Goal: Information Seeking & Learning: Learn about a topic

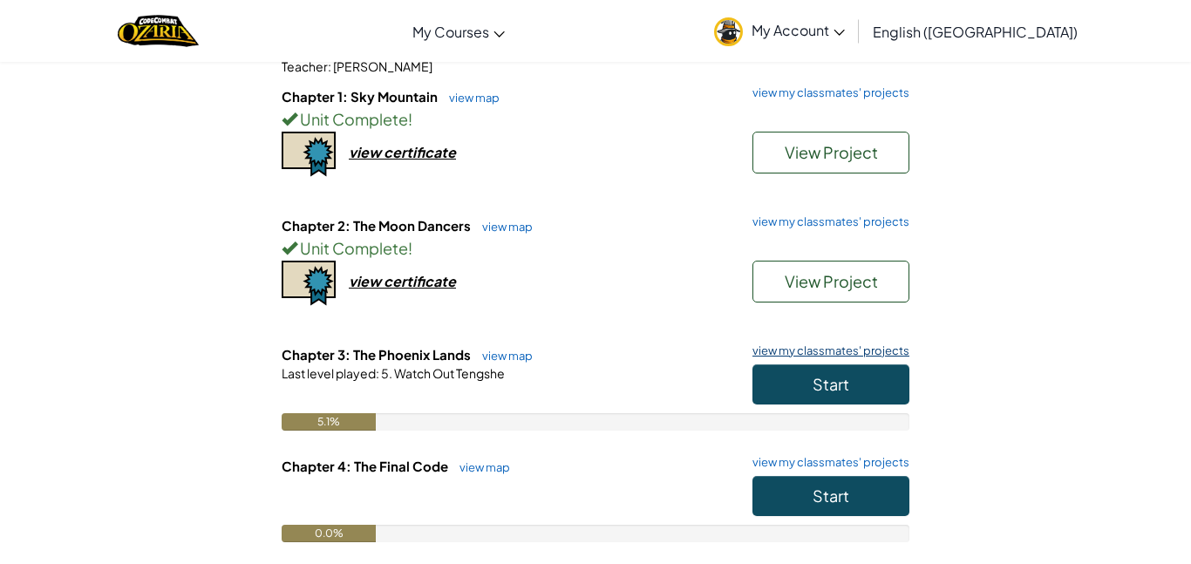
scroll to position [221, 0]
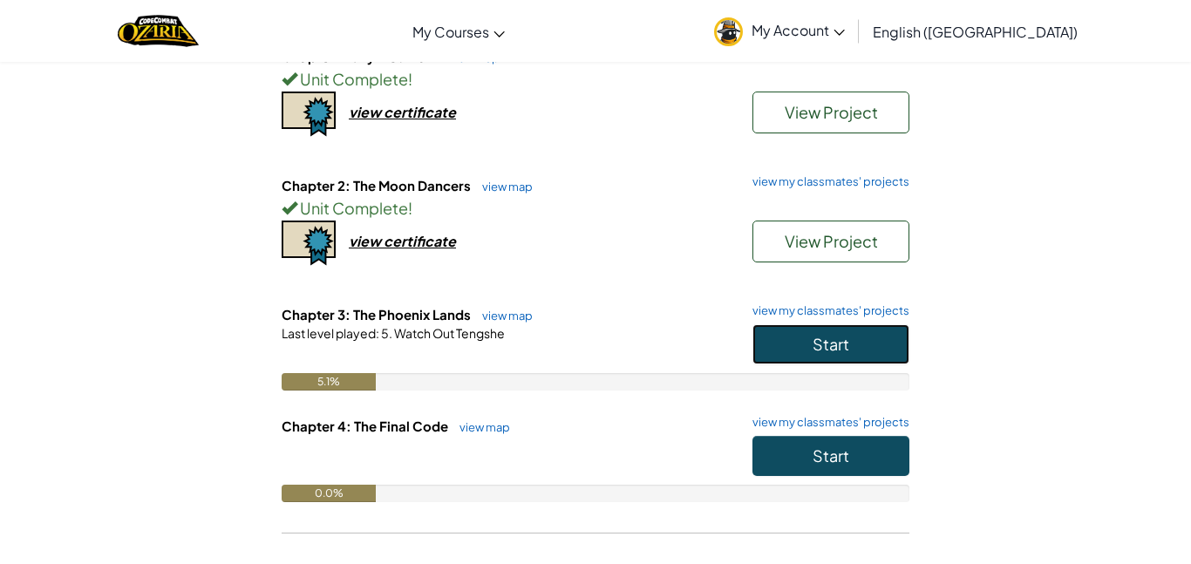
click at [845, 344] on span "Start" at bounding box center [830, 344] width 37 height 20
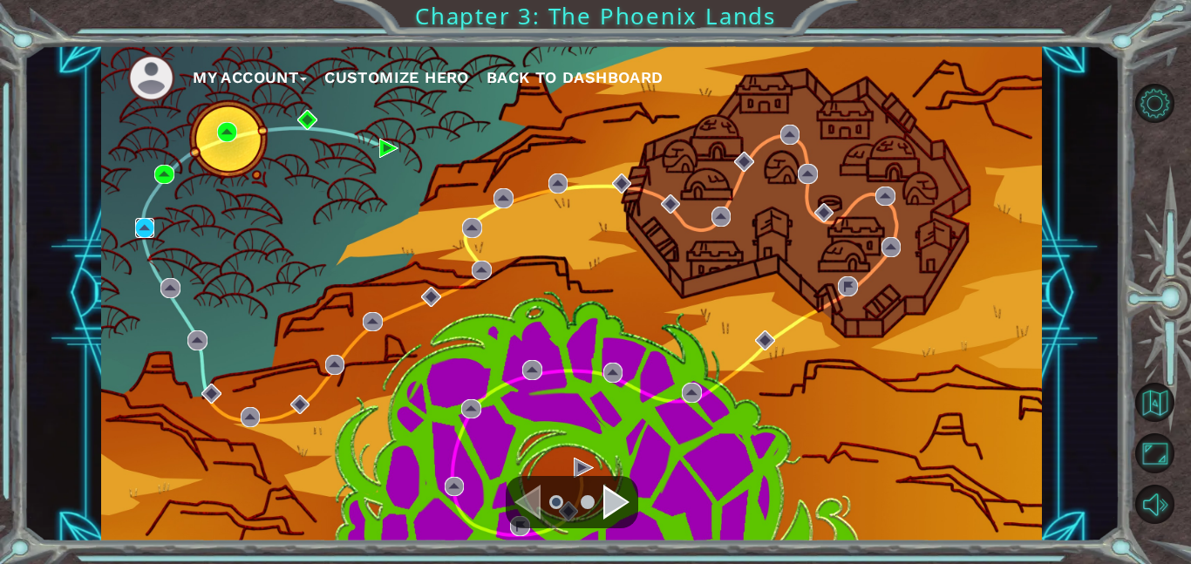
click at [142, 231] on img at bounding box center [145, 228] width 20 height 20
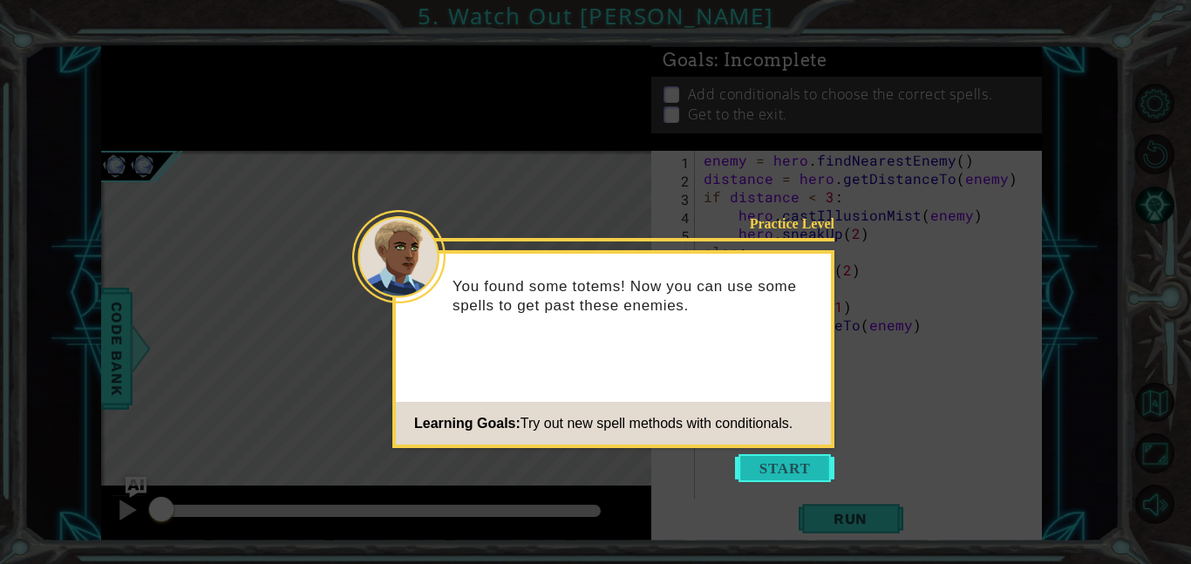
click at [772, 467] on button "Start" at bounding box center [784, 468] width 99 height 28
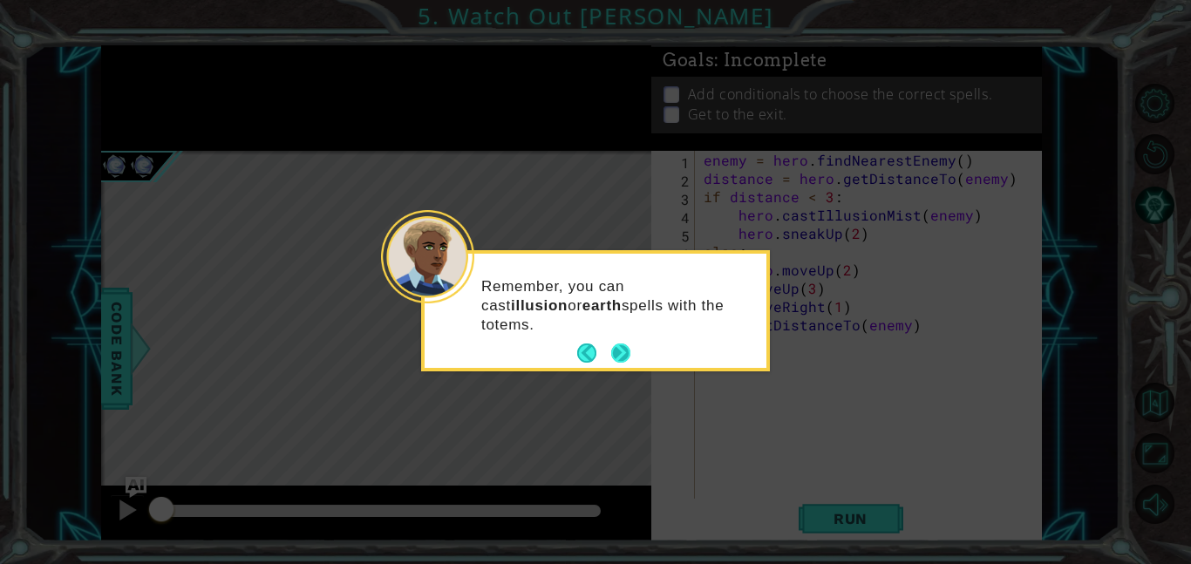
click at [625, 347] on button "Next" at bounding box center [620, 352] width 19 height 19
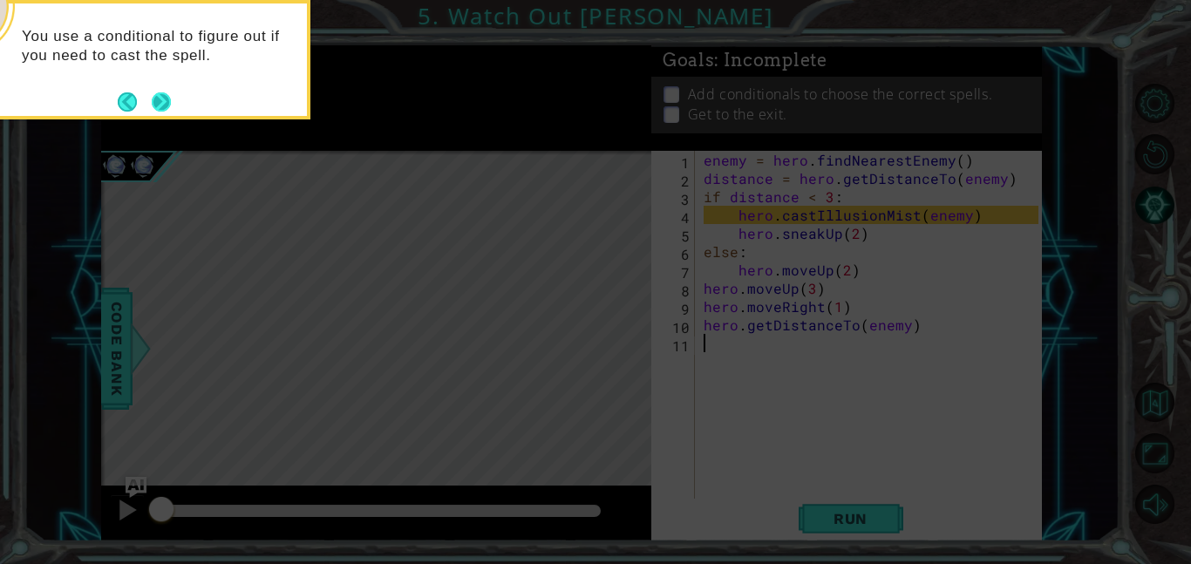
click at [153, 101] on button "Next" at bounding box center [161, 101] width 19 height 19
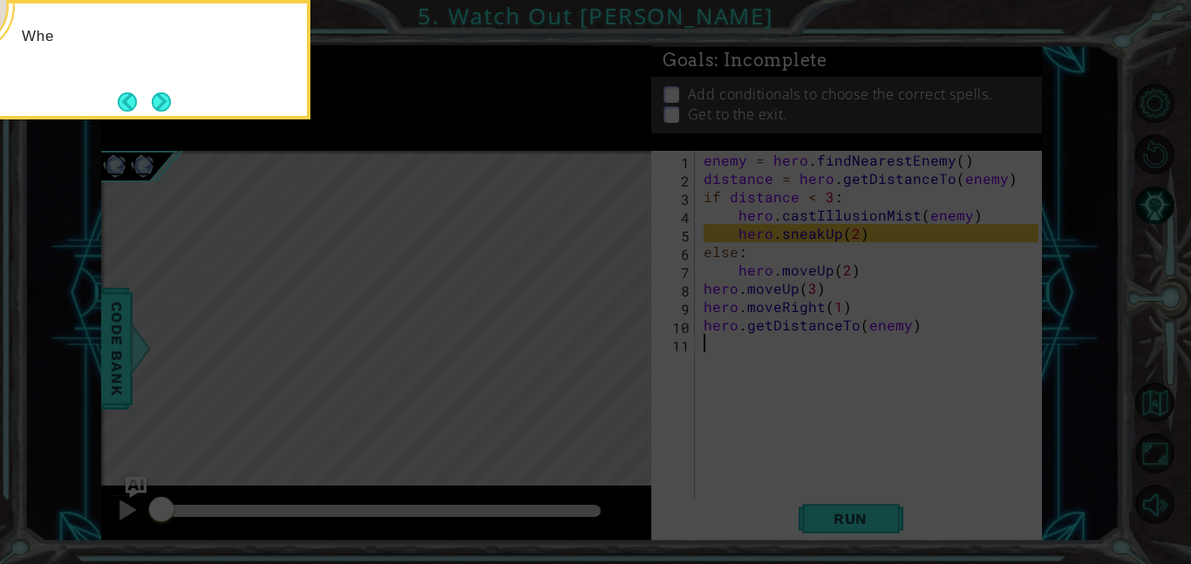
click at [153, 101] on button "Next" at bounding box center [161, 101] width 19 height 19
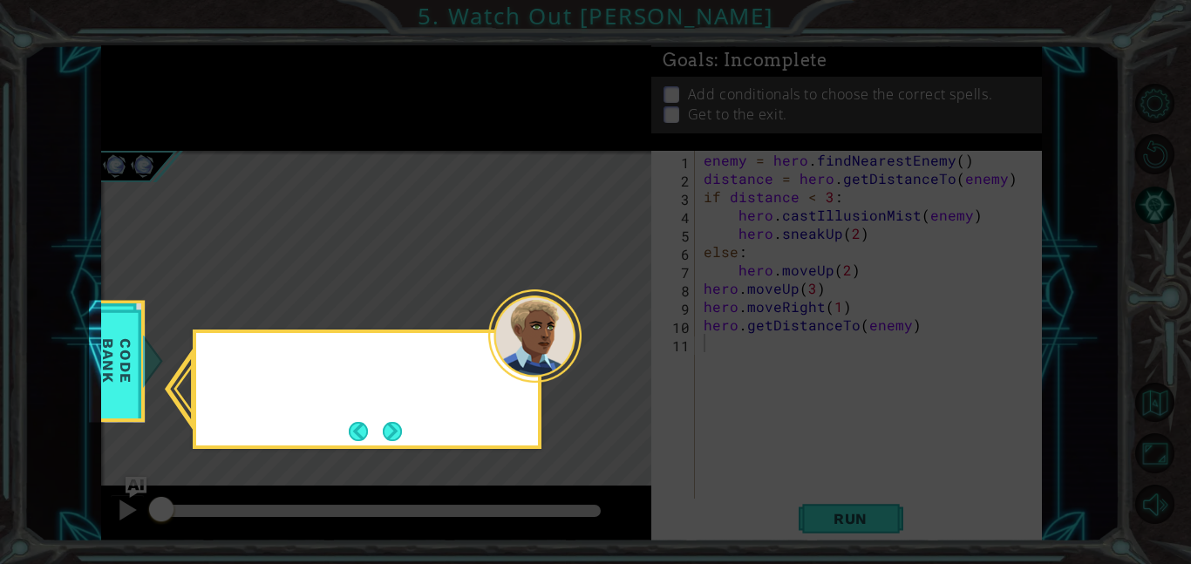
click at [153, 101] on icon at bounding box center [595, 282] width 1191 height 564
click at [401, 432] on button "Next" at bounding box center [392, 431] width 19 height 19
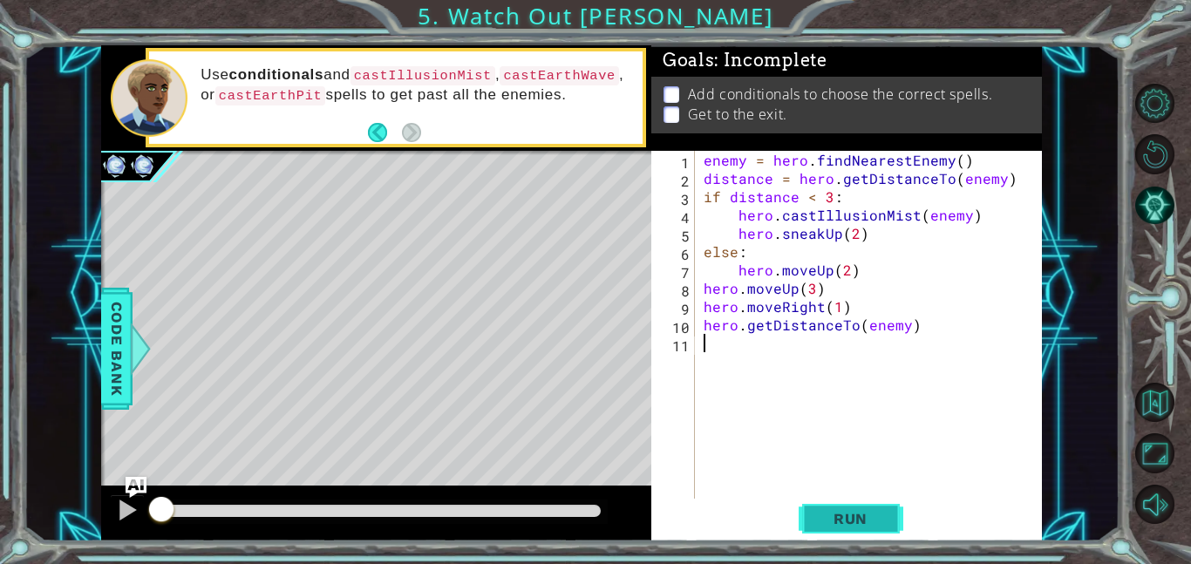
click at [857, 513] on span "Run" at bounding box center [850, 518] width 69 height 17
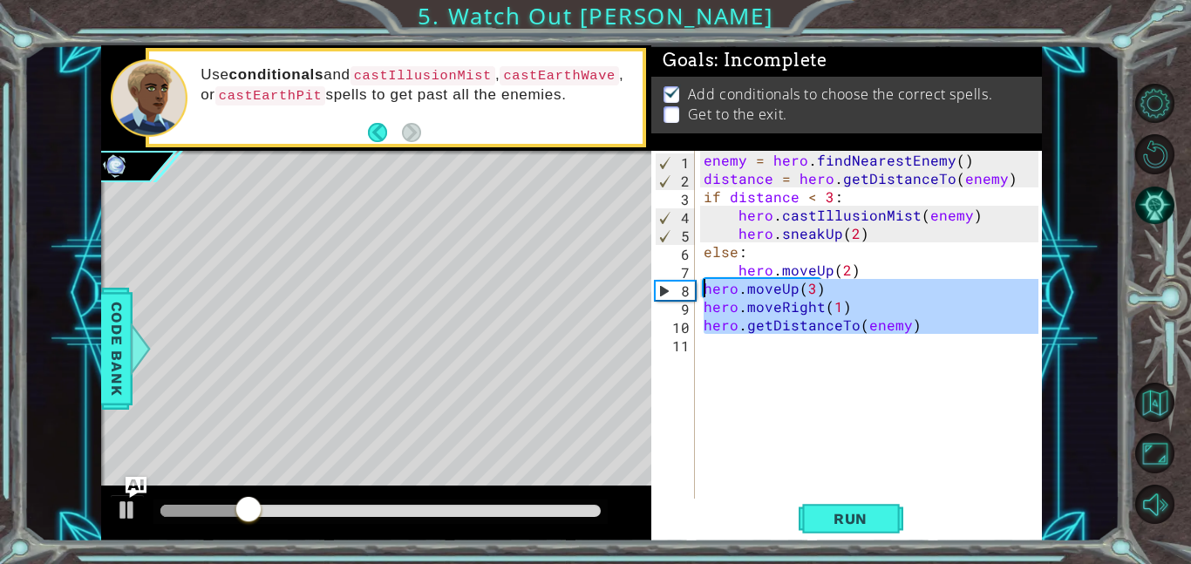
drag, startPoint x: 791, startPoint y: 412, endPoint x: 698, endPoint y: 284, distance: 158.5
click at [698, 284] on div "1 2 3 4 5 6 7 8 9 10 11 enemy = hero . findNearestEnemy ( ) distance = hero . g…" at bounding box center [844, 325] width 387 height 348
type textarea "hero.moveUp(3) hero.moveRight(1)"
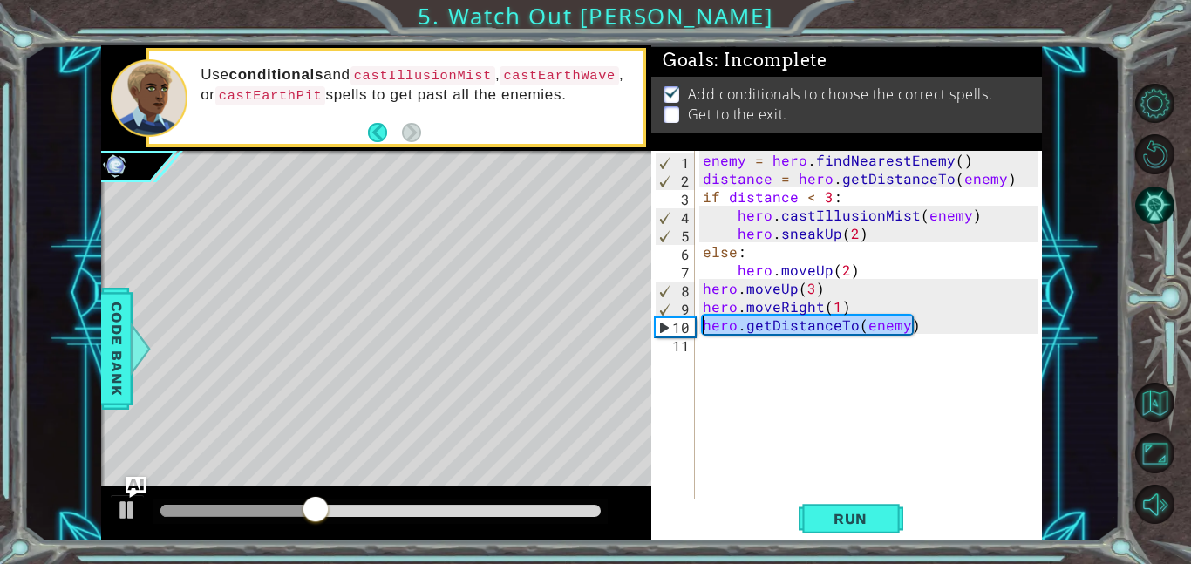
drag, startPoint x: 932, startPoint y: 321, endPoint x: 695, endPoint y: 329, distance: 237.2
click at [695, 329] on div "1 2 3 4 5 6 7 8 9 10 11 enemy = hero . findNearestEnemy ( ) distance = hero . g…" at bounding box center [844, 325] width 387 height 348
type textarea "hero.getDistanceTo(enemy)"
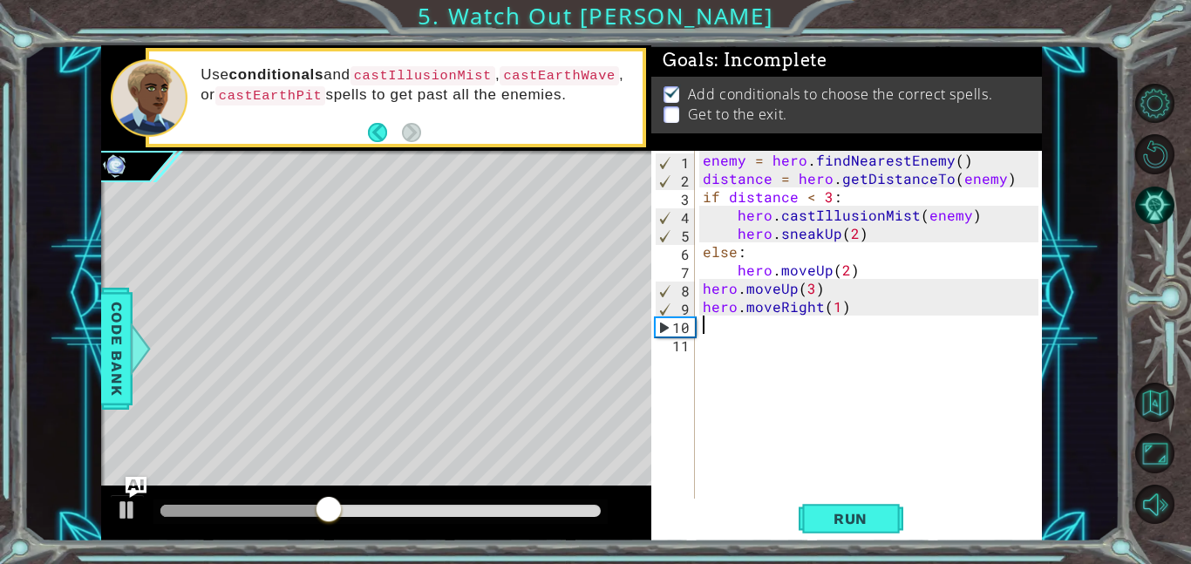
click at [722, 340] on div "enemy = hero . findNearestEnemy ( ) distance = hero . getDistanceTo ( enemy ) i…" at bounding box center [873, 343] width 348 height 384
click at [710, 329] on div "enemy = hero . findNearestEnemy ( ) distance = hero . getDistanceTo ( enemy ) i…" at bounding box center [873, 343] width 348 height 384
click at [834, 312] on div "enemy = hero . findNearestEnemy ( ) distance = hero . getDistanceTo ( enemy ) i…" at bounding box center [873, 343] width 348 height 384
type textarea "hero.moveRight(5)"
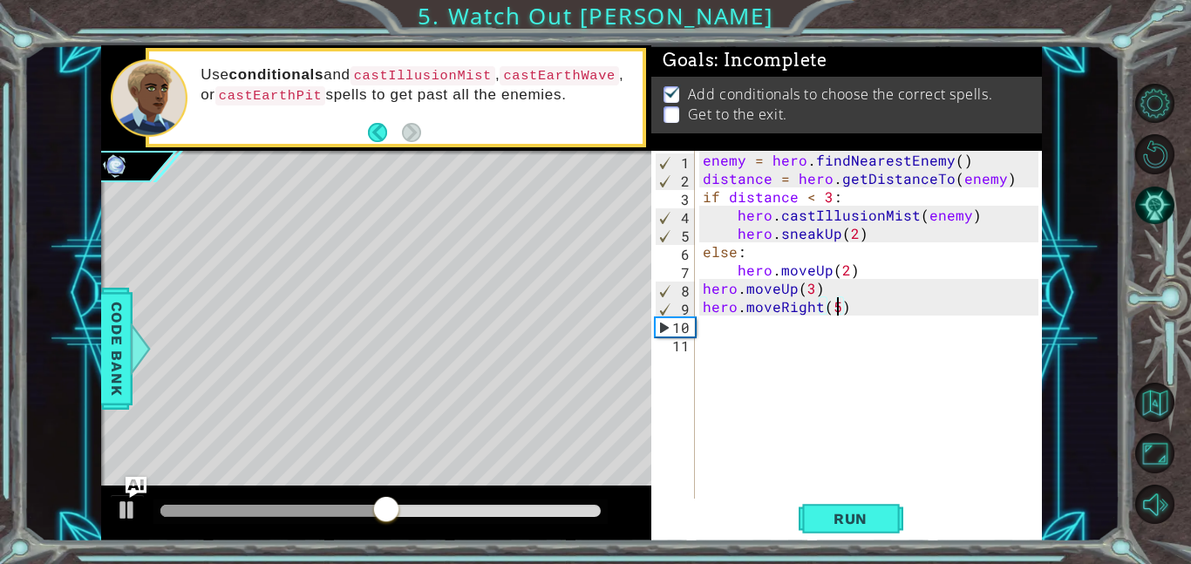
click at [857, 390] on div "enemy = hero . findNearestEnemy ( ) distance = hero . getDistanceTo ( enemy ) i…" at bounding box center [873, 343] width 348 height 384
click at [755, 332] on div "enemy = hero . findNearestEnemy ( ) distance = hero . getDistanceTo ( enemy ) i…" at bounding box center [873, 343] width 348 height 384
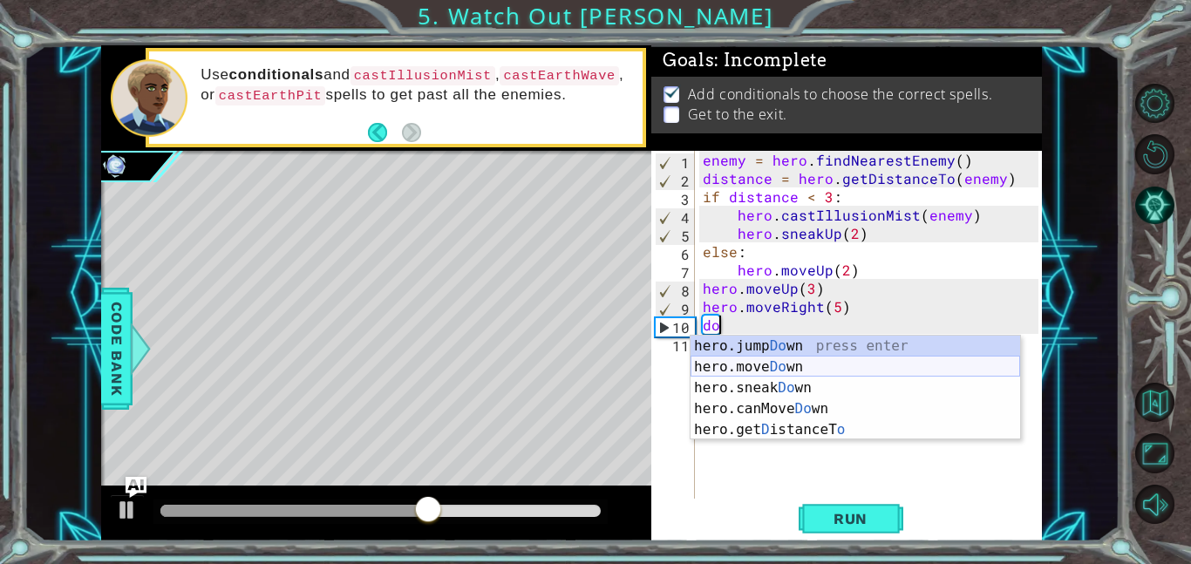
click at [747, 371] on div "hero.jump Do wn press enter hero.move Do wn press enter hero.sneak Do wn press …" at bounding box center [854, 409] width 329 height 146
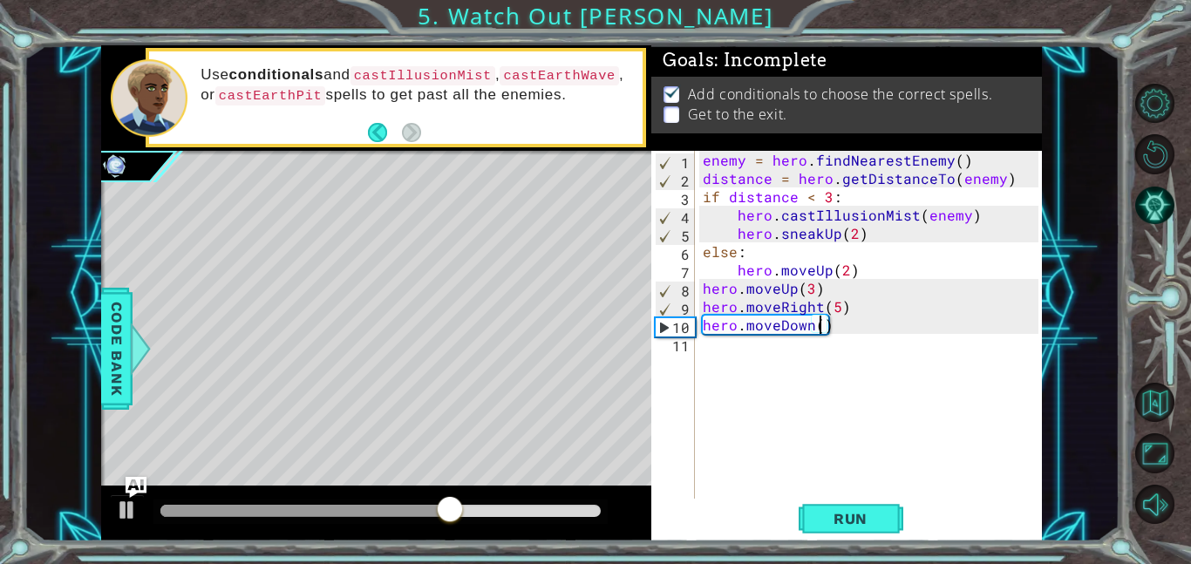
scroll to position [0, 7]
type textarea "hero.moveDown(5)"
click at [862, 533] on button "Run" at bounding box center [850, 518] width 105 height 39
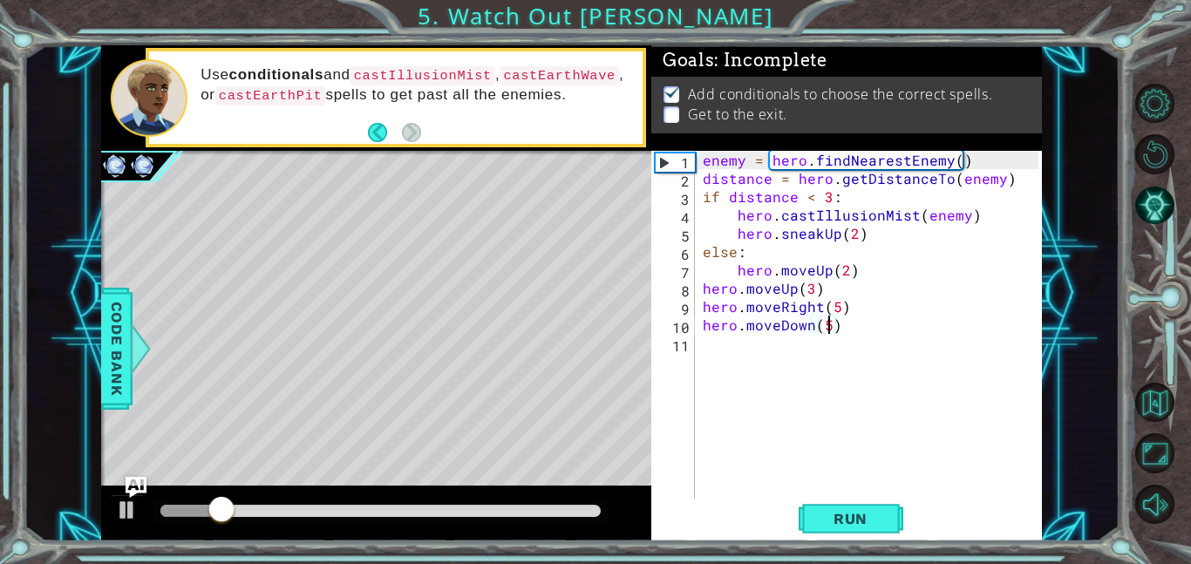
click at [472, 517] on div at bounding box center [380, 511] width 454 height 24
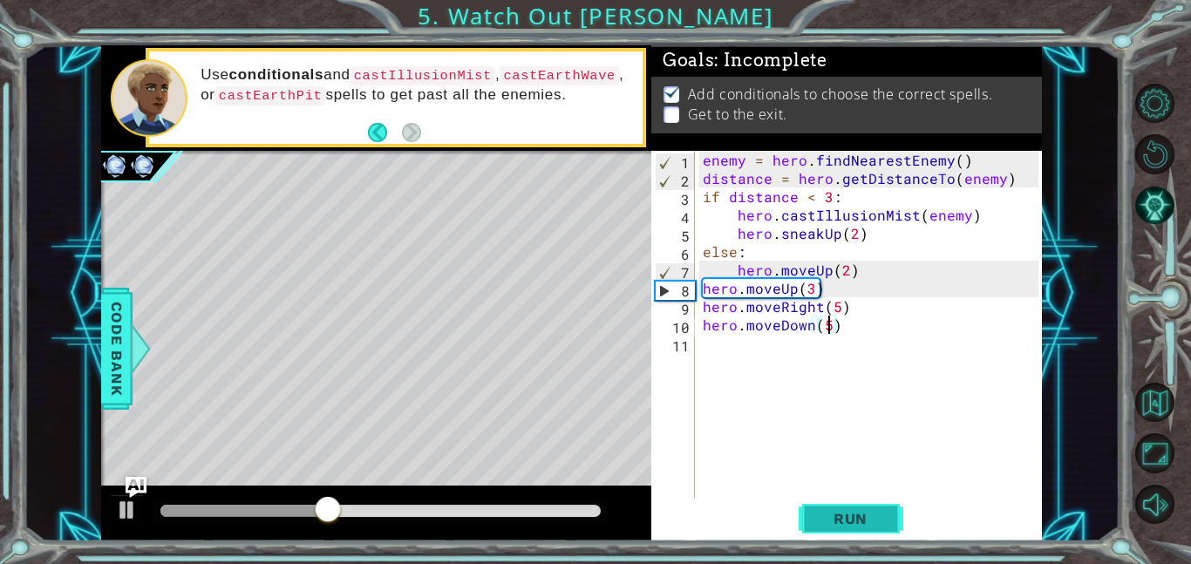
click at [827, 512] on span "Run" at bounding box center [850, 518] width 69 height 17
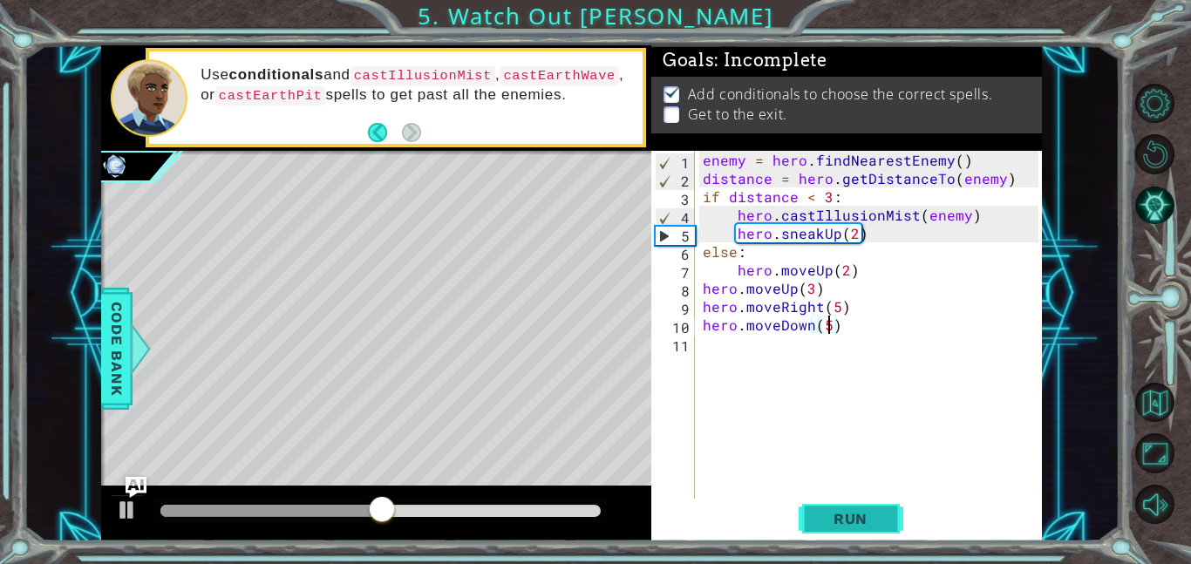
click at [828, 499] on button "Run" at bounding box center [850, 518] width 105 height 39
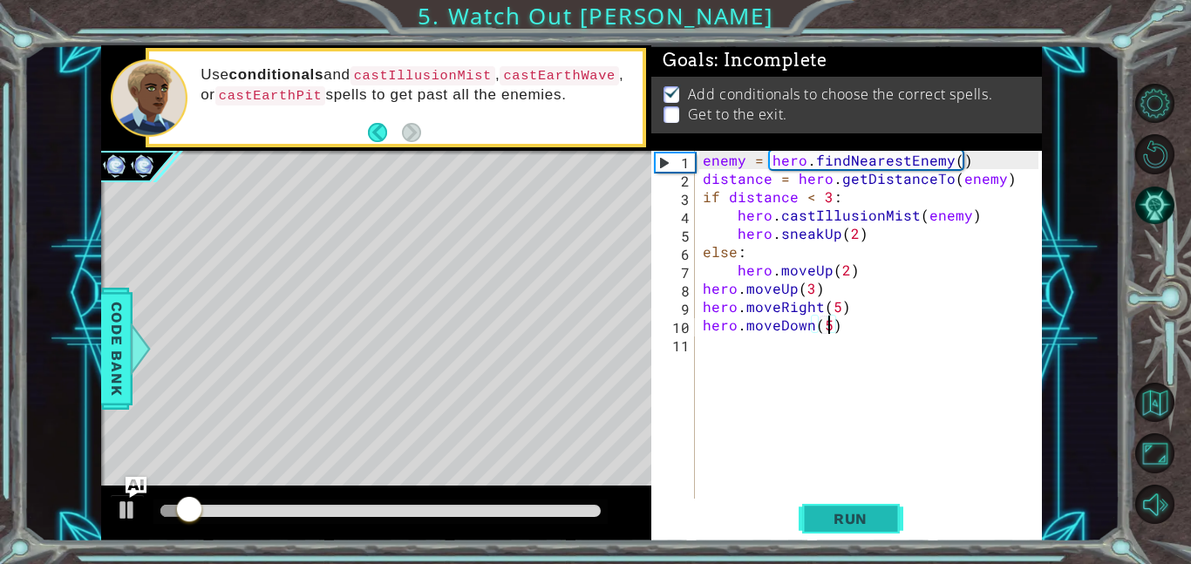
click at [828, 499] on button "Run" at bounding box center [850, 518] width 105 height 39
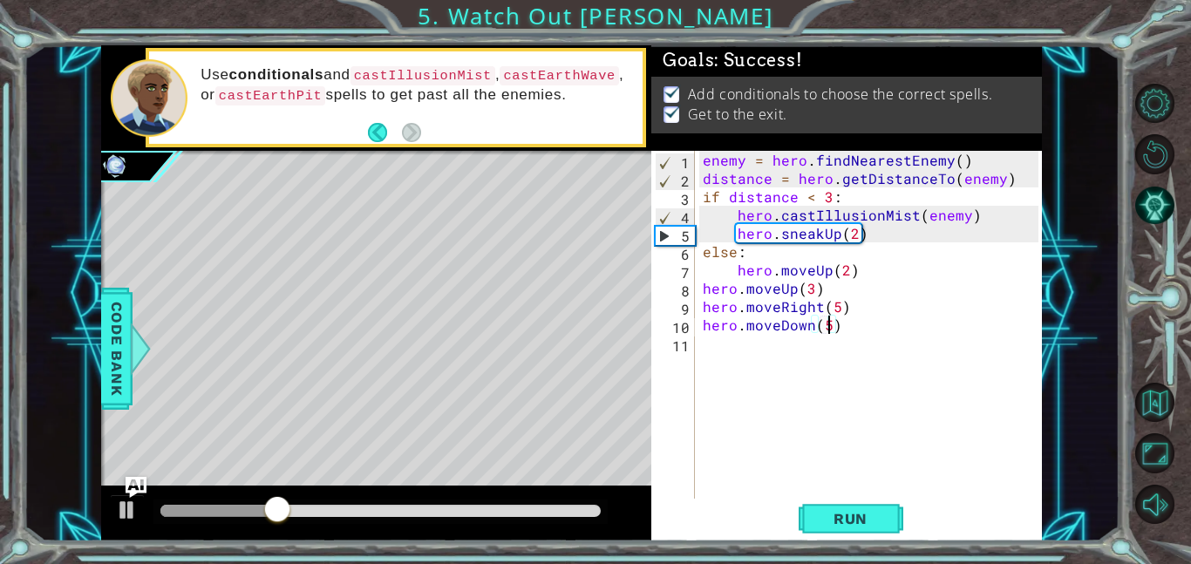
click at [543, 512] on div at bounding box center [380, 511] width 440 height 12
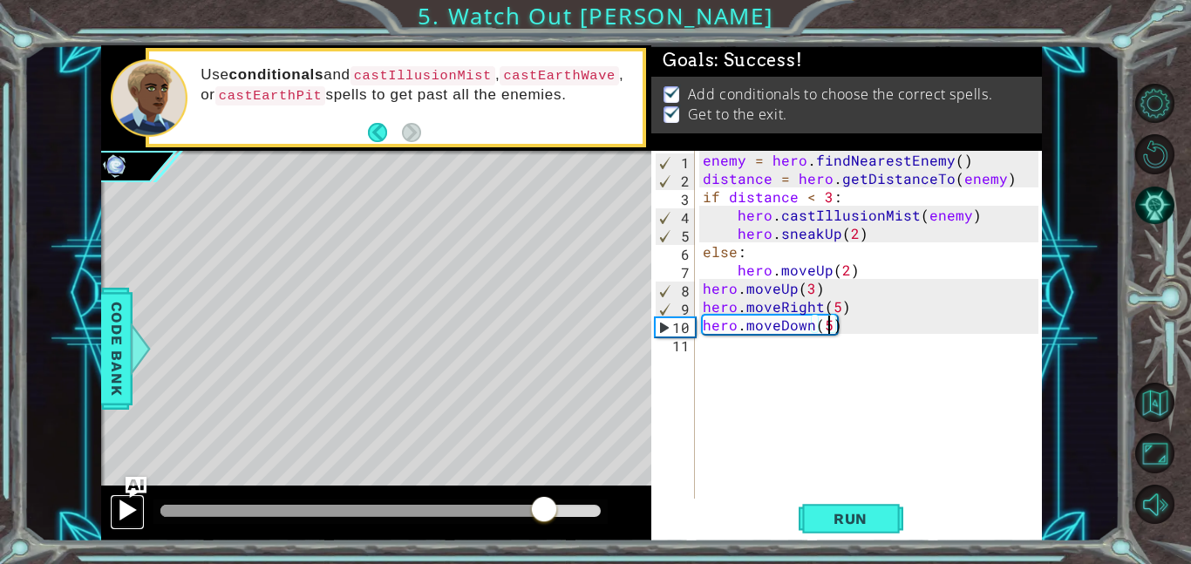
click at [122, 519] on div at bounding box center [127, 510] width 23 height 23
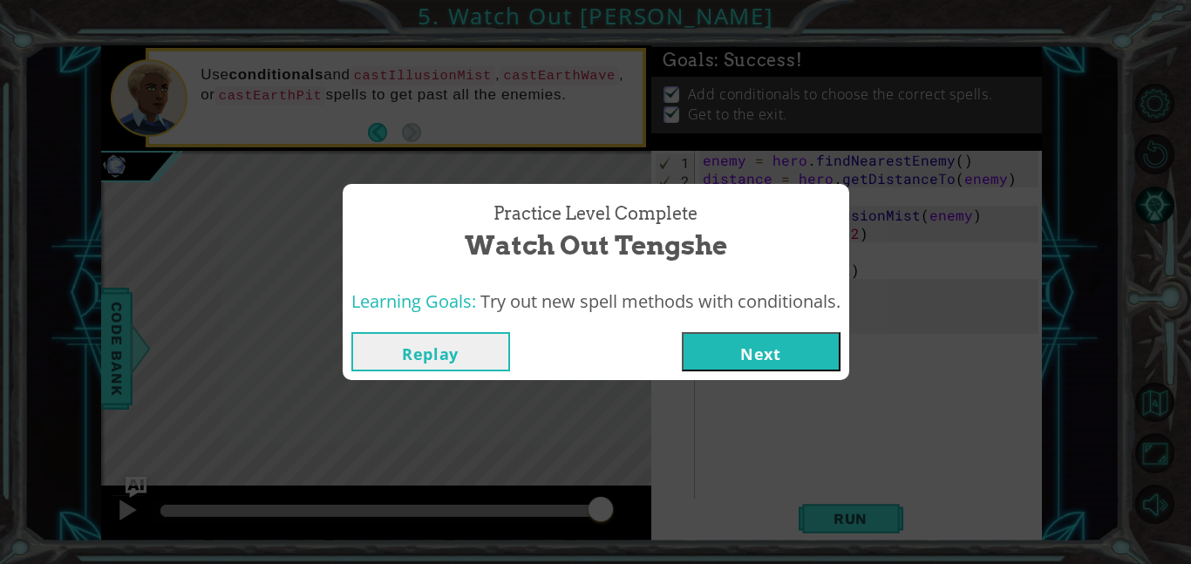
click at [759, 366] on button "Next" at bounding box center [761, 351] width 159 height 39
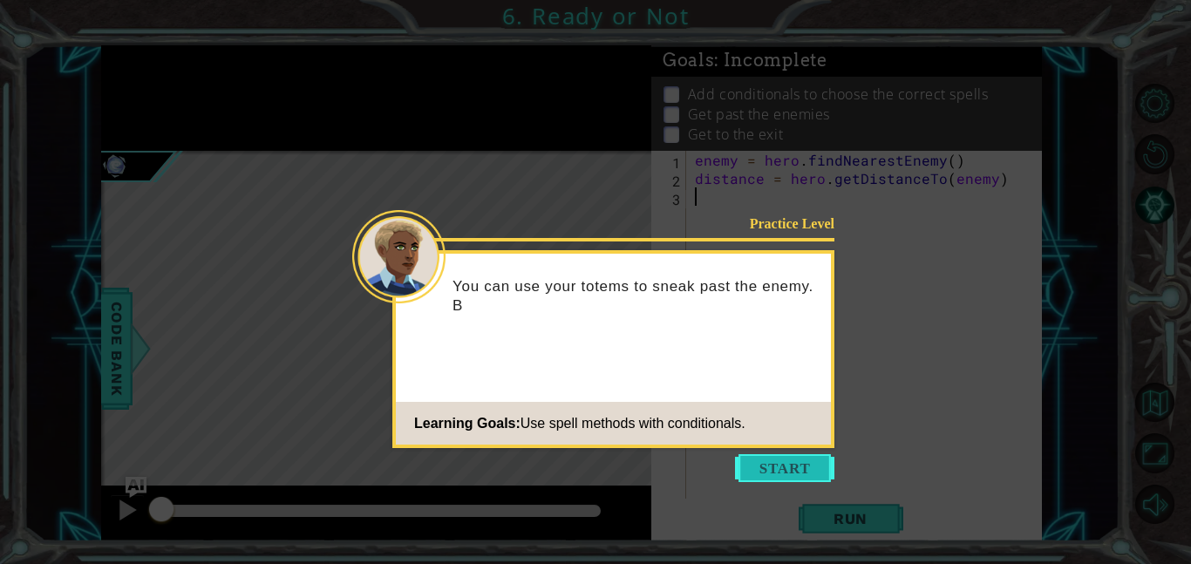
click at [755, 477] on button "Start" at bounding box center [784, 468] width 99 height 28
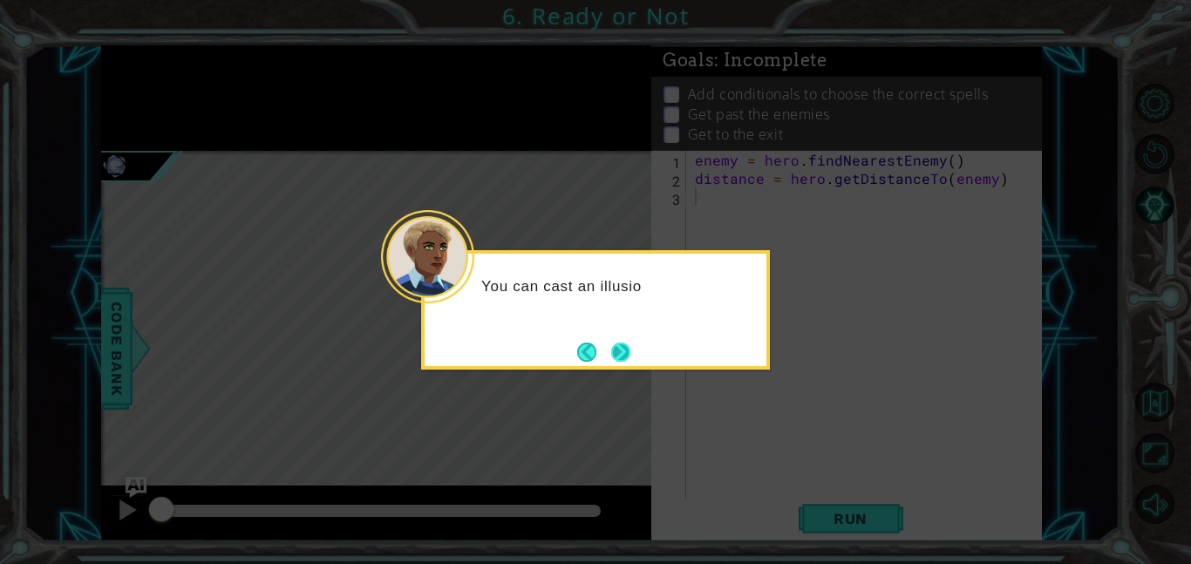
click at [621, 345] on button "Next" at bounding box center [620, 352] width 19 height 19
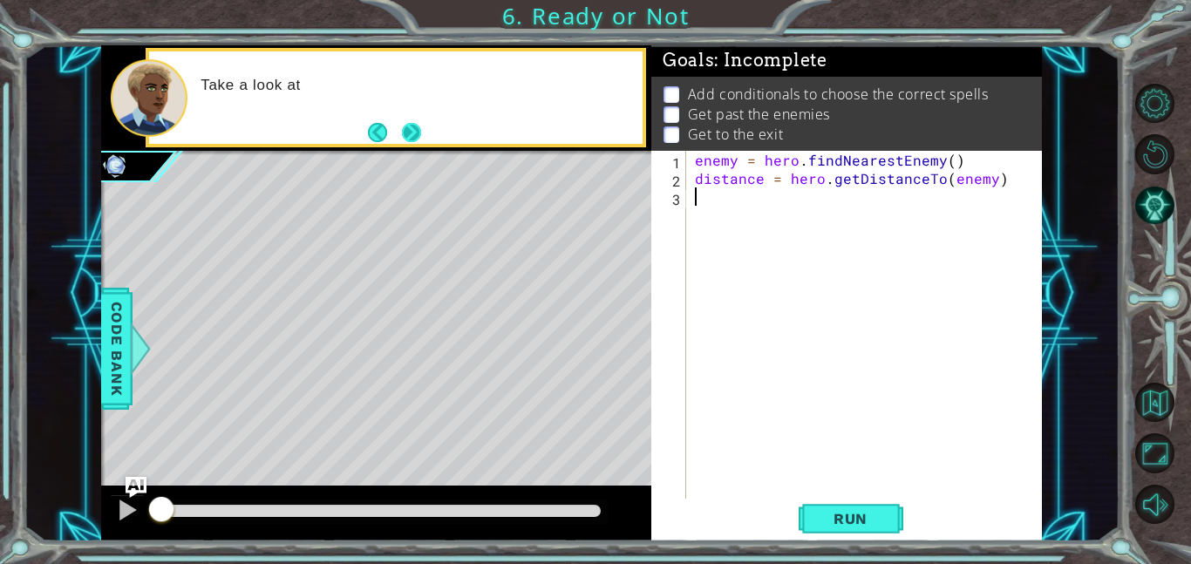
click at [415, 139] on button "Next" at bounding box center [410, 132] width 19 height 19
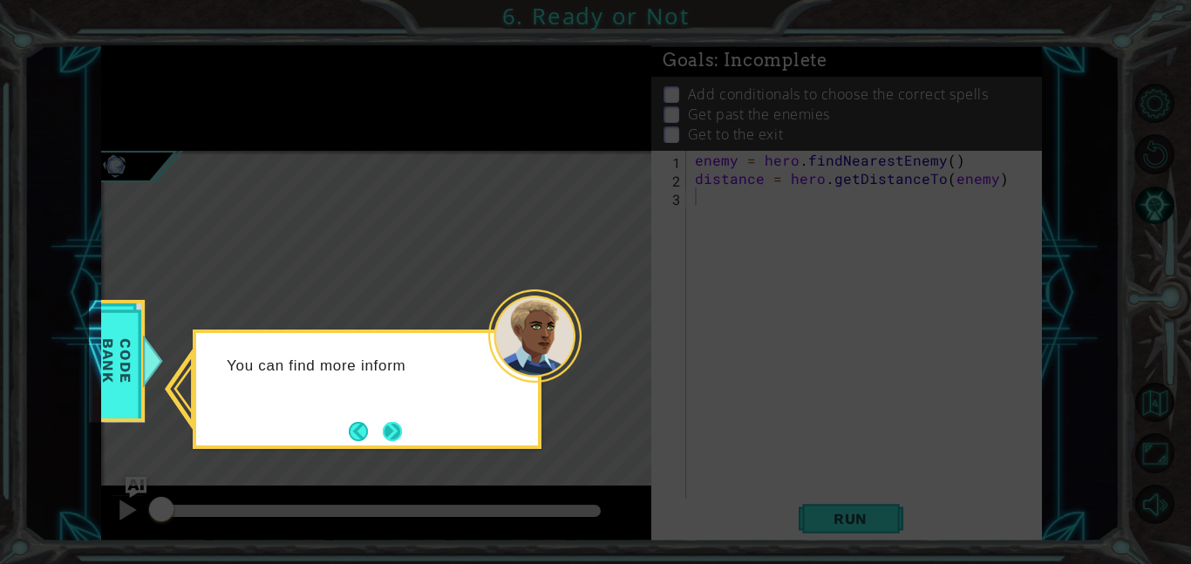
click at [384, 440] on button "Next" at bounding box center [392, 431] width 19 height 19
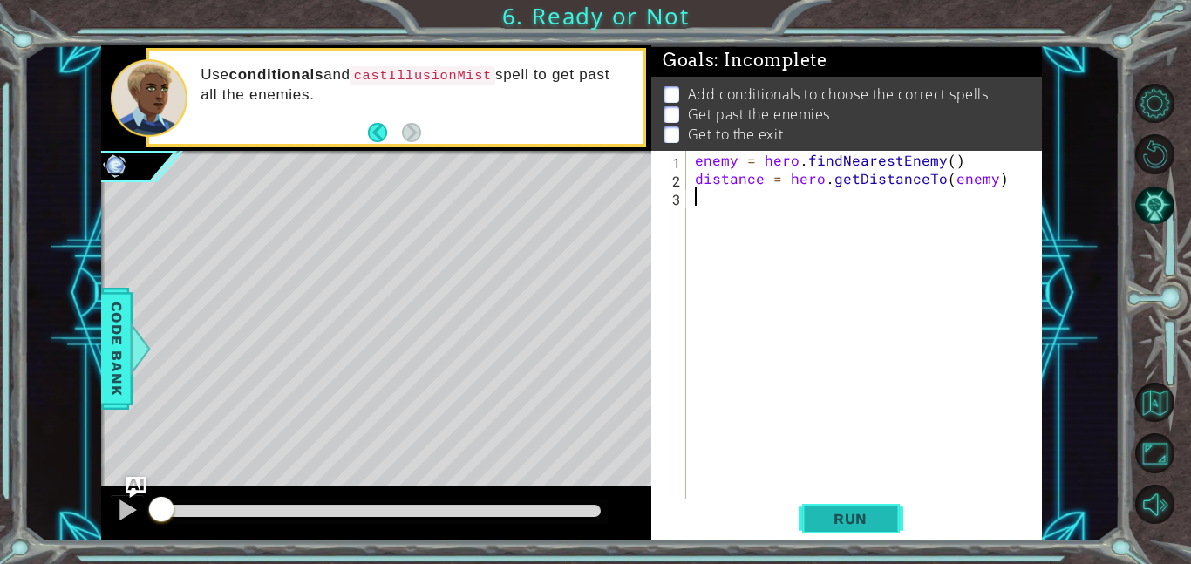
click at [827, 505] on button "Run" at bounding box center [850, 518] width 105 height 39
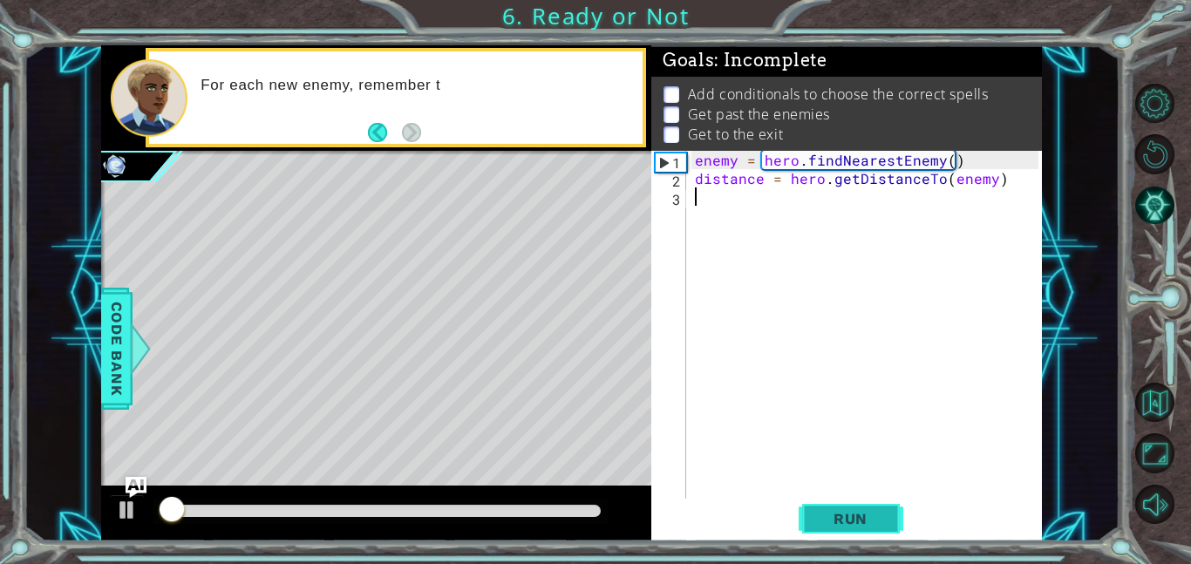
click at [824, 510] on span "Run" at bounding box center [850, 518] width 69 height 17
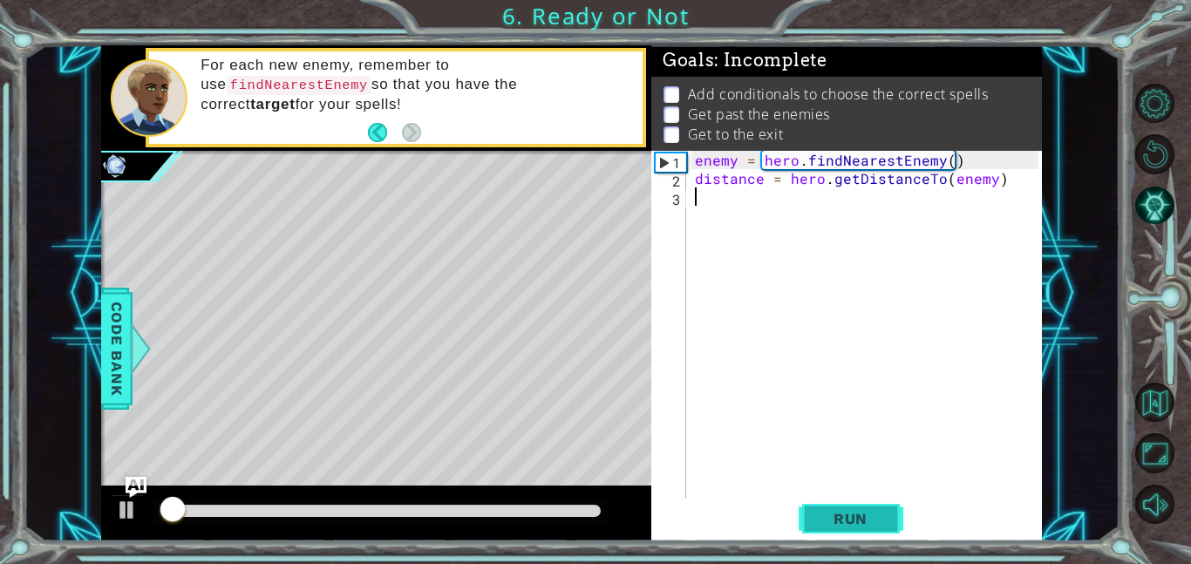
click at [824, 510] on span "Run" at bounding box center [850, 518] width 69 height 17
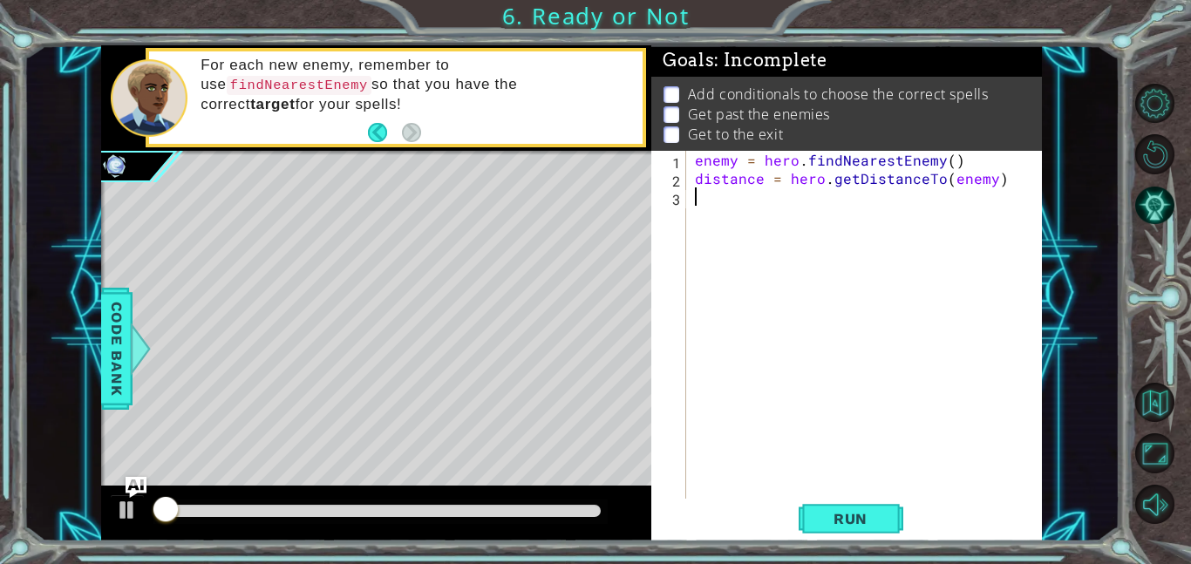
click at [791, 326] on div "enemy = hero . findNearestEnemy ( ) distance = hero . getDistanceTo ( enemy )" at bounding box center [869, 343] width 356 height 384
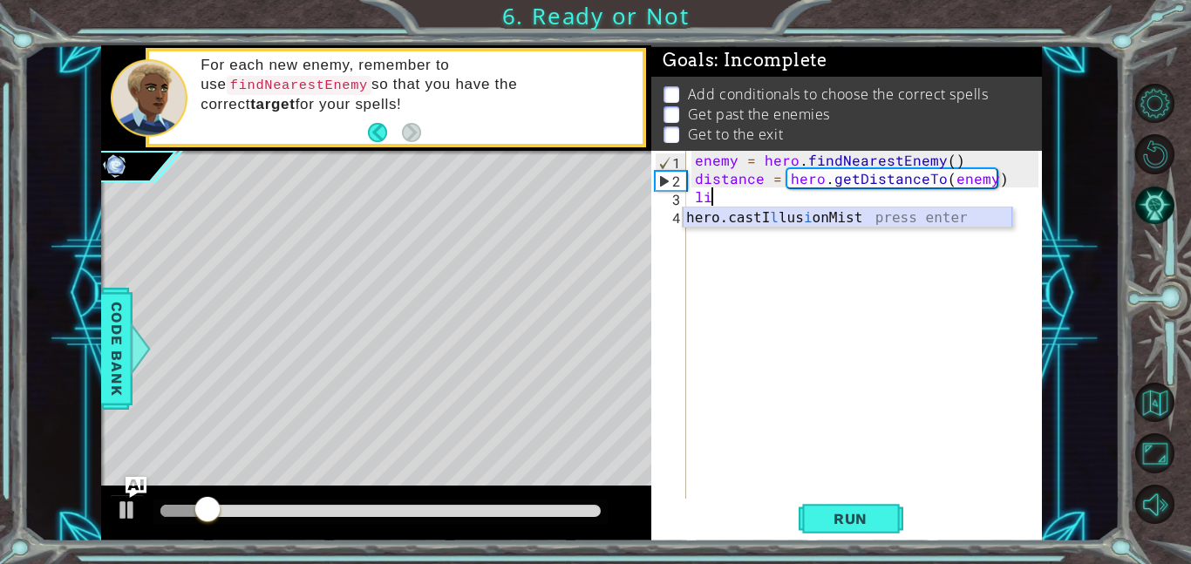
click at [721, 217] on div "hero.castI l lus i onMist press enter" at bounding box center [846, 238] width 329 height 63
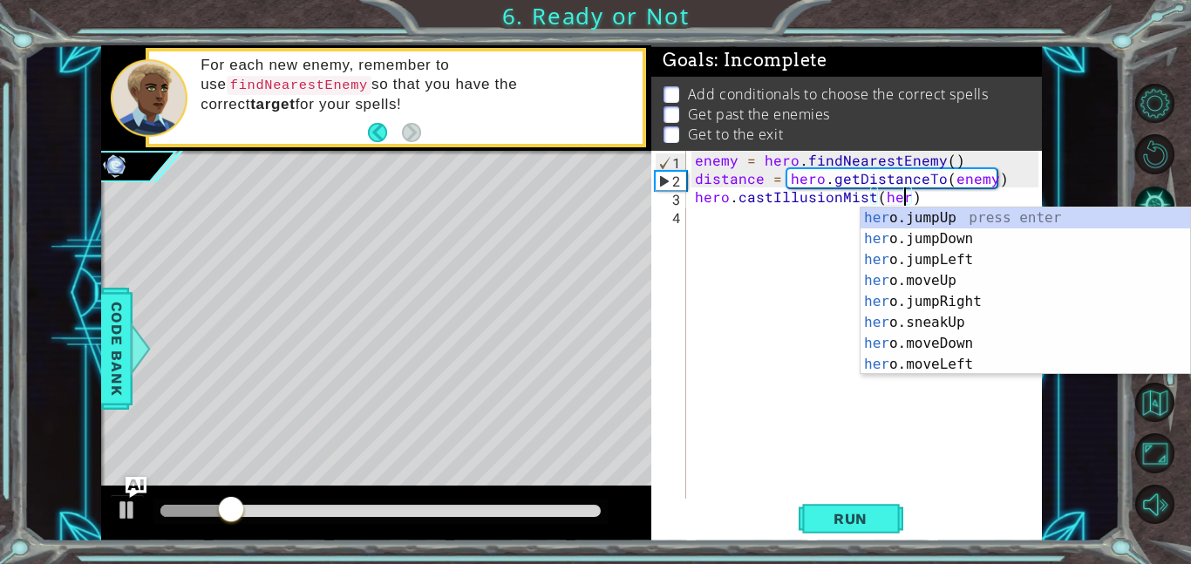
type textarea "hero.castIllusionMist(hero)"
click at [813, 273] on div "enemy = hero . findNearestEnemy ( ) distance = hero . getDistanceTo ( enemy ) h…" at bounding box center [869, 343] width 356 height 384
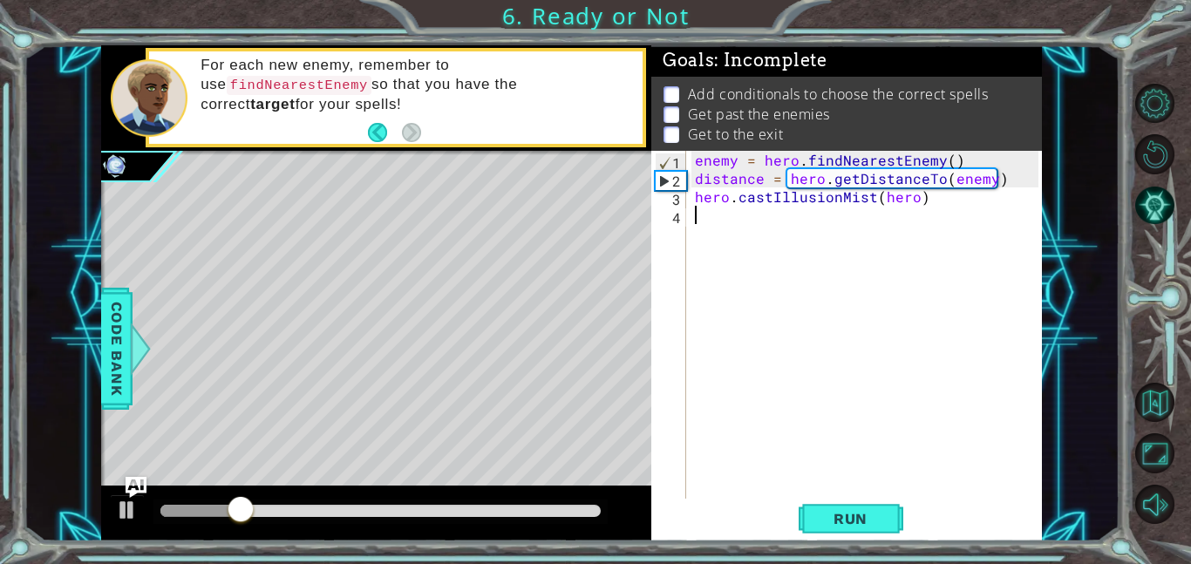
scroll to position [0, 0]
type textarea "u"
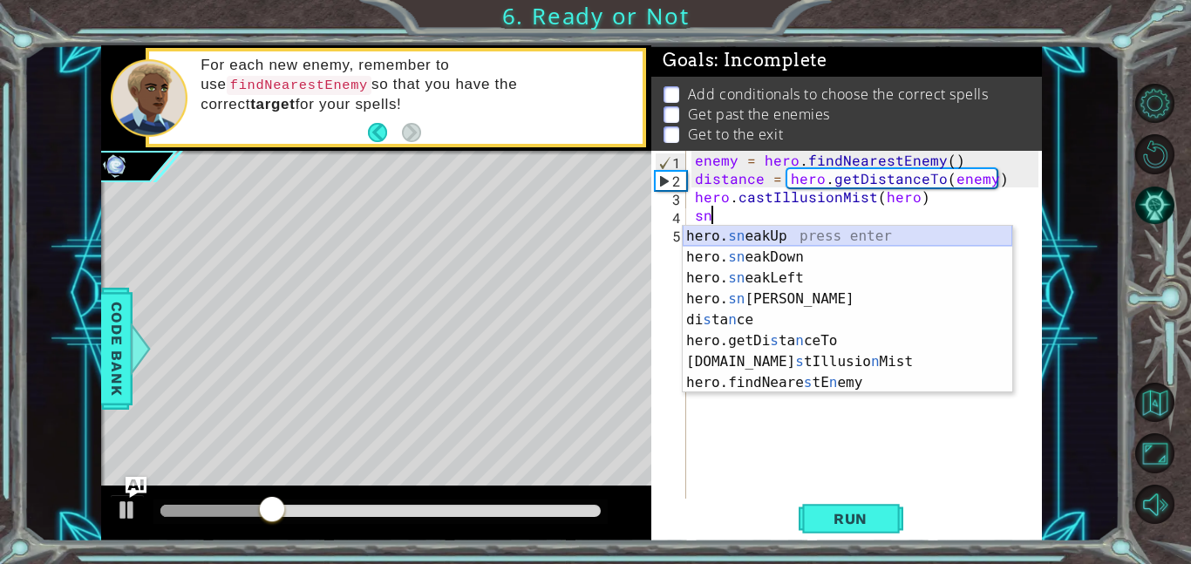
click at [764, 235] on div "hero. sn eakUp press enter hero. sn eakDown press enter hero. sn eakLeft press …" at bounding box center [846, 330] width 329 height 209
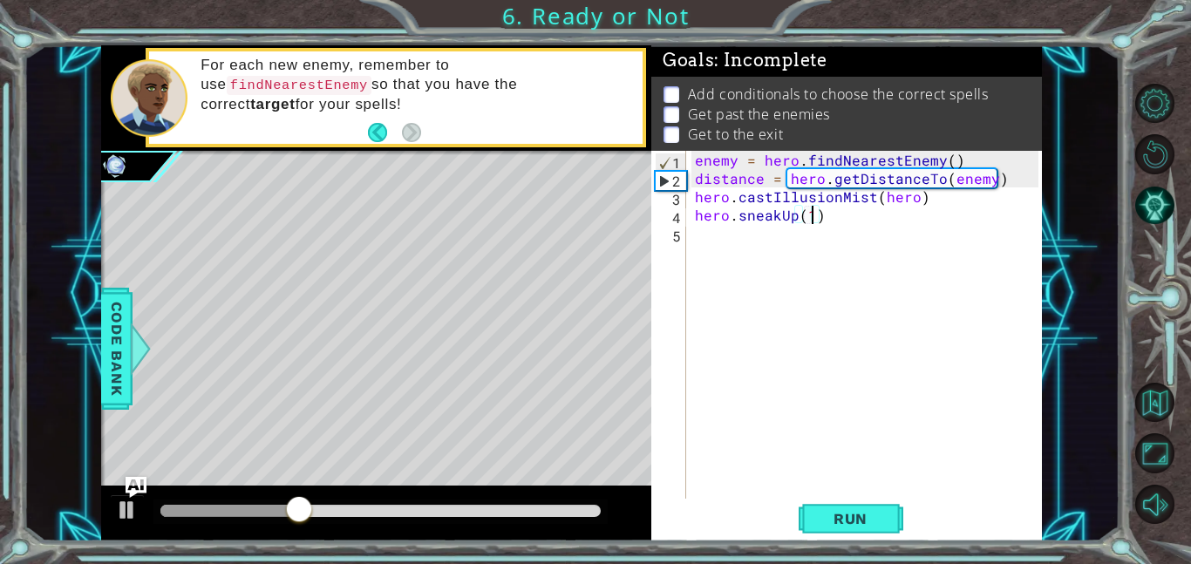
type textarea "hero.sneakUp(2)"
click at [775, 271] on div "enemy = hero . findNearestEnemy ( ) distance = hero . getDistanceTo ( enemy ) h…" at bounding box center [869, 343] width 356 height 384
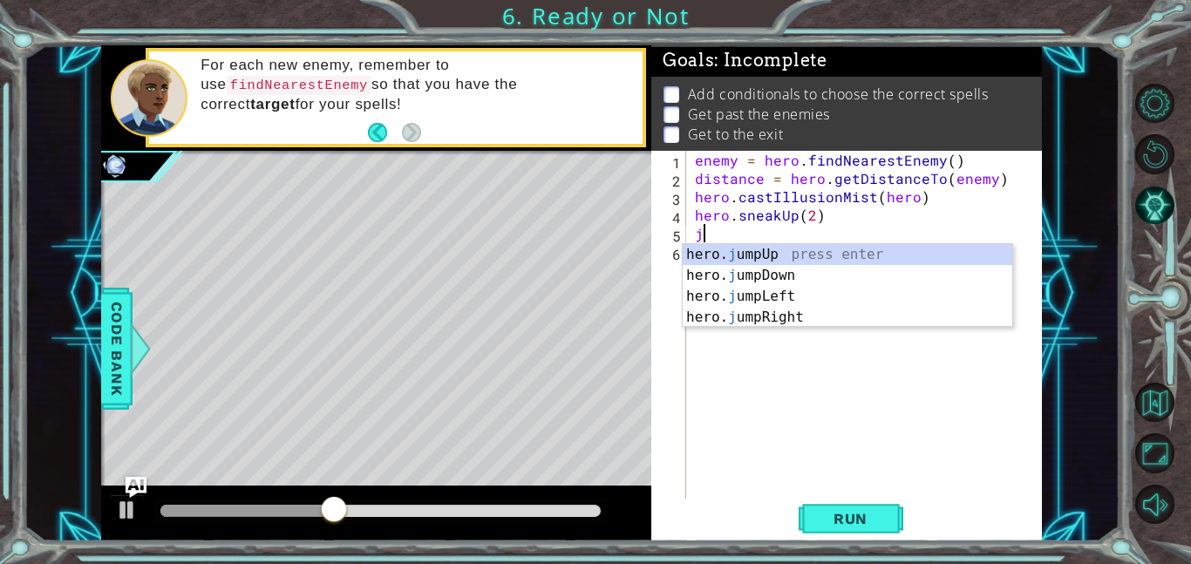
type textarea "ju"
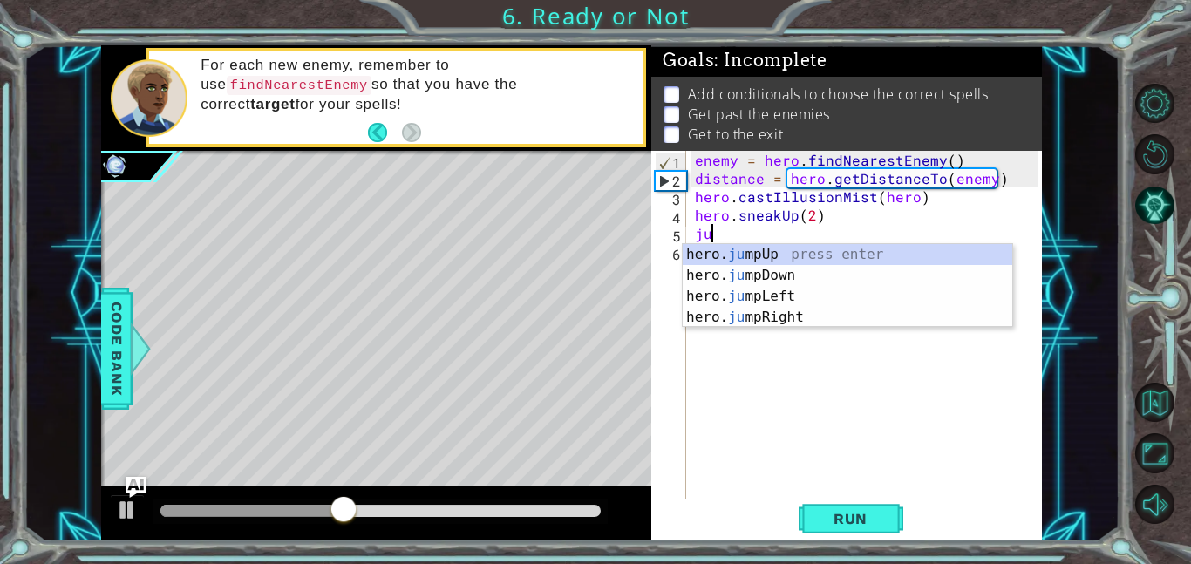
click at [763, 254] on div "hero. ju mpUp press enter hero. ju mpDown press enter hero. [PERSON_NAME] mpLef…" at bounding box center [846, 307] width 329 height 126
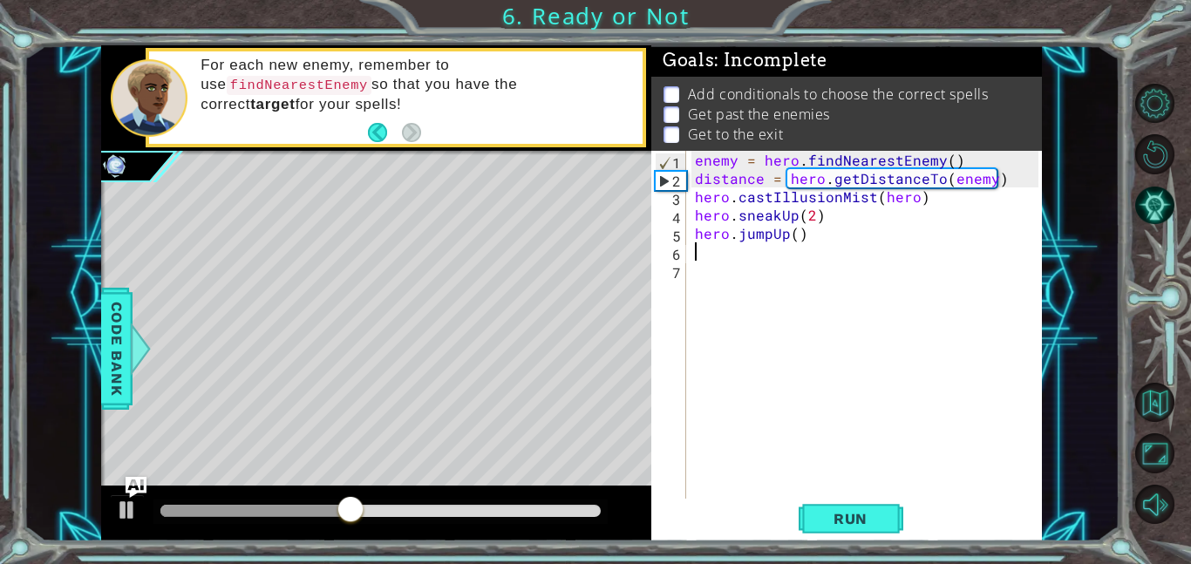
click at [757, 301] on div "enemy = hero . findNearestEnemy ( ) distance = hero . getDistanceTo ( enemy ) h…" at bounding box center [869, 343] width 356 height 384
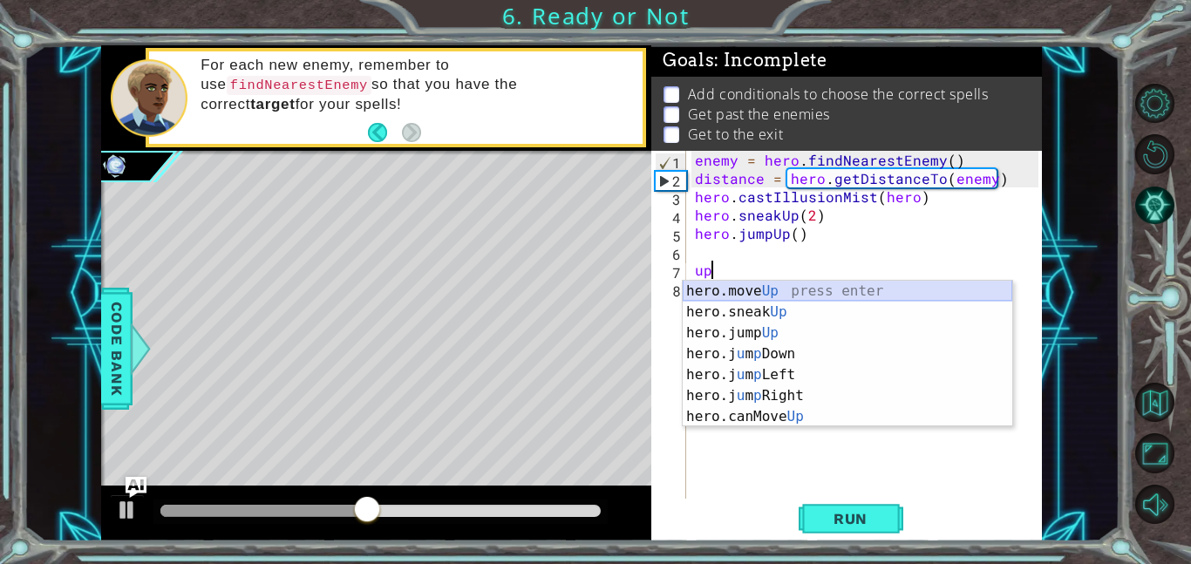
click at [764, 292] on div "hero.move Up press enter hero.sneak Up press enter hero.jump Up press enter her…" at bounding box center [846, 375] width 329 height 188
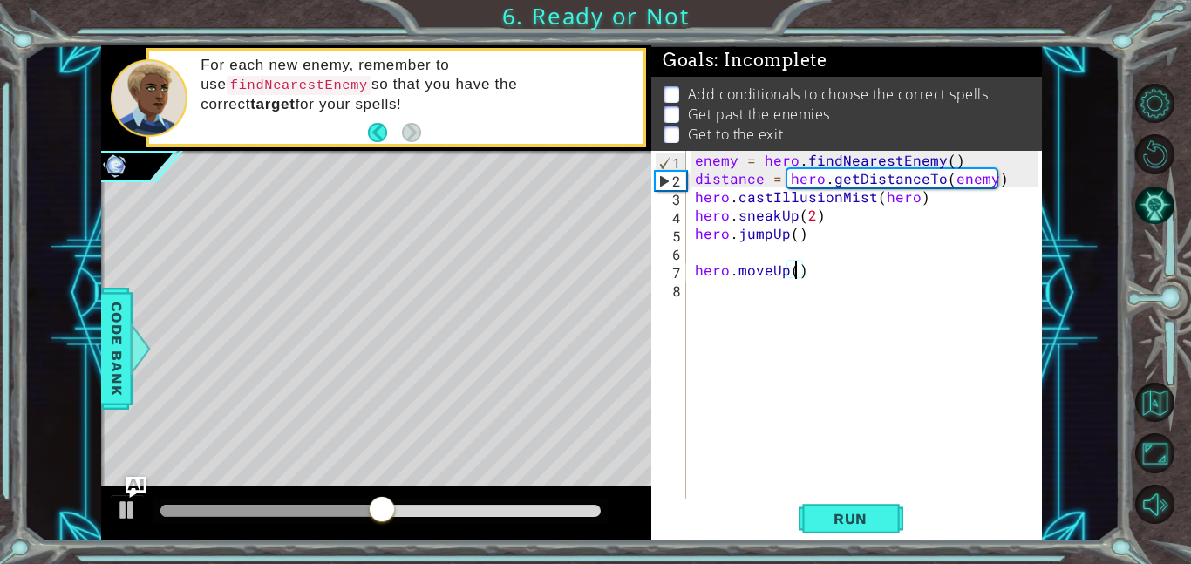
type textarea "hero.moveUp(2)"
click at [739, 368] on div "enemy = hero . findNearestEnemy ( ) distance = hero . getDistanceTo ( enemy ) h…" at bounding box center [869, 343] width 356 height 384
click at [769, 257] on div "enemy = hero . findNearestEnemy ( ) distance = hero . getDistanceTo ( enemy ) h…" at bounding box center [869, 343] width 356 height 384
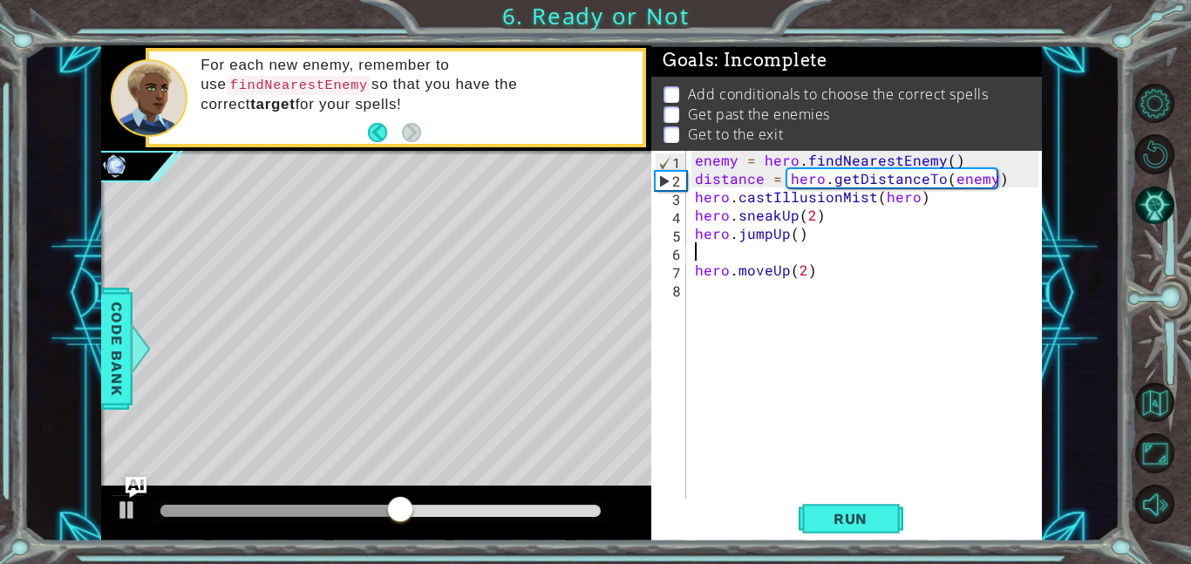
type textarea "hero.jumpUp()"
click at [769, 284] on div "enemy = hero . findNearestEnemy ( ) distance = hero . getDistanceTo ( enemy ) h…" at bounding box center [869, 343] width 356 height 384
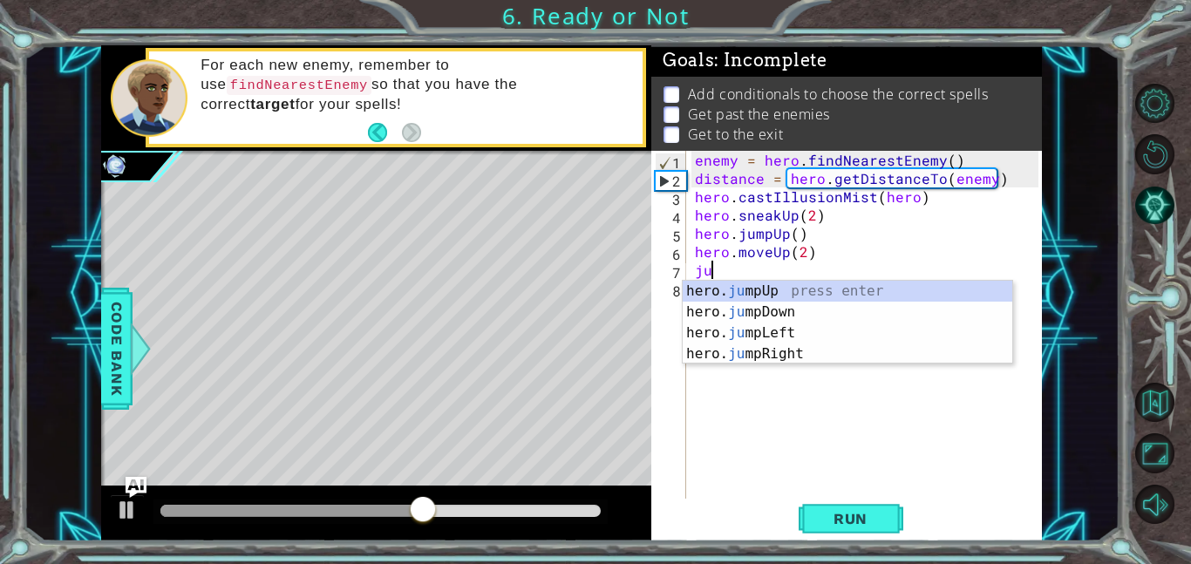
type textarea "jum"
click at [796, 353] on div "hero. jum pUp press enter hero. jum pDown press enter hero. jum pLeft press ent…" at bounding box center [846, 344] width 329 height 126
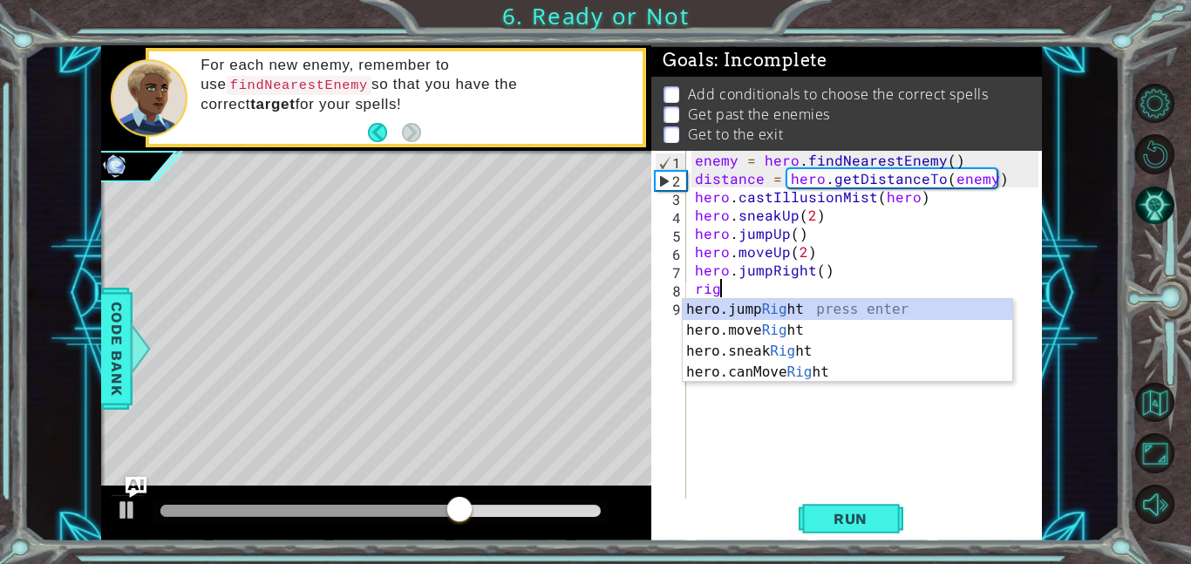
scroll to position [0, 2]
click at [787, 328] on div "hero.jump Right press enter hero.move Right press enter hero.sneak Right press …" at bounding box center [846, 362] width 329 height 126
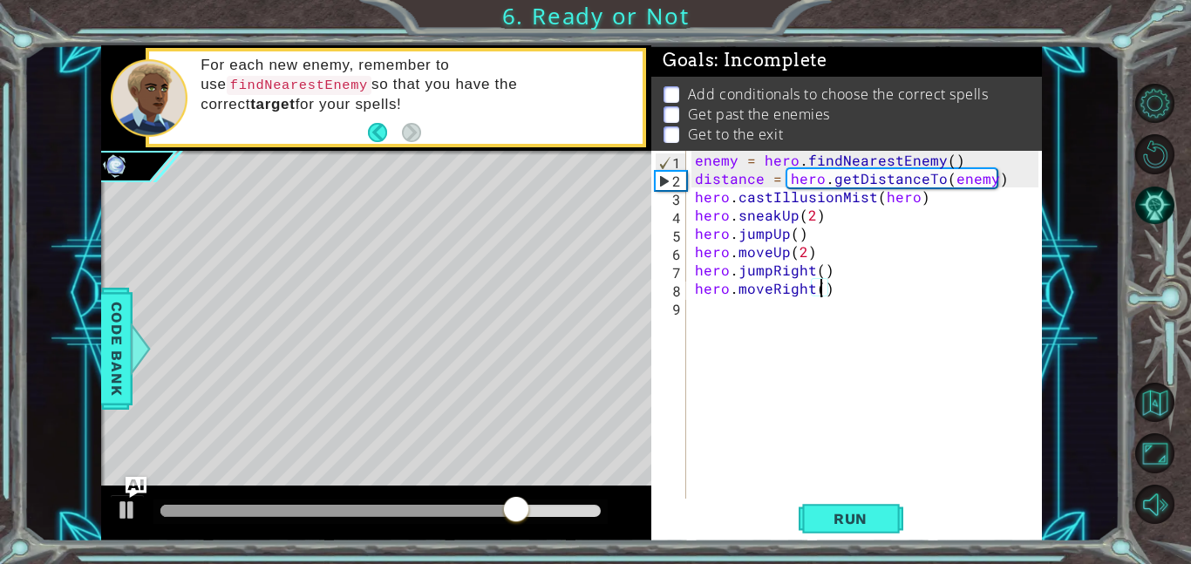
type textarea "hero.moveRight(3)"
click at [730, 352] on div "enemy = hero . findNearestEnemy ( ) distance = hero . getDistanceTo ( enemy ) h…" at bounding box center [869, 343] width 356 height 384
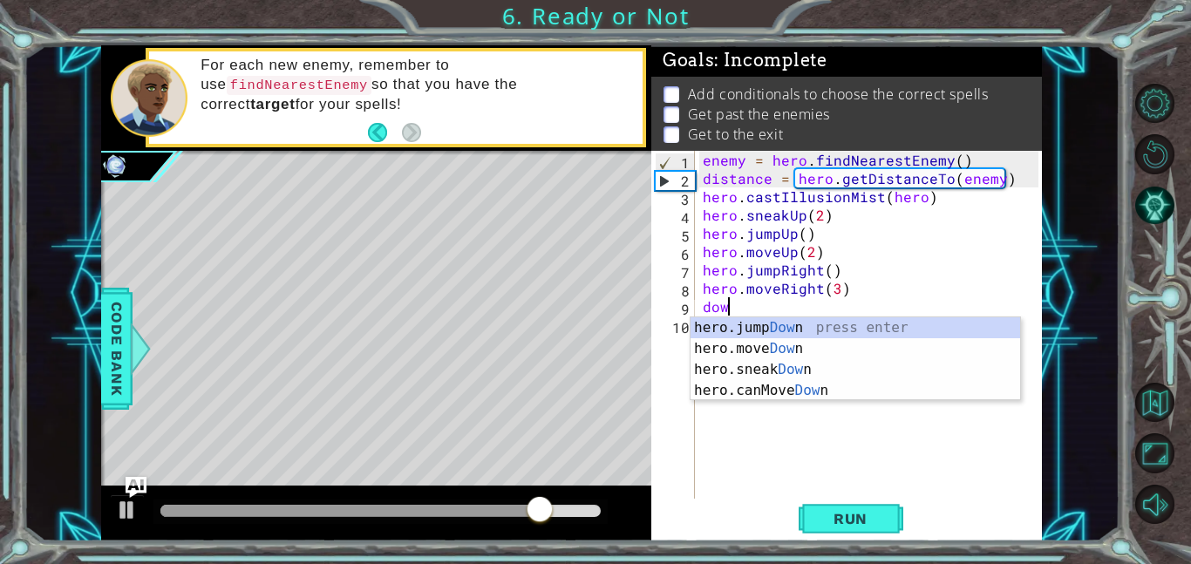
scroll to position [0, 1]
click at [780, 344] on div "hero.jump Down press enter hero.move Down press enter hero.sneak Down press ent…" at bounding box center [854, 380] width 329 height 126
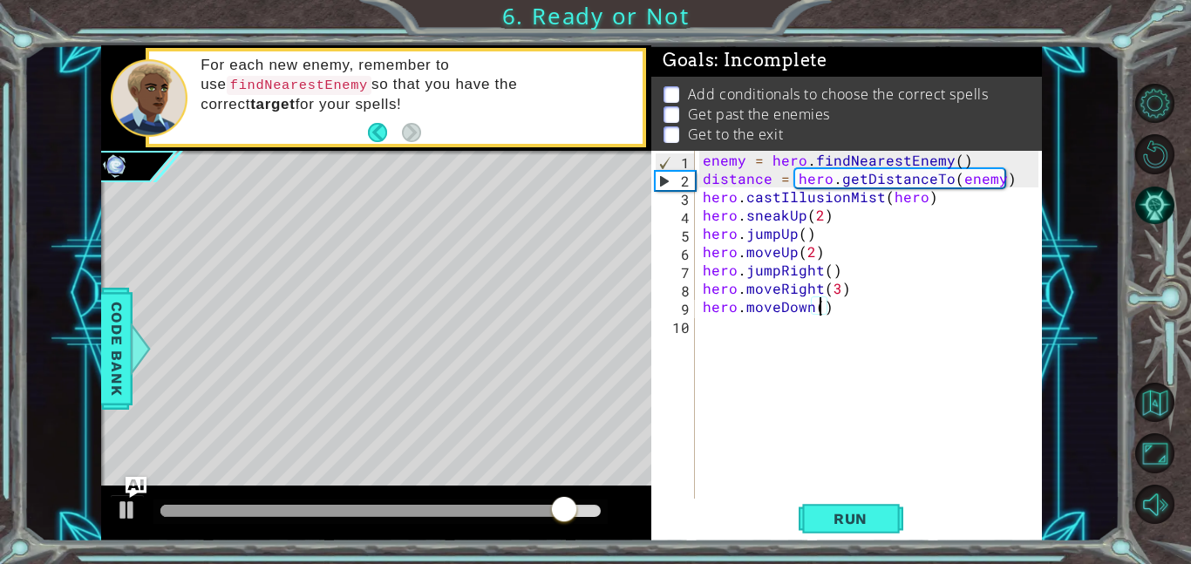
type textarea "hero.moveDown(3)"
click at [782, 383] on div "enemy = hero . findNearestEnemy ( ) distance = hero . getDistanceTo ( enemy ) h…" at bounding box center [873, 343] width 348 height 384
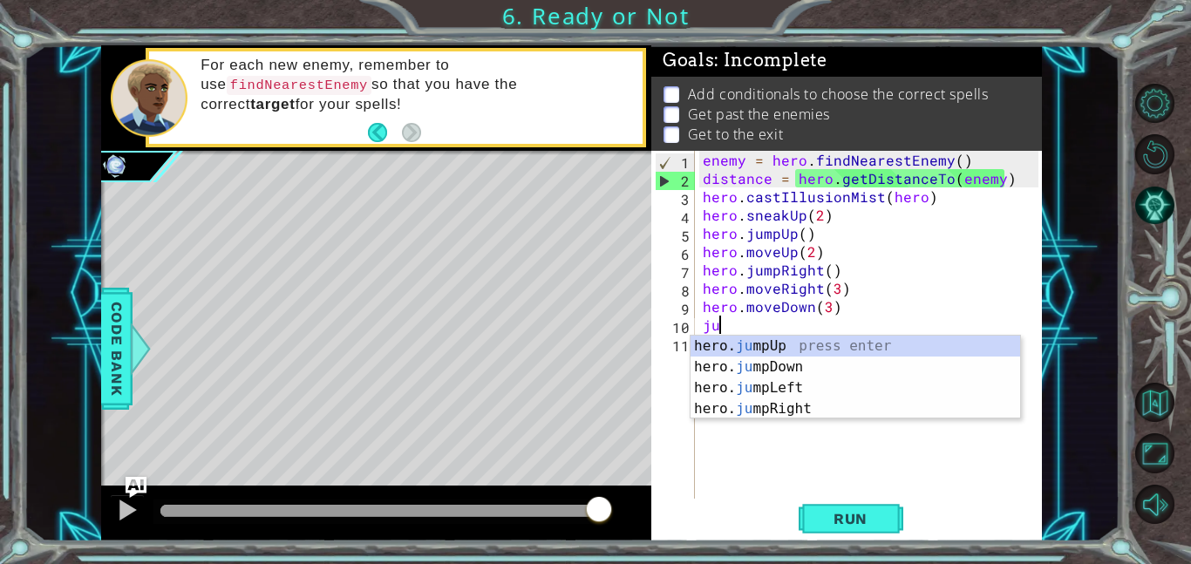
type textarea "jum"
click at [776, 364] on div "hero. jum pUp press enter hero. jum pDown press enter hero. jum pLeft press ent…" at bounding box center [854, 399] width 329 height 126
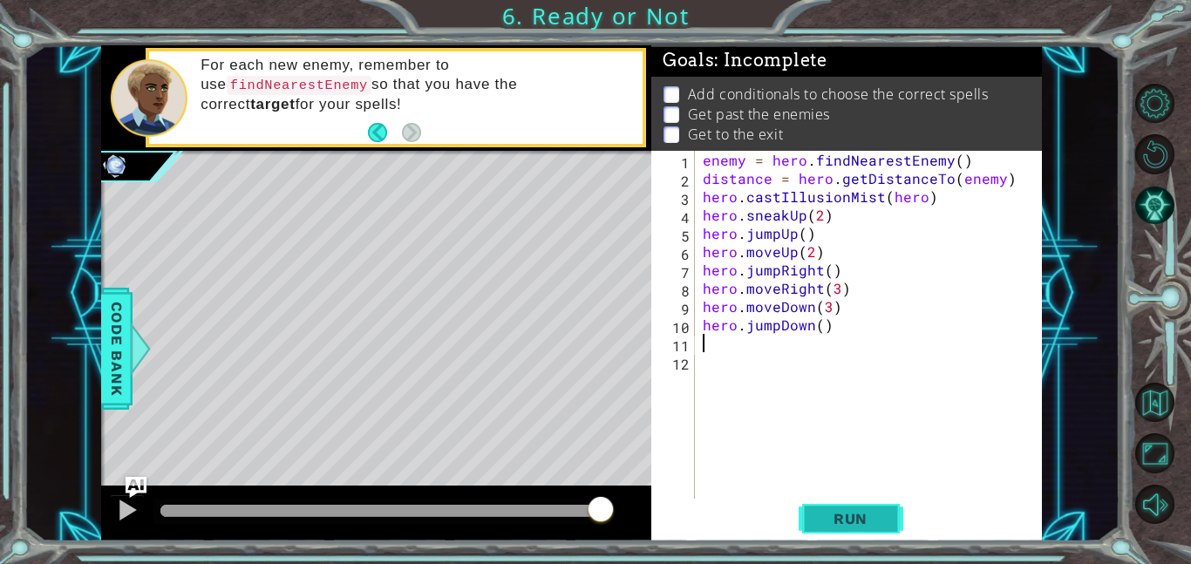
click at [813, 513] on button "Run" at bounding box center [850, 518] width 105 height 39
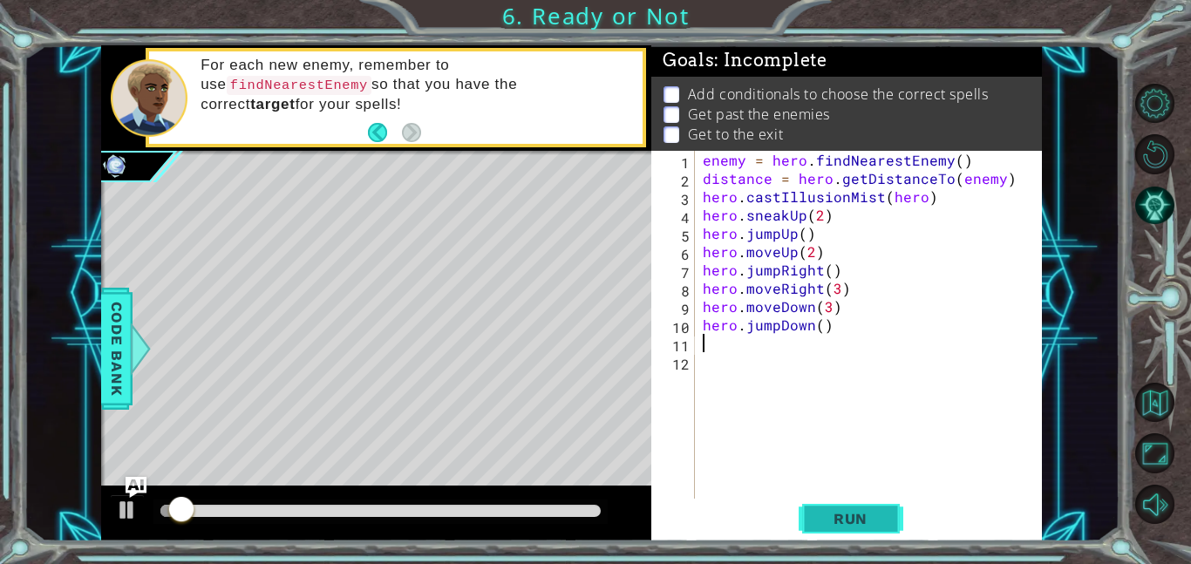
click at [814, 516] on button "Run" at bounding box center [850, 518] width 105 height 39
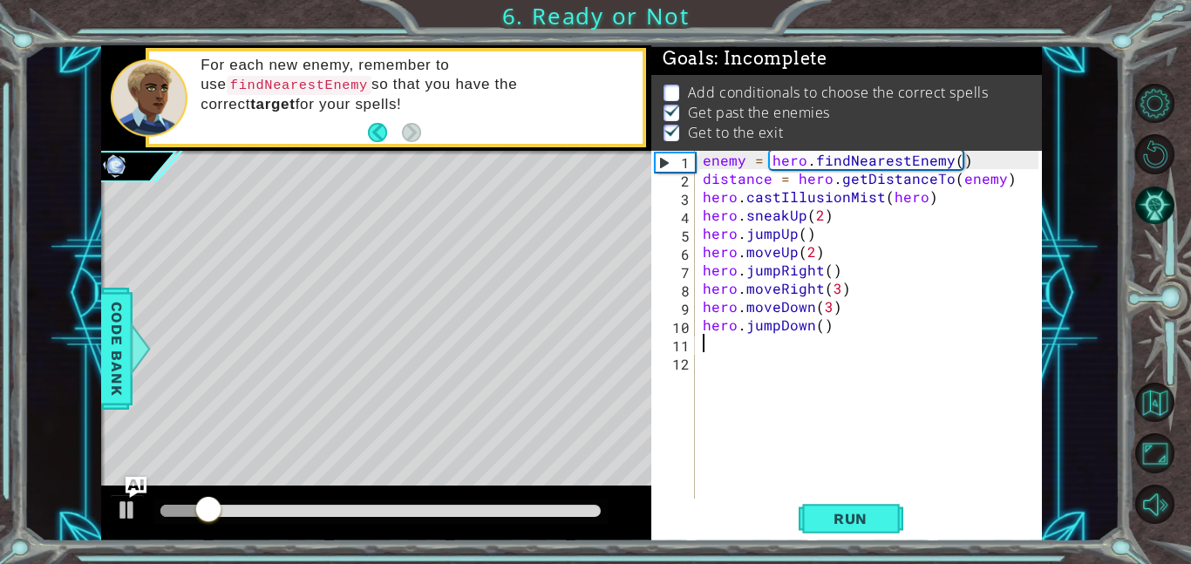
click at [496, 510] on div at bounding box center [380, 511] width 440 height 12
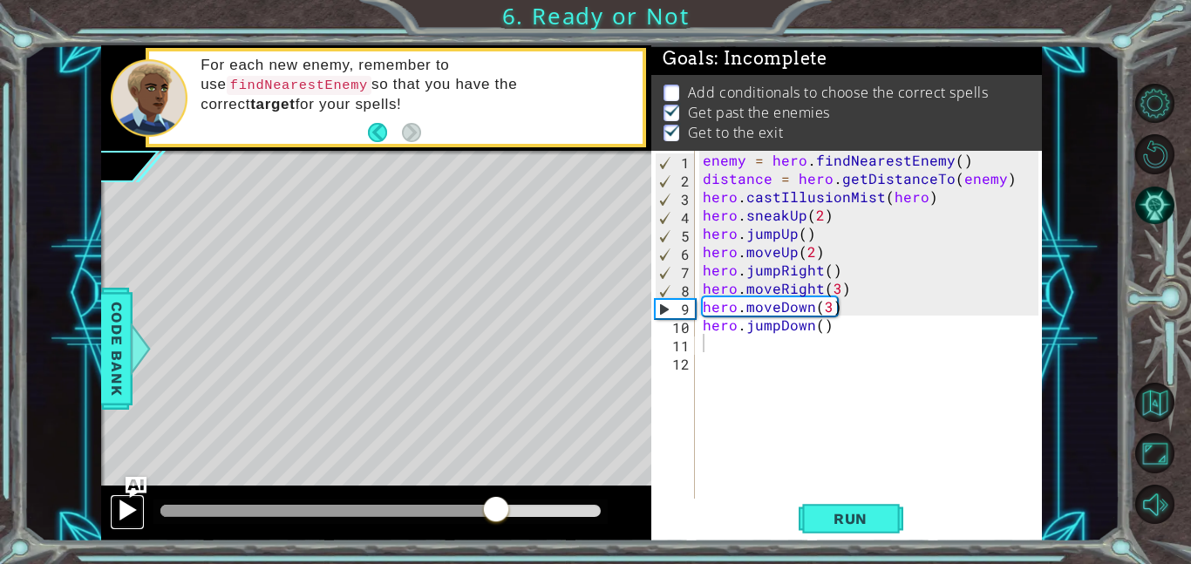
click at [129, 518] on div at bounding box center [127, 510] width 23 height 23
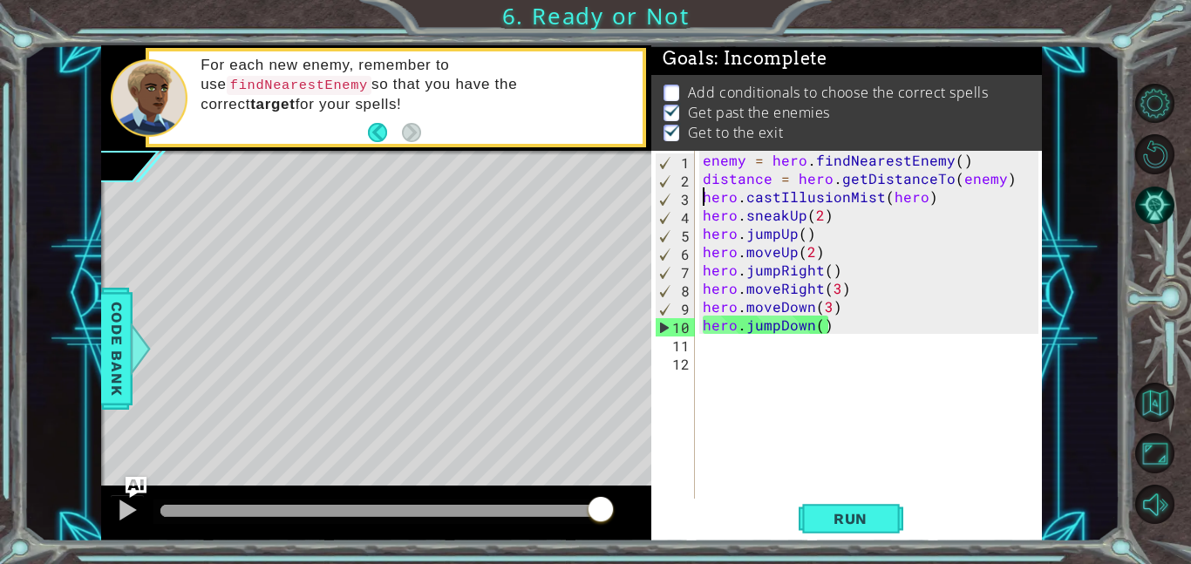
click at [703, 199] on div "enemy = hero . findNearestEnemy ( ) distance = hero . getDistanceTo ( enemy ) h…" at bounding box center [873, 343] width 348 height 384
type textarea "hero.castIllusionMist(hero)"
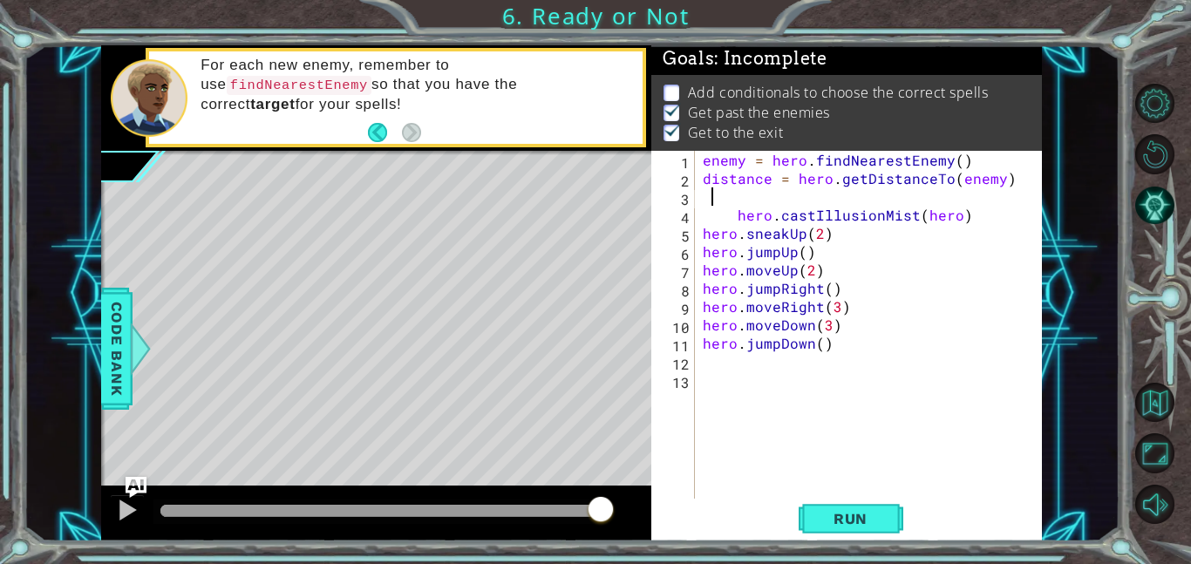
click at [707, 196] on div "enemy = hero . findNearestEnemy ( ) distance = hero . getDistanceTo ( enemy ) h…" at bounding box center [873, 343] width 348 height 384
type textarea "i"
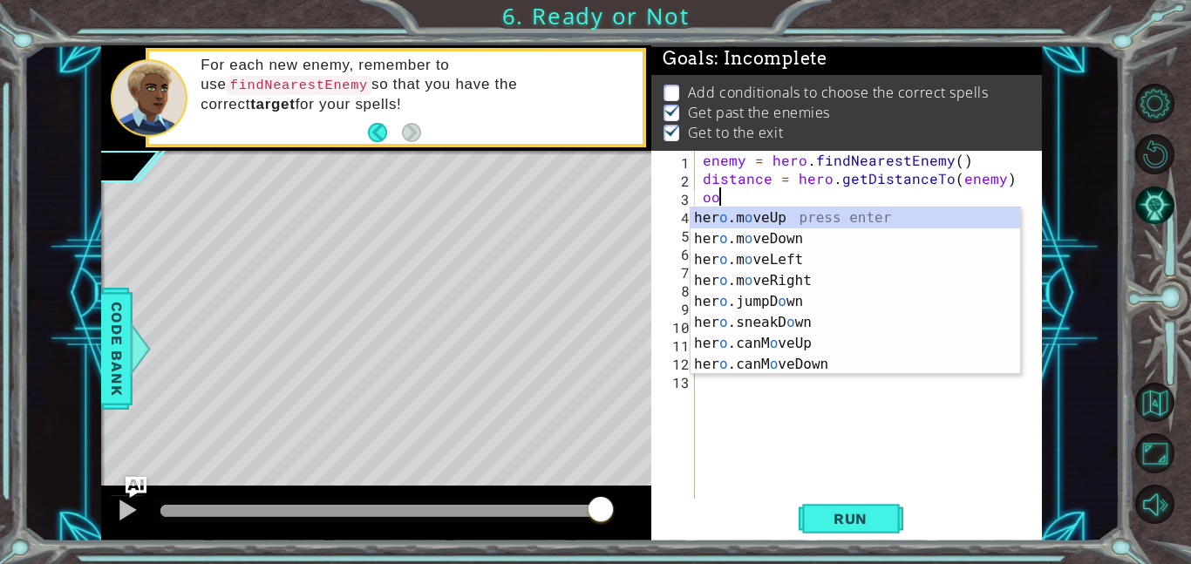
scroll to position [0, 1]
type textarea "o"
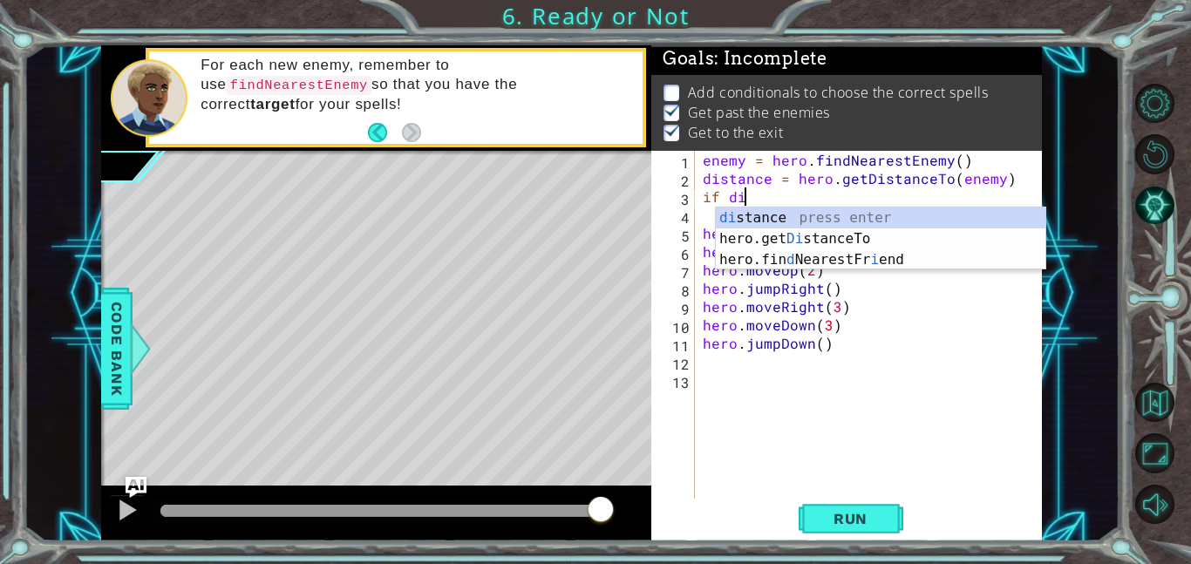
scroll to position [0, 3]
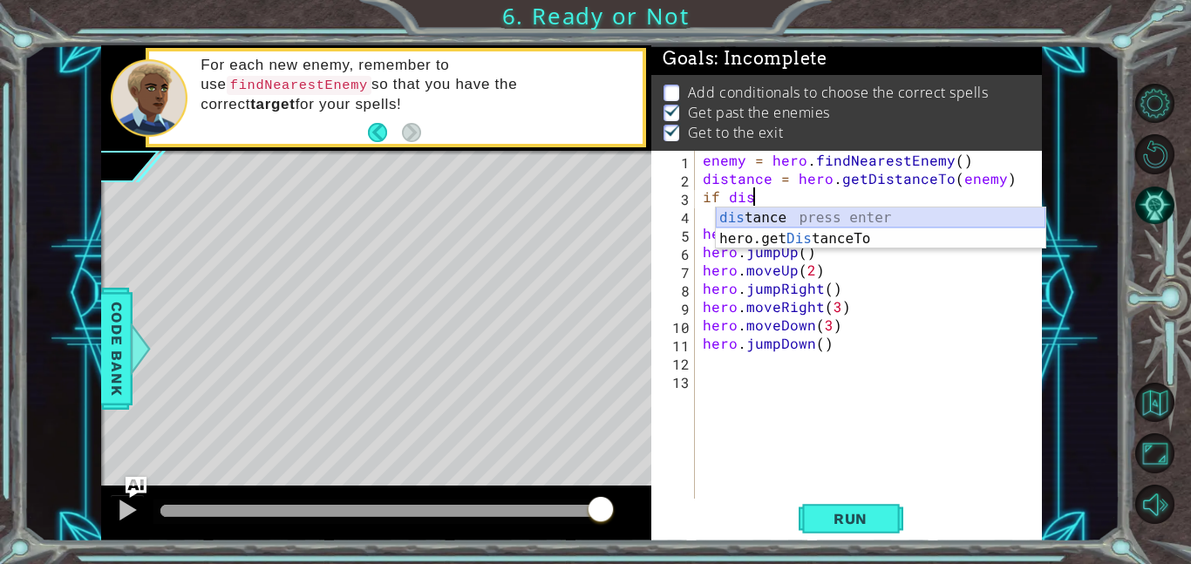
click at [746, 212] on div "dis tance press enter hero.get Dis tanceTo press enter" at bounding box center [880, 249] width 329 height 84
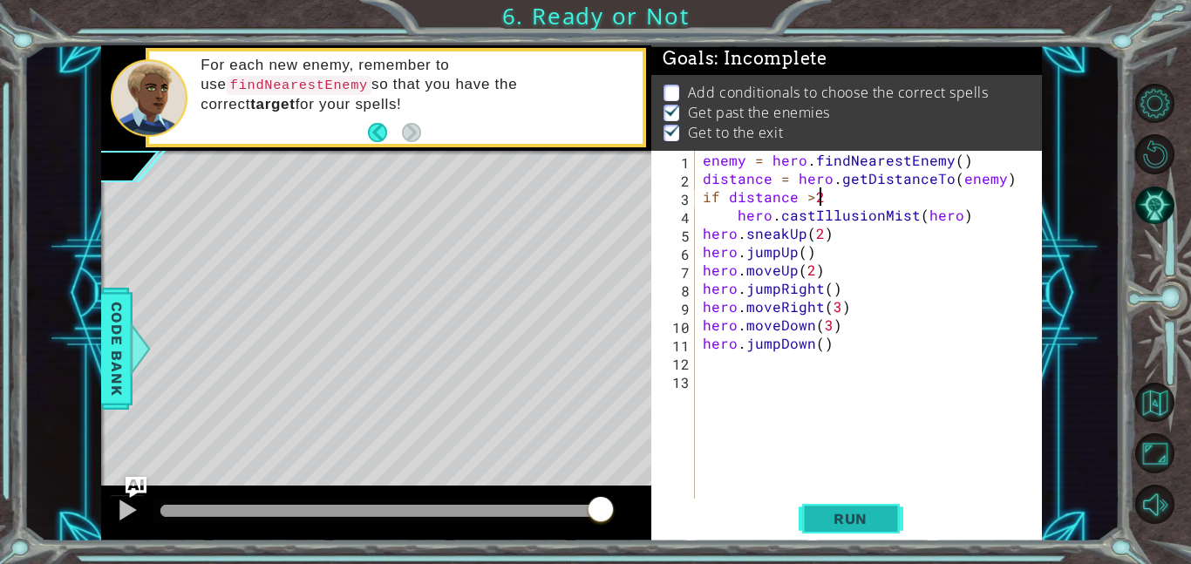
scroll to position [0, 7]
type textarea "if distance >2"
click at [829, 517] on span "Run" at bounding box center [850, 518] width 69 height 17
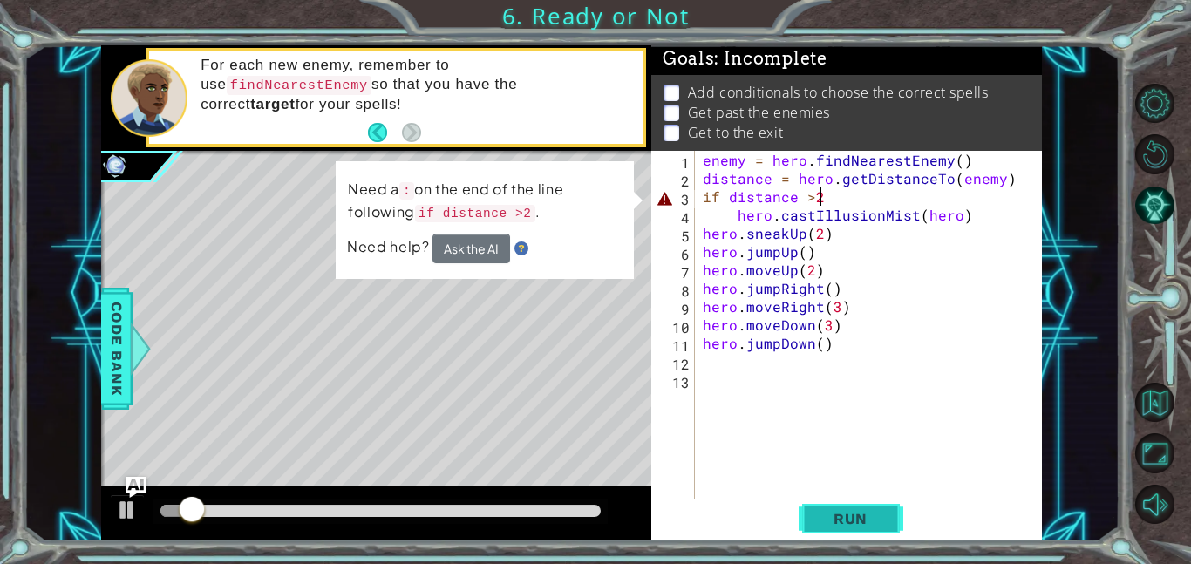
click at [838, 519] on span "Run" at bounding box center [850, 518] width 69 height 17
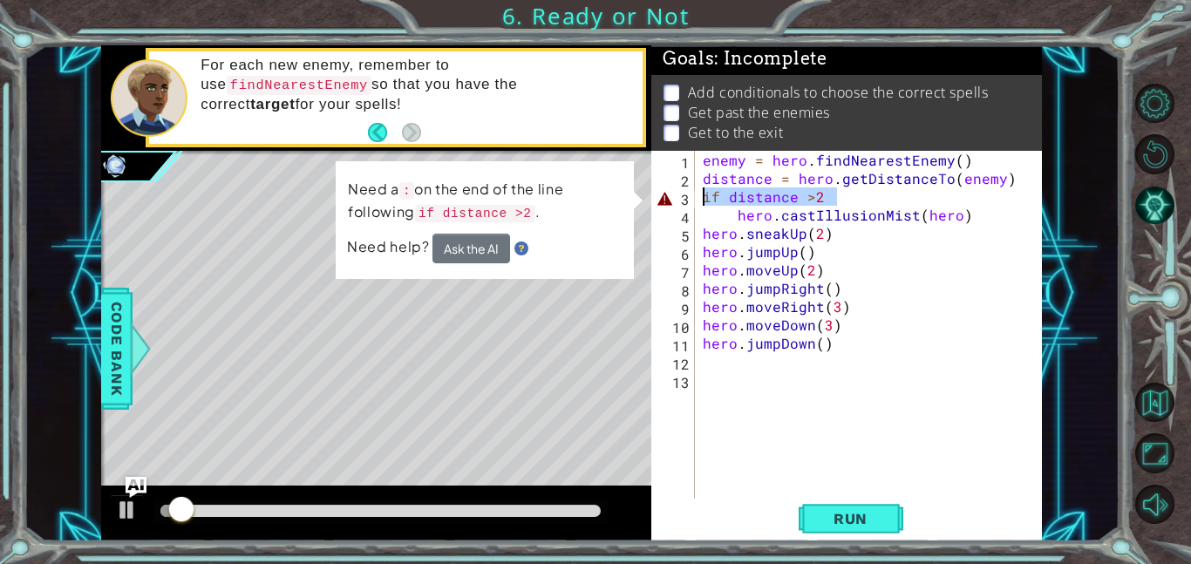
drag, startPoint x: 837, startPoint y: 204, endPoint x: 699, endPoint y: 195, distance: 138.0
click at [699, 195] on div "enemy = hero . findNearestEnemy ( ) distance = hero . getDistanceTo ( enemy ) i…" at bounding box center [873, 343] width 348 height 384
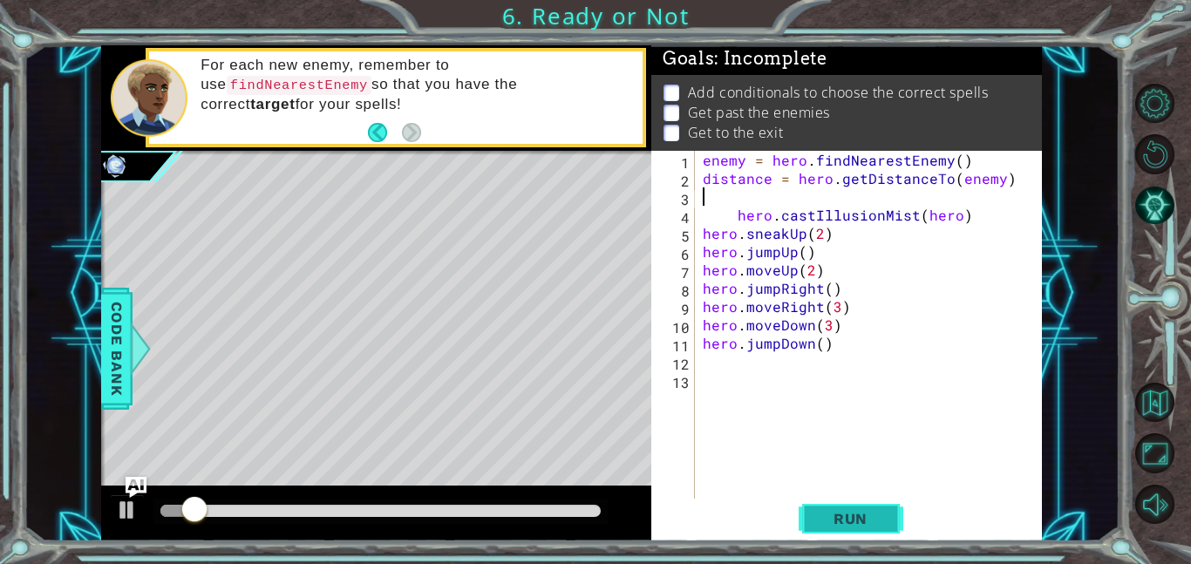
click at [880, 528] on button "Run" at bounding box center [850, 518] width 105 height 39
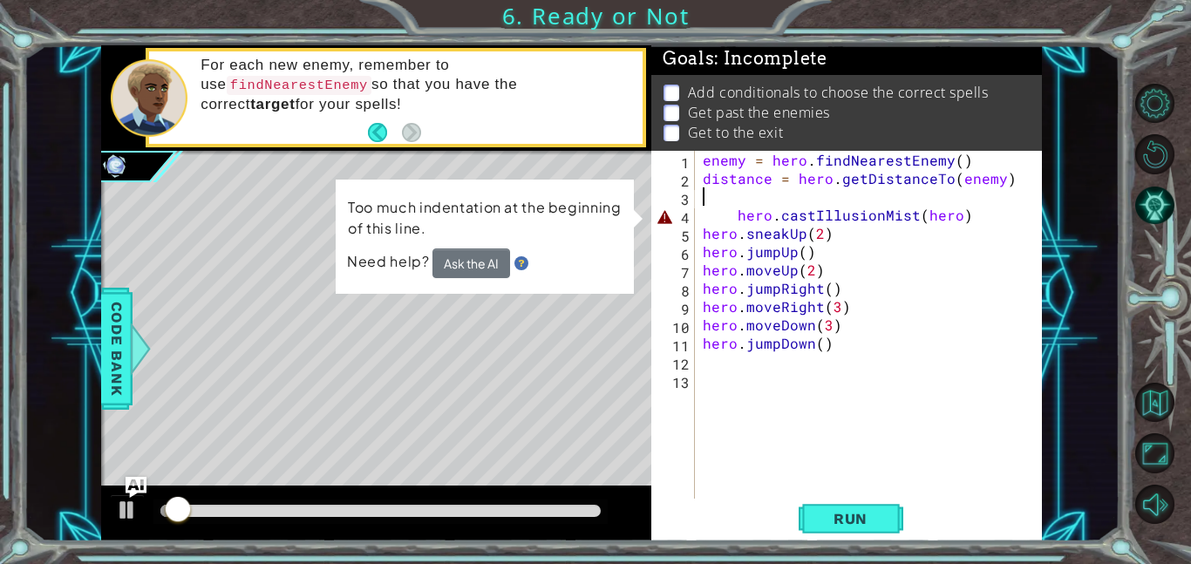
click at [731, 211] on div "enemy = hero . findNearestEnemy ( ) distance = hero . getDistanceTo ( enemy ) h…" at bounding box center [873, 343] width 348 height 384
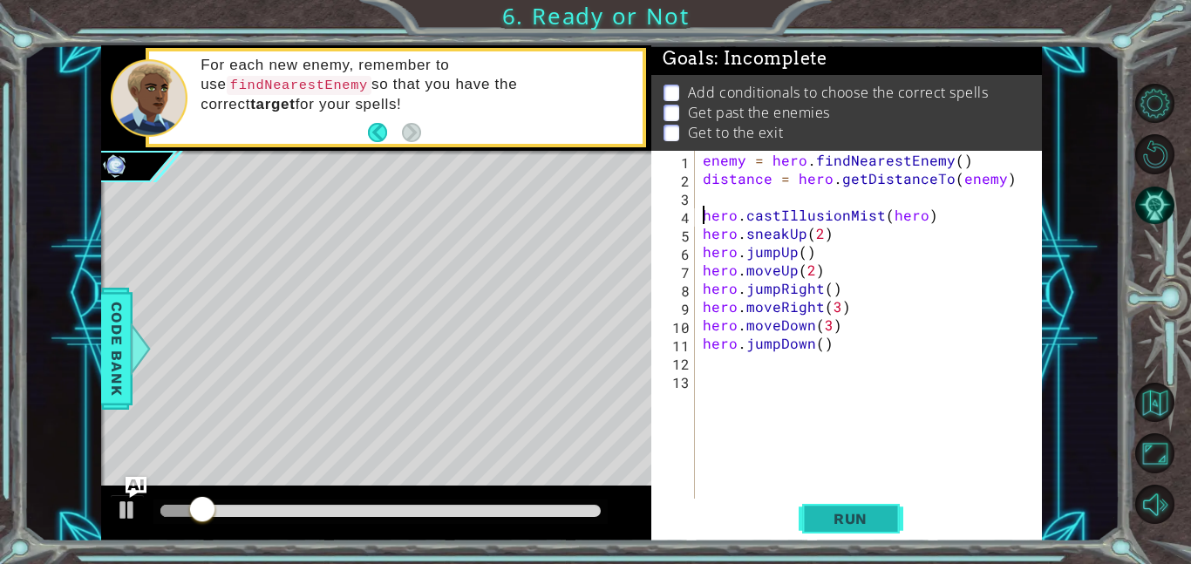
click at [811, 514] on button "Run" at bounding box center [850, 518] width 105 height 39
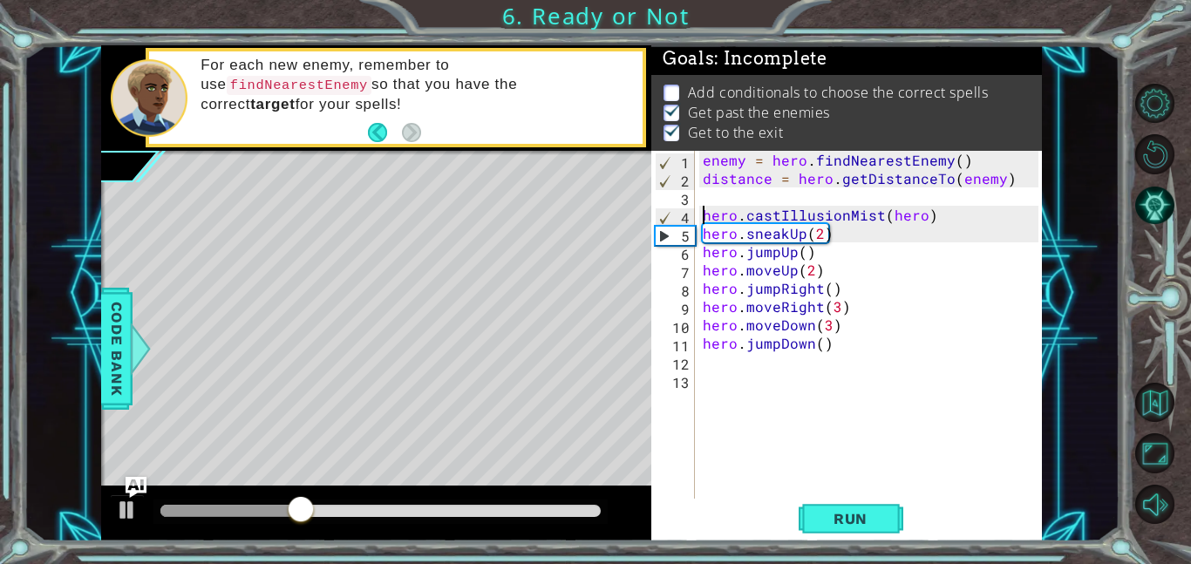
type textarea "hero.castIllusionMist(hero)"
click at [714, 200] on div "enemy = hero . findNearestEnemy ( ) distance = hero . getDistanceTo ( enemy ) h…" at bounding box center [873, 343] width 348 height 384
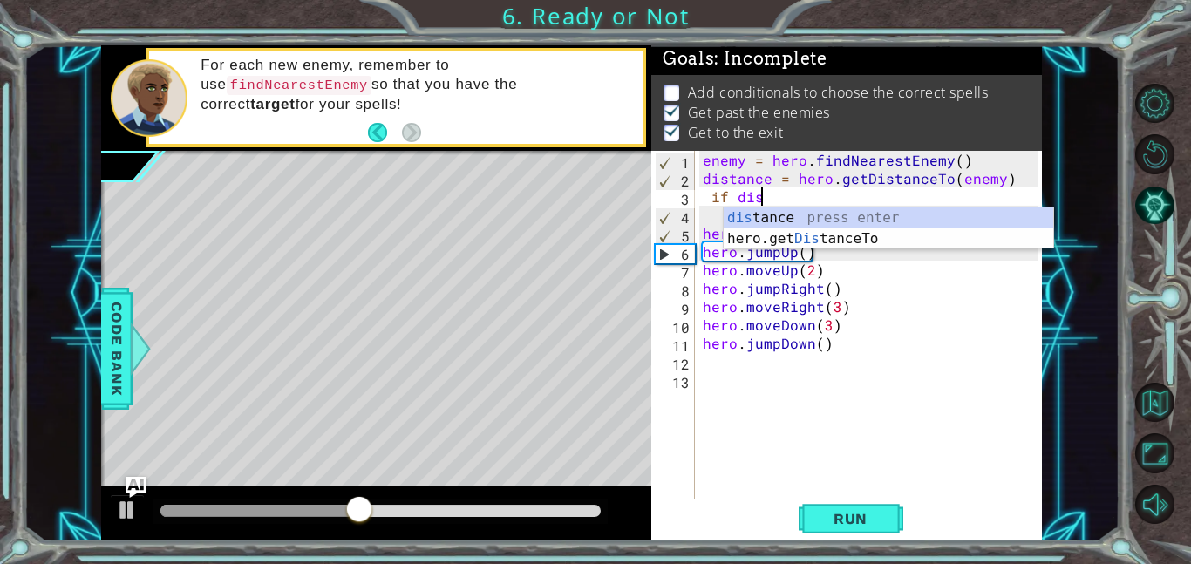
scroll to position [0, 3]
click at [750, 218] on div "dis tance press enter hero.get Dis tanceTo press enter" at bounding box center [887, 249] width 329 height 84
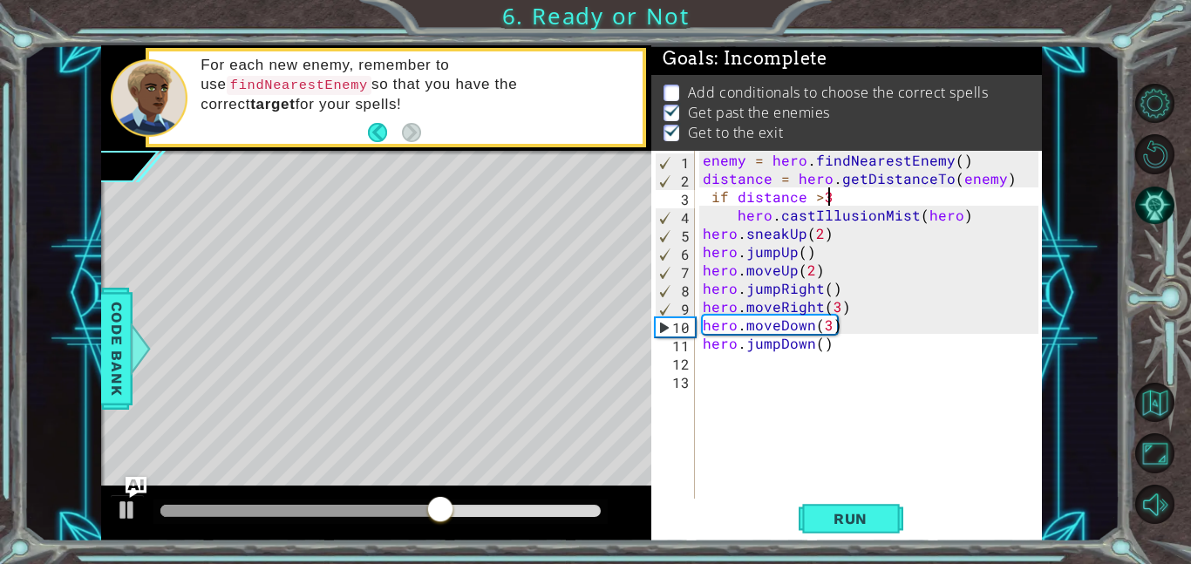
scroll to position [0, 7]
click at [791, 336] on div "enemy = hero . findNearestEnemy ( ) distance = hero . getDistanceTo ( enemy ) i…" at bounding box center [873, 343] width 348 height 384
click at [817, 200] on div "enemy = hero . findNearestEnemy ( ) distance = hero . getDistanceTo ( enemy ) i…" at bounding box center [873, 343] width 348 height 384
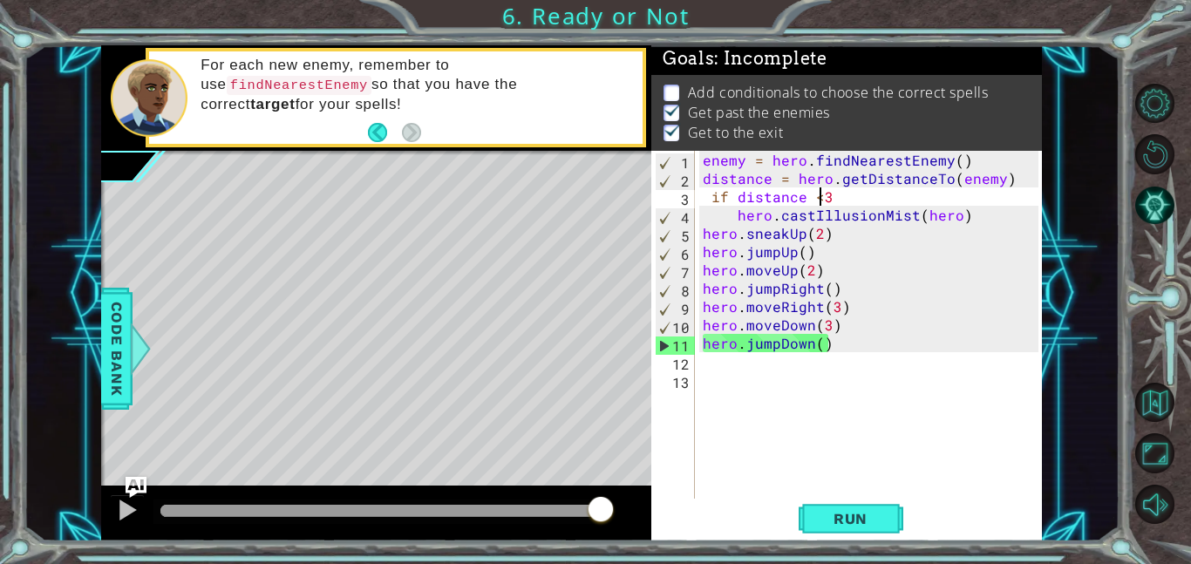
click at [868, 204] on div "enemy = hero . findNearestEnemy ( ) distance = hero . getDistanceTo ( enemy ) i…" at bounding box center [873, 343] width 348 height 384
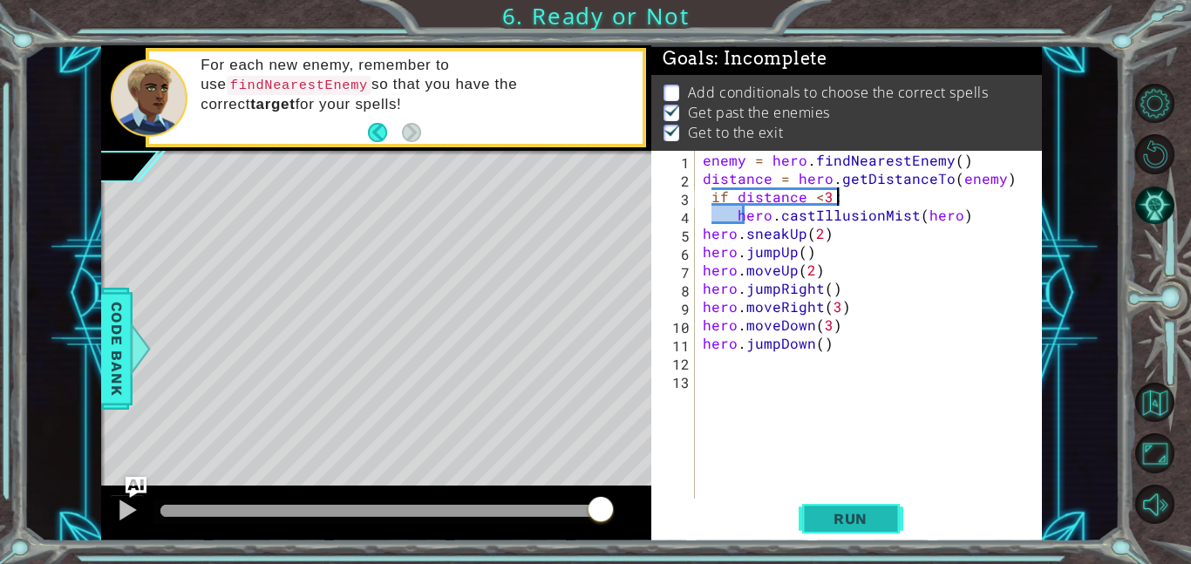
click at [838, 516] on span "Run" at bounding box center [850, 518] width 69 height 17
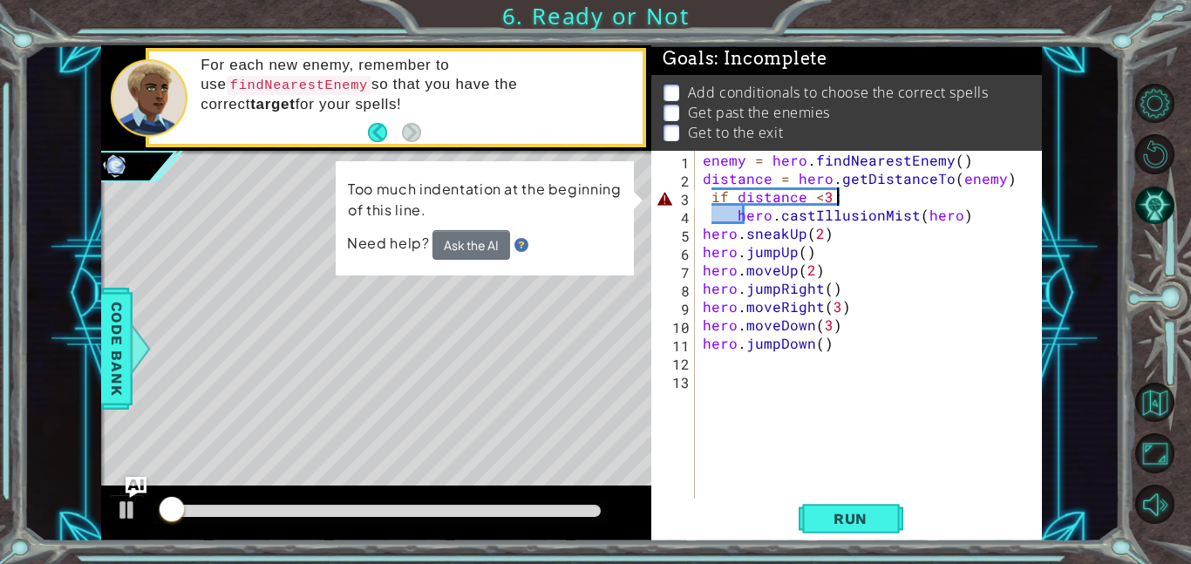
click at [732, 215] on div "enemy = hero . findNearestEnemy ( ) distance = hero . getDistanceTo ( enemy ) i…" at bounding box center [873, 343] width 348 height 384
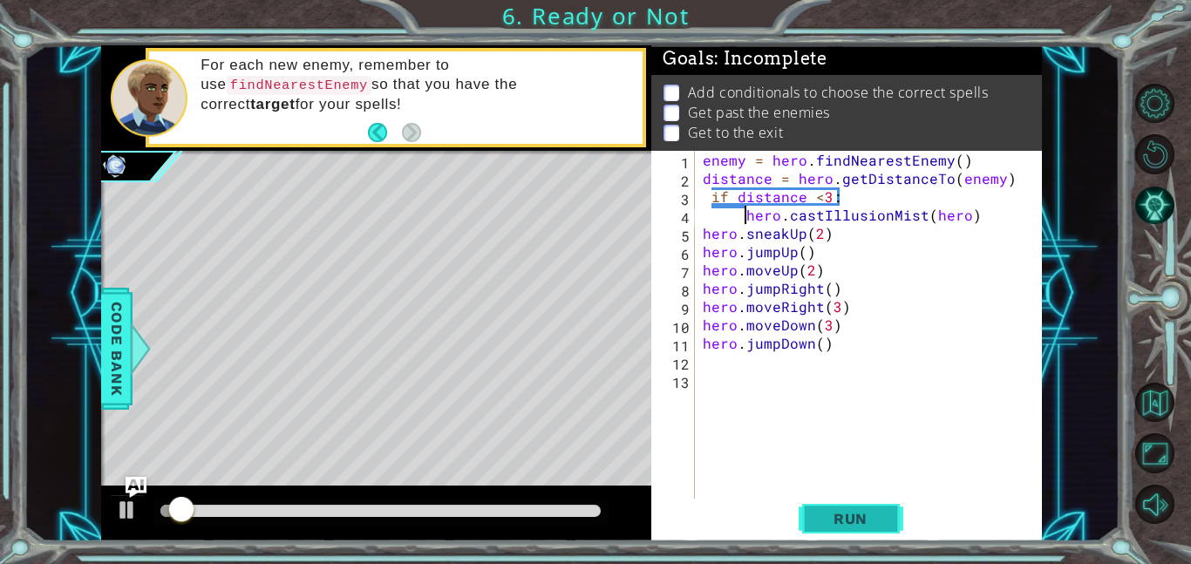
click at [864, 520] on span "Run" at bounding box center [850, 518] width 69 height 17
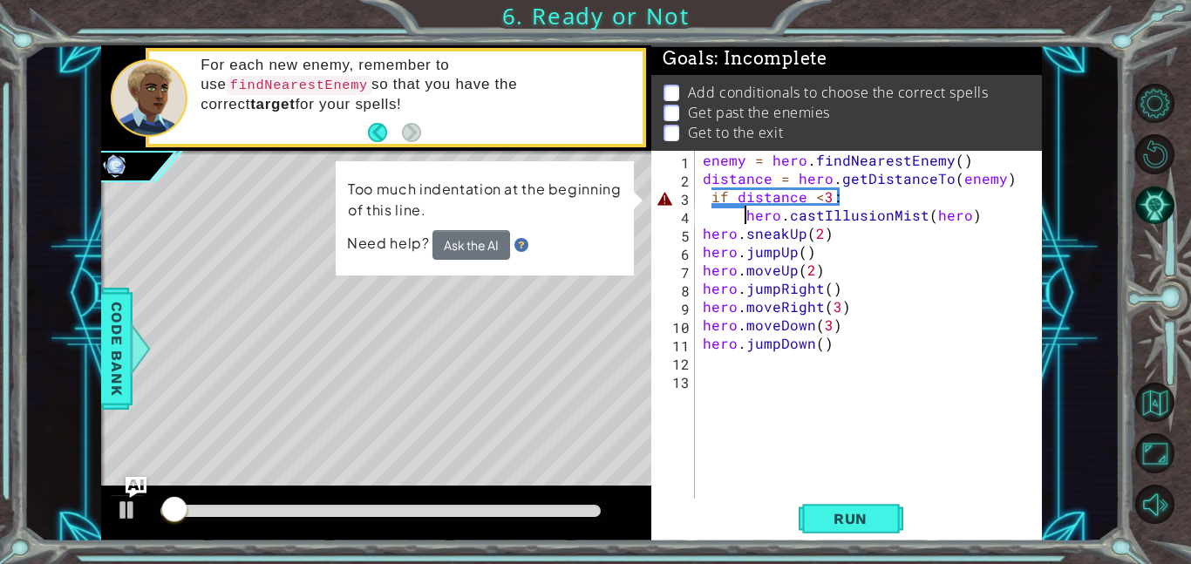
click at [710, 198] on div "enemy = hero . findNearestEnemy ( ) distance = hero . getDistanceTo ( enemy ) i…" at bounding box center [873, 343] width 348 height 384
type textarea "if distance <3:"
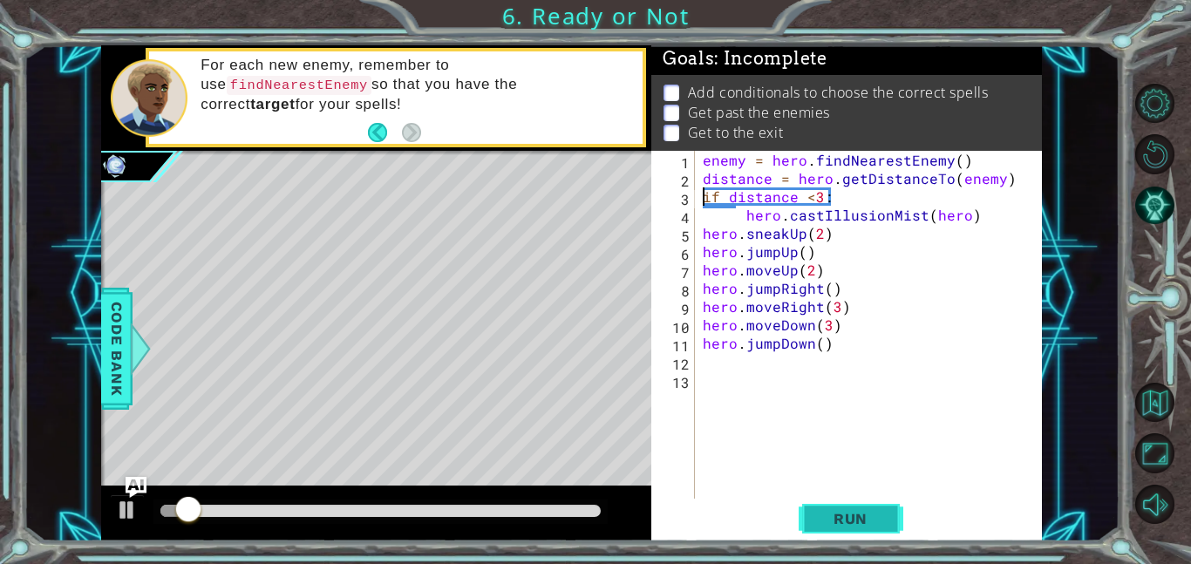
click at [802, 510] on button "Run" at bounding box center [850, 518] width 105 height 39
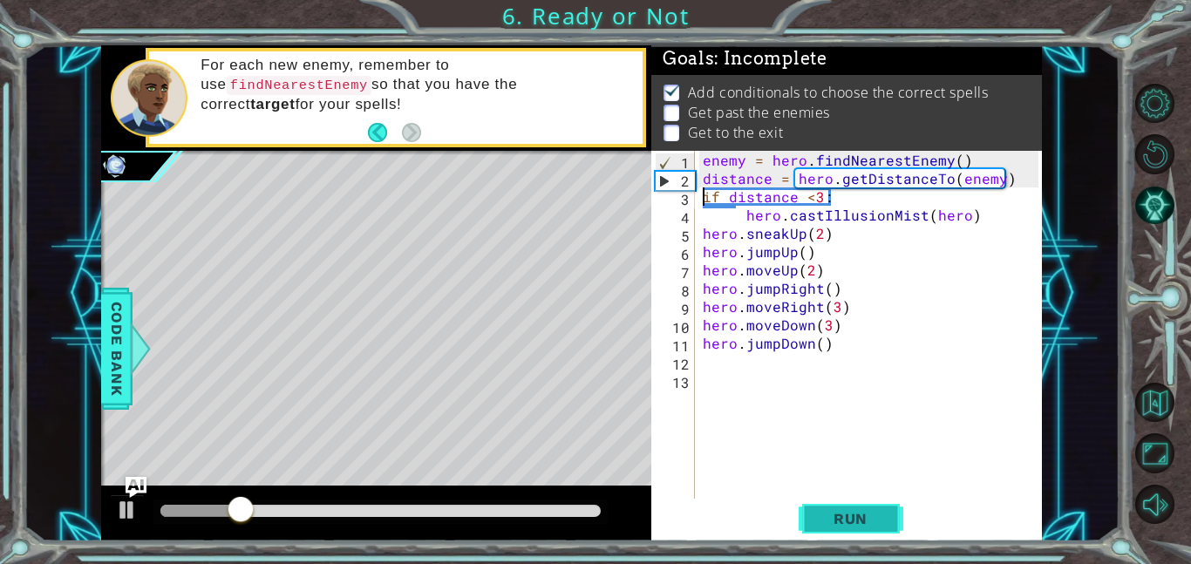
click at [866, 518] on span "Run" at bounding box center [850, 518] width 69 height 17
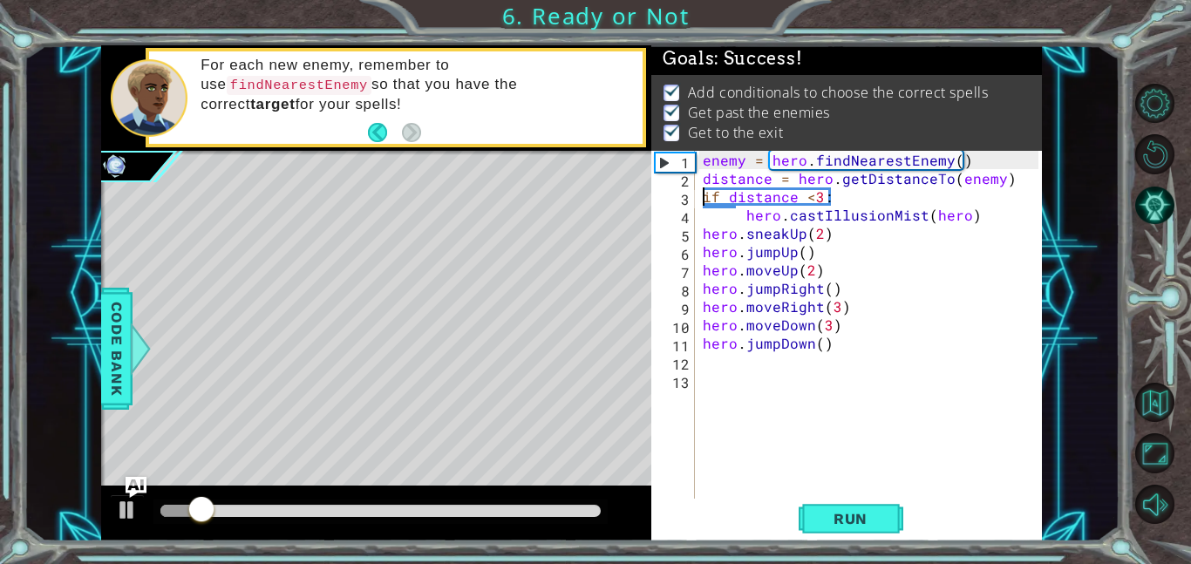
click at [529, 511] on div at bounding box center [380, 511] width 440 height 12
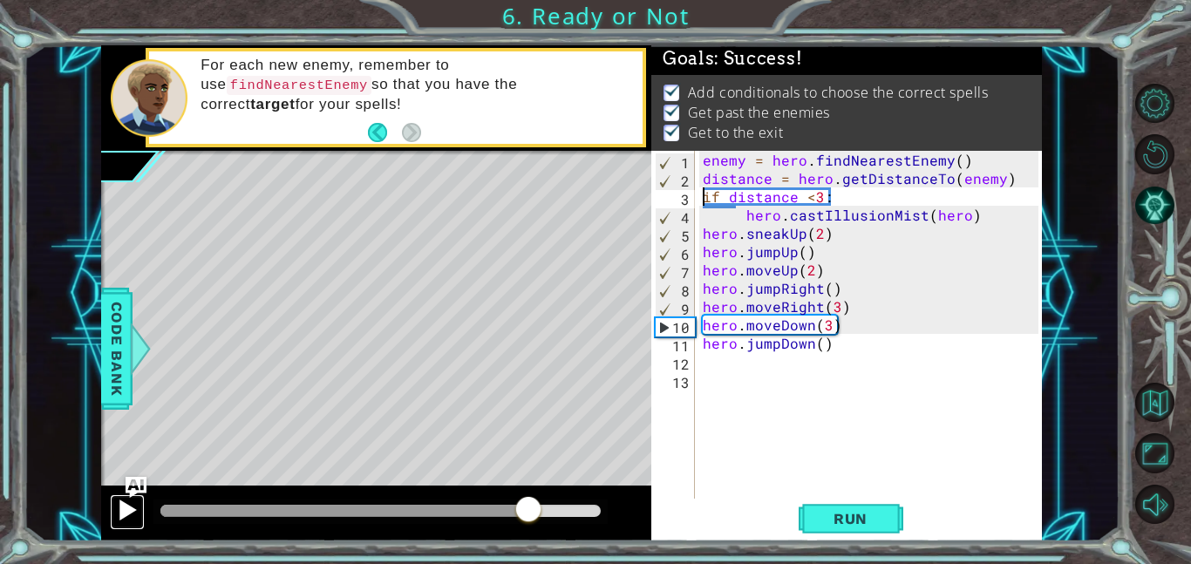
click at [122, 515] on div at bounding box center [127, 510] width 23 height 23
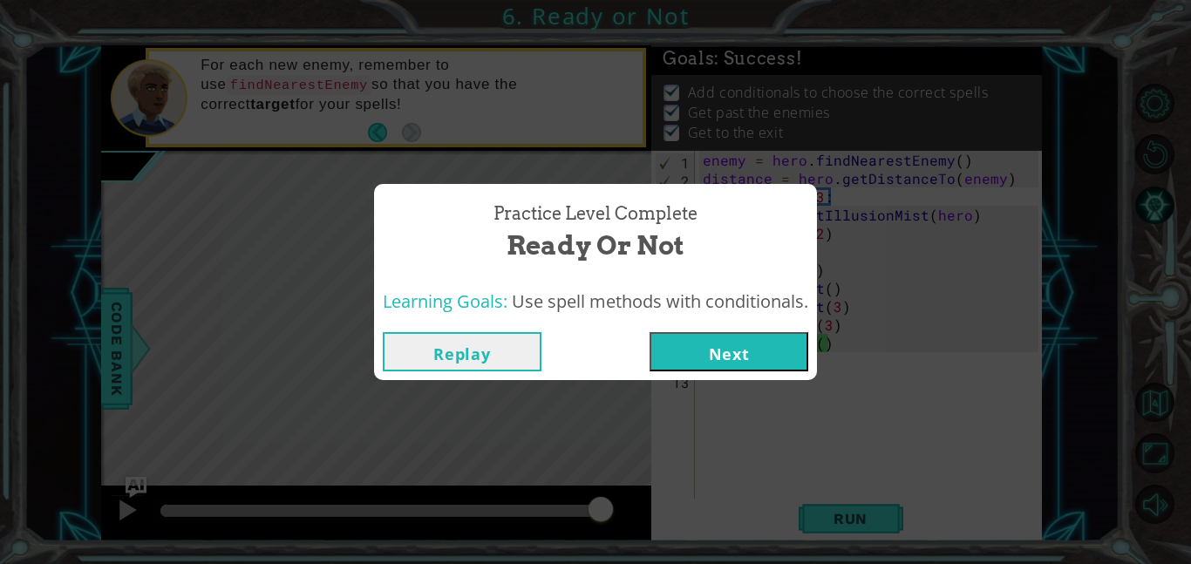
click at [695, 358] on button "Next" at bounding box center [728, 351] width 159 height 39
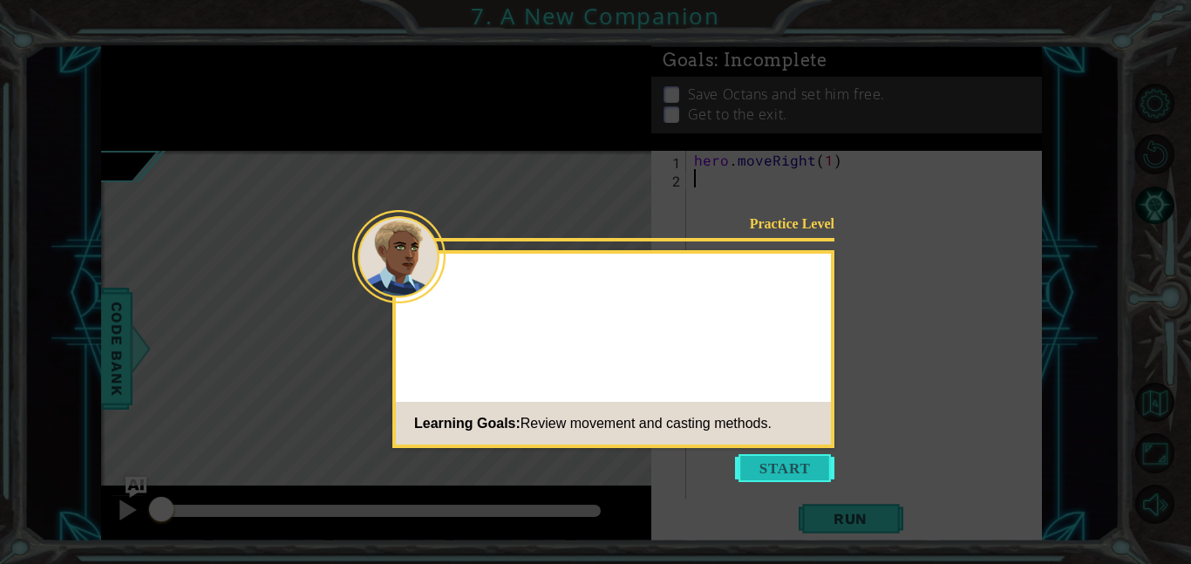
click at [741, 470] on button "Start" at bounding box center [784, 468] width 99 height 28
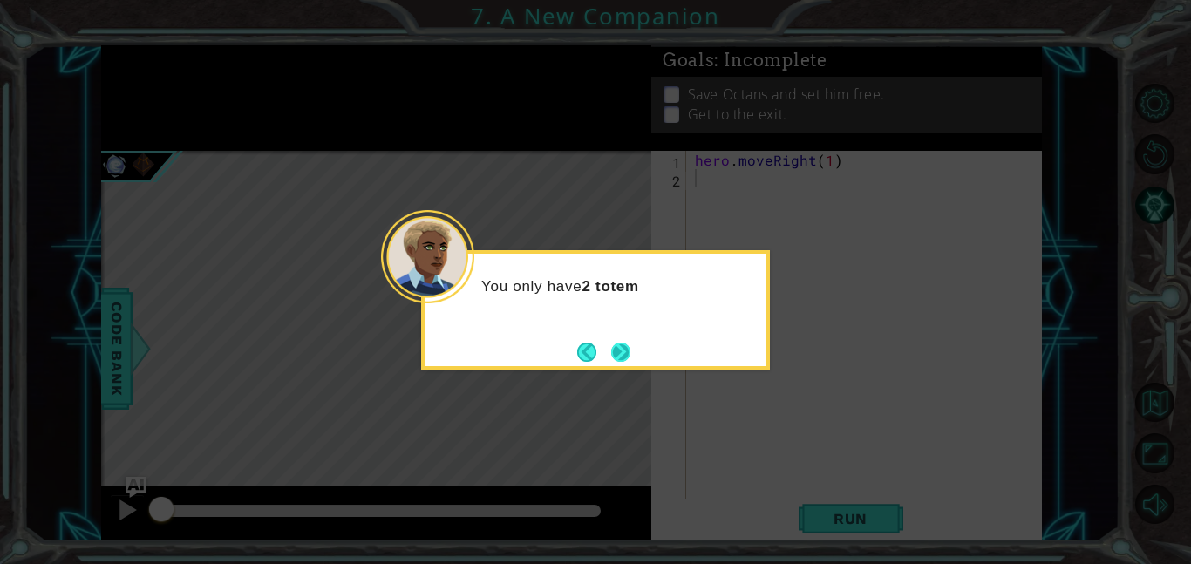
click at [630, 362] on button "Next" at bounding box center [620, 352] width 19 height 19
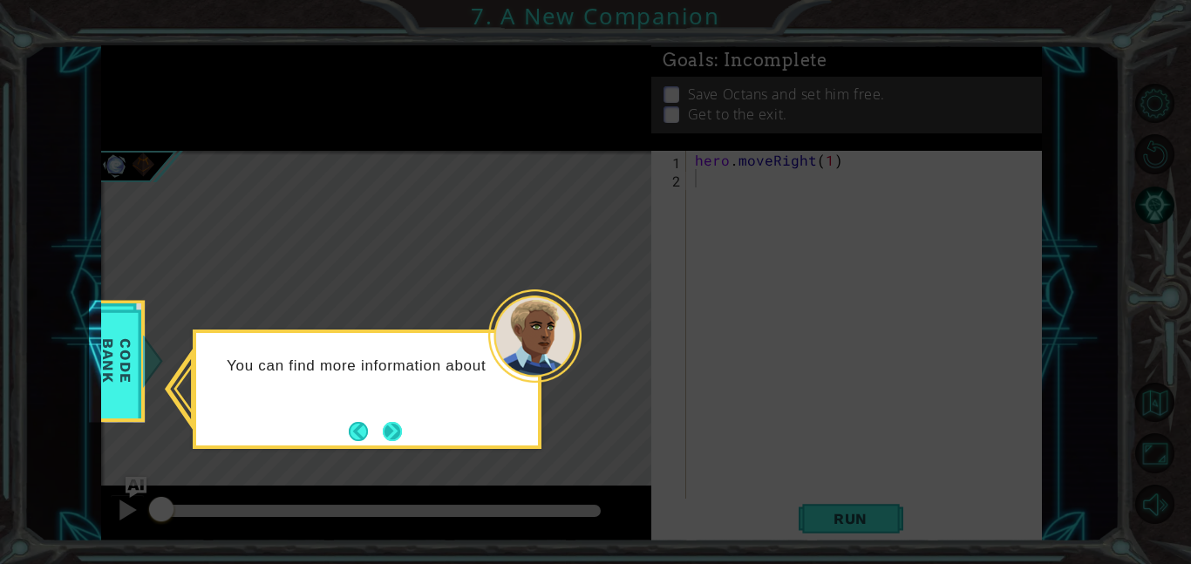
click at [407, 429] on div "You can find more information about" at bounding box center [367, 388] width 349 height 119
click at [393, 429] on button "Next" at bounding box center [392, 431] width 19 height 19
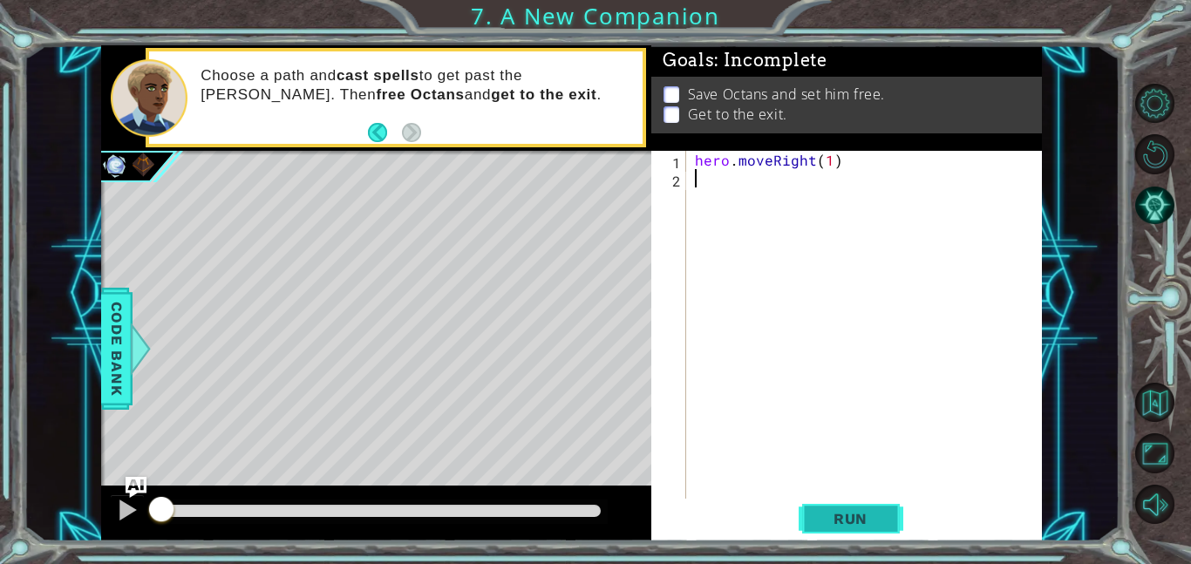
click at [851, 519] on span "Run" at bounding box center [850, 518] width 69 height 17
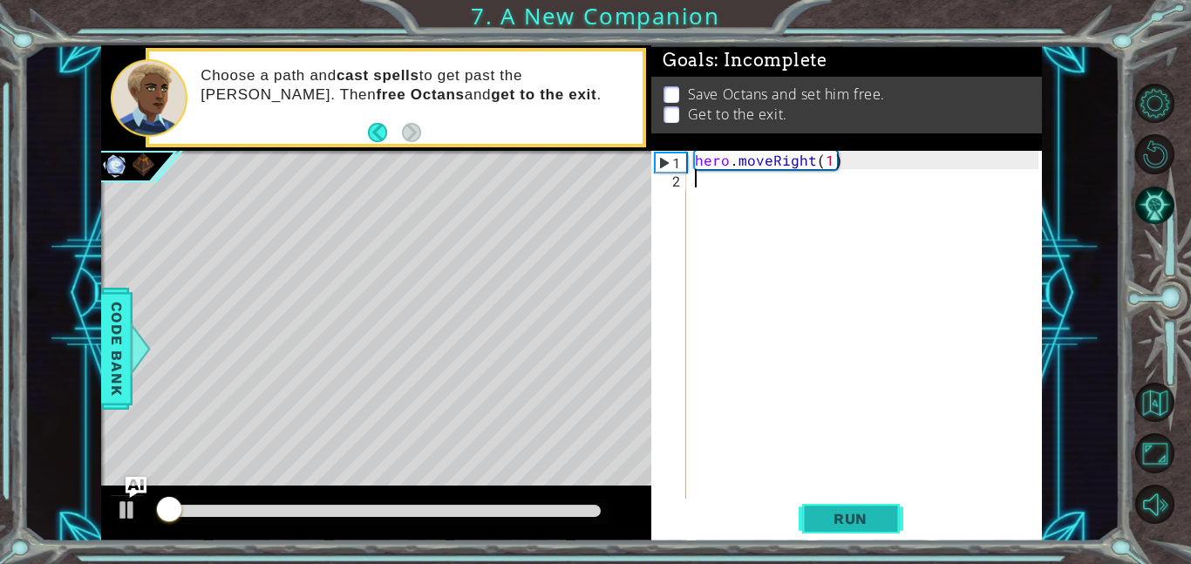
click at [851, 519] on span "Run" at bounding box center [850, 518] width 69 height 17
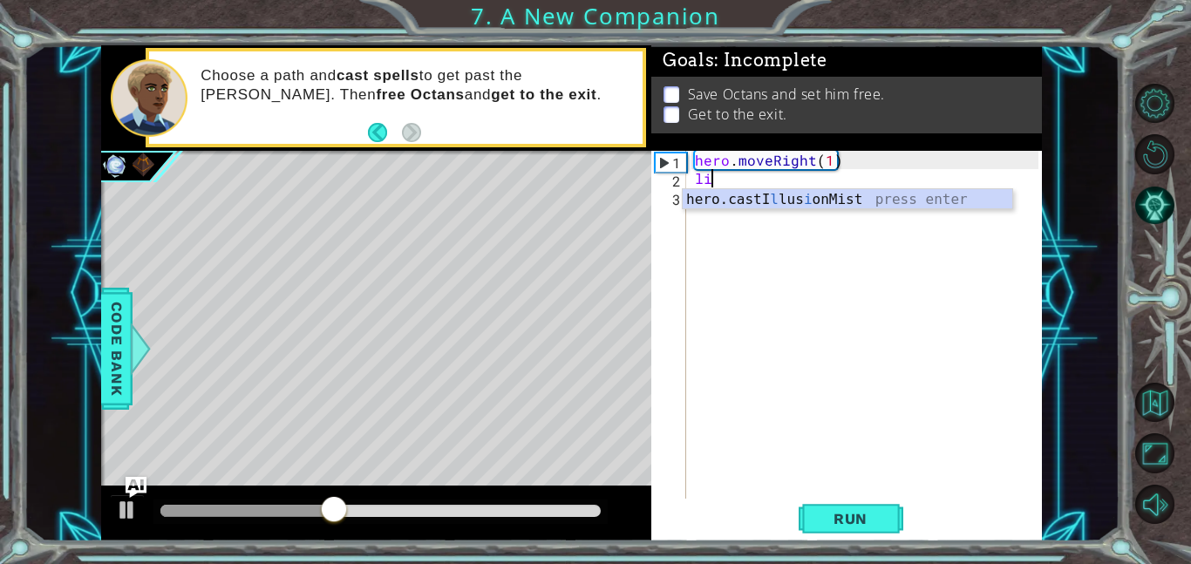
click at [805, 207] on div "hero.castI l lus i onMist press enter" at bounding box center [846, 220] width 329 height 63
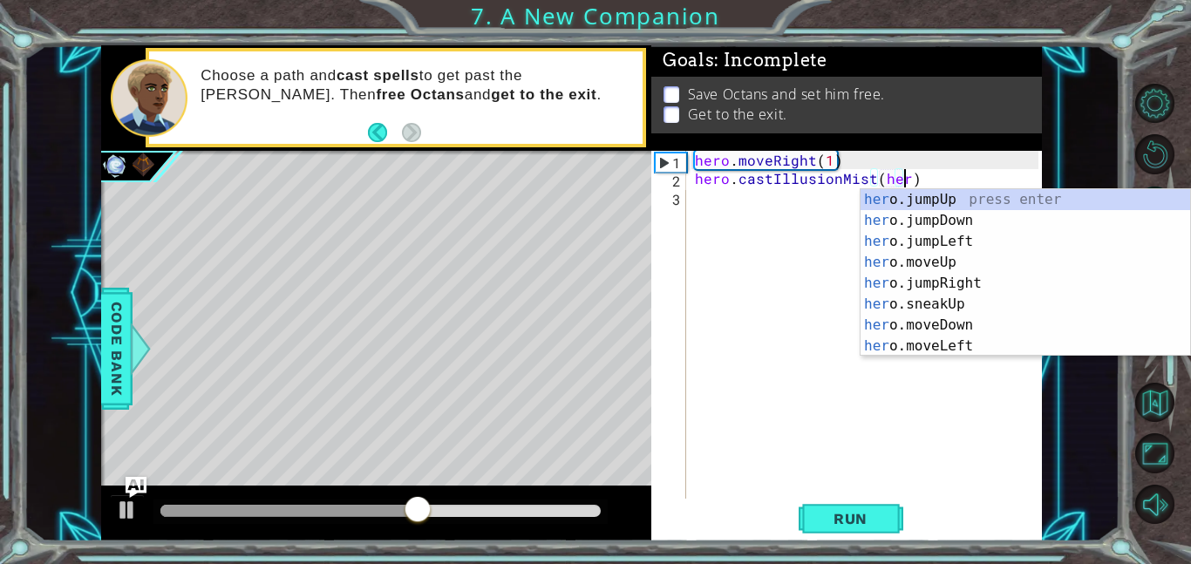
type textarea "hero.castIllusionMist(hero)"
click at [784, 272] on div "hero . moveRight ( 1 ) hero . castIllusionMist ( hero )" at bounding box center [869, 343] width 356 height 384
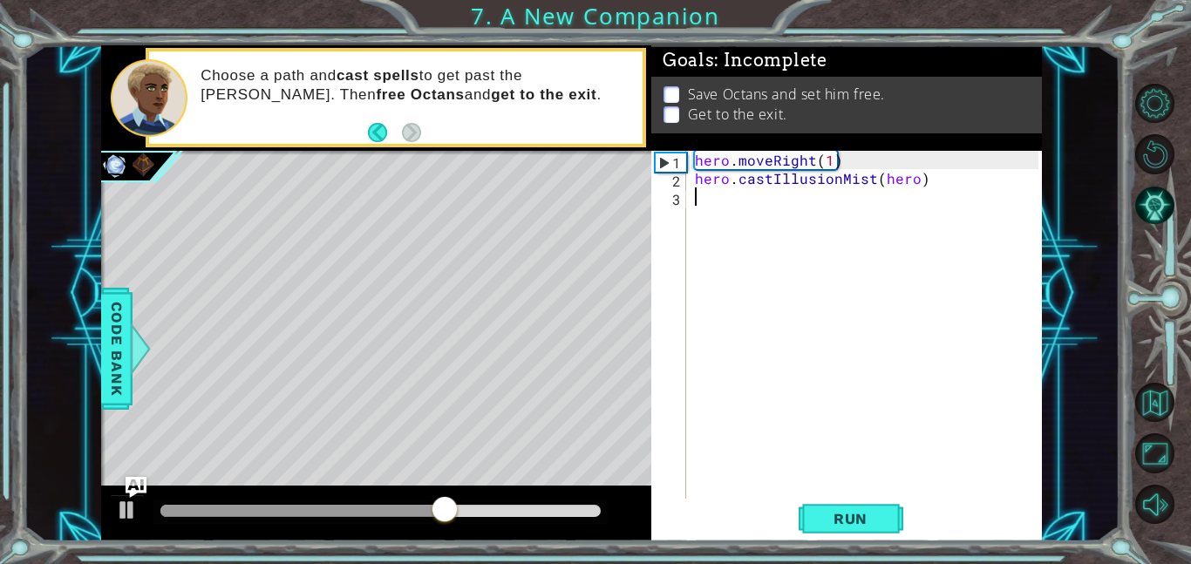
type textarea "n"
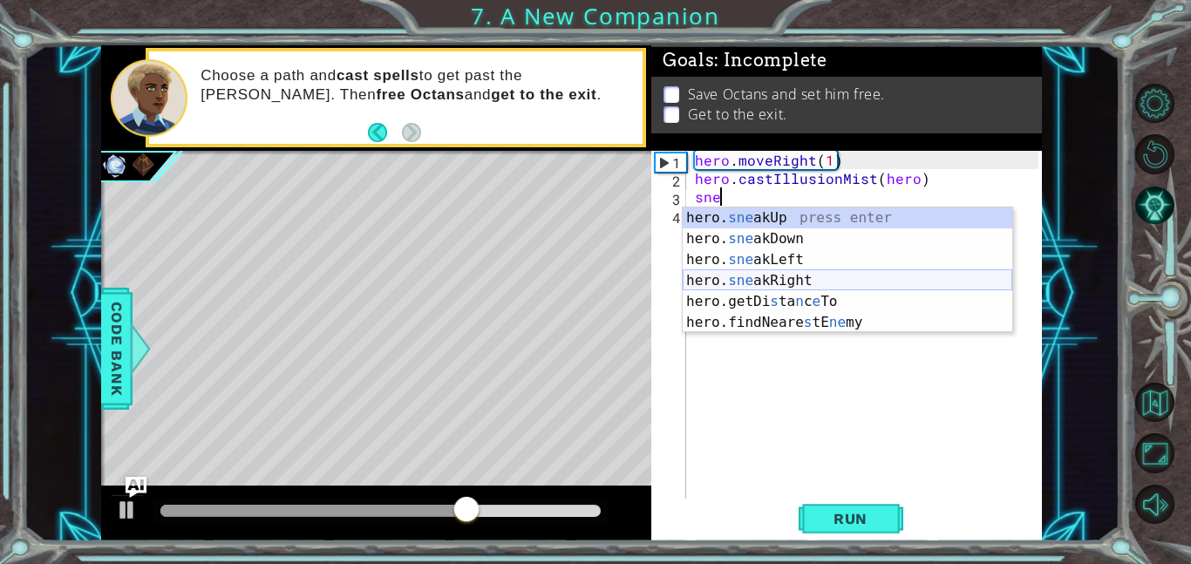
click at [772, 281] on div "hero. sne akUp press enter hero. sne akDown press enter hero. sne akLeft press …" at bounding box center [846, 290] width 329 height 167
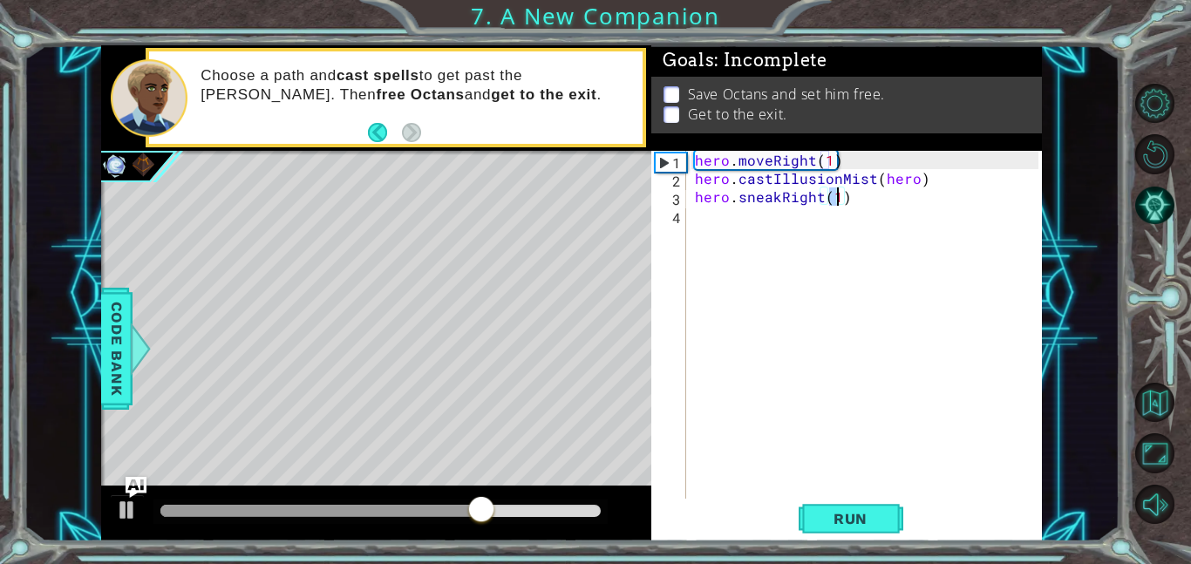
type textarea "hero.sneakRight(2)"
click at [770, 339] on div "hero . moveRight ( 1 ) hero . castIllusionMist ( hero ) hero . sneakRight ( 2 )" at bounding box center [869, 343] width 356 height 384
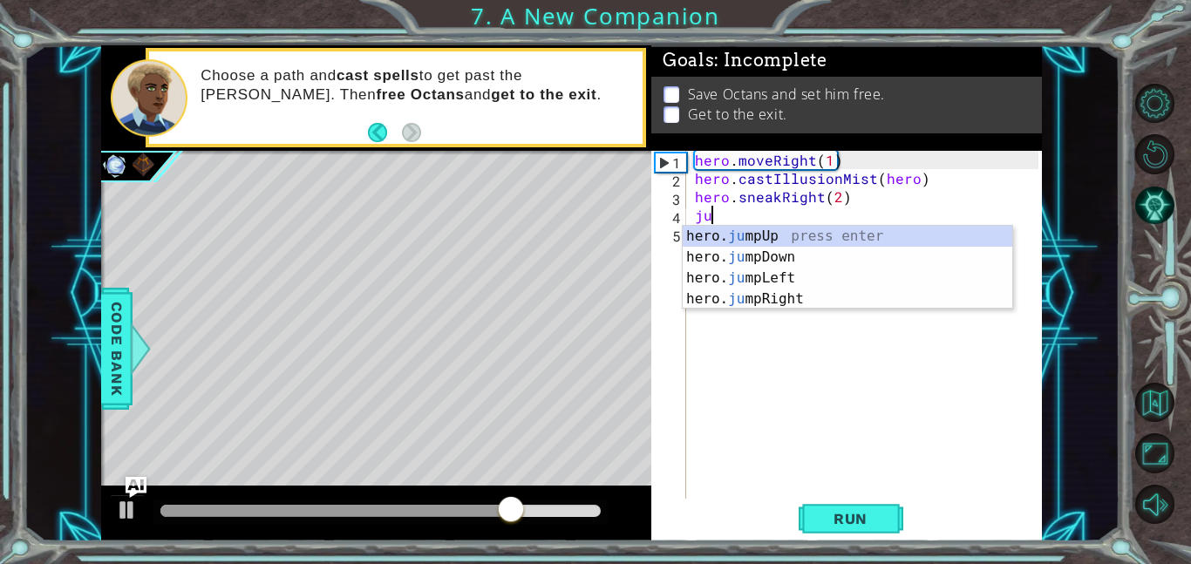
type textarea "jum"
click at [787, 296] on div "hero. jum pUp press enter hero. jum pDown press enter hero. jum pLeft press ent…" at bounding box center [846, 289] width 329 height 126
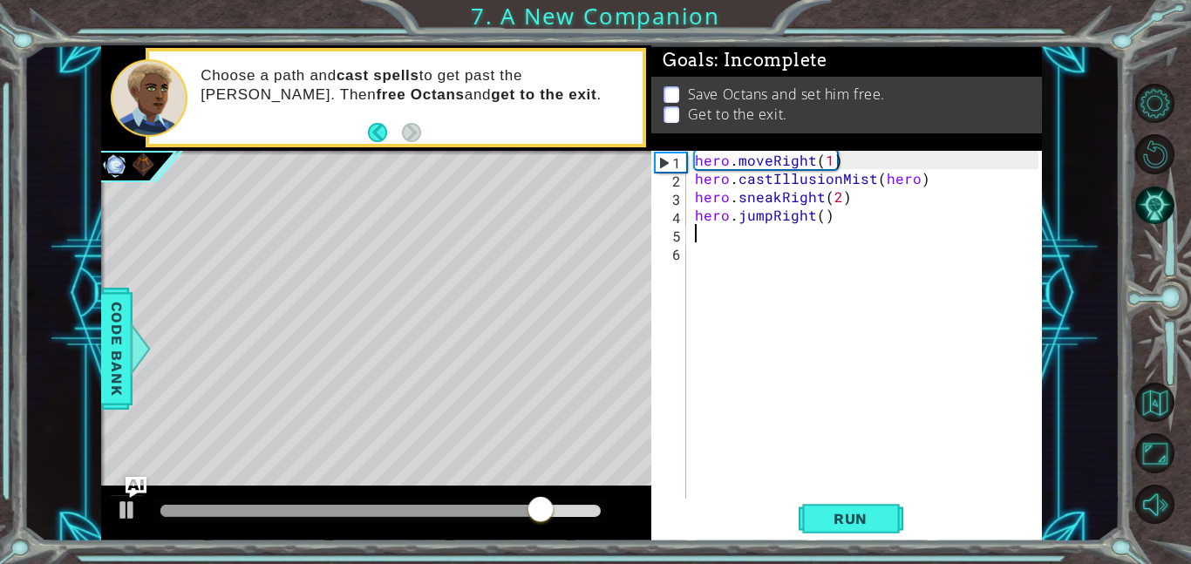
click at [795, 335] on div "hero . moveRight ( 1 ) hero . castIllusionMist ( hero ) hero . sneakRight ( 2 )…" at bounding box center [869, 343] width 356 height 384
click at [732, 234] on div "hero . moveRight ( 1 ) hero . castIllusionMist ( hero ) hero . sneakRight ( 2 )…" at bounding box center [869, 343] width 356 height 384
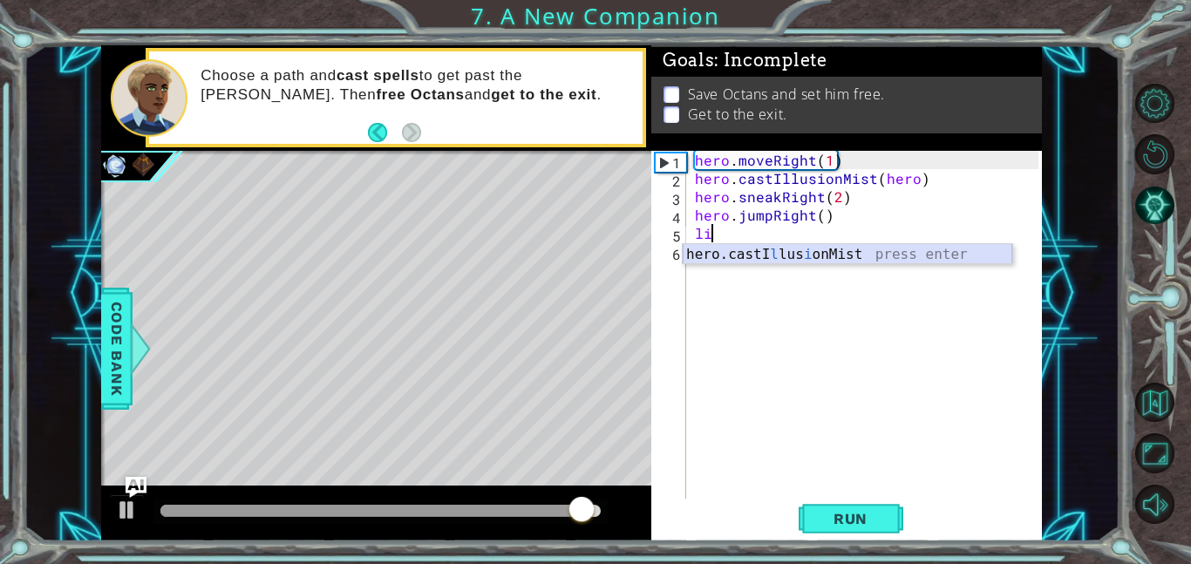
click at [774, 261] on div "hero.castI l lus i onMist press enter" at bounding box center [846, 275] width 329 height 63
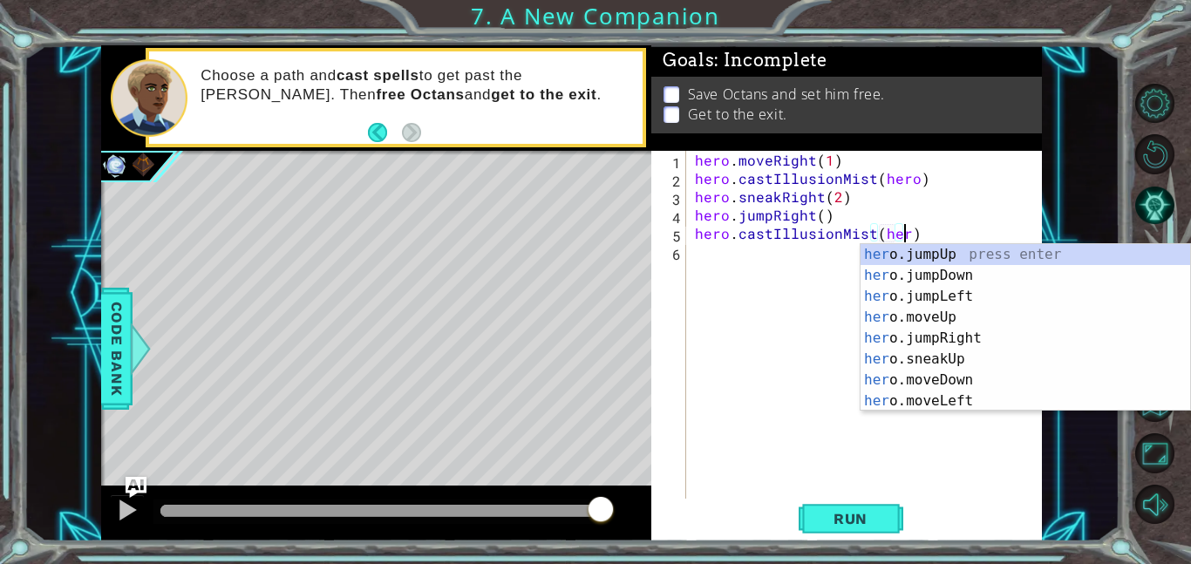
type textarea "hero.castIllusionMist(hero)"
click at [828, 262] on div "hero . moveRight ( 1 ) hero . castIllusionMist ( hero ) hero . sneakRight ( 2 )…" at bounding box center [869, 343] width 356 height 384
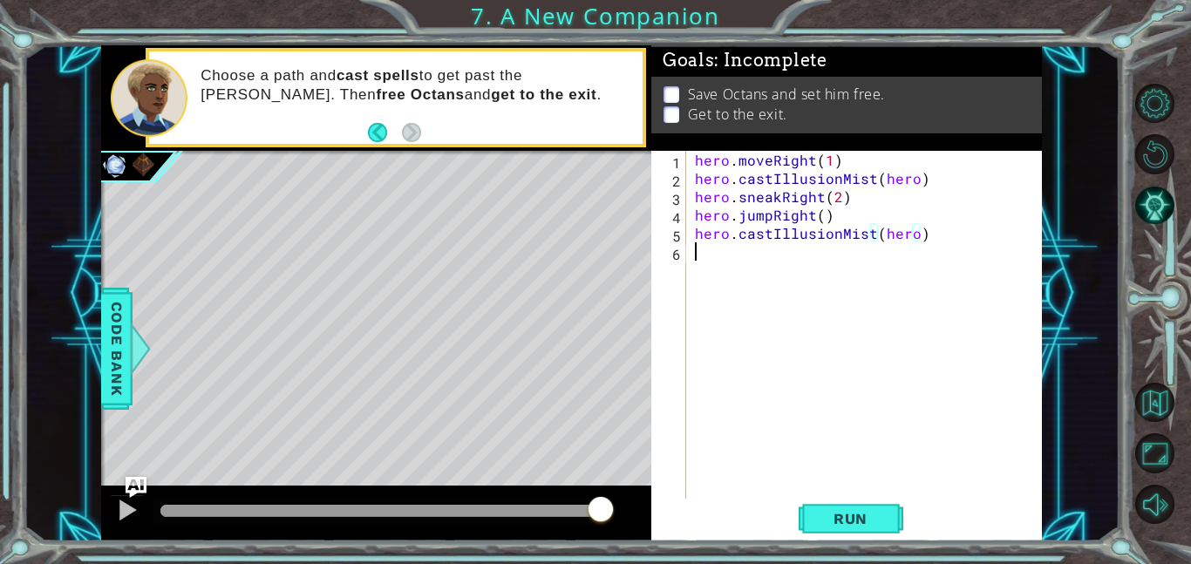
scroll to position [0, 0]
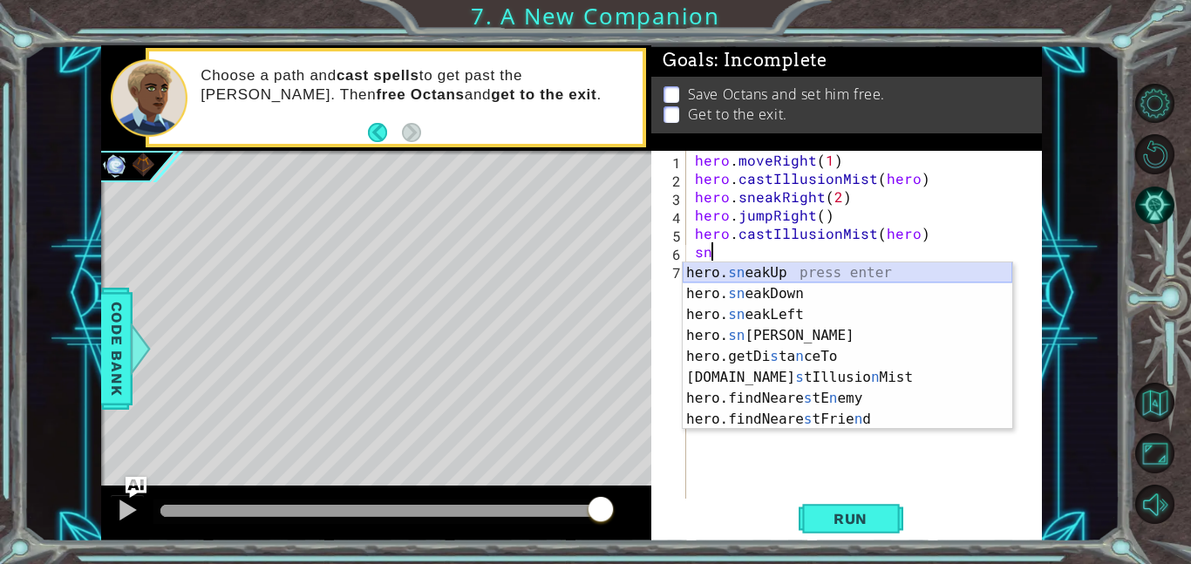
click at [845, 276] on div "hero. sn eakUp press enter hero. sn eakDown press enter hero. sn eakLeft press …" at bounding box center [846, 366] width 329 height 209
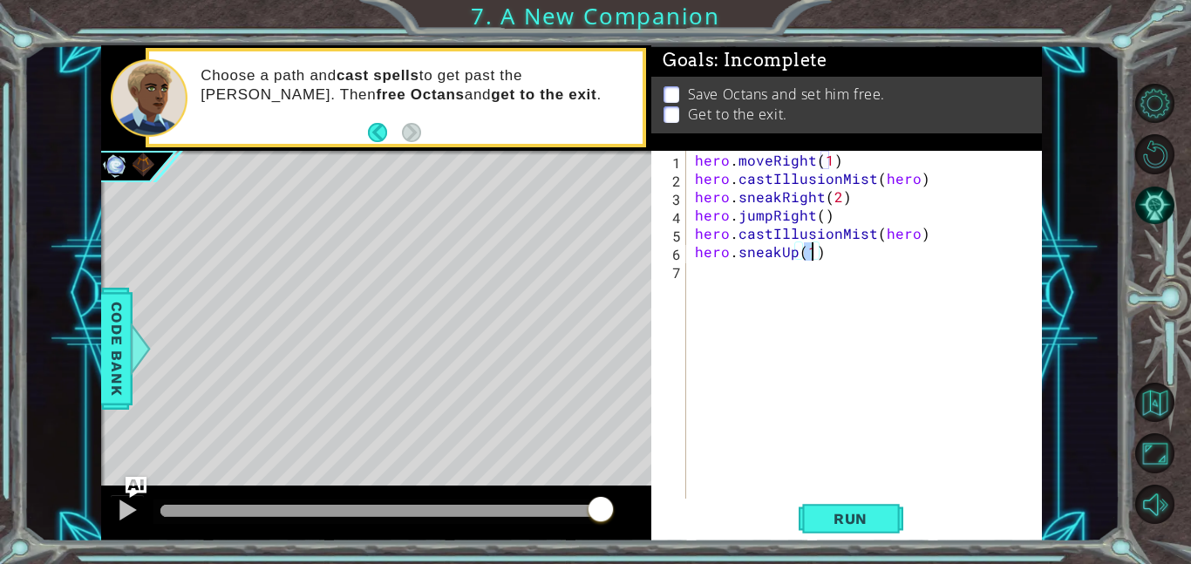
scroll to position [0, 7]
click at [845, 526] on button "Run" at bounding box center [850, 518] width 105 height 39
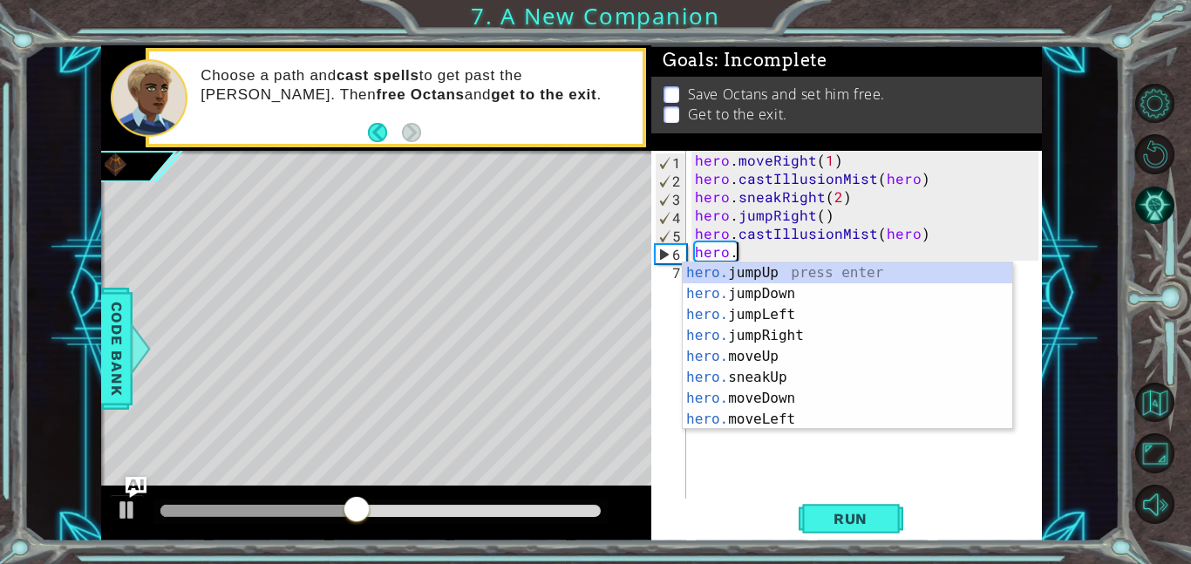
scroll to position [0, 2]
click at [758, 354] on div "hero. jumpUp press enter hero. jumpDown press enter hero. jumpLeft press enter …" at bounding box center [846, 366] width 329 height 209
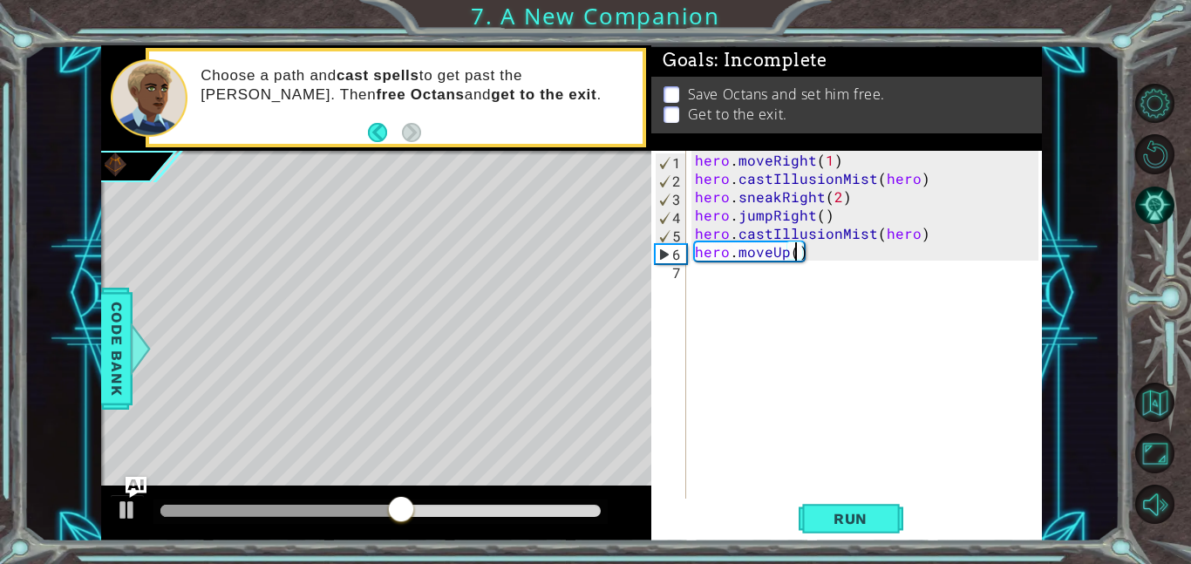
type textarea "hero.moveUp(4)"
click at [792, 350] on div "hero . moveRight ( 1 ) hero . castIllusionMist ( hero ) hero . sneakRight ( 2 )…" at bounding box center [869, 343] width 356 height 384
type textarea "hero.moveUp(3)"
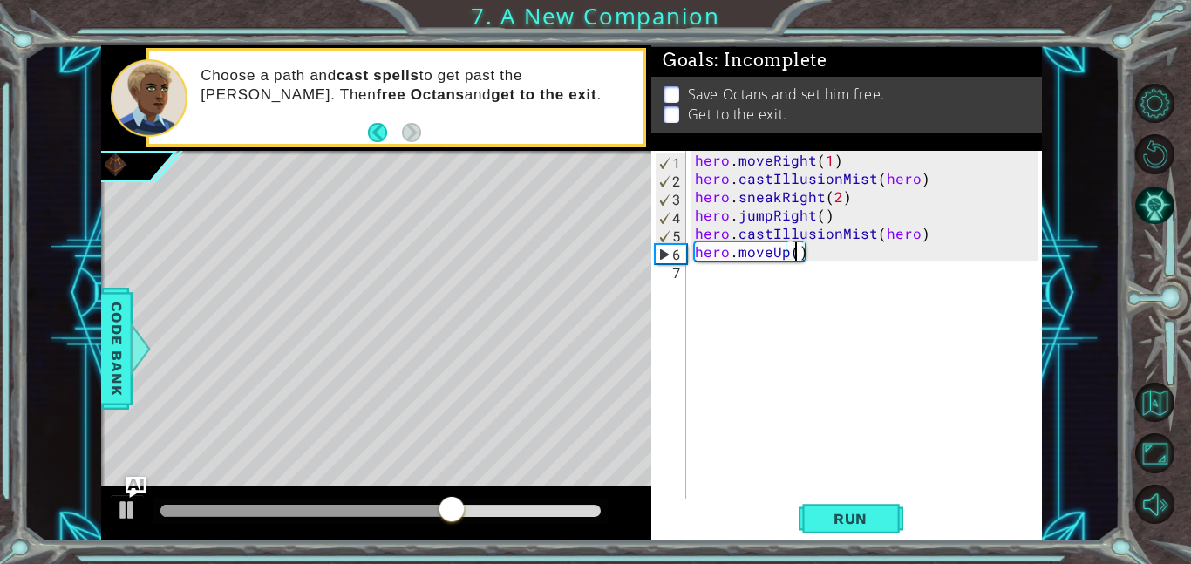
scroll to position [0, 6]
click at [774, 343] on div "hero . moveRight ( 1 ) hero . castIllusionMist ( hero ) hero . sneakRight ( 2 )…" at bounding box center [869, 343] width 356 height 384
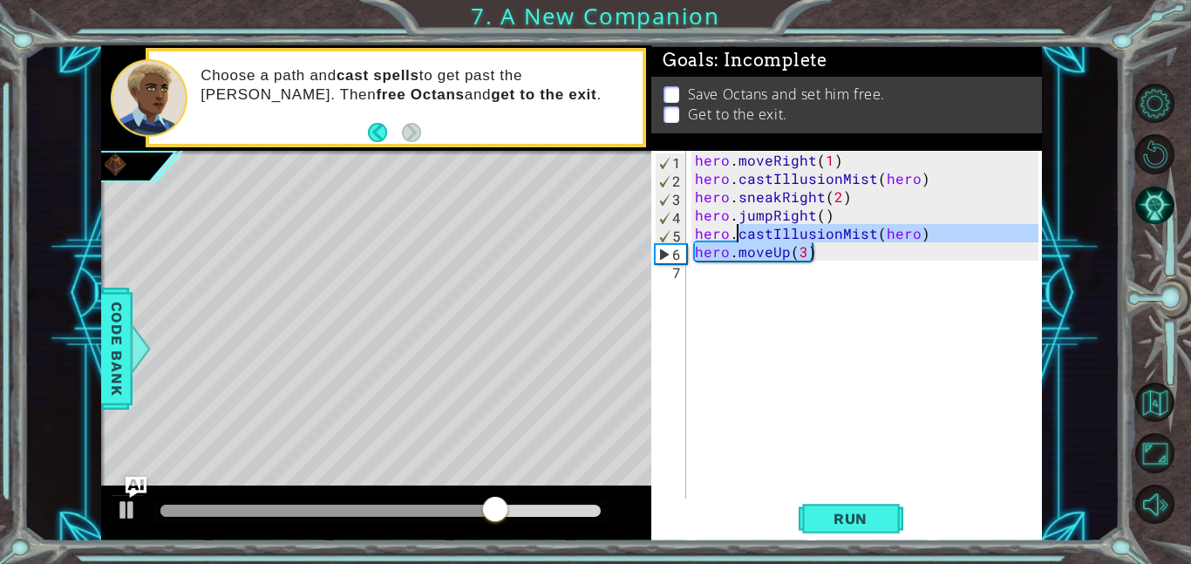
drag, startPoint x: 940, startPoint y: 243, endPoint x: 735, endPoint y: 239, distance: 205.7
click at [735, 239] on div "hero . moveRight ( 1 ) hero . castIllusionMist ( hero ) hero . sneakRight ( 2 )…" at bounding box center [869, 343] width 356 height 384
click at [735, 239] on div "hero . moveRight ( 1 ) hero . castIllusionMist ( hero ) hero . sneakRight ( 2 )…" at bounding box center [864, 325] width 347 height 348
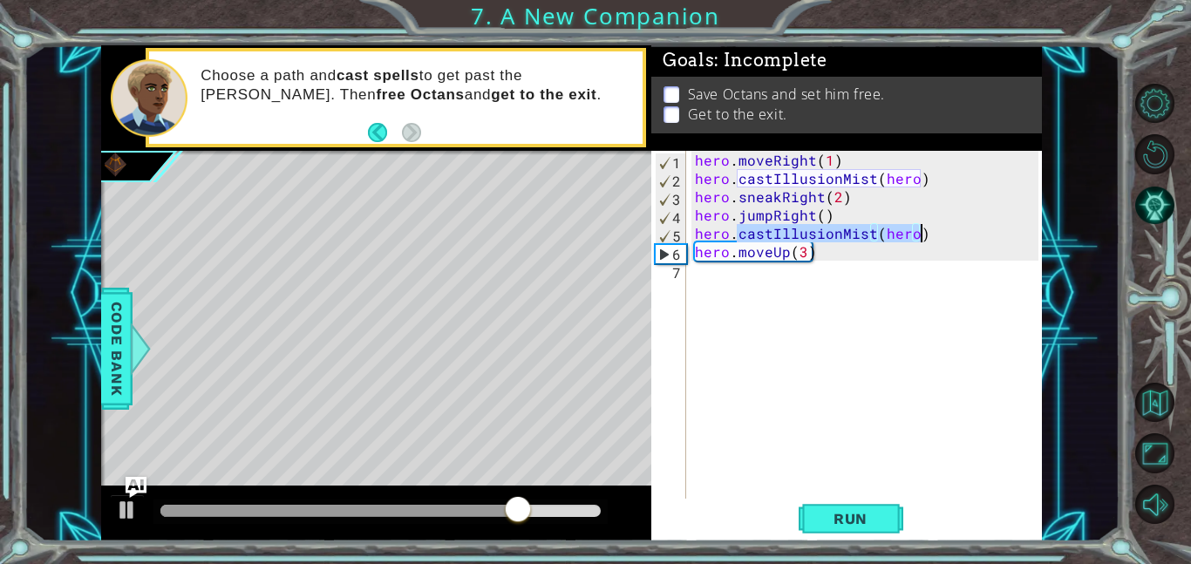
drag, startPoint x: 737, startPoint y: 234, endPoint x: 936, endPoint y: 234, distance: 198.7
click at [936, 234] on div "hero . moveRight ( 1 ) hero . castIllusionMist ( hero ) hero . sneakRight ( 2 )…" at bounding box center [869, 343] width 356 height 384
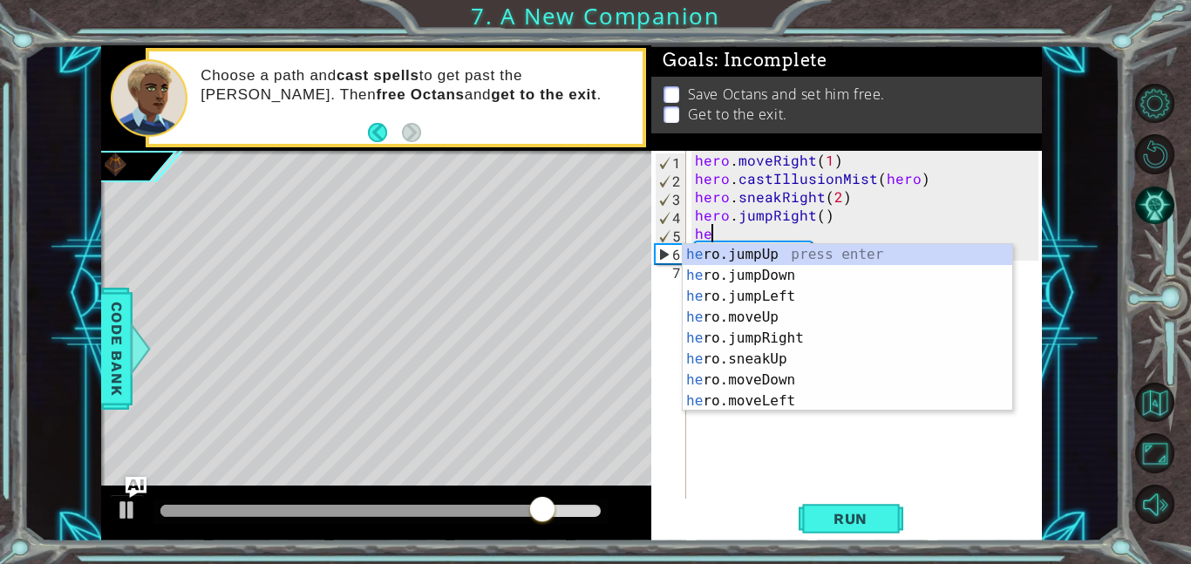
type textarea "h"
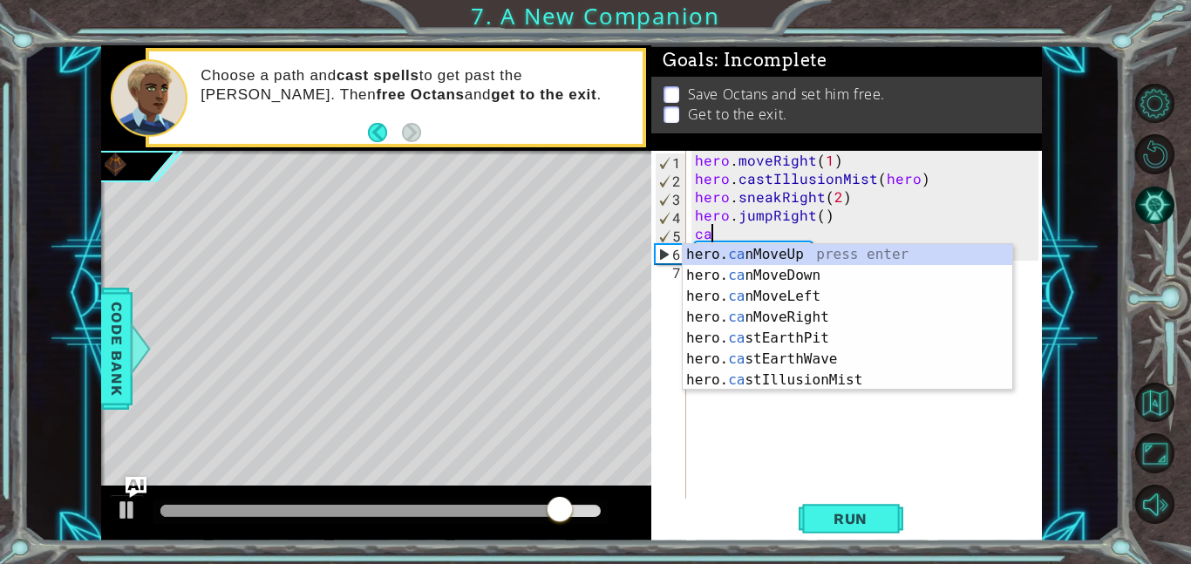
type textarea "cas"
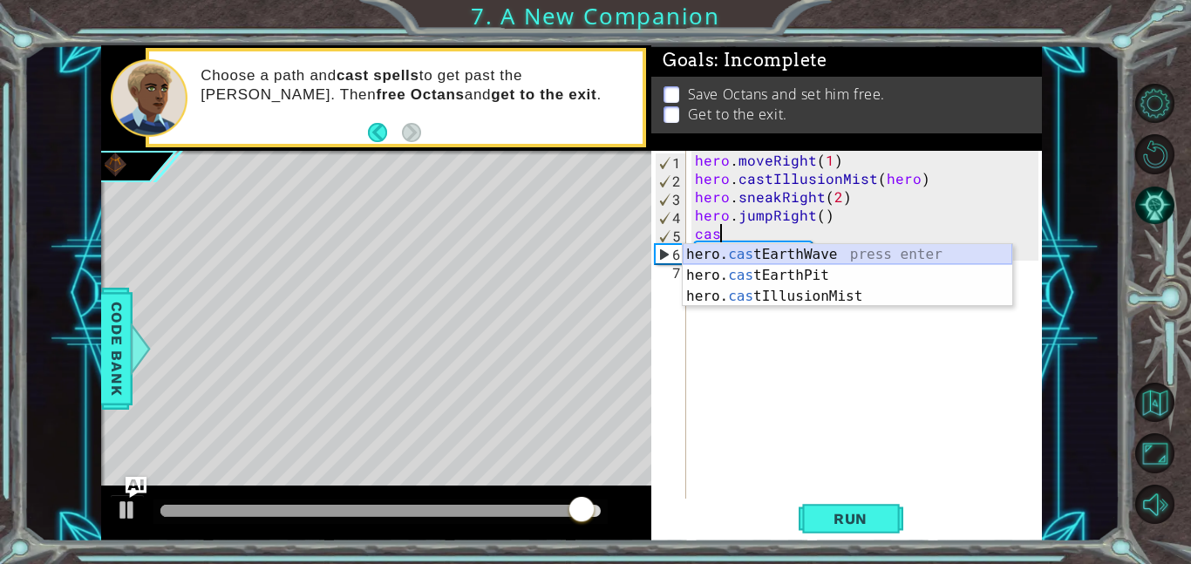
click at [811, 254] on div "hero. cas tEarthWave press enter hero. cas tEarthPit press enter hero. cas tIll…" at bounding box center [846, 296] width 329 height 105
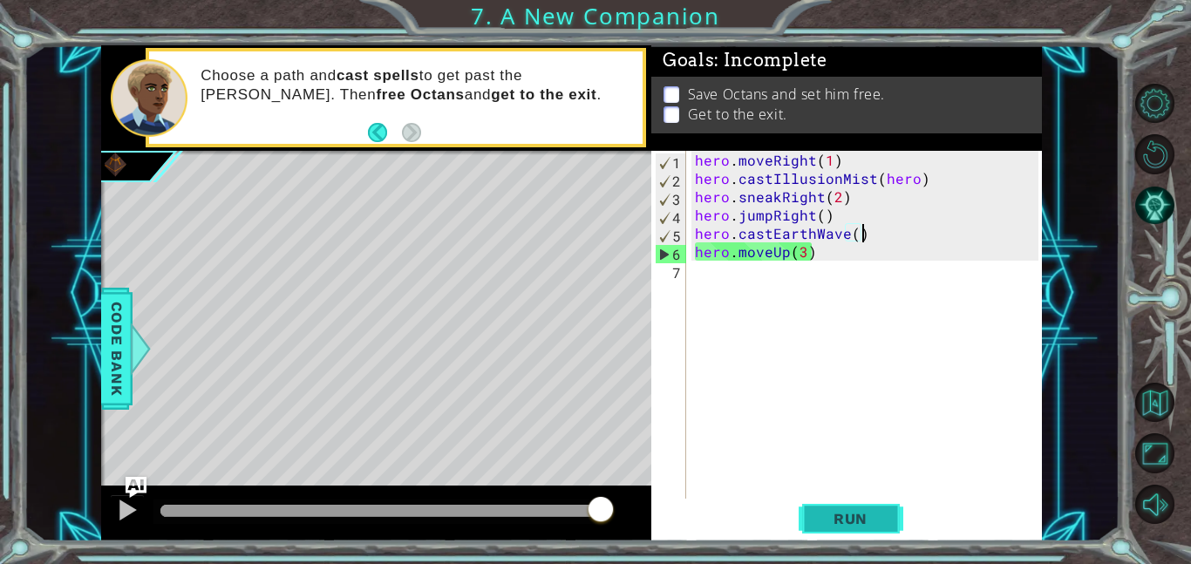
type textarea "hero.castEarthWave()"
click at [843, 527] on button "Run" at bounding box center [850, 518] width 105 height 39
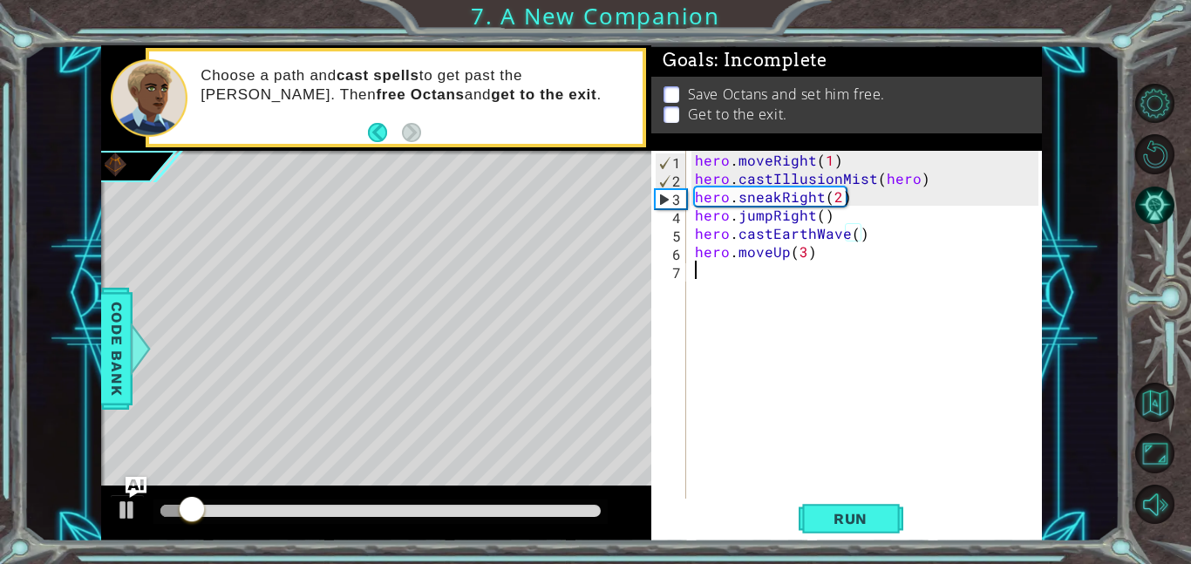
click at [845, 319] on div "hero . moveRight ( 1 ) hero . castIllusionMist ( hero ) hero . sneakRight ( 2 )…" at bounding box center [869, 343] width 356 height 384
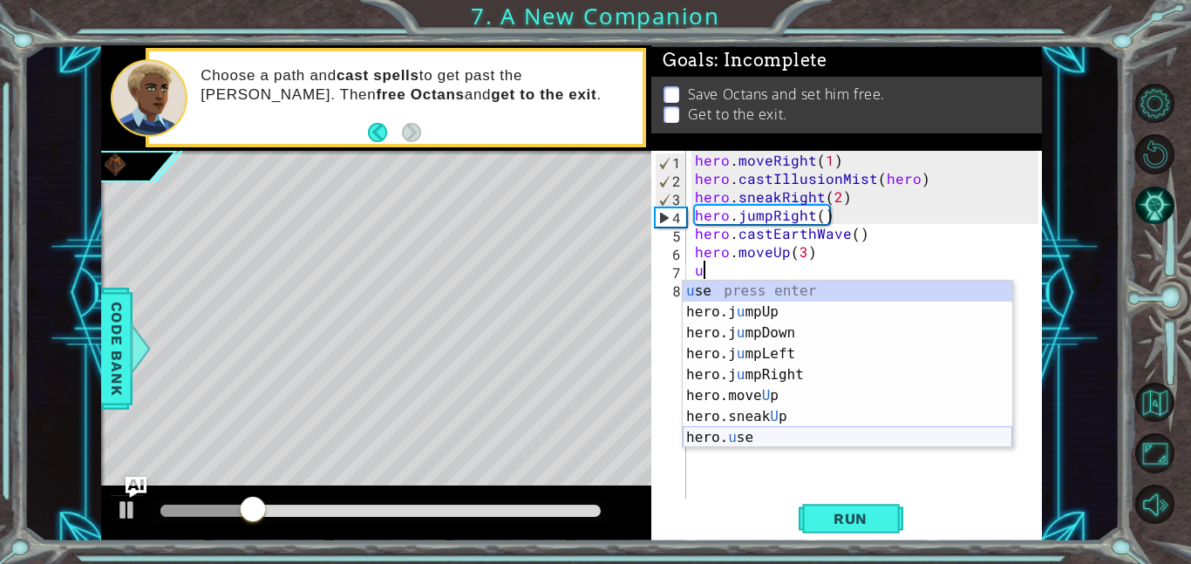
click at [780, 433] on div "u se press enter hero.j u mpUp press enter hero.j u mpDown press enter hero.j u…" at bounding box center [846, 385] width 329 height 209
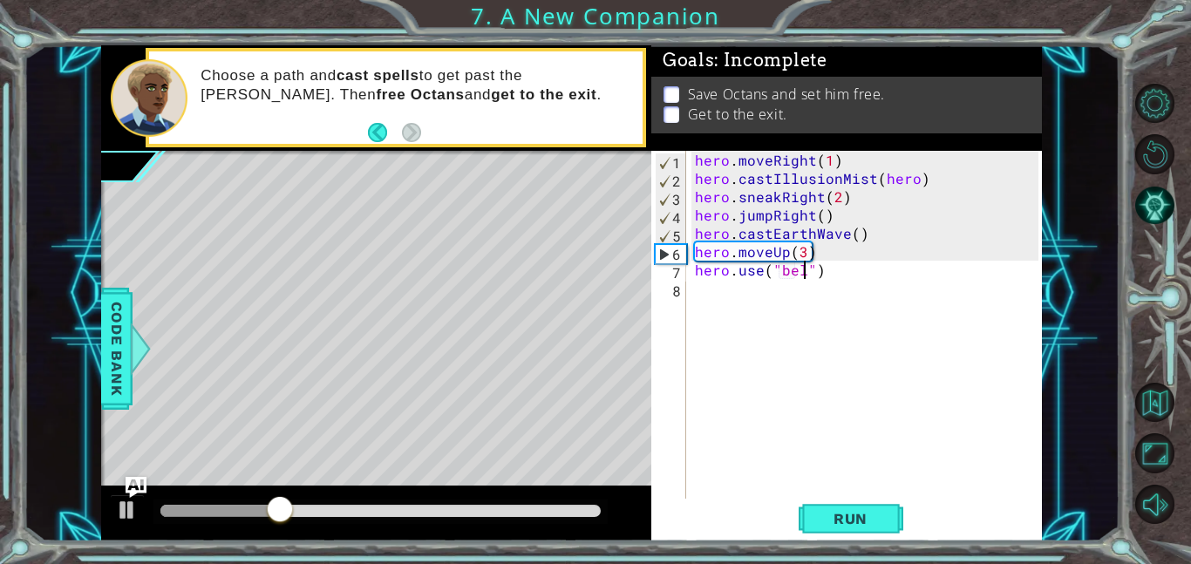
type textarea "hero.use("bell")"
click at [779, 292] on div "hero . moveRight ( 1 ) hero . castIllusionMist ( hero ) hero . sneakRight ( 2 )…" at bounding box center [869, 343] width 356 height 384
click at [829, 516] on span "Run" at bounding box center [850, 518] width 69 height 17
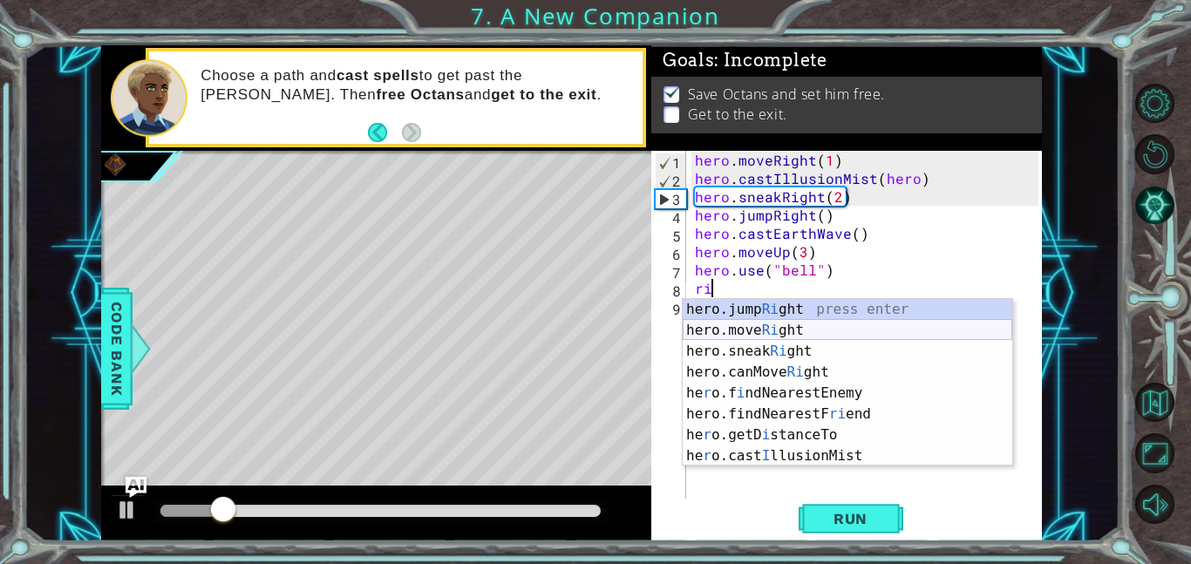
click at [800, 326] on div "hero.jump Ri ght press enter hero.move Ri ght press enter hero.sneak Ri ght pre…" at bounding box center [846, 403] width 329 height 209
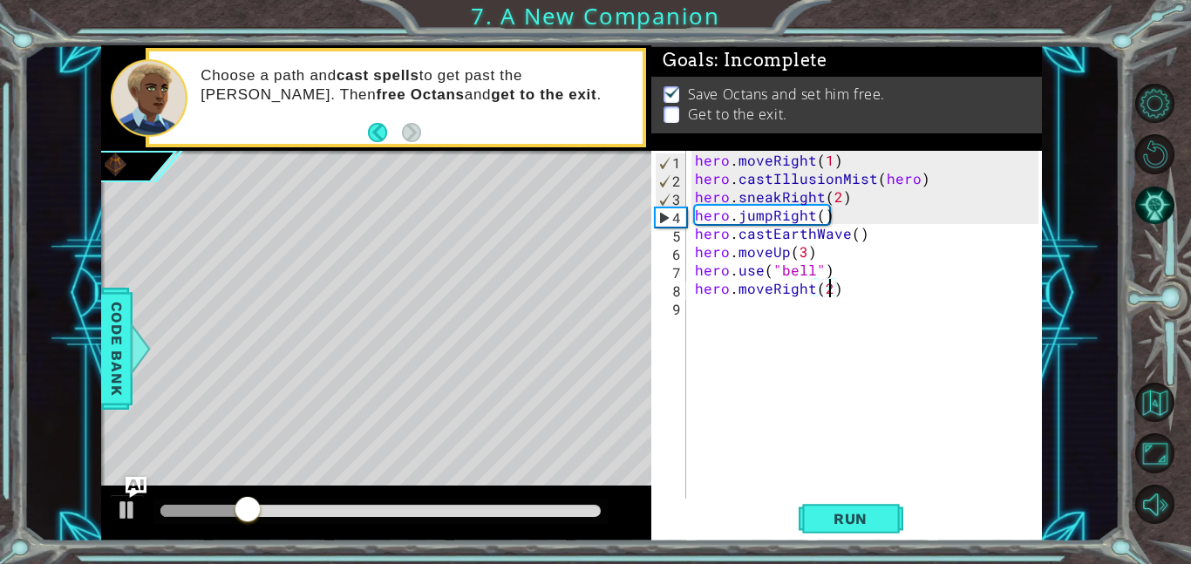
scroll to position [0, 8]
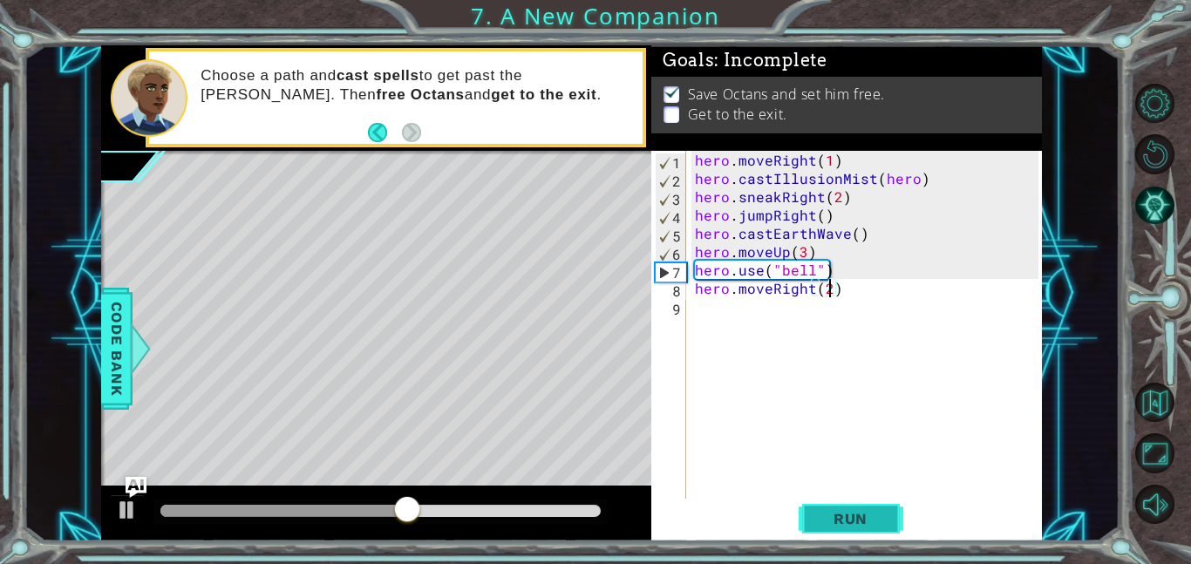
type textarea "hero.moveRight(2)"
click at [829, 516] on span "Run" at bounding box center [850, 518] width 69 height 17
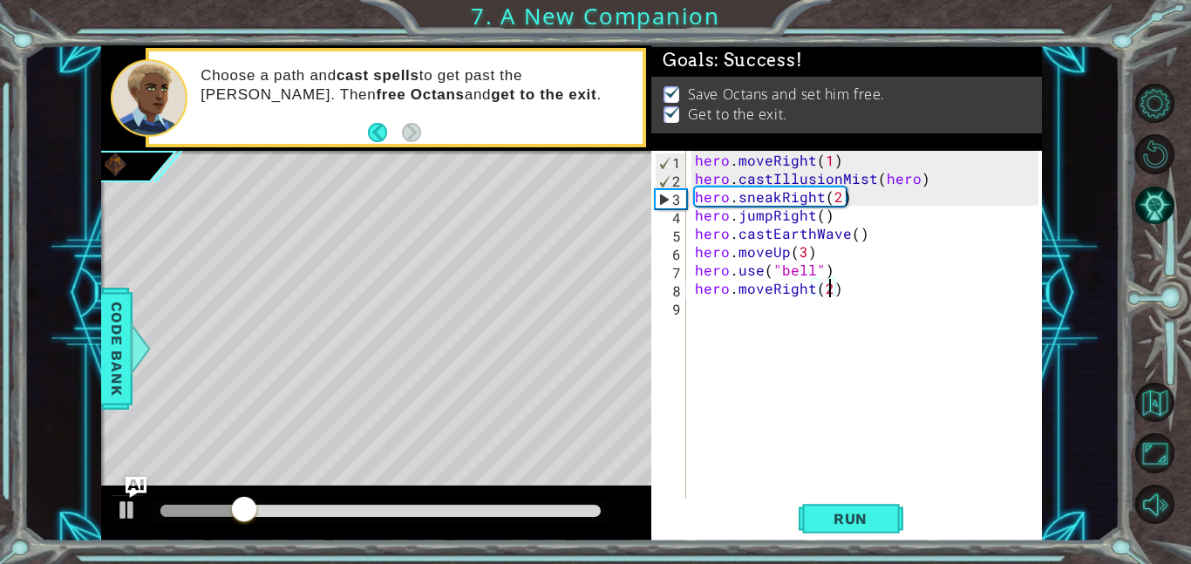
click at [541, 493] on div at bounding box center [376, 513] width 550 height 56
click at [544, 503] on div at bounding box center [380, 511] width 454 height 24
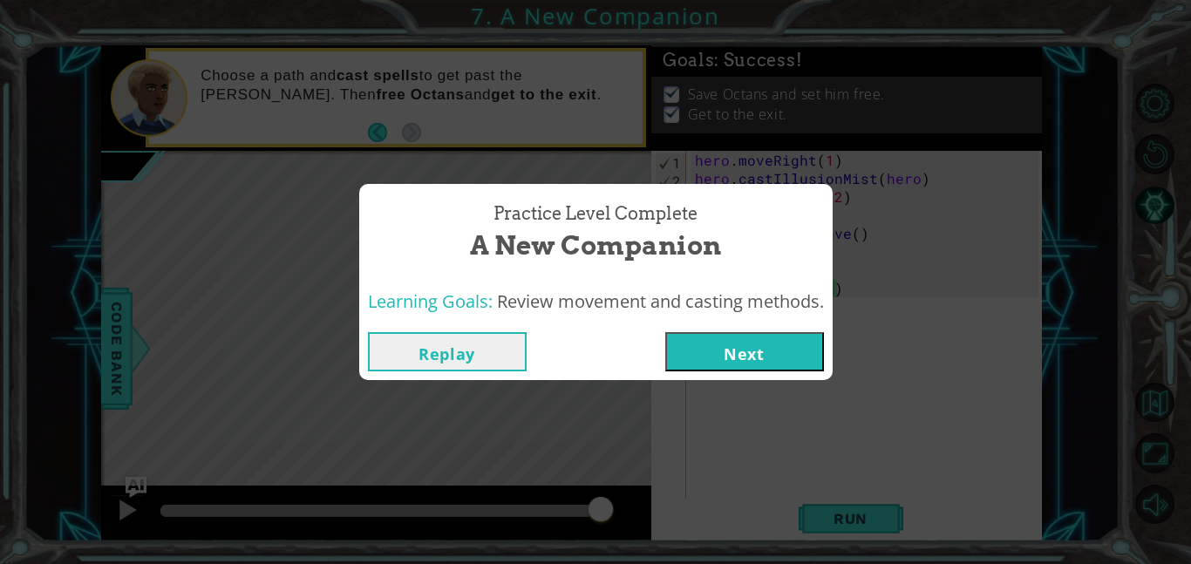
click at [670, 356] on button "Next" at bounding box center [744, 351] width 159 height 39
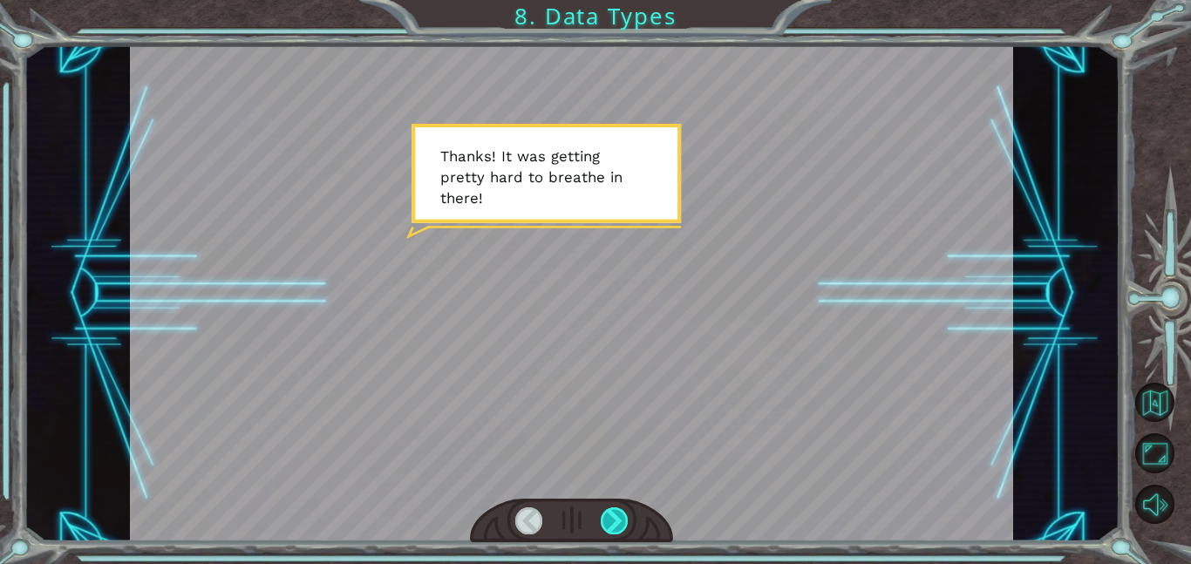
click at [608, 527] on div at bounding box center [615, 520] width 28 height 27
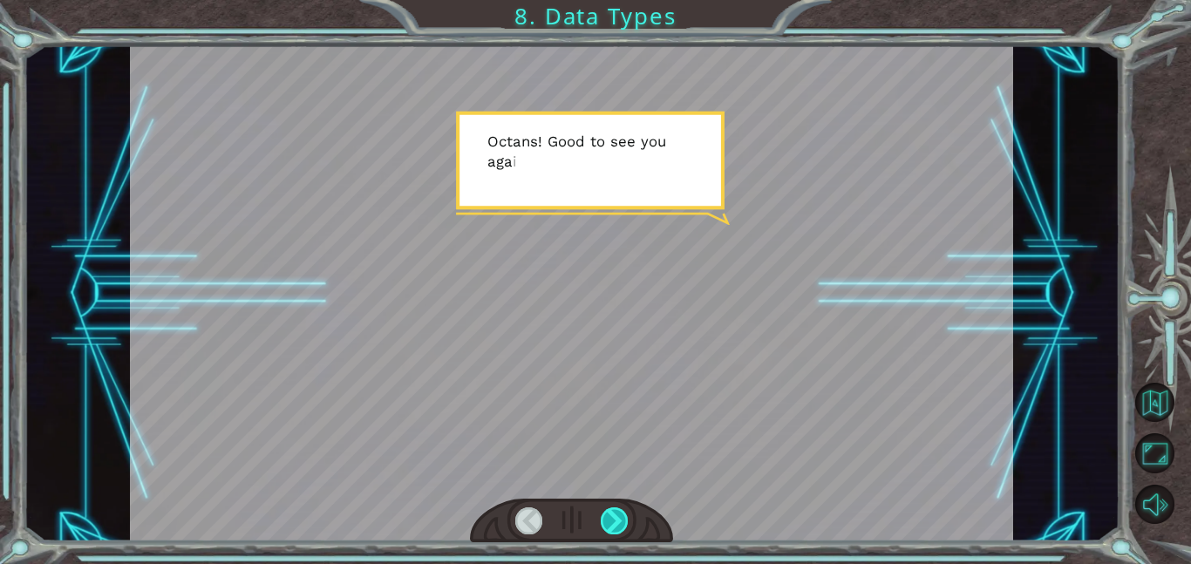
click at [608, 527] on div at bounding box center [615, 520] width 28 height 27
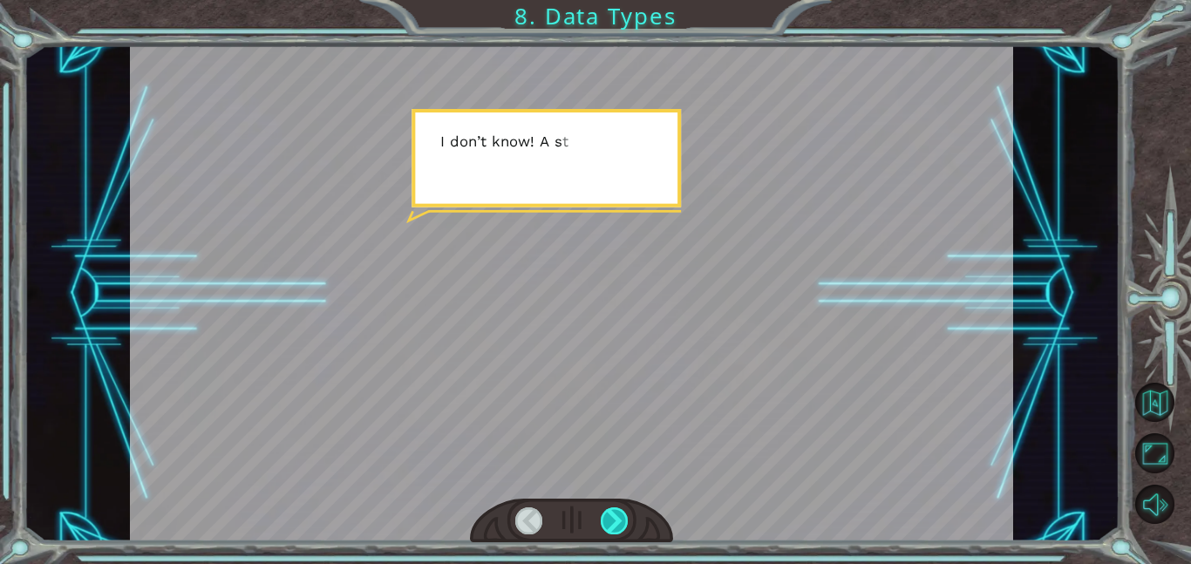
click at [608, 527] on div at bounding box center [615, 520] width 28 height 27
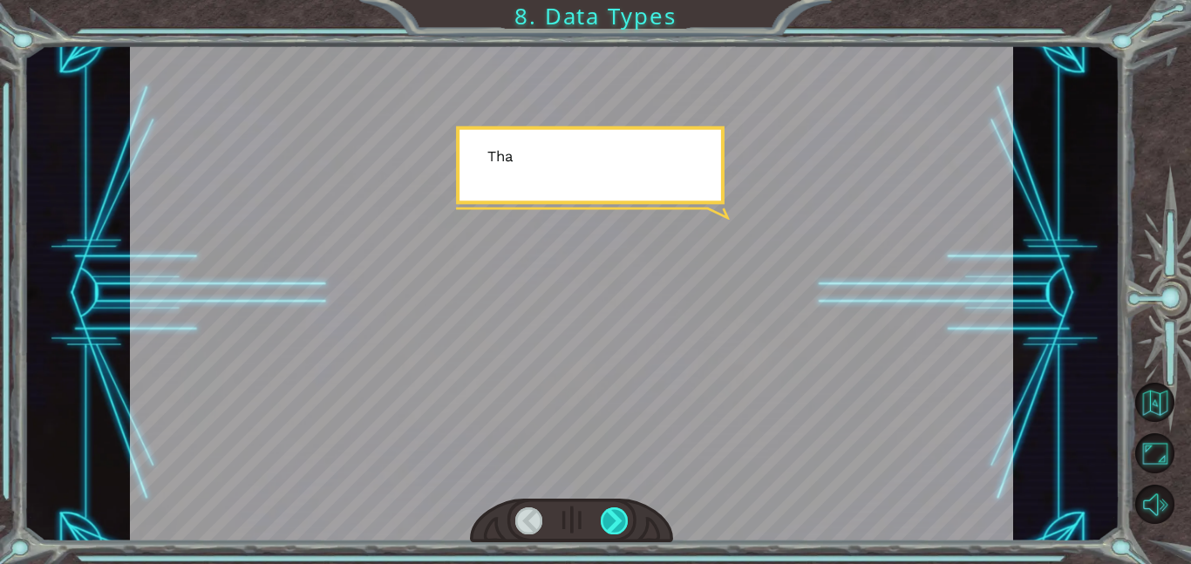
click at [608, 527] on div at bounding box center [615, 520] width 28 height 27
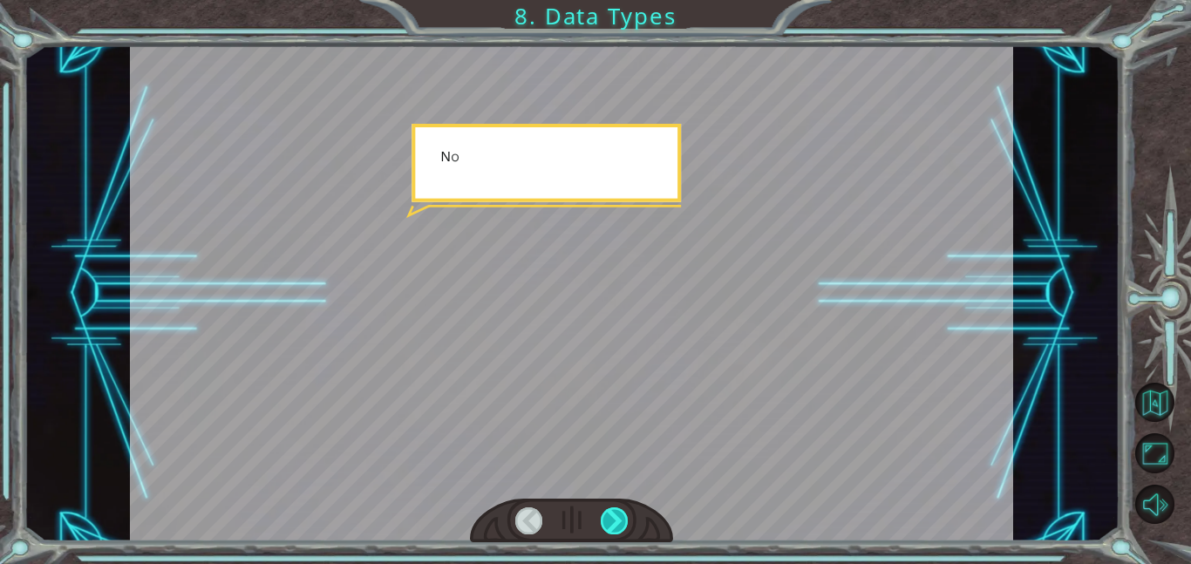
click at [608, 527] on div at bounding box center [615, 520] width 28 height 27
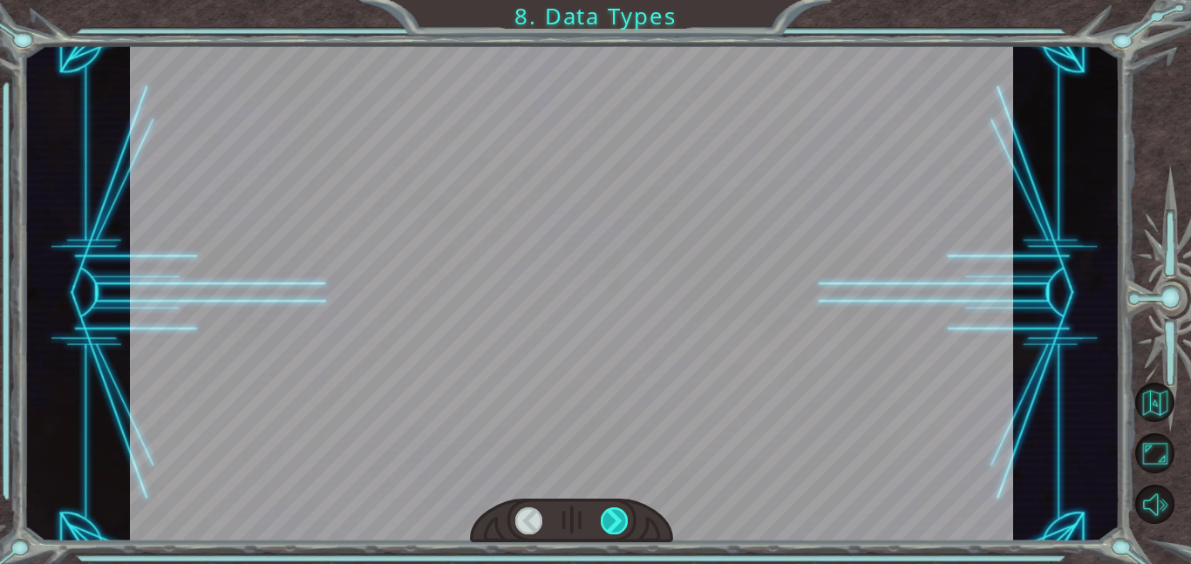
click at [608, 527] on div at bounding box center [615, 520] width 28 height 27
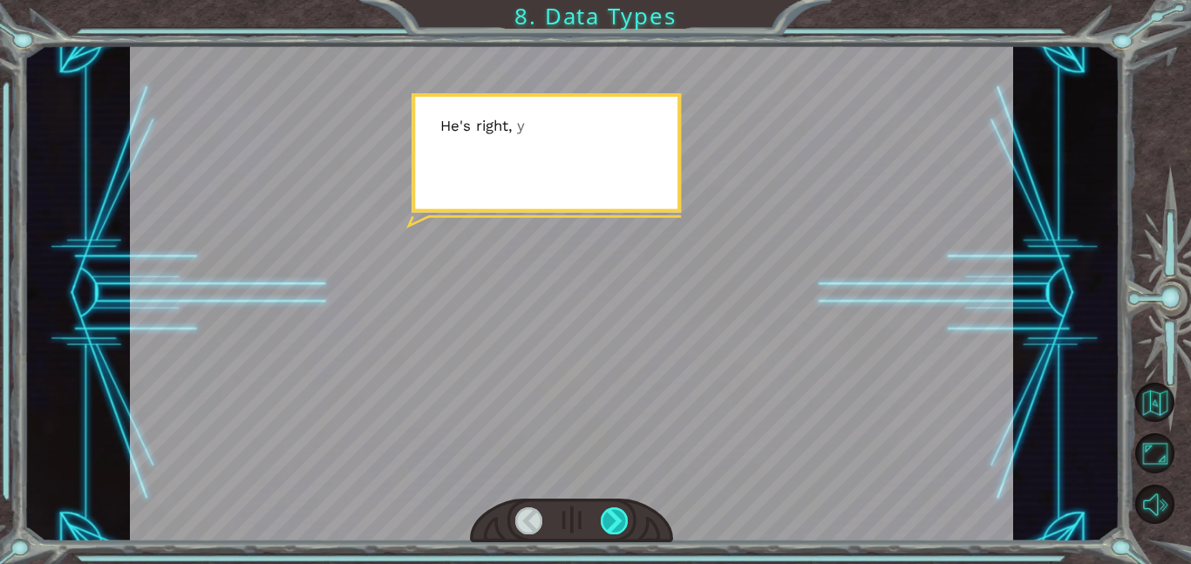
click at [608, 527] on div at bounding box center [615, 520] width 28 height 27
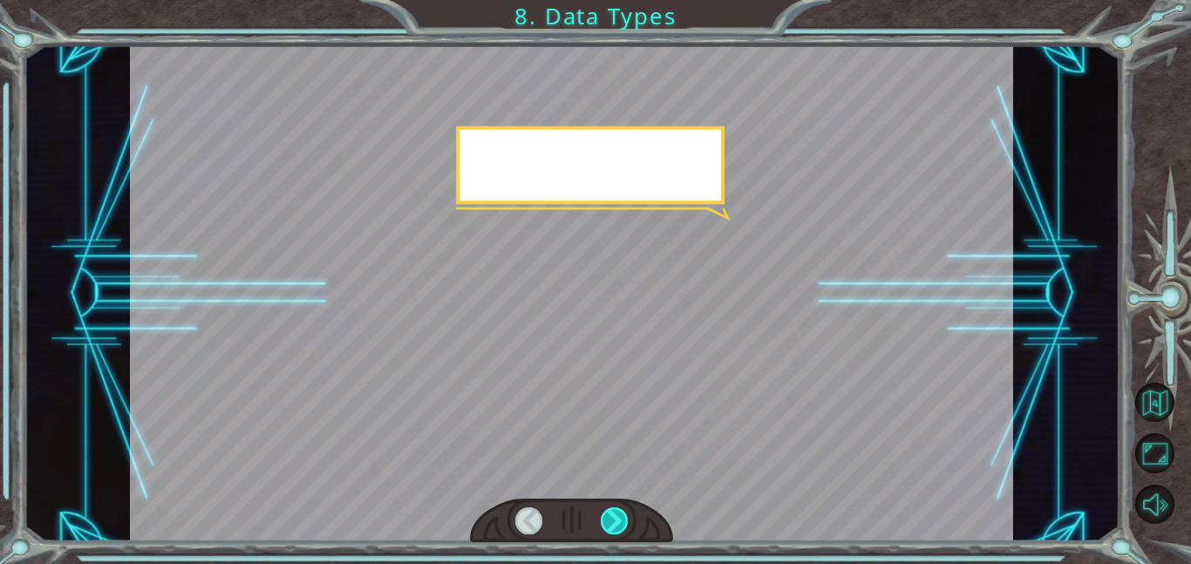
click at [608, 527] on div at bounding box center [615, 520] width 28 height 27
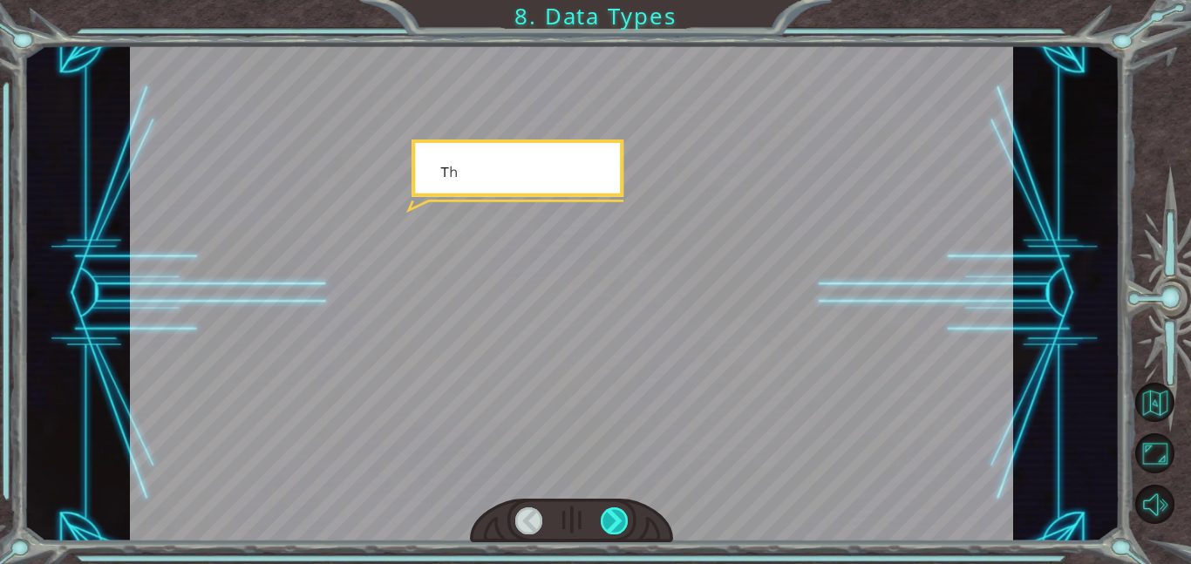
click at [608, 527] on div at bounding box center [615, 520] width 28 height 27
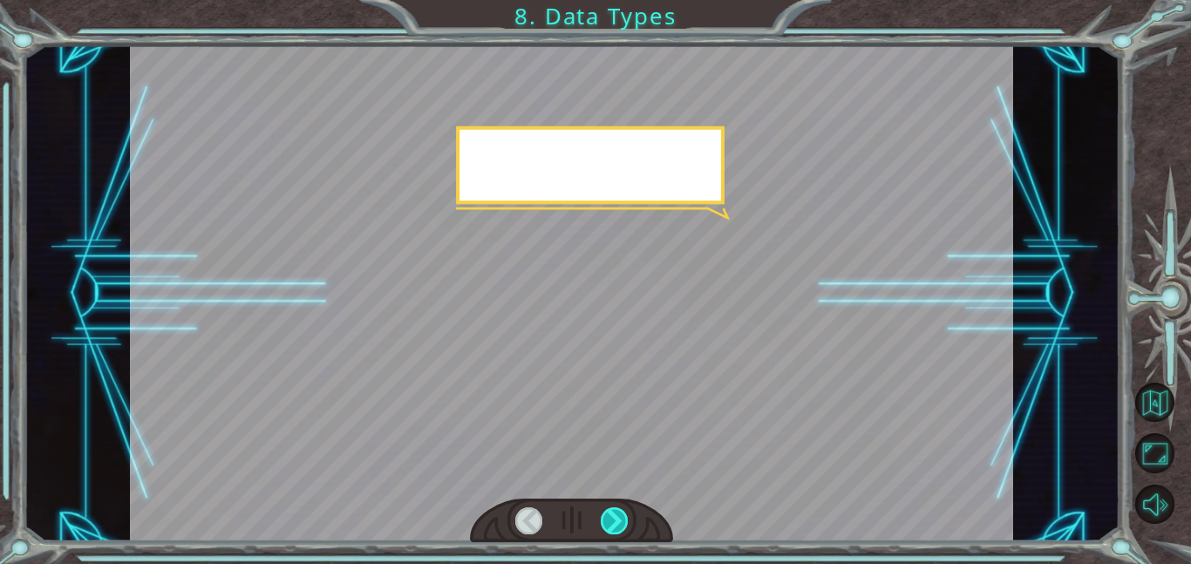
click at [608, 527] on div at bounding box center [615, 520] width 28 height 27
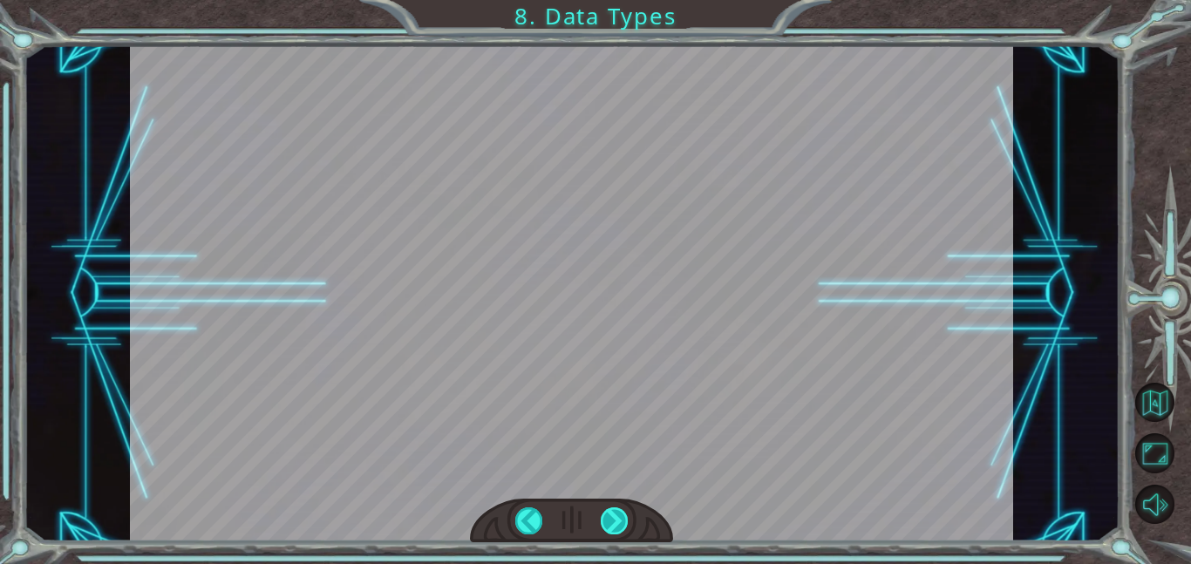
click at [608, 527] on div at bounding box center [615, 520] width 28 height 27
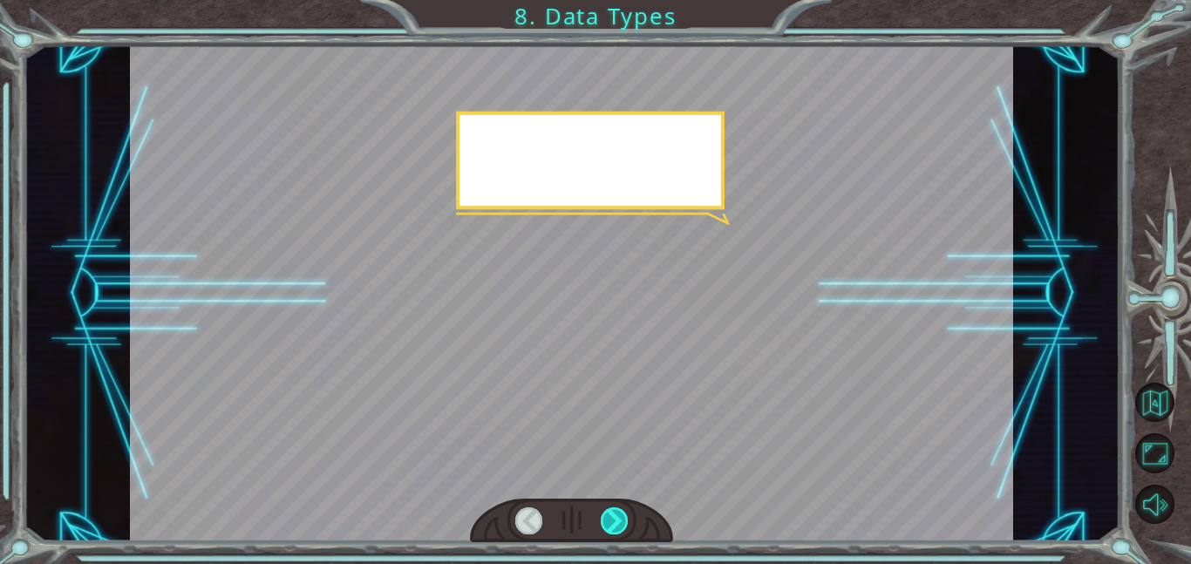
click at [608, 527] on div at bounding box center [615, 520] width 28 height 27
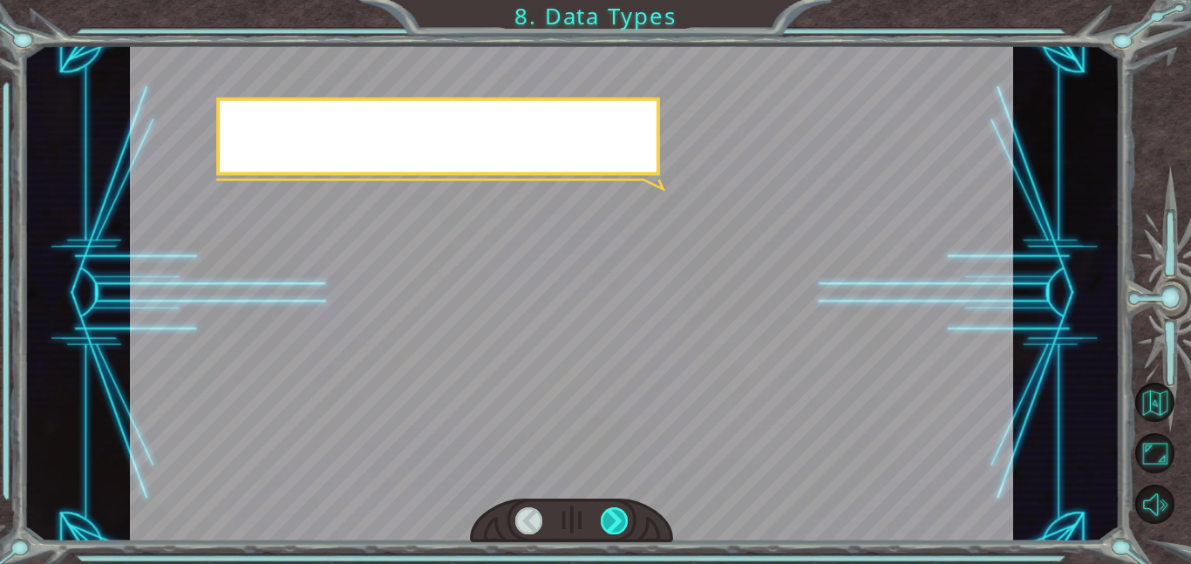
click at [608, 527] on div at bounding box center [615, 520] width 28 height 27
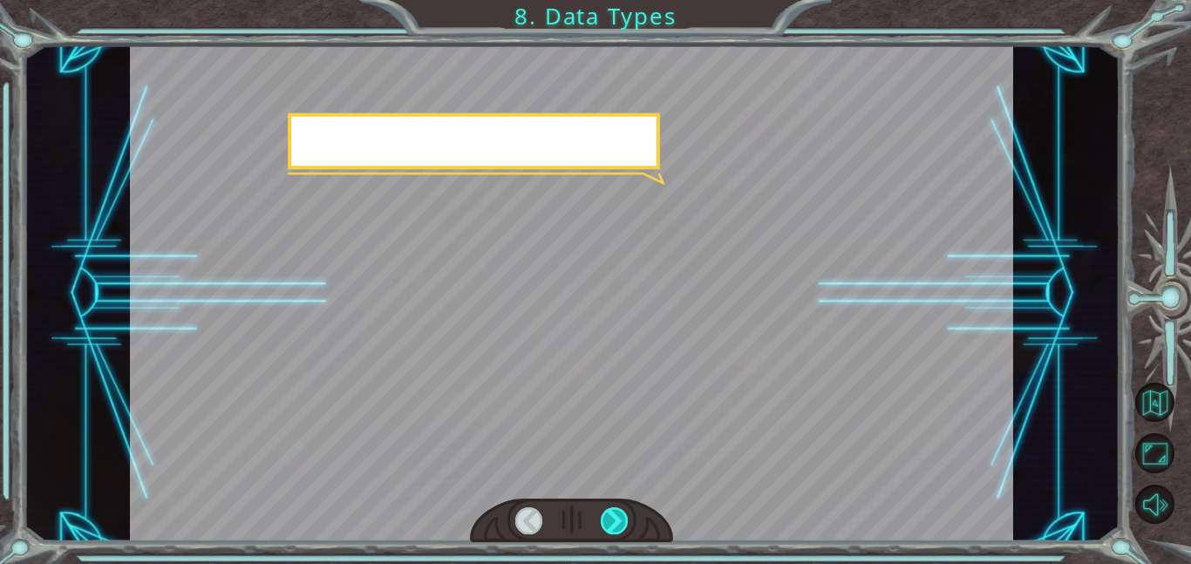
click at [608, 527] on div at bounding box center [615, 520] width 28 height 27
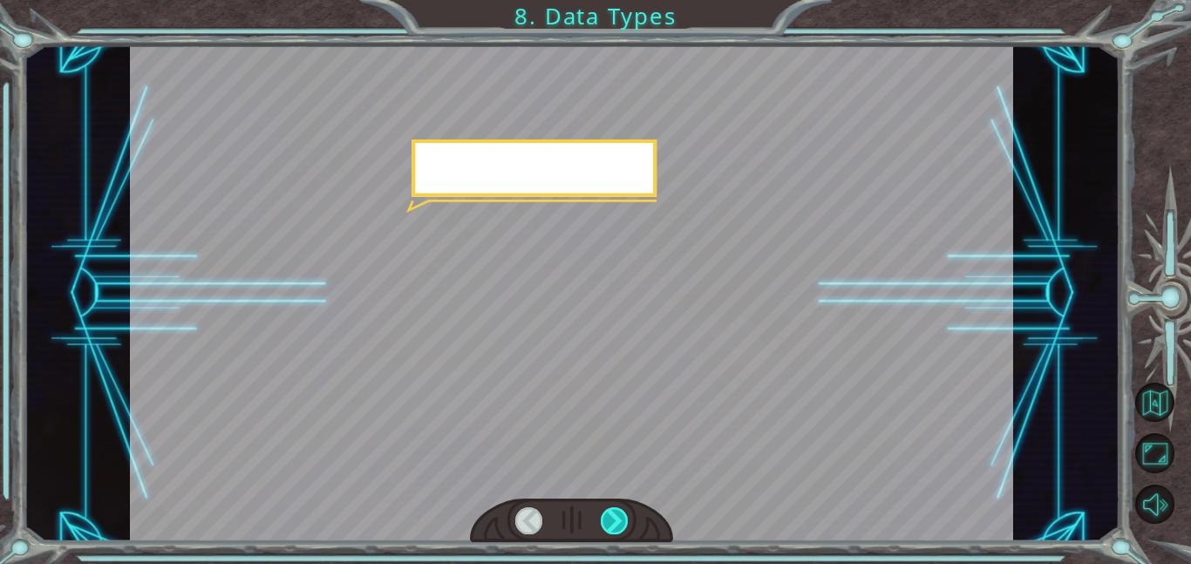
click at [608, 527] on div at bounding box center [615, 520] width 28 height 27
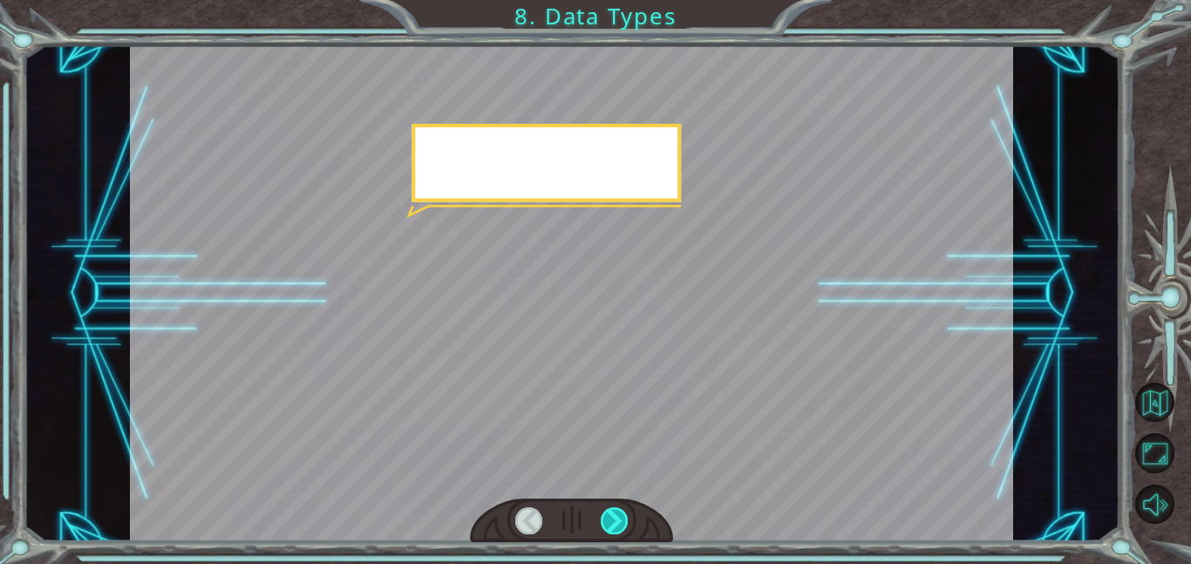
click at [608, 527] on div at bounding box center [615, 520] width 28 height 27
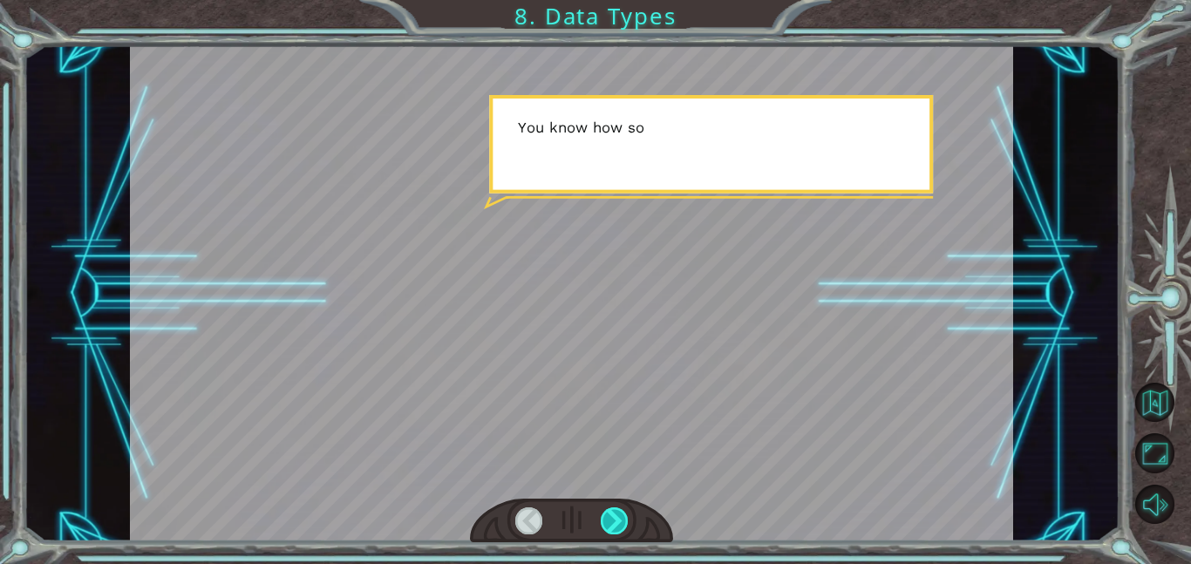
click at [608, 527] on div at bounding box center [615, 520] width 28 height 27
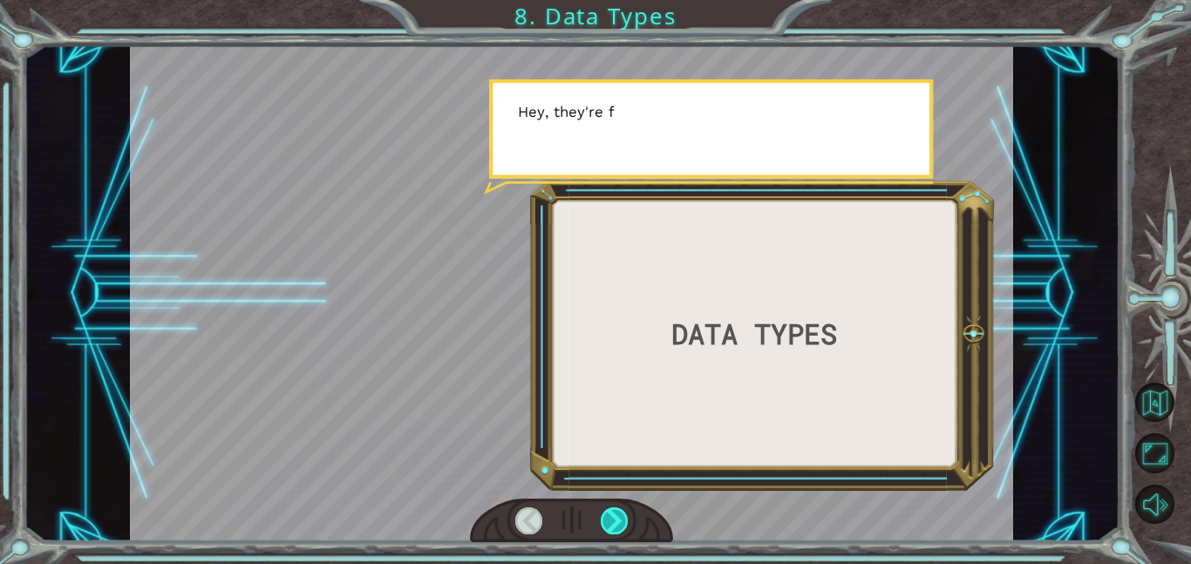
click at [608, 527] on div at bounding box center [615, 520] width 28 height 27
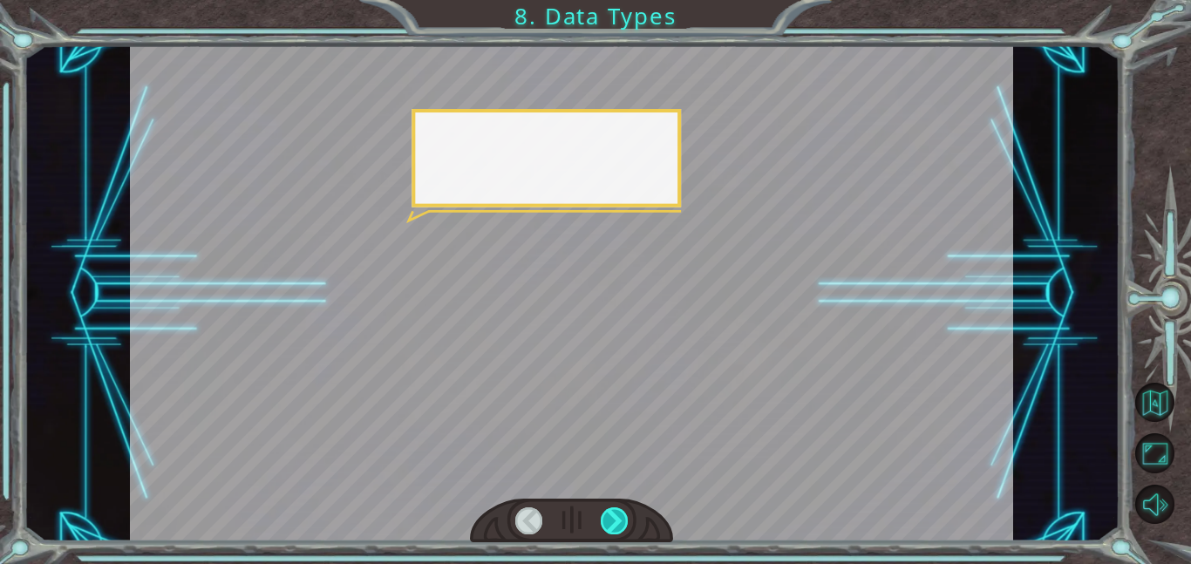
click at [608, 527] on div at bounding box center [615, 520] width 28 height 27
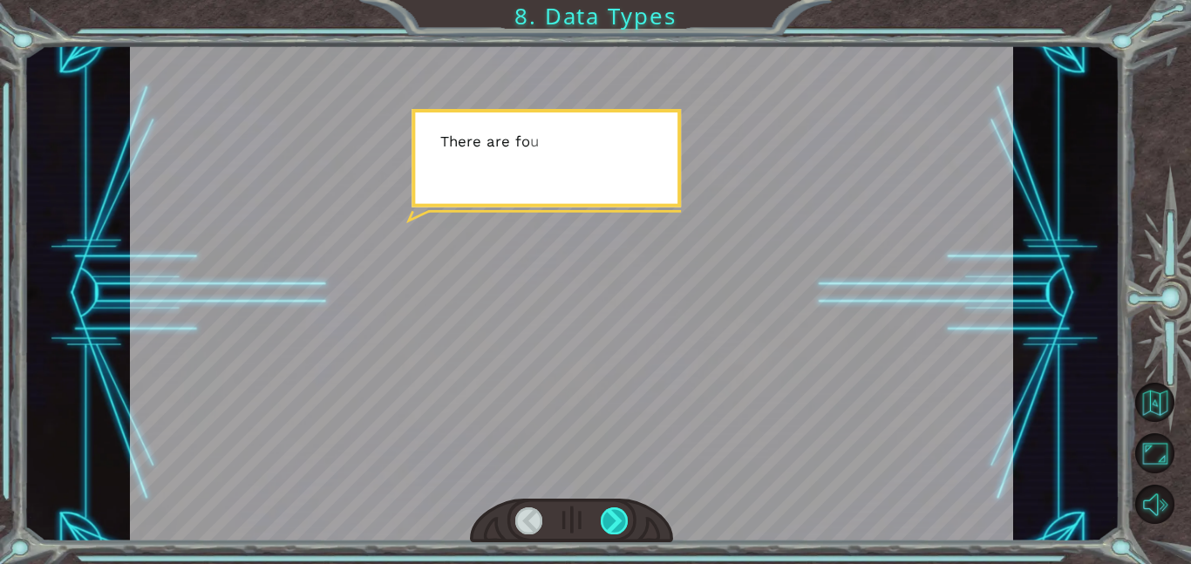
click at [608, 527] on div at bounding box center [615, 520] width 28 height 27
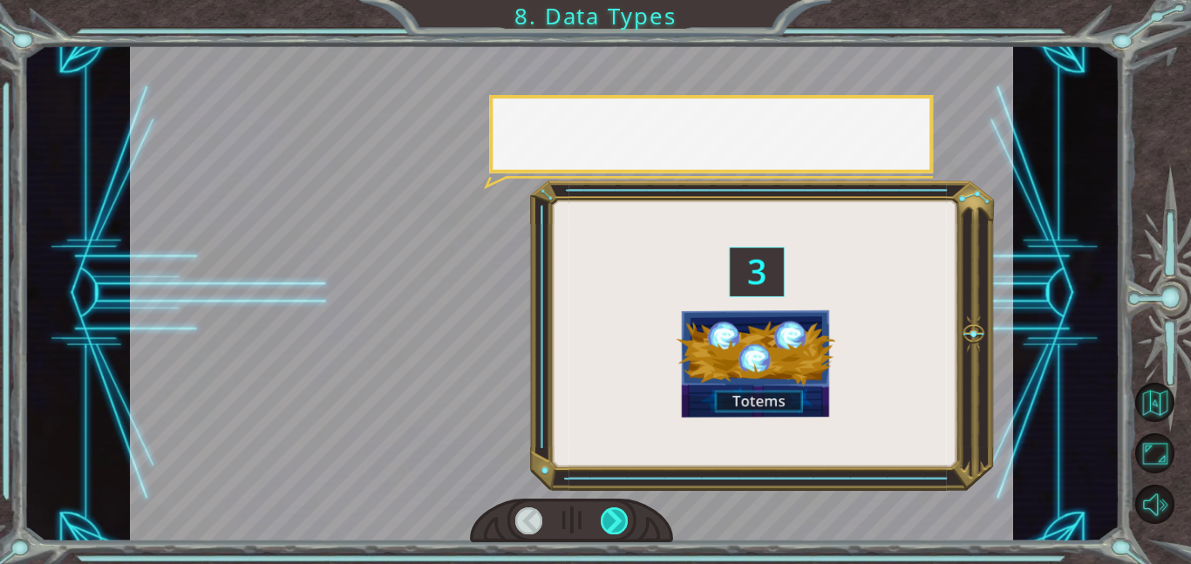
click at [608, 527] on div at bounding box center [615, 520] width 28 height 27
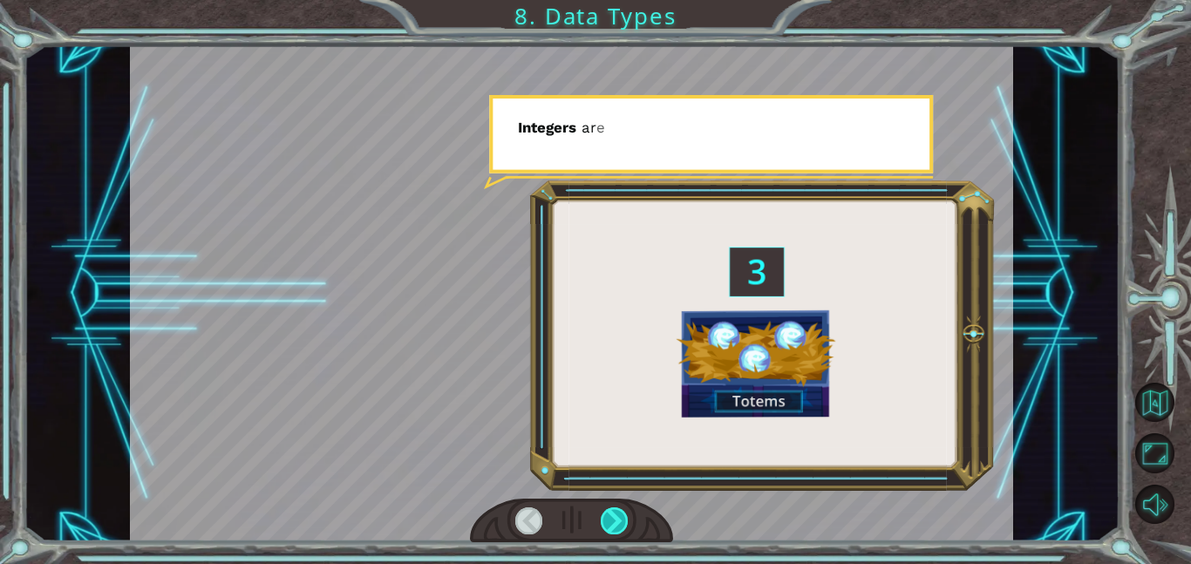
click at [608, 527] on div at bounding box center [615, 520] width 28 height 27
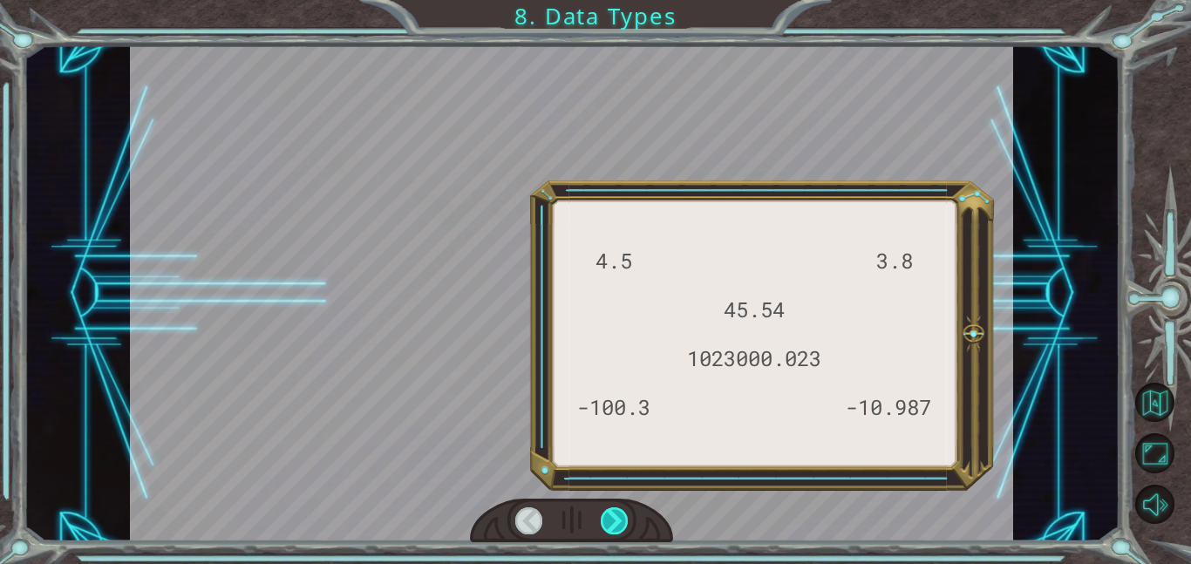
click at [608, 527] on div at bounding box center [615, 520] width 28 height 27
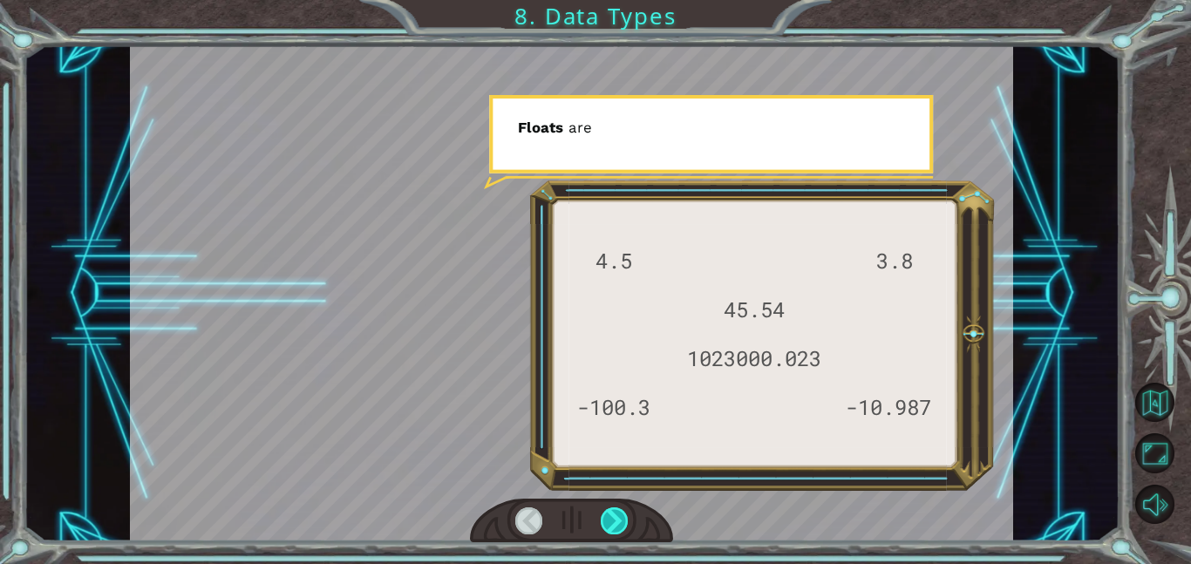
click at [608, 527] on div at bounding box center [615, 520] width 28 height 27
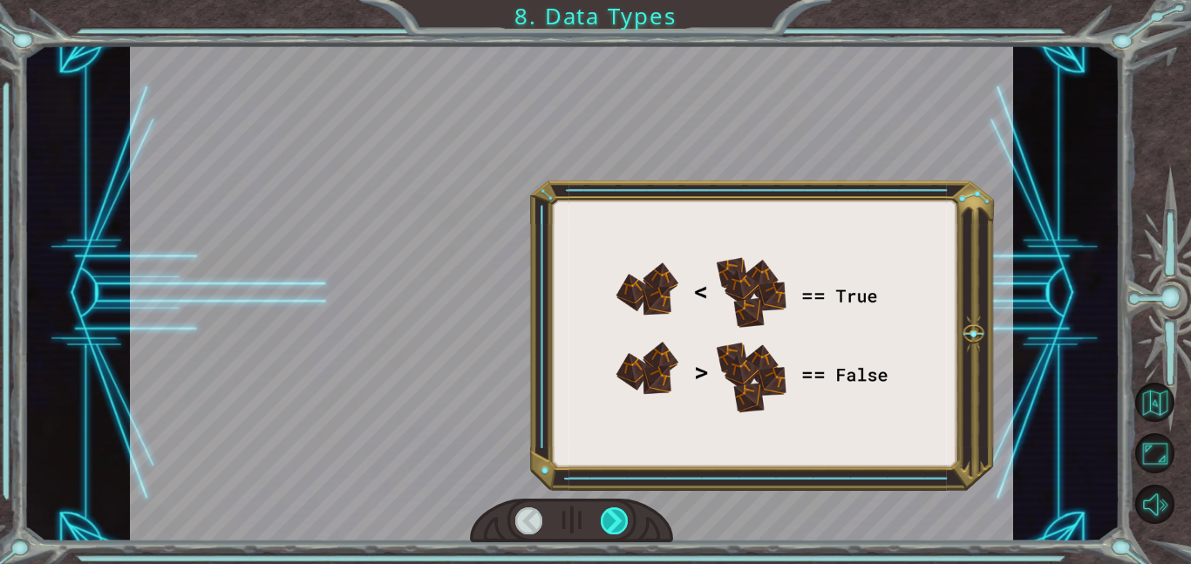
click at [608, 527] on div at bounding box center [615, 520] width 28 height 27
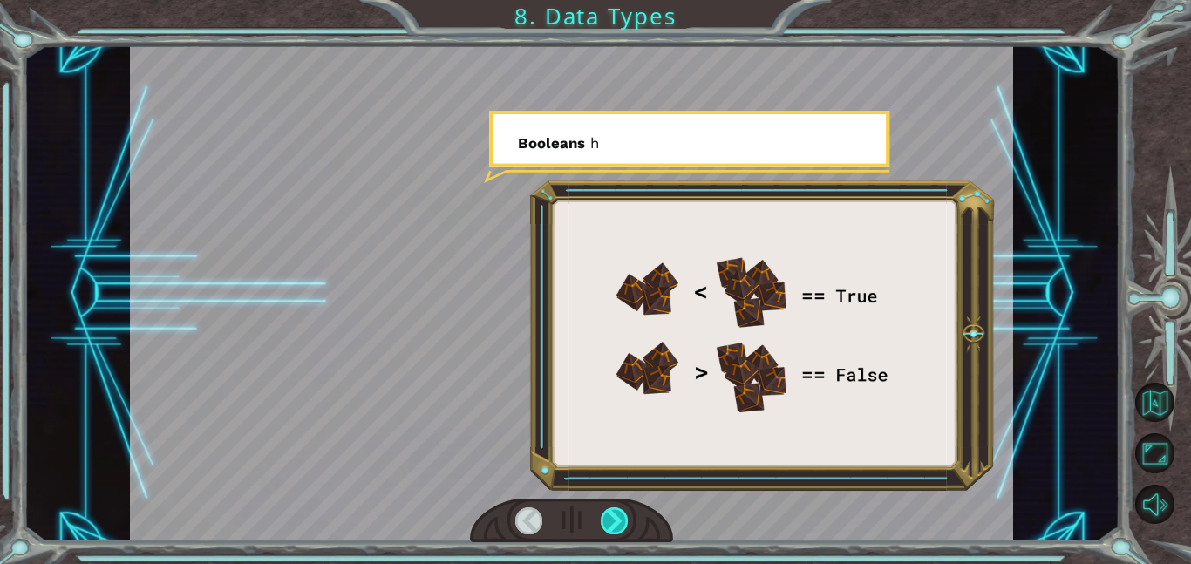
click at [608, 527] on div at bounding box center [615, 520] width 28 height 27
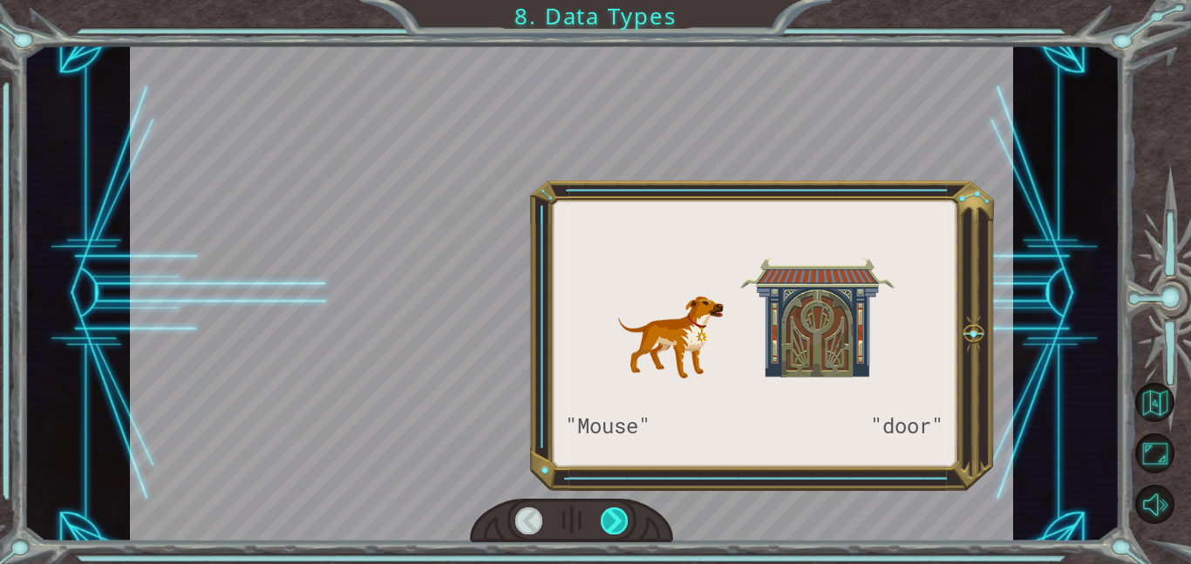
click at [608, 527] on div at bounding box center [615, 520] width 28 height 27
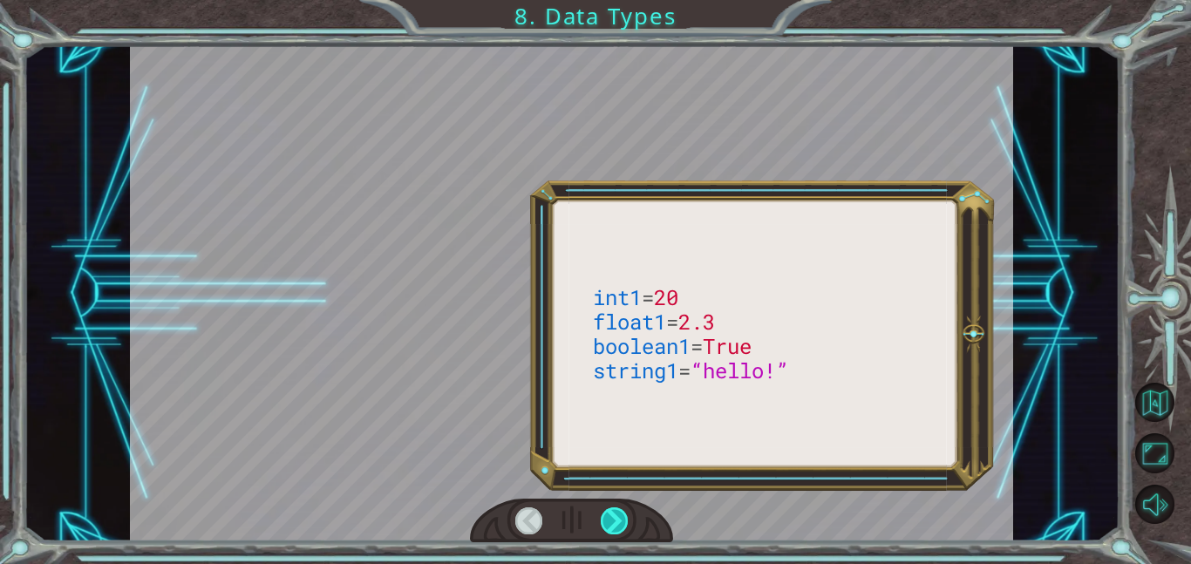
click at [608, 527] on div at bounding box center [615, 520] width 28 height 27
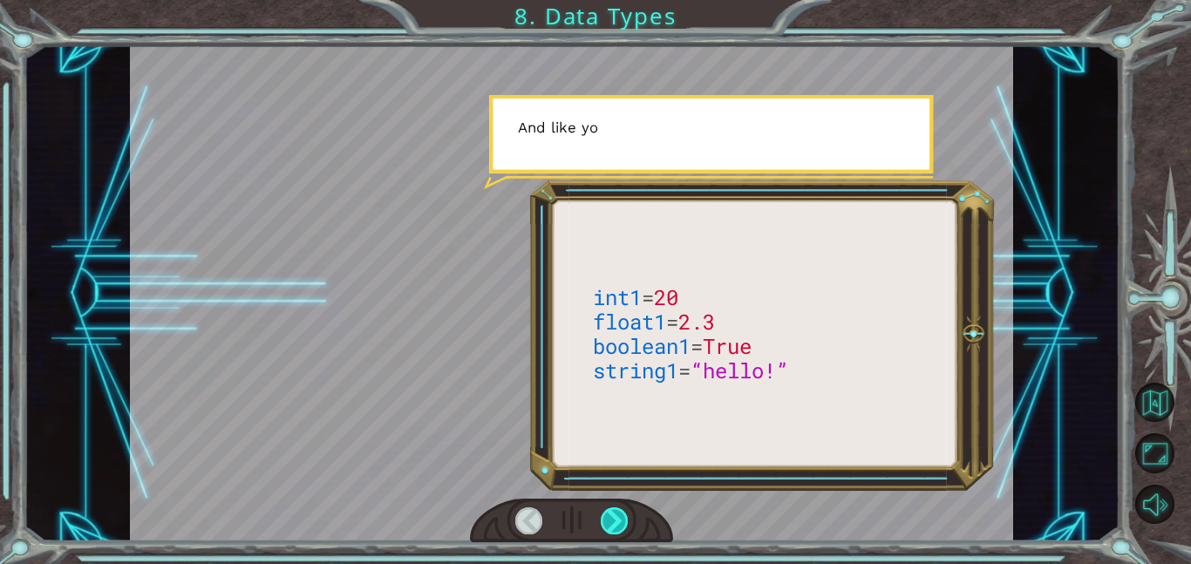
click at [608, 527] on div at bounding box center [615, 520] width 28 height 27
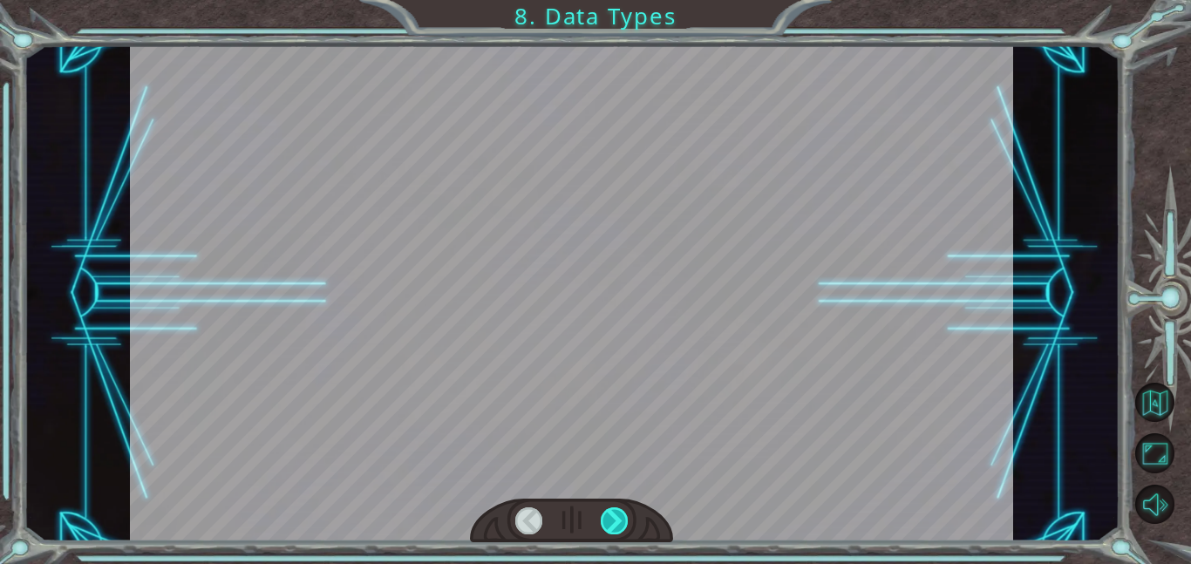
click at [608, 527] on div at bounding box center [615, 520] width 28 height 27
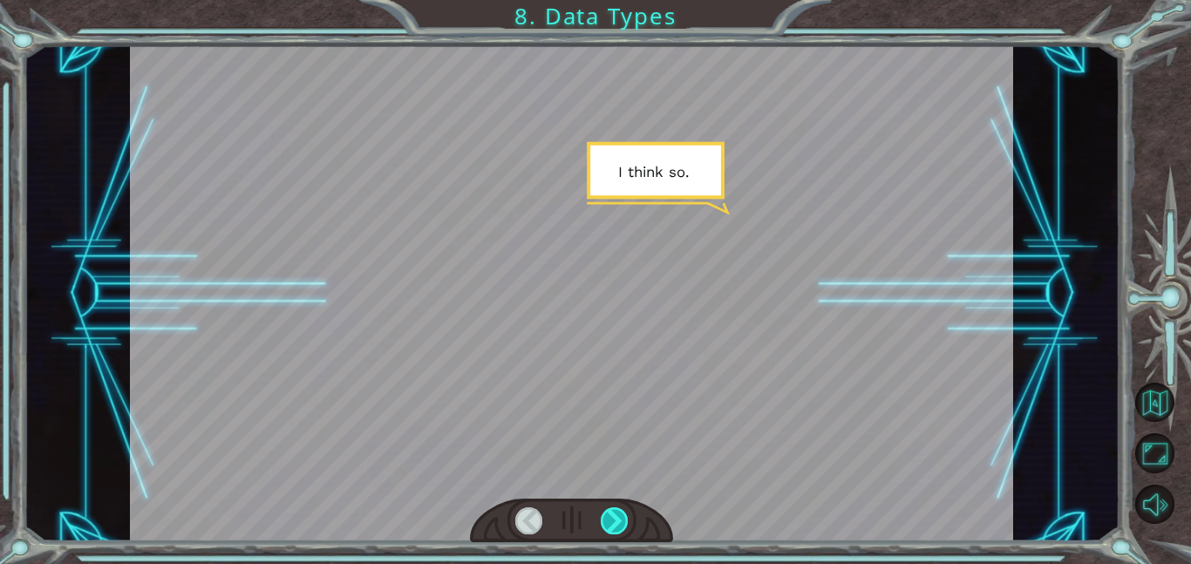
click at [608, 527] on div at bounding box center [615, 520] width 28 height 27
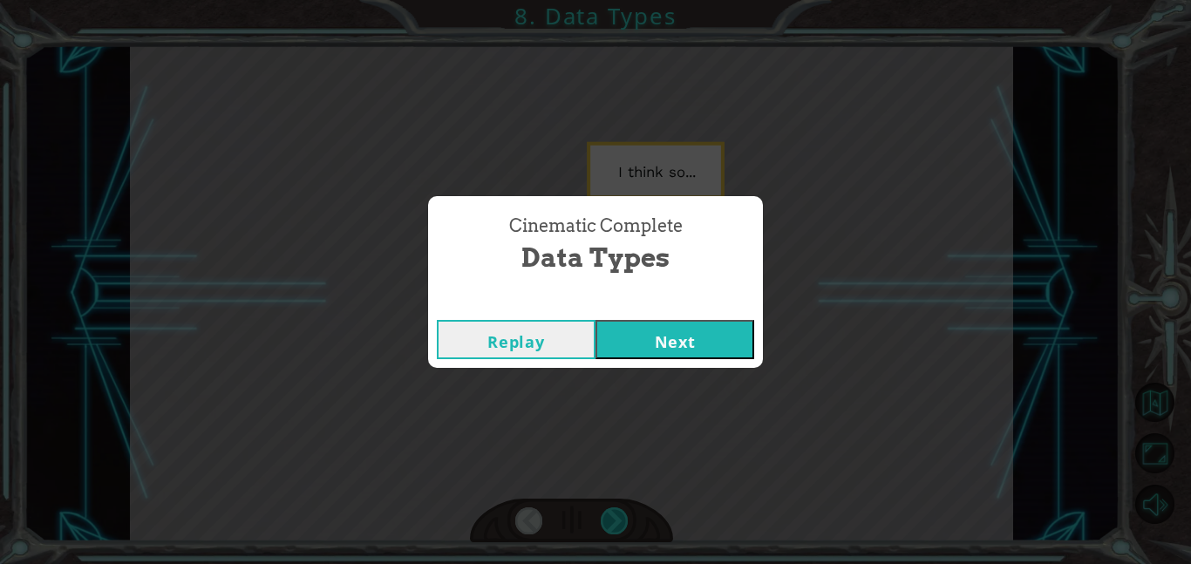
click at [608, 527] on div "Cinematic Complete Data Types Replay Next" at bounding box center [595, 282] width 1191 height 564
click at [668, 342] on button "Next" at bounding box center [674, 339] width 159 height 39
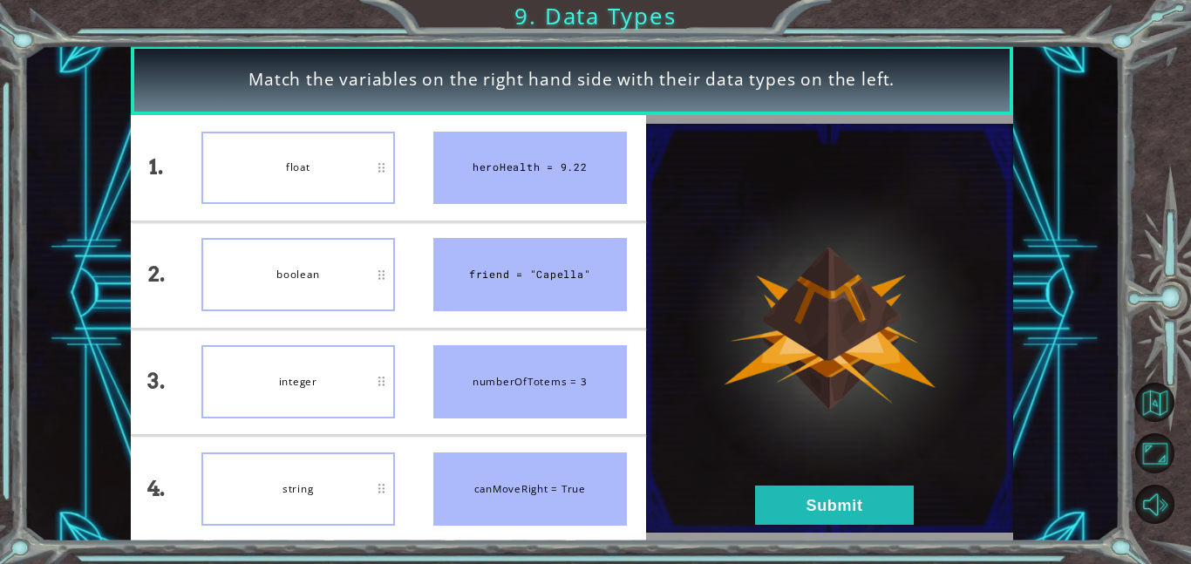
click at [325, 347] on div "integer" at bounding box center [297, 381] width 193 height 73
click at [772, 511] on button "Submit" at bounding box center [834, 504] width 159 height 39
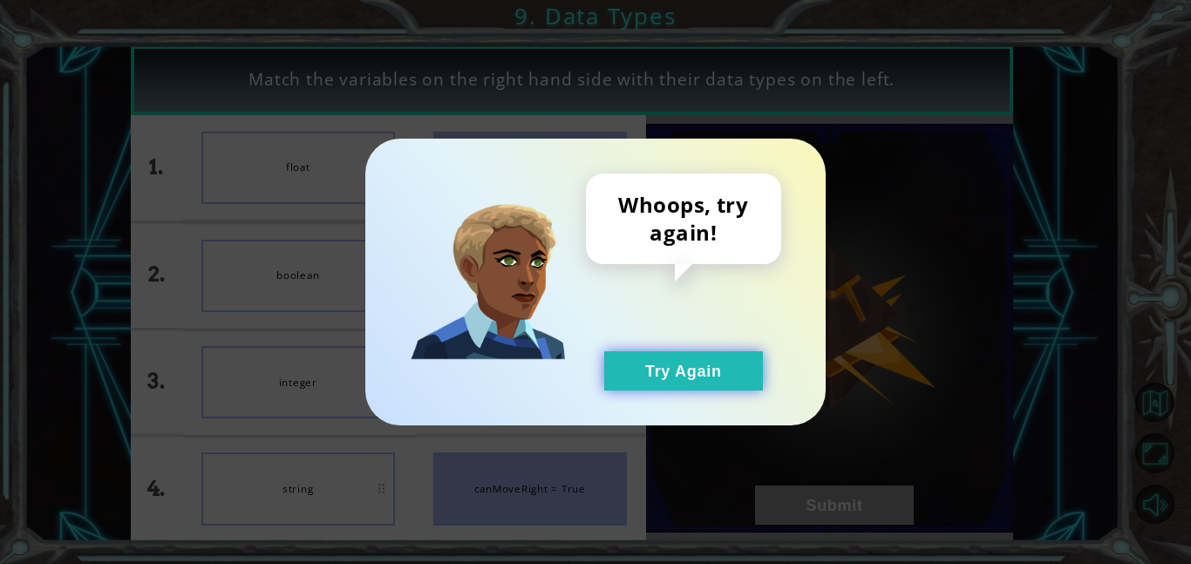
click at [709, 375] on button "Try Again" at bounding box center [683, 370] width 159 height 39
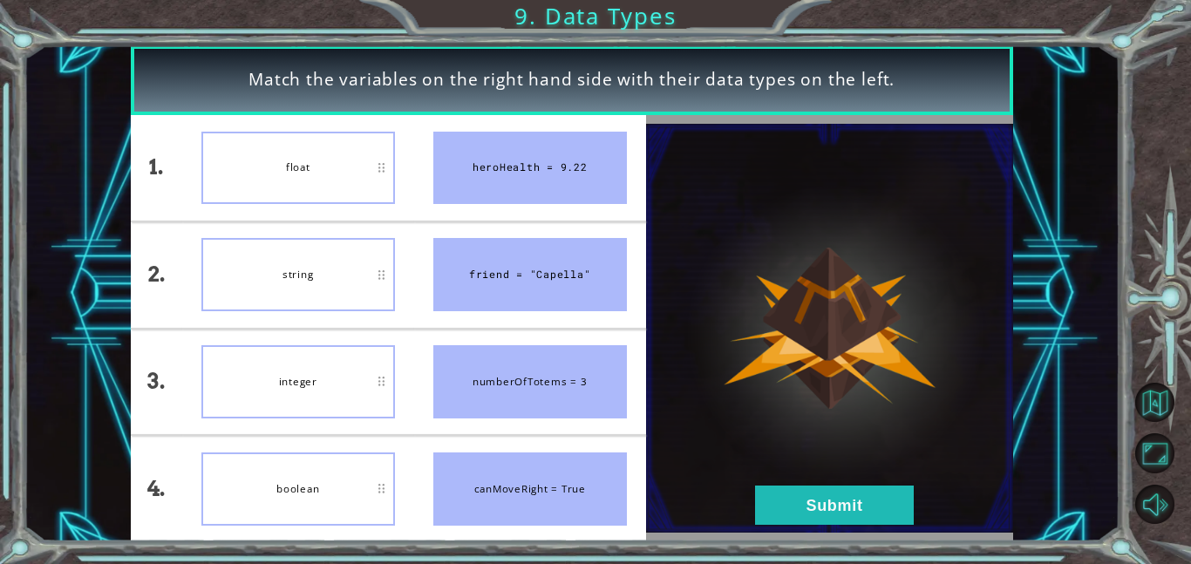
click at [842, 538] on div at bounding box center [829, 328] width 367 height 426
click at [854, 510] on button "Submit" at bounding box center [834, 504] width 159 height 39
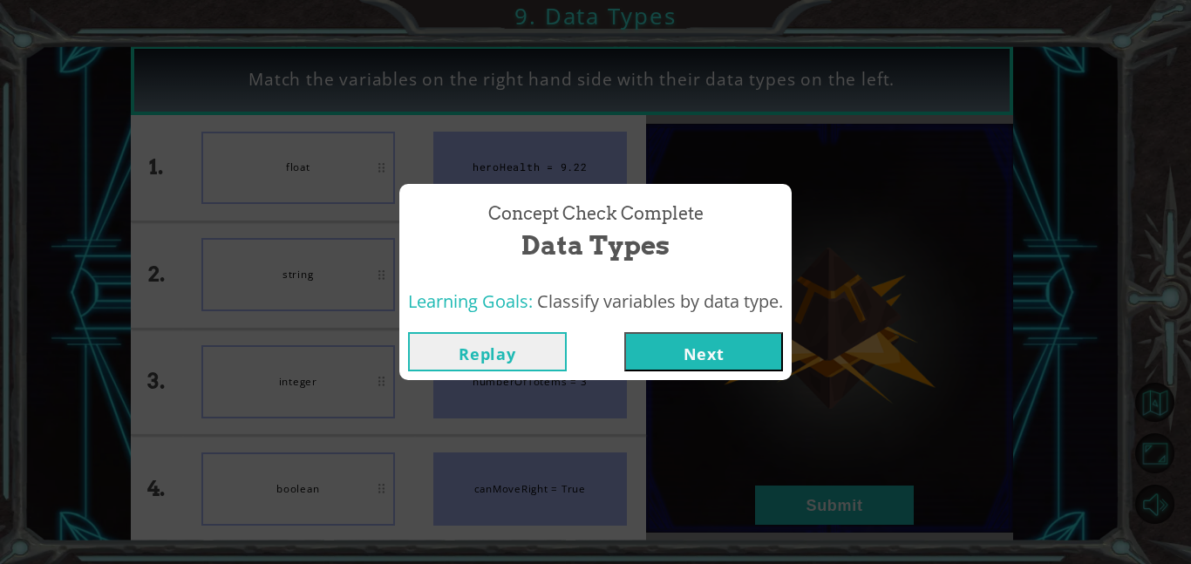
click at [716, 358] on button "Next" at bounding box center [703, 351] width 159 height 39
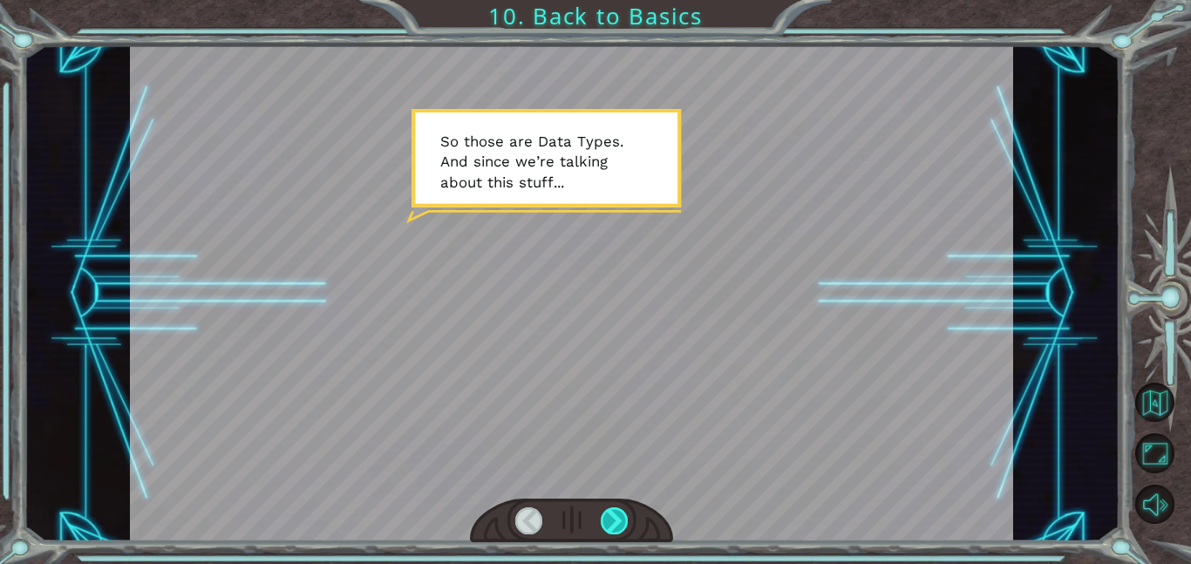
click at [608, 526] on div at bounding box center [615, 520] width 28 height 27
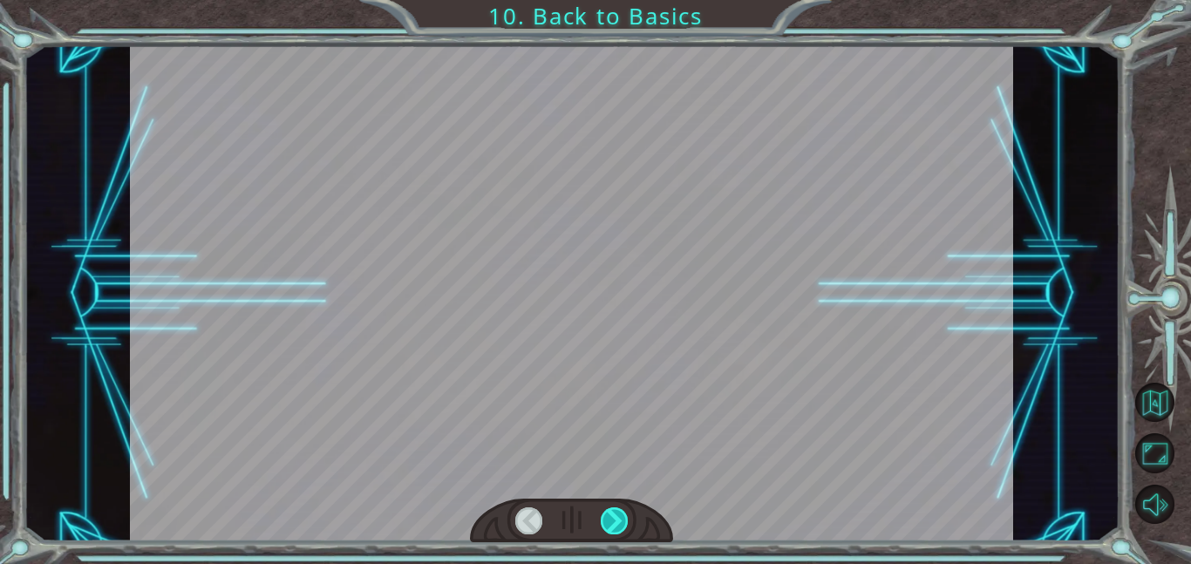
click at [608, 526] on div at bounding box center [615, 520] width 28 height 27
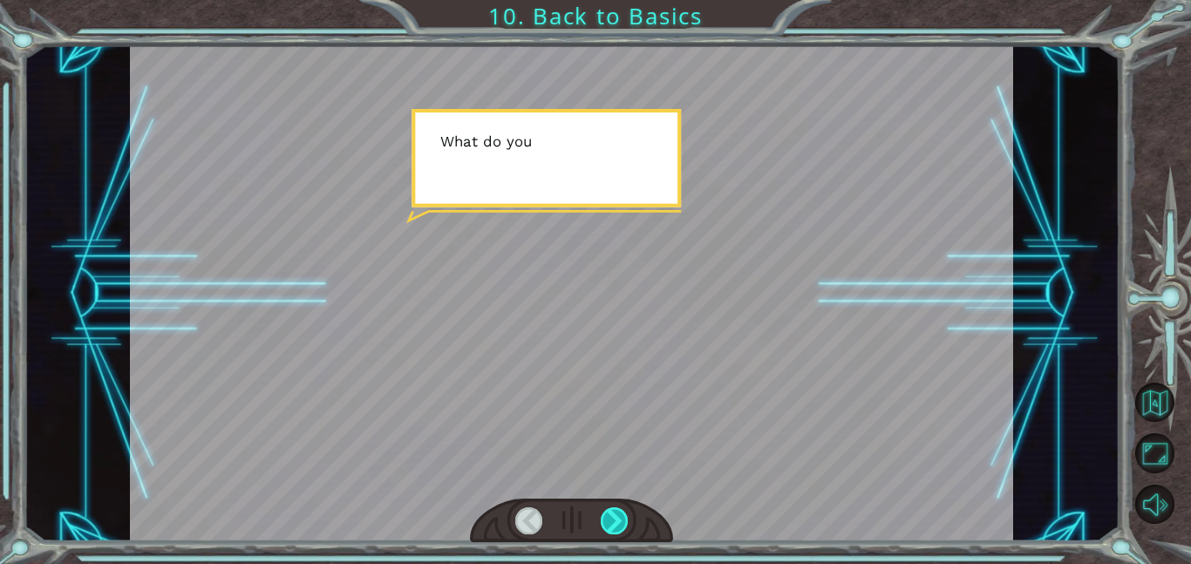
click at [608, 526] on div at bounding box center [615, 520] width 28 height 27
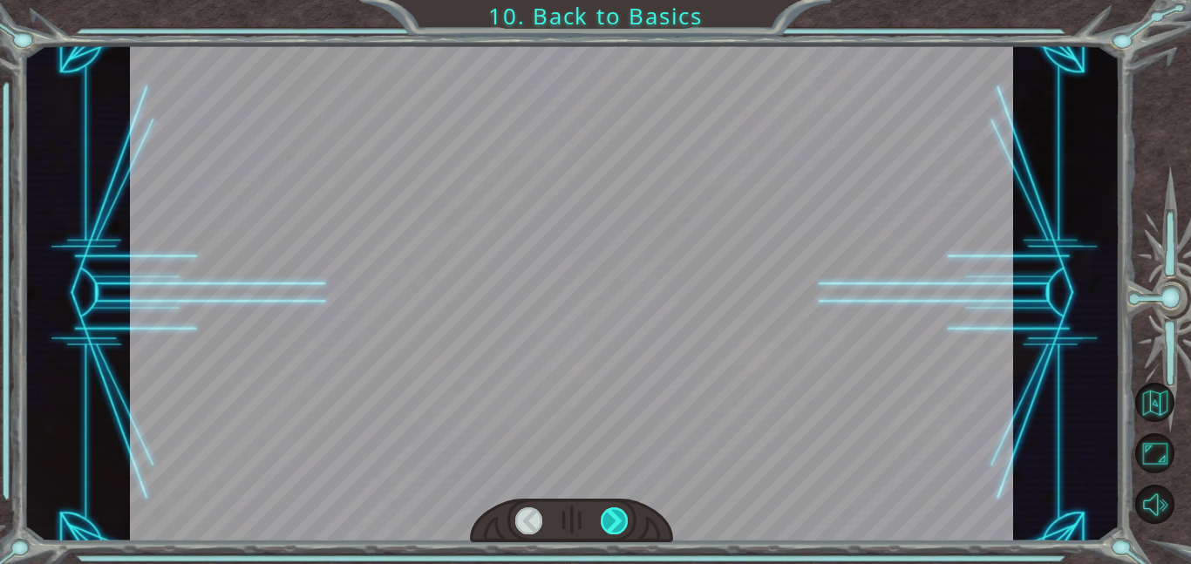
click at [608, 526] on div at bounding box center [615, 520] width 28 height 27
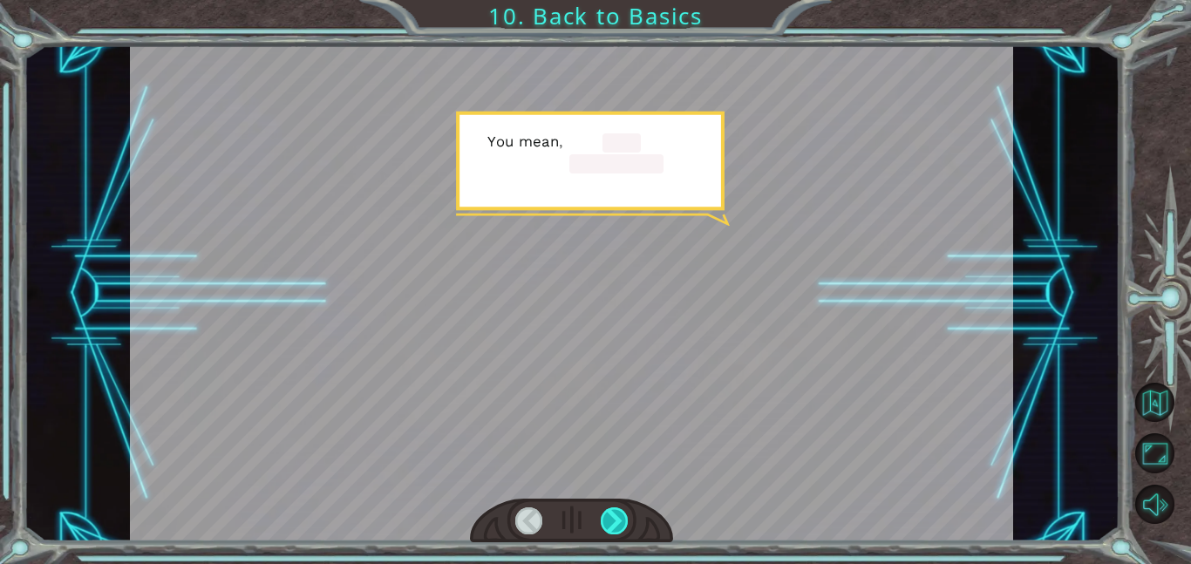
click at [608, 526] on div at bounding box center [615, 520] width 28 height 27
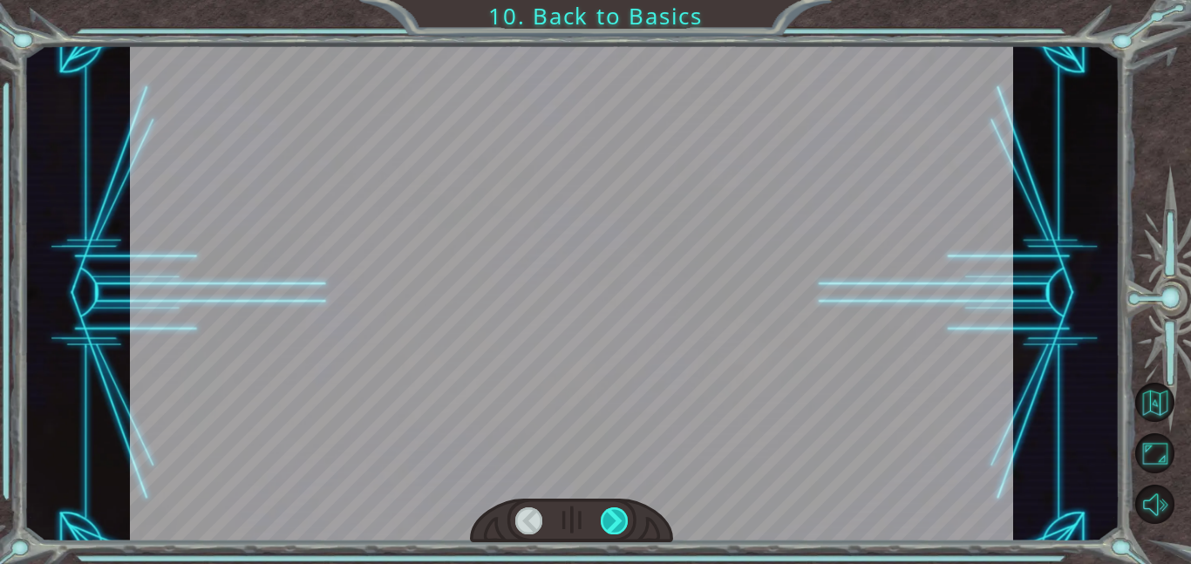
click at [608, 526] on div at bounding box center [615, 520] width 28 height 27
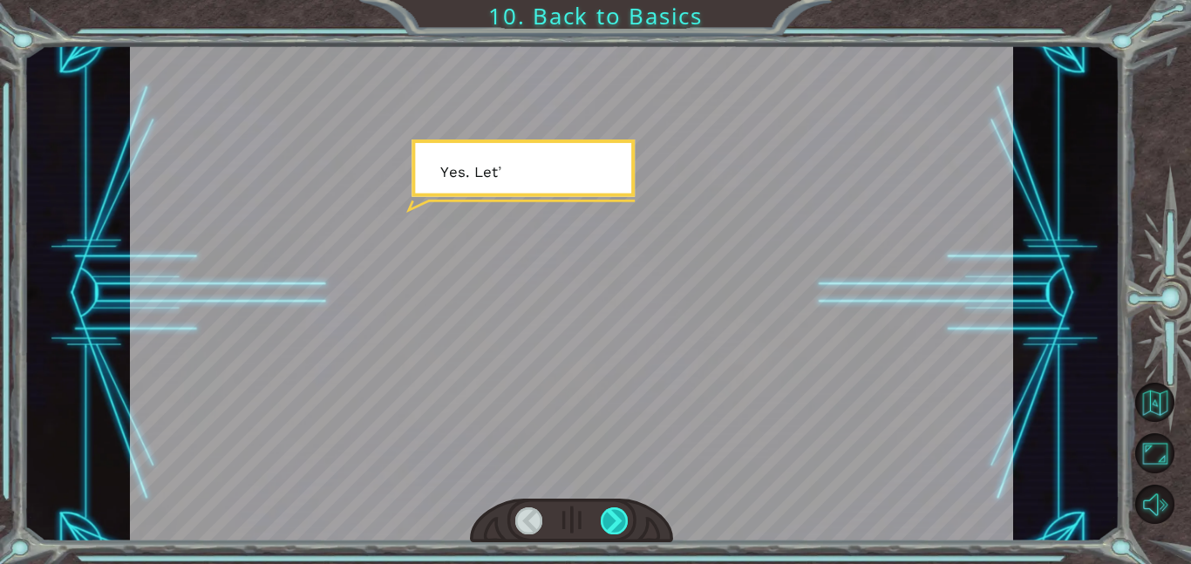
click at [608, 526] on div at bounding box center [615, 520] width 28 height 27
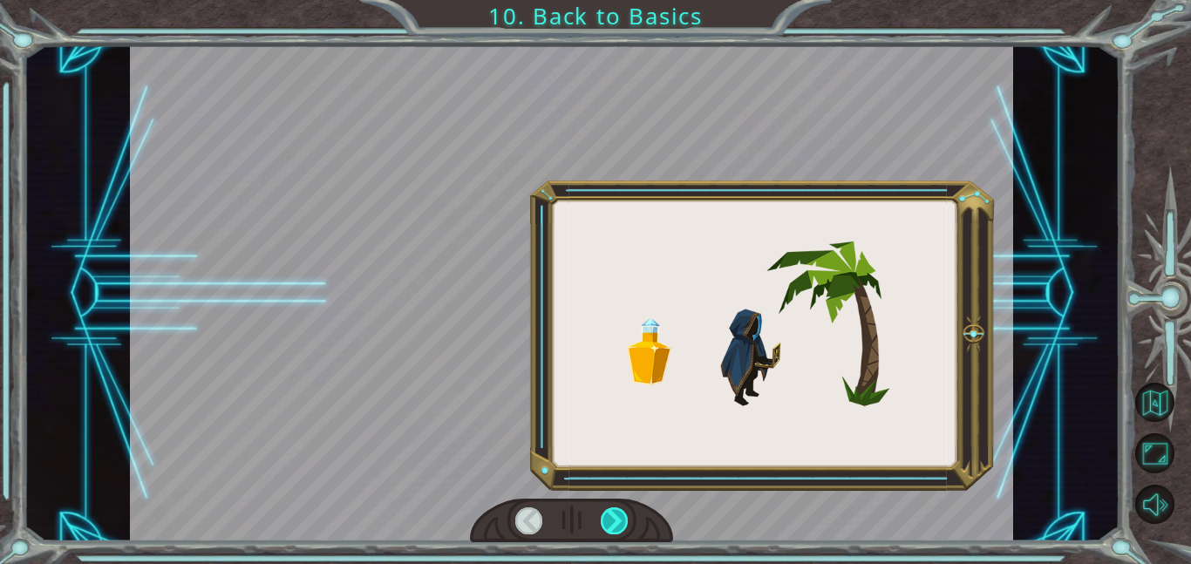
click at [608, 526] on div at bounding box center [615, 520] width 28 height 27
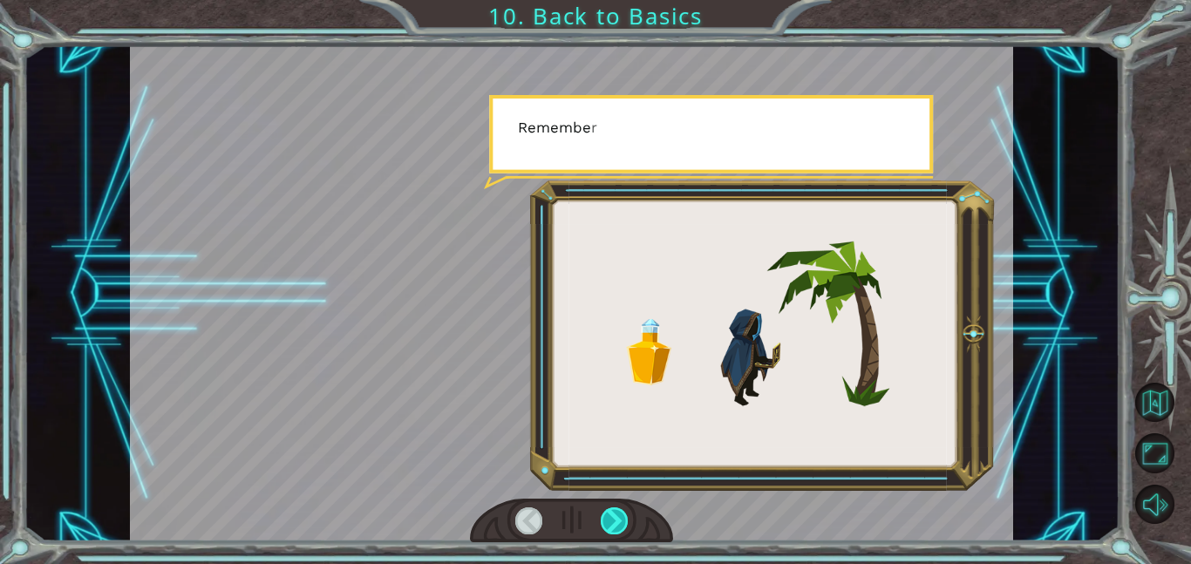
click at [608, 526] on div at bounding box center [615, 520] width 28 height 27
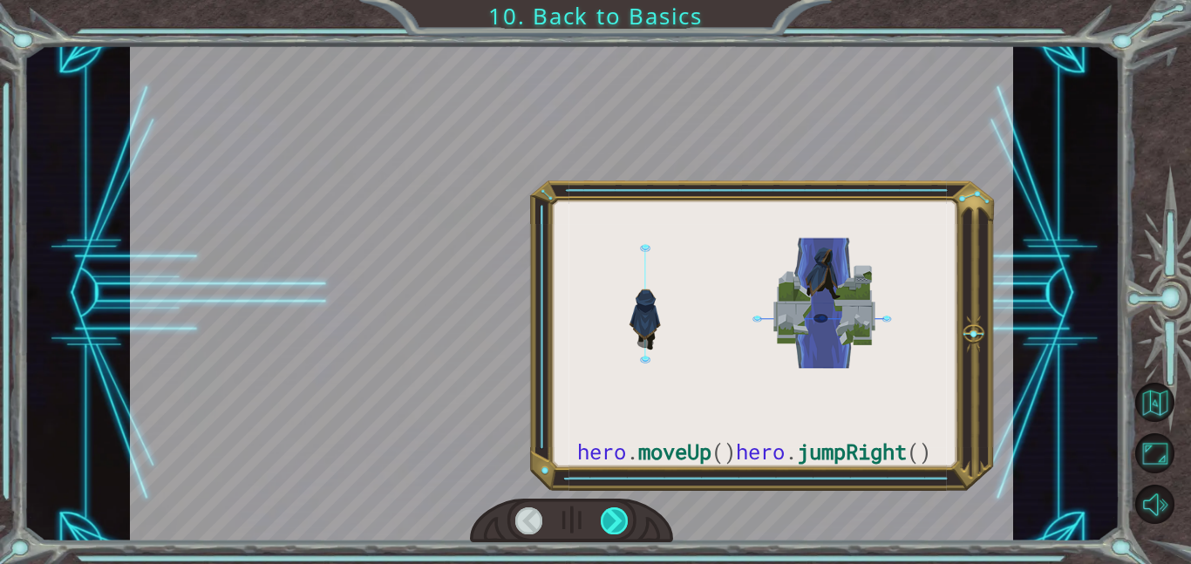
click at [608, 526] on div at bounding box center [615, 520] width 28 height 27
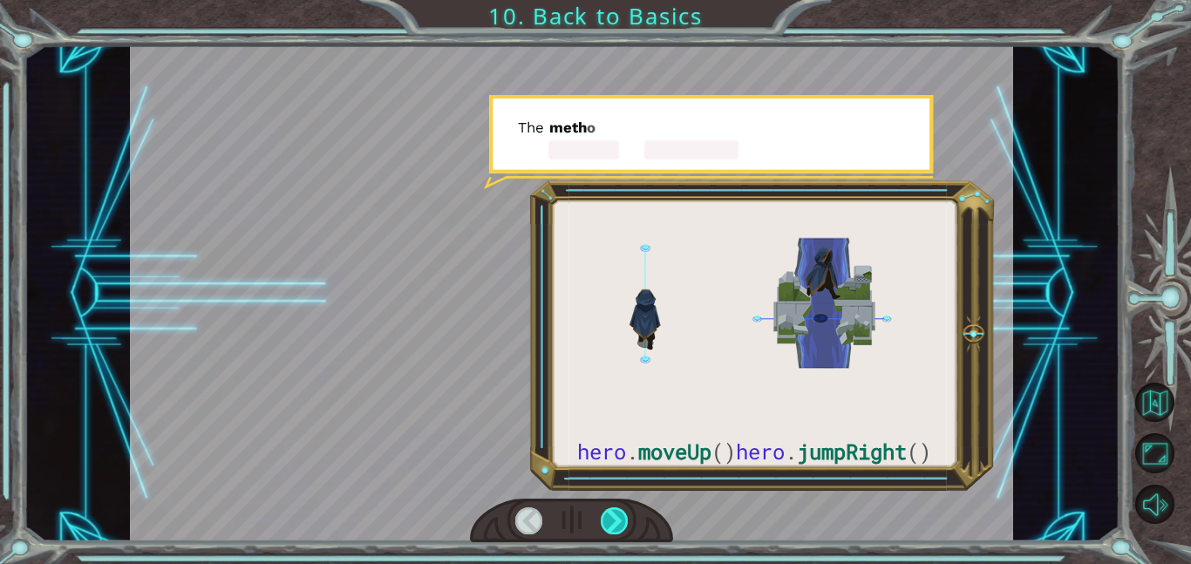
click at [608, 526] on div at bounding box center [615, 520] width 28 height 27
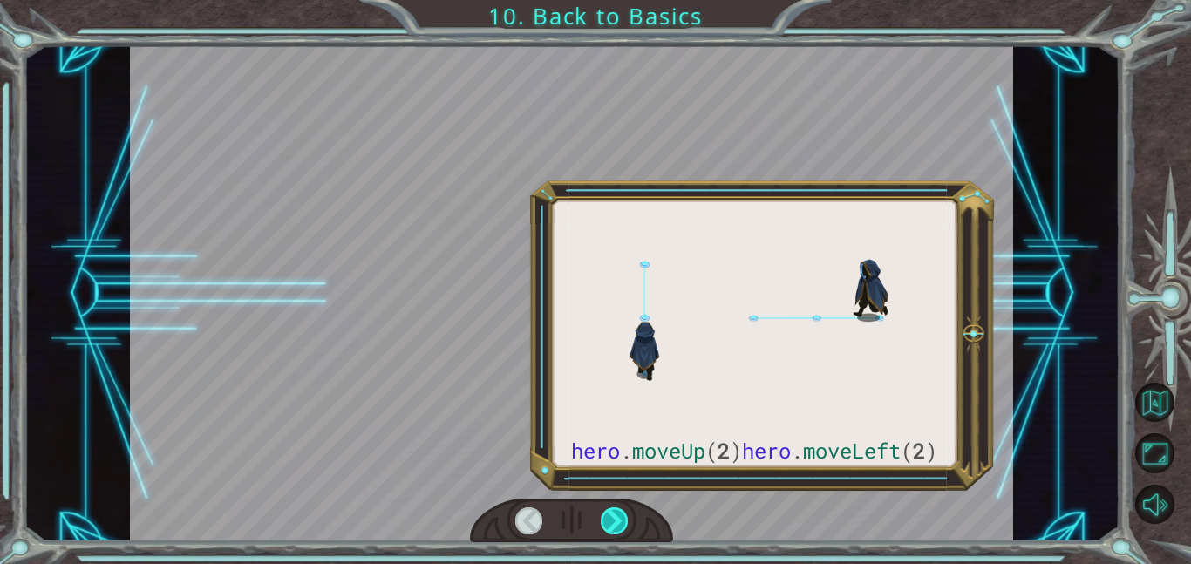
click at [608, 526] on div at bounding box center [615, 520] width 28 height 27
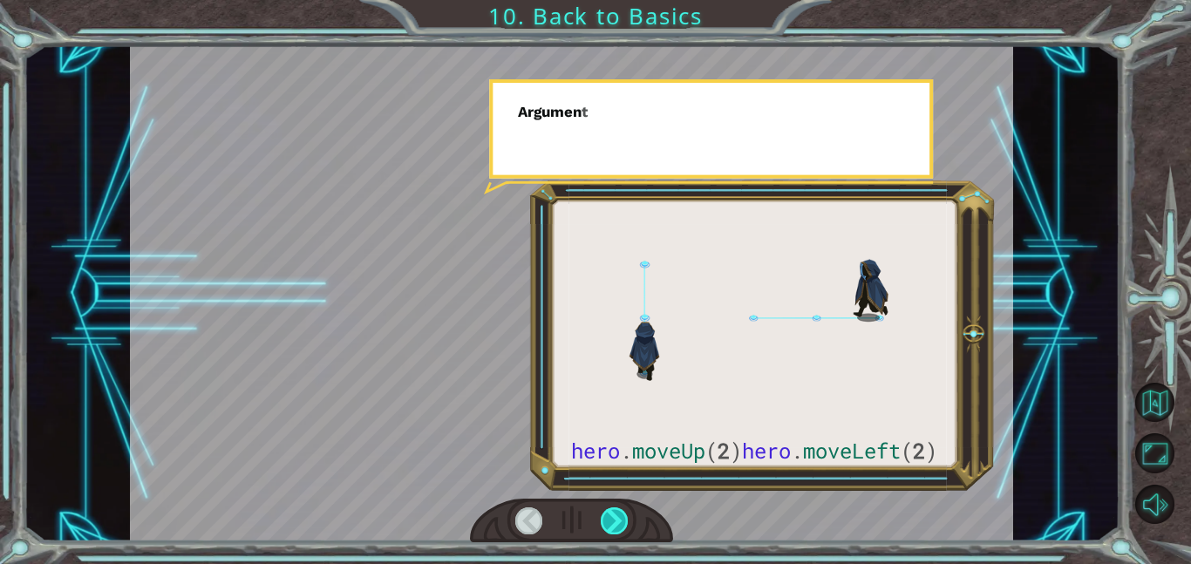
click at [608, 526] on div at bounding box center [615, 520] width 28 height 27
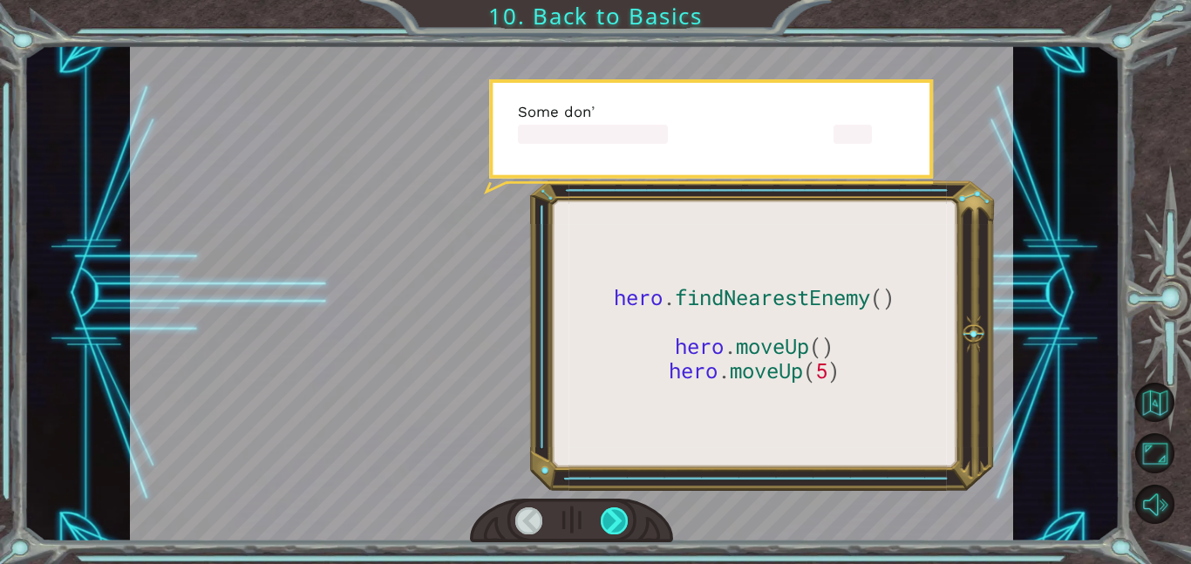
click at [608, 526] on div at bounding box center [615, 520] width 28 height 27
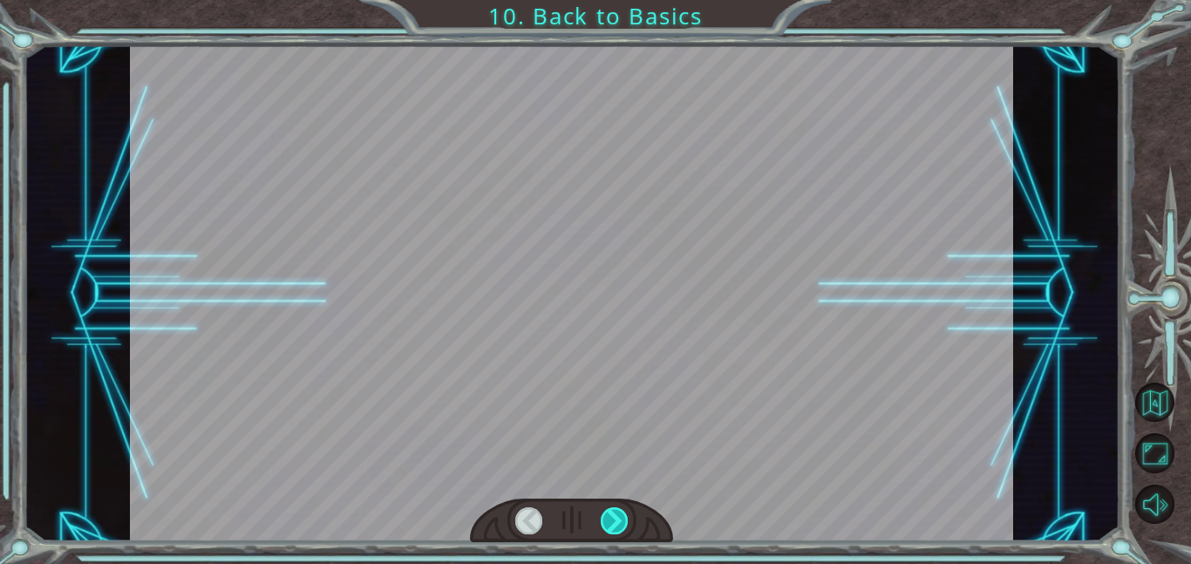
click at [608, 526] on div at bounding box center [615, 520] width 28 height 27
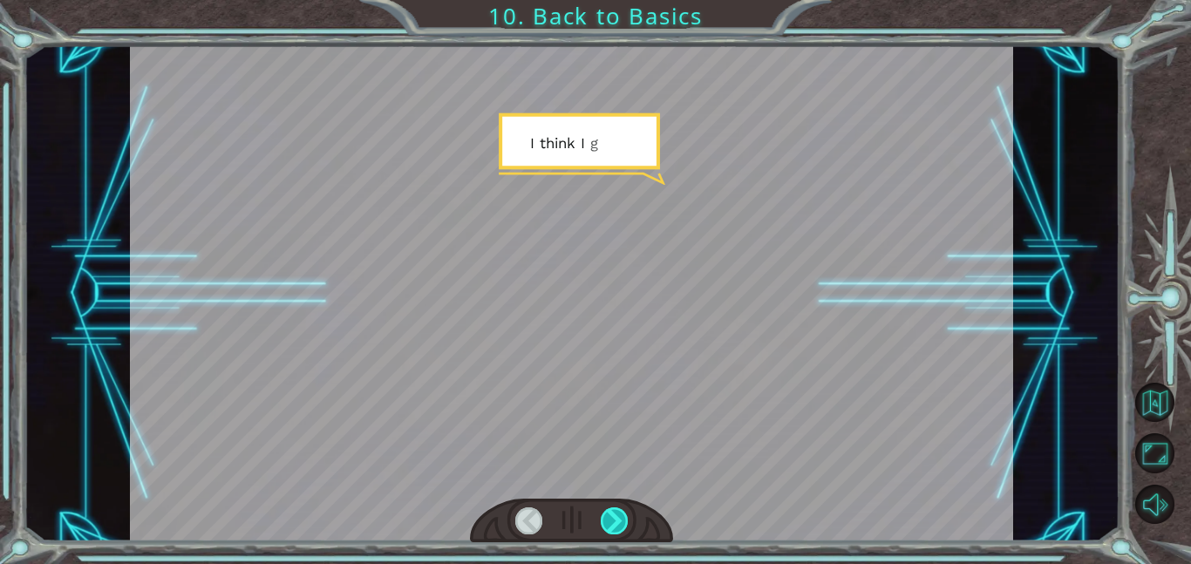
click at [608, 526] on div at bounding box center [615, 520] width 28 height 27
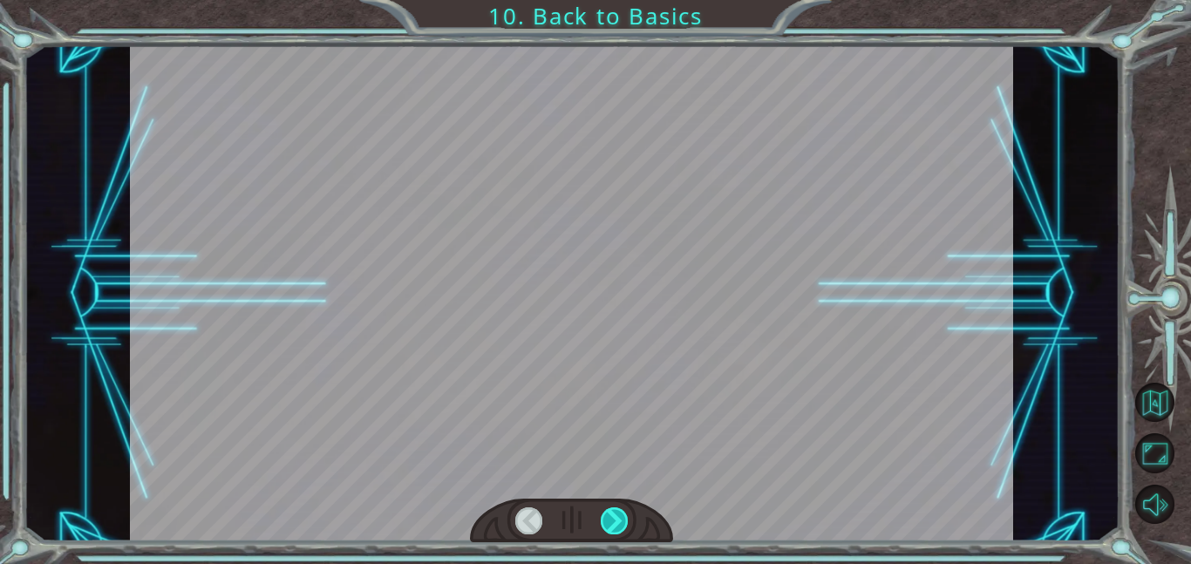
click at [608, 526] on div at bounding box center [615, 520] width 28 height 27
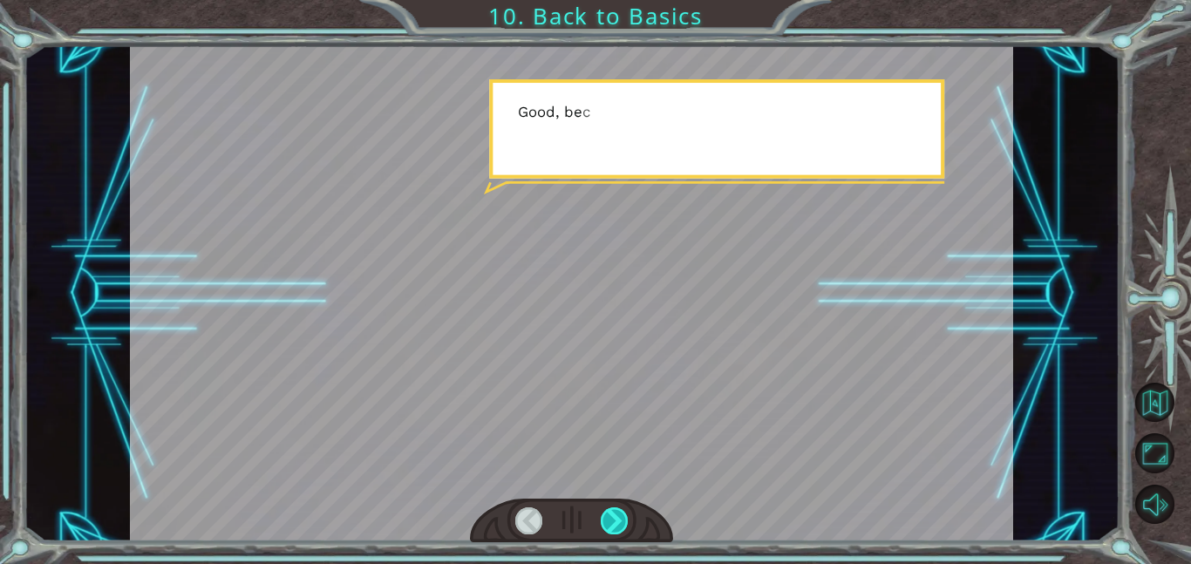
click at [608, 526] on div at bounding box center [615, 520] width 28 height 27
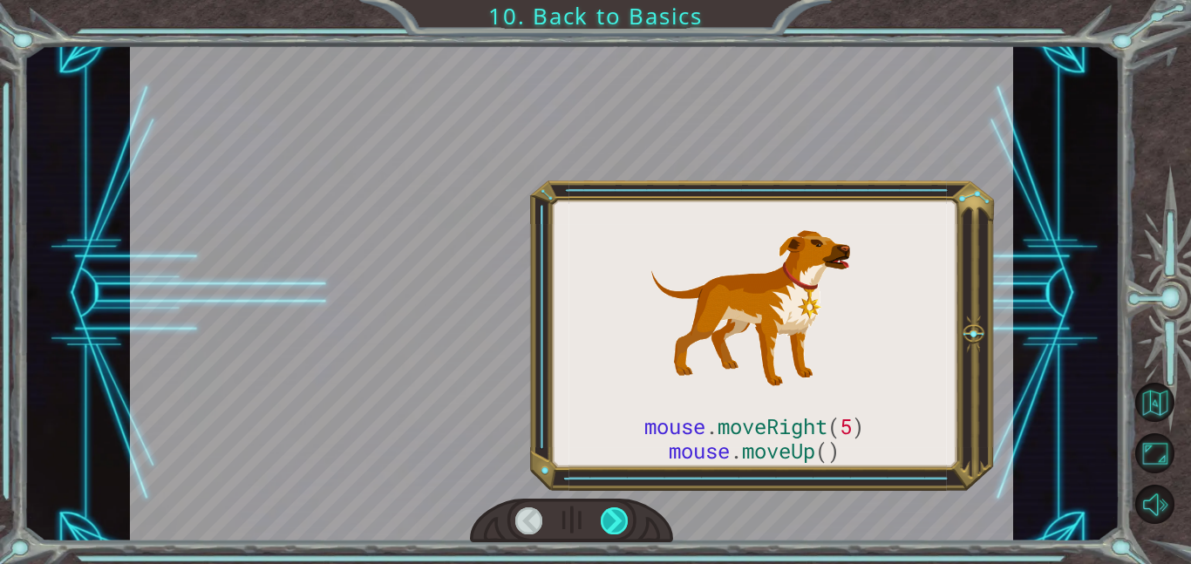
click at [608, 526] on div at bounding box center [615, 520] width 28 height 27
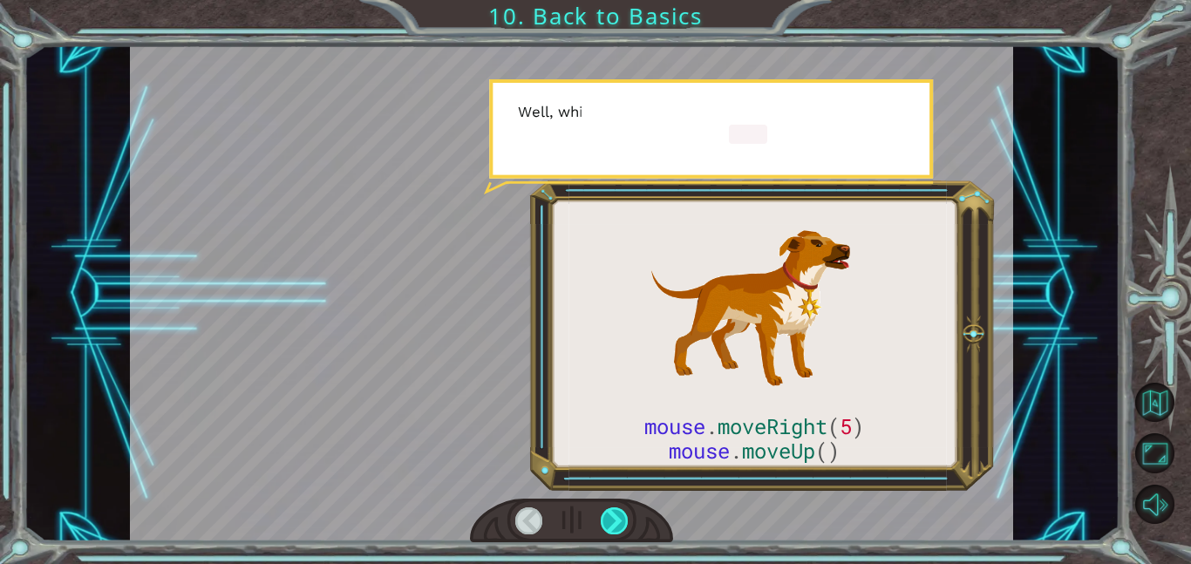
click at [608, 526] on div at bounding box center [615, 520] width 28 height 27
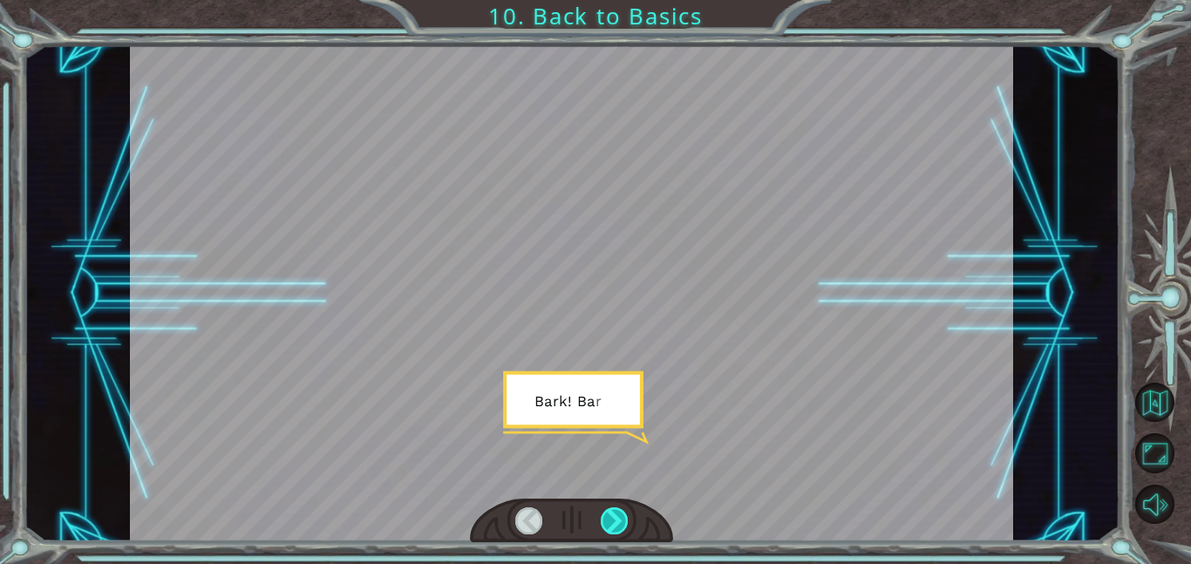
click at [608, 526] on div at bounding box center [615, 520] width 28 height 27
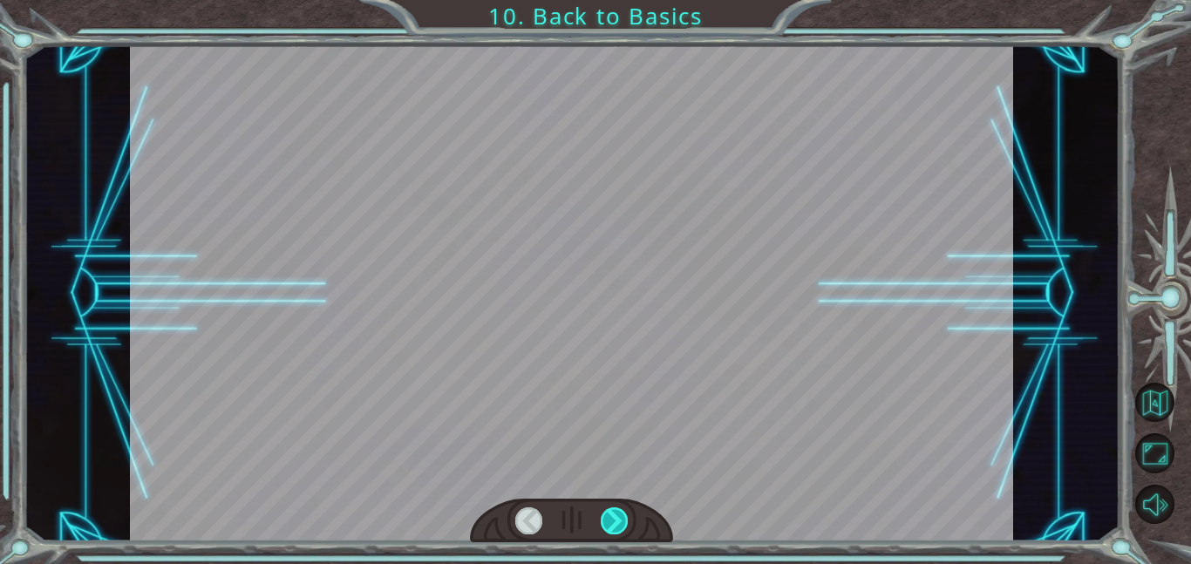
click at [608, 526] on div at bounding box center [615, 520] width 28 height 27
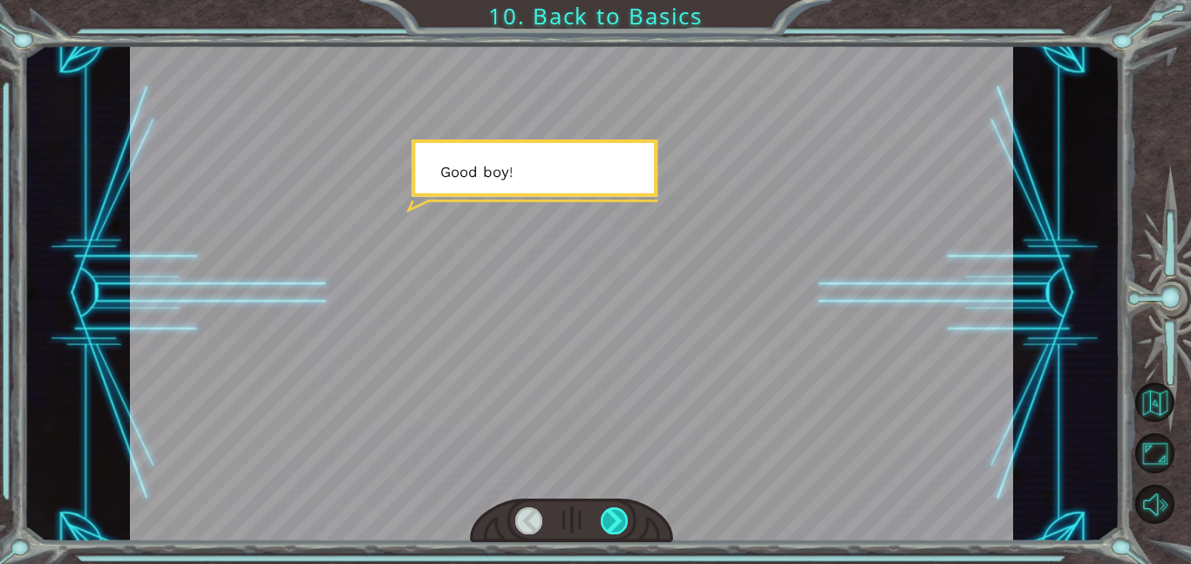
click at [608, 526] on div at bounding box center [615, 520] width 28 height 27
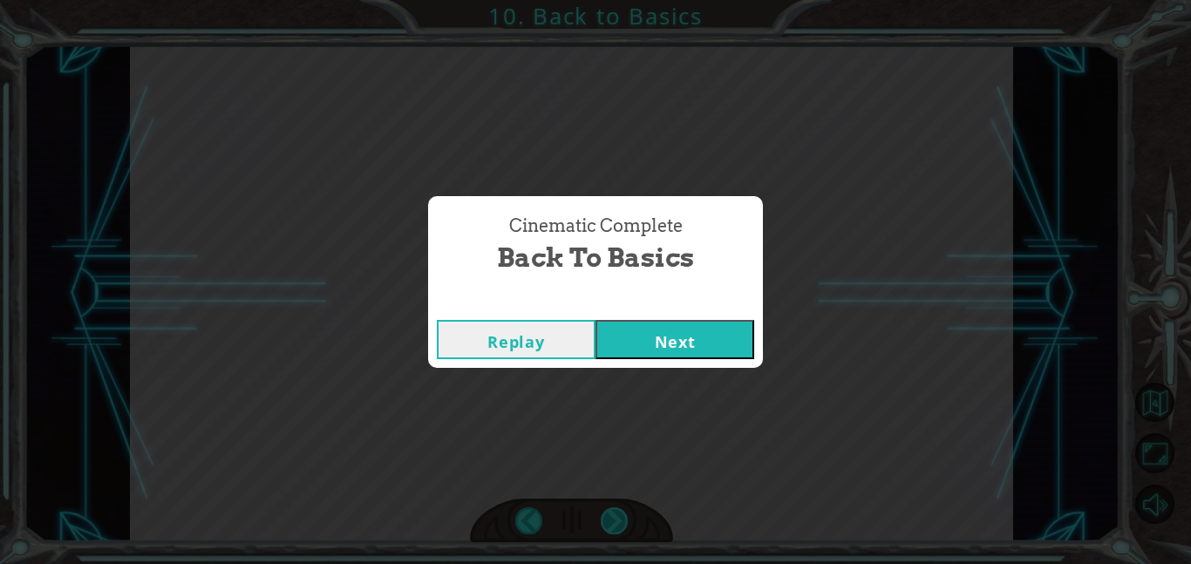
click at [608, 526] on div "Cinematic Complete Back to Basics Replay Next" at bounding box center [595, 282] width 1191 height 564
click at [635, 339] on button "Next" at bounding box center [674, 339] width 159 height 39
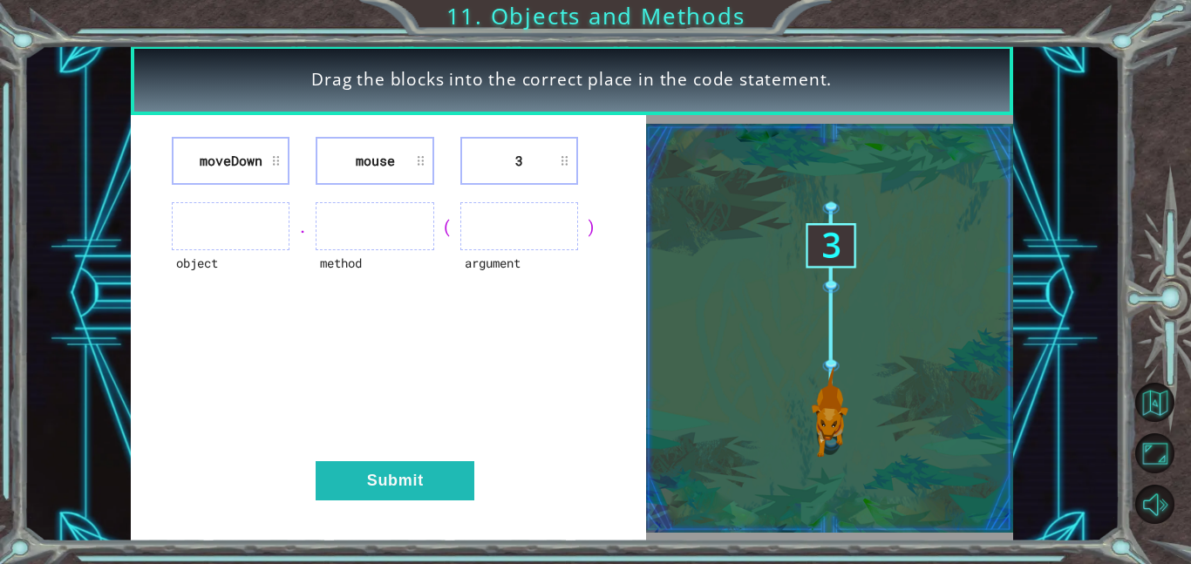
click at [214, 221] on ul at bounding box center [231, 226] width 118 height 48
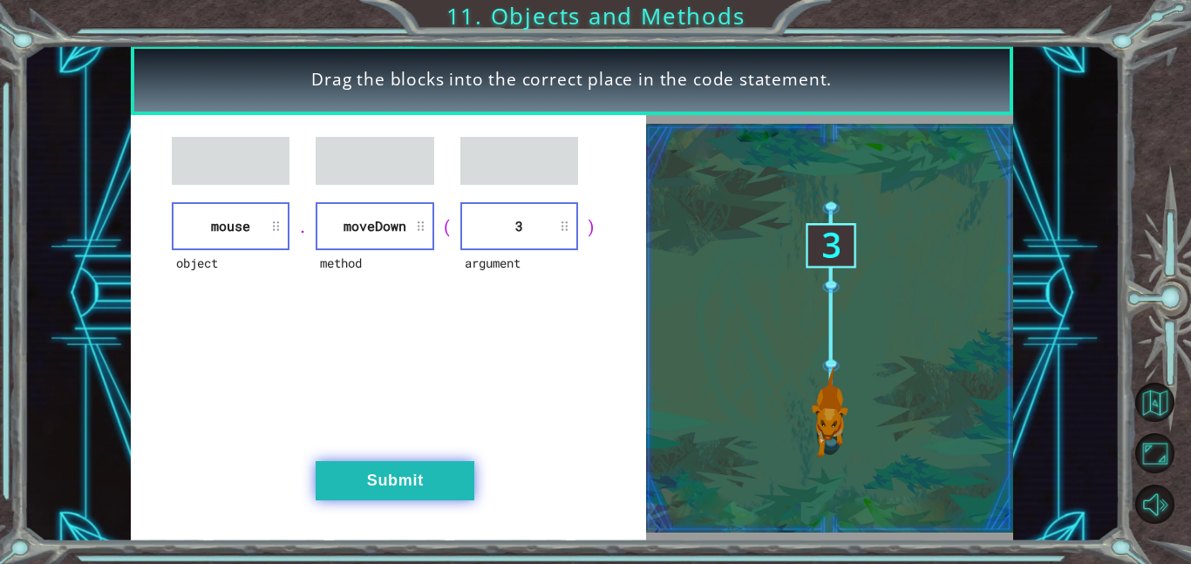
click at [353, 483] on button "Submit" at bounding box center [395, 480] width 159 height 39
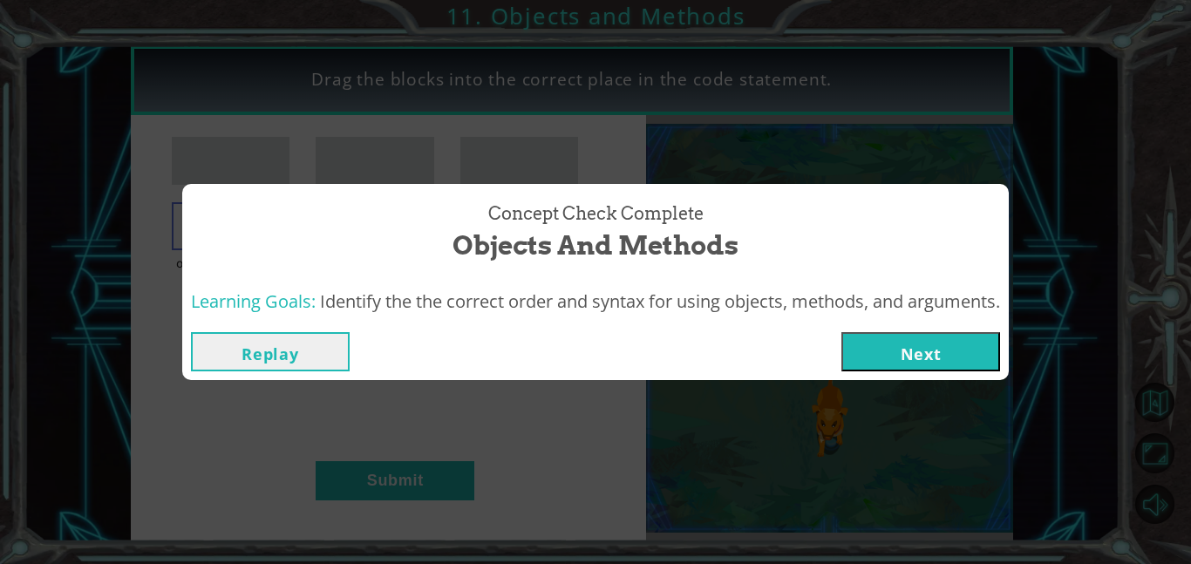
click at [928, 339] on button "Next" at bounding box center [920, 351] width 159 height 39
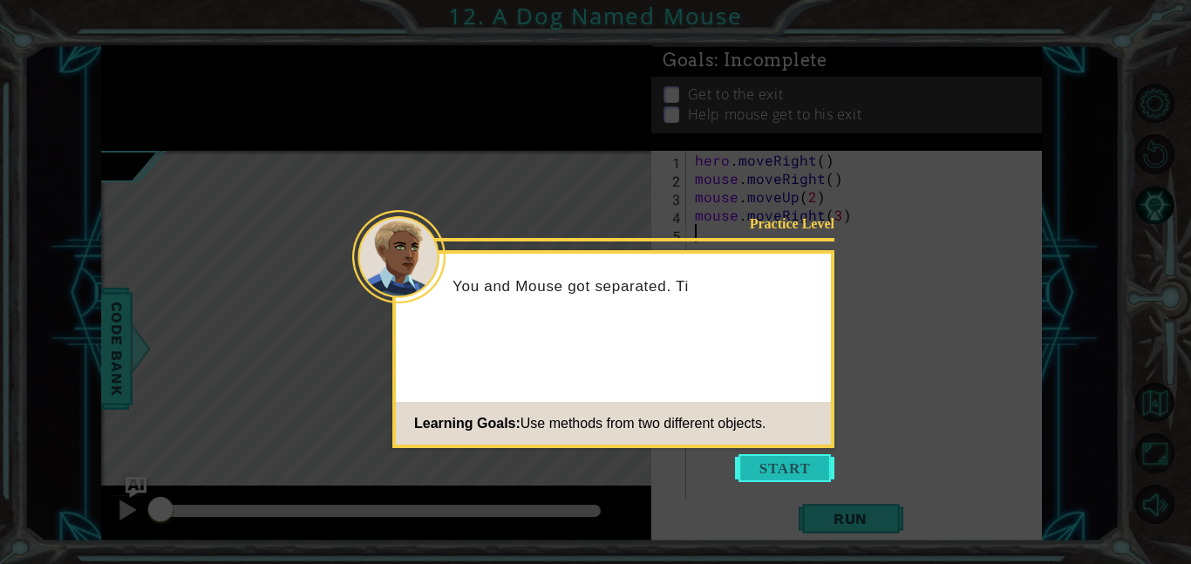
click at [791, 459] on button "Start" at bounding box center [784, 468] width 99 height 28
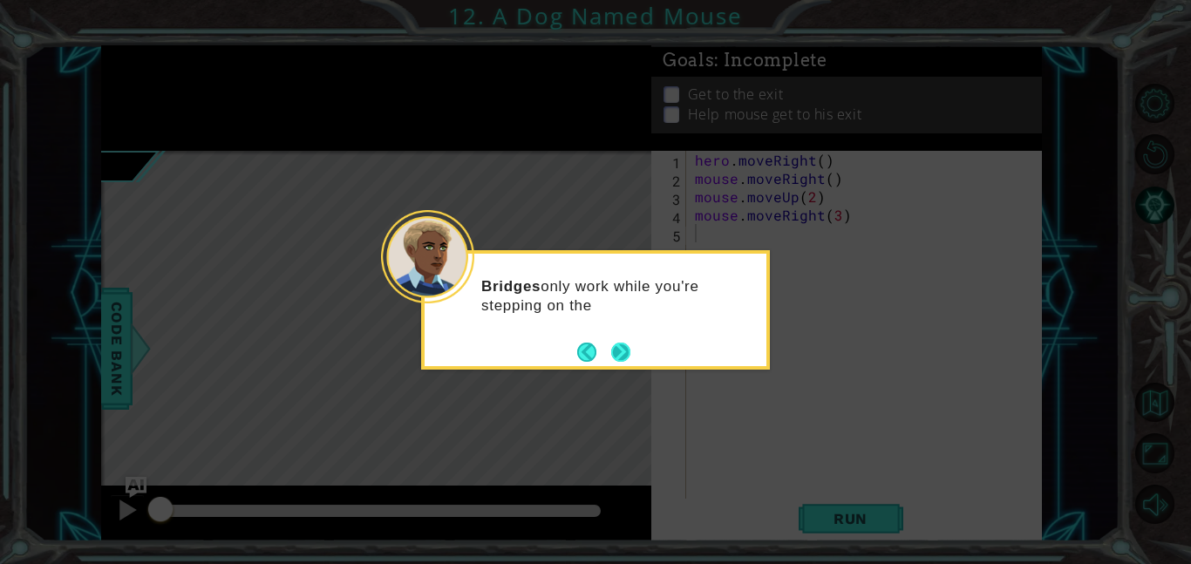
click at [617, 356] on button "Next" at bounding box center [620, 352] width 19 height 19
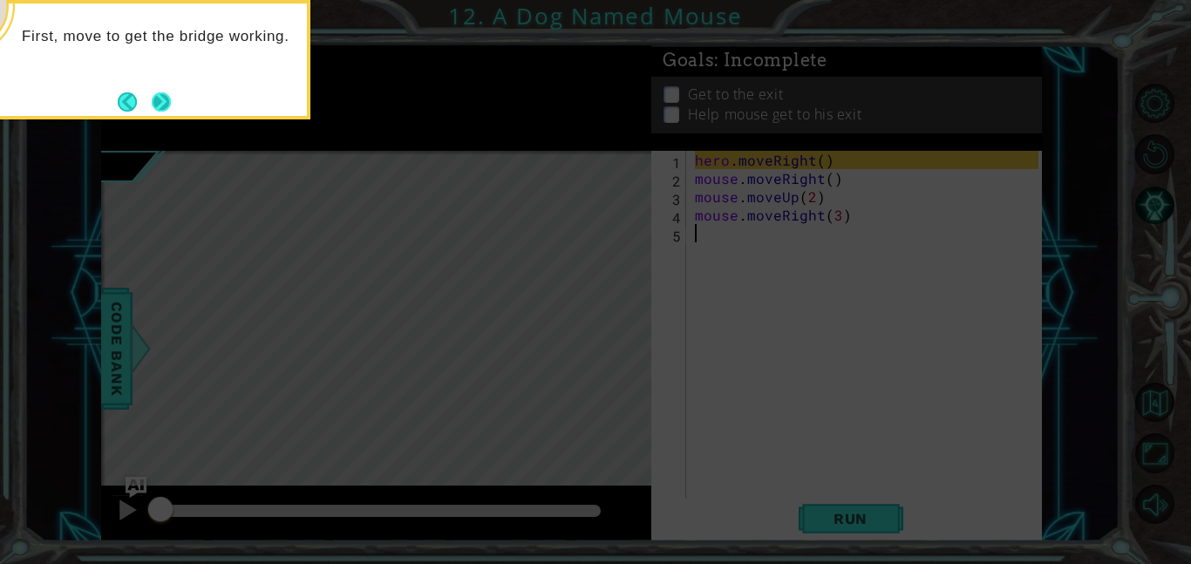
click at [171, 99] on button "Next" at bounding box center [161, 101] width 19 height 19
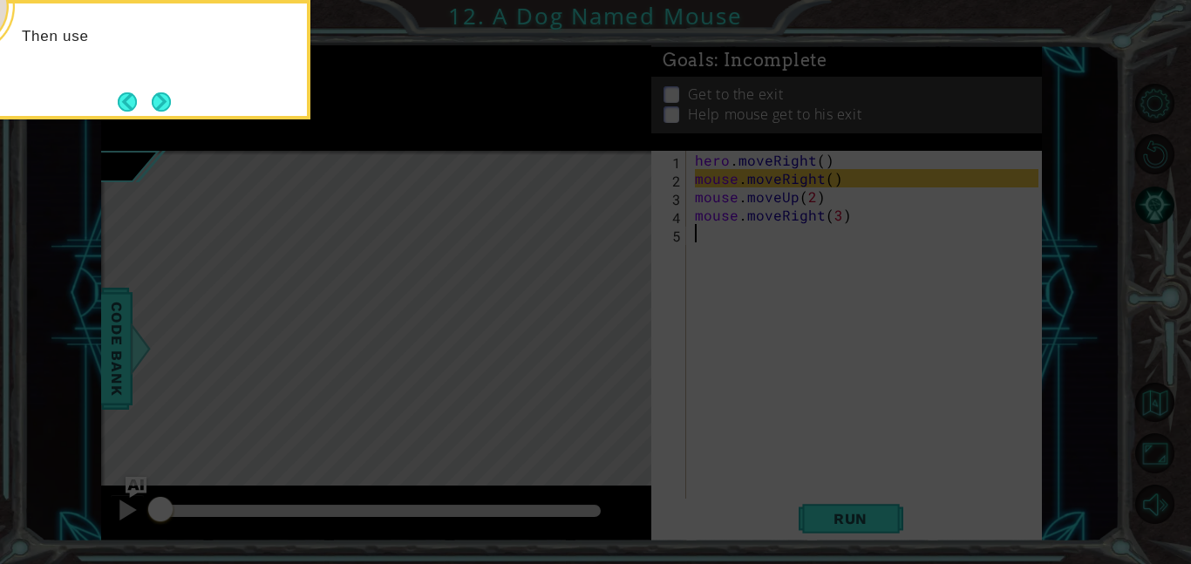
click at [171, 99] on button "Next" at bounding box center [161, 101] width 19 height 19
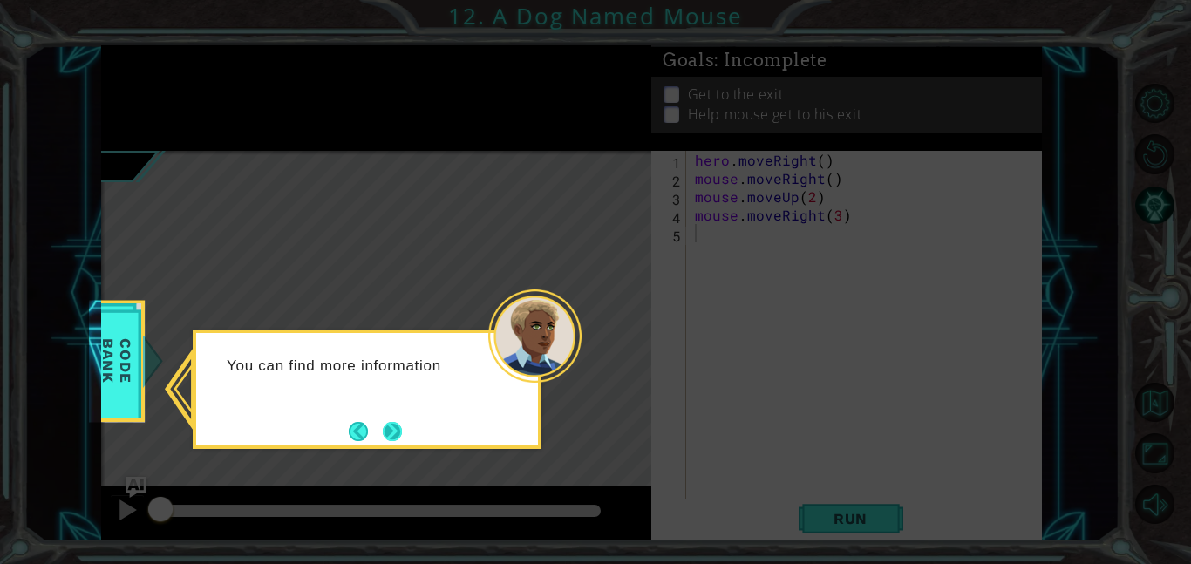
click at [402, 422] on button "Next" at bounding box center [392, 431] width 19 height 19
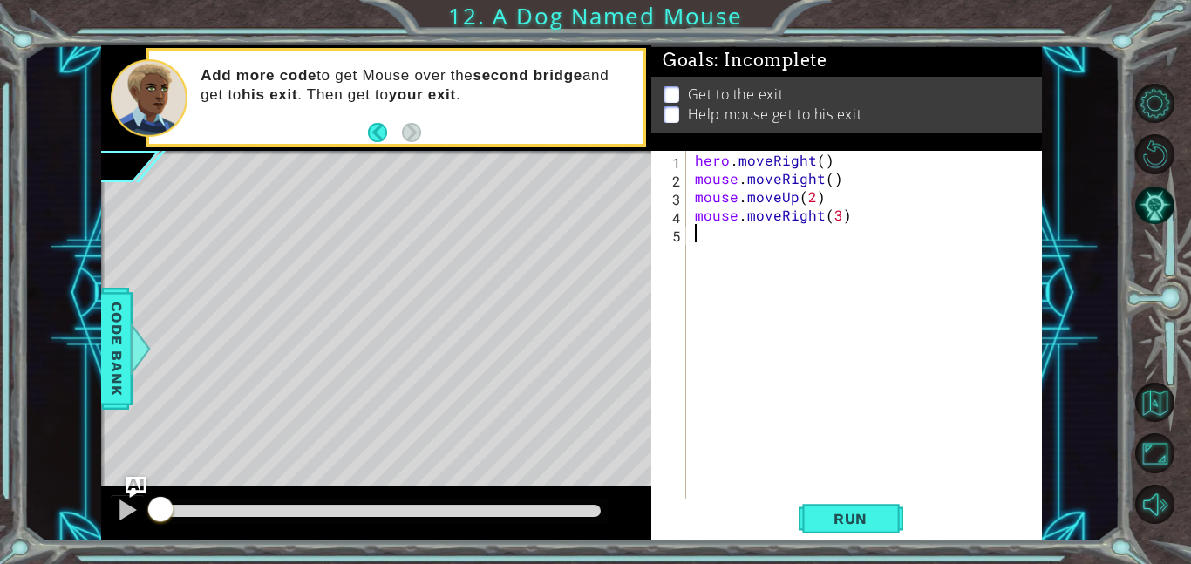
type textarea "mouse.moveRight(3)"
click at [1188, 299] on div at bounding box center [1163, 303] width 53 height 146
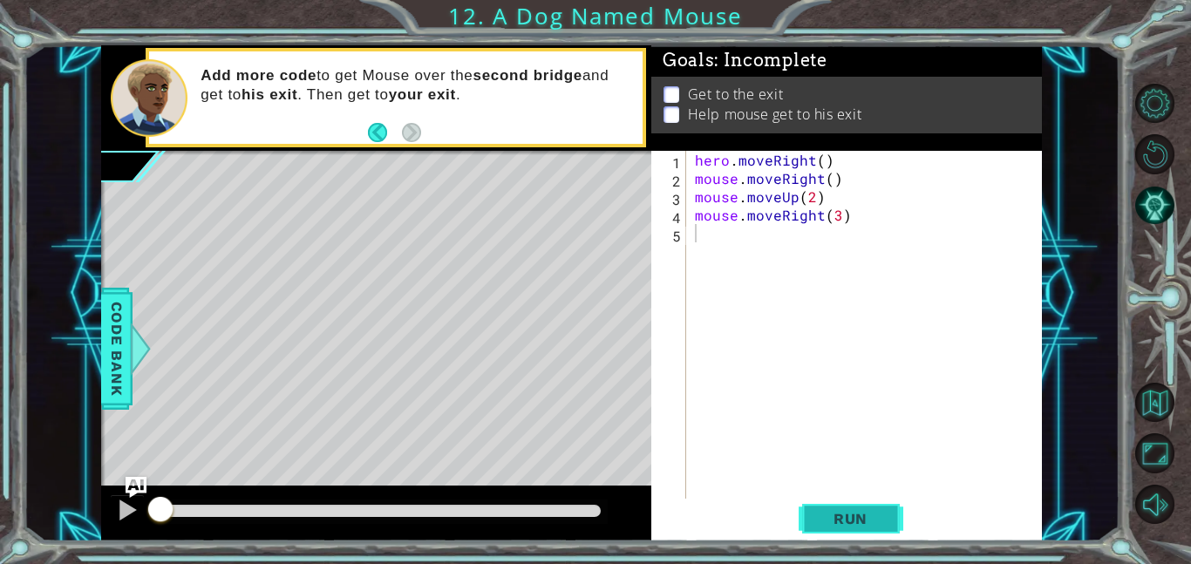
click at [845, 515] on span "Run" at bounding box center [850, 518] width 69 height 17
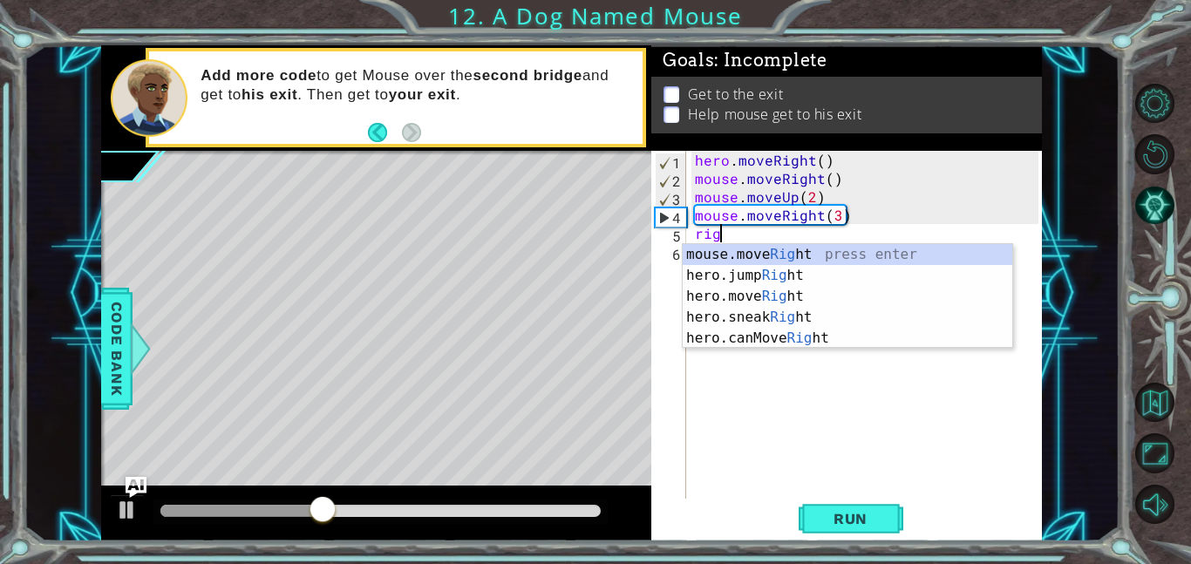
scroll to position [0, 1]
click at [772, 297] on div "mouse.move Righ t press enter hero.jump Righ t press enter hero.move Righ t pre…" at bounding box center [846, 317] width 329 height 146
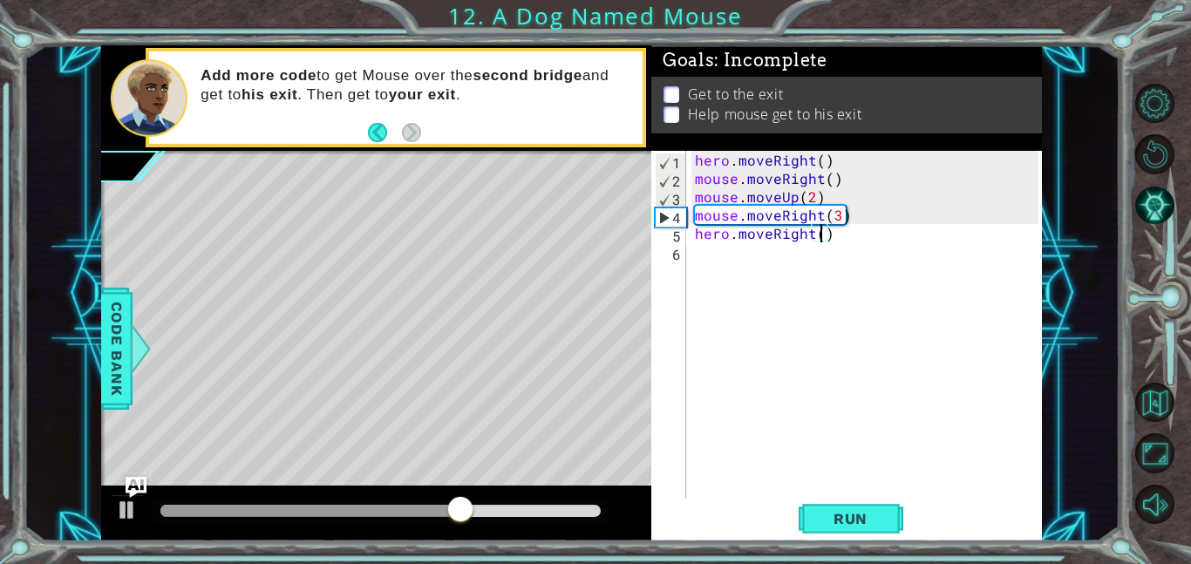
type textarea "hero.moveRight(2)"
click at [782, 314] on div "hero . moveRight ( ) mouse . moveRight ( ) mouse . moveUp ( 2 ) mouse . moveRig…" at bounding box center [869, 343] width 356 height 384
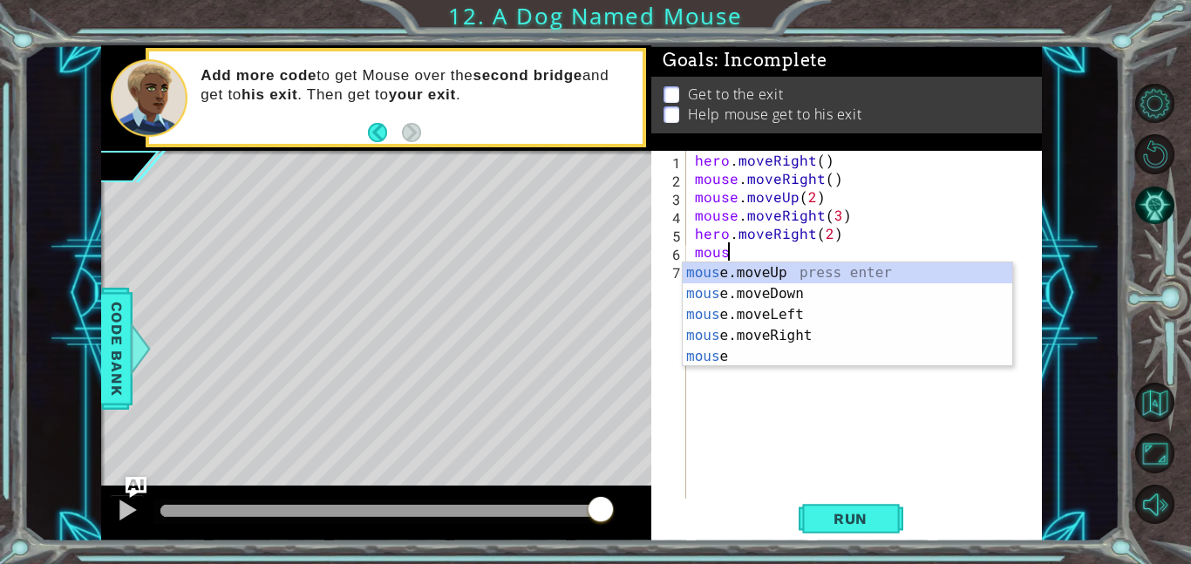
scroll to position [0, 2]
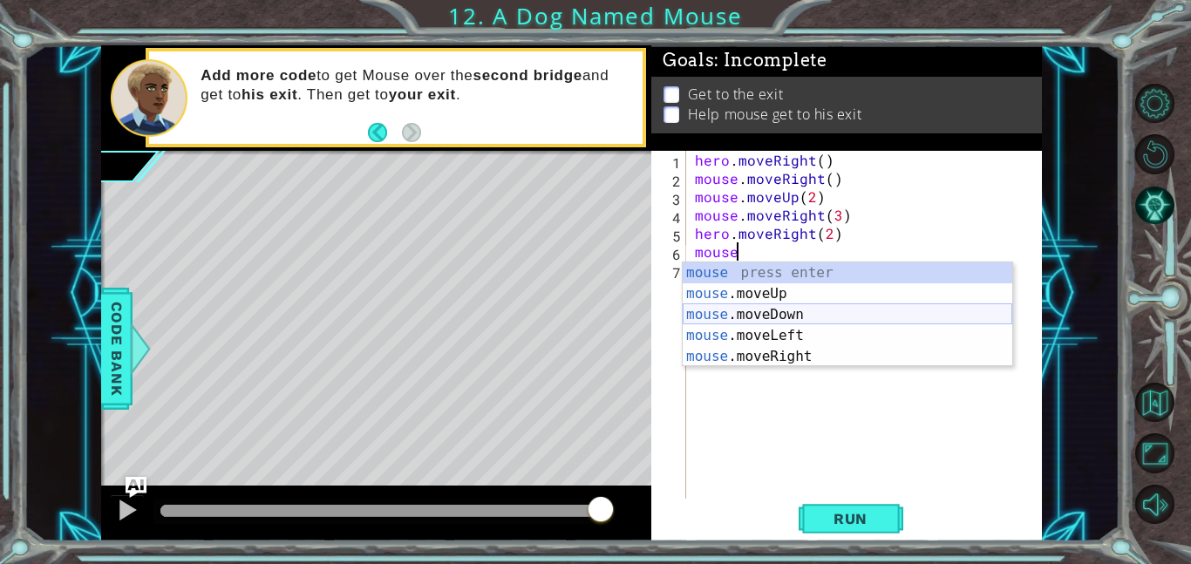
click at [769, 314] on div "mouse press enter mouse .moveUp press enter mouse .moveDown press enter mouse .…" at bounding box center [846, 335] width 329 height 146
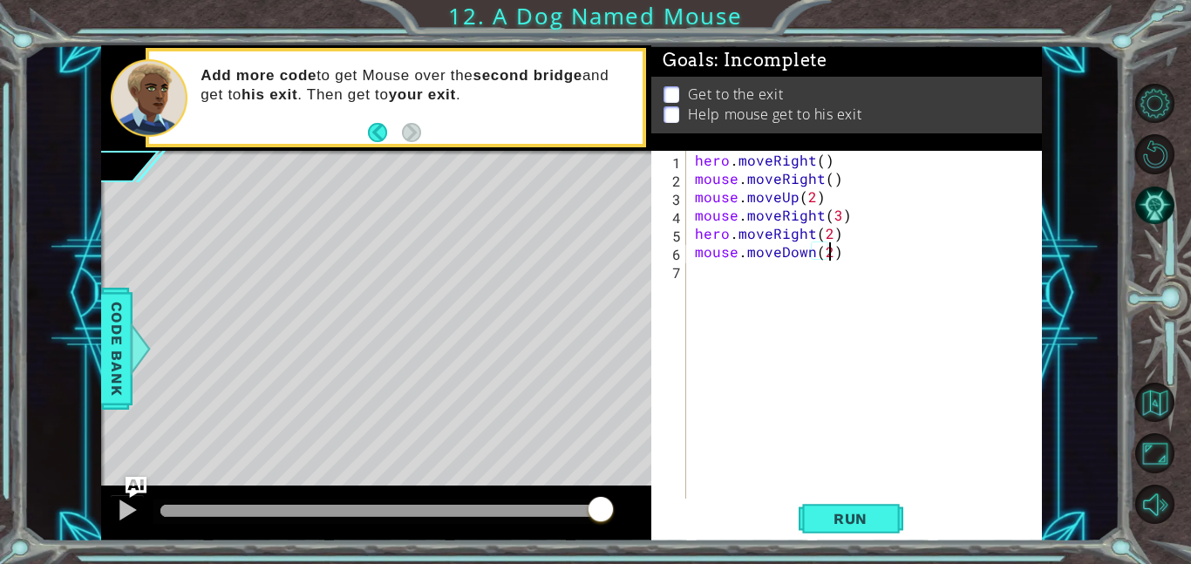
type textarea "mouse.moveDown(2)"
click at [768, 324] on div "hero . moveRight ( ) mouse . moveRight ( ) mouse . moveUp ( 2 ) mouse . moveRig…" at bounding box center [869, 343] width 356 height 384
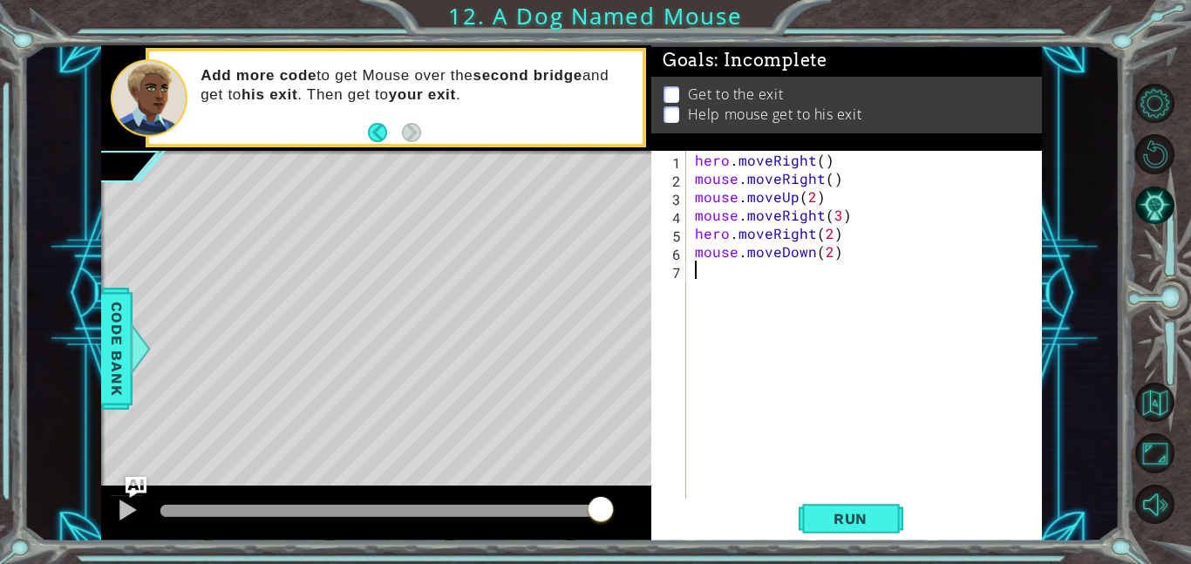
click at [825, 250] on div "hero . moveRight ( ) mouse . moveRight ( ) mouse . moveUp ( 2 ) mouse . moveRig…" at bounding box center [869, 343] width 356 height 384
type textarea "mouse.moveDown(3)"
click at [790, 349] on div "hero . moveRight ( ) mouse . moveRight ( ) mouse . moveUp ( 2 ) mouse . moveRig…" at bounding box center [869, 343] width 356 height 384
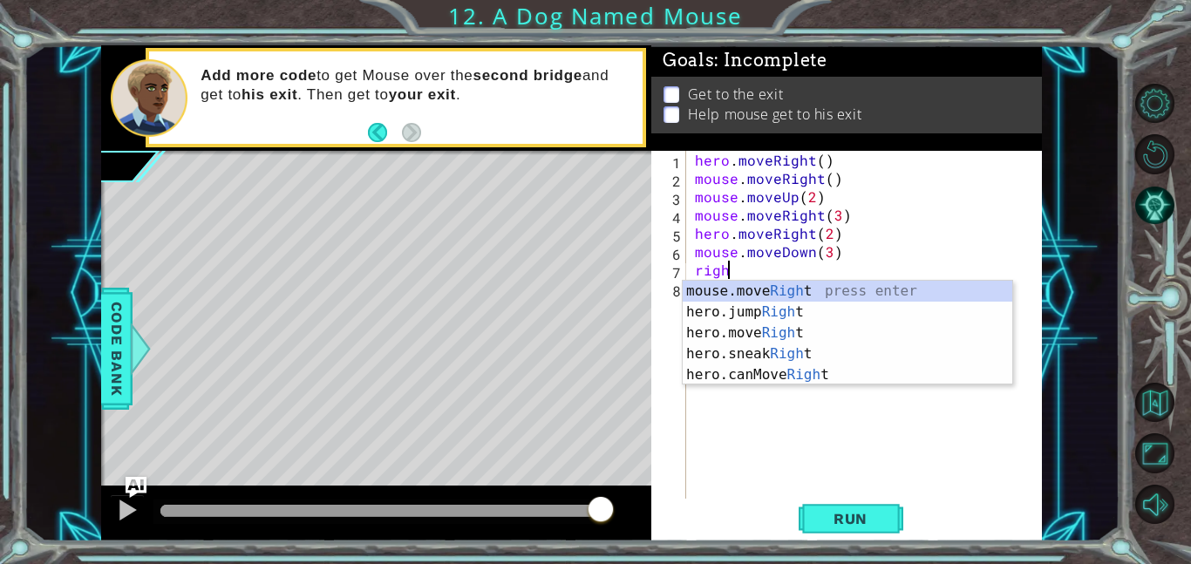
scroll to position [0, 2]
click at [756, 321] on div "hero.jump Right press enter mouse.move Right press enter hero.move Right press …" at bounding box center [846, 354] width 329 height 146
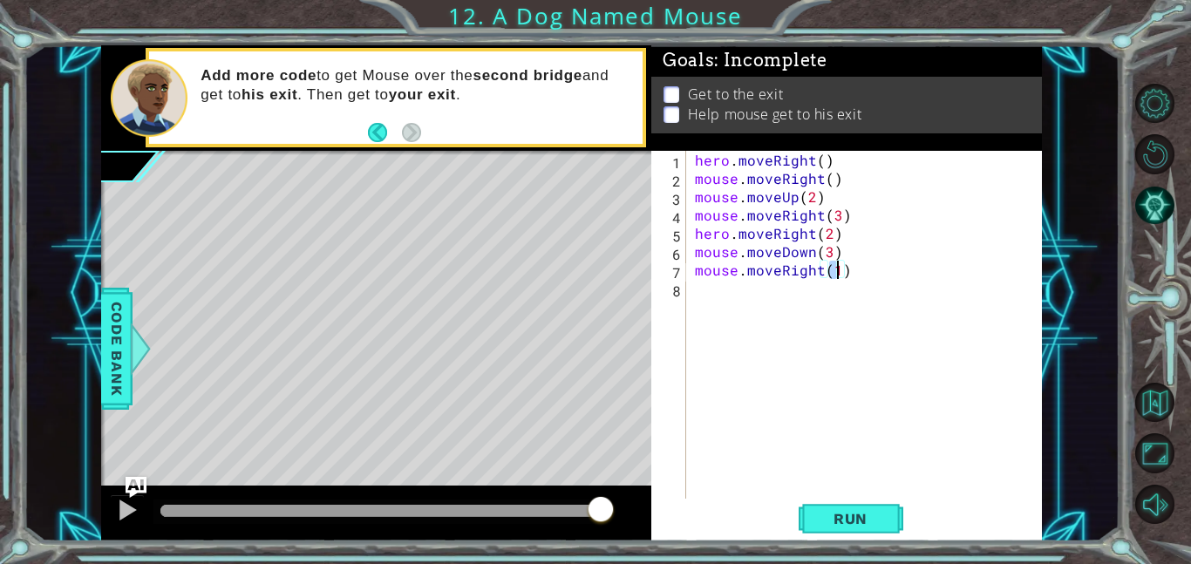
type textarea "mouse.moveRight(3)"
click at [757, 346] on div "hero . moveRight ( ) mouse . moveRight ( ) mouse . moveUp ( 2 ) mouse . moveRig…" at bounding box center [869, 343] width 356 height 384
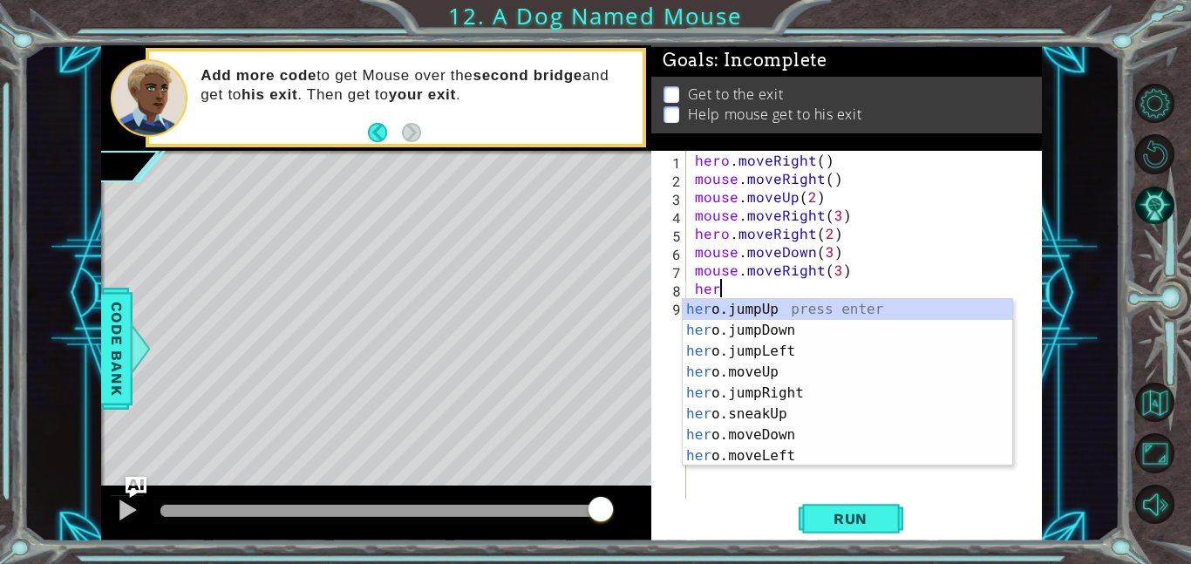
scroll to position [0, 1]
type textarea "hero"
click at [845, 528] on button "Run" at bounding box center [850, 518] width 105 height 39
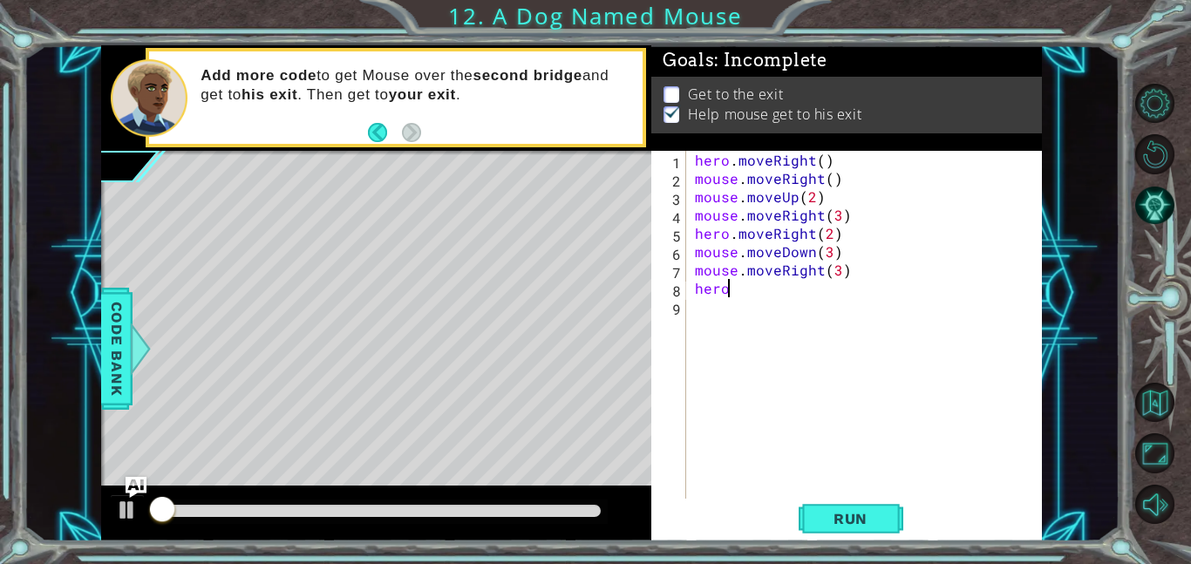
click at [798, 318] on div "hero . moveRight ( ) mouse . moveRight ( ) mouse . moveUp ( 2 ) mouse . moveRig…" at bounding box center [869, 343] width 356 height 384
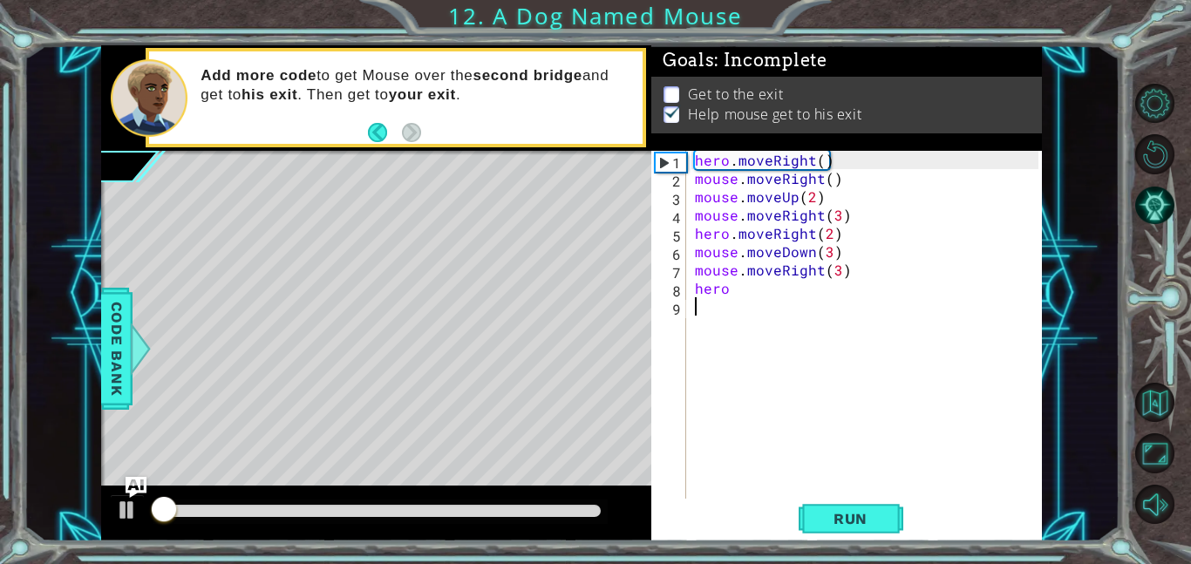
scroll to position [0, 0]
click at [790, 300] on div "hero . moveRight ( ) mouse . moveRight ( ) mouse . moveUp ( 2 ) mouse . moveRig…" at bounding box center [869, 343] width 356 height 384
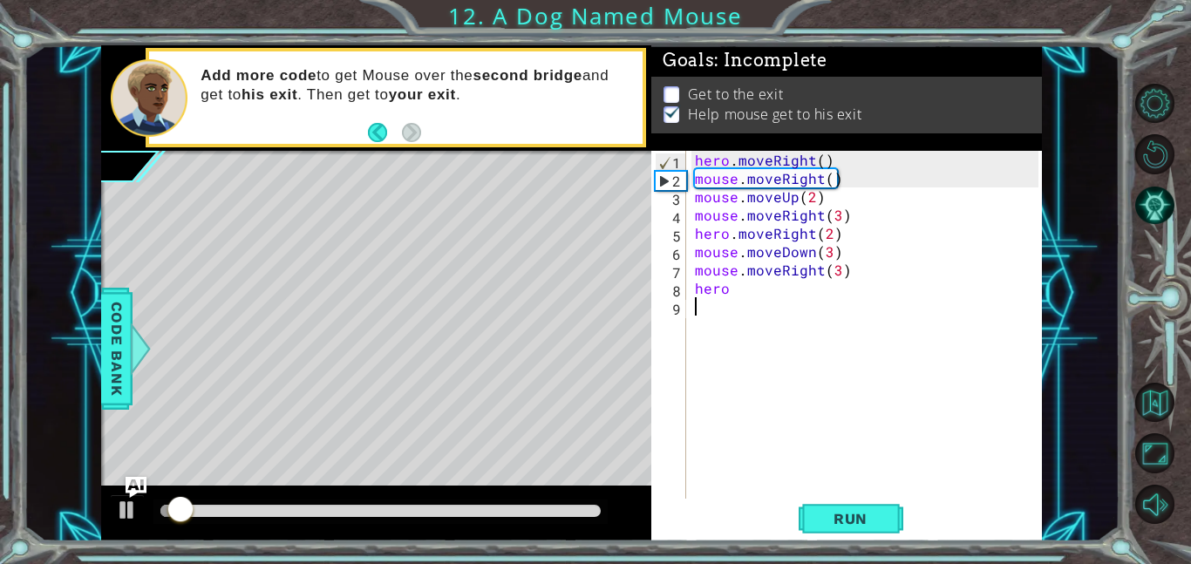
click at [785, 298] on div "hero . moveRight ( ) mouse . moveRight ( ) mouse . moveUp ( 2 ) mouse . moveRig…" at bounding box center [869, 343] width 356 height 384
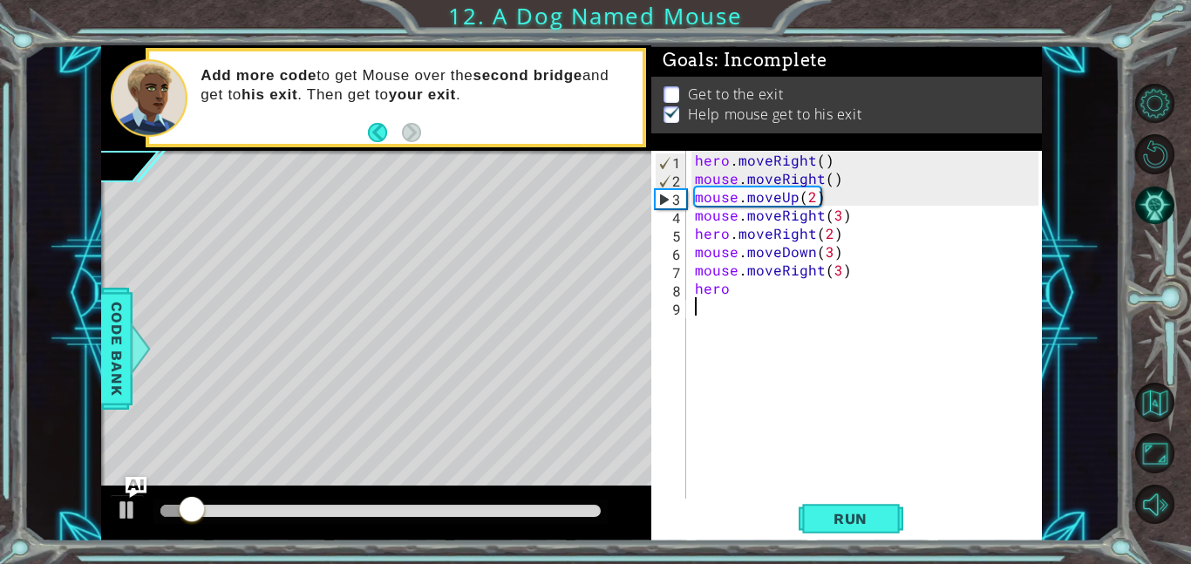
click at [770, 292] on div "hero . moveRight ( ) mouse . moveRight ( ) mouse . moveUp ( 2 ) mouse . moveRig…" at bounding box center [869, 343] width 356 height 384
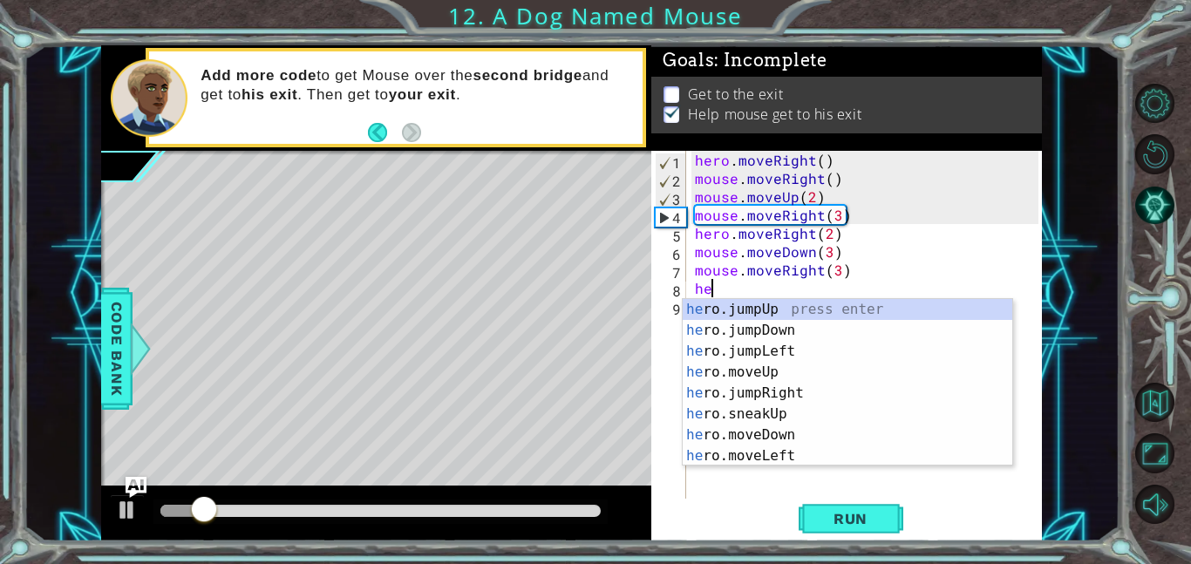
type textarea "h"
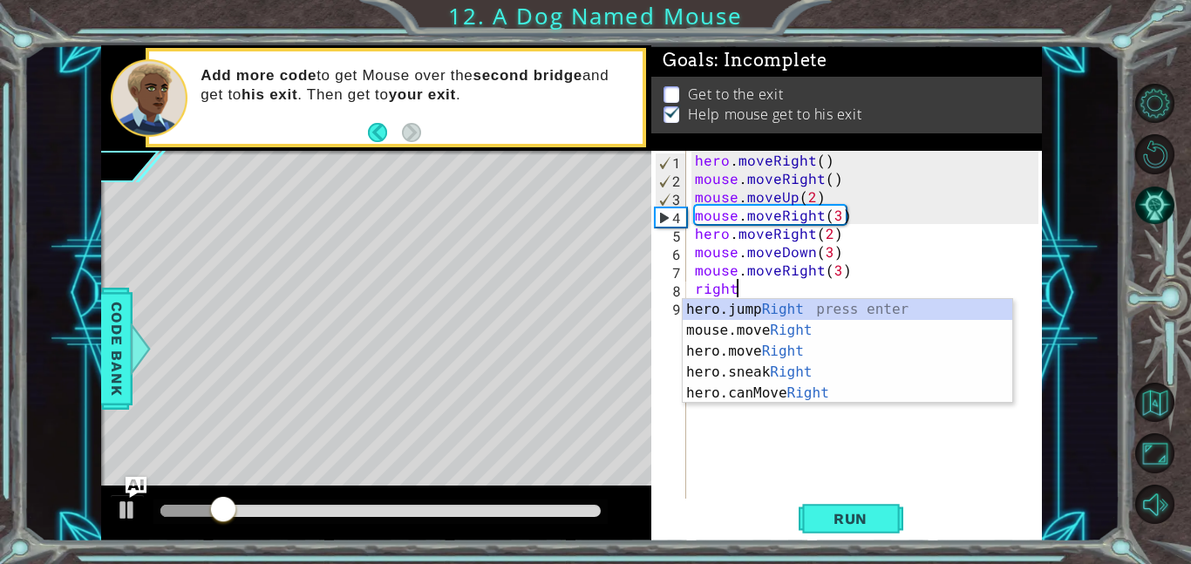
scroll to position [0, 2]
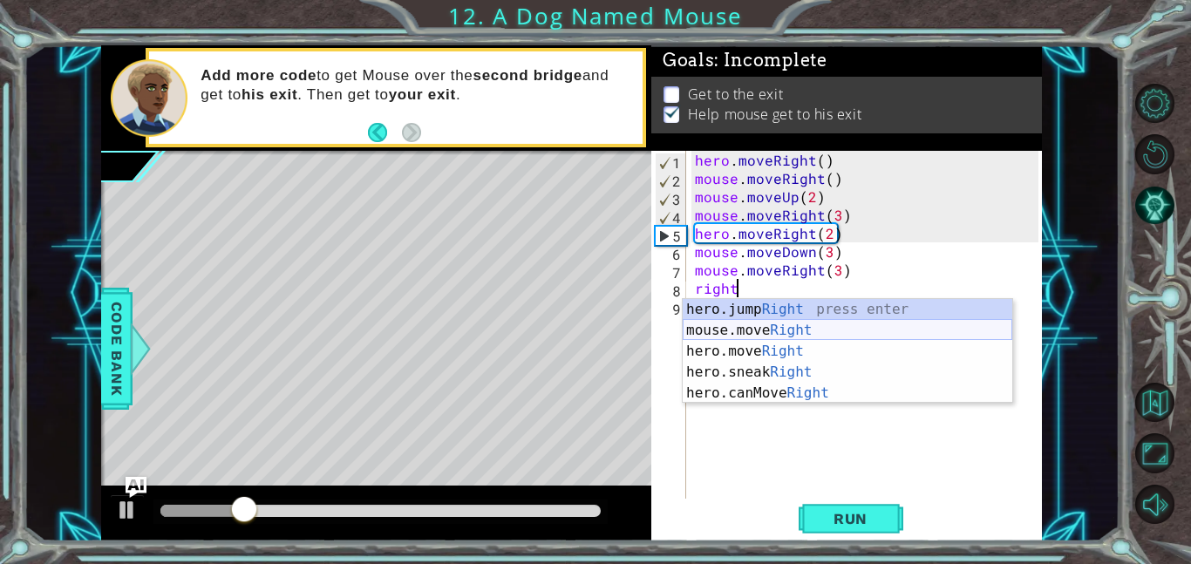
click at [804, 334] on div "hero.jump Right press enter mouse.move Right press enter hero.move Right press …" at bounding box center [846, 372] width 329 height 146
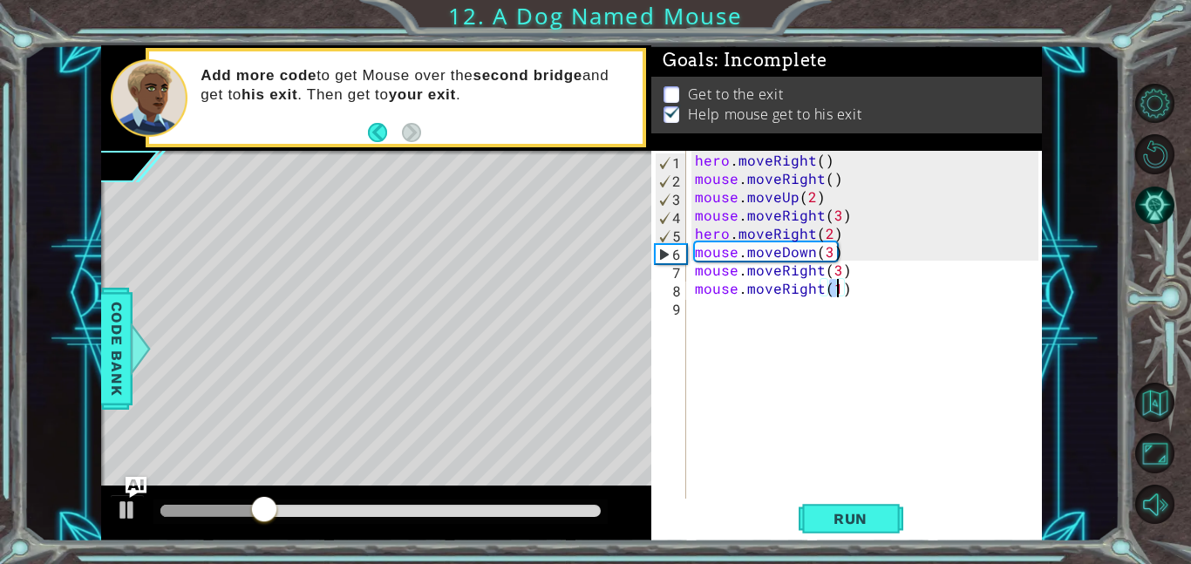
scroll to position [0, 8]
click at [852, 523] on span "Run" at bounding box center [850, 518] width 69 height 17
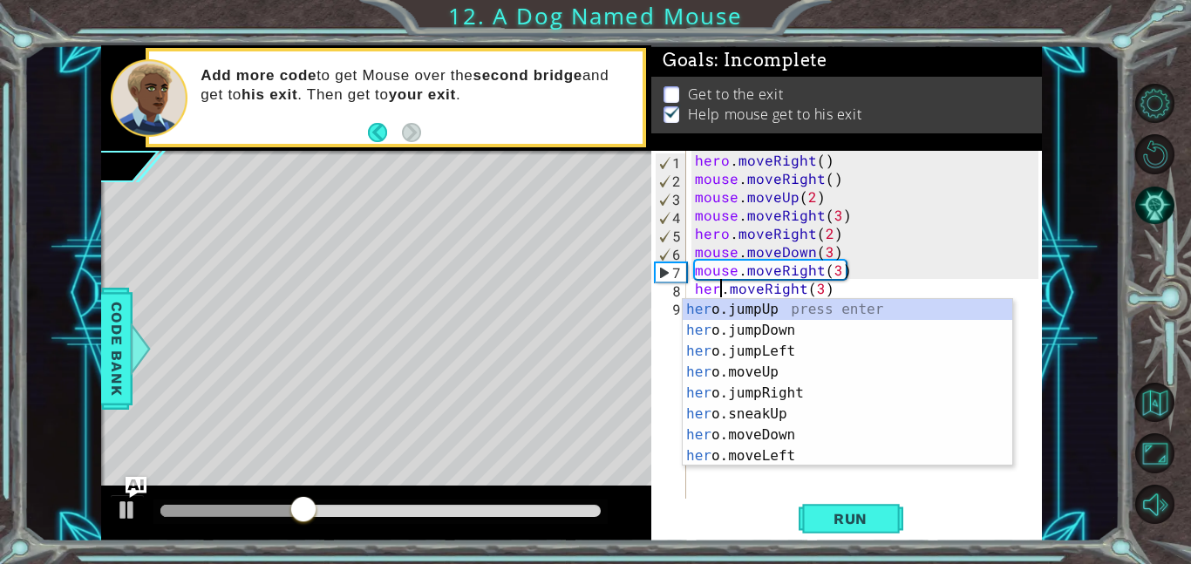
scroll to position [0, 2]
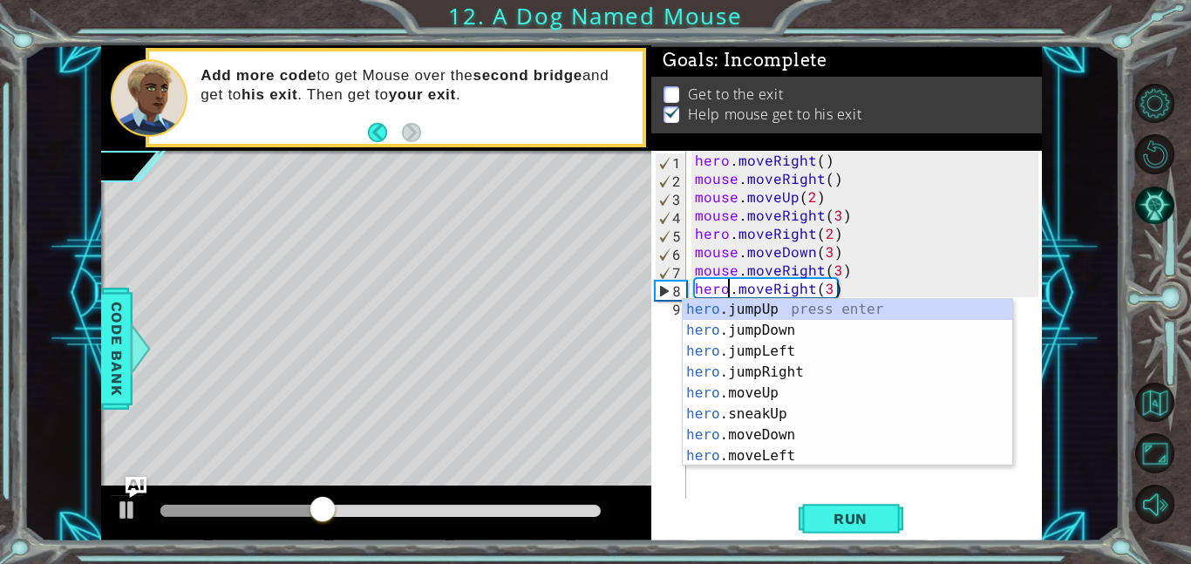
click at [827, 289] on div "hero . moveRight ( ) mouse . moveRight ( ) mouse . moveUp ( 2 ) mouse . moveRig…" at bounding box center [869, 343] width 356 height 384
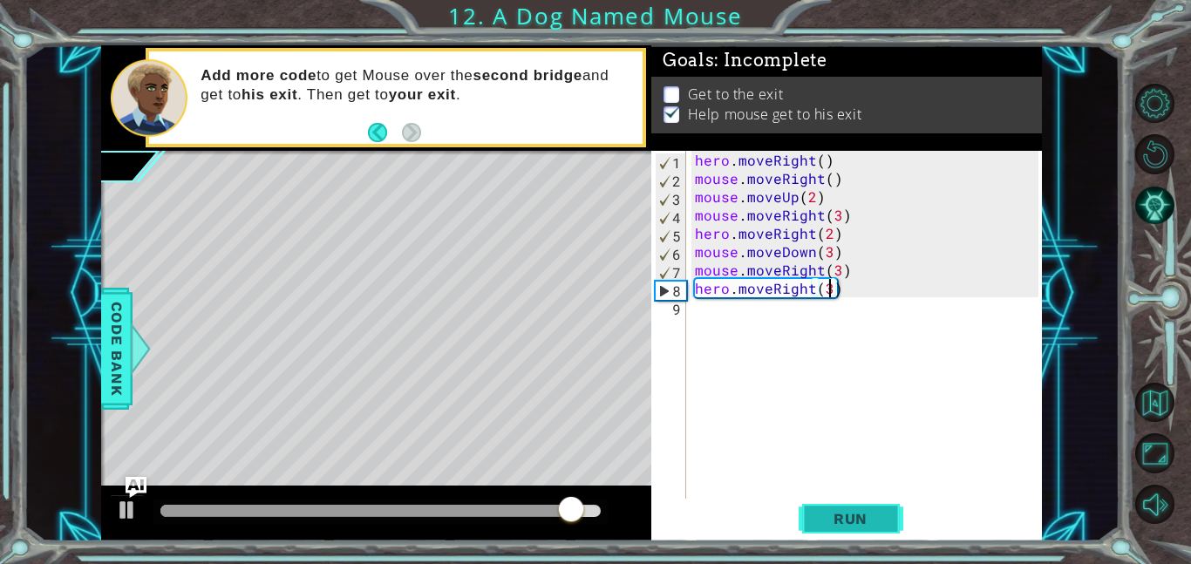
type textarea "hero.moveRight(3)"
click at [842, 531] on button "Run" at bounding box center [850, 518] width 105 height 39
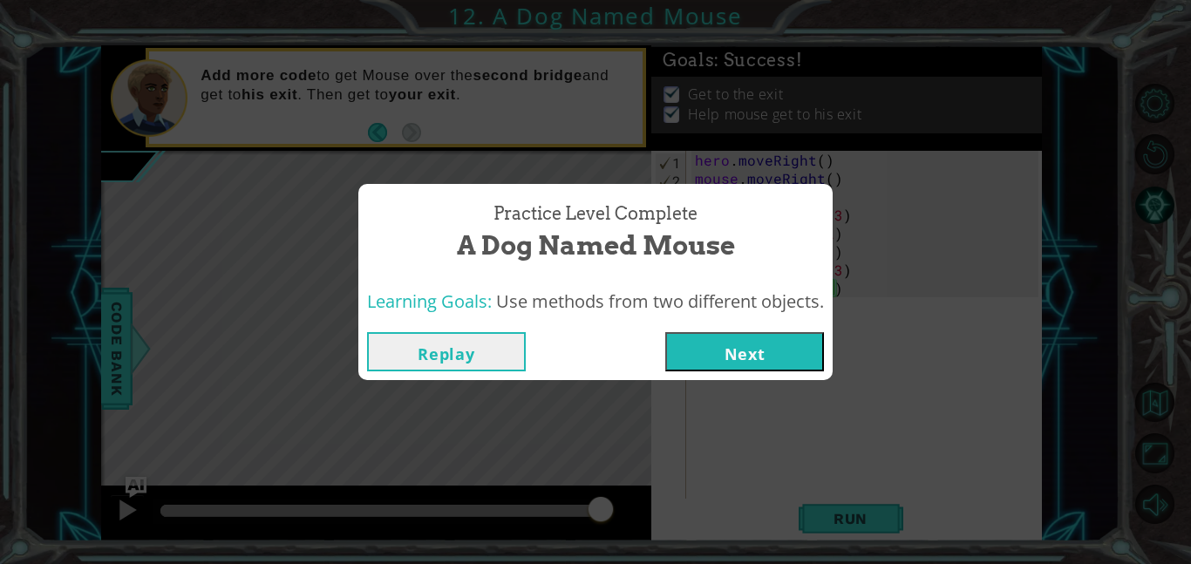
click at [766, 357] on button "Next" at bounding box center [744, 351] width 159 height 39
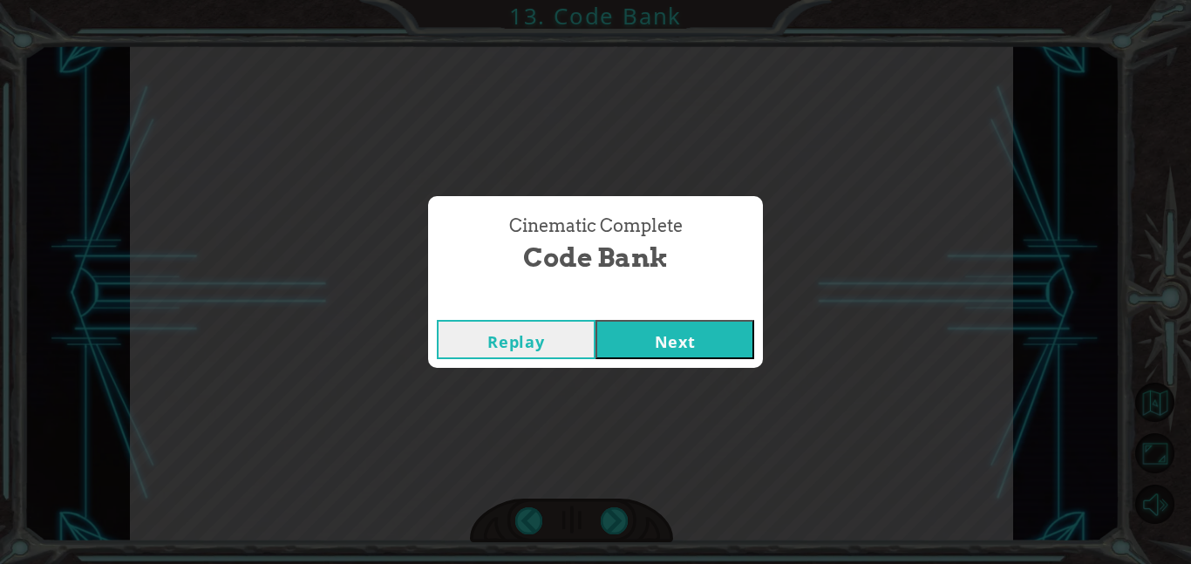
click at [664, 351] on button "Next" at bounding box center [674, 339] width 159 height 39
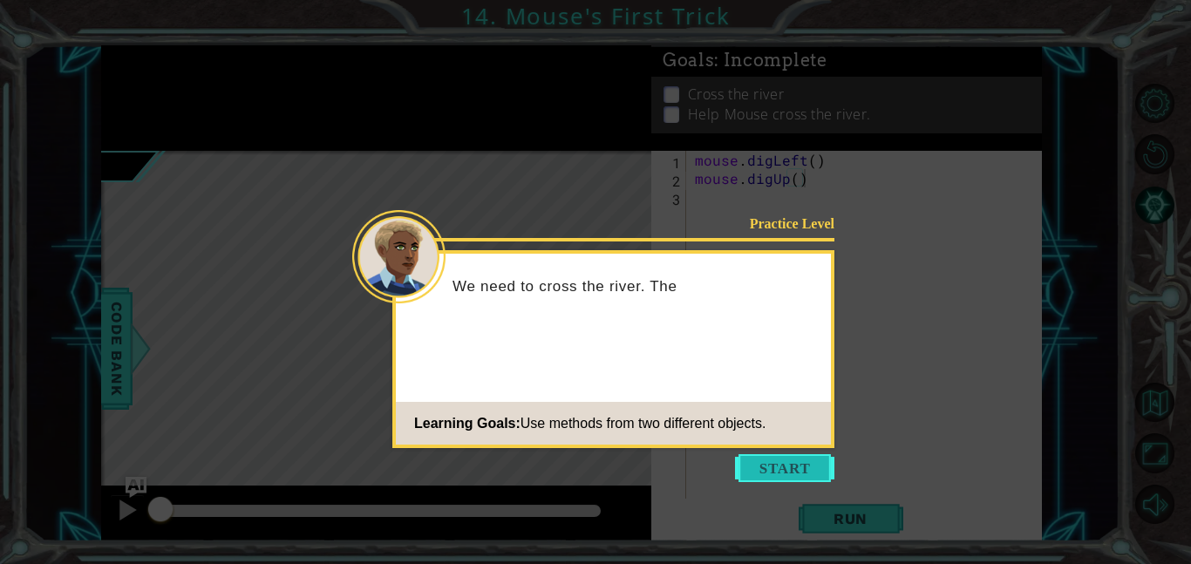
click at [746, 454] on button "Start" at bounding box center [784, 468] width 99 height 28
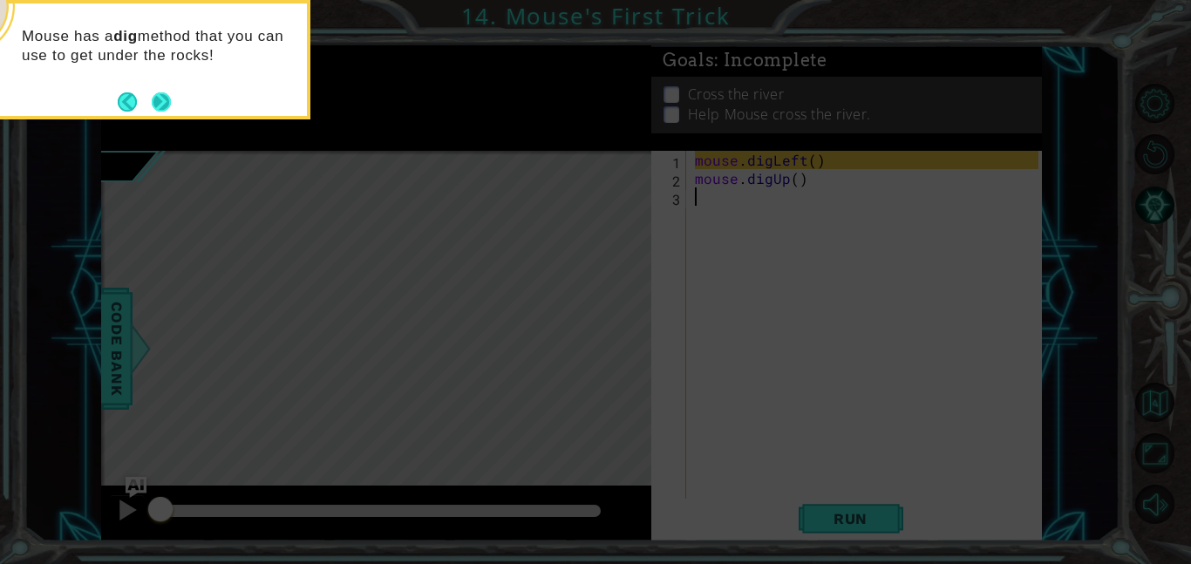
click at [153, 112] on button "Next" at bounding box center [161, 101] width 19 height 19
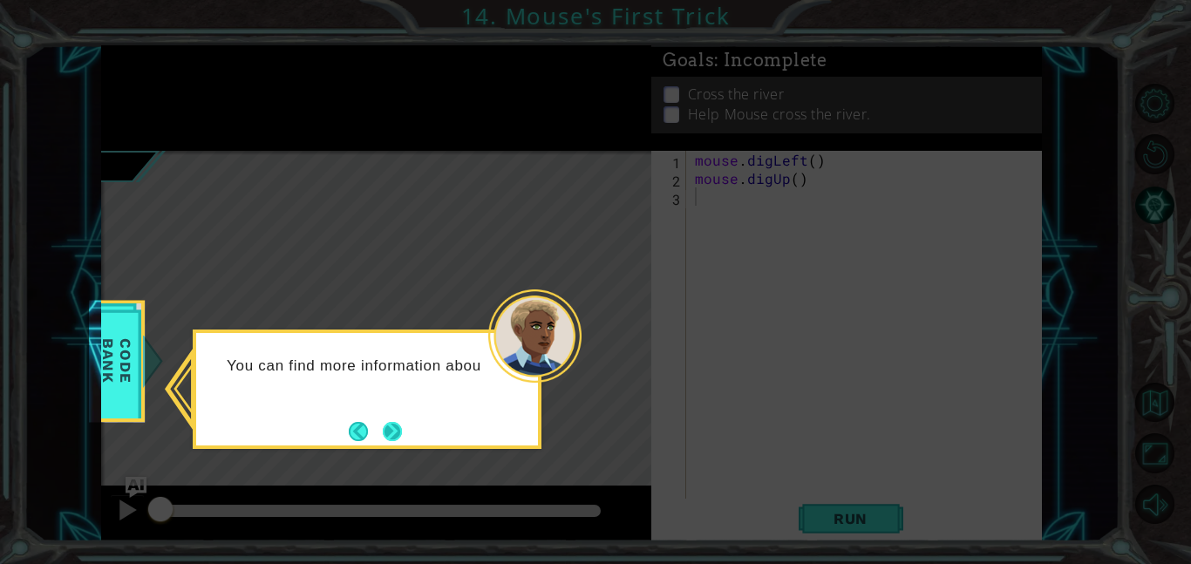
click at [392, 434] on button "Next" at bounding box center [392, 431] width 19 height 19
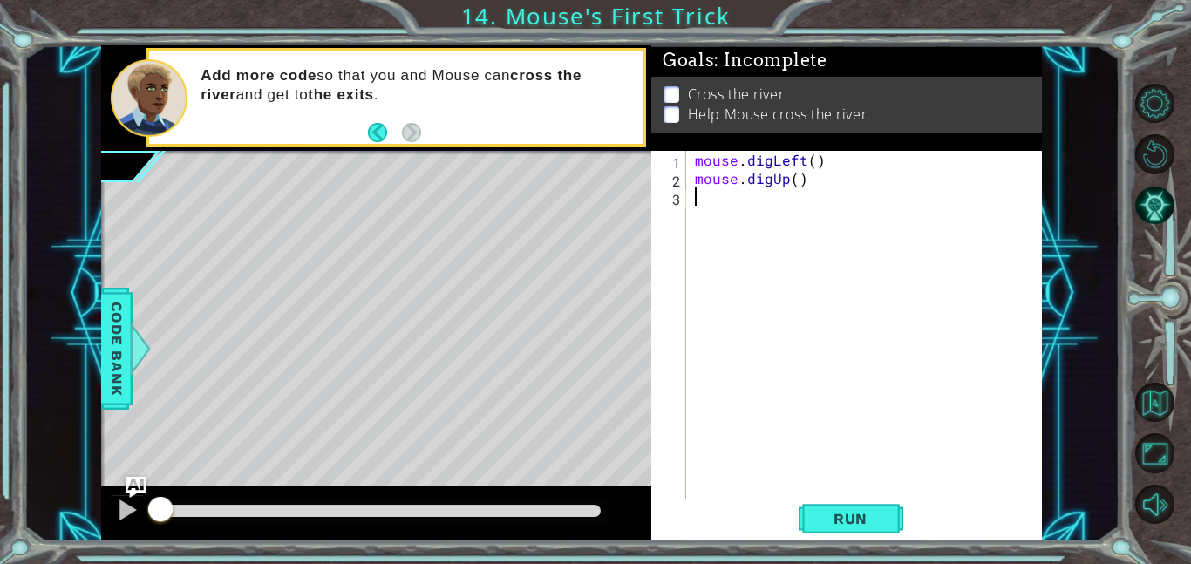
click at [837, 539] on div "1 2 3 mouse . digLeft ( ) mouse . digUp ( ) ההההההההההההההההההההההההההההההההההה…" at bounding box center [846, 346] width 390 height 390
click at [845, 526] on span "Run" at bounding box center [850, 518] width 69 height 17
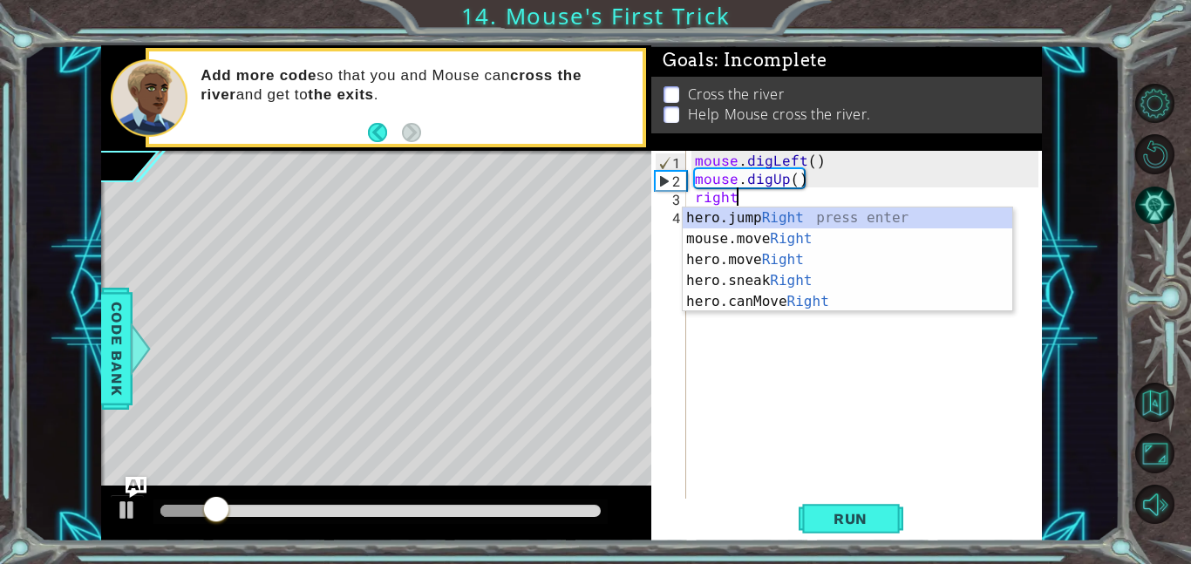
scroll to position [0, 2]
click at [730, 240] on div "hero.jump Right press enter mouse.move Right press enter hero.move Right press …" at bounding box center [846, 280] width 329 height 146
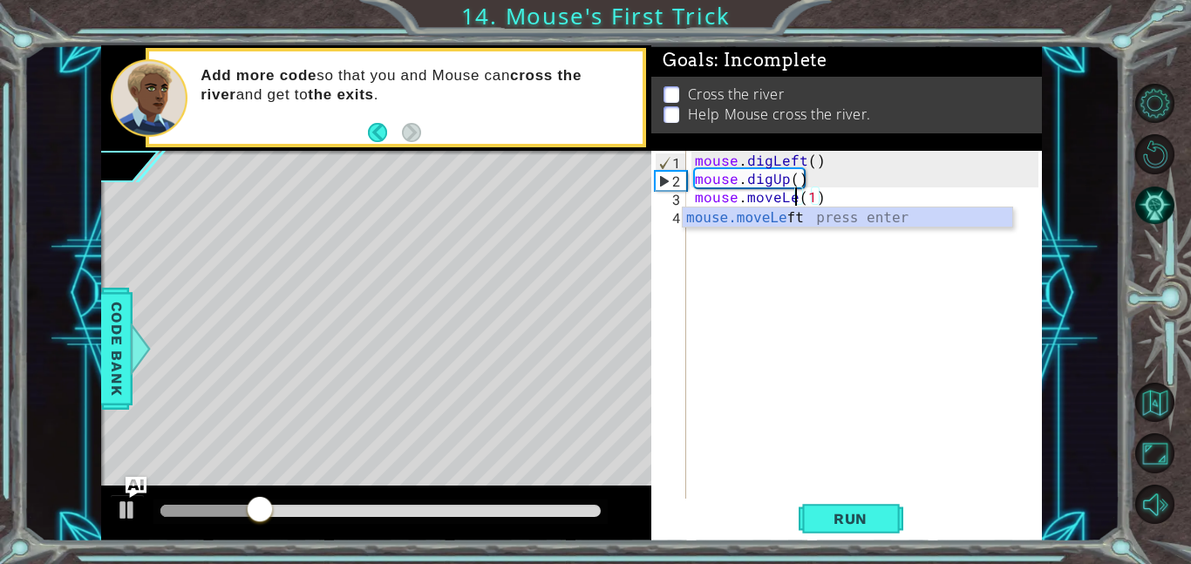
type textarea "mouse.moveLeft(1)"
click at [811, 263] on div "mouse . digLeft ( ) mouse . digUp ( ) mouse . moveLeft ( 1 )" at bounding box center [869, 343] width 356 height 384
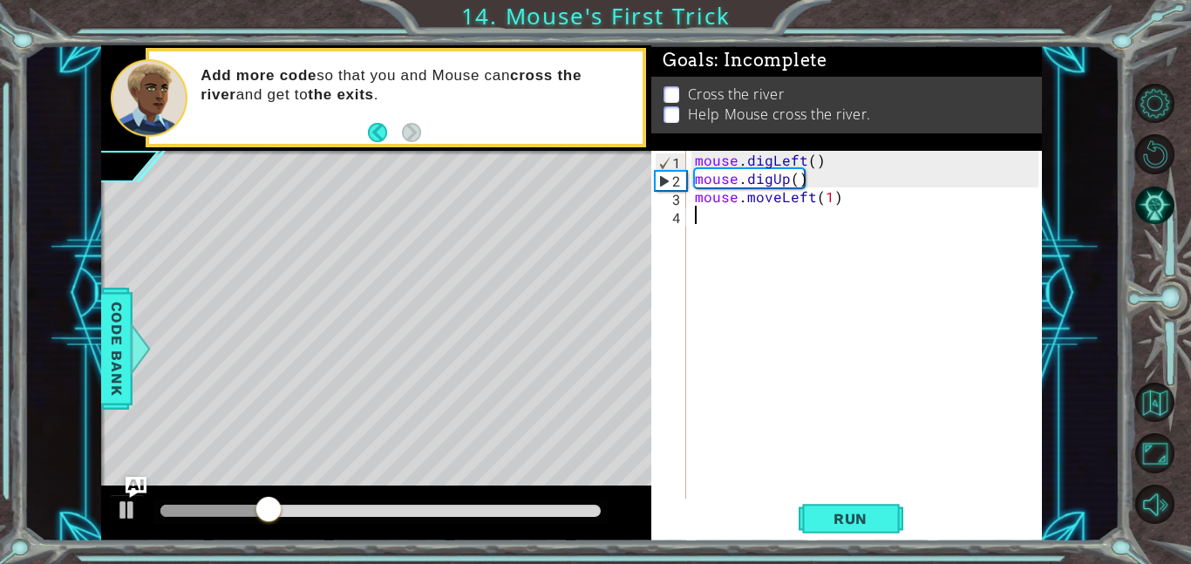
scroll to position [0, 0]
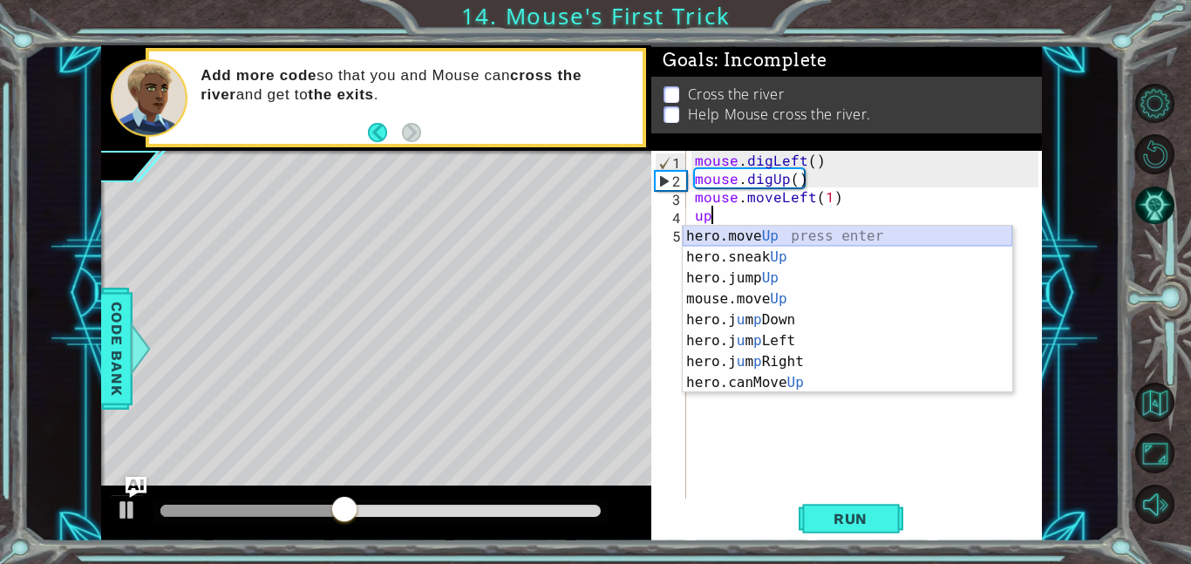
click at [812, 237] on div "hero.move Up press enter hero.sneak Up press enter hero.jump Up press enter mou…" at bounding box center [846, 330] width 329 height 209
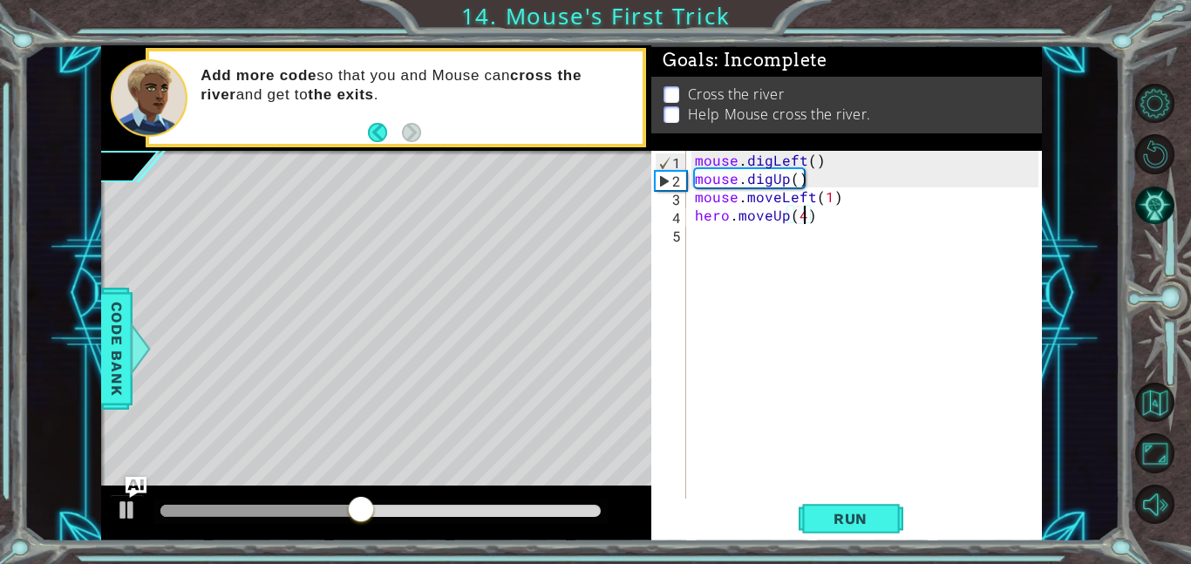
scroll to position [0, 6]
type textarea "hero.moveUp(5)"
click at [865, 533] on button "Run" at bounding box center [850, 518] width 105 height 39
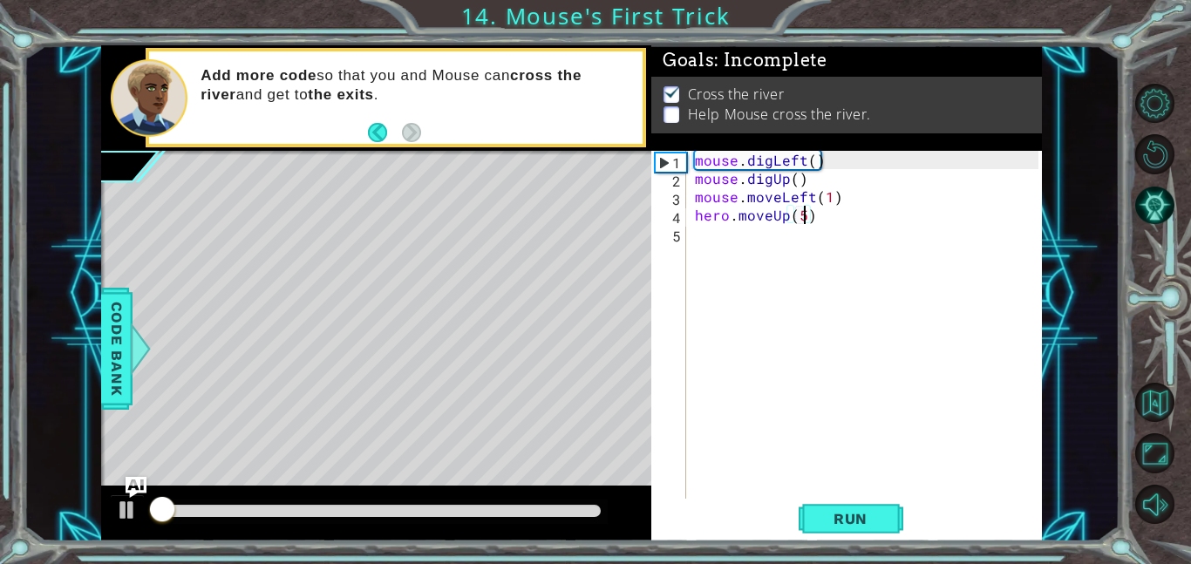
click at [848, 435] on div "mouse . digLeft ( ) mouse . digUp ( ) mouse . moveLeft ( 1 ) hero . moveUp ( 5 )" at bounding box center [869, 343] width 356 height 384
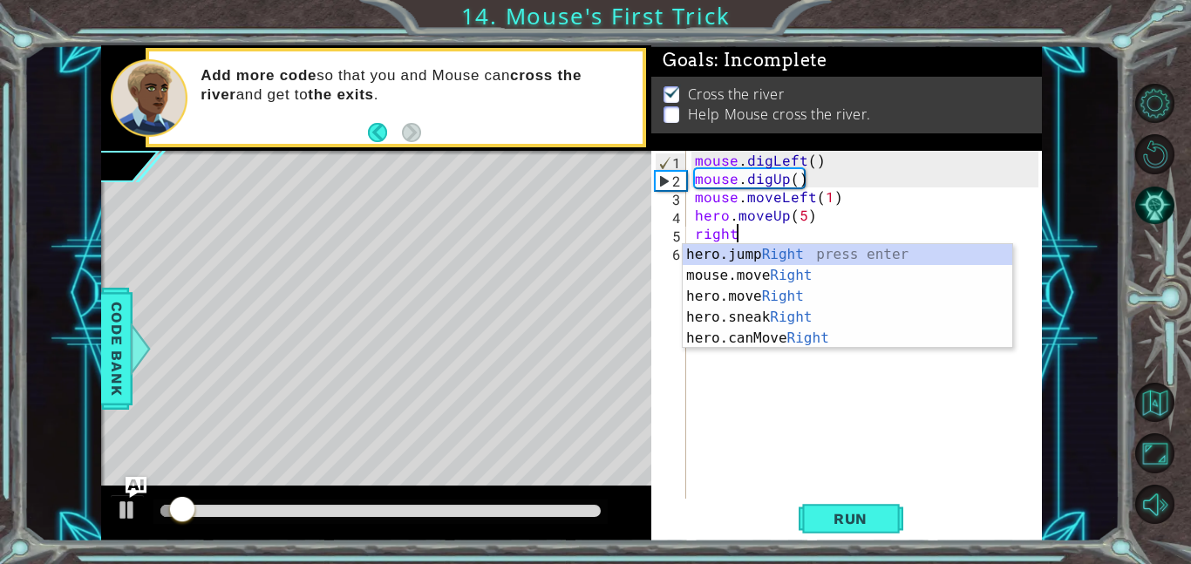
scroll to position [0, 2]
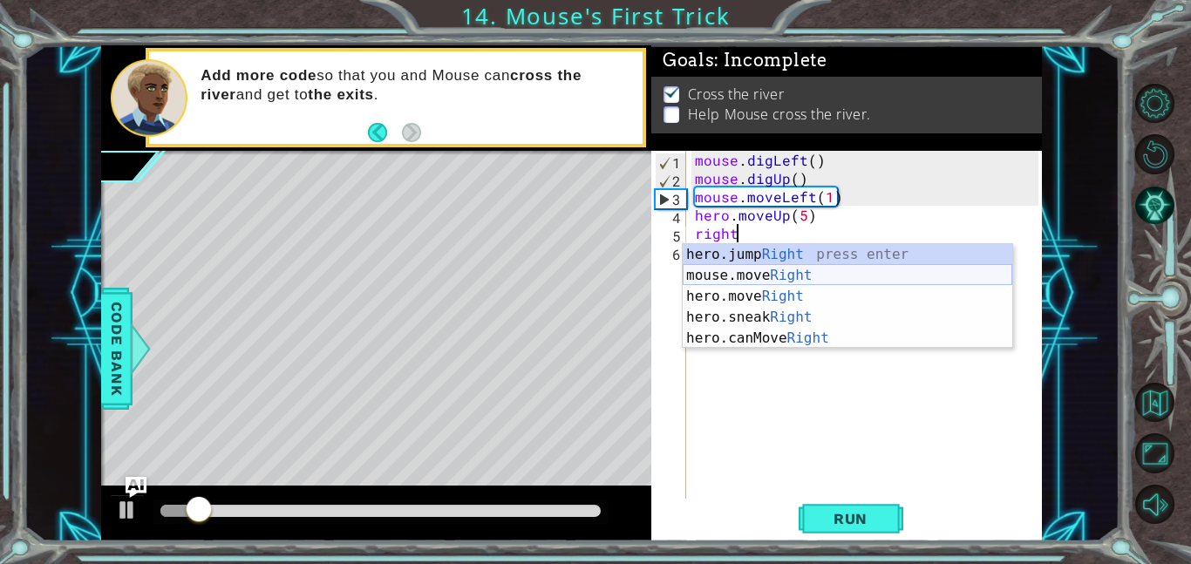
click at [796, 270] on div "hero.jump Right press enter mouse.move Right press enter hero.move Right press …" at bounding box center [846, 317] width 329 height 146
type textarea "mouse.moveRight(1)"
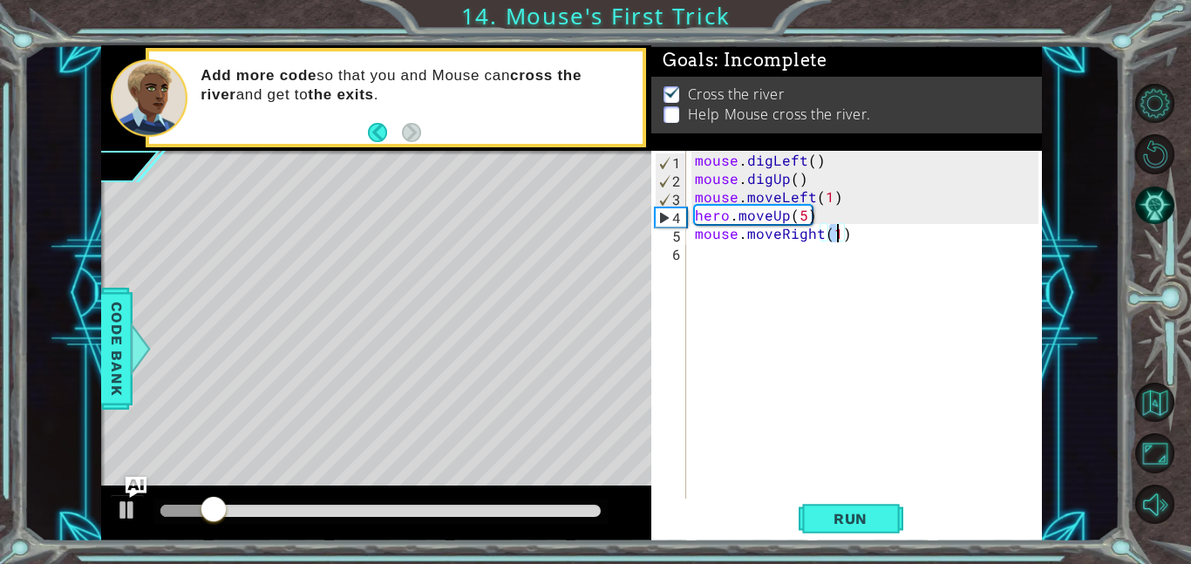
click at [791, 310] on div "mouse . digLeft ( ) mouse . digUp ( ) mouse . moveLeft ( 1 ) hero . moveUp ( 5 …" at bounding box center [869, 343] width 356 height 384
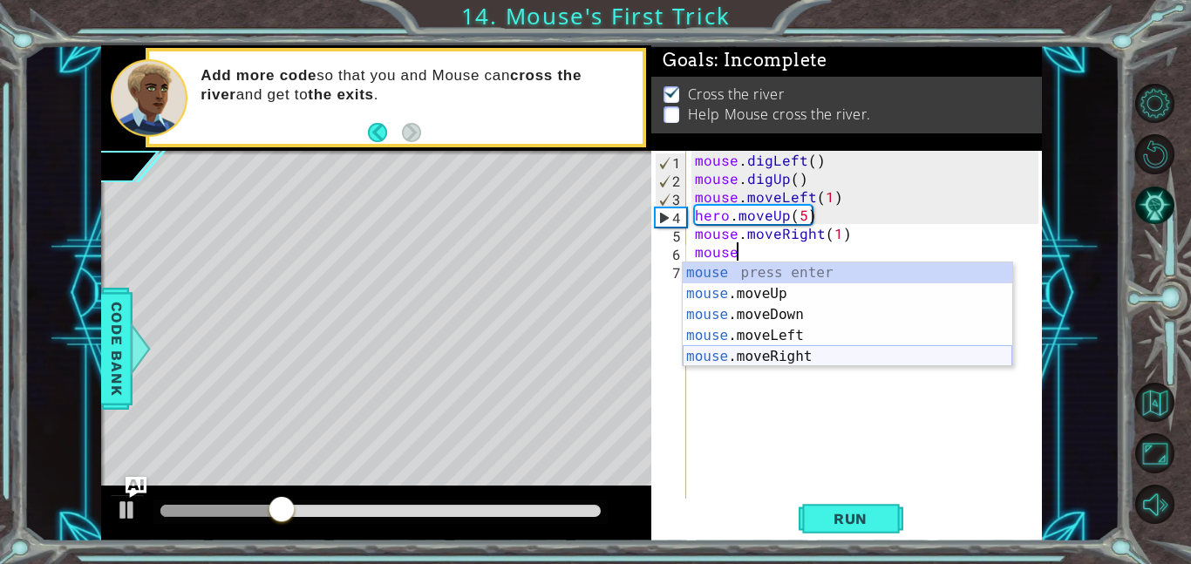
click at [774, 354] on div "mouse press enter mouse .moveUp press enter mouse .moveDown press enter mouse .…" at bounding box center [846, 335] width 329 height 146
type textarea "mouse.moveRight(1)"
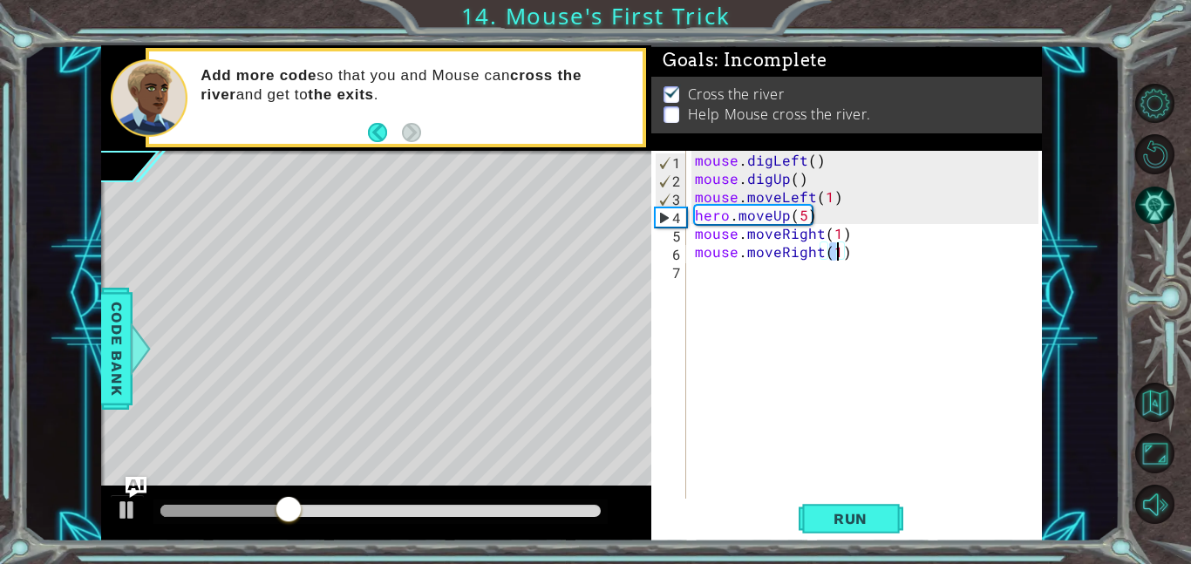
click at [798, 327] on div "mouse . digLeft ( ) mouse . digUp ( ) mouse . moveLeft ( 1 ) hero . moveUp ( 5 …" at bounding box center [869, 343] width 356 height 384
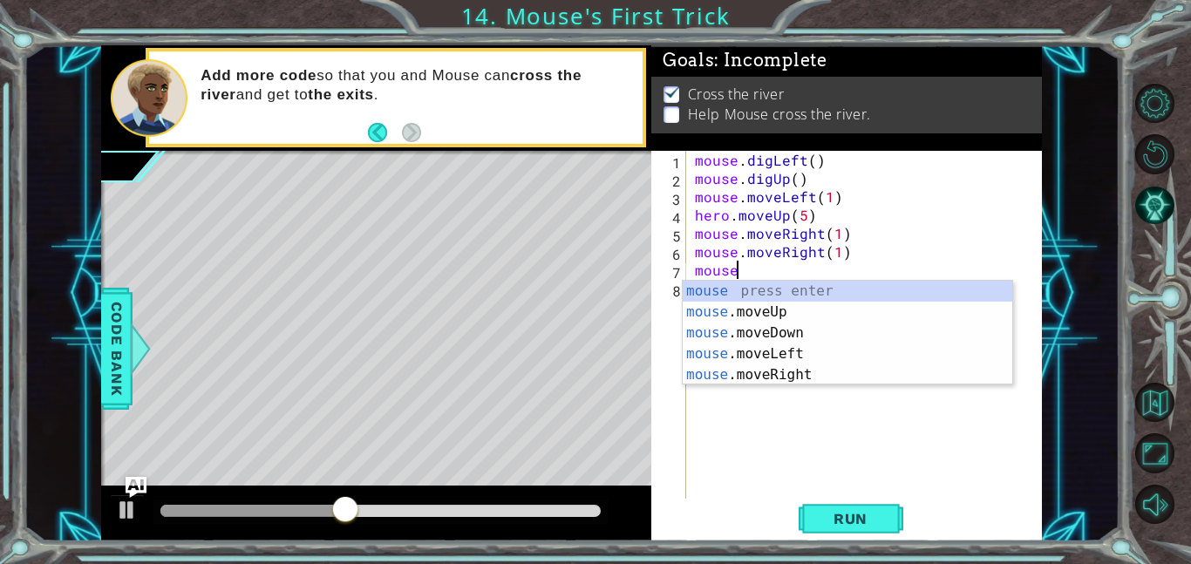
scroll to position [0, 1]
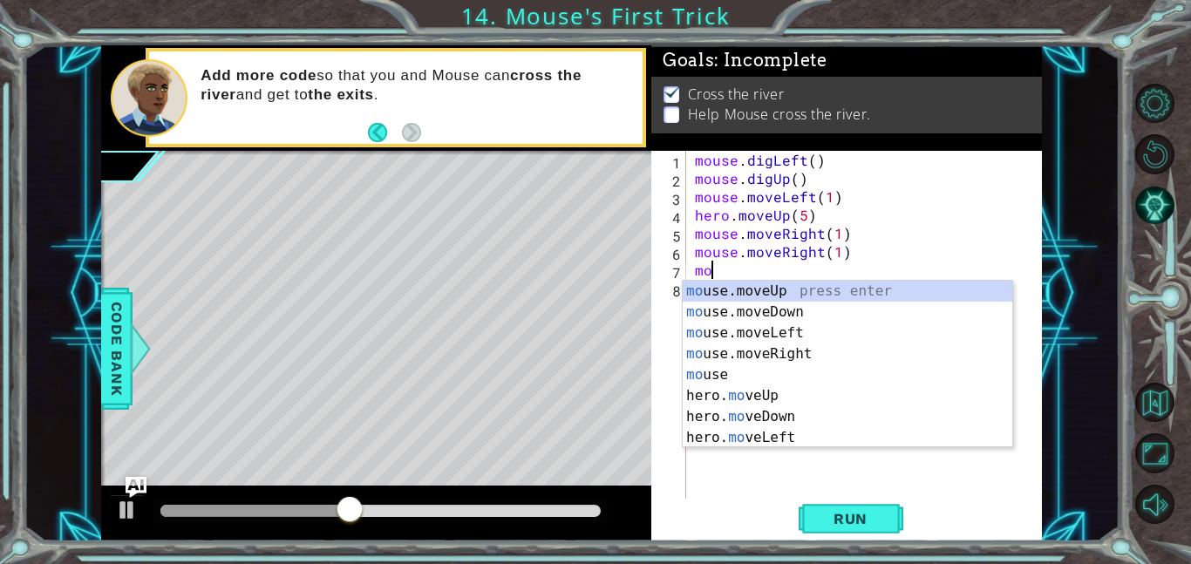
type textarea "m"
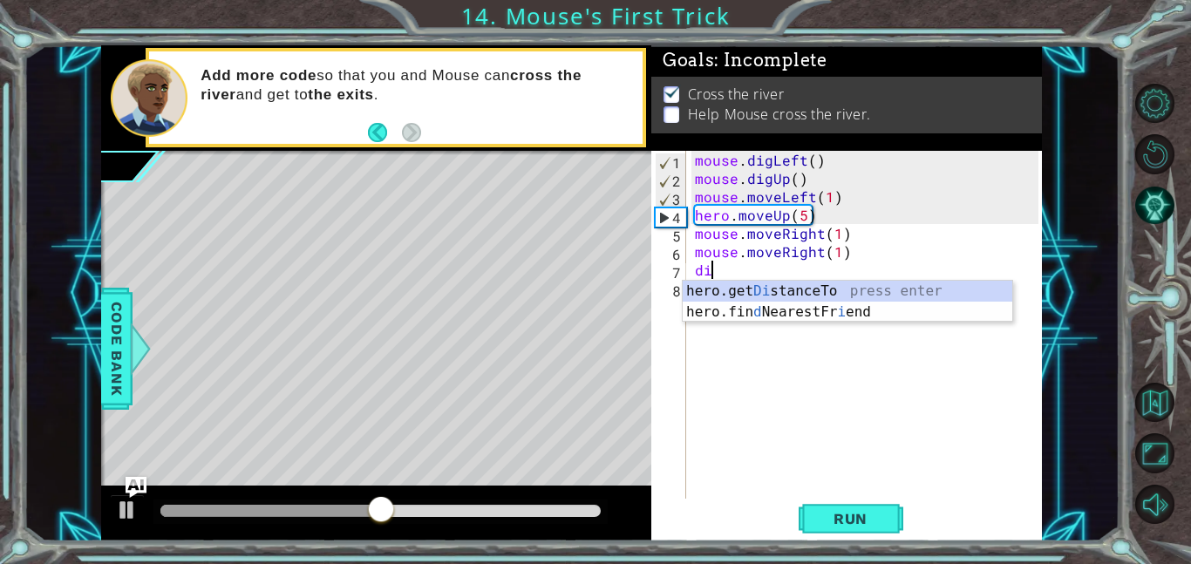
type textarea "d"
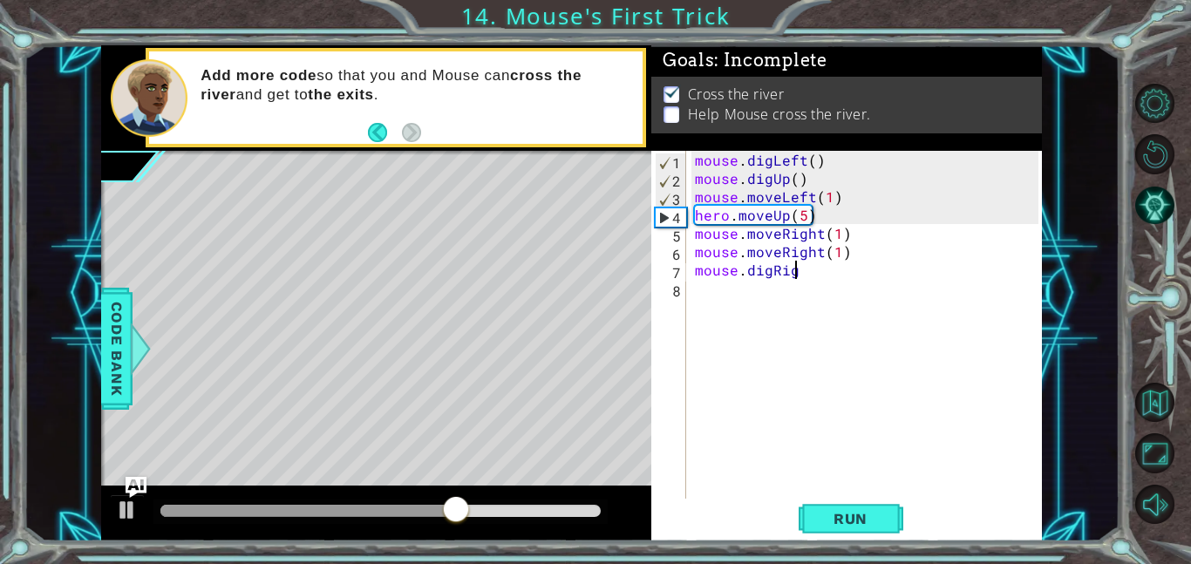
scroll to position [0, 6]
type textarea "mouse.digRight"
click at [841, 532] on button "Run" at bounding box center [850, 518] width 105 height 39
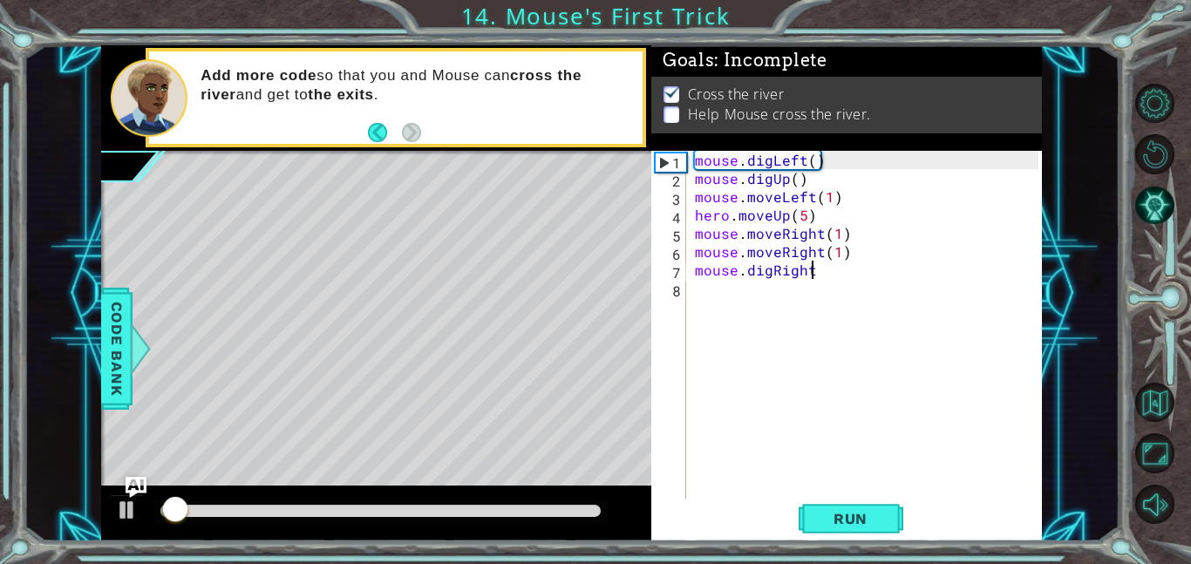
click at [763, 410] on div "mouse . digLeft ( ) mouse . digUp ( ) mouse . moveLeft ( 1 ) hero . moveUp ( 5 …" at bounding box center [869, 343] width 356 height 384
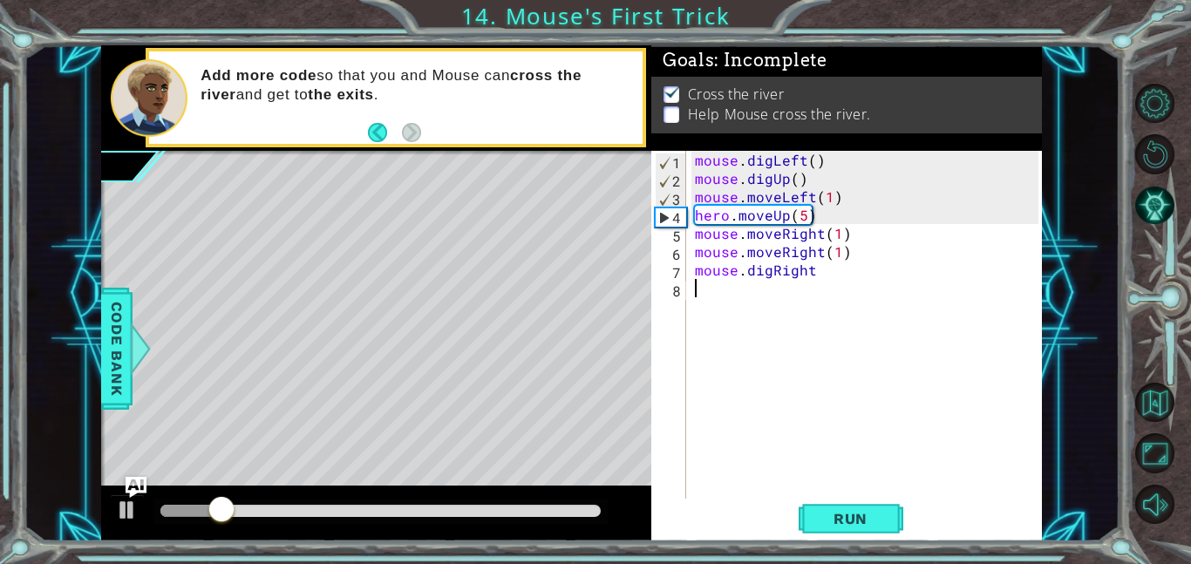
click at [763, 410] on div "mouse . digLeft ( ) mouse . digUp ( ) mouse . moveLeft ( 1 ) hero . moveUp ( 5 …" at bounding box center [869, 343] width 356 height 384
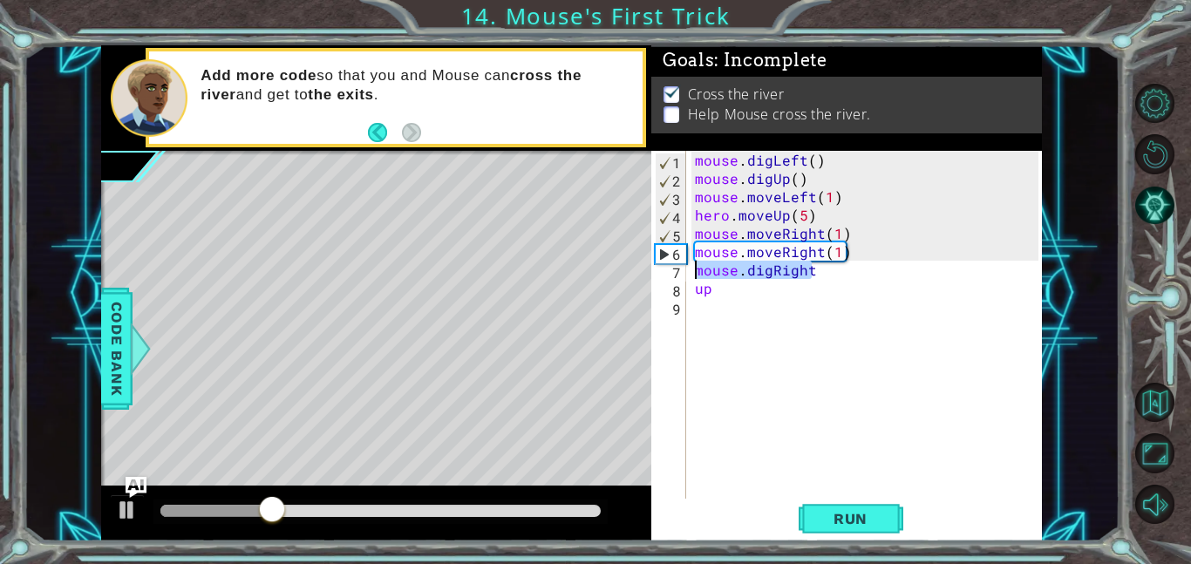
drag, startPoint x: 828, startPoint y: 275, endPoint x: 685, endPoint y: 268, distance: 143.1
click at [685, 268] on div "up 1 2 3 4 5 6 7 8 9 mouse . digLeft ( ) mouse . digUp ( ) mouse . moveLeft ( 1…" at bounding box center [844, 325] width 387 height 348
click at [857, 277] on div "mouse . digLeft ( ) mouse . digUp ( ) mouse . moveLeft ( 1 ) hero . moveUp ( 5 …" at bounding box center [864, 325] width 347 height 348
type textarea "mouse.digDown()"
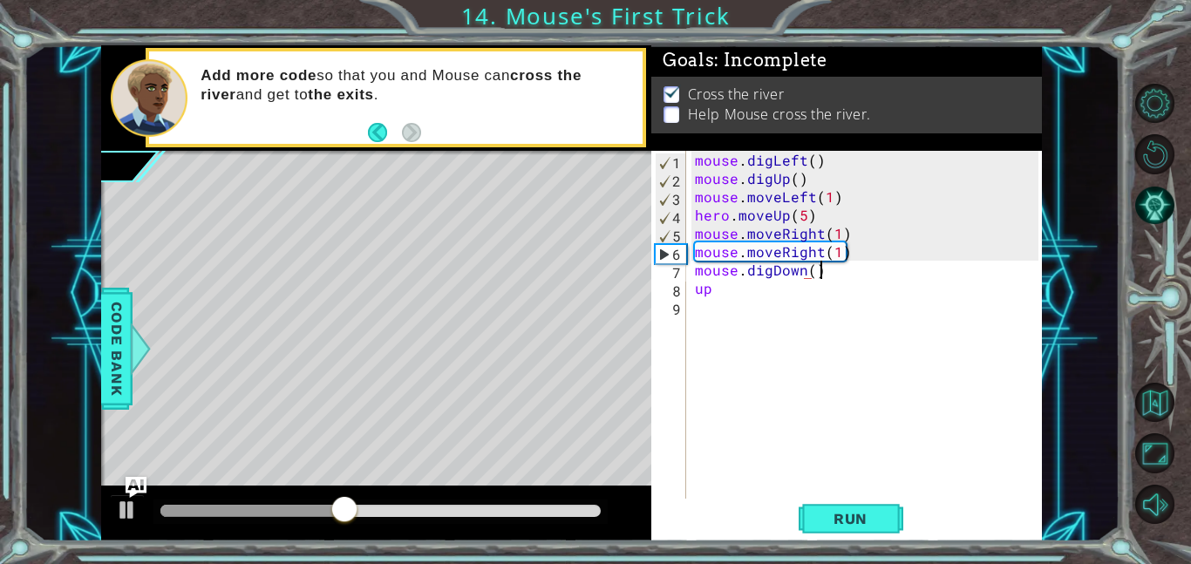
scroll to position [0, 7]
click at [797, 303] on div "mouse . digLeft ( ) mouse . digUp ( ) mouse . moveLeft ( 1 ) hero . moveUp ( 5 …" at bounding box center [869, 343] width 356 height 384
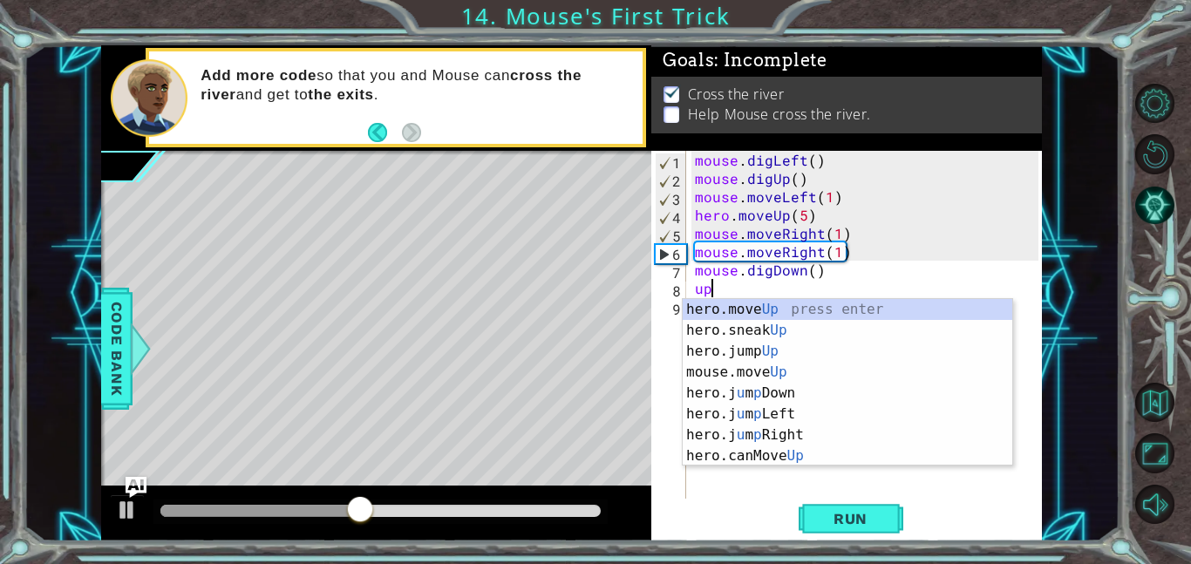
type textarea "u"
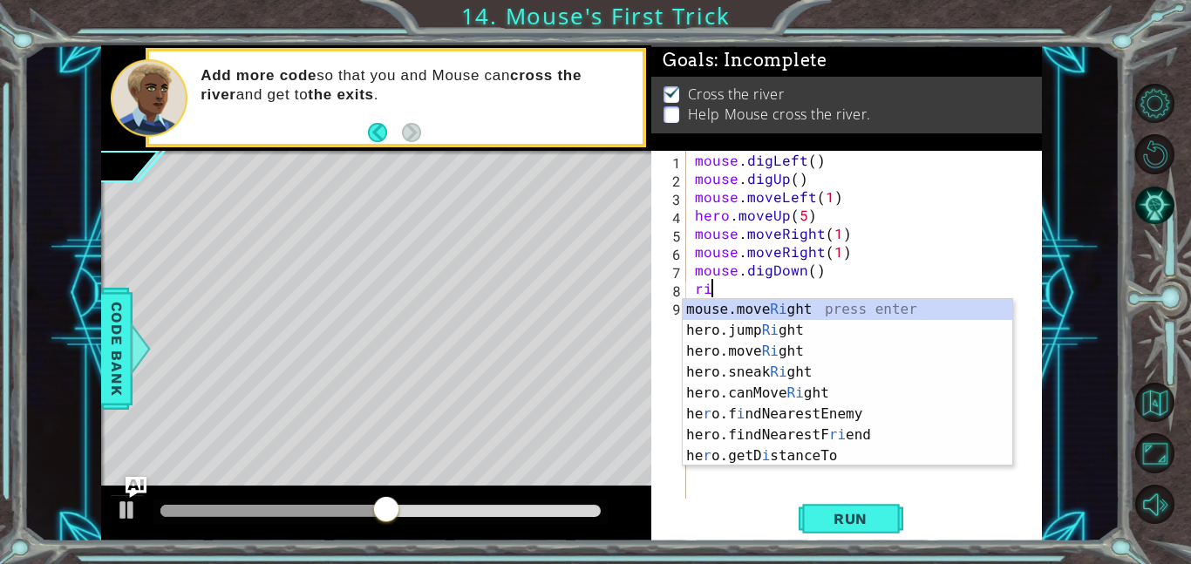
type textarea "r"
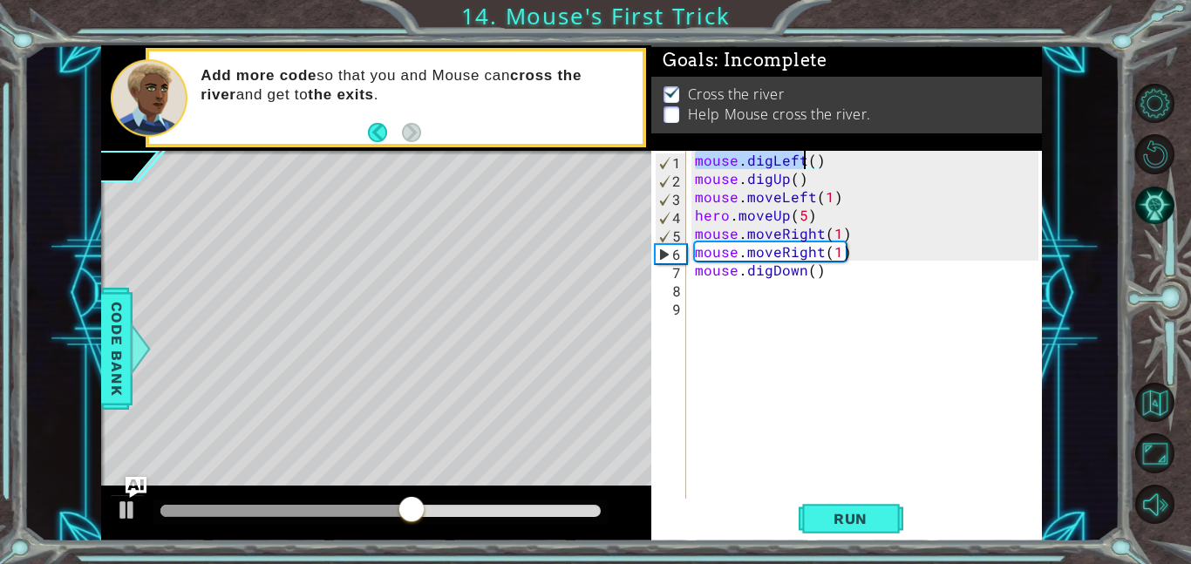
drag, startPoint x: 694, startPoint y: 157, endPoint x: 805, endPoint y: 163, distance: 111.7
click at [805, 163] on div "mouse . digLeft ( ) mouse . digUp ( ) mouse . moveLeft ( 1 ) hero . moveUp ( 5 …" at bounding box center [869, 343] width 356 height 384
type textarea "mouse.digLeft()"
click at [744, 311] on div "mouse . digLeft ( ) mouse . digUp ( ) mouse . moveLeft ( 1 ) hero . moveUp ( 5 …" at bounding box center [869, 343] width 356 height 384
paste textarea "mouse.digLeft"
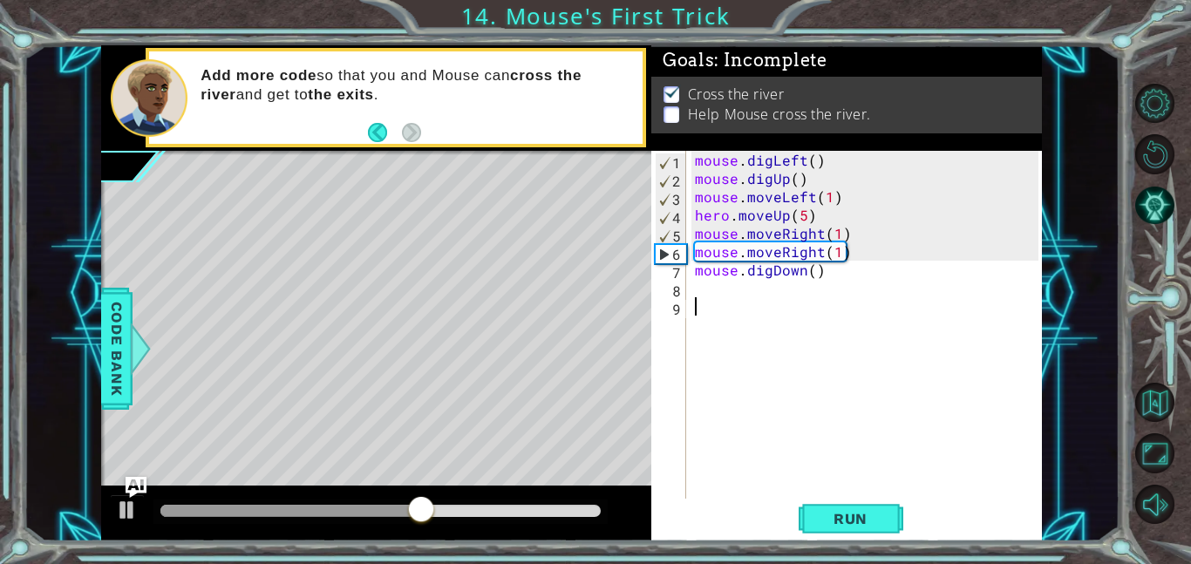
type textarea "mouse.digLeft"
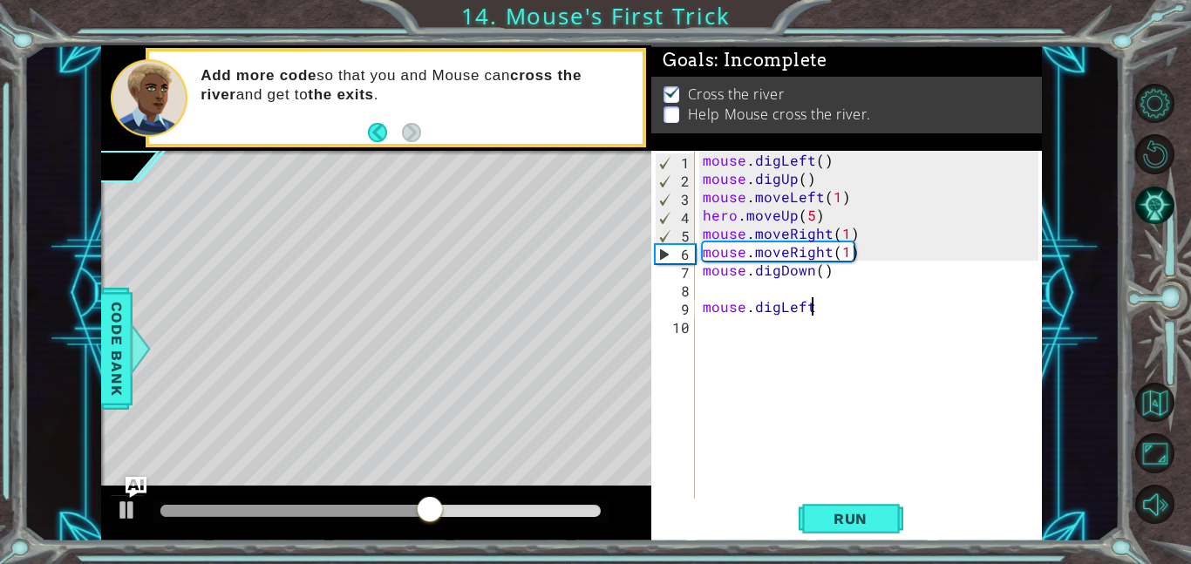
click at [754, 290] on div "mouse . digLeft ( ) mouse . digUp ( ) mouse . moveLeft ( 1 ) hero . moveUp ( 5 …" at bounding box center [873, 343] width 348 height 384
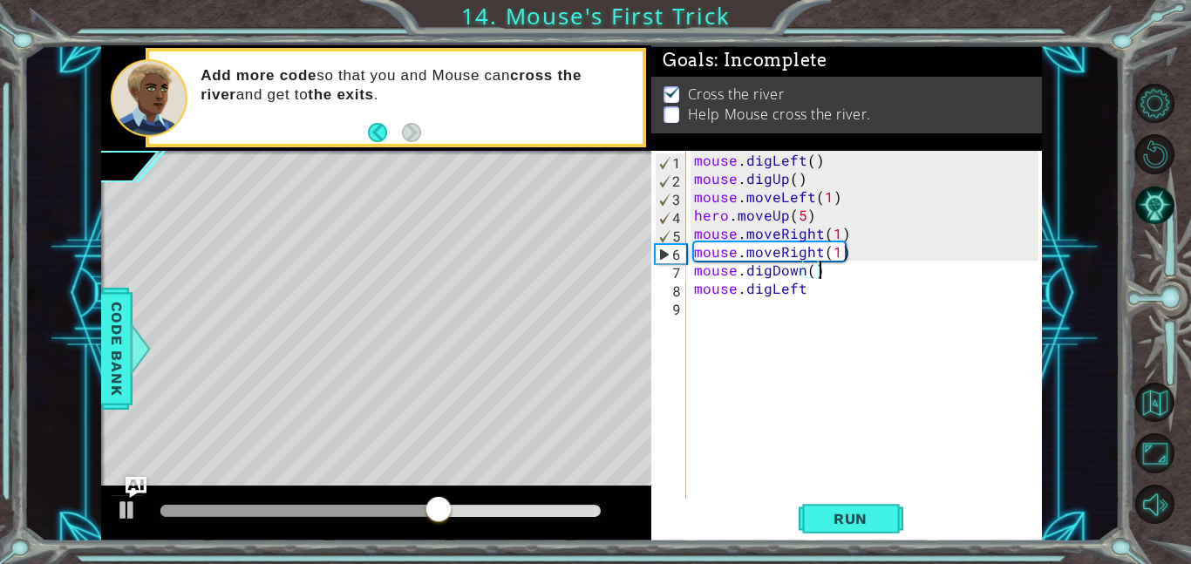
click at [814, 295] on div "mouse . digLeft ( ) mouse . digUp ( ) mouse . moveLeft ( 1 ) hero . moveUp ( 5 …" at bounding box center [868, 343] width 356 height 384
type textarea "mouse.digRight()"
click at [791, 343] on div "mouse . digLeft ( ) mouse . digUp ( ) mouse . moveLeft ( 1 ) hero . moveUp ( 5 …" at bounding box center [868, 343] width 356 height 384
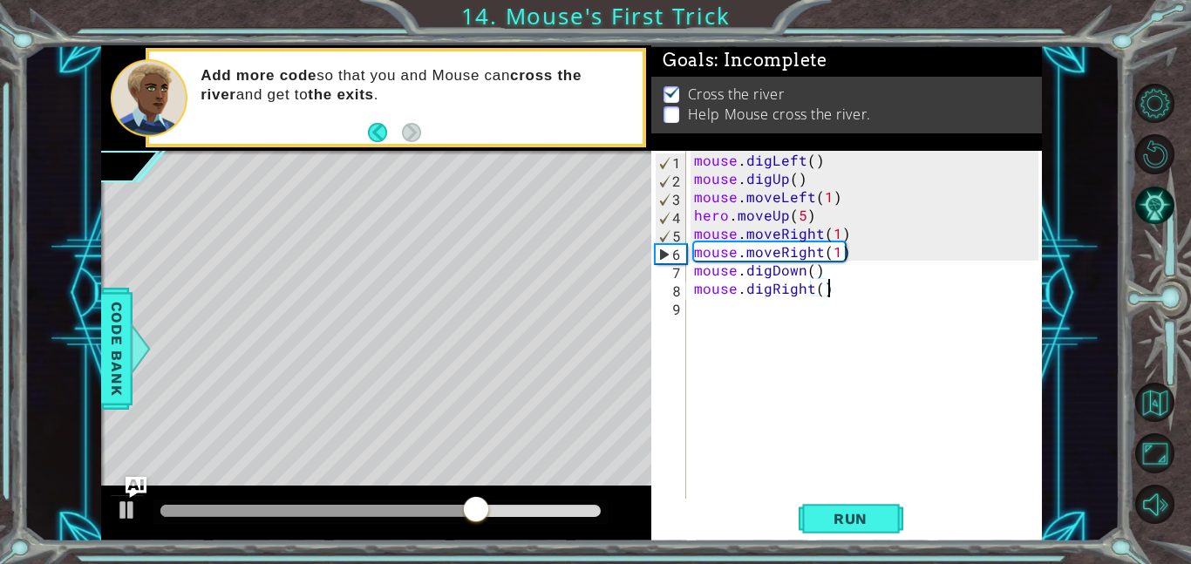
scroll to position [0, 0]
click at [0, 0] on div "he r o.jumpUp press enter he r o.moveUp press enter he r o.sneakUp press enter …" at bounding box center [0, 0] width 0 height 0
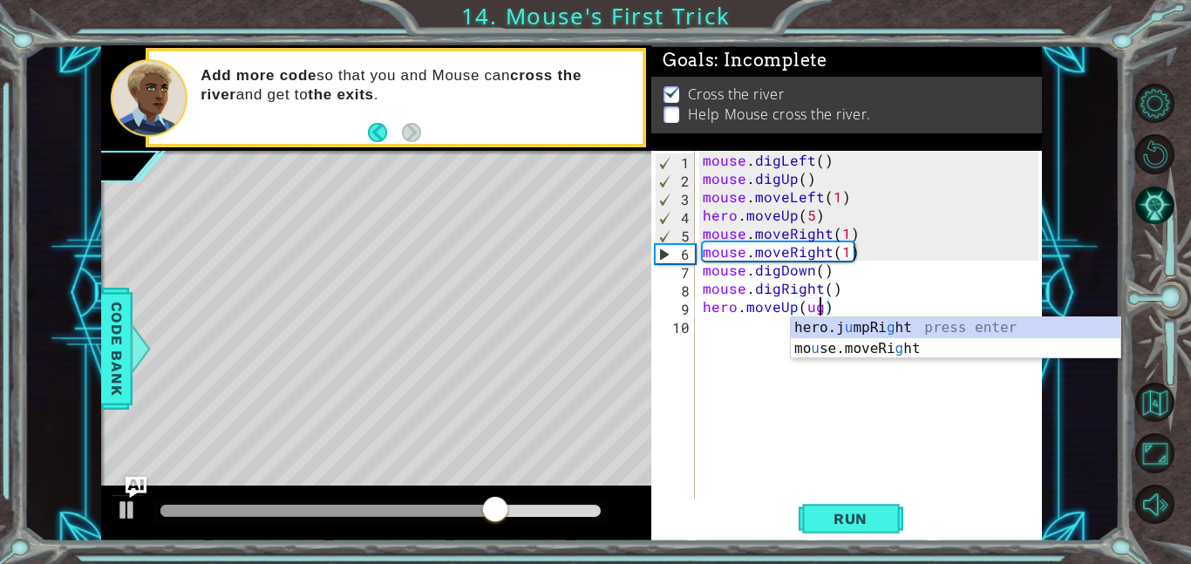
scroll to position [0, 6]
type textarea "hero.moveUp()"
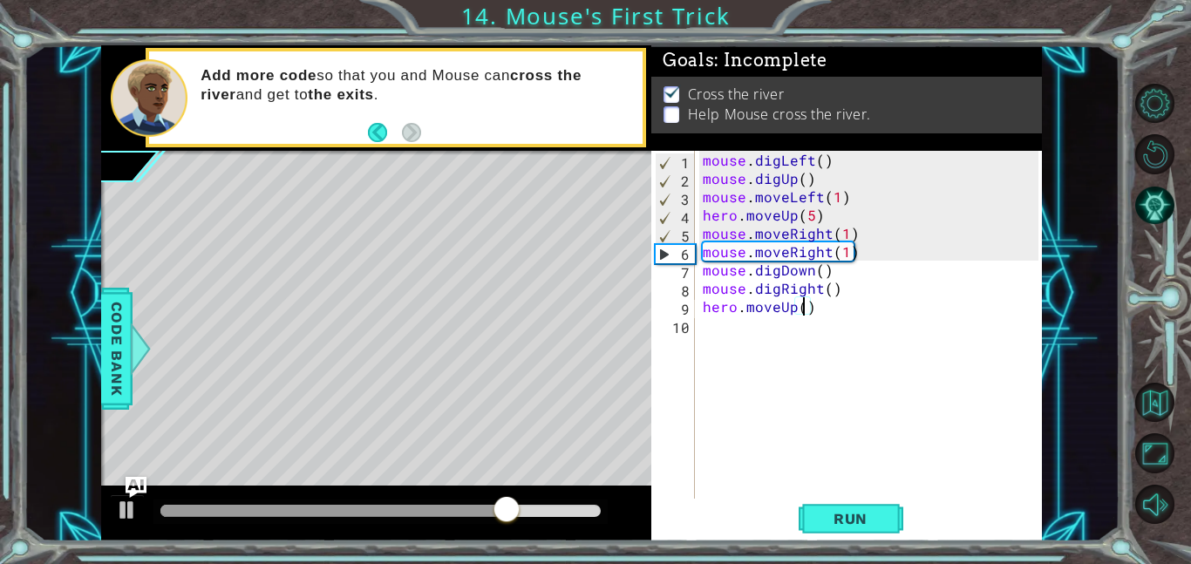
click at [797, 352] on div "mouse . digLeft ( ) mouse . digUp ( ) mouse . moveLeft ( 1 ) hero . moveUp ( 5 …" at bounding box center [873, 343] width 348 height 384
click at [821, 511] on span "Run" at bounding box center [850, 518] width 69 height 17
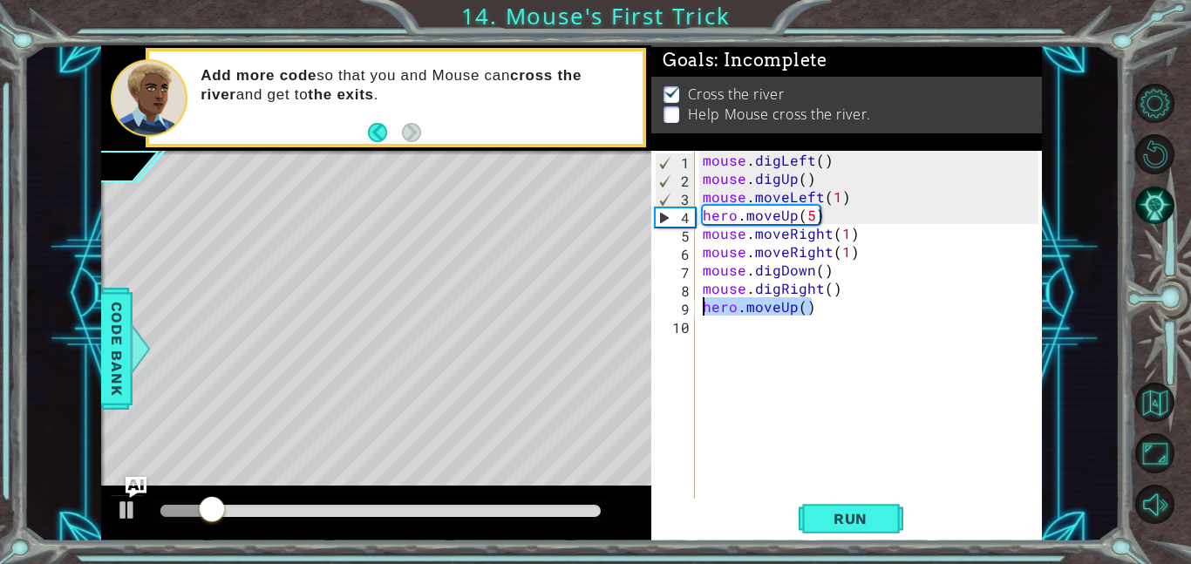
drag, startPoint x: 830, startPoint y: 314, endPoint x: 700, endPoint y: 304, distance: 130.2
click at [700, 304] on div "mouse . digLeft ( ) mouse . digUp ( ) mouse . moveLeft ( 1 ) hero . moveUp ( 5 …" at bounding box center [873, 343] width 348 height 384
type textarea "hero.moveUp()"
click at [848, 537] on button "Run" at bounding box center [850, 518] width 105 height 39
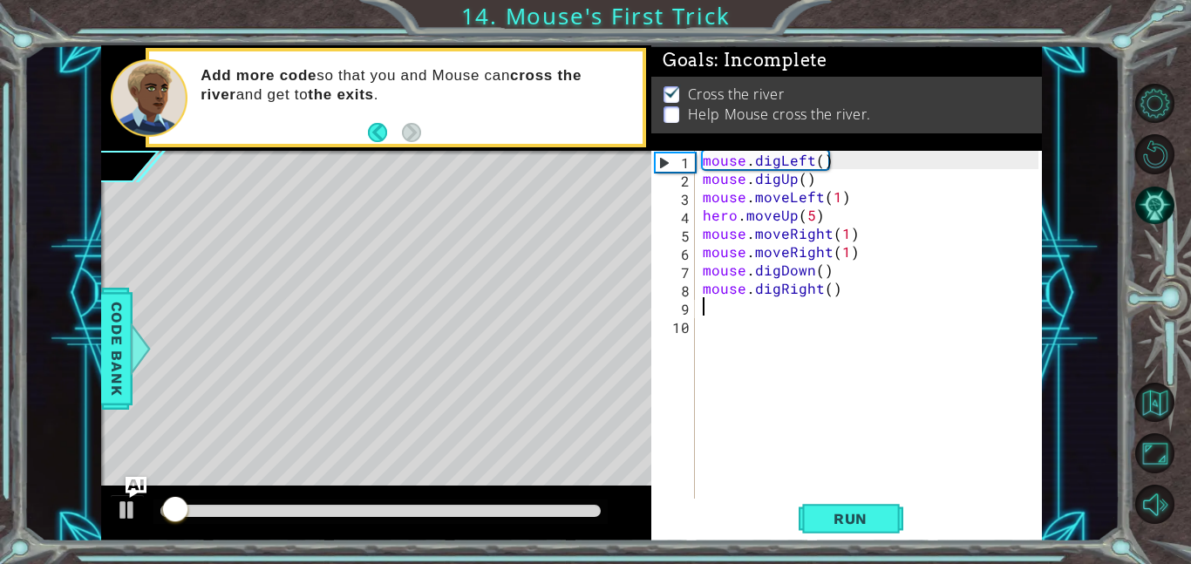
click at [699, 235] on div "mouse . digLeft ( ) mouse . digUp ( ) mouse . moveLeft ( 1 ) hero . moveUp ( 5 …" at bounding box center [873, 343] width 348 height 384
type textarea "mouse.moveRight(1)"
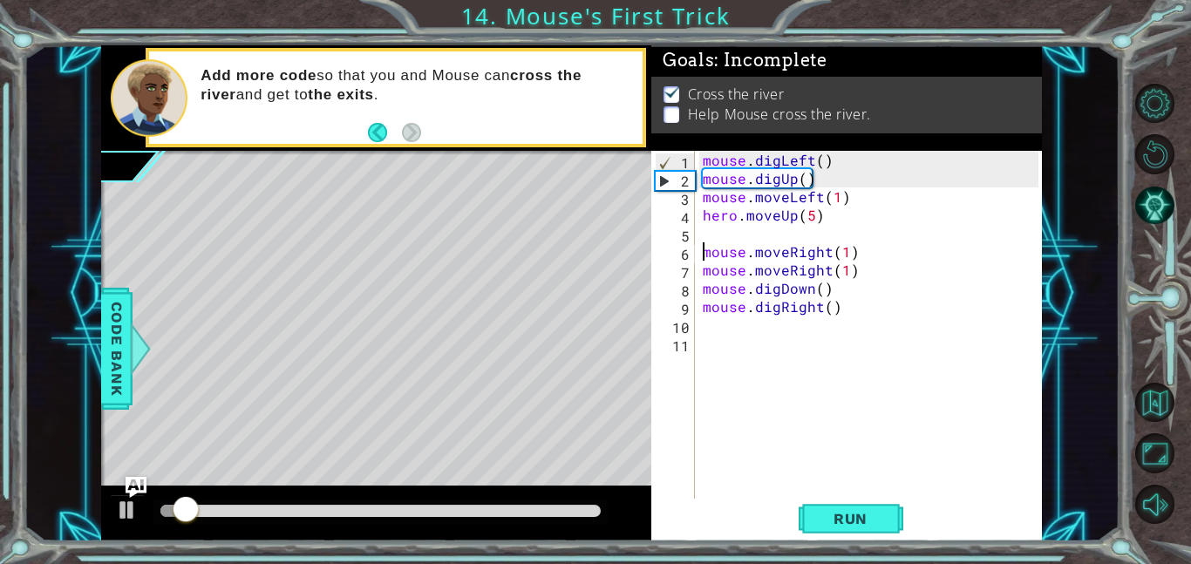
click at [737, 243] on div "mouse . digLeft ( ) mouse . digUp ( ) mouse . moveLeft ( 1 ) hero . moveUp ( 5 …" at bounding box center [873, 343] width 348 height 384
click at [739, 234] on div "mouse . digLeft ( ) mouse . digUp ( ) mouse . moveLeft ( 1 ) hero . moveUp ( 5 …" at bounding box center [873, 343] width 348 height 384
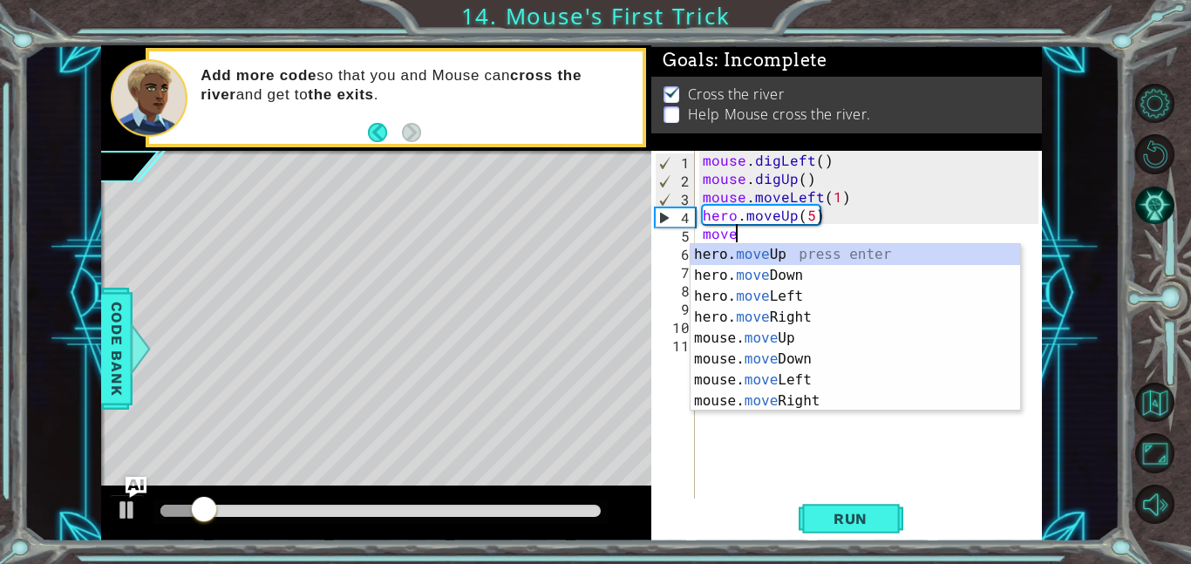
scroll to position [0, 1]
click at [761, 256] on div "hero. move Up press enter hero. move Down press enter hero. move Left press ent…" at bounding box center [854, 348] width 329 height 209
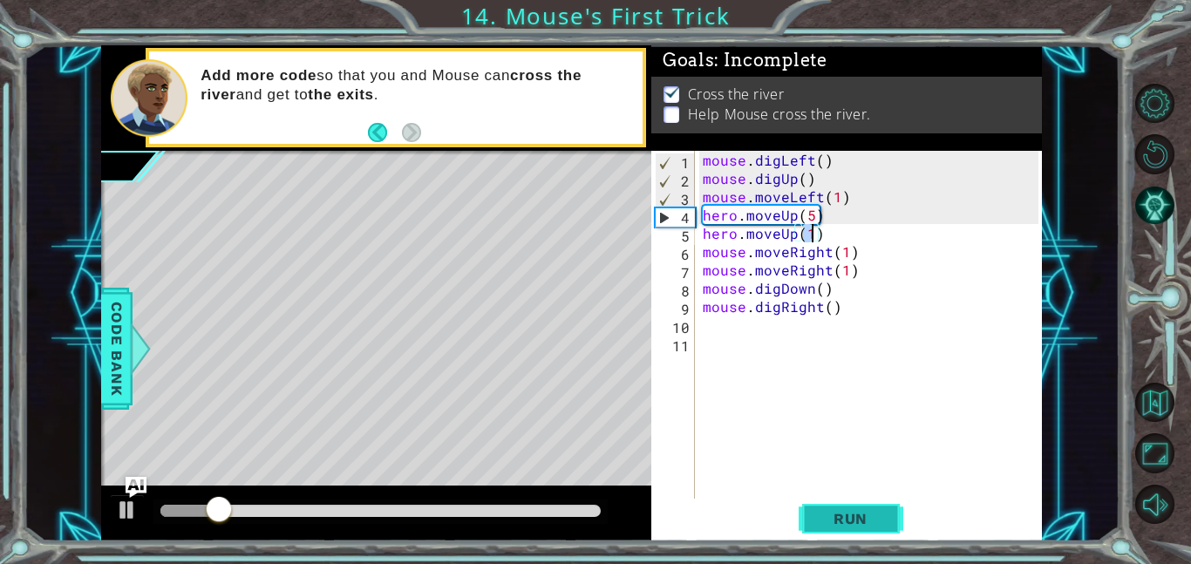
click at [862, 510] on span "Run" at bounding box center [850, 518] width 69 height 17
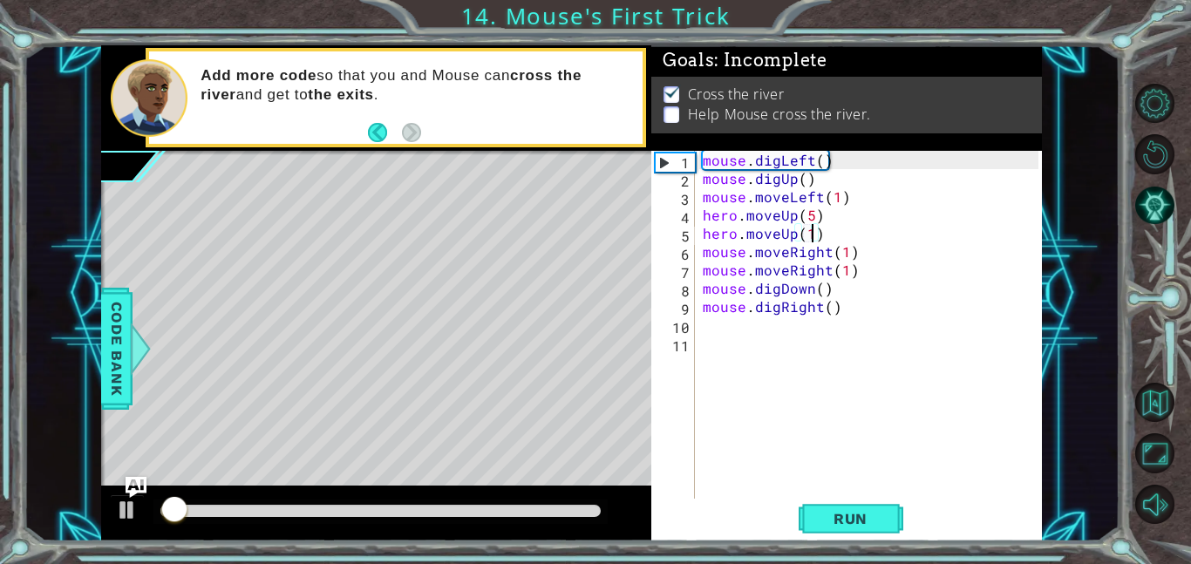
click at [792, 235] on div "mouse . digLeft ( ) mouse . digUp ( ) mouse . moveLeft ( 1 ) hero . moveUp ( 5 …" at bounding box center [873, 343] width 348 height 384
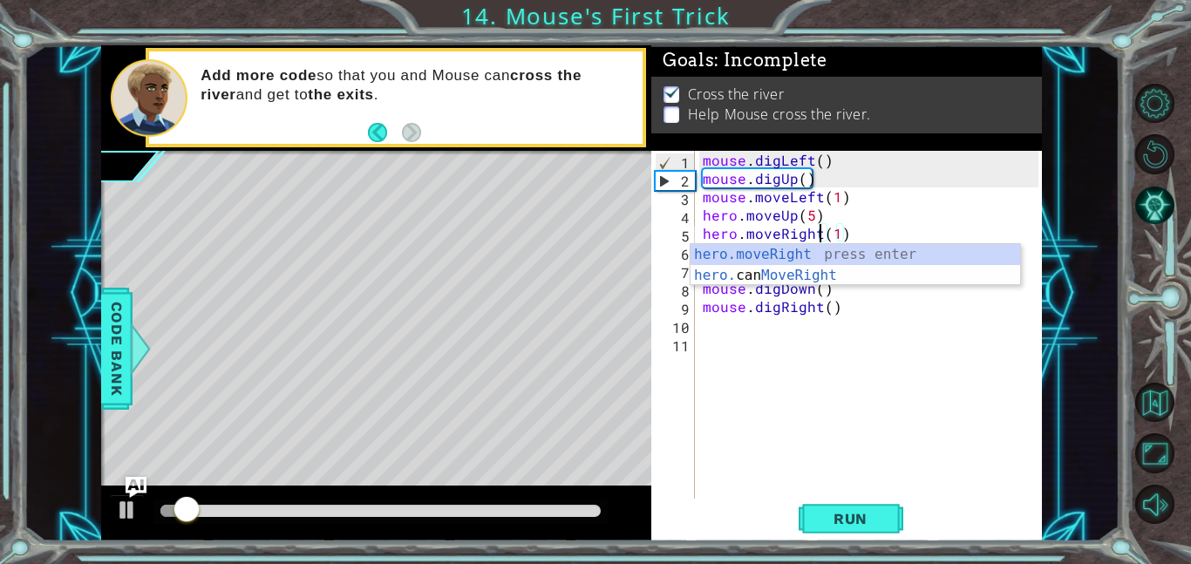
scroll to position [0, 7]
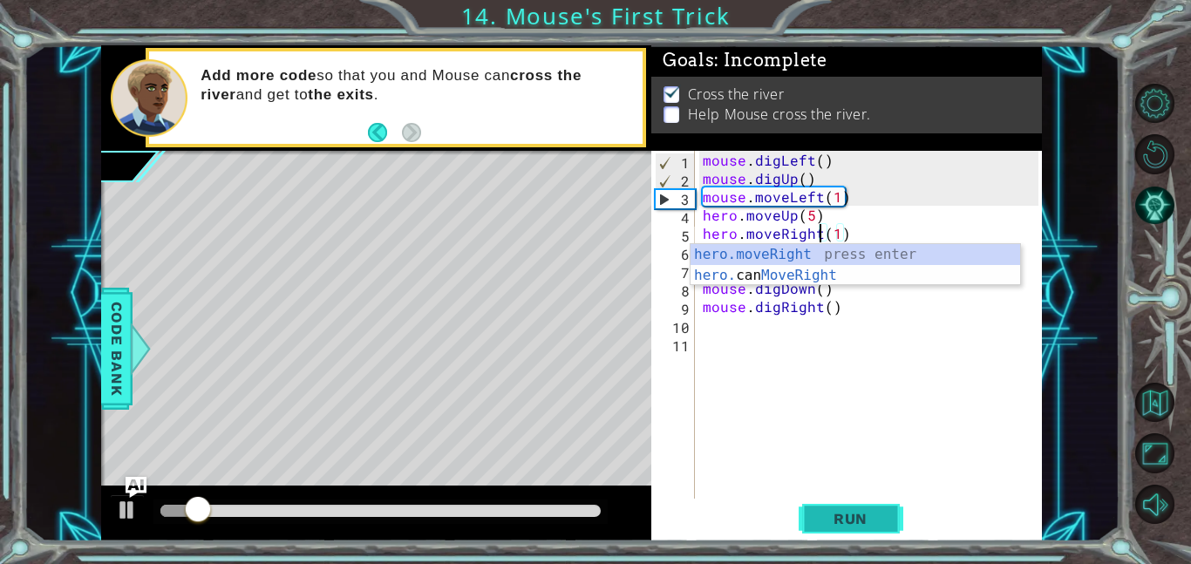
type textarea "hero.moveRight(1)"
click at [836, 525] on span "Run" at bounding box center [850, 518] width 69 height 17
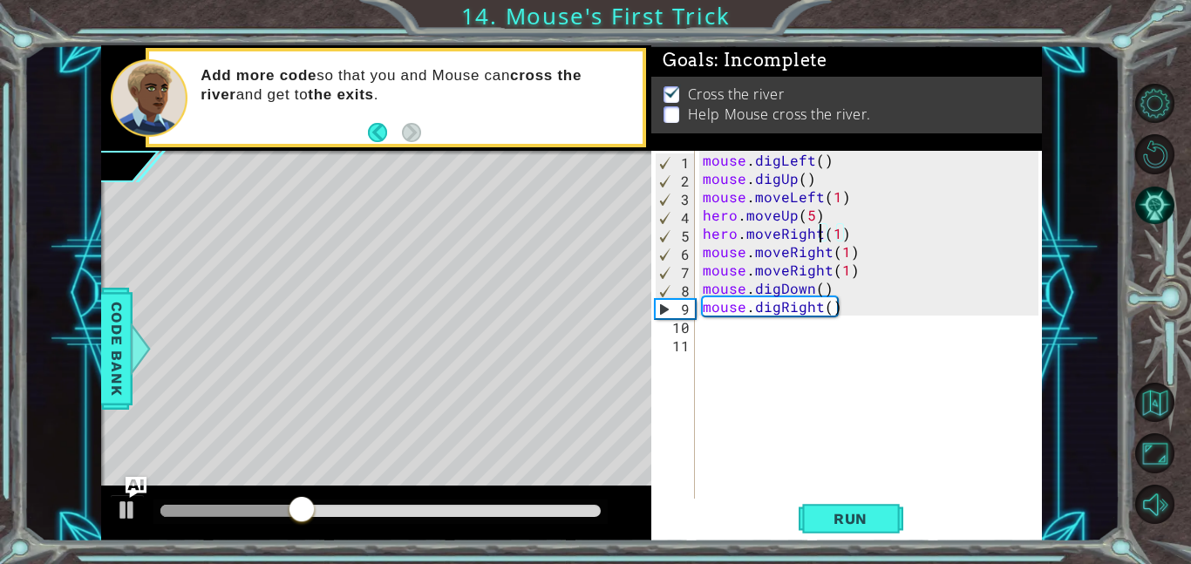
click at [779, 362] on div "mouse . digLeft ( ) mouse . digUp ( ) mouse . moveLeft ( 1 ) hero . moveUp ( 5 …" at bounding box center [873, 343] width 348 height 384
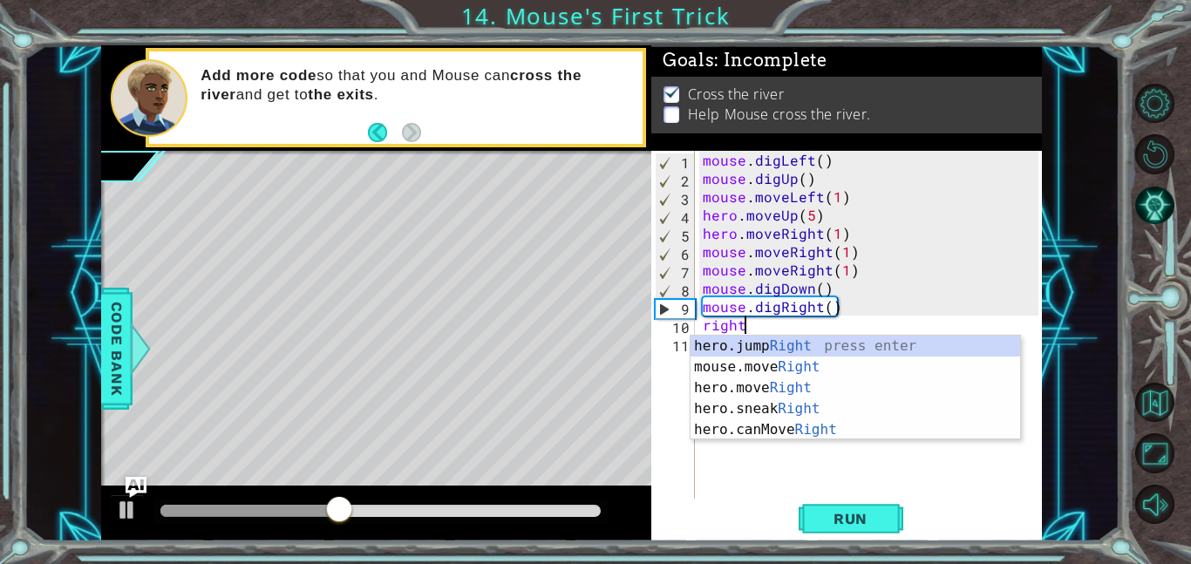
scroll to position [0, 2]
click at [780, 373] on div "hero.jump Right press enter mouse.move Right press enter hero.move Right press …" at bounding box center [854, 409] width 329 height 146
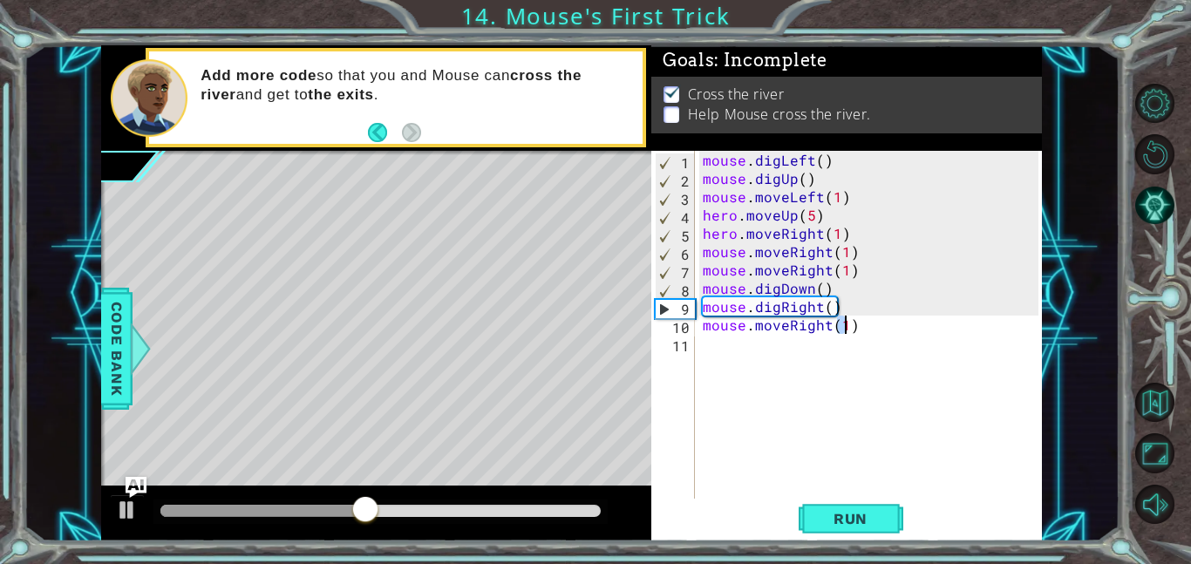
type textarea "mouse.moveRight(1)"
click at [784, 384] on div "mouse . digLeft ( ) mouse . digUp ( ) mouse . moveLeft ( 1 ) hero . moveUp ( 5 …" at bounding box center [873, 343] width 348 height 384
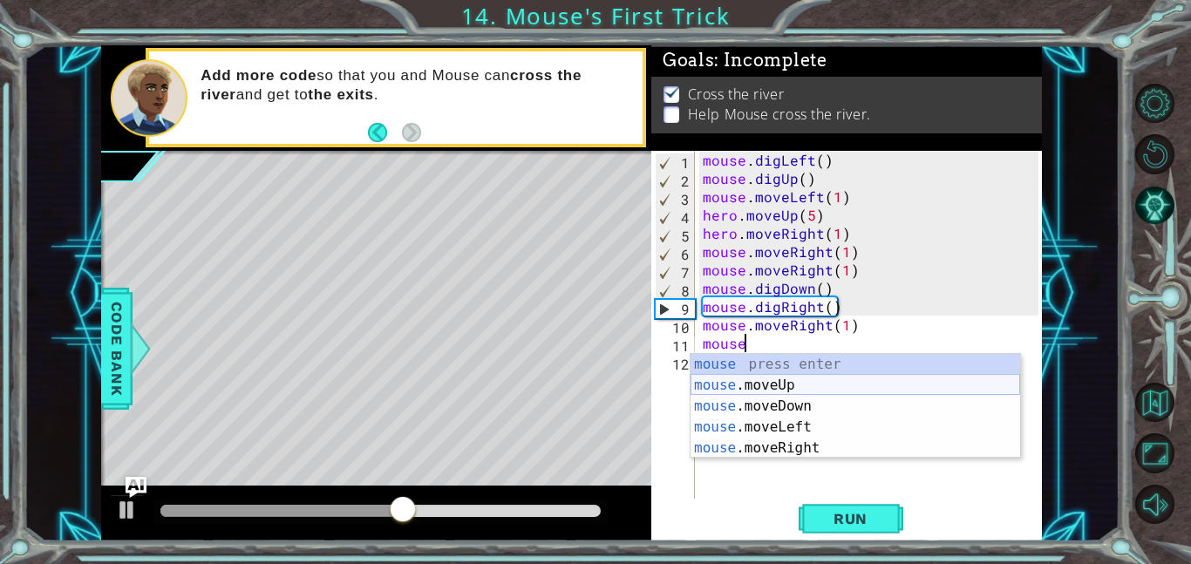
click at [801, 386] on div "mouse press enter mouse .moveUp press enter mouse .moveDown press enter mouse .…" at bounding box center [854, 427] width 329 height 146
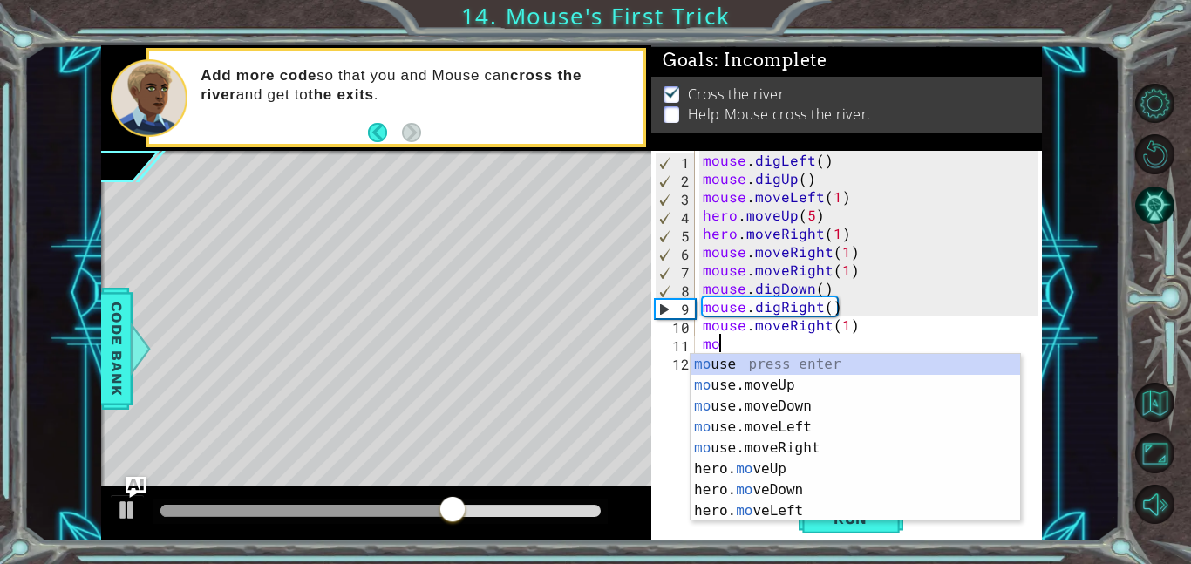
type textarea "m"
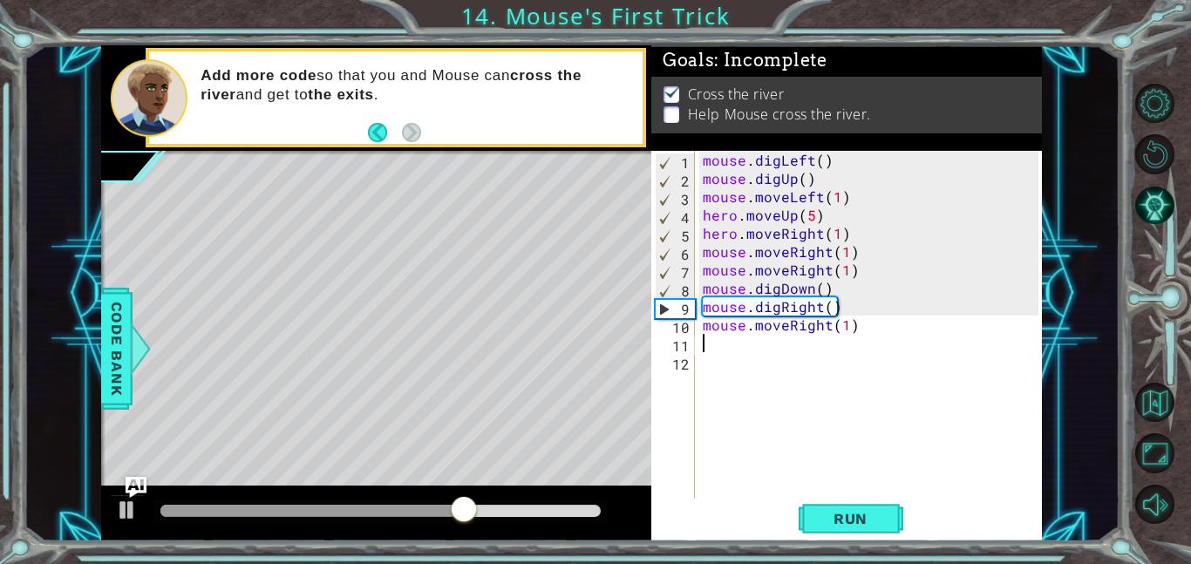
click at [848, 316] on div "mouse . digLeft ( ) mouse . digUp ( ) mouse . moveLeft ( 1 ) hero . moveUp ( 5 …" at bounding box center [873, 343] width 348 height 384
type textarea "mouse.moveRight(1)"
click at [839, 361] on div "mouse . digLeft ( ) mouse . digUp ( ) mouse . moveLeft ( 1 ) hero . moveUp ( 5 …" at bounding box center [873, 343] width 348 height 384
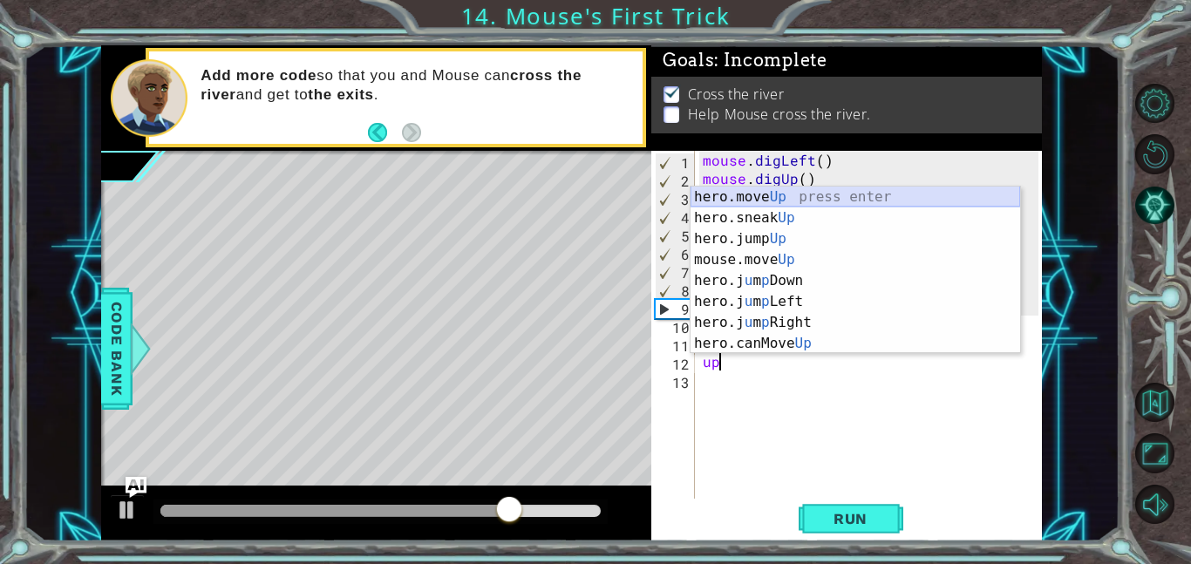
click at [798, 199] on div "hero.move Up press enter hero.sneak Up press enter hero.jump Up press enter mou…" at bounding box center [854, 291] width 329 height 209
type textarea "hero.moveUp(1)"
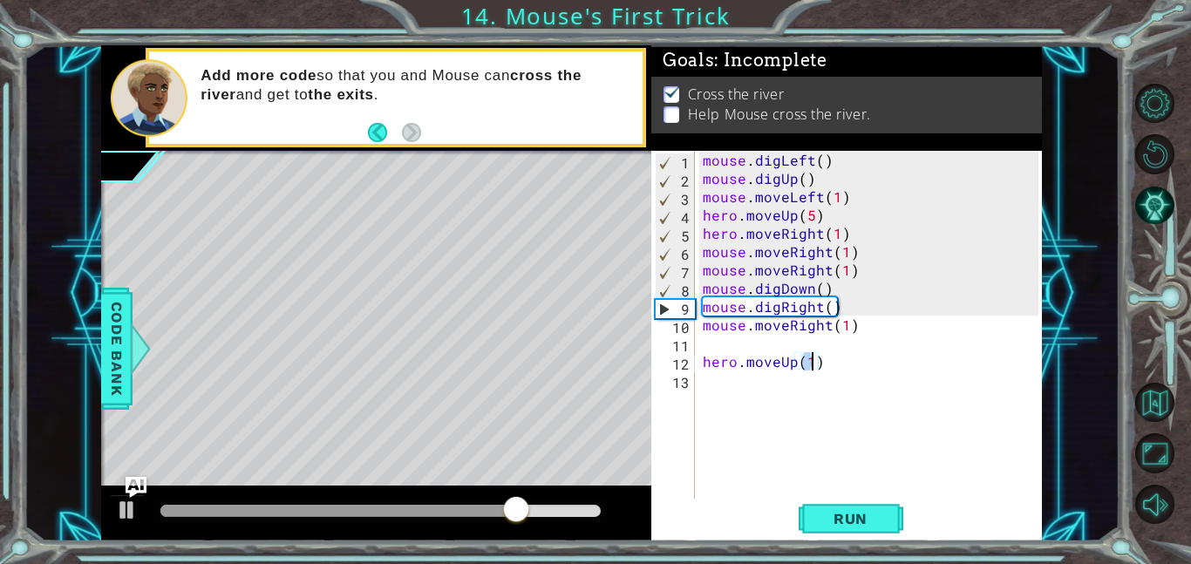
click at [792, 397] on div "mouse . digLeft ( ) mouse . digUp ( ) mouse . moveLeft ( 1 ) hero . moveUp ( 5 …" at bounding box center [873, 343] width 348 height 384
click at [749, 349] on div "mouse . digLeft ( ) mouse . digUp ( ) mouse . moveLeft ( 1 ) hero . moveUp ( 5 …" at bounding box center [873, 343] width 348 height 384
type textarea "\"
type textarea "mouse.moveRight(1)"
click at [737, 371] on div "mouse . digLeft ( ) mouse . digUp ( ) mouse . moveLeft ( 1 ) hero . moveUp ( 5 …" at bounding box center [873, 343] width 348 height 384
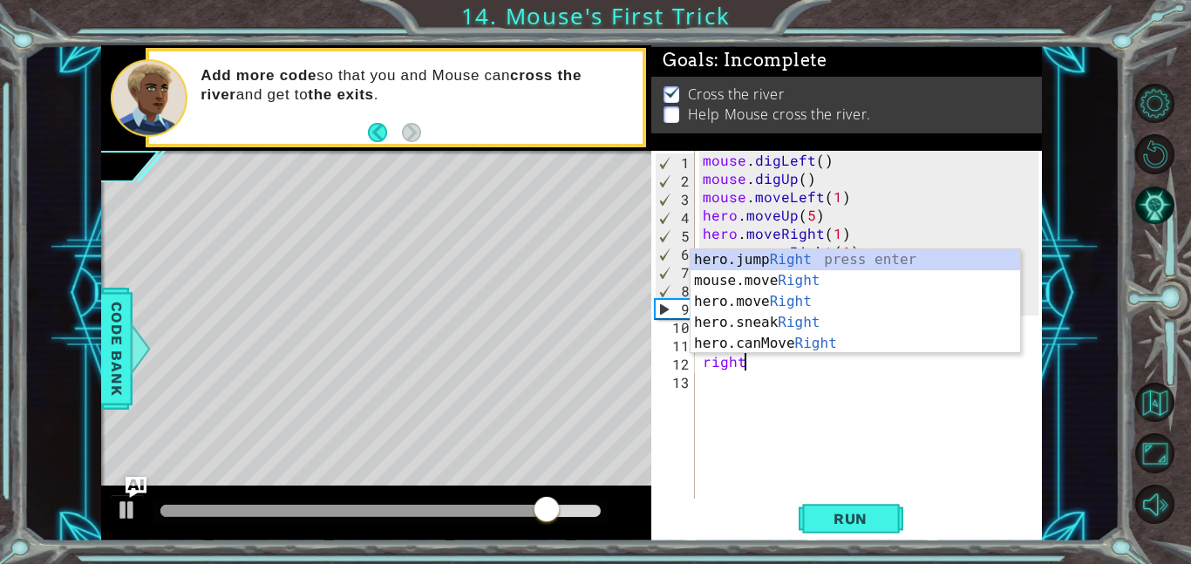
scroll to position [0, 2]
click at [750, 280] on div "hero.jump Right press enter mouse.move Right press enter hero.move Right press …" at bounding box center [854, 322] width 329 height 146
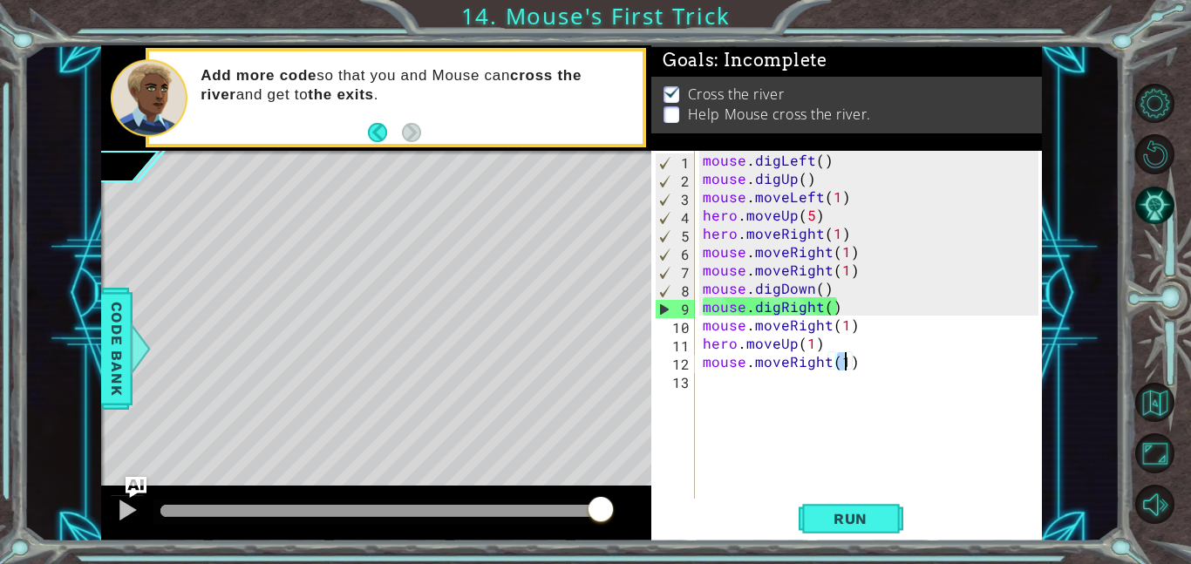
type textarea "mouse.moveRight(2)"
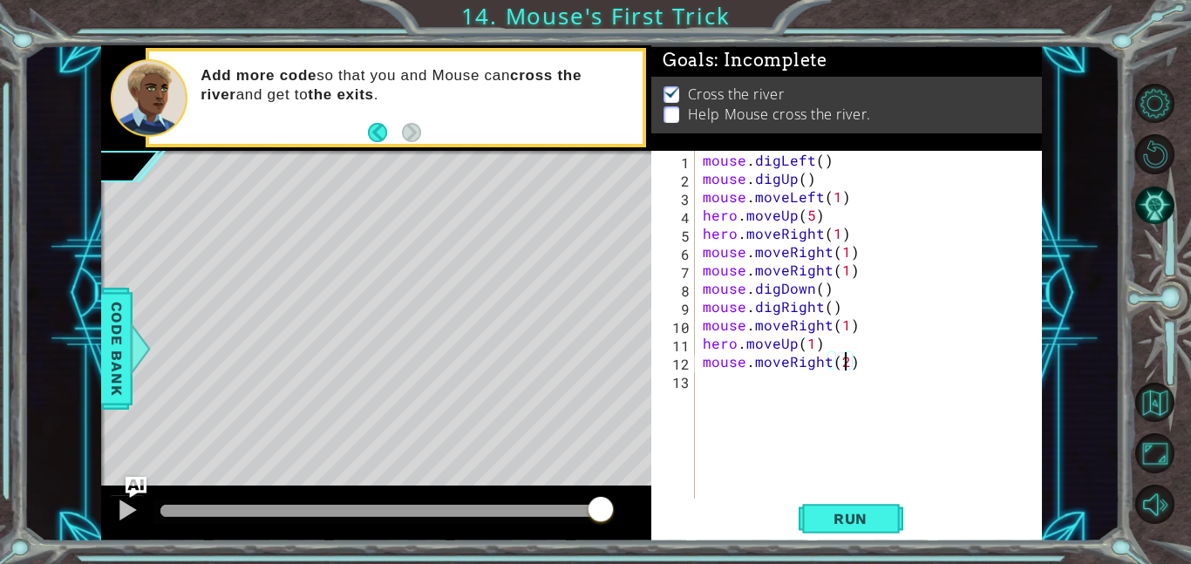
click at [723, 403] on div "mouse . digLeft ( ) mouse . digUp ( ) mouse . moveLeft ( 1 ) hero . moveUp ( 5 …" at bounding box center [873, 343] width 348 height 384
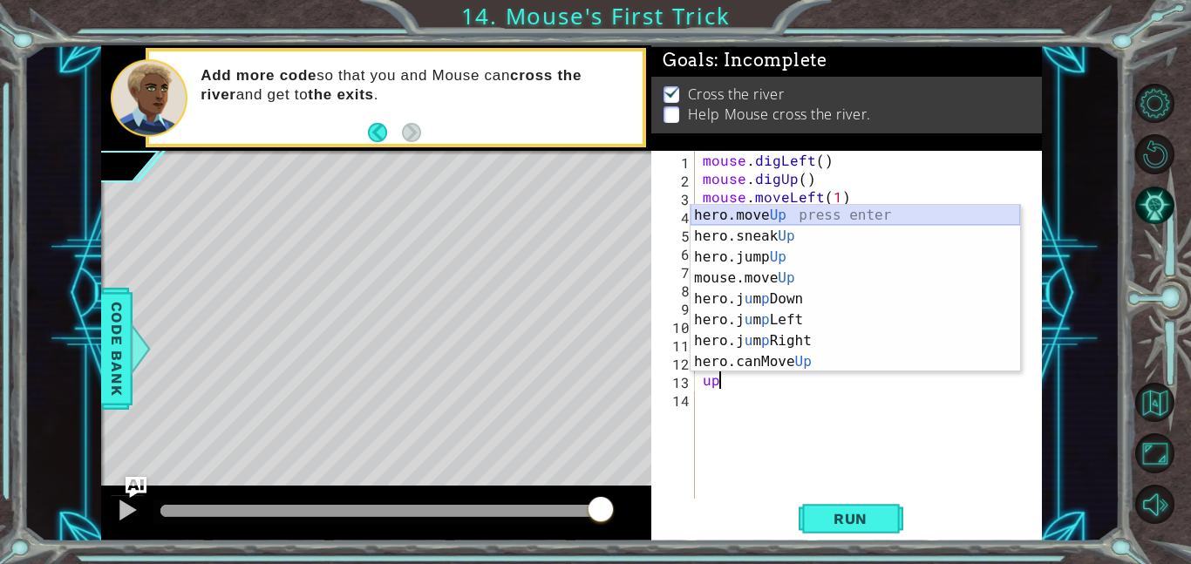
click at [801, 214] on div "hero.move Up press enter hero.sneak Up press enter hero.jump Up press enter mou…" at bounding box center [854, 309] width 329 height 209
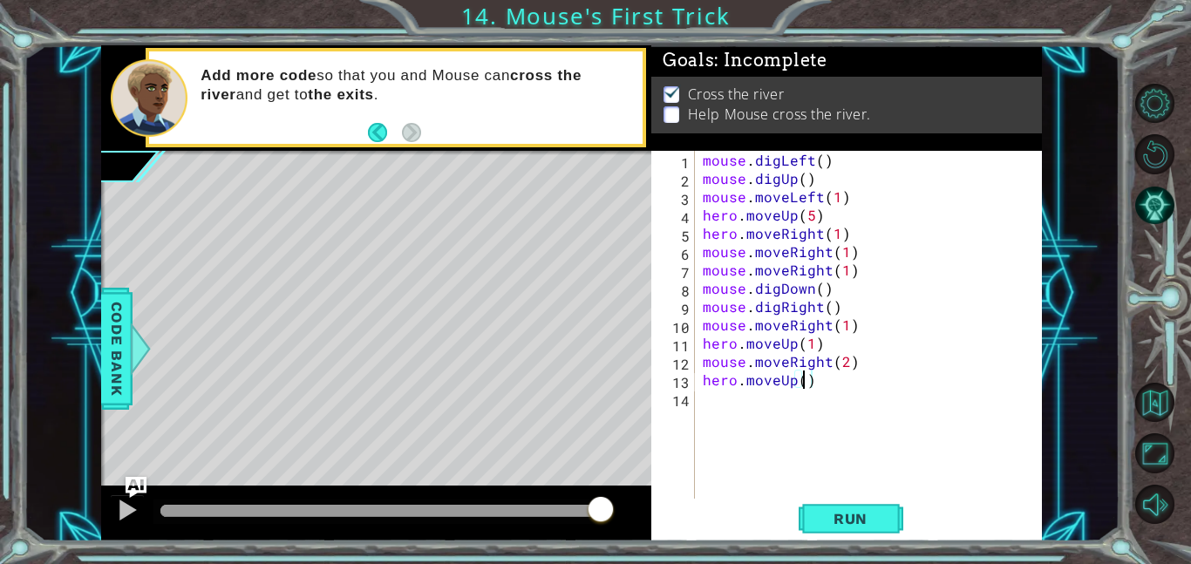
scroll to position [0, 6]
click at [868, 520] on span "Run" at bounding box center [850, 518] width 69 height 17
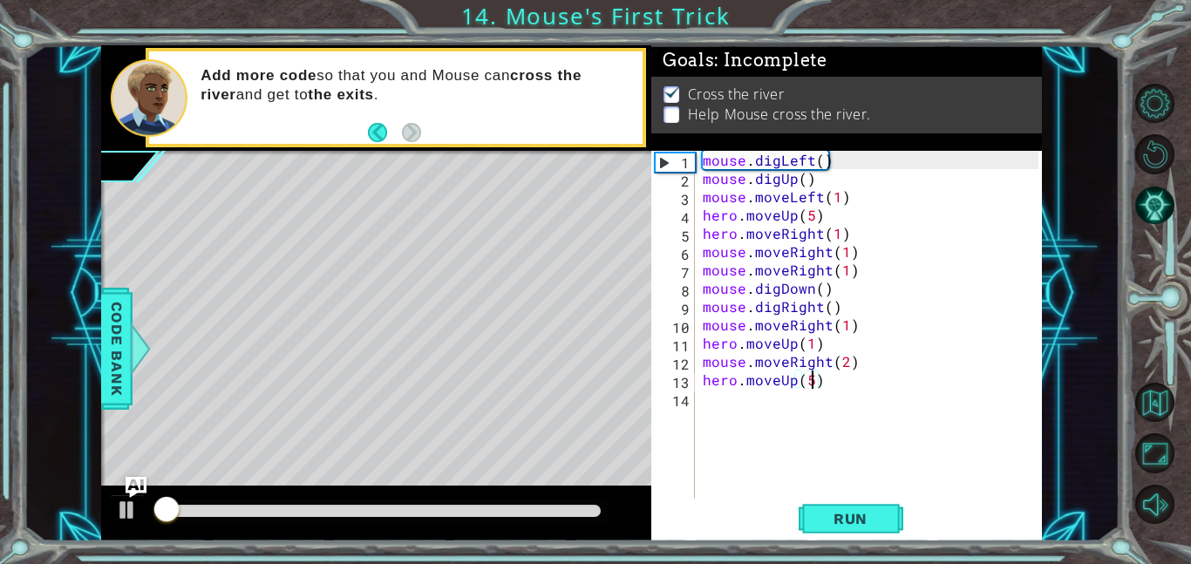
click at [574, 507] on div at bounding box center [380, 511] width 440 height 12
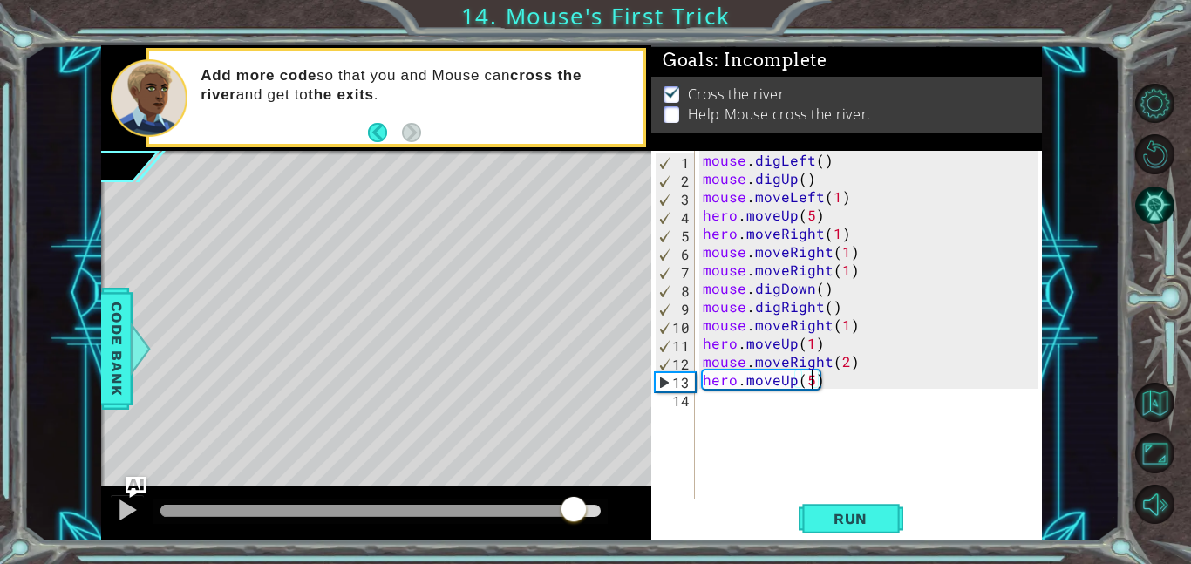
click at [431, 506] on div at bounding box center [366, 511] width 413 height 12
click at [266, 505] on div at bounding box center [295, 511] width 270 height 12
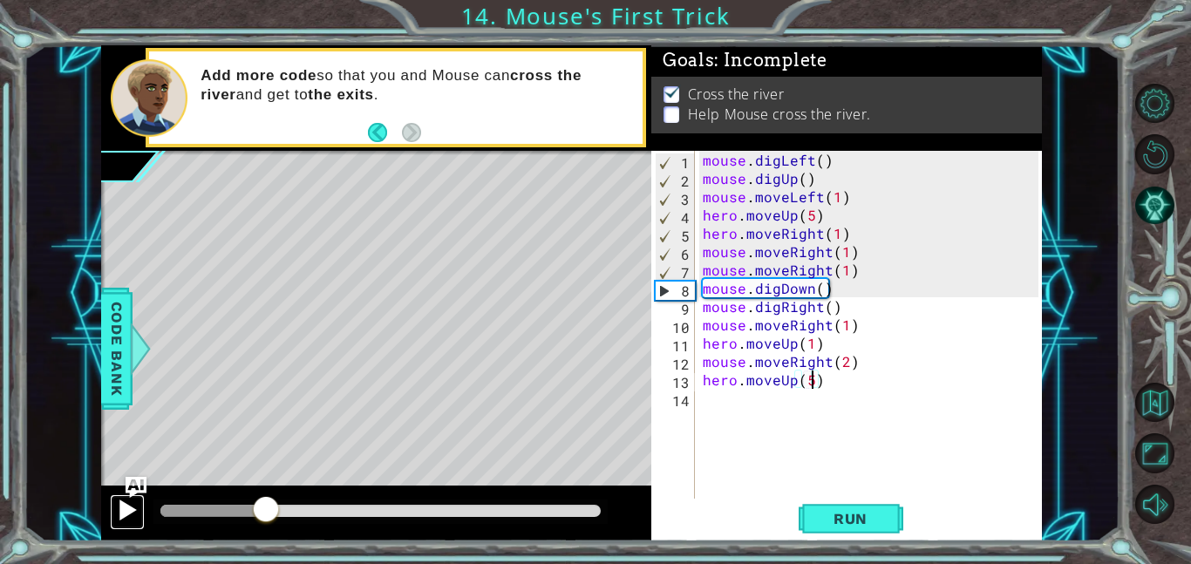
click at [129, 510] on div at bounding box center [127, 510] width 23 height 23
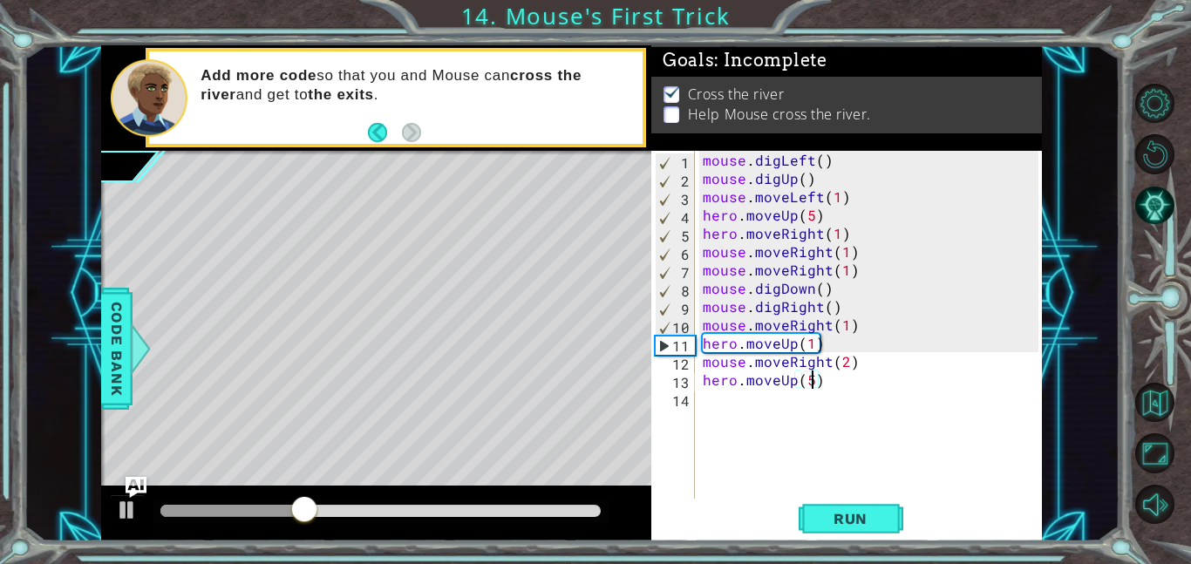
click at [735, 345] on div "mouse . digLeft ( ) mouse . digUp ( ) mouse . moveLeft ( 1 ) hero . moveUp ( 5 …" at bounding box center [873, 343] width 348 height 384
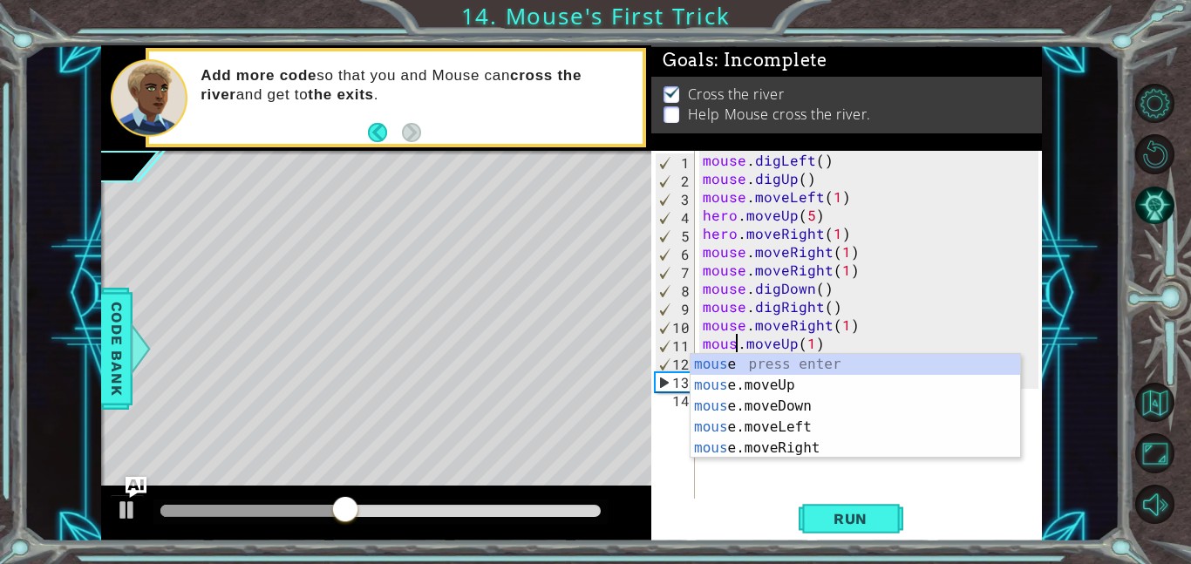
scroll to position [0, 3]
click at [900, 297] on div "mouse . digLeft ( ) mouse . digUp ( ) mouse . moveLeft ( 1 ) hero . moveUp ( 5 …" at bounding box center [873, 343] width 348 height 384
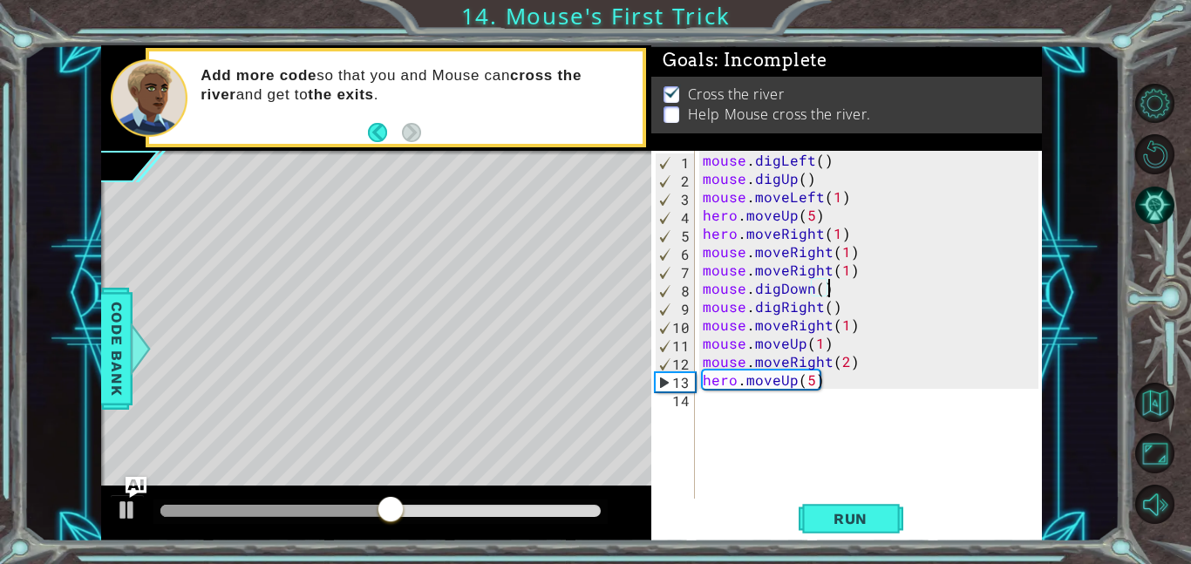
click at [738, 383] on div "mouse . digLeft ( ) mouse . digUp ( ) mouse . moveLeft ( 1 ) hero . moveUp ( 5 …" at bounding box center [873, 343] width 348 height 384
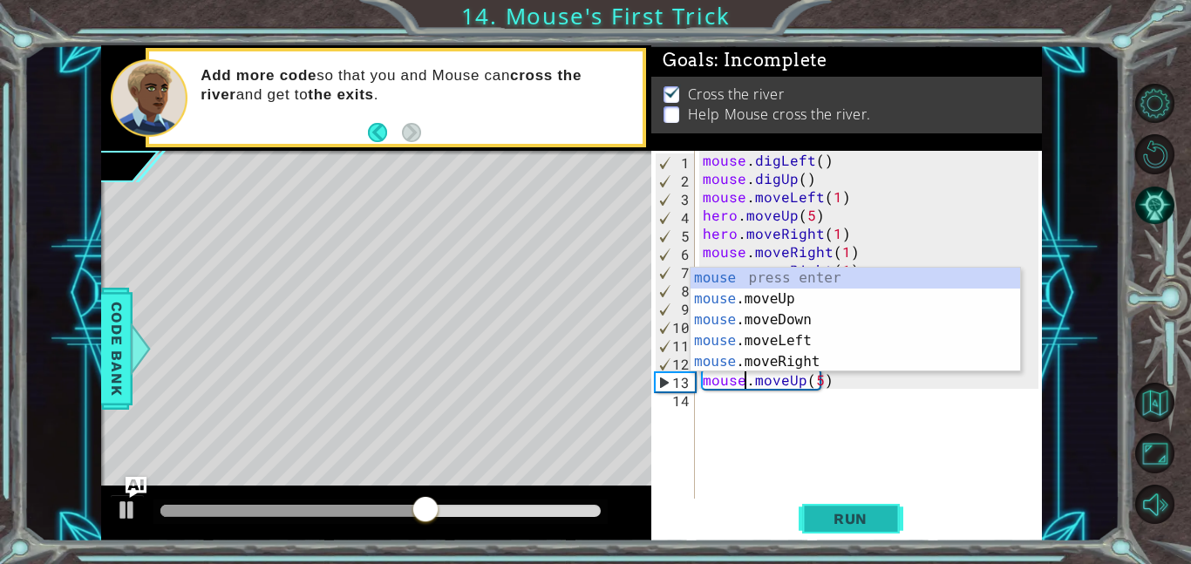
type textarea "mouse.moveUp(5)"
click at [816, 507] on button "Run" at bounding box center [850, 518] width 105 height 39
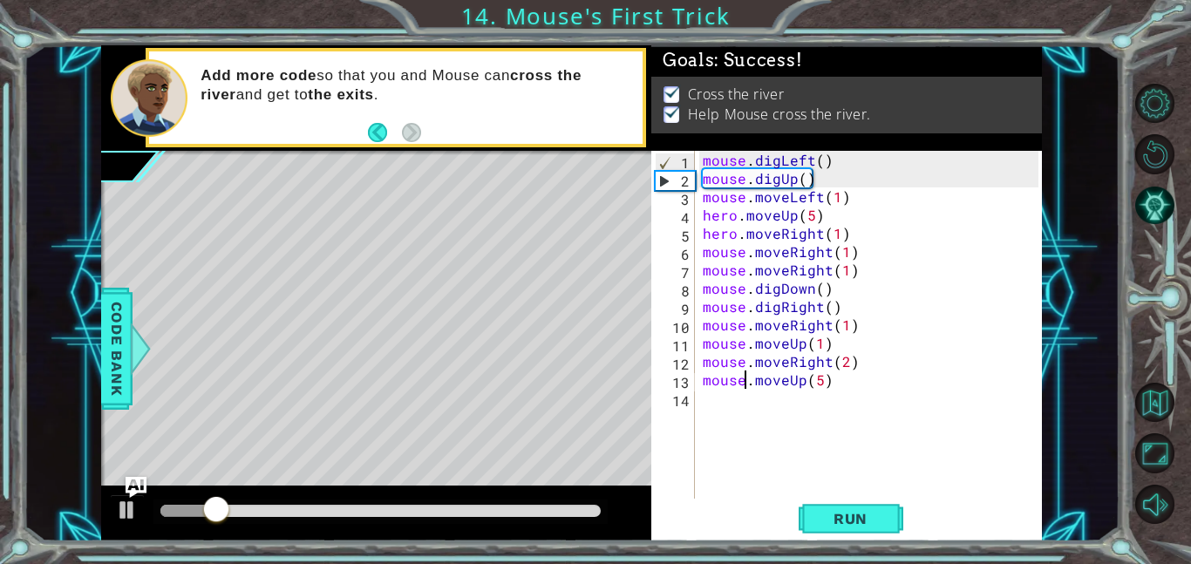
click at [560, 516] on div at bounding box center [380, 511] width 440 height 12
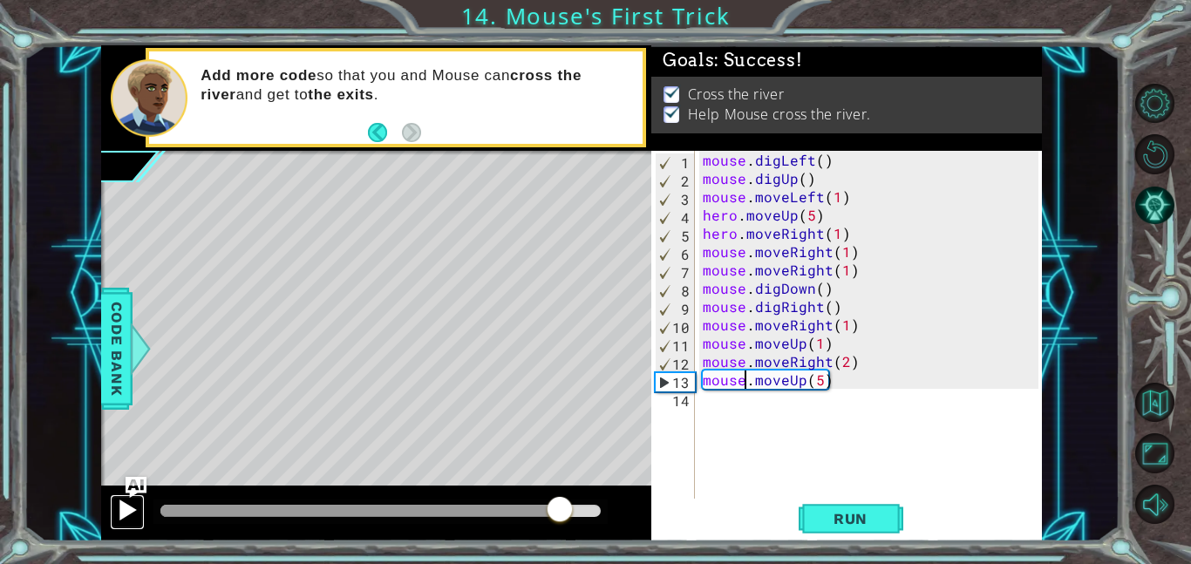
click at [115, 514] on button at bounding box center [127, 512] width 35 height 36
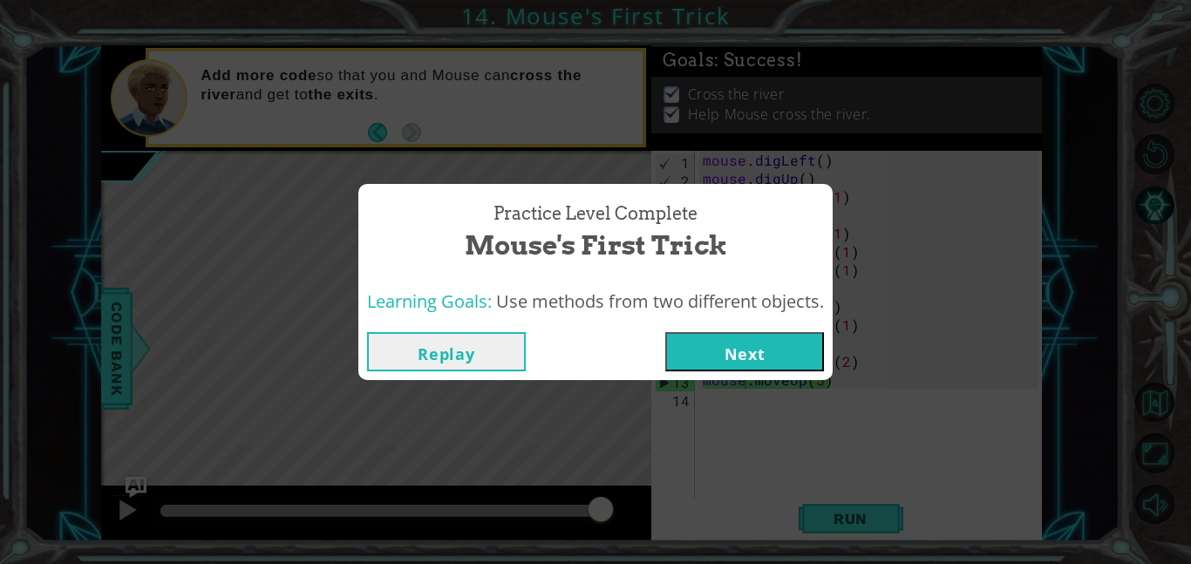
click at [703, 357] on button "Next" at bounding box center [744, 351] width 159 height 39
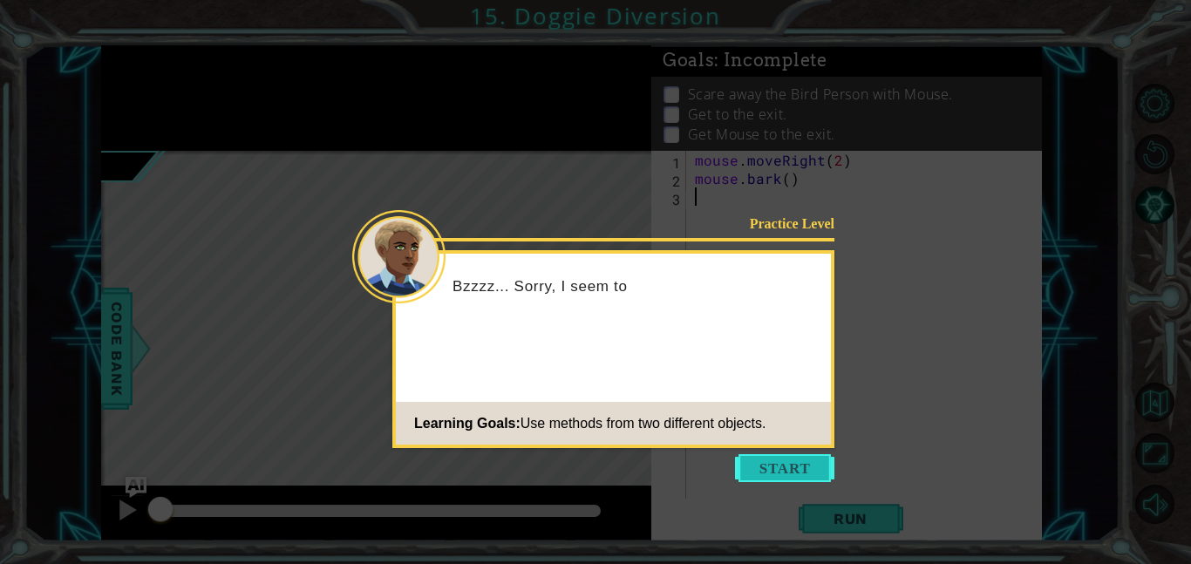
click at [800, 472] on button "Start" at bounding box center [784, 468] width 99 height 28
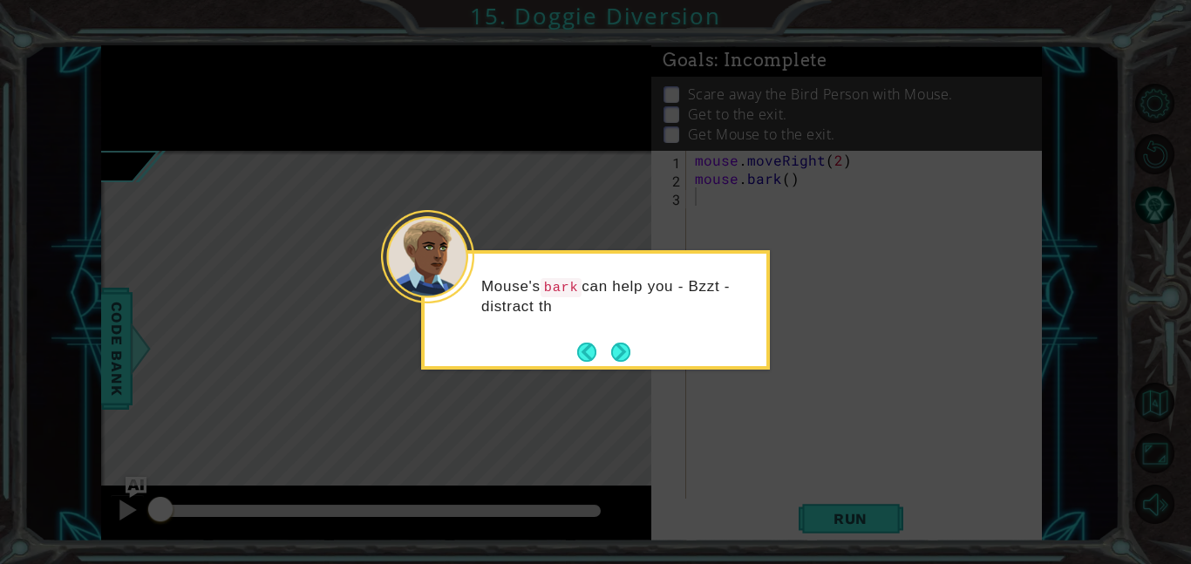
click at [566, 343] on div "Mouse's bark can help you - Bzzt - distract th" at bounding box center [595, 305] width 342 height 89
click at [566, 343] on div "Mouse's bark can help you - Bzzt - distract the Bird PPPPPe" at bounding box center [595, 305] width 342 height 89
click at [612, 347] on button "Next" at bounding box center [621, 352] width 20 height 20
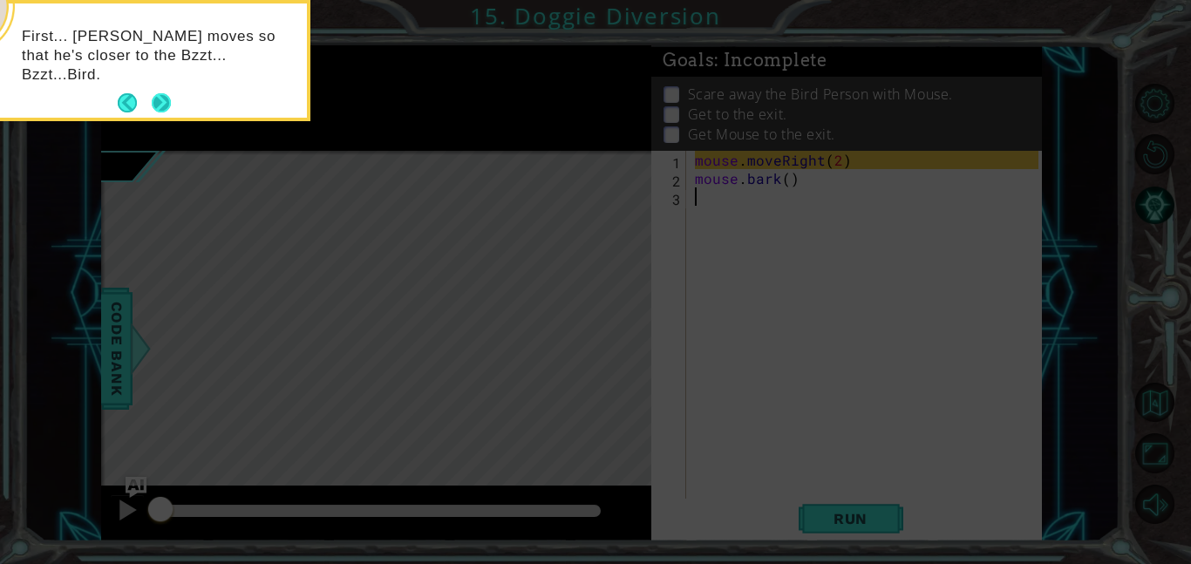
click at [156, 95] on button "Next" at bounding box center [161, 102] width 19 height 19
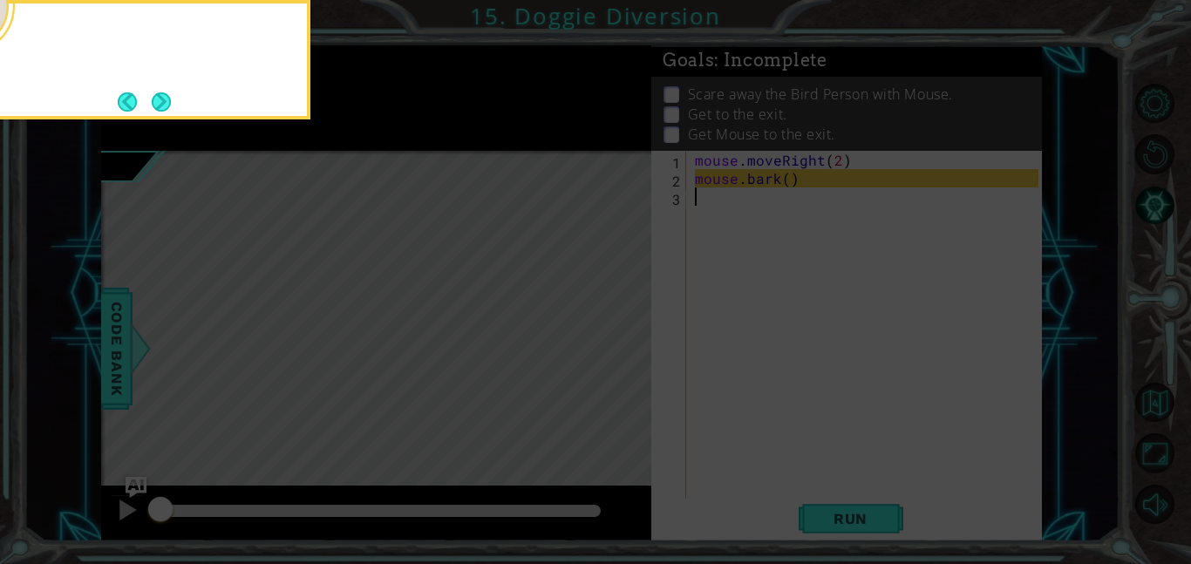
click at [156, 95] on button "Next" at bounding box center [161, 101] width 19 height 19
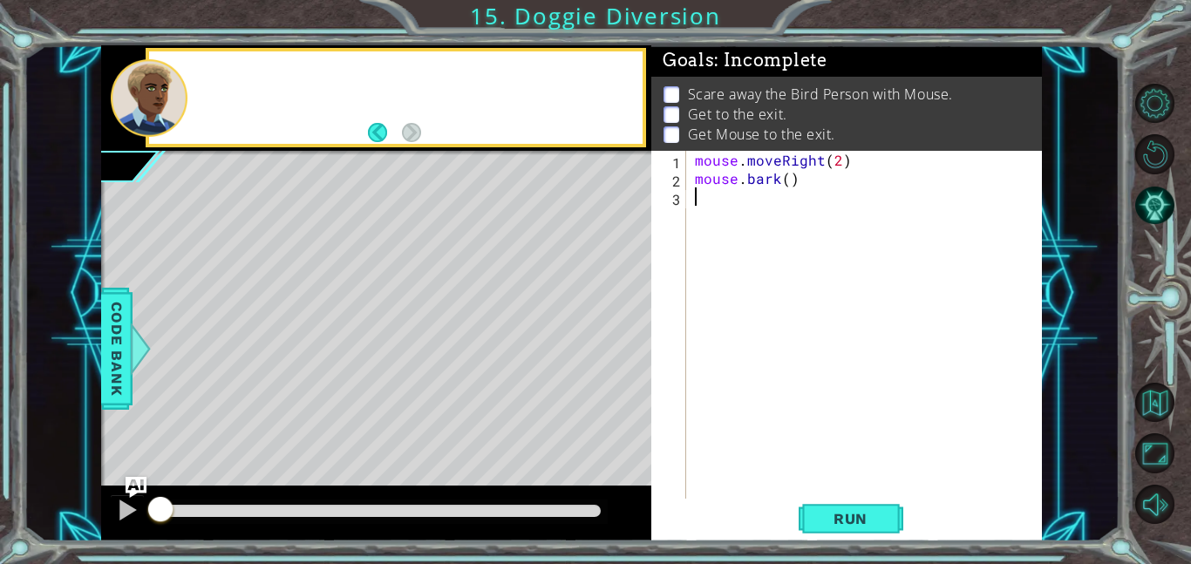
click at [156, 95] on div at bounding box center [149, 98] width 77 height 78
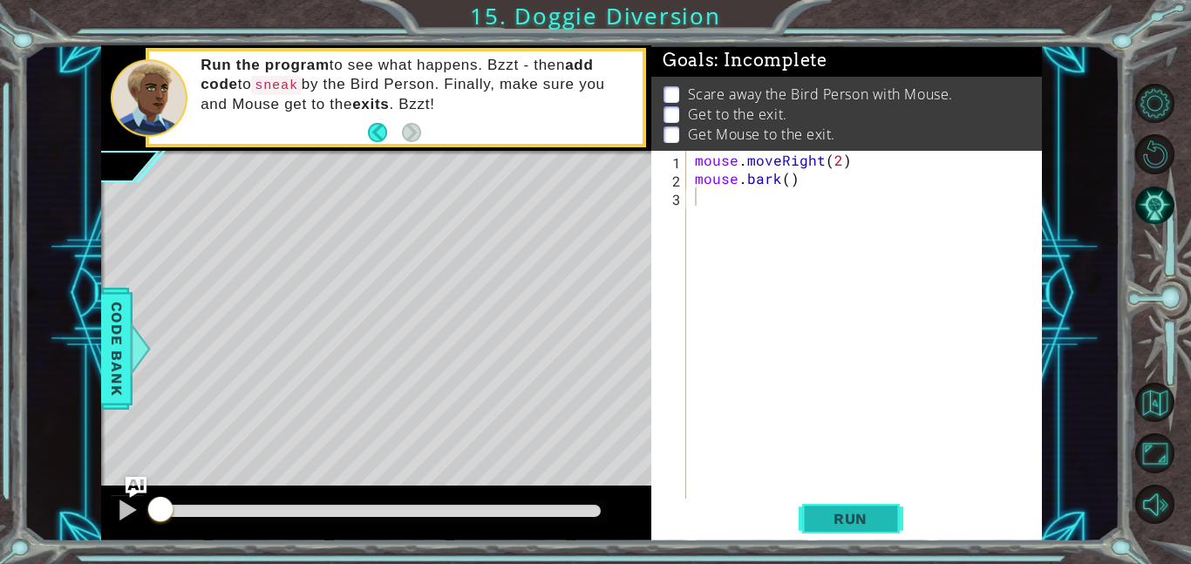
click at [872, 520] on span "Run" at bounding box center [850, 518] width 69 height 17
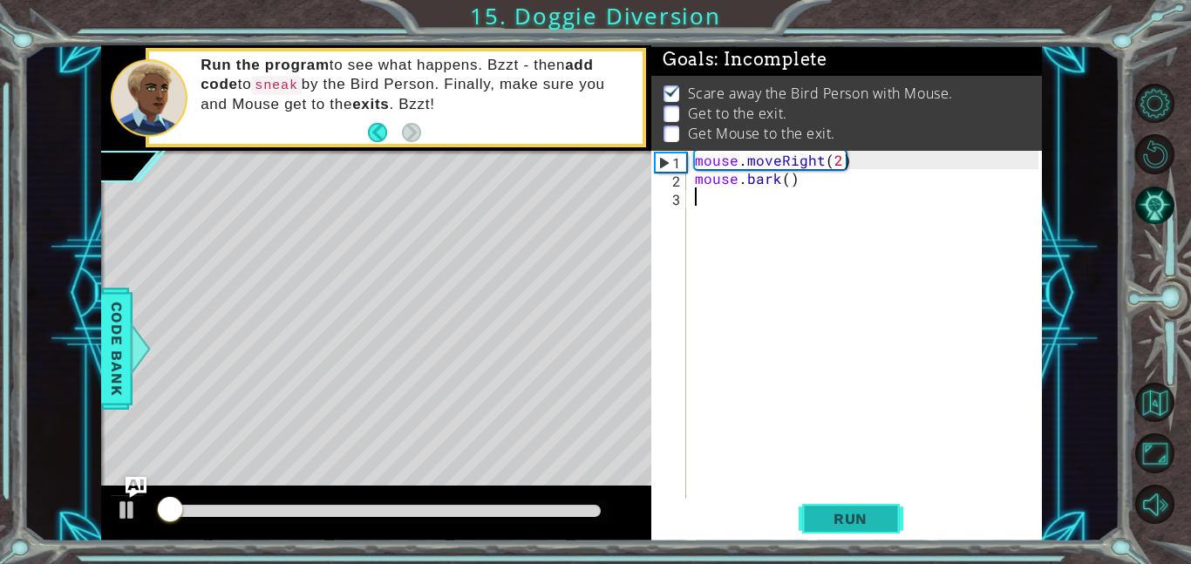
scroll to position [2, 0]
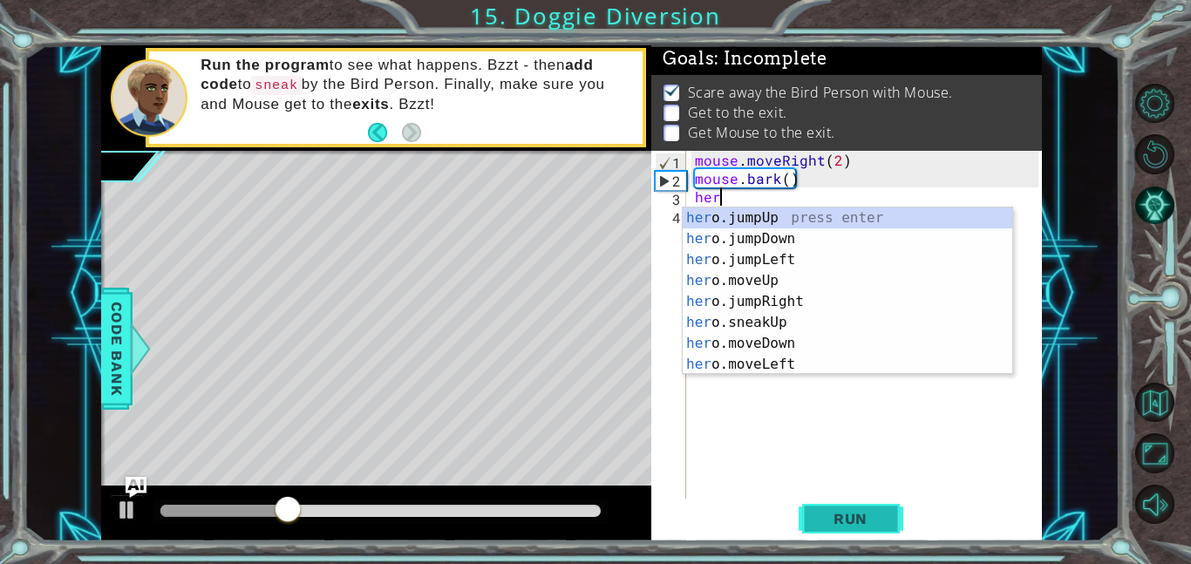
type textarea "hero"
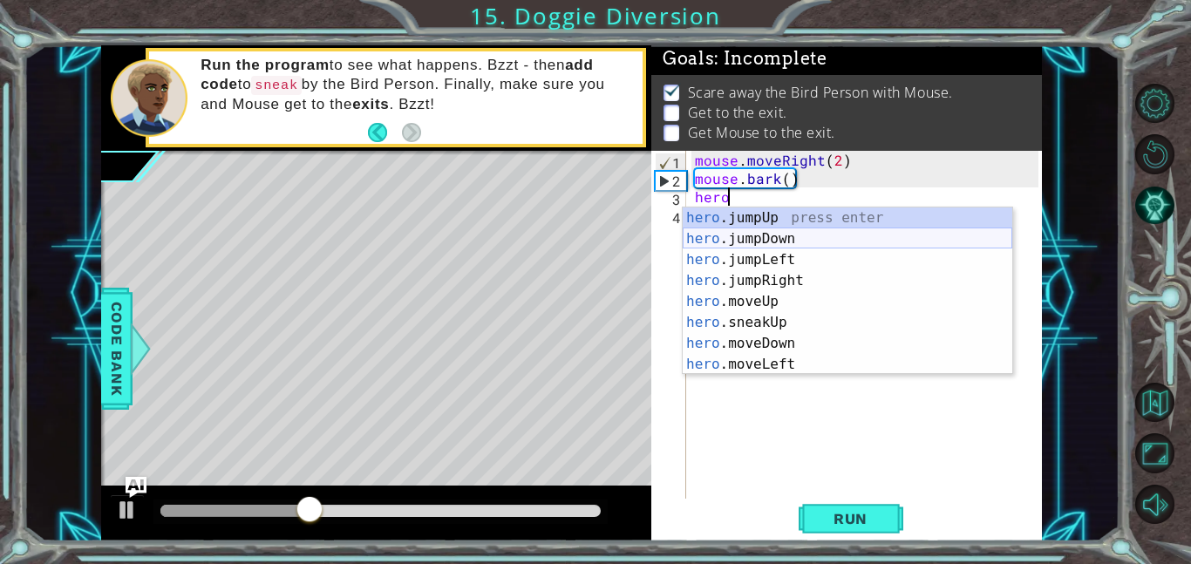
click at [814, 247] on div "hero .jumpUp press enter hero .jumpDown press enter hero .jumpLeft press enter …" at bounding box center [846, 311] width 329 height 209
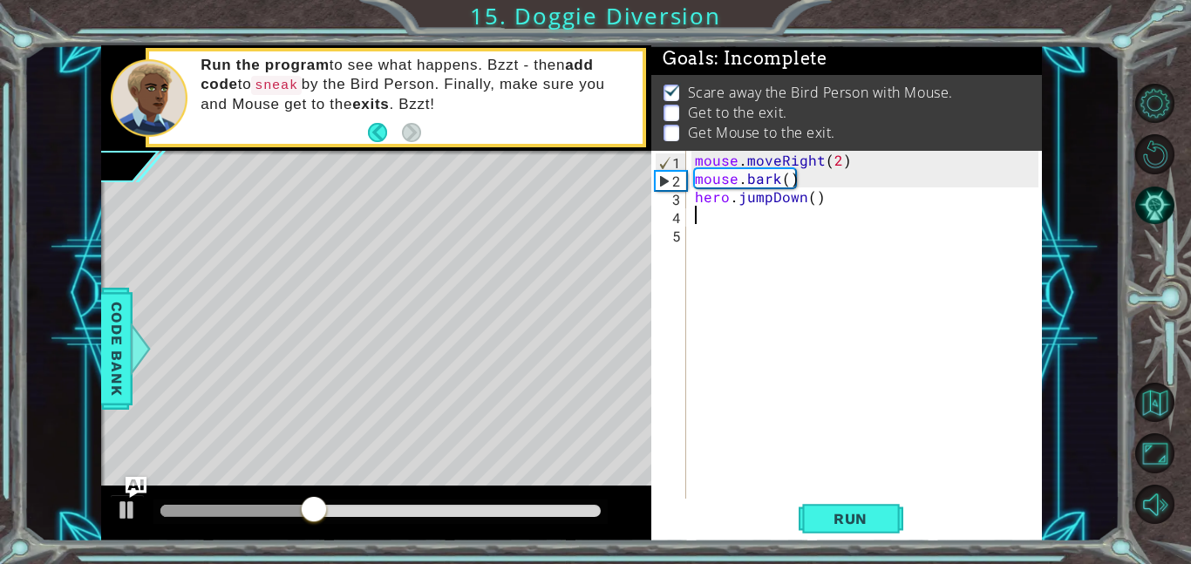
scroll to position [0, 0]
click at [752, 305] on div "mouse . moveRight ( 2 ) mouse . bark ( ) hero . jumpDown ( )" at bounding box center [869, 343] width 356 height 384
click at [733, 215] on div "mouse . moveRight ( 2 ) mouse . bark ( ) hero . jumpDown ( )" at bounding box center [869, 343] width 356 height 384
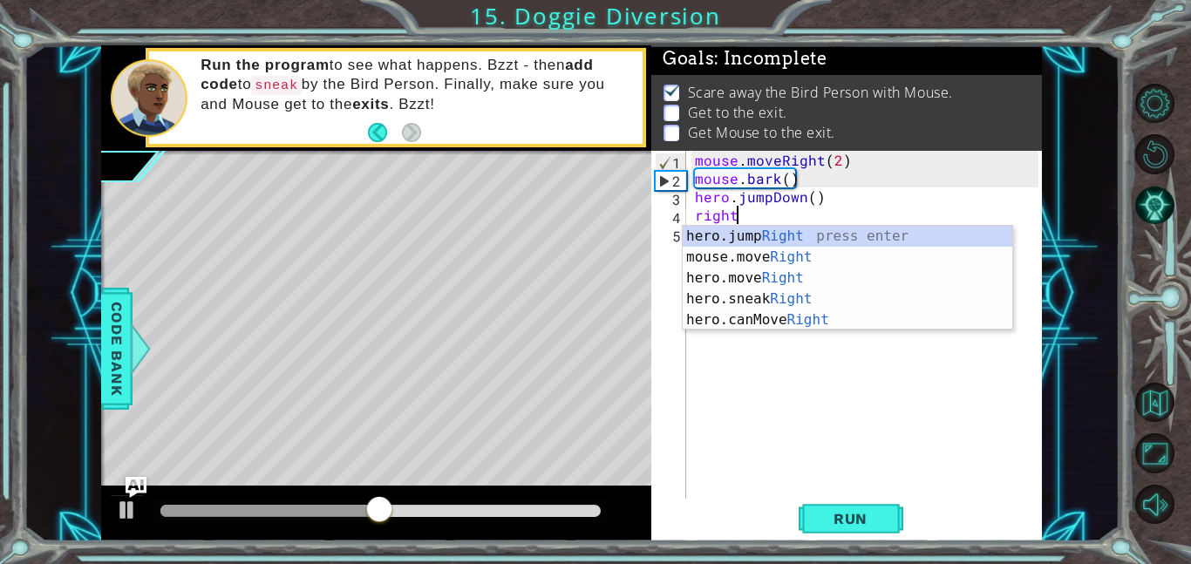
scroll to position [0, 2]
click at [743, 261] on div "hero.jump Right press enter mouse.move Right press enter hero.move Right press …" at bounding box center [846, 299] width 329 height 146
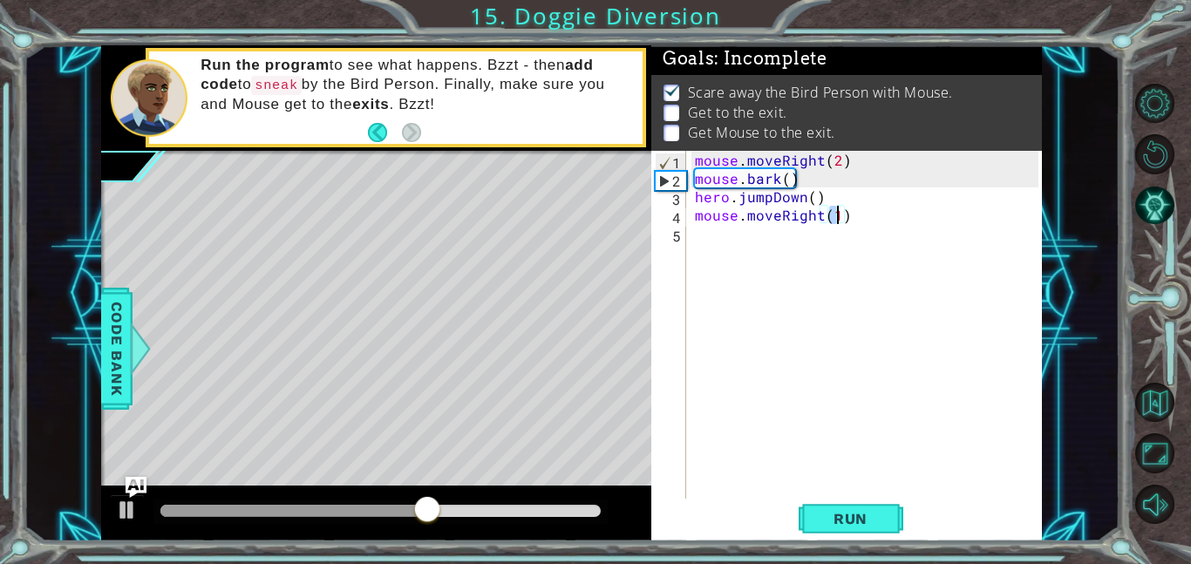
click at [740, 218] on div "mouse . moveRight ( 2 ) mouse . bark ( ) hero . jumpDown ( ) mouse . moveRight …" at bounding box center [869, 343] width 356 height 384
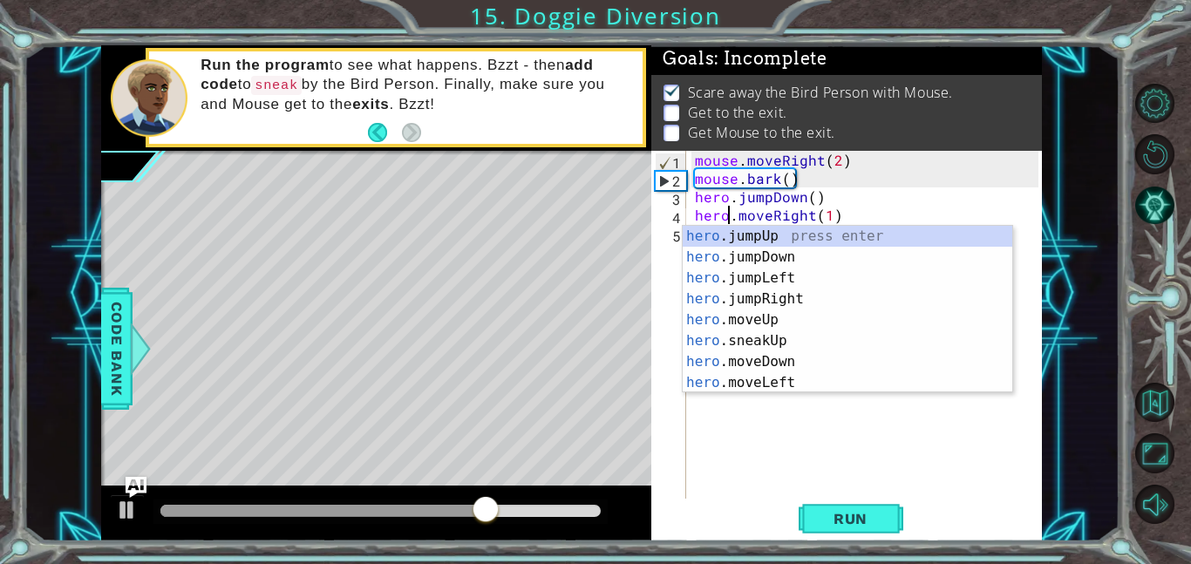
click at [827, 215] on div "mouse . moveRight ( 2 ) mouse . bark ( ) hero . jumpDown ( ) hero . moveRight (…" at bounding box center [869, 343] width 356 height 384
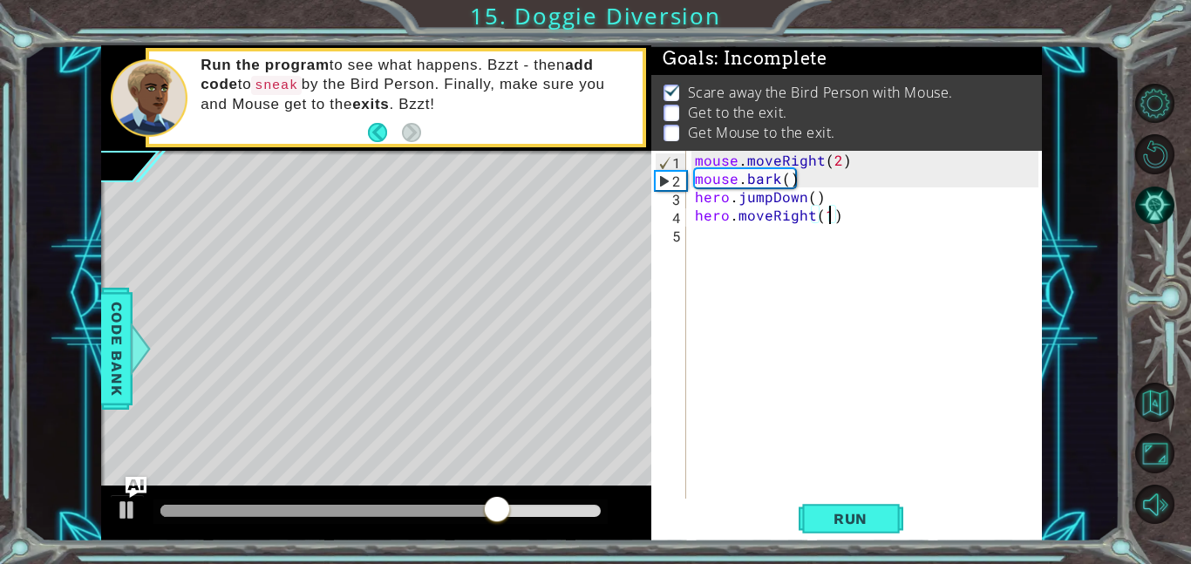
scroll to position [0, 8]
type textarea "hero.moveRight(4)"
click at [806, 512] on button "Run" at bounding box center [850, 518] width 105 height 39
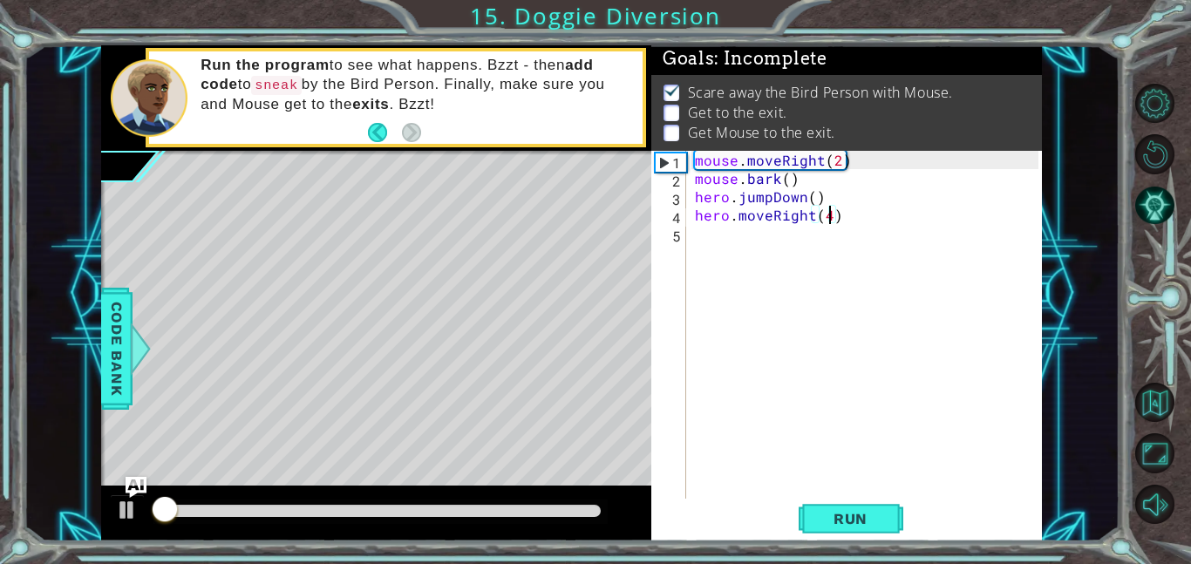
click at [774, 320] on div "mouse . moveRight ( 2 ) mouse . bark ( ) hero . jumpDown ( ) hero . moveRight (…" at bounding box center [869, 343] width 356 height 384
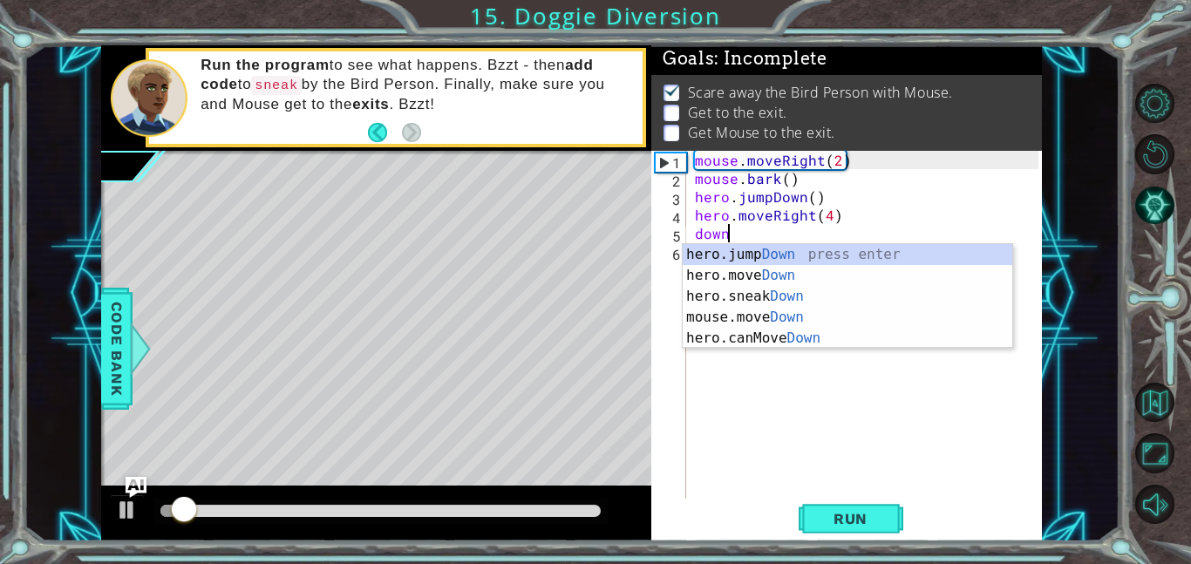
scroll to position [0, 1]
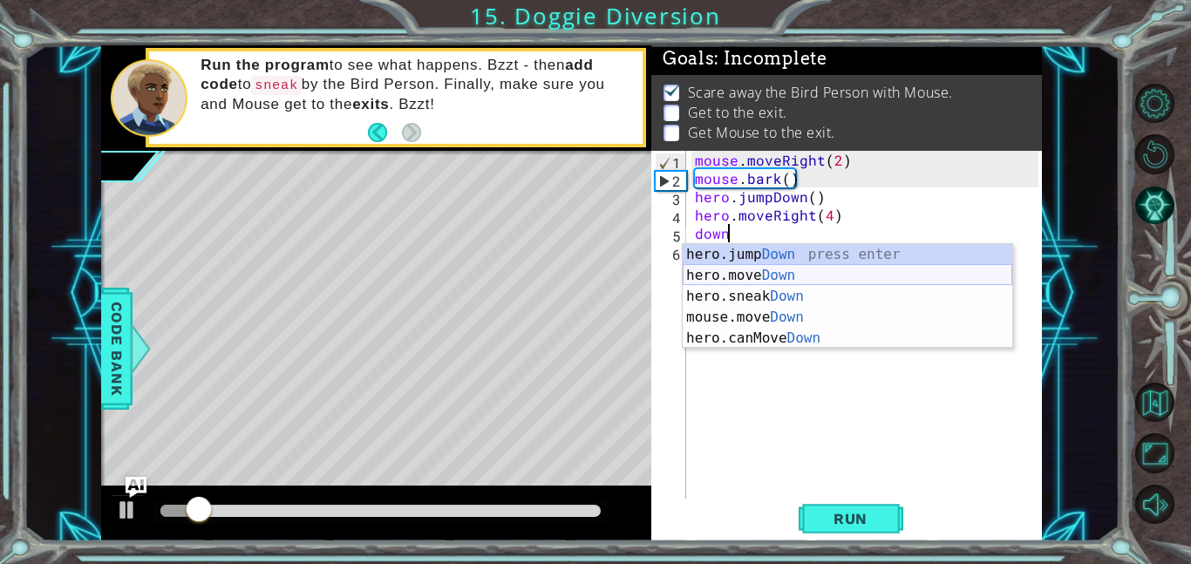
click at [766, 274] on div "hero.jump Down press enter hero.move Down press enter hero.sneak Down press ent…" at bounding box center [846, 317] width 329 height 146
type textarea "hero.moveDown(1)"
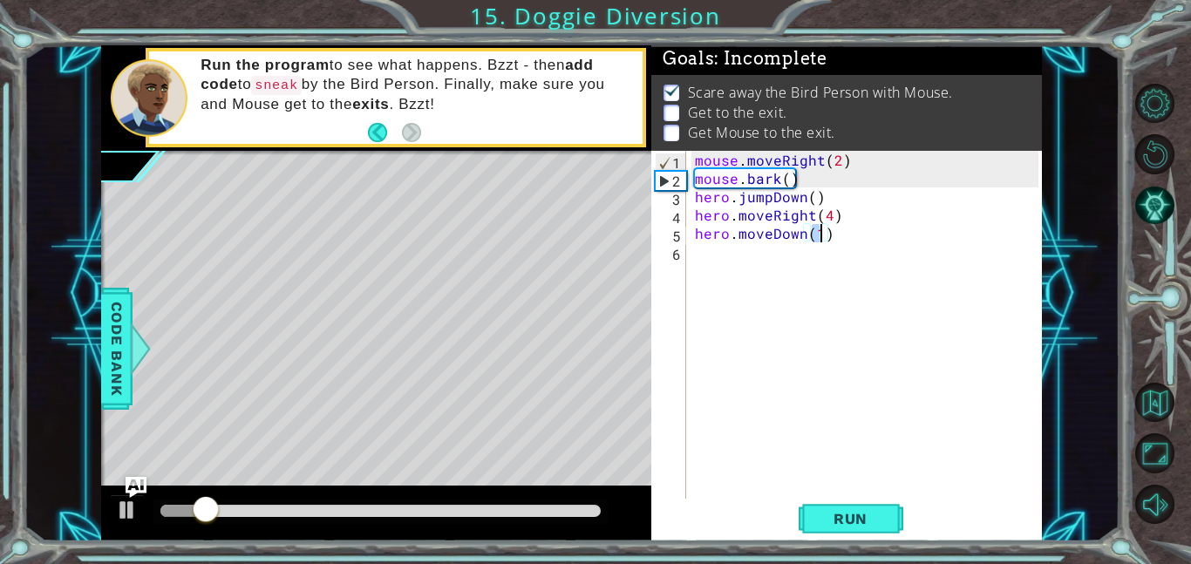
click at [774, 278] on div "mouse . moveRight ( 2 ) mouse . bark ( ) hero . jumpDown ( ) hero . moveRight (…" at bounding box center [869, 343] width 356 height 384
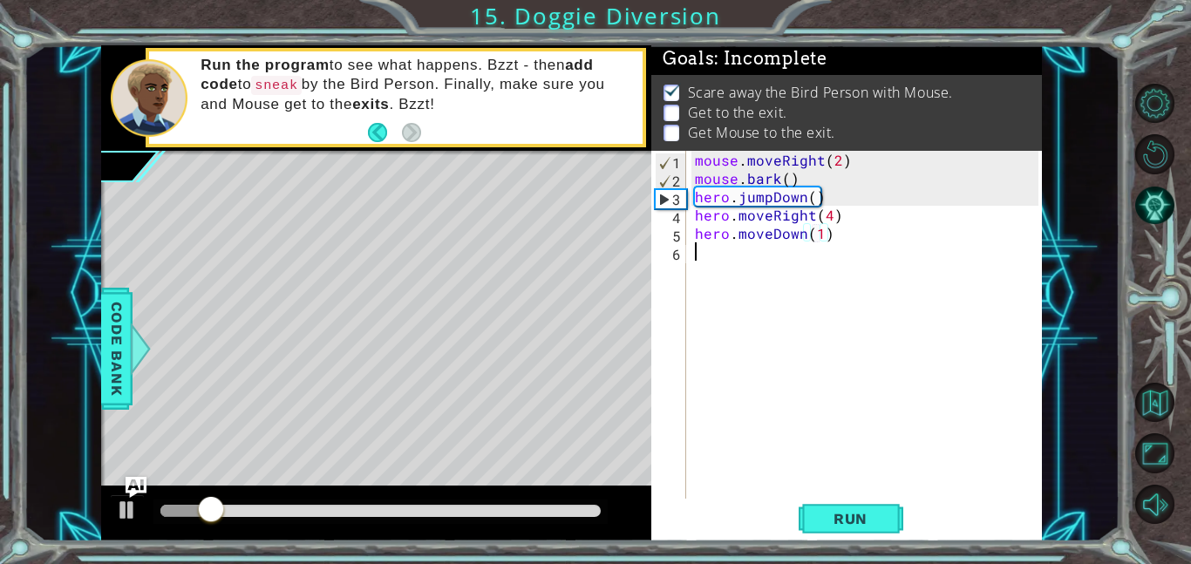
scroll to position [0, 0]
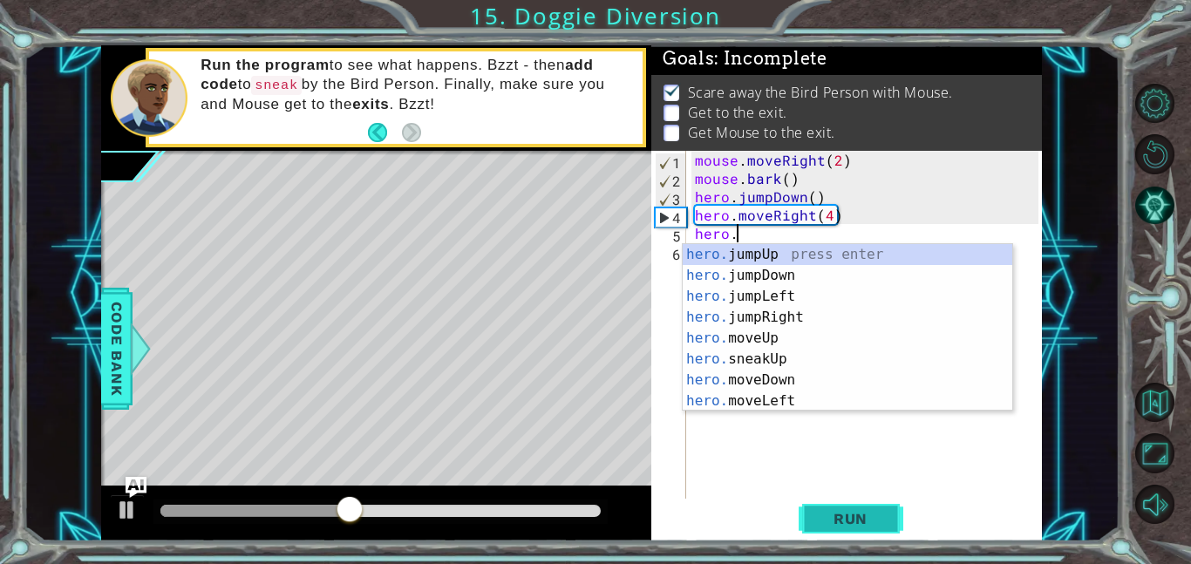
click at [873, 526] on span "Run" at bounding box center [850, 518] width 69 height 17
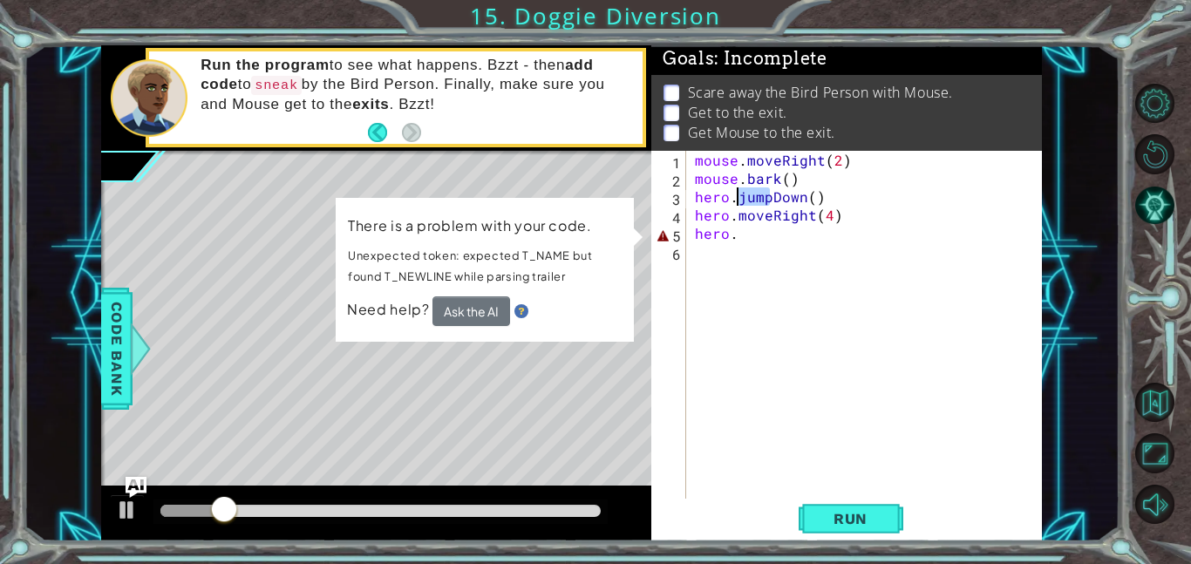
drag, startPoint x: 768, startPoint y: 197, endPoint x: 737, endPoint y: 198, distance: 30.5
click at [737, 198] on div "mouse . moveRight ( 2 ) mouse . bark ( ) hero . jumpDown ( ) hero . moveRight (…" at bounding box center [869, 343] width 356 height 384
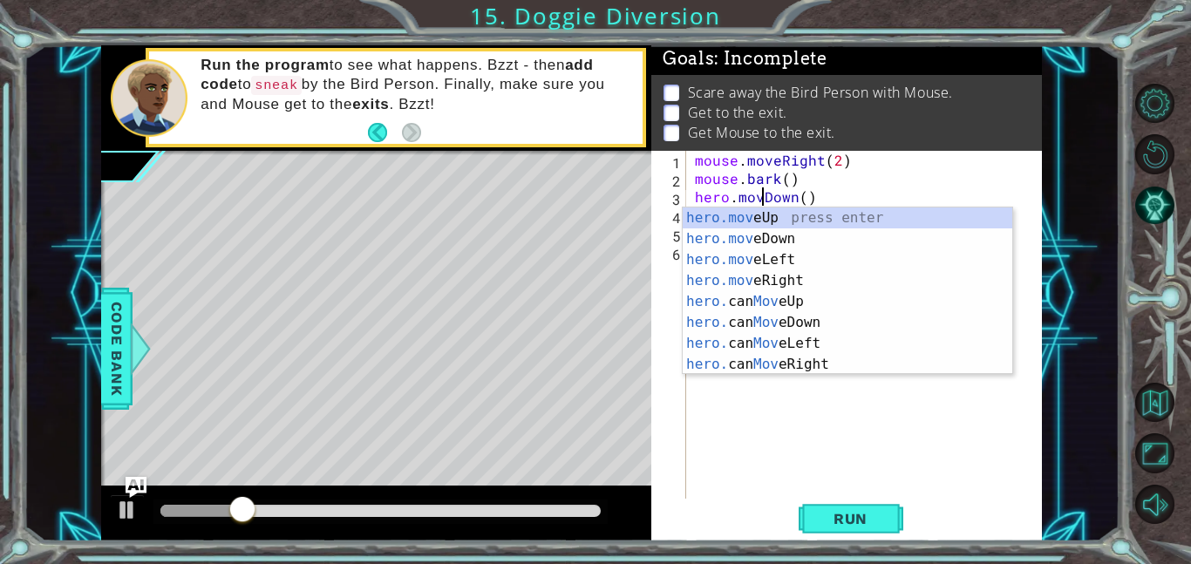
scroll to position [0, 4]
click at [825, 519] on span "Run" at bounding box center [850, 518] width 69 height 17
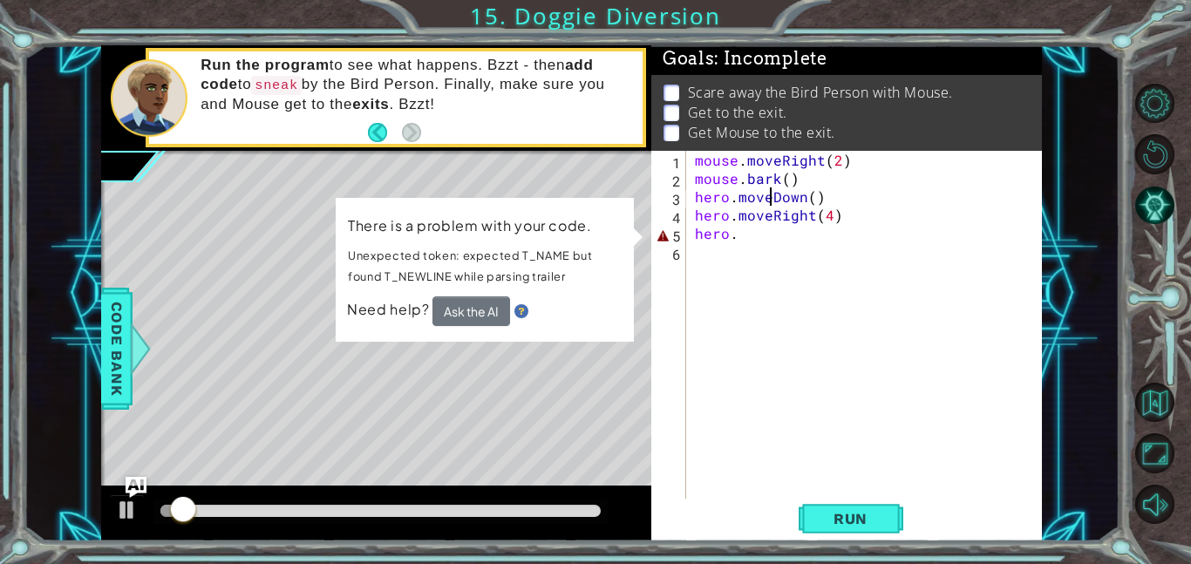
click at [757, 230] on div "mouse . moveRight ( 2 ) mouse . bark ( ) hero . moveDown ( ) hero . moveRight (…" at bounding box center [869, 343] width 356 height 384
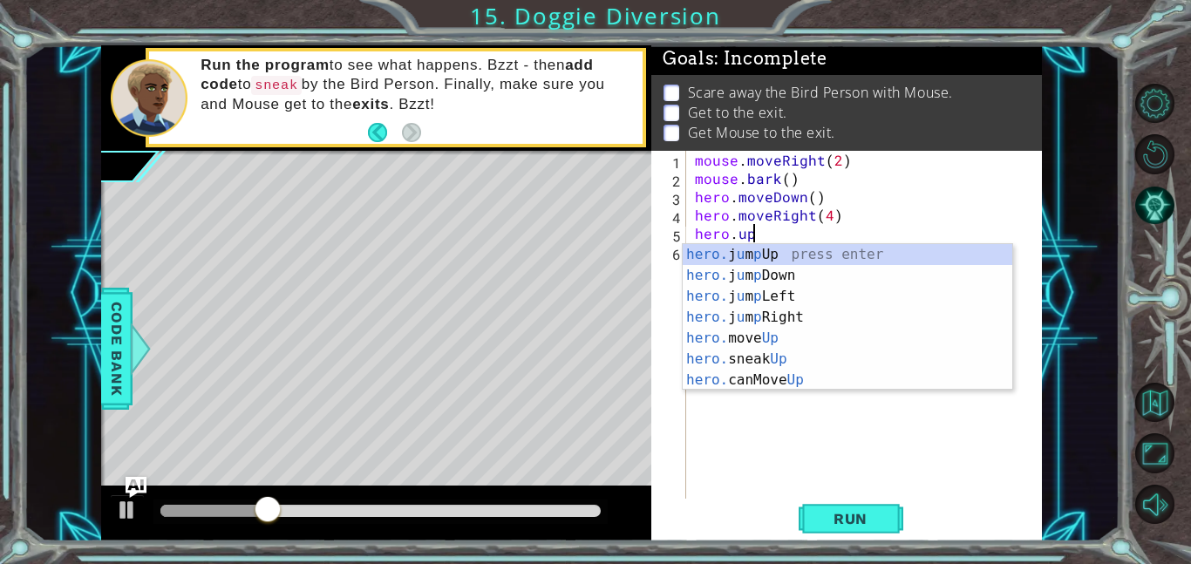
scroll to position [0, 3]
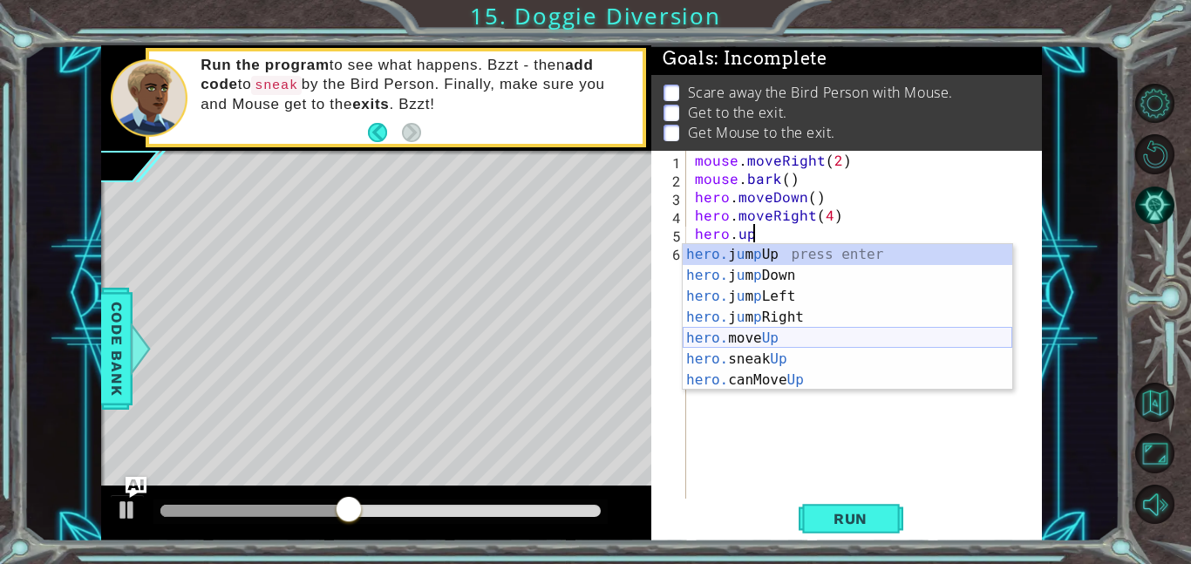
click at [775, 344] on div "hero. j u m p Up press enter hero. j u m p Down press enter hero. j u m p Left …" at bounding box center [846, 338] width 329 height 188
type textarea "hero.moveUp(1)"
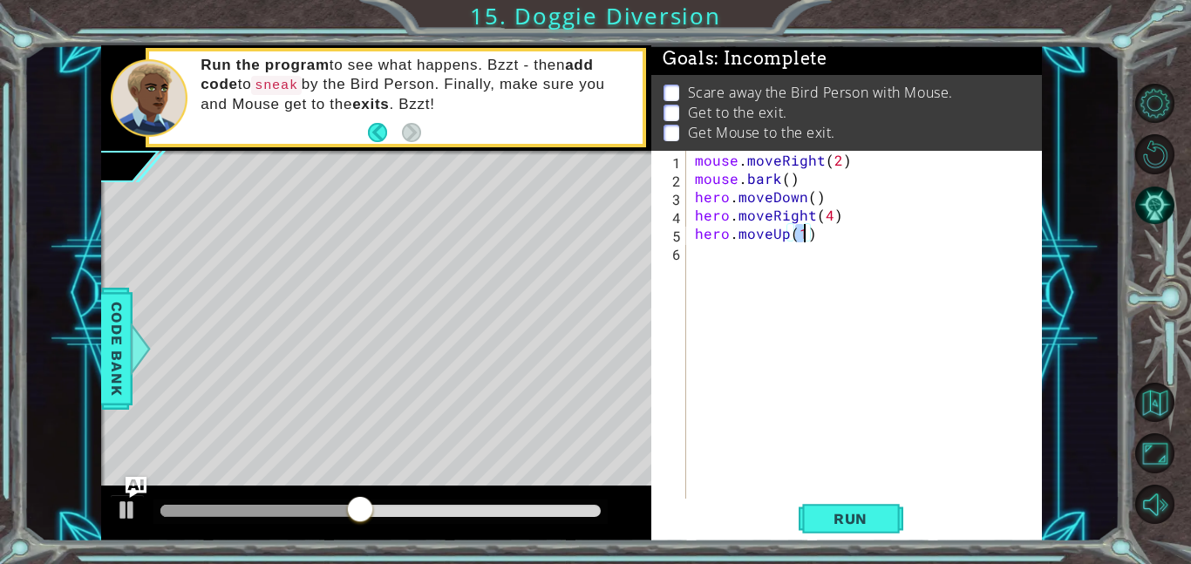
click at [814, 305] on div "mouse . moveRight ( 2 ) mouse . bark ( ) hero . moveDown ( ) hero . moveRight (…" at bounding box center [869, 343] width 356 height 384
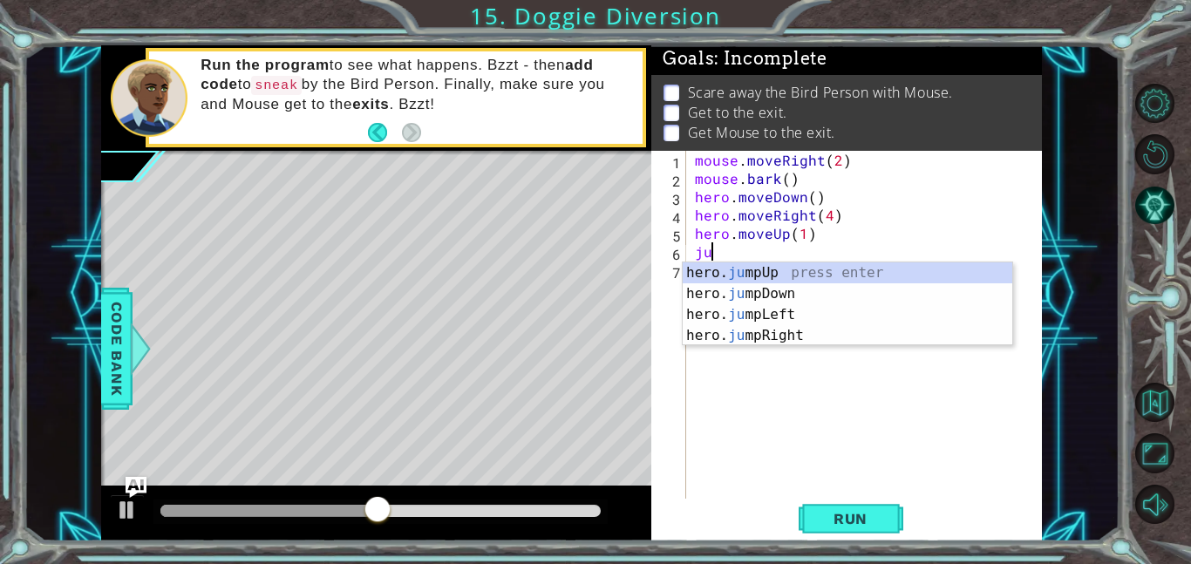
type textarea "jum"
click at [826, 271] on div "hero. jum pUp press enter hero. jum pDown press enter hero. jum pLeft press ent…" at bounding box center [846, 325] width 329 height 126
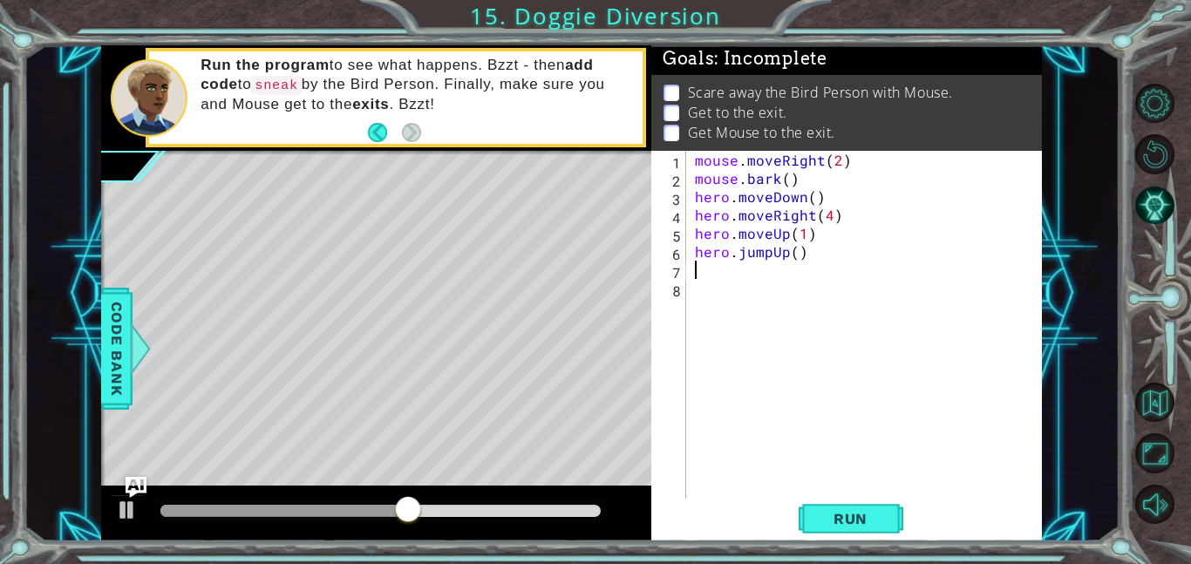
click at [830, 270] on div "mouse . moveRight ( 2 ) mouse . bark ( ) hero . moveDown ( ) hero . moveRight (…" at bounding box center [869, 343] width 356 height 384
click at [819, 288] on div "mouse . moveRight ( 2 ) mouse . bark ( ) hero . moveDown ( ) hero . moveRight (…" at bounding box center [869, 343] width 356 height 384
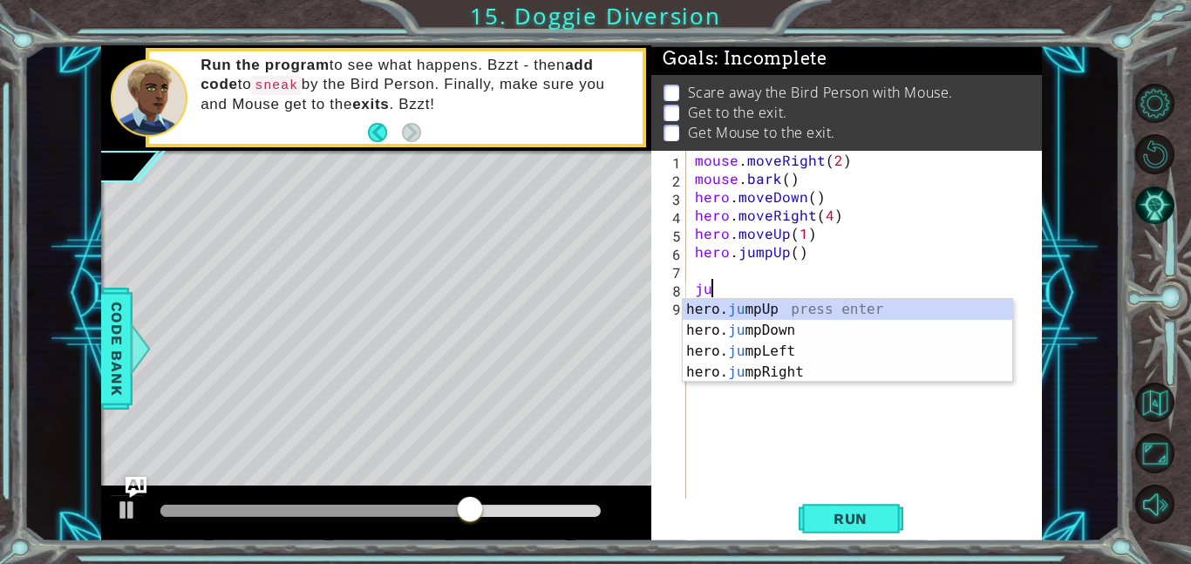
type textarea "jum"
click at [790, 377] on div "hero. jum pUp press enter hero. jum pDown press enter hero. jum pLeft press ent…" at bounding box center [846, 362] width 329 height 126
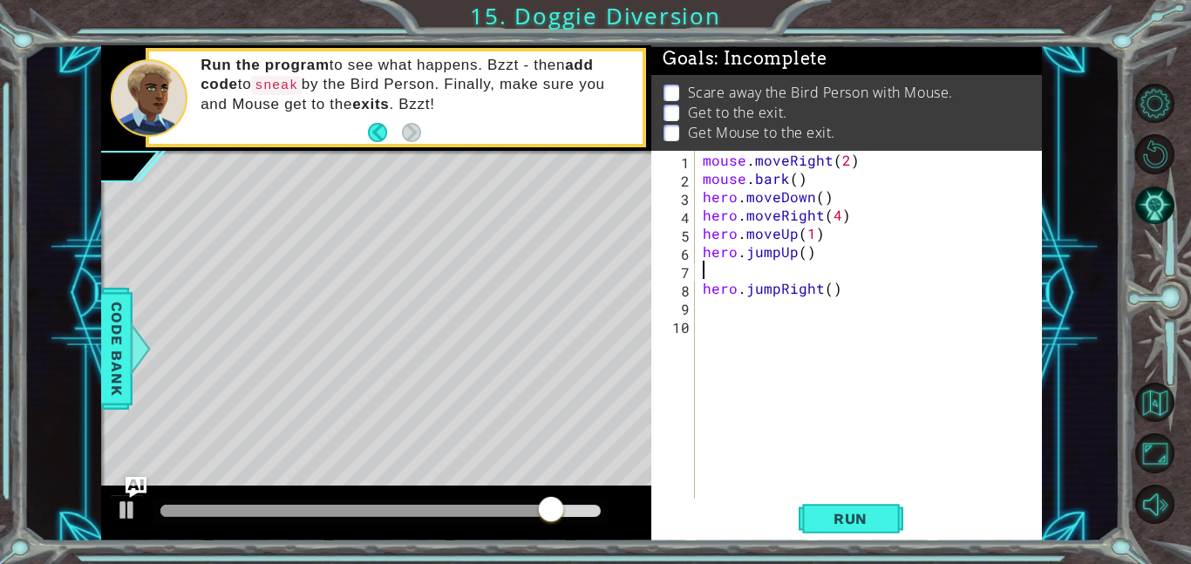
click at [743, 278] on div "mouse . moveRight ( 2 ) mouse . bark ( ) hero . moveDown ( ) hero . moveRight (…" at bounding box center [873, 343] width 348 height 384
type textarea "hero.jumpUp()"
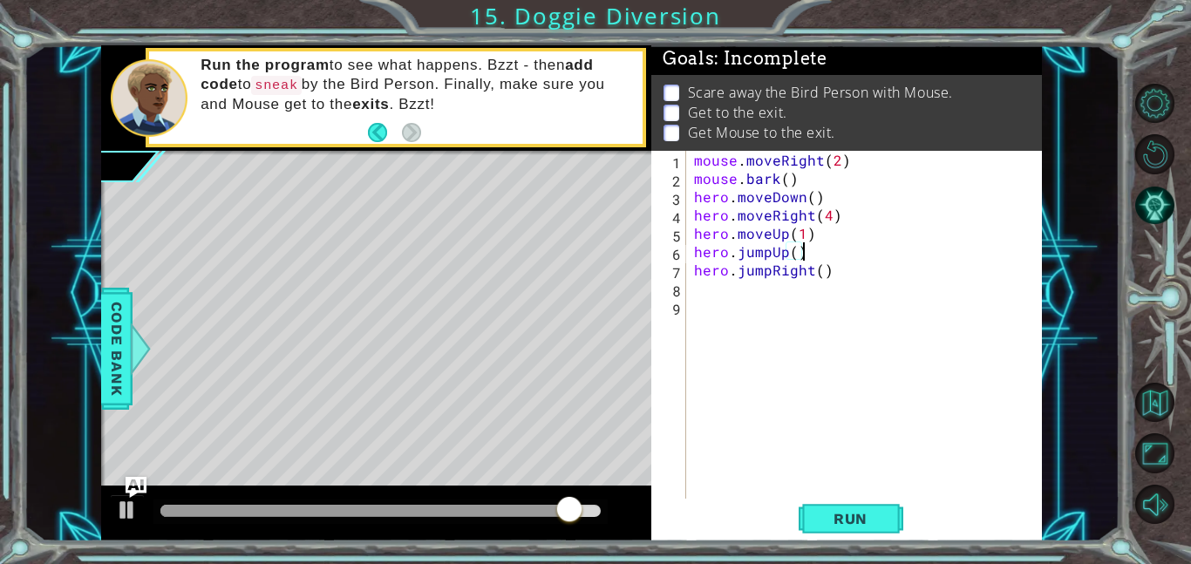
click at [757, 295] on div "mouse . moveRight ( 2 ) mouse . bark ( ) hero . moveDown ( ) hero . moveRight (…" at bounding box center [868, 343] width 356 height 384
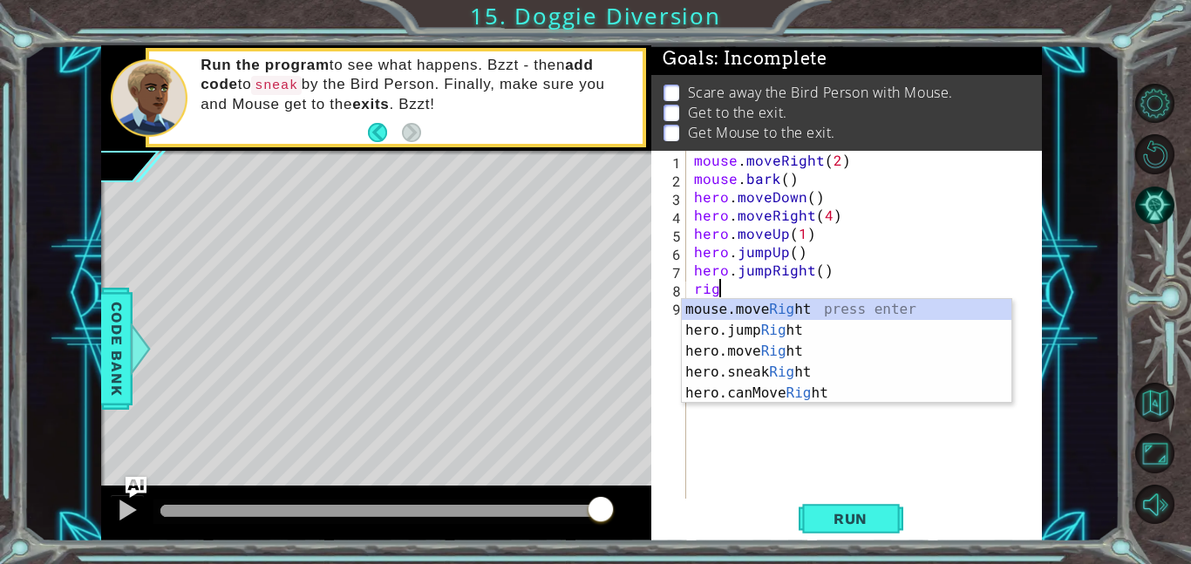
scroll to position [0, 2]
click at [816, 327] on div "hero.jump Right press enter mouse.move Right press enter hero.move Right press …" at bounding box center [846, 372] width 329 height 146
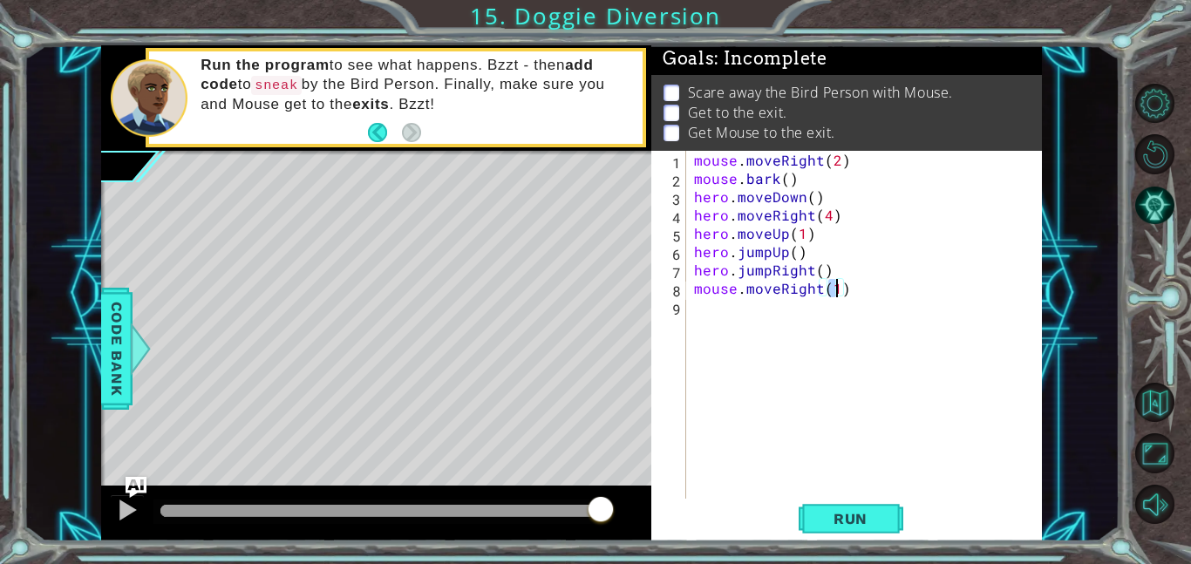
scroll to position [0, 8]
type textarea "mouse.moveRight(4)"
click at [793, 351] on div "mouse . moveRight ( 2 ) mouse . bark ( ) hero . moveDown ( ) hero . moveRight (…" at bounding box center [868, 343] width 356 height 384
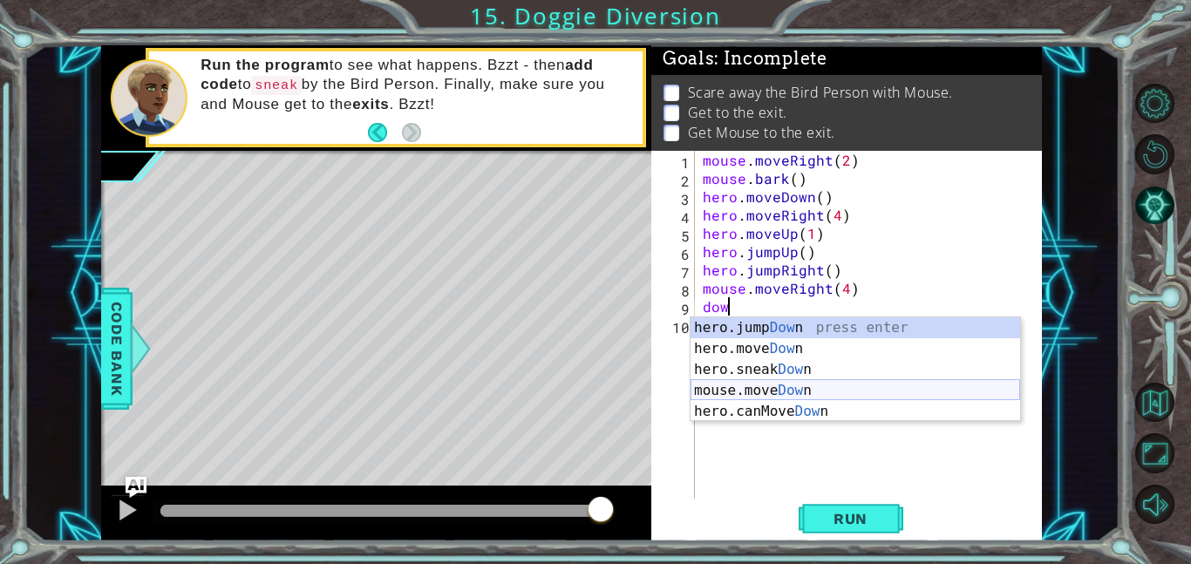
click at [802, 392] on div "hero.jump Dow n press enter hero.move Dow n press enter hero.sneak Dow n press …" at bounding box center [854, 390] width 329 height 146
type textarea "mouse.moveDown(1)"
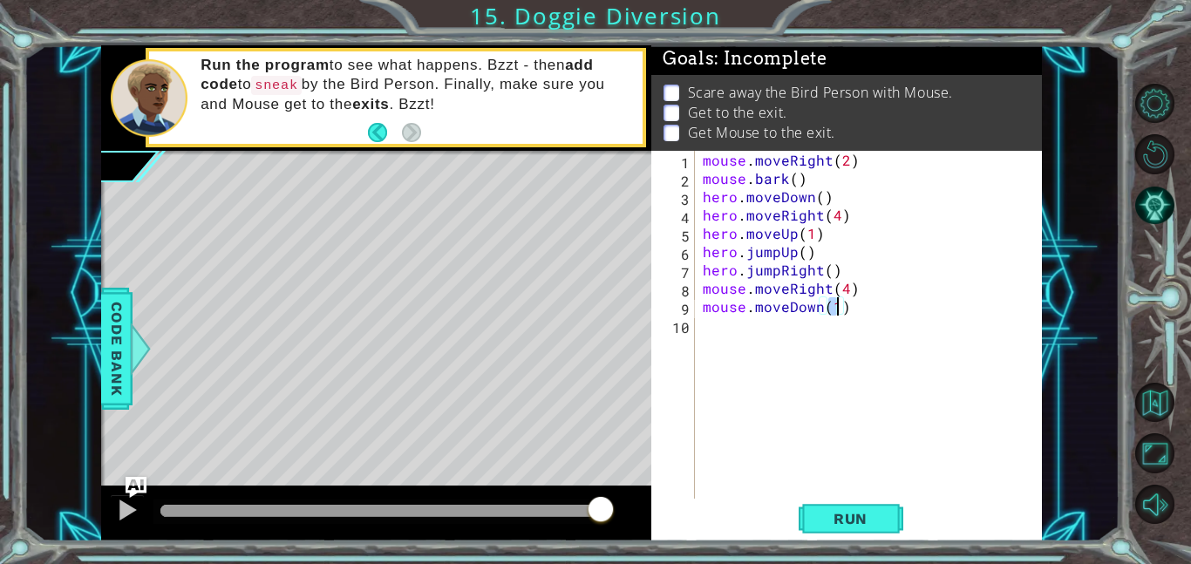
click at [802, 410] on div "mouse . moveRight ( 2 ) mouse . bark ( ) hero . moveDown ( ) hero . moveRight (…" at bounding box center [873, 343] width 348 height 384
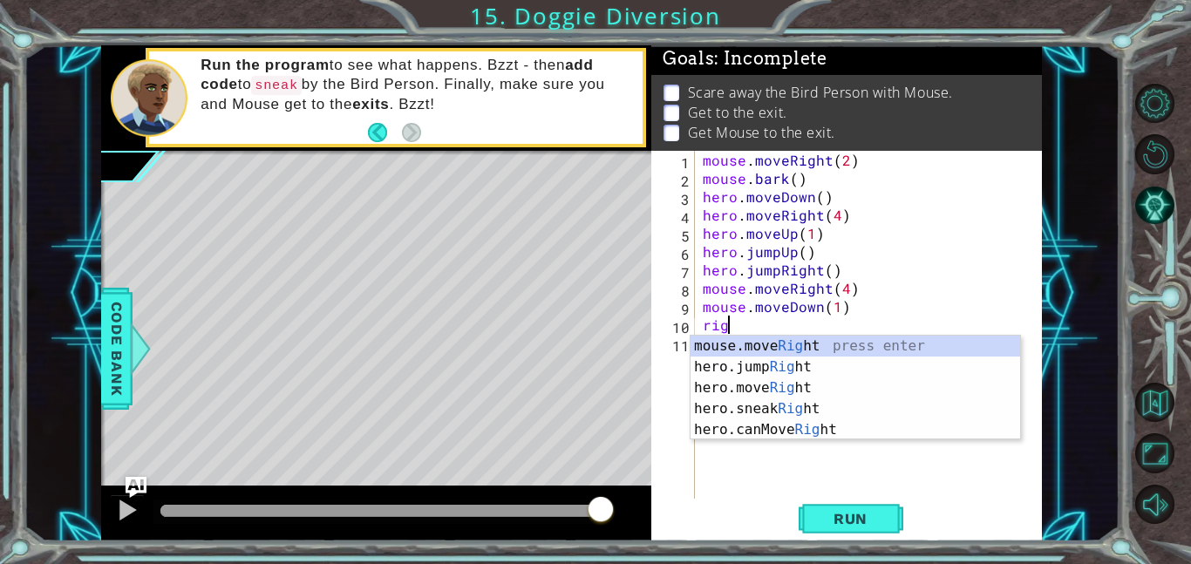
scroll to position [0, 2]
click at [831, 371] on div "hero.jump Right press enter mouse.move Right press enter hero.move Right press …" at bounding box center [854, 409] width 329 height 146
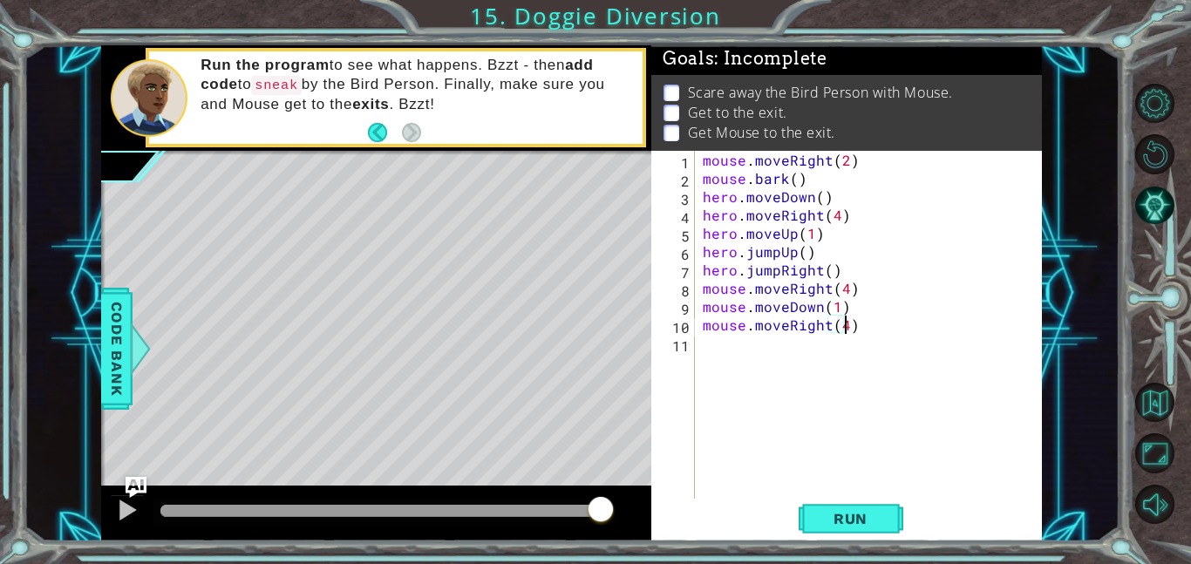
scroll to position [0, 8]
click at [858, 528] on button "Run" at bounding box center [850, 518] width 105 height 39
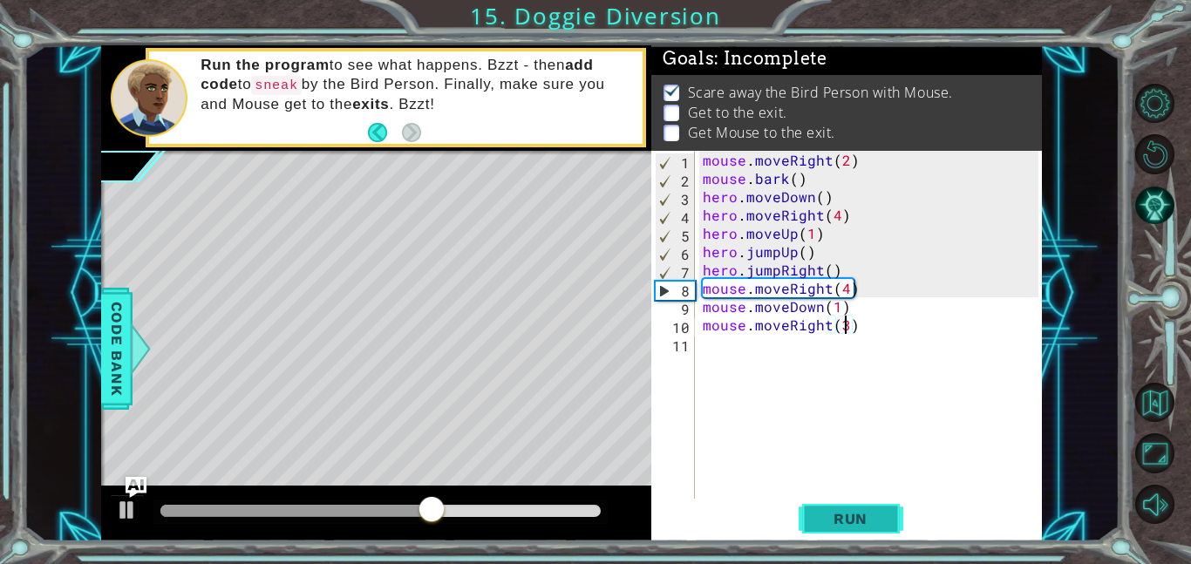
click at [861, 515] on span "Run" at bounding box center [850, 518] width 69 height 17
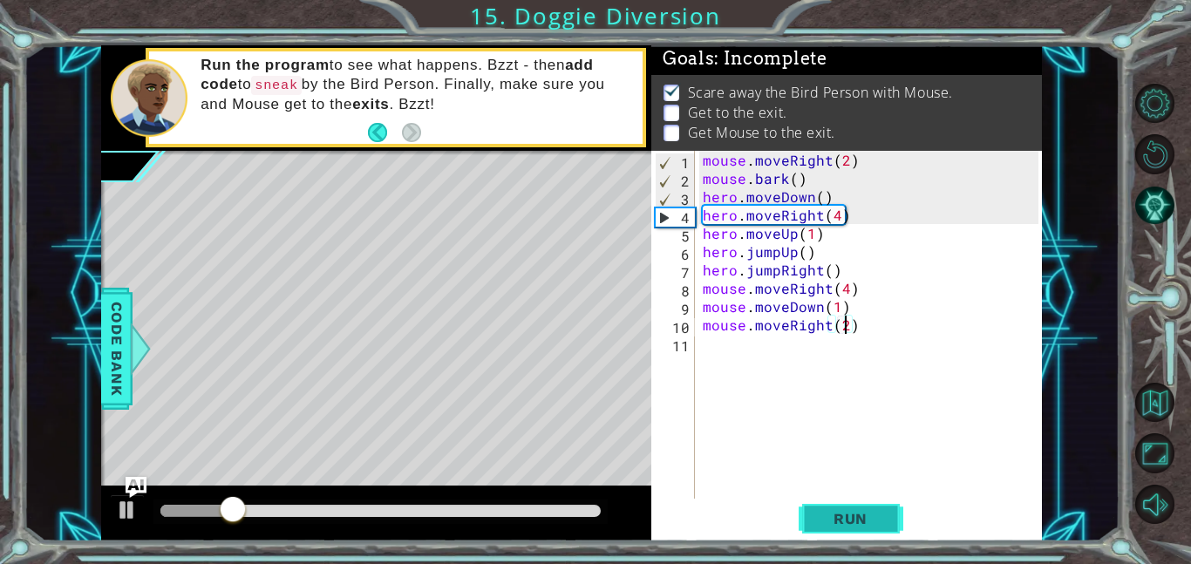
type textarea "mouse.moveRight(2)"
click at [843, 511] on span "Run" at bounding box center [850, 518] width 69 height 17
click at [836, 409] on div "mouse . moveRight ( 2 ) mouse . bark ( ) hero . moveDown ( ) hero . moveRight (…" at bounding box center [873, 343] width 348 height 384
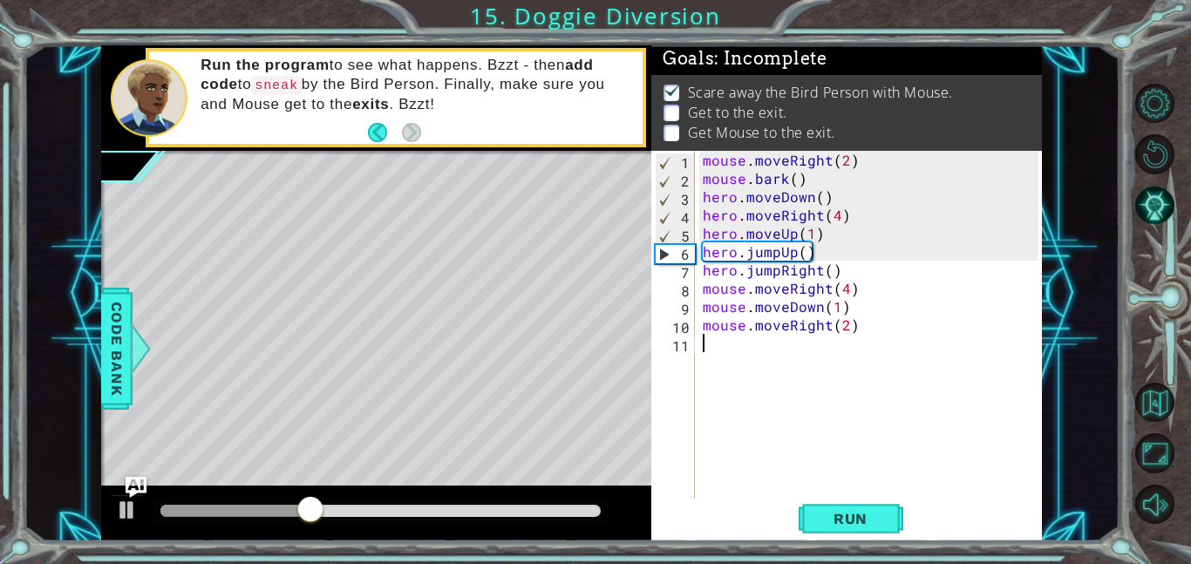
click at [846, 329] on div "mouse . moveRight ( 2 ) mouse . bark ( ) hero . moveDown ( ) hero . moveRight (…" at bounding box center [873, 343] width 348 height 384
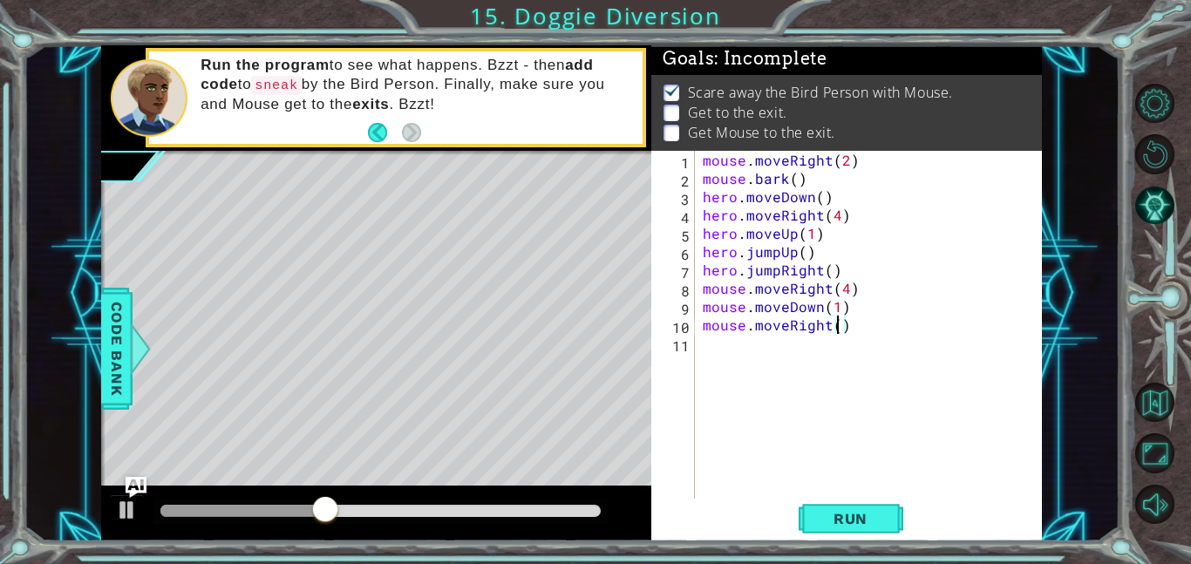
scroll to position [0, 8]
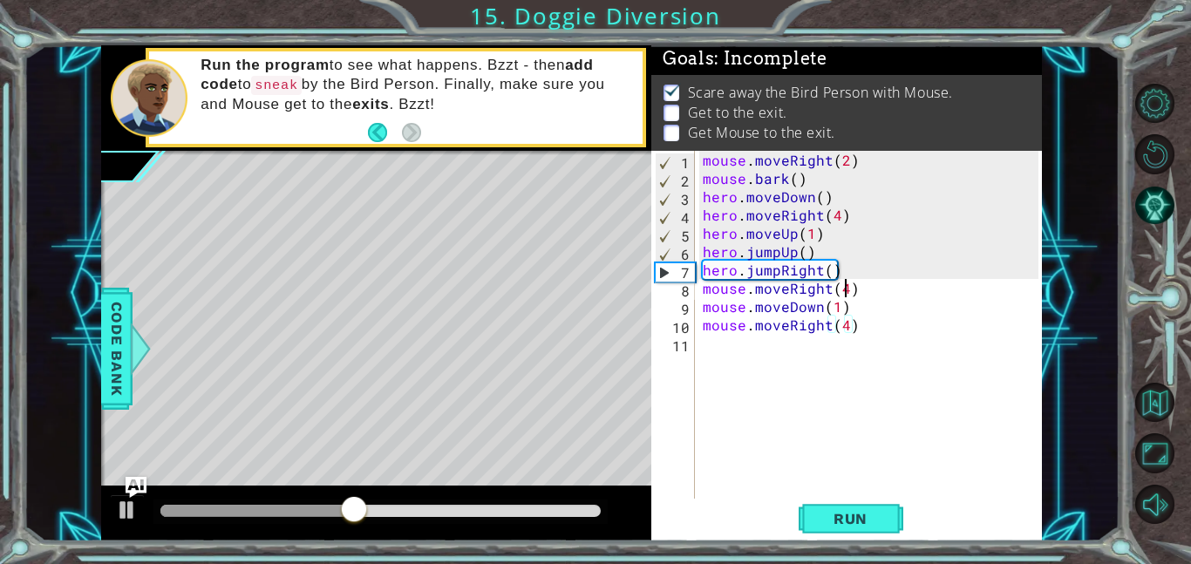
click at [849, 286] on div "mouse . moveRight ( 2 ) mouse . bark ( ) hero . moveDown ( ) hero . moveRight (…" at bounding box center [873, 343] width 348 height 384
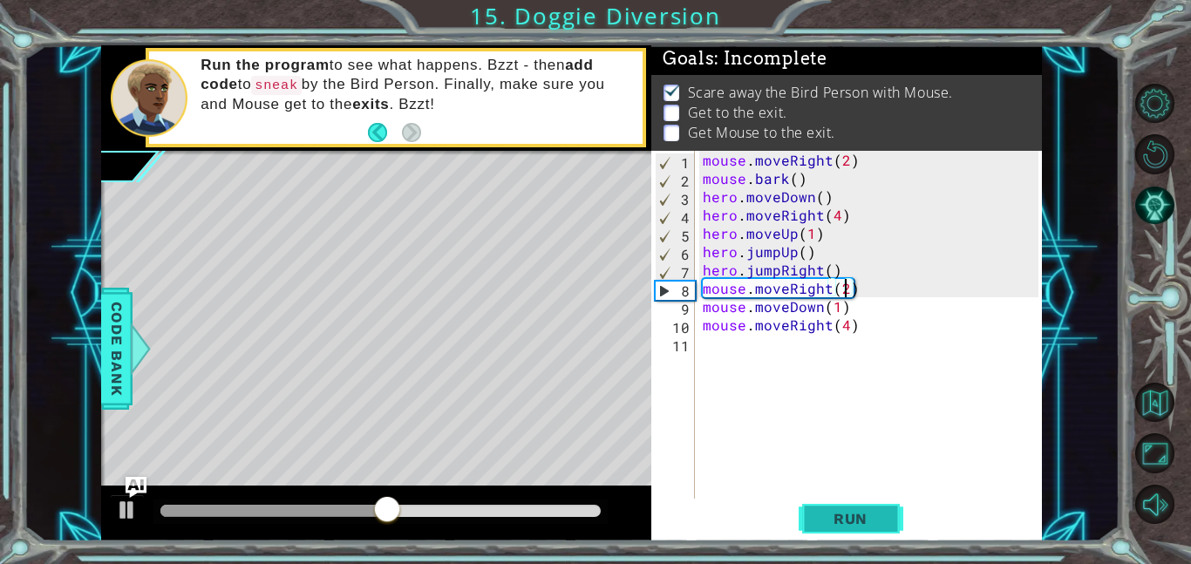
type textarea "mouse.moveRight(2)"
click at [852, 513] on span "Run" at bounding box center [850, 518] width 69 height 17
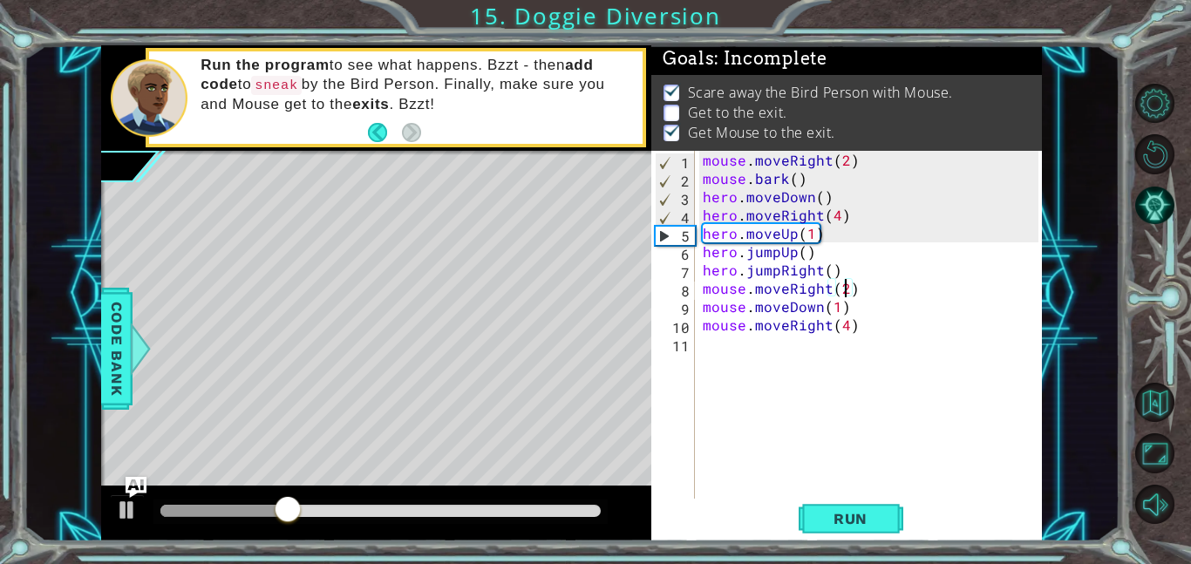
click at [716, 354] on div "mouse . moveRight ( 2 ) mouse . bark ( ) hero . moveDown ( ) hero . moveRight (…" at bounding box center [873, 343] width 348 height 384
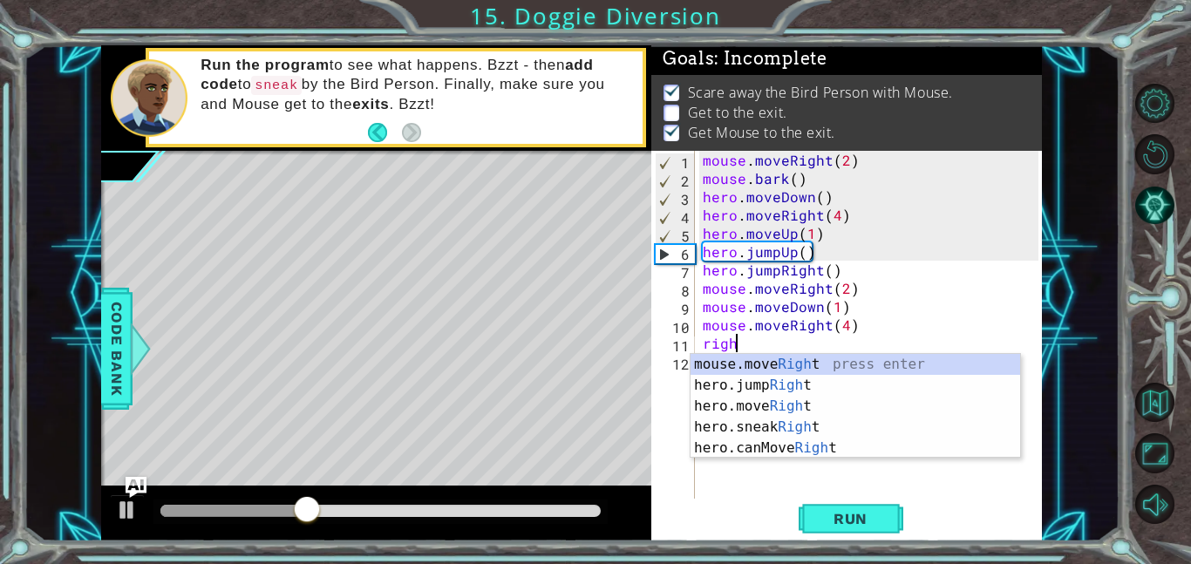
scroll to position [0, 2]
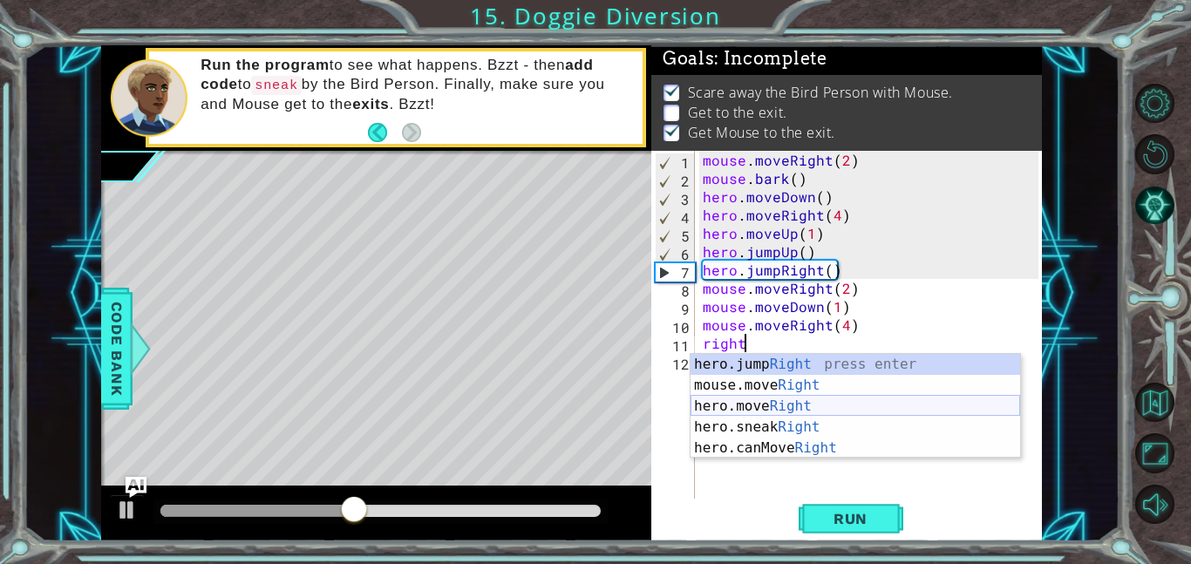
click at [719, 411] on div "hero.jump Right press enter mouse.move Right press enter hero.move Right press …" at bounding box center [854, 427] width 329 height 146
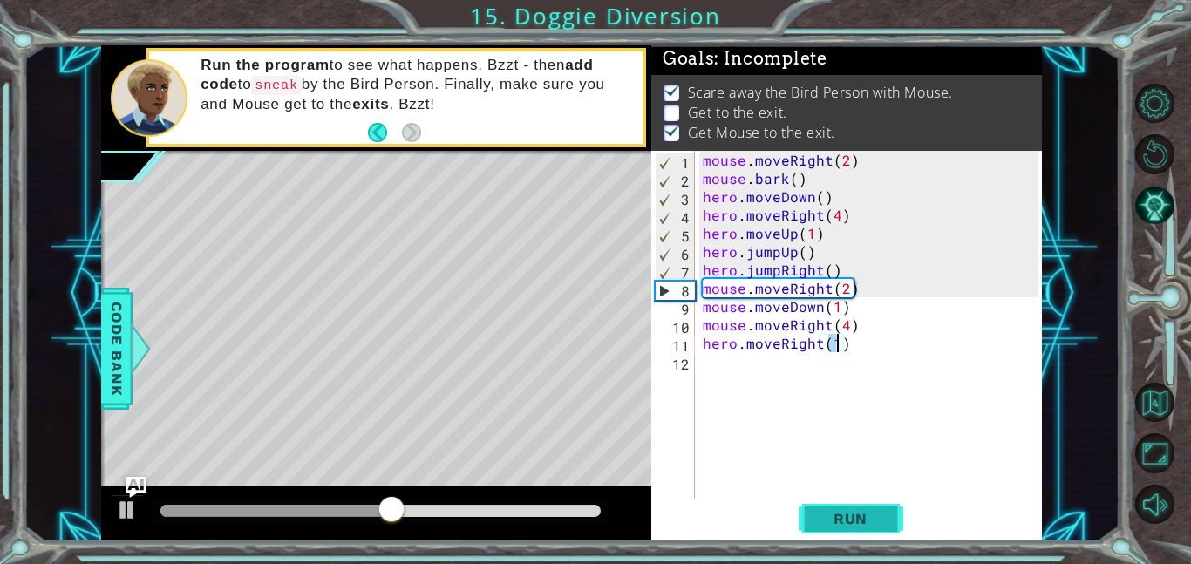
type textarea "hero.moveRight(1)"
click at [844, 523] on span "Run" at bounding box center [850, 518] width 69 height 17
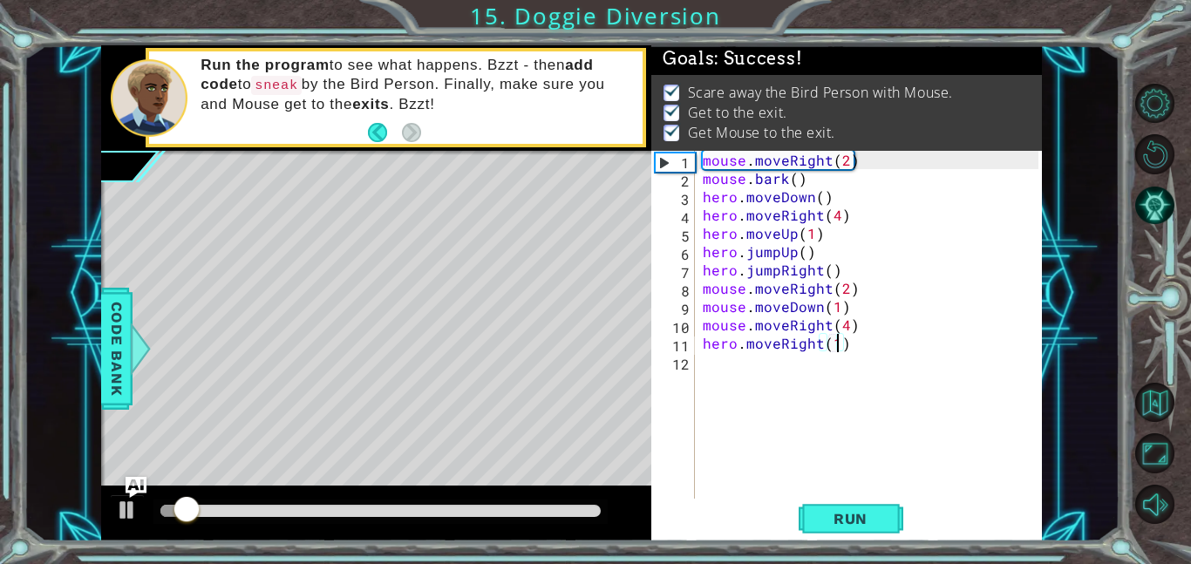
click at [540, 512] on div at bounding box center [380, 511] width 440 height 12
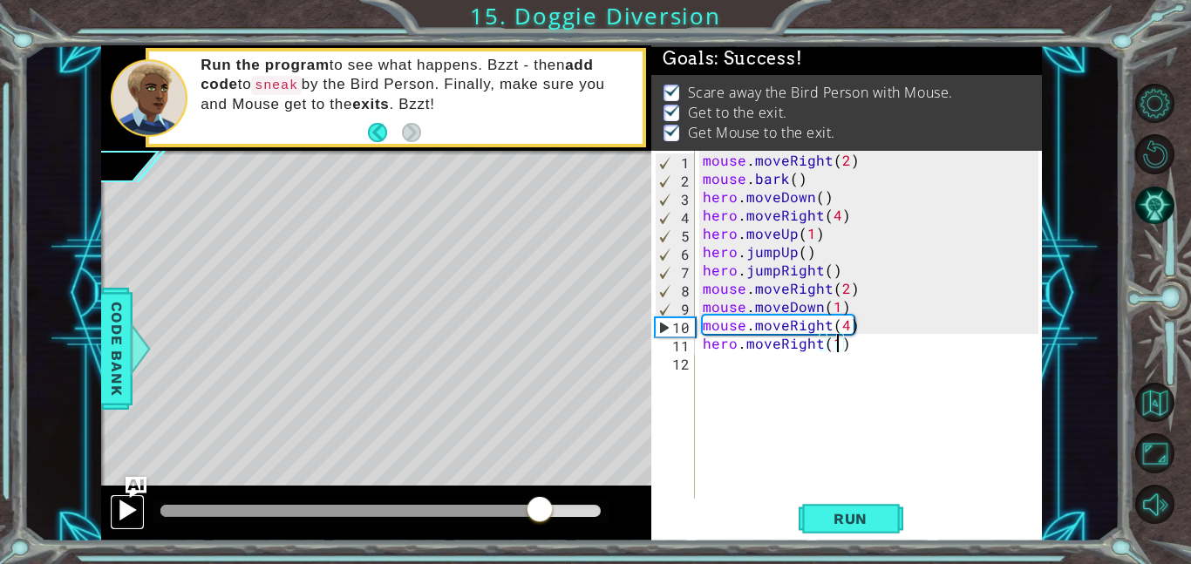
click at [125, 513] on div at bounding box center [127, 510] width 23 height 23
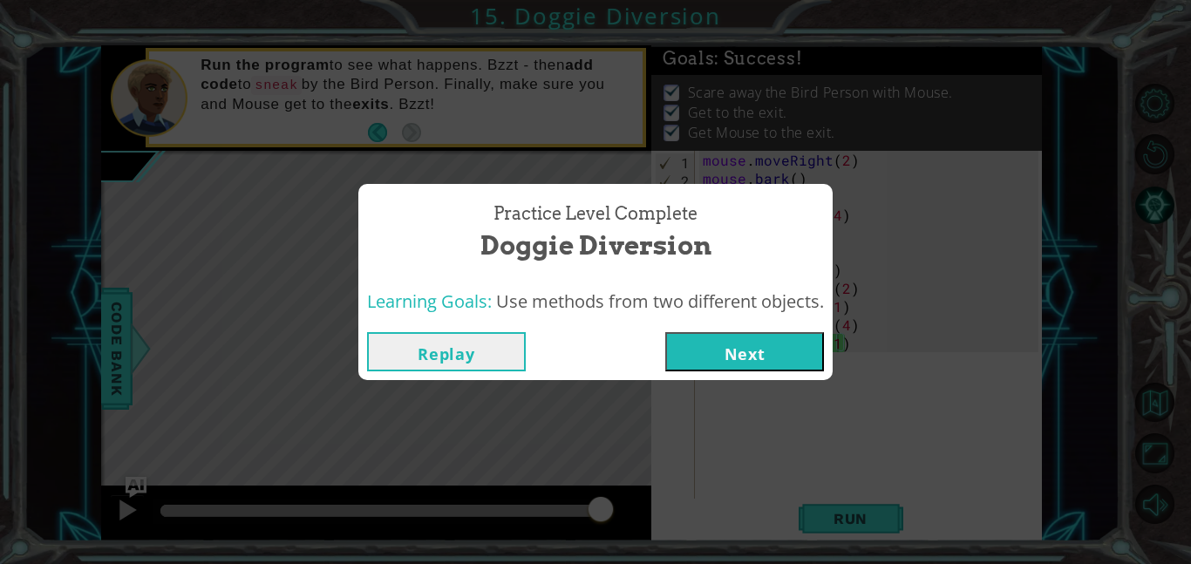
click at [709, 342] on button "Next" at bounding box center [744, 351] width 159 height 39
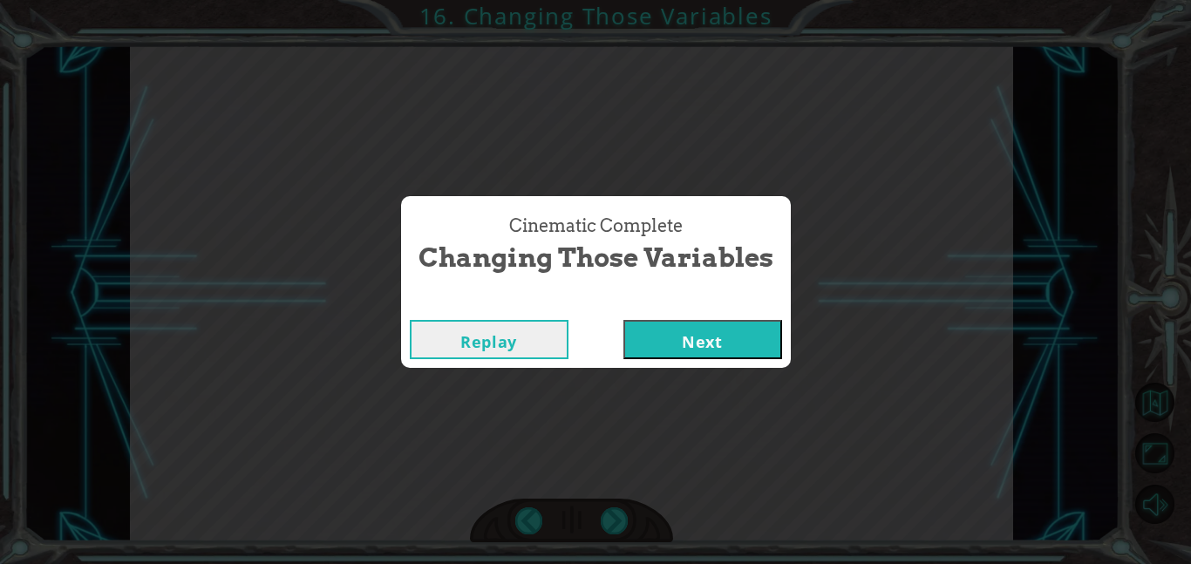
click at [709, 341] on button "Next" at bounding box center [702, 339] width 159 height 39
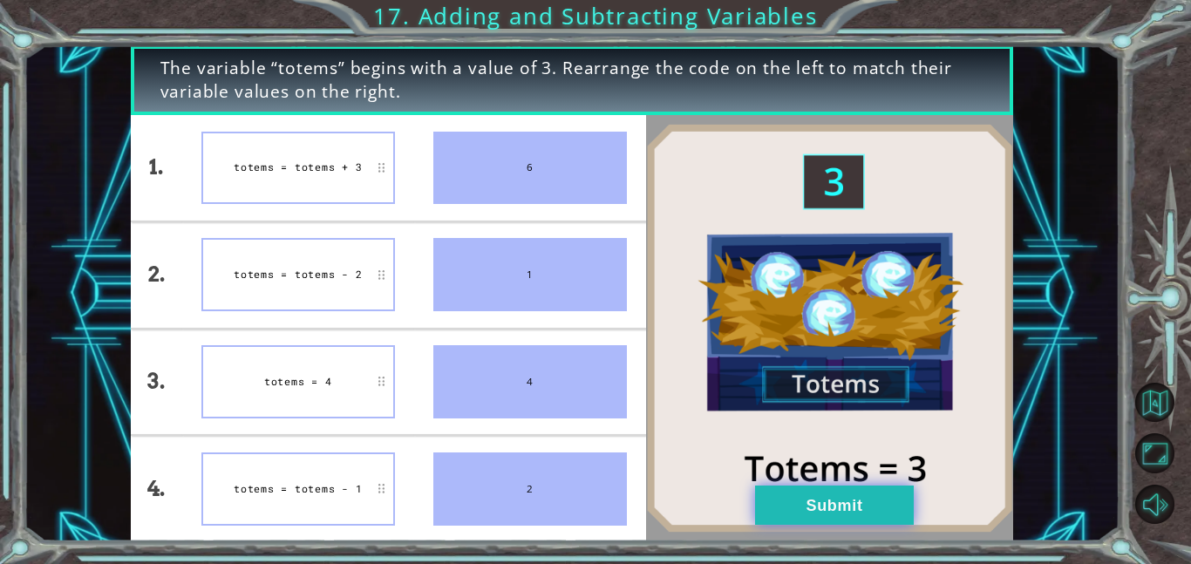
click at [789, 492] on button "Submit" at bounding box center [834, 504] width 159 height 39
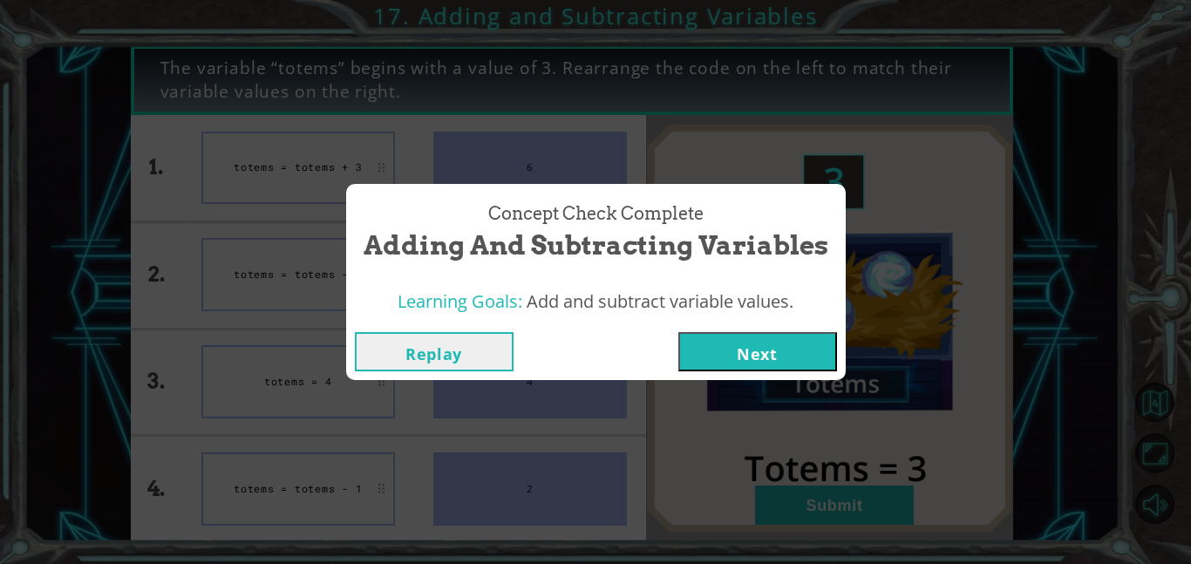
click at [747, 339] on button "Next" at bounding box center [757, 351] width 159 height 39
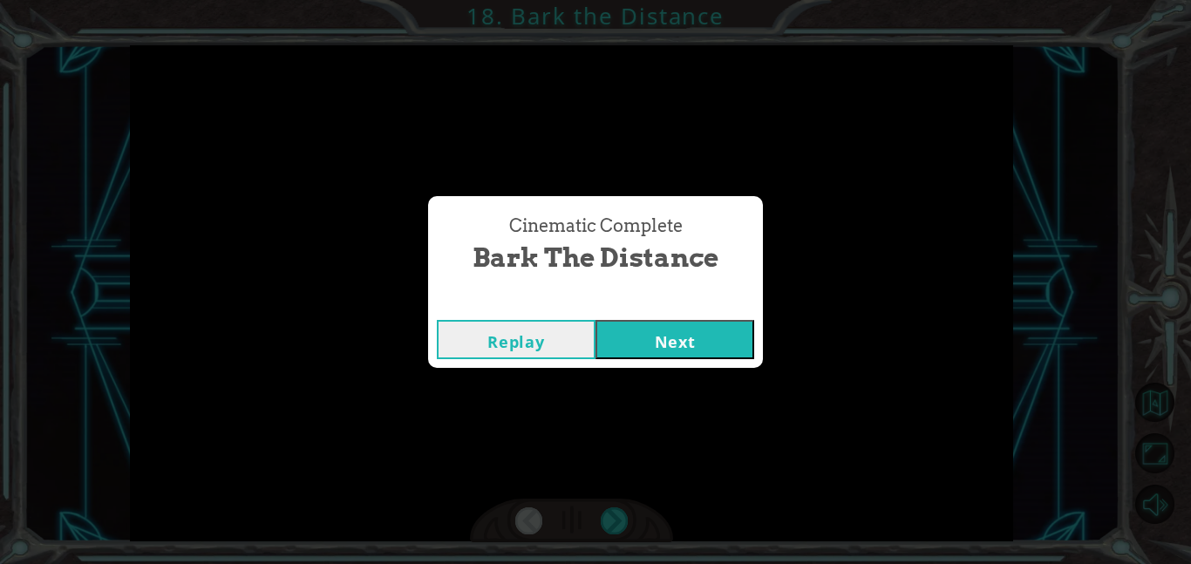
click at [637, 328] on button "Next" at bounding box center [674, 339] width 159 height 39
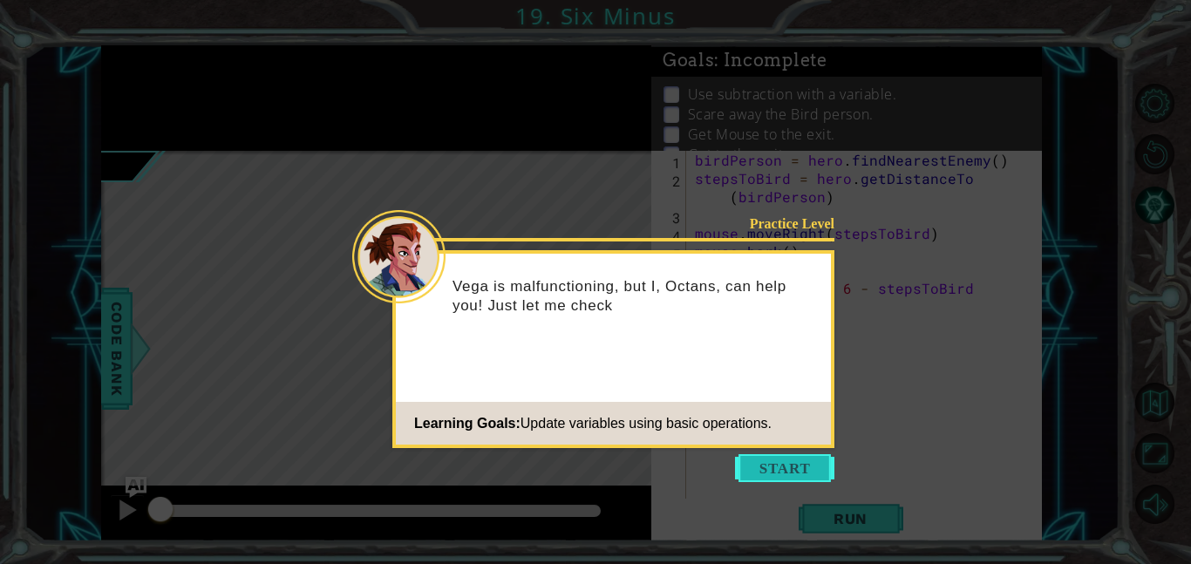
click at [771, 458] on button "Start" at bounding box center [784, 468] width 99 height 28
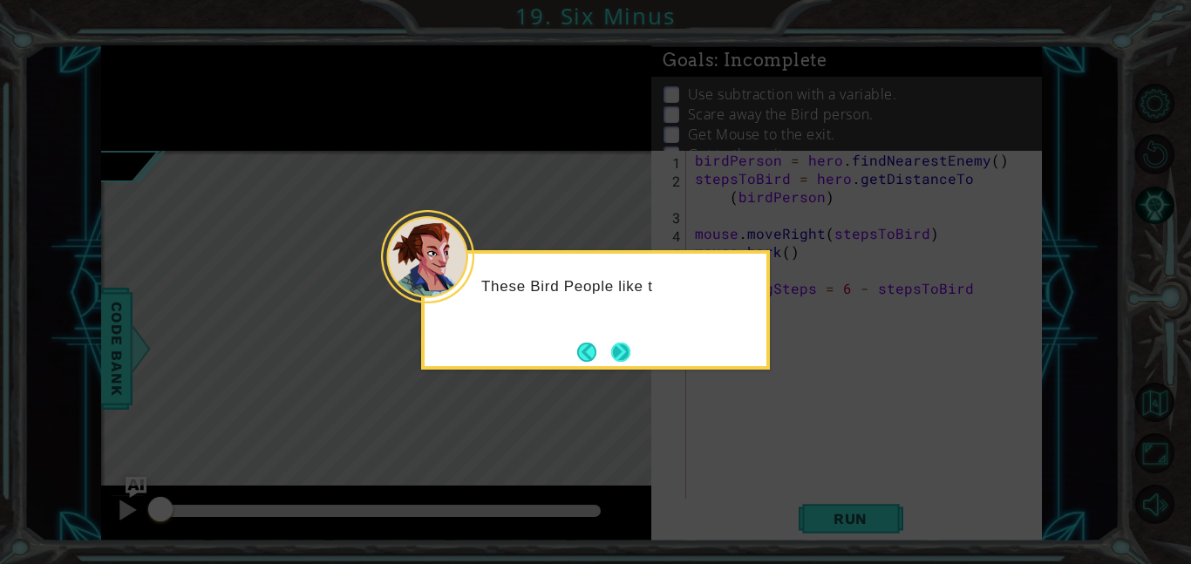
click at [630, 355] on button "Next" at bounding box center [621, 352] width 20 height 20
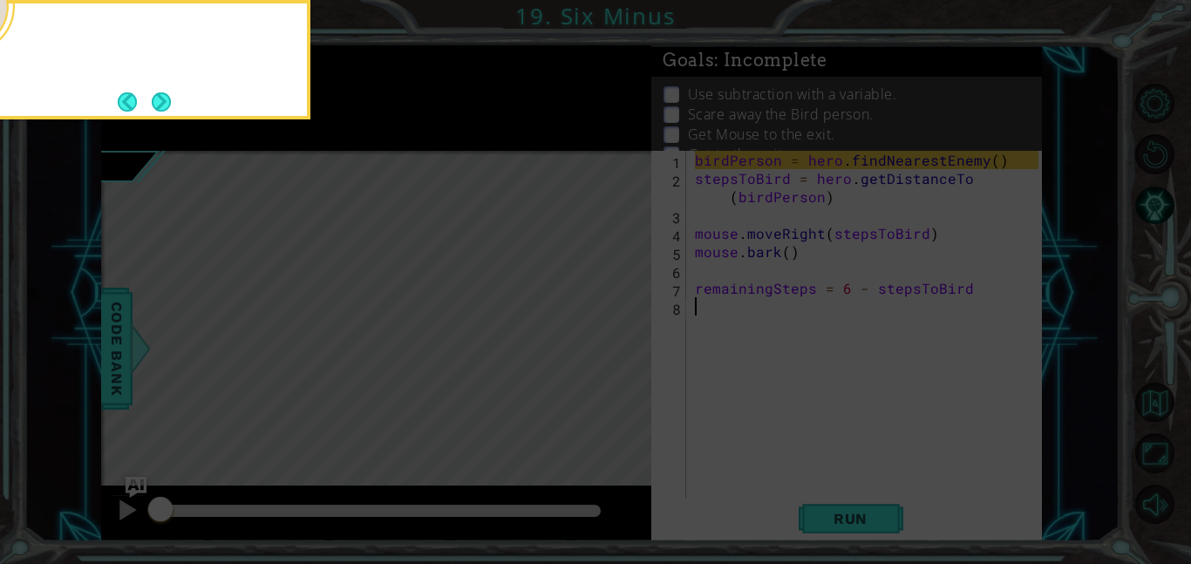
click at [630, 355] on icon at bounding box center [595, 84] width 1191 height 959
click at [166, 97] on button "Next" at bounding box center [161, 101] width 19 height 19
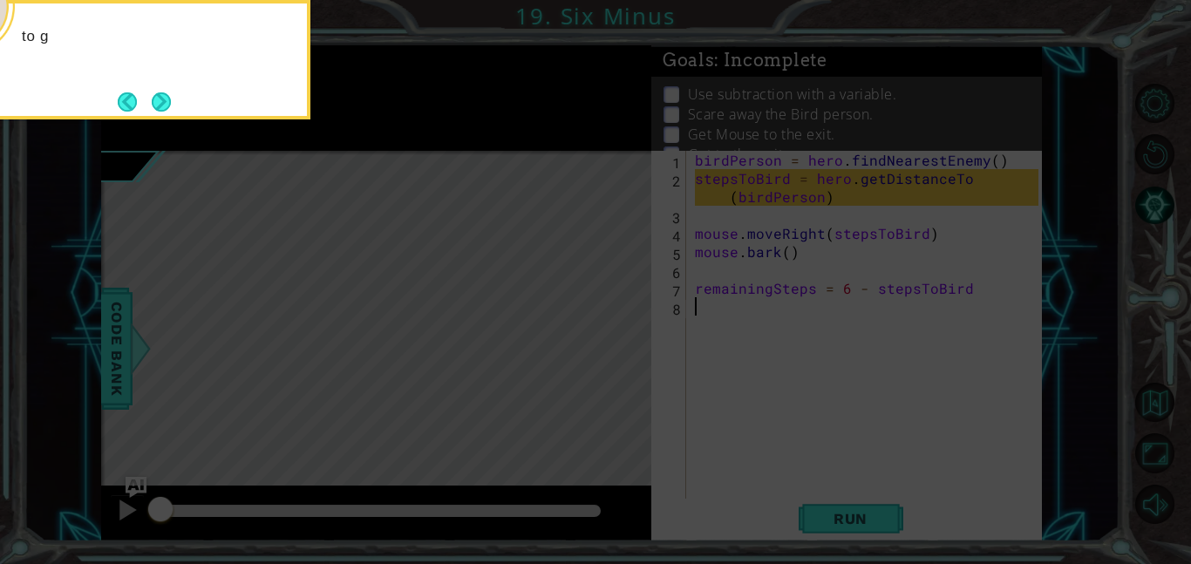
click at [166, 97] on button "Next" at bounding box center [161, 101] width 19 height 19
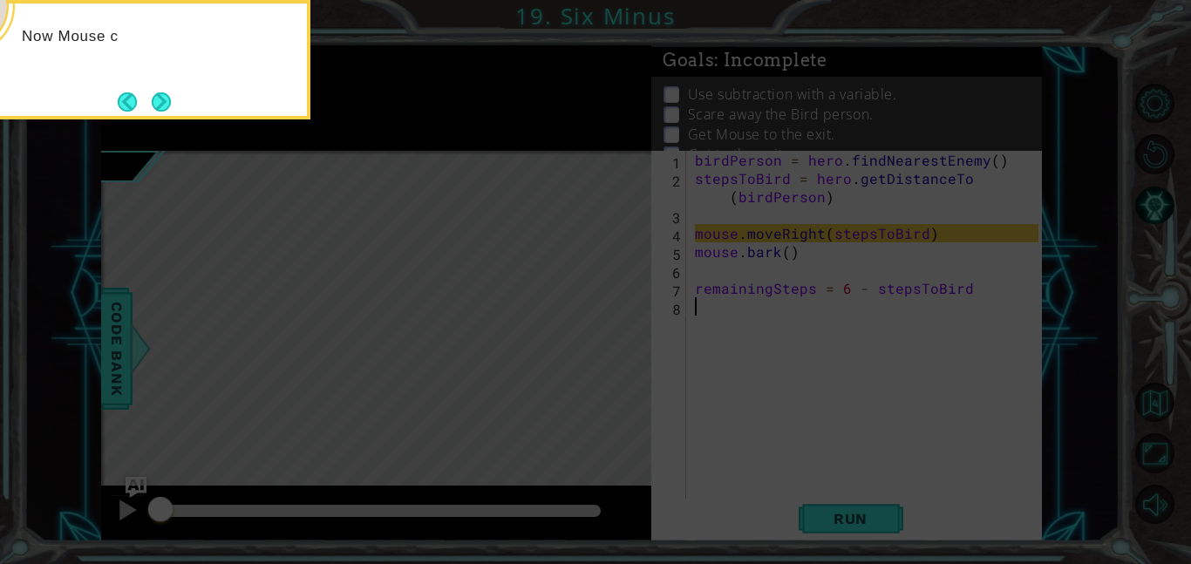
click at [166, 97] on button "Next" at bounding box center [161, 101] width 19 height 19
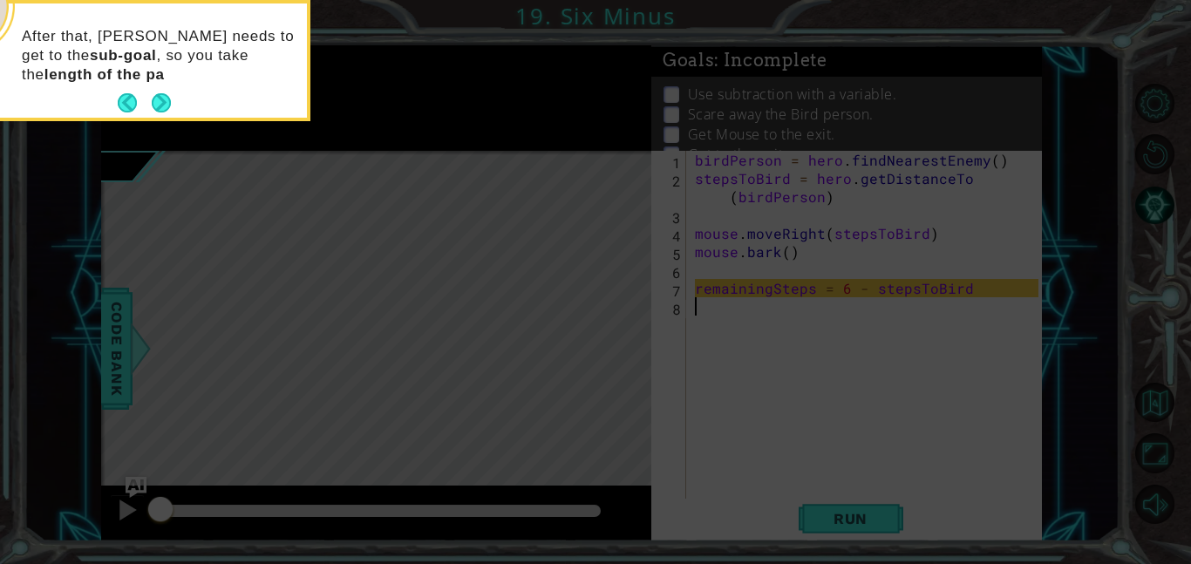
click at [166, 97] on button "Next" at bounding box center [161, 102] width 19 height 19
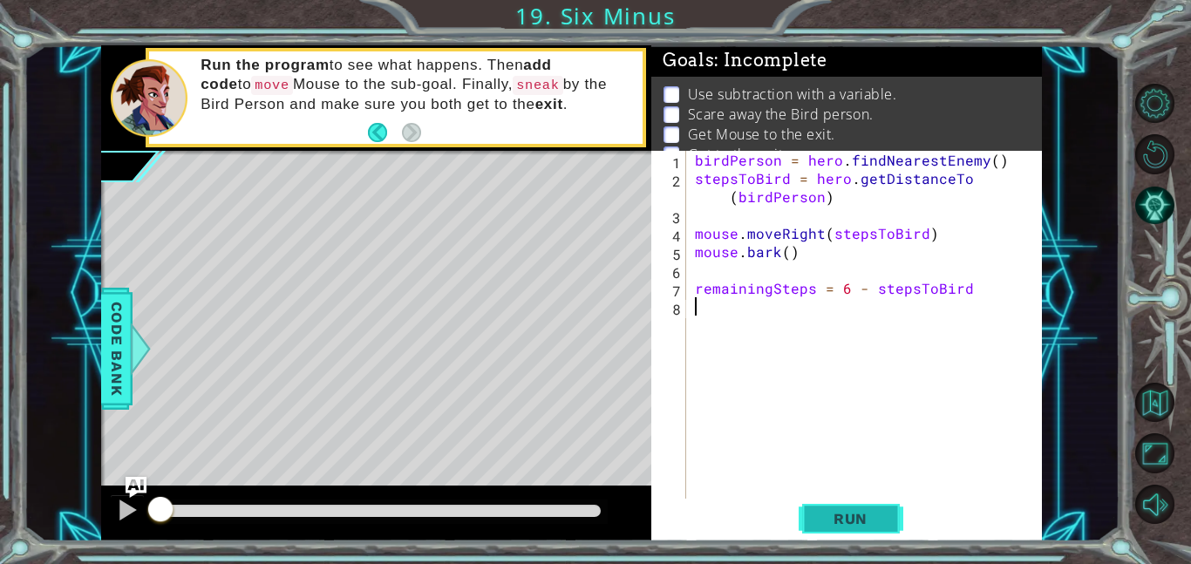
click at [810, 513] on button "Run" at bounding box center [850, 518] width 105 height 39
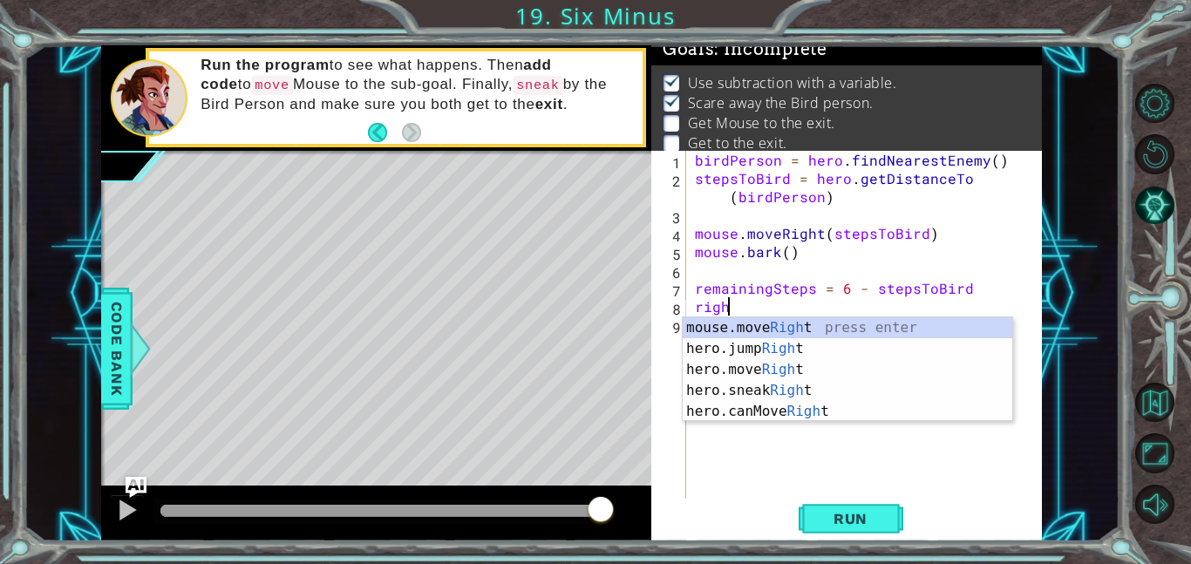
scroll to position [0, 1]
click at [852, 364] on div "mouse.move Righ t press enter hero.jump Righ t press enter hero.move Righ t pre…" at bounding box center [846, 390] width 329 height 146
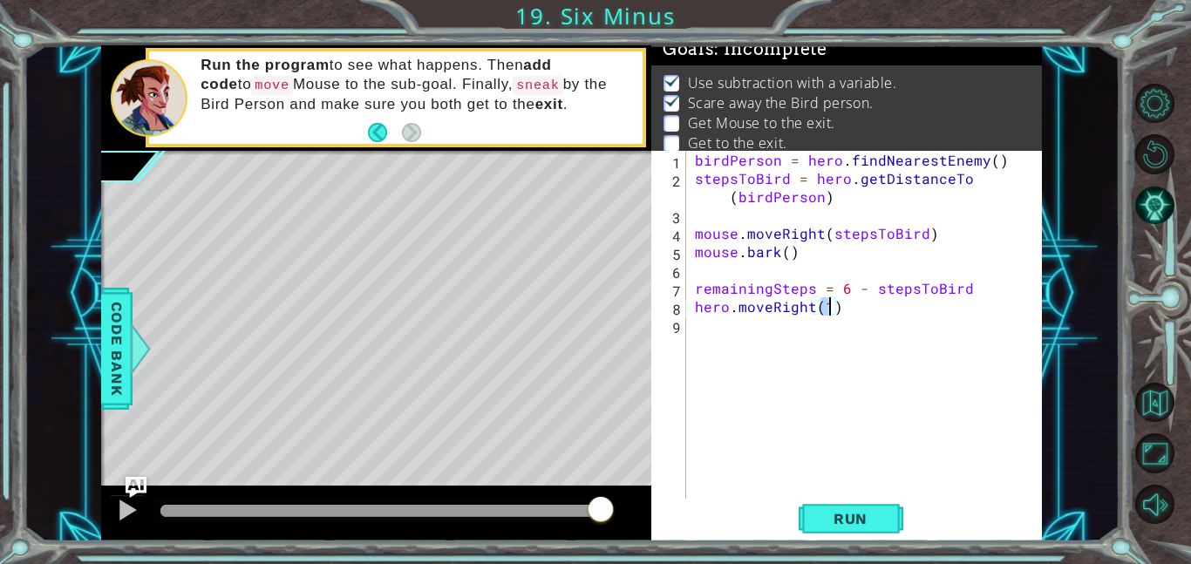
scroll to position [0, 8]
type textarea "hero.moveRight(5)"
click at [817, 512] on span "Run" at bounding box center [850, 518] width 69 height 17
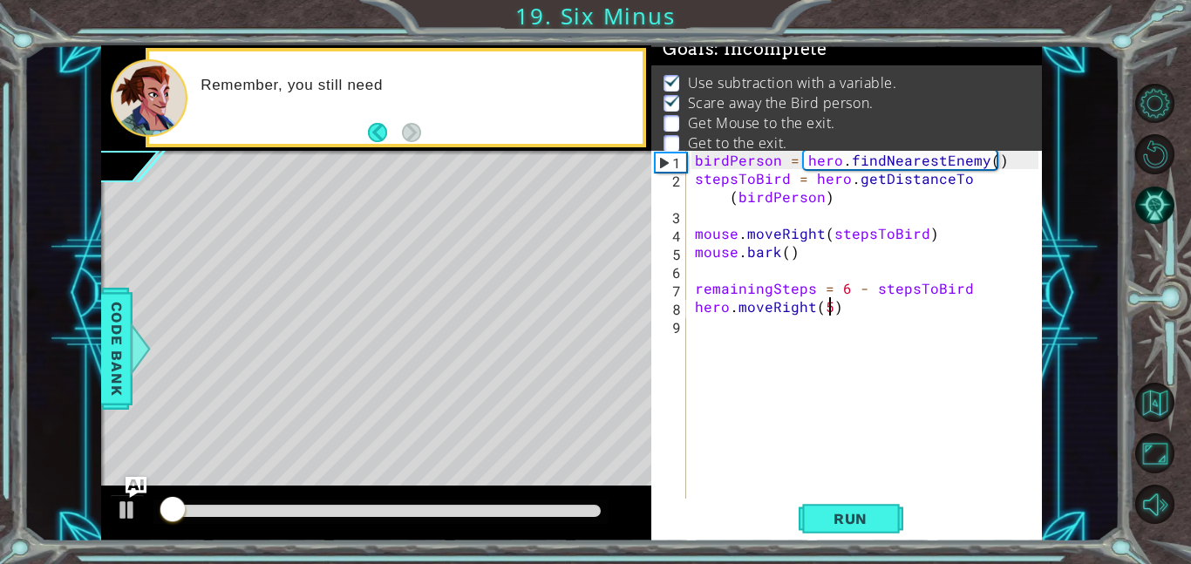
click at [454, 507] on div at bounding box center [380, 511] width 440 height 12
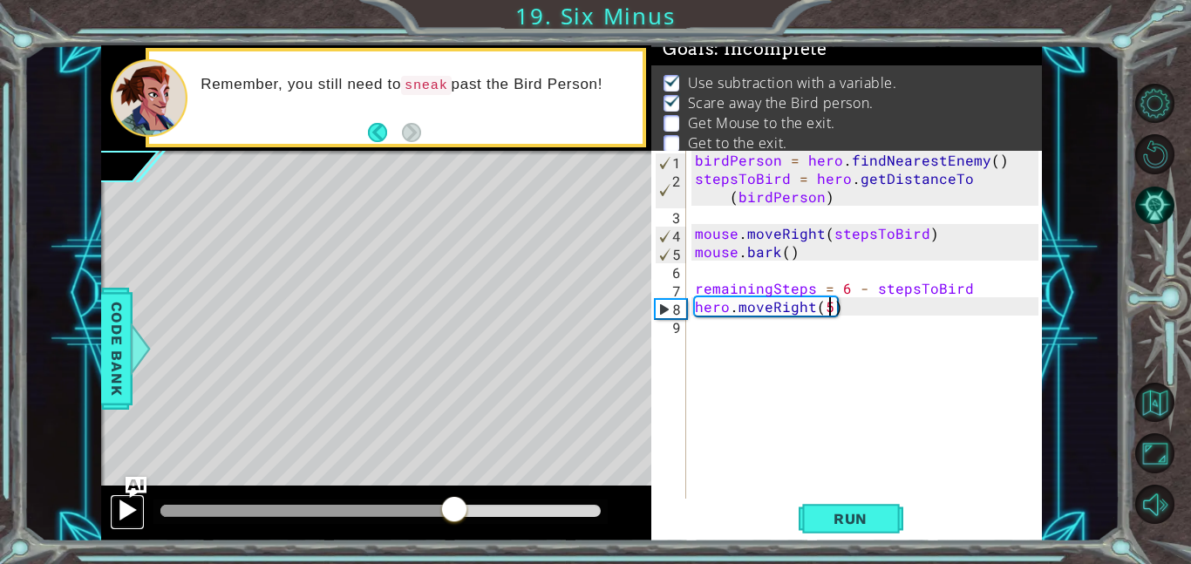
click at [119, 527] on button at bounding box center [127, 512] width 35 height 36
click at [120, 521] on div at bounding box center [127, 510] width 23 height 23
click at [119, 525] on button at bounding box center [127, 512] width 35 height 36
click at [411, 510] on div at bounding box center [314, 511] width 309 height 12
click at [363, 504] on div at bounding box center [380, 511] width 454 height 24
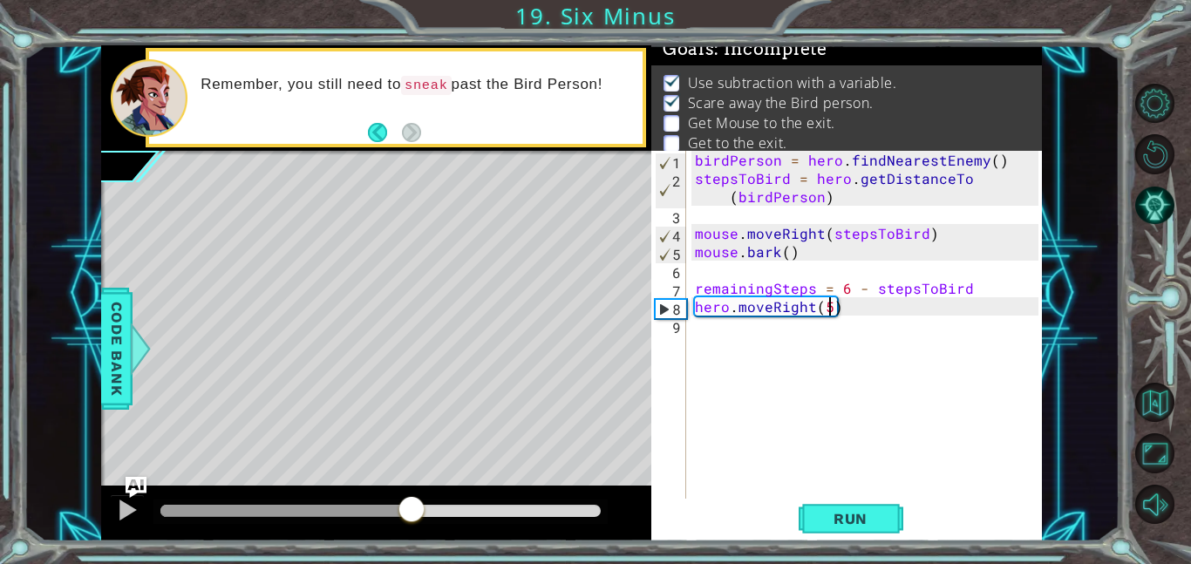
click at [344, 515] on div at bounding box center [285, 511] width 251 height 12
click at [294, 509] on div at bounding box center [252, 511] width 184 height 12
click at [234, 501] on div at bounding box center [380, 511] width 454 height 24
click at [218, 513] on div at bounding box center [226, 511] width 133 height 12
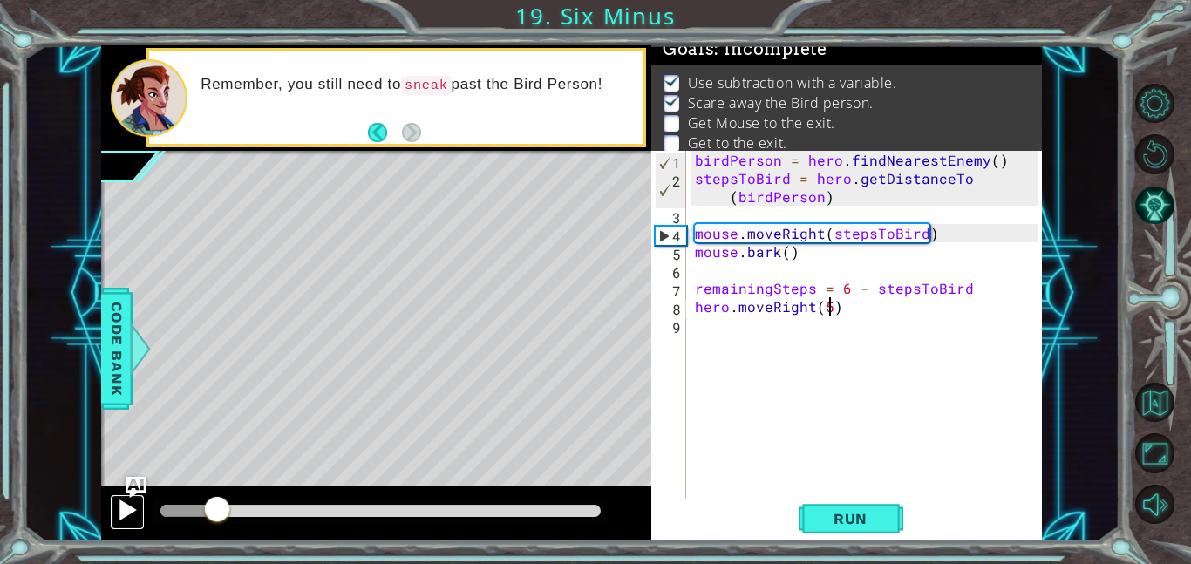
click at [129, 513] on div at bounding box center [127, 510] width 23 height 23
click at [260, 505] on div at bounding box center [380, 511] width 440 height 12
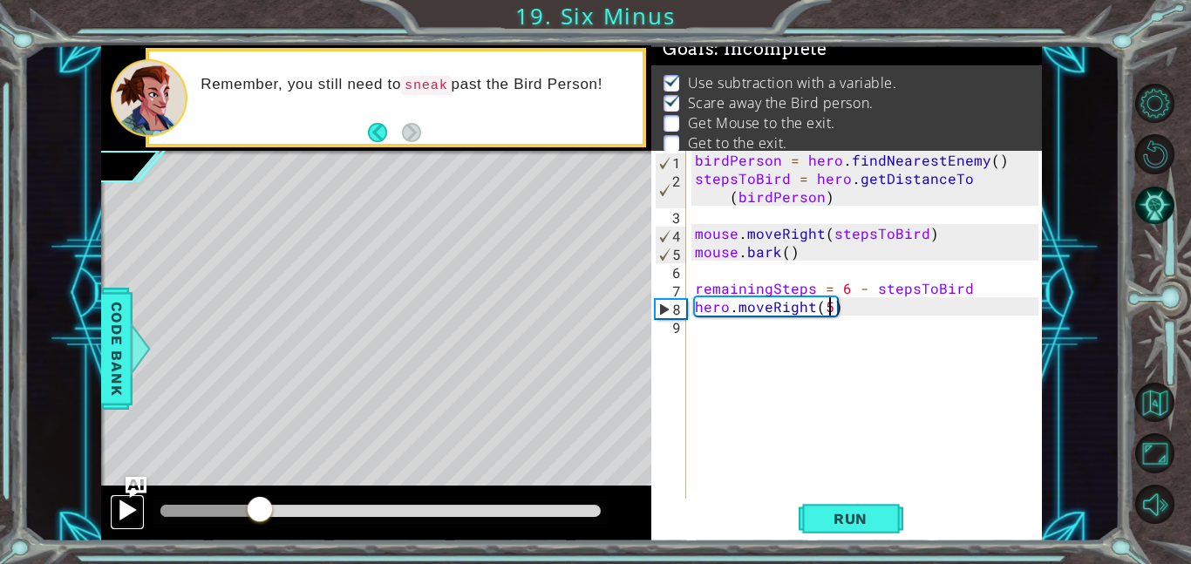
click at [116, 507] on div at bounding box center [127, 510] width 23 height 23
click at [696, 309] on div "birdPerson = hero . findNearestEnemy ( ) stepsToBird = hero . getDistanceTo ( b…" at bounding box center [869, 343] width 356 height 384
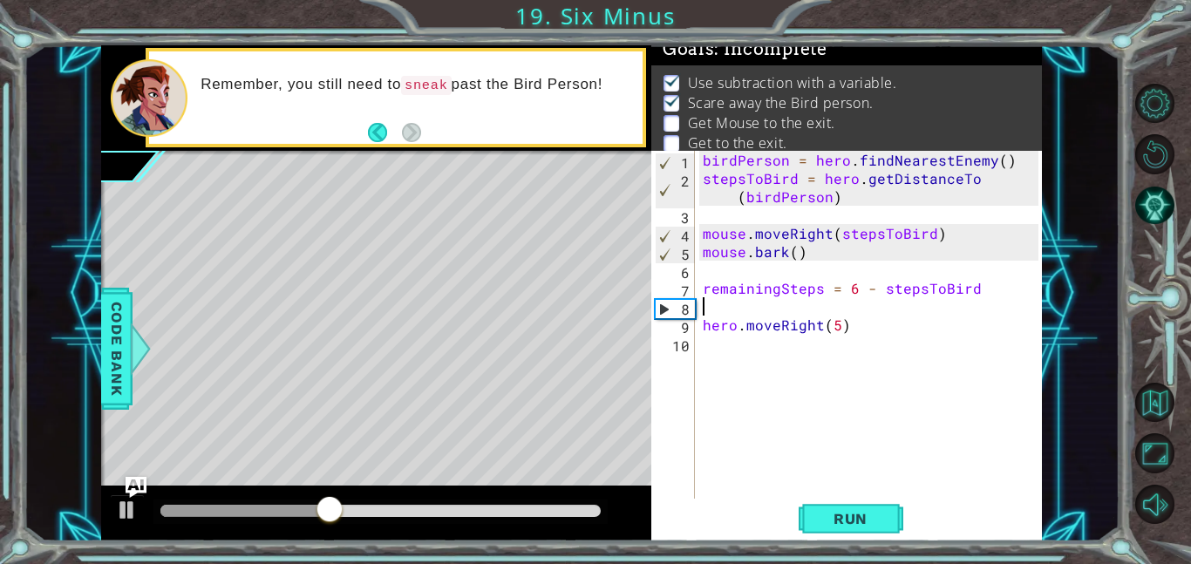
click at [725, 300] on div "birdPerson = hero . findNearestEnemy ( ) stepsToBird = hero . getDistanceTo ( b…" at bounding box center [873, 343] width 348 height 384
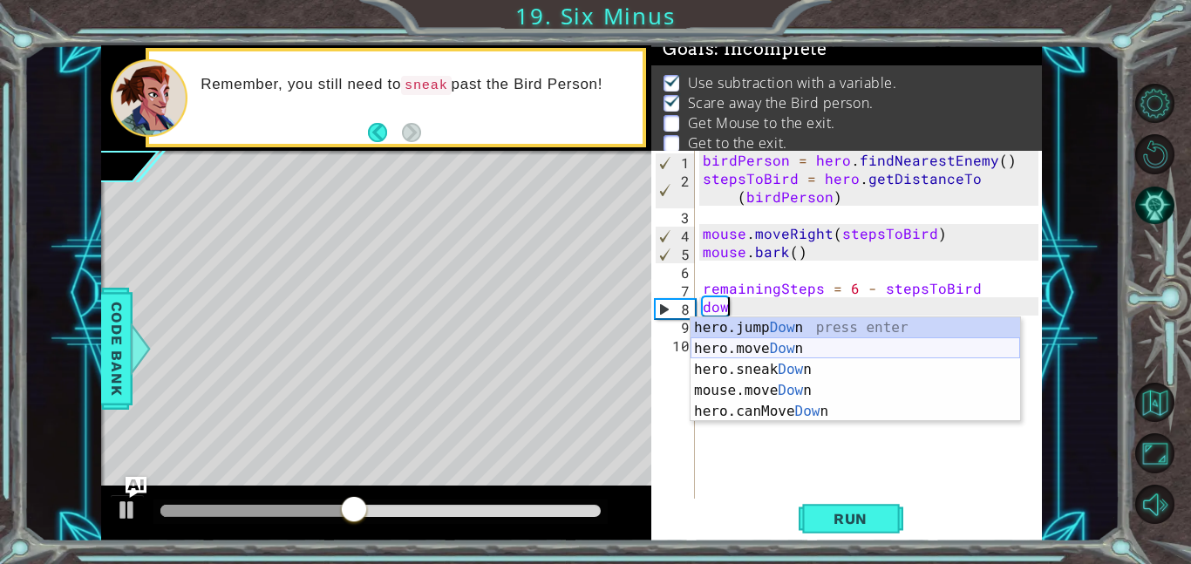
click at [756, 345] on div "hero.jump Dow n press enter hero.move Dow n press enter hero.sneak Dow n press …" at bounding box center [854, 390] width 329 height 146
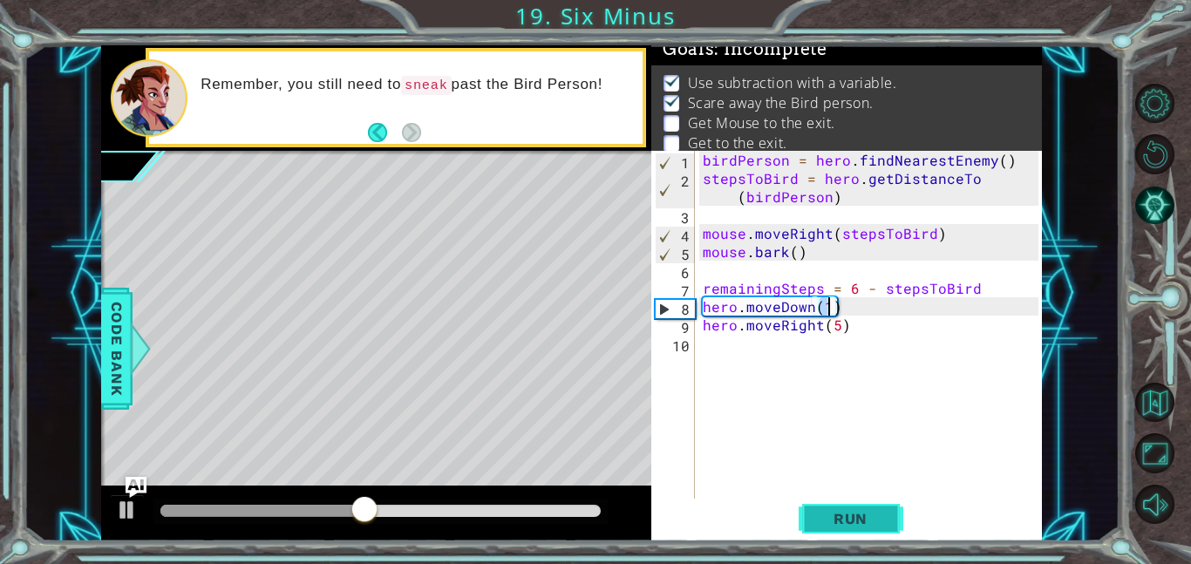
click at [873, 523] on span "Run" at bounding box center [850, 518] width 69 height 17
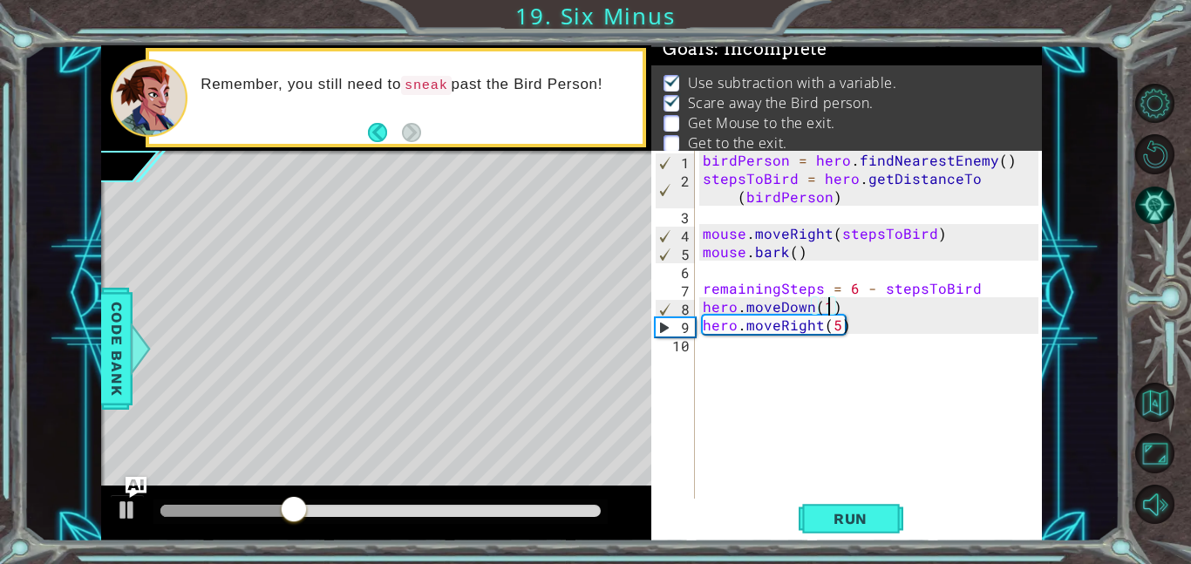
click at [835, 324] on div "birdPerson = hero . findNearestEnemy ( ) stepsToBird = hero . getDistanceTo ( b…" at bounding box center [873, 343] width 348 height 384
type textarea "hero.moveRight(6)"
click at [858, 525] on span "Run" at bounding box center [850, 518] width 69 height 17
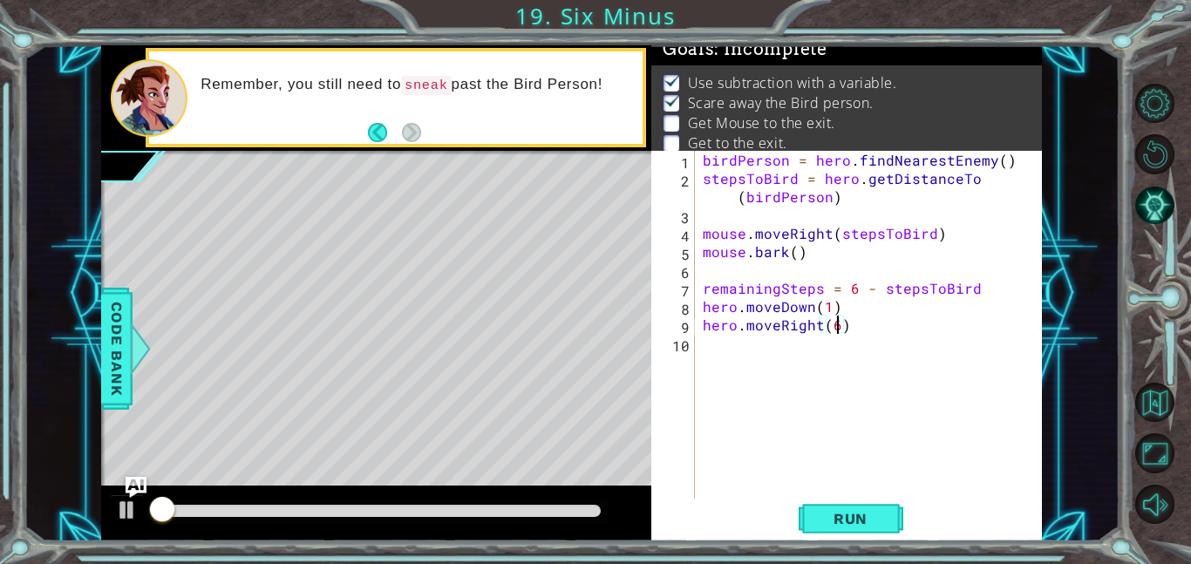
click at [851, 470] on div "birdPerson = hero . findNearestEnemy ( ) stepsToBird = hero . getDistanceTo ( b…" at bounding box center [873, 343] width 348 height 384
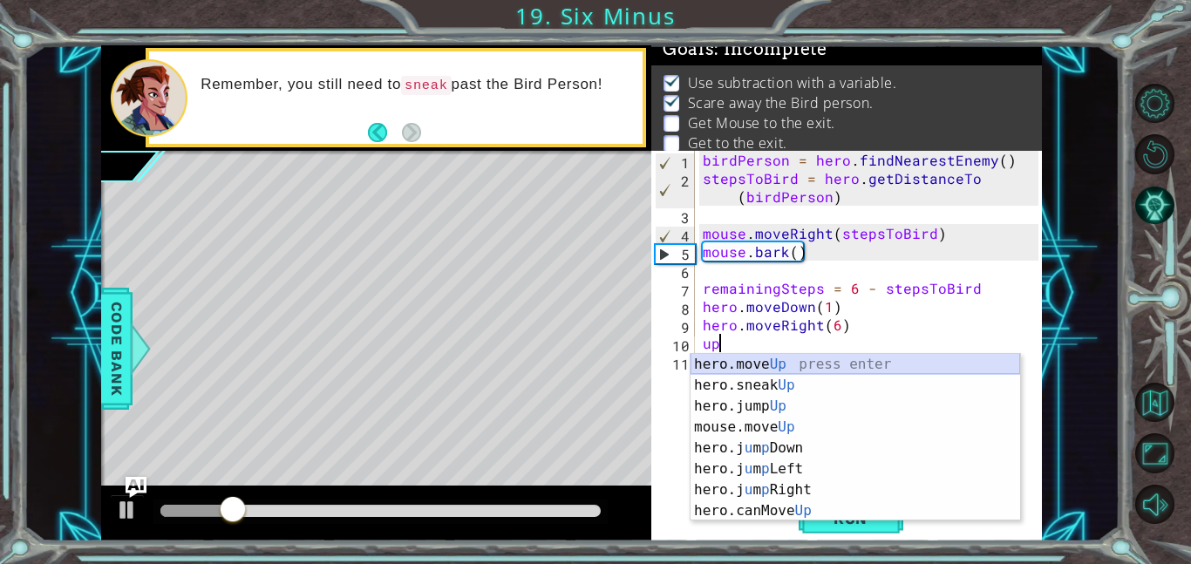
click at [811, 359] on div "hero.move Up press enter hero.sneak Up press enter hero.jump Up press enter mou…" at bounding box center [854, 458] width 329 height 209
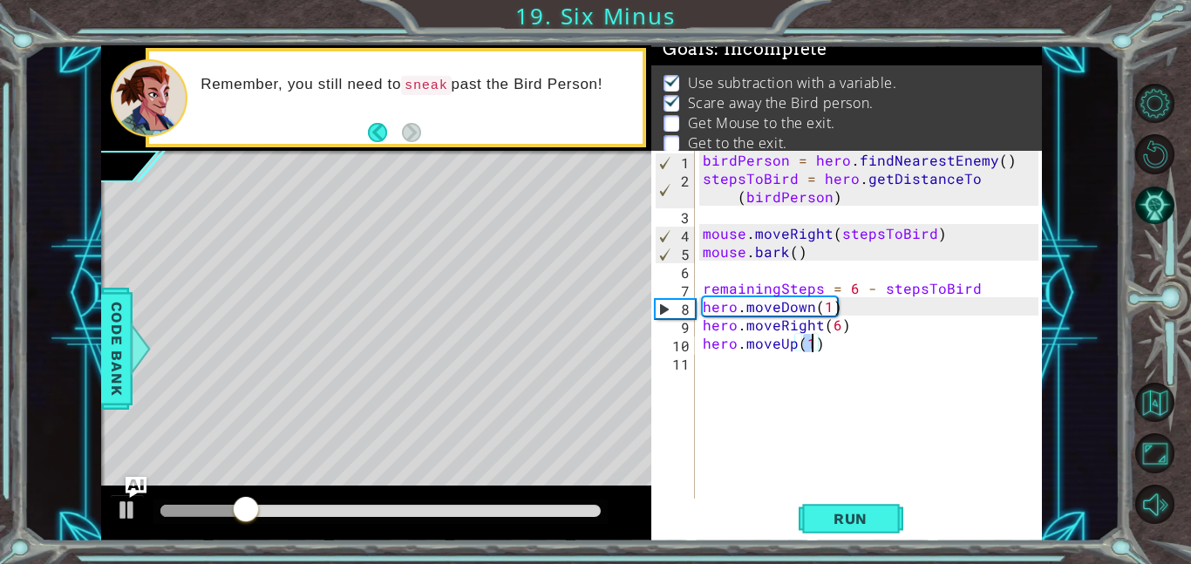
type textarea "hero.moveUp(2)"
click at [737, 402] on div "birdPerson = hero . findNearestEnemy ( ) stepsToBird = hero . getDistanceTo ( b…" at bounding box center [873, 343] width 348 height 384
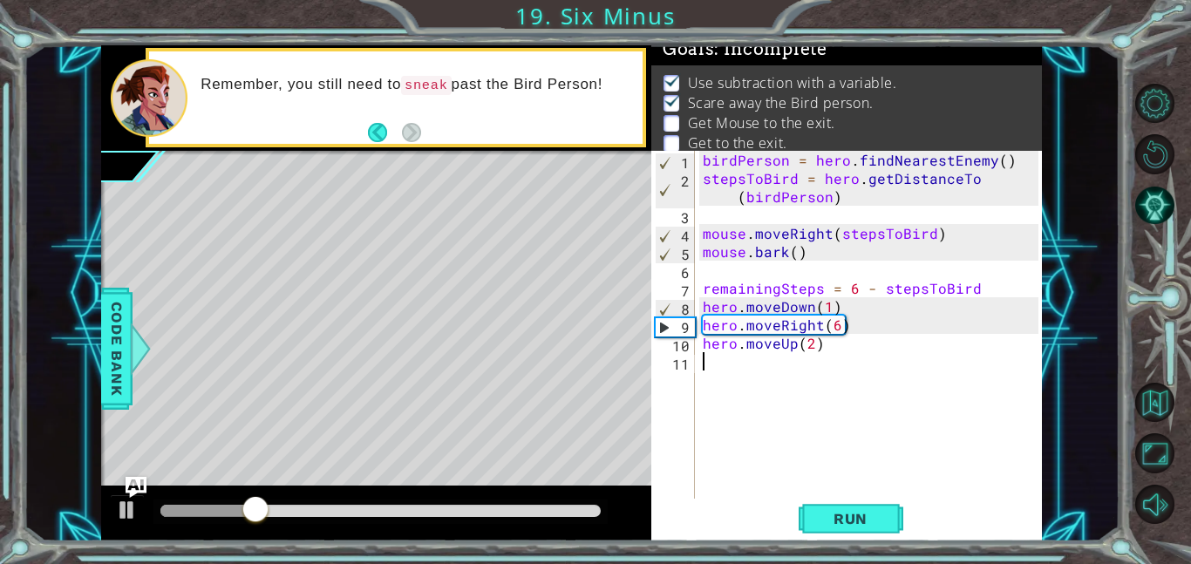
scroll to position [0, 0]
type textarea "u"
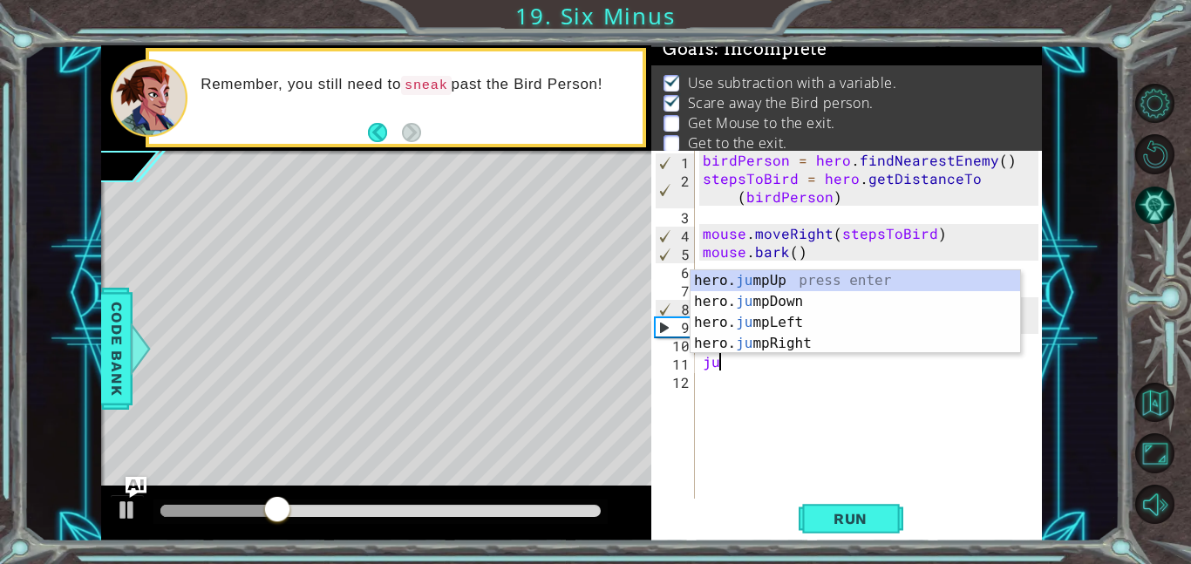
type textarea "jum"
click at [776, 280] on div "hero. jum pUp press enter hero. jum pDown press enter hero. jum pLeft press ent…" at bounding box center [854, 333] width 329 height 126
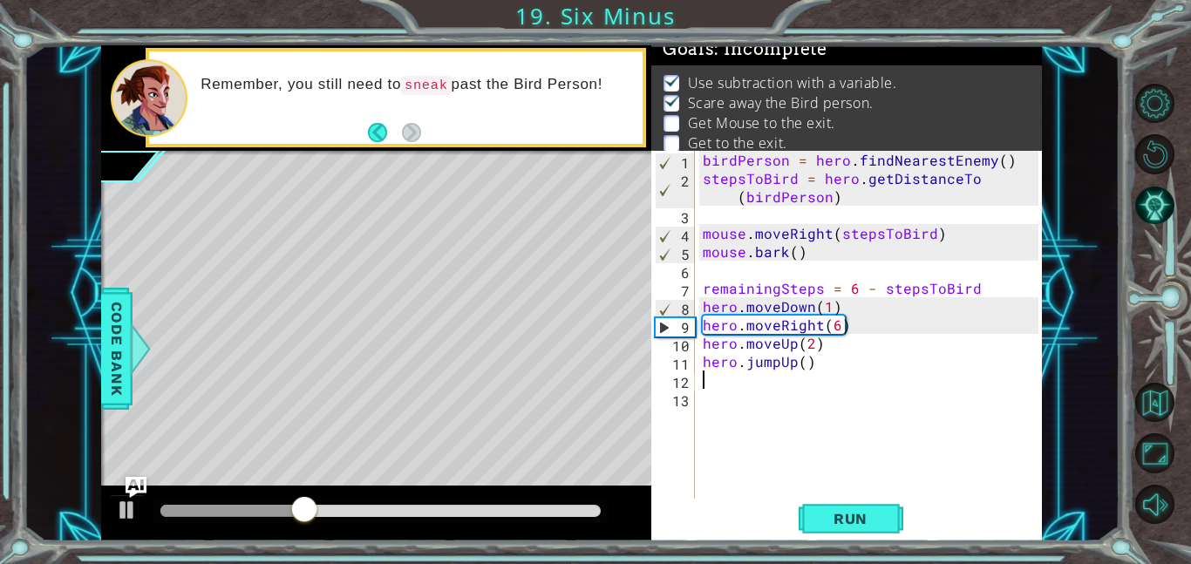
click at [819, 415] on div "birdPerson = hero . findNearestEnemy ( ) stepsToBird = hero . getDistanceTo ( b…" at bounding box center [873, 343] width 348 height 384
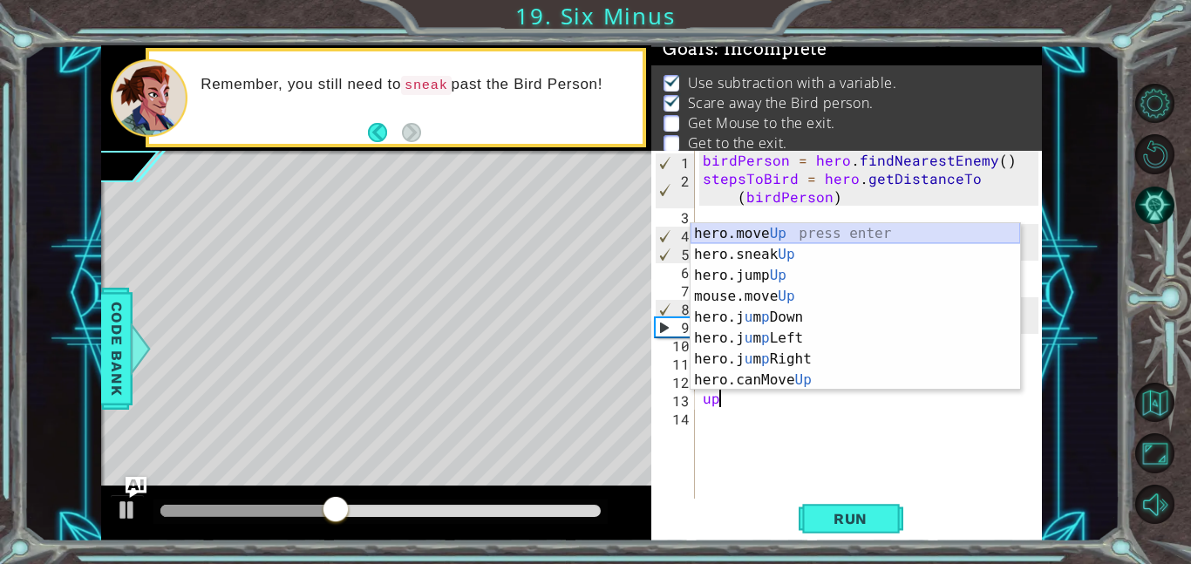
click at [764, 233] on div "hero.move Up press enter hero.sneak Up press enter hero.jump Up press enter mou…" at bounding box center [854, 327] width 329 height 209
type textarea "hero.moveUp(1)"
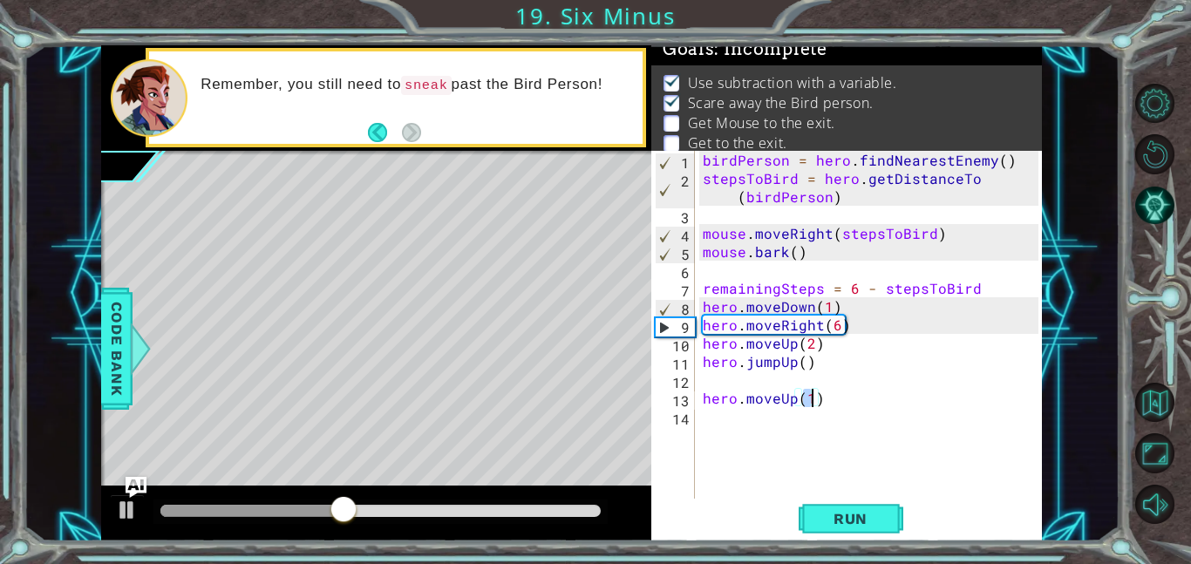
click at [775, 446] on div "birdPerson = hero . findNearestEnemy ( ) stepsToBird = hero . getDistanceTo ( b…" at bounding box center [873, 343] width 348 height 384
click at [755, 384] on div "birdPerson = hero . findNearestEnemy ( ) stepsToBird = hero . getDistanceTo ( b…" at bounding box center [873, 343] width 348 height 384
type textarea "hero.jumpUp()"
click at [730, 404] on div "birdPerson = hero . findNearestEnemy ( ) stepsToBird = hero . getDistanceTo ( b…" at bounding box center [873, 343] width 348 height 384
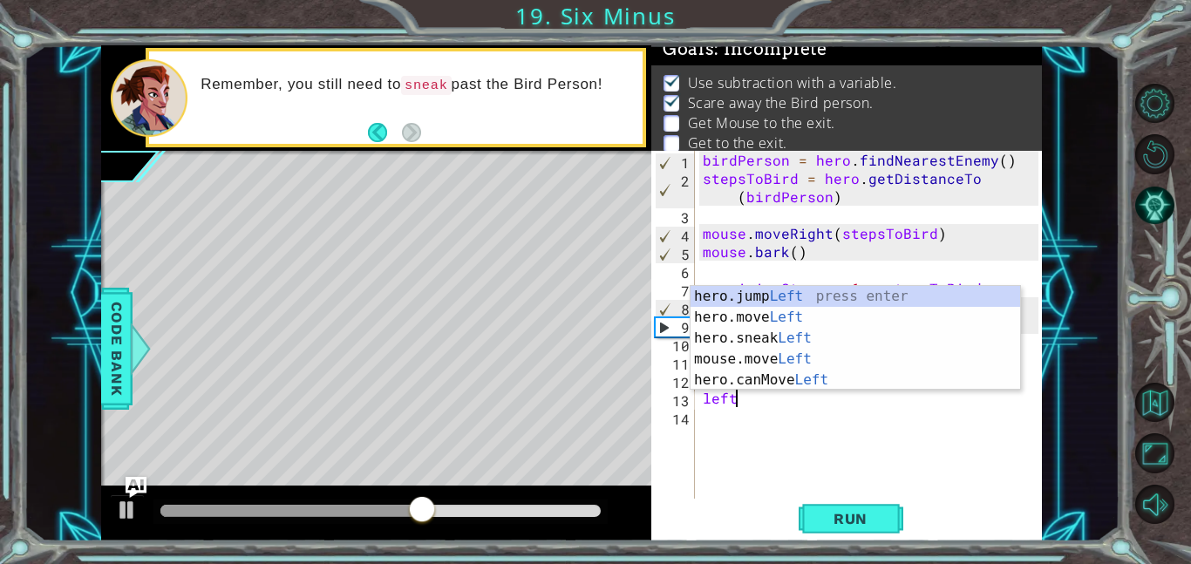
scroll to position [0, 1]
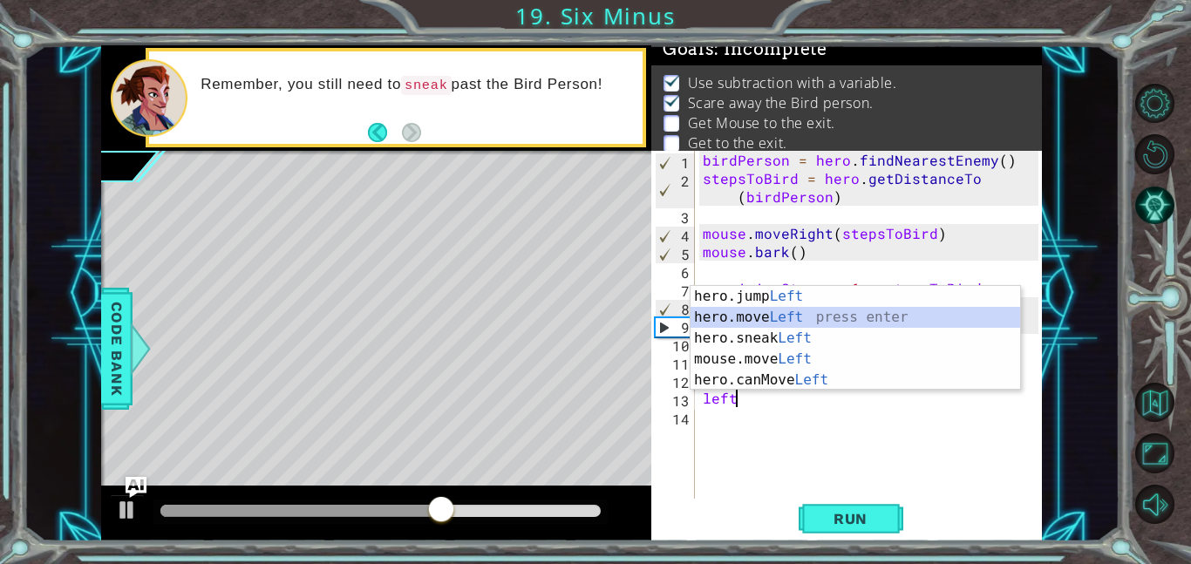
click at [766, 310] on div "hero.jump Left press enter hero.move Left press enter hero.sneak Left press ent…" at bounding box center [854, 359] width 329 height 146
type textarea "hero.moveLeft(1)"
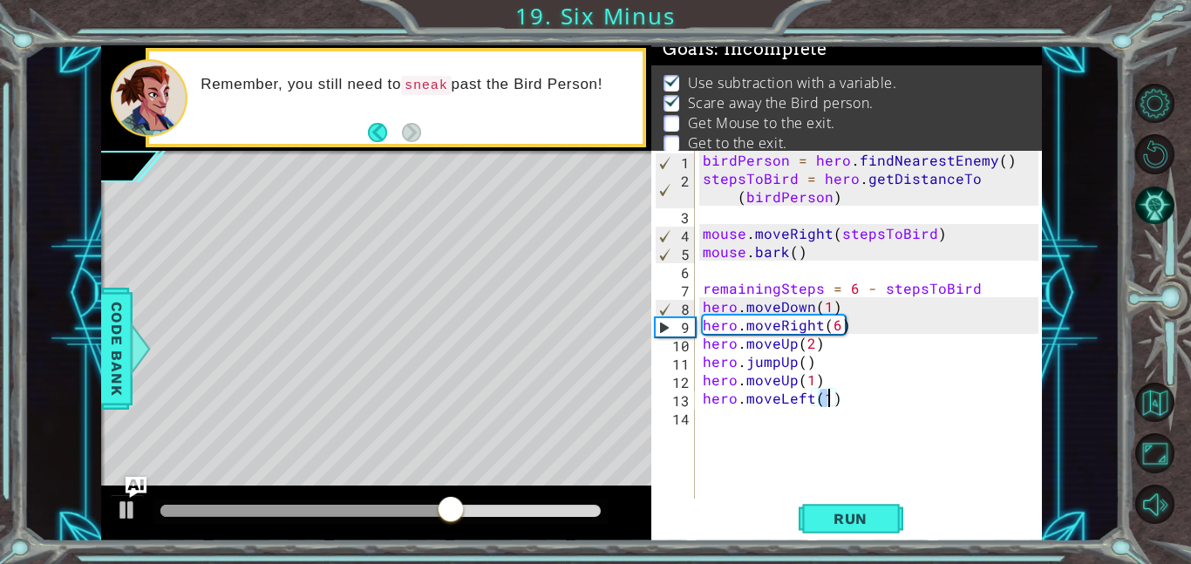
click at [751, 423] on div "birdPerson = hero . findNearestEnemy ( ) stepsToBird = hero . getDistanceTo ( b…" at bounding box center [873, 343] width 348 height 384
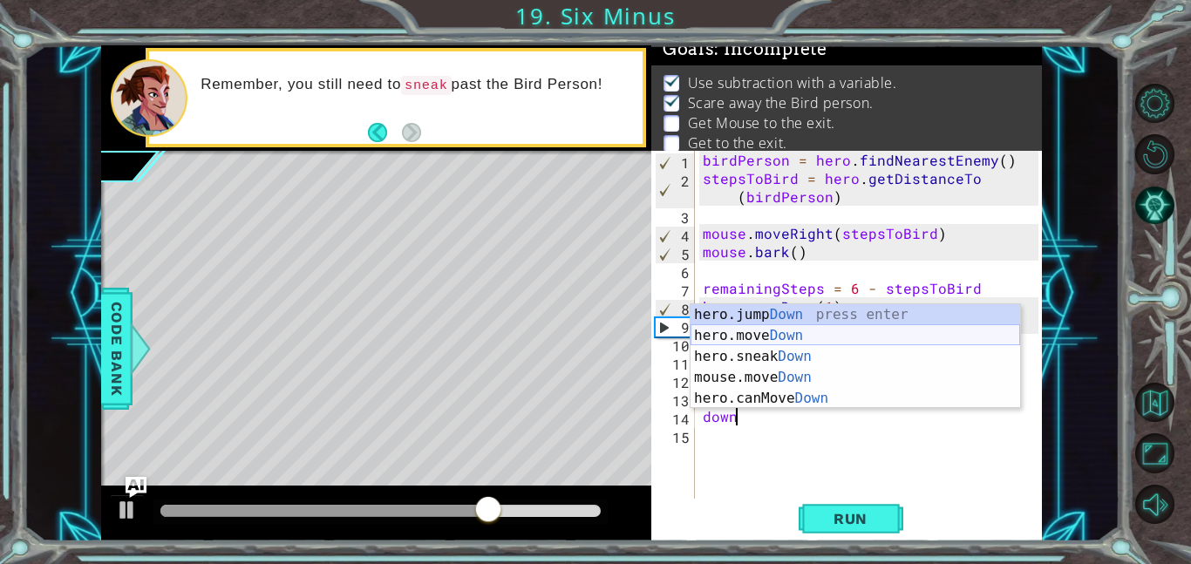
click at [766, 335] on div "hero.jump Down press enter hero.move Down press enter hero.sneak Down press ent…" at bounding box center [854, 377] width 329 height 146
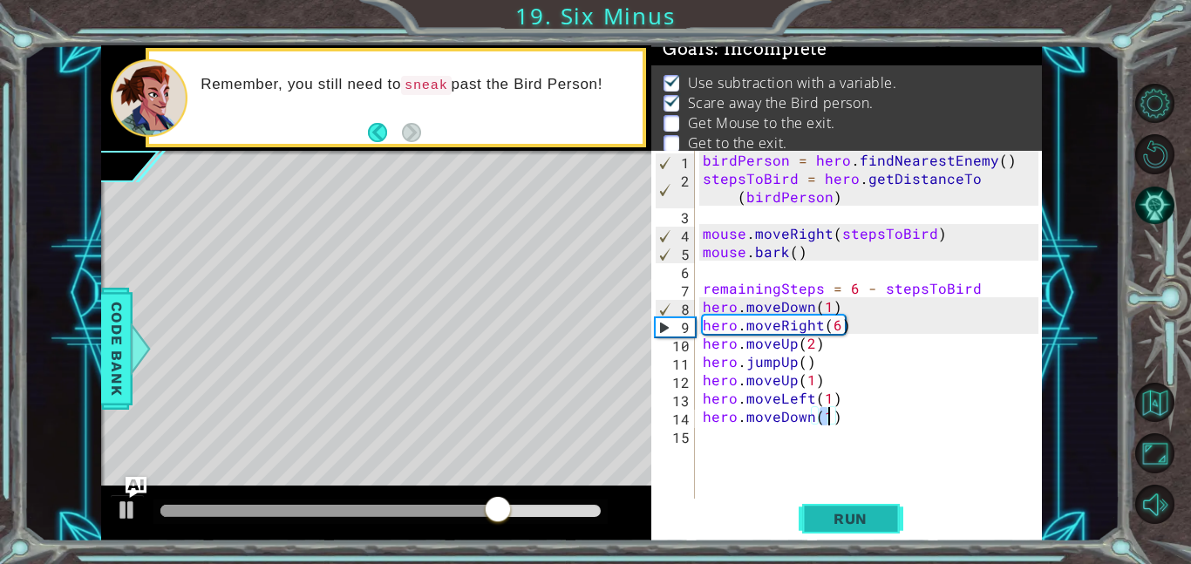
type textarea "hero.moveDown(1)"
click at [816, 526] on span "Run" at bounding box center [850, 518] width 69 height 17
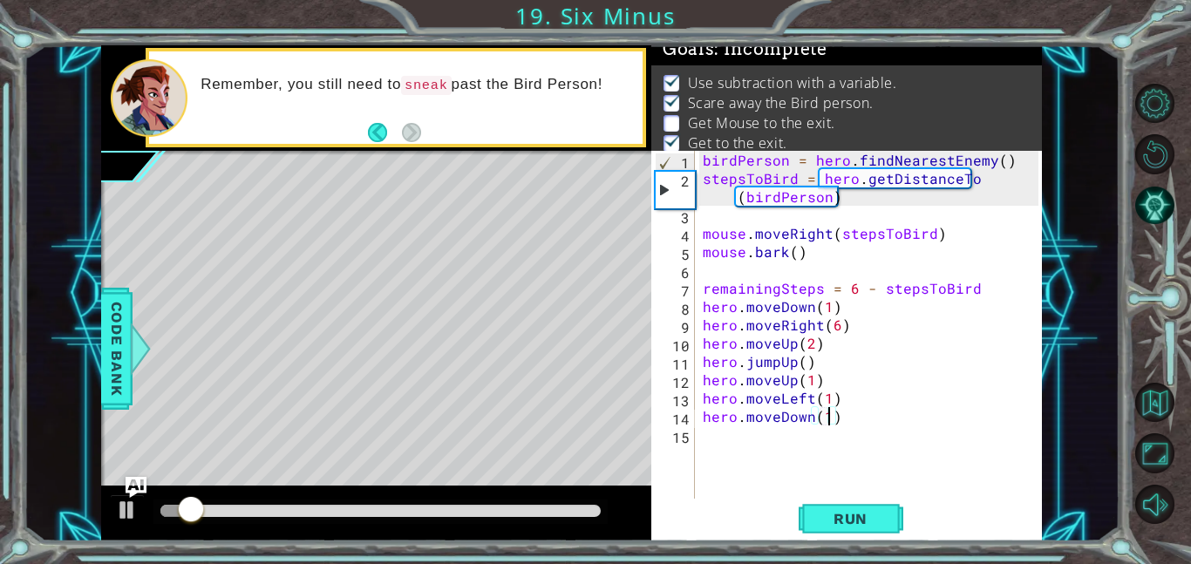
click at [434, 506] on div at bounding box center [380, 511] width 440 height 12
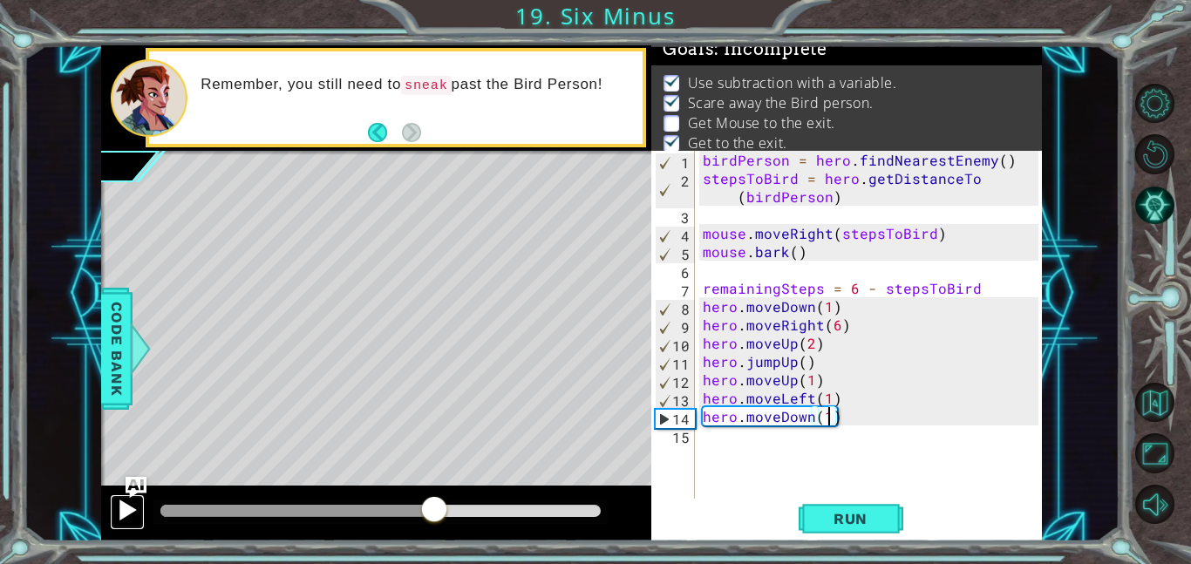
click at [119, 520] on div at bounding box center [127, 510] width 23 height 23
click at [706, 441] on div "birdPerson = hero . findNearestEnemy ( ) stepsToBird = hero . getDistanceTo ( b…" at bounding box center [873, 343] width 348 height 384
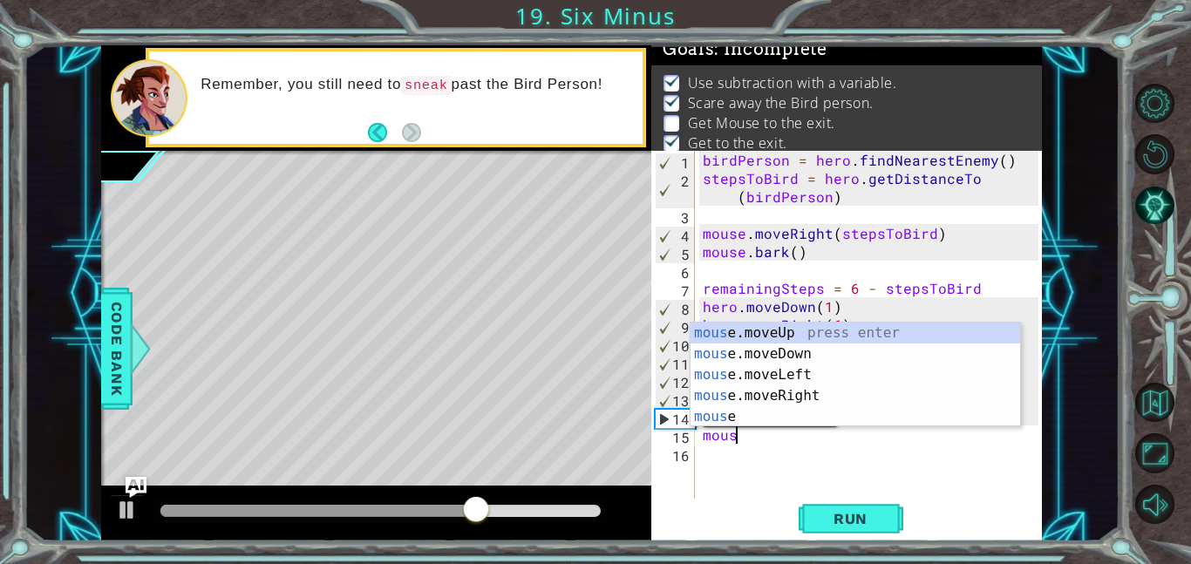
scroll to position [0, 2]
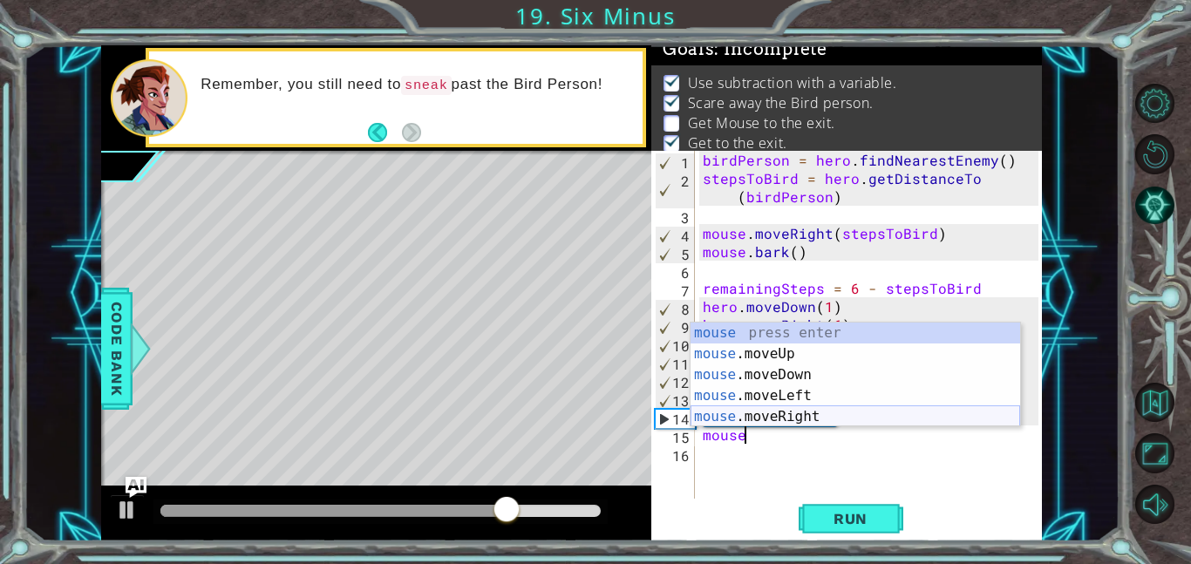
click at [760, 419] on div "mouse press enter mouse .moveUp press enter mouse .moveDown press enter mouse .…" at bounding box center [854, 395] width 329 height 146
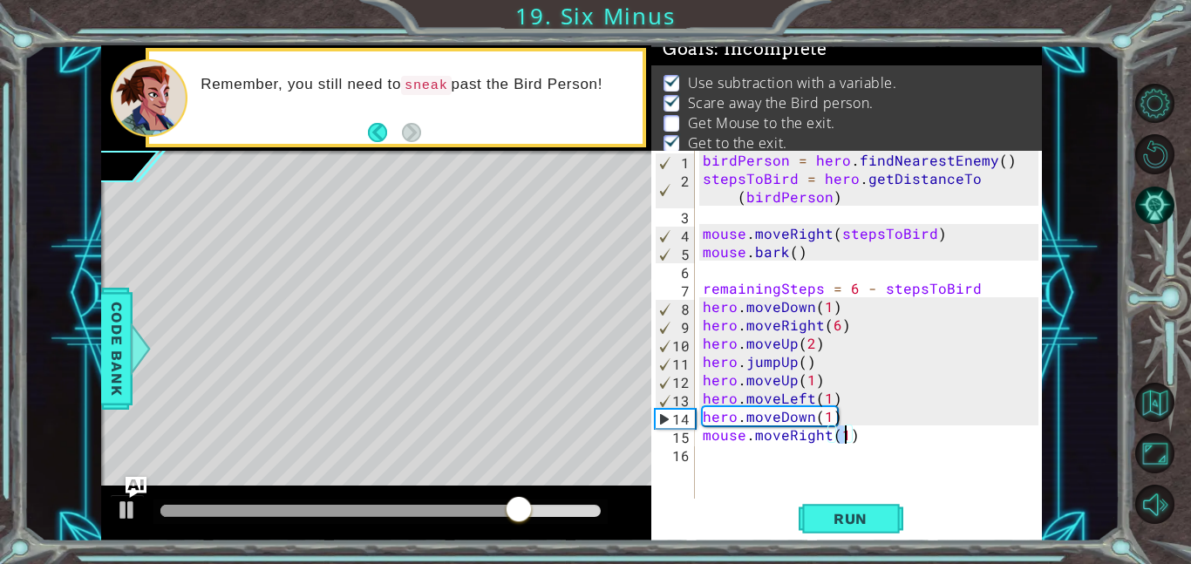
type textarea "mouse.moveRight(3)"
click at [753, 442] on div "birdPerson = hero . findNearestEnemy ( ) stepsToBird = hero . getDistanceTo ( b…" at bounding box center [873, 343] width 348 height 384
click at [750, 465] on div "birdPerson = hero . findNearestEnemy ( ) stepsToBird = hero . getDistanceTo ( b…" at bounding box center [873, 343] width 348 height 384
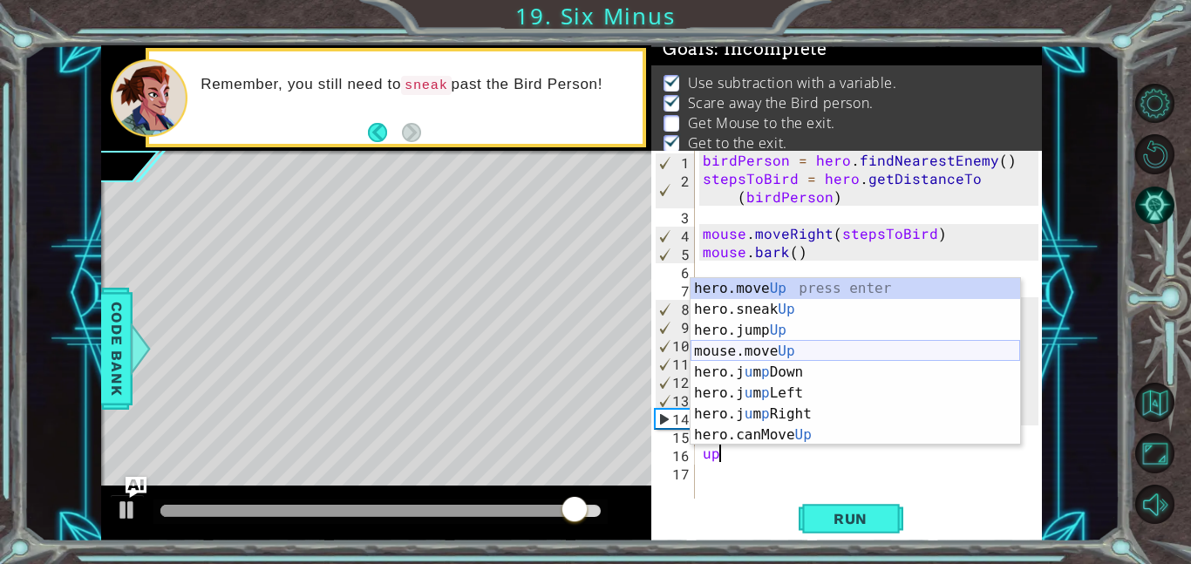
click at [735, 349] on div "hero.move Up press enter hero.sneak Up press enter hero.jump Up press enter mou…" at bounding box center [854, 382] width 329 height 209
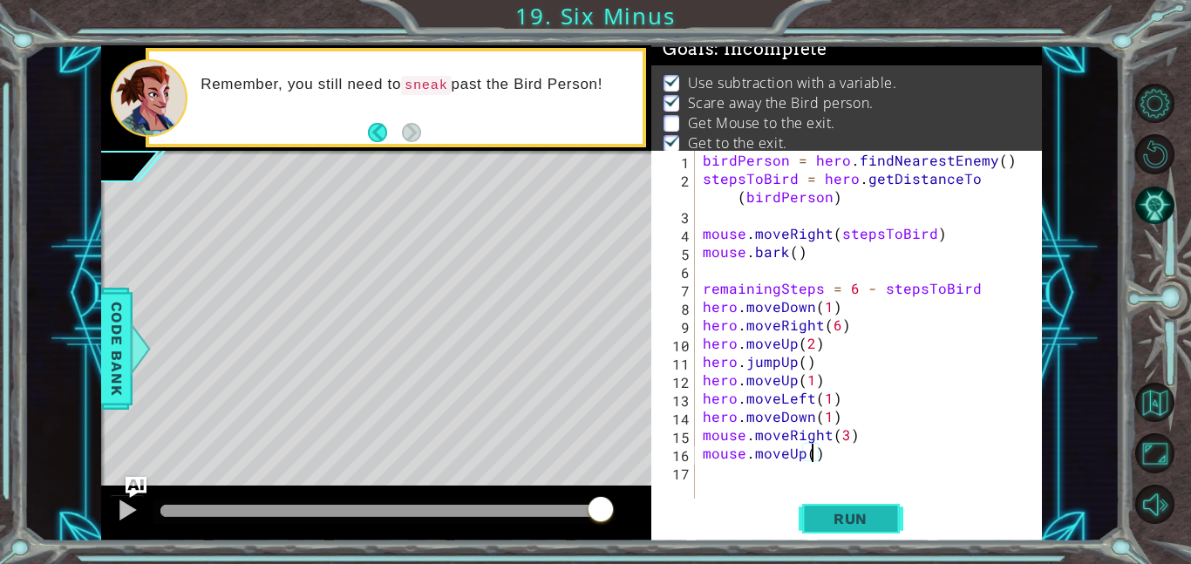
scroll to position [0, 7]
type textarea "mouse.moveUp(5)"
click at [817, 510] on span "Run" at bounding box center [850, 518] width 69 height 17
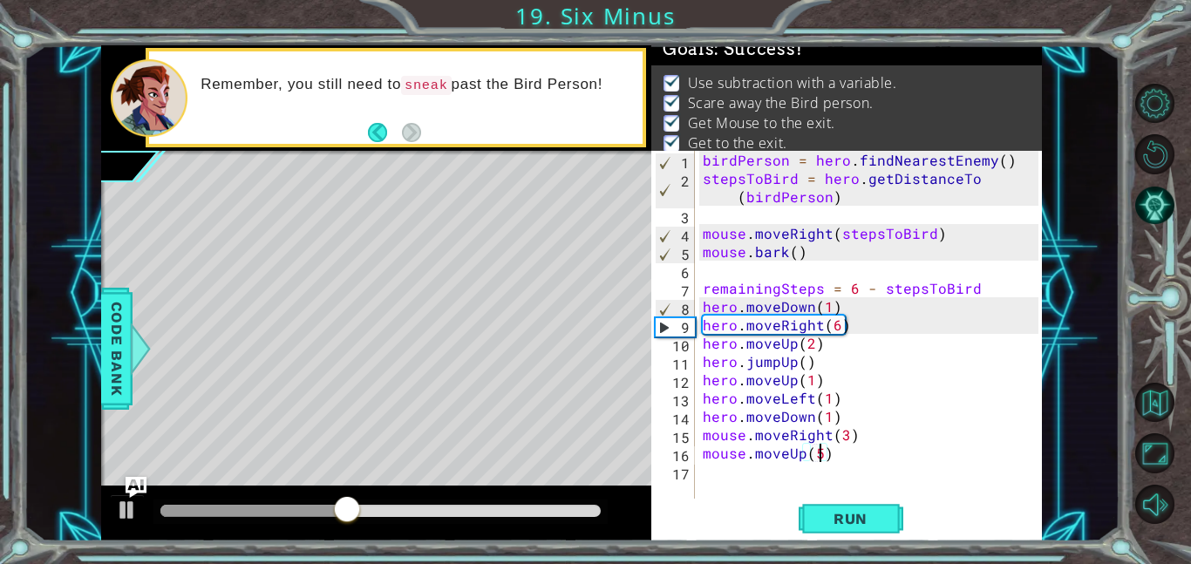
click at [540, 526] on div at bounding box center [376, 513] width 550 height 56
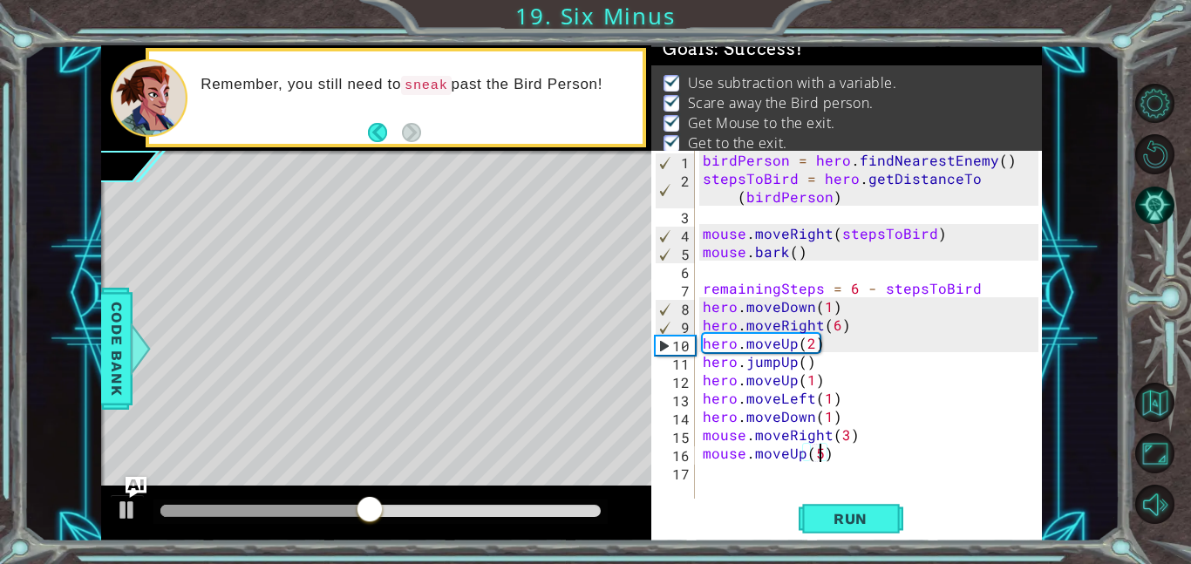
click at [536, 513] on div at bounding box center [380, 511] width 440 height 12
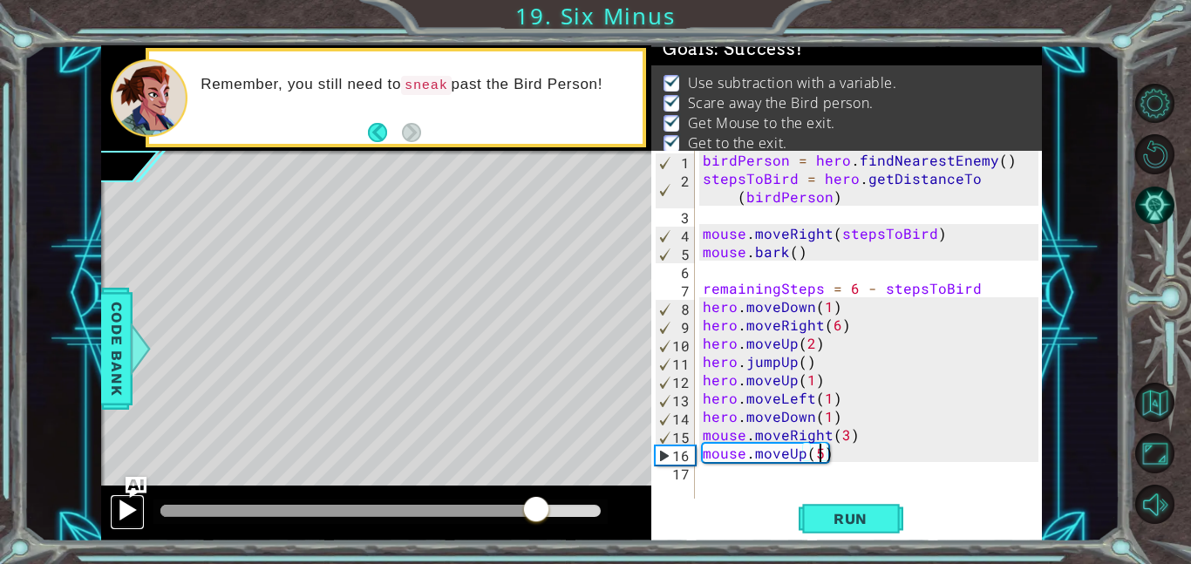
click at [128, 510] on div at bounding box center [127, 510] width 23 height 23
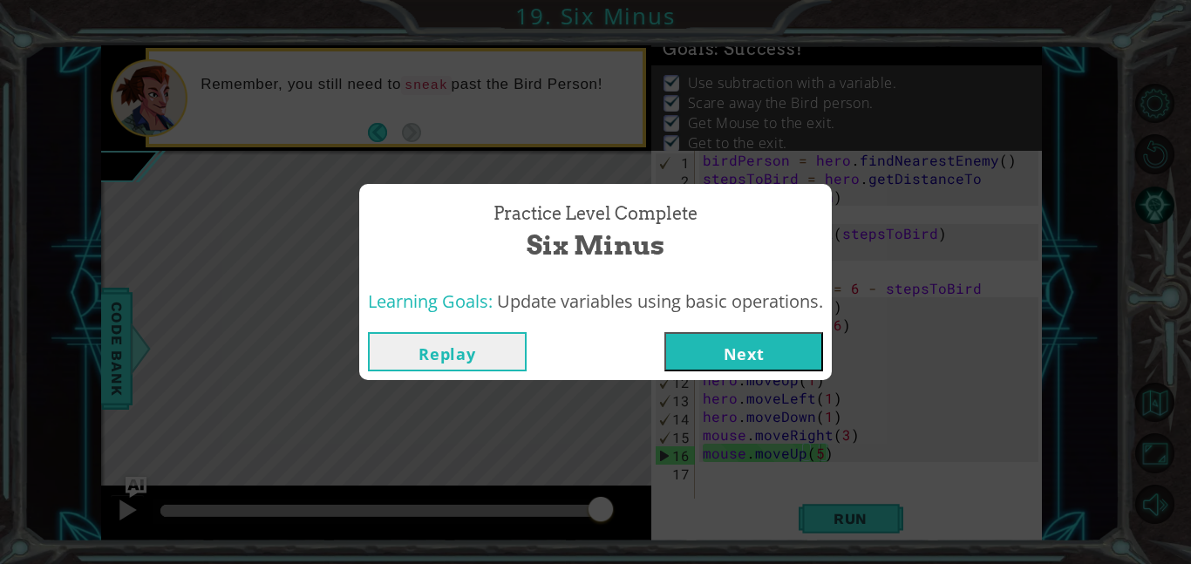
click at [682, 371] on div "Replay Next" at bounding box center [595, 351] width 472 height 57
click at [687, 366] on button "Next" at bounding box center [743, 351] width 159 height 39
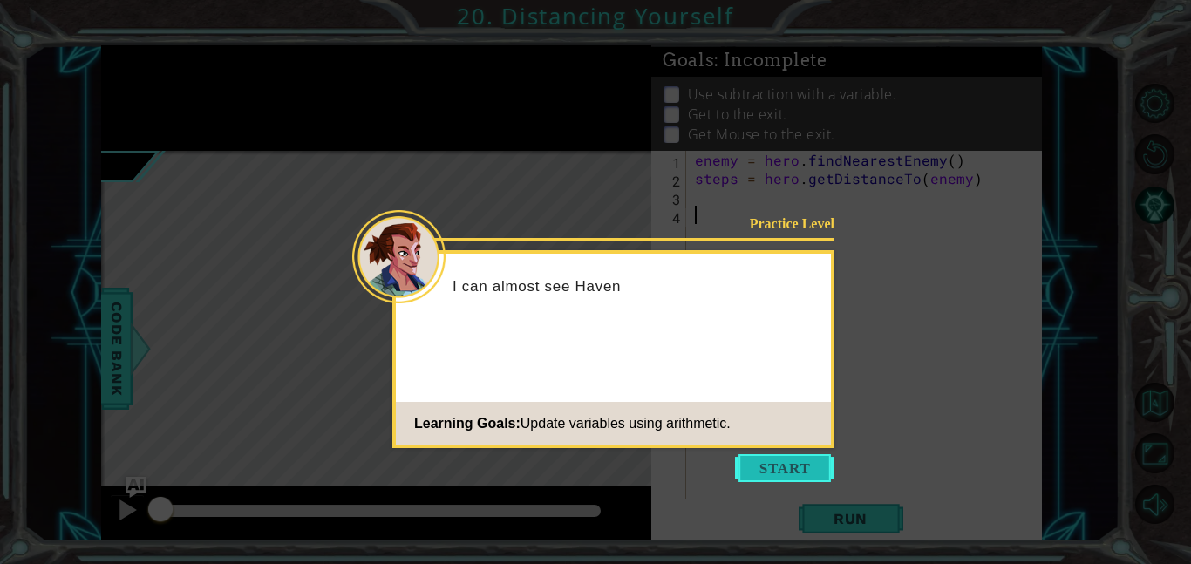
click at [768, 478] on button "Start" at bounding box center [784, 468] width 99 height 28
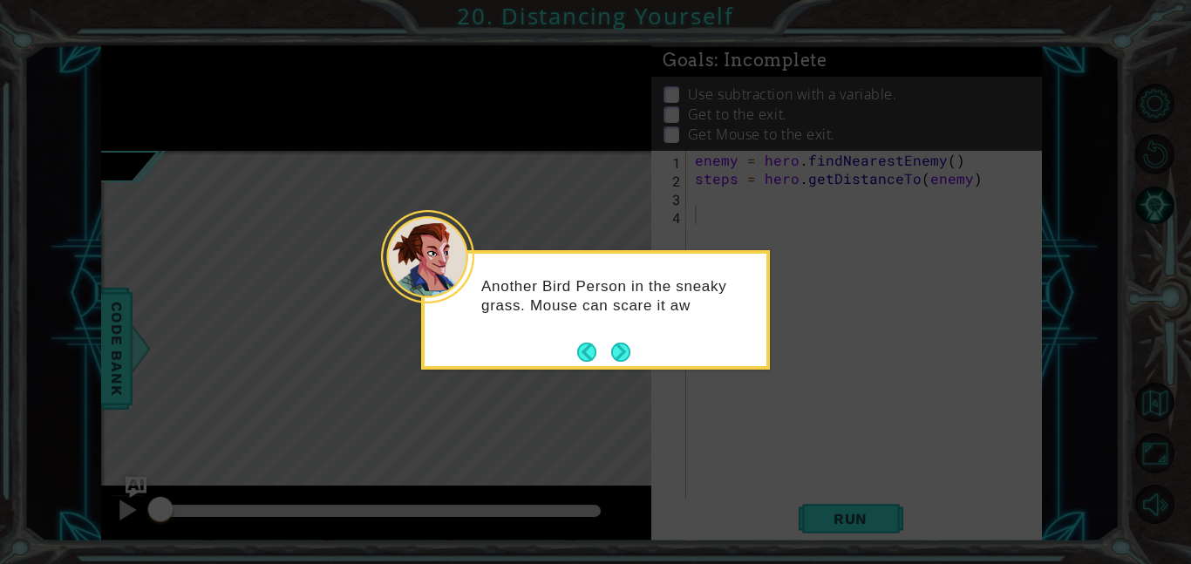
click at [768, 478] on icon at bounding box center [595, 282] width 1191 height 564
click at [611, 343] on button "Next" at bounding box center [621, 352] width 20 height 20
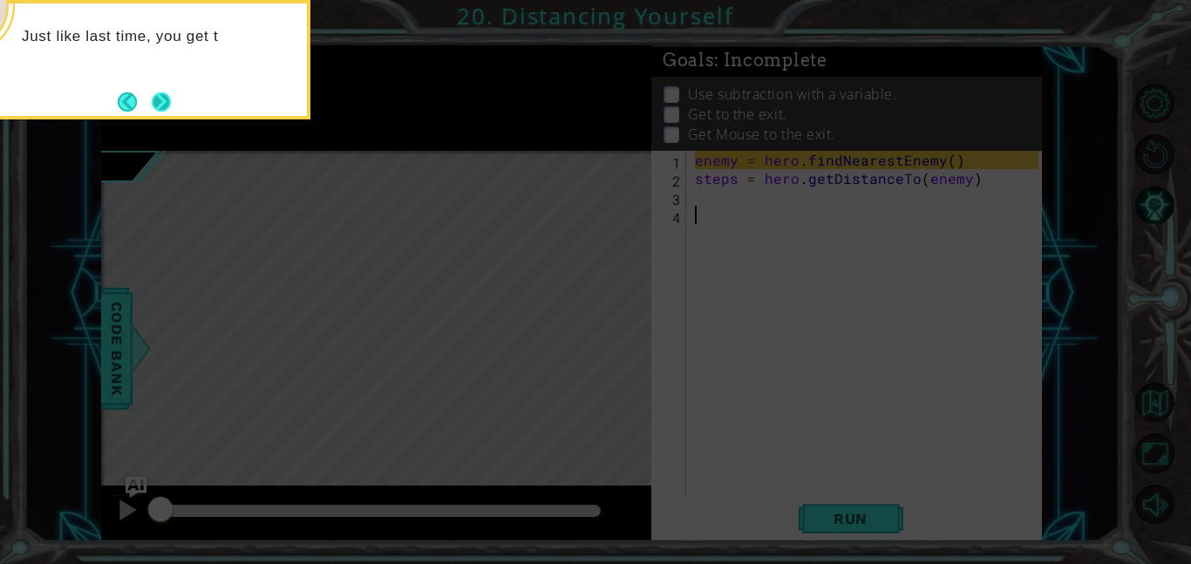
click at [172, 92] on button "Next" at bounding box center [162, 102] width 20 height 20
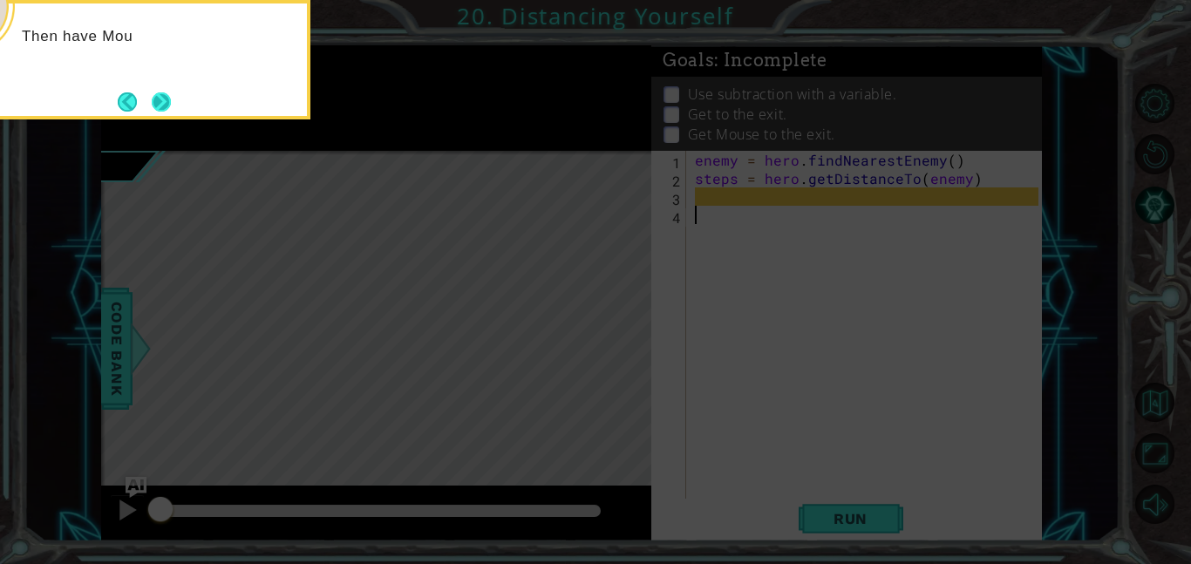
click at [166, 99] on button "Next" at bounding box center [161, 101] width 19 height 19
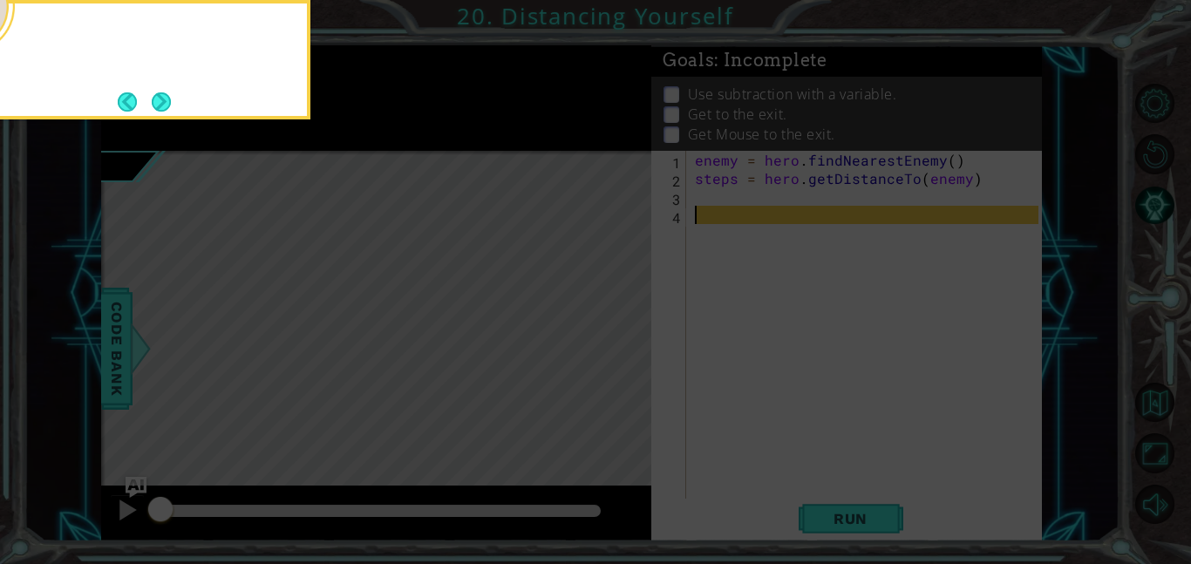
click at [166, 99] on button "Next" at bounding box center [161, 101] width 19 height 19
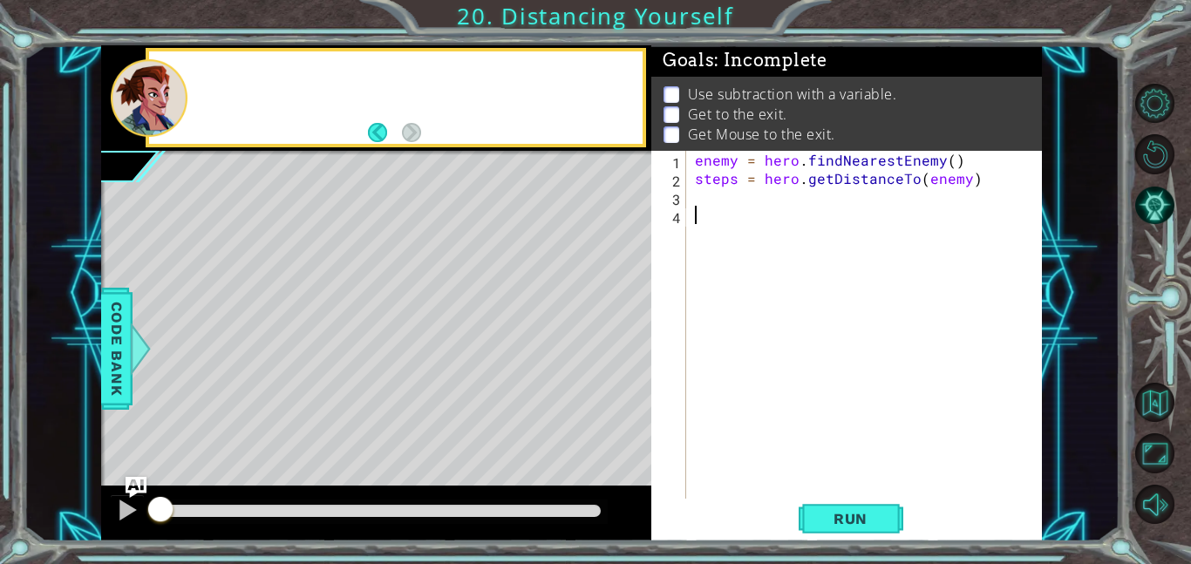
click at [166, 99] on div at bounding box center [149, 98] width 77 height 78
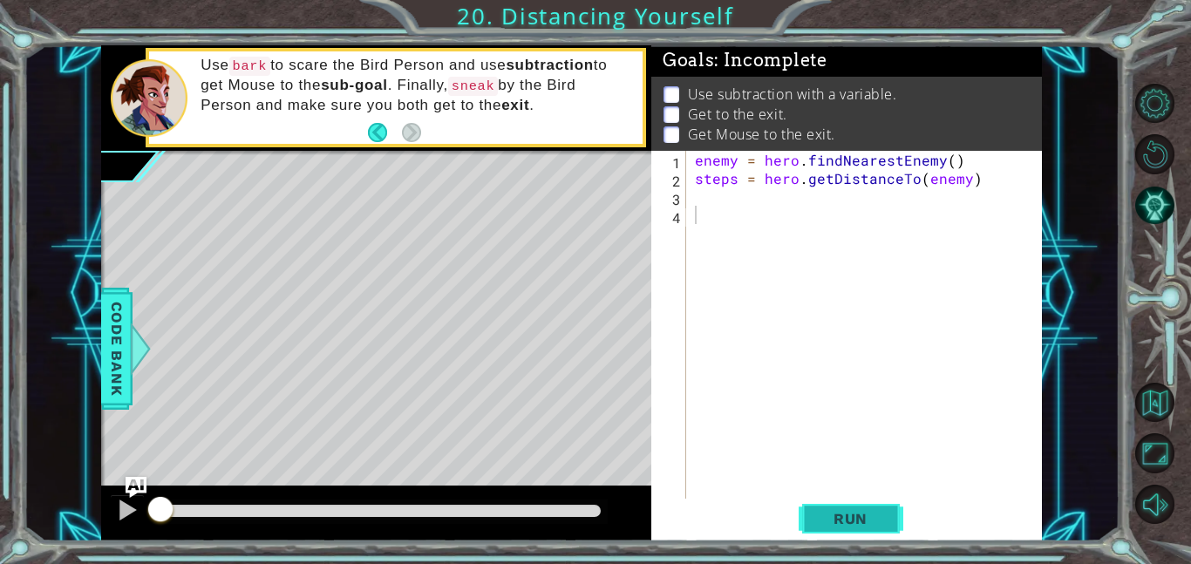
click at [816, 517] on span "Run" at bounding box center [850, 518] width 69 height 17
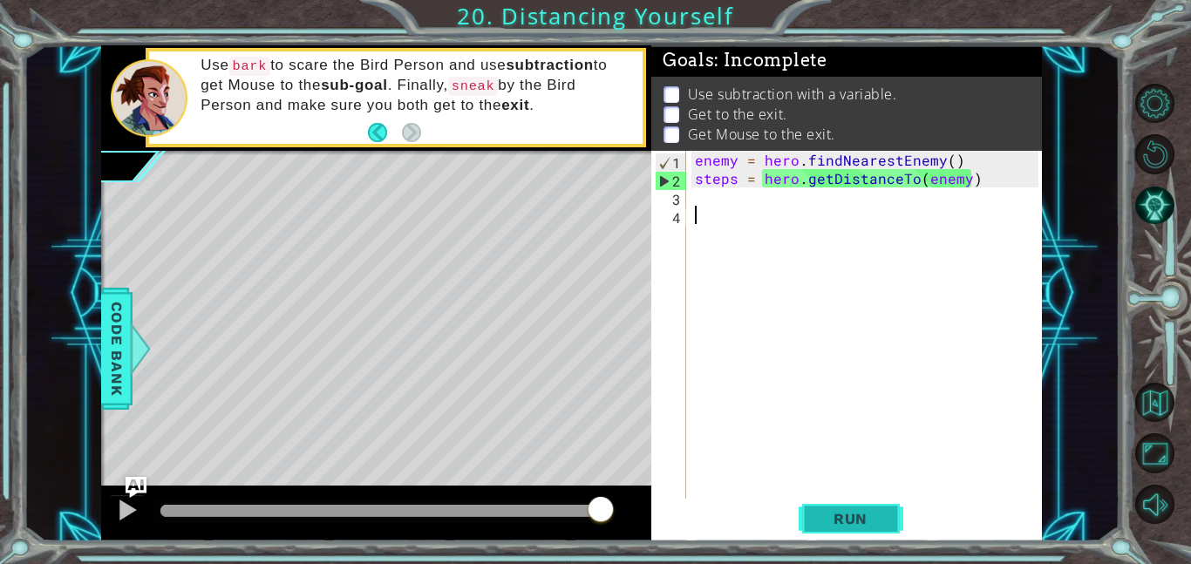
click at [831, 514] on span "Run" at bounding box center [850, 518] width 69 height 17
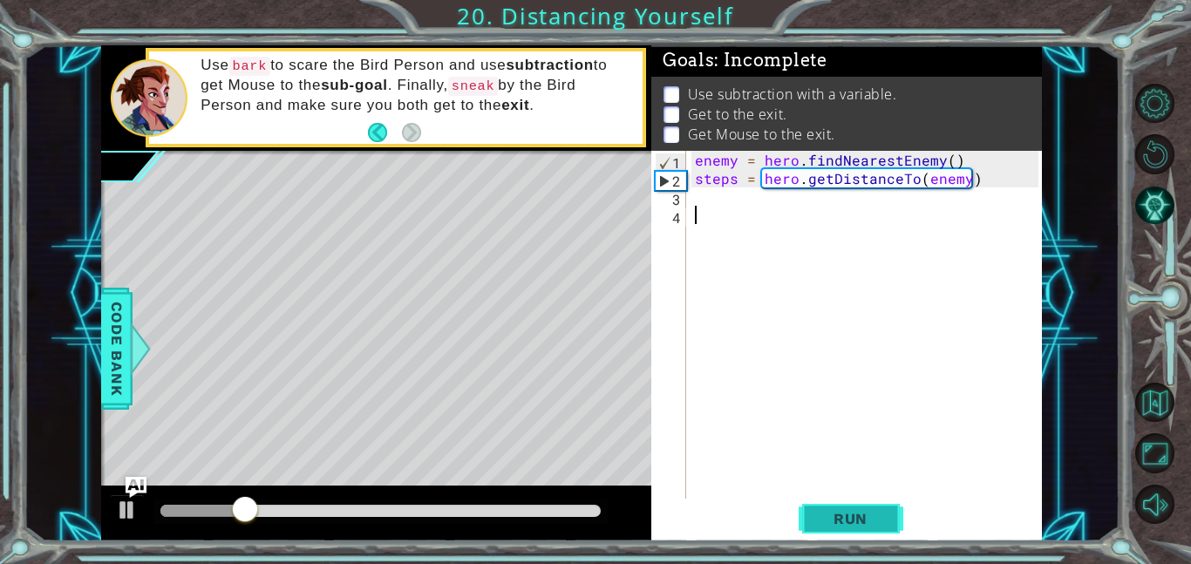
click at [809, 526] on button "Run" at bounding box center [850, 518] width 105 height 39
click at [719, 204] on div "enemy = hero . findNearestEnemy ( ) steps = hero . getDistanceTo ( enemy )" at bounding box center [869, 343] width 356 height 384
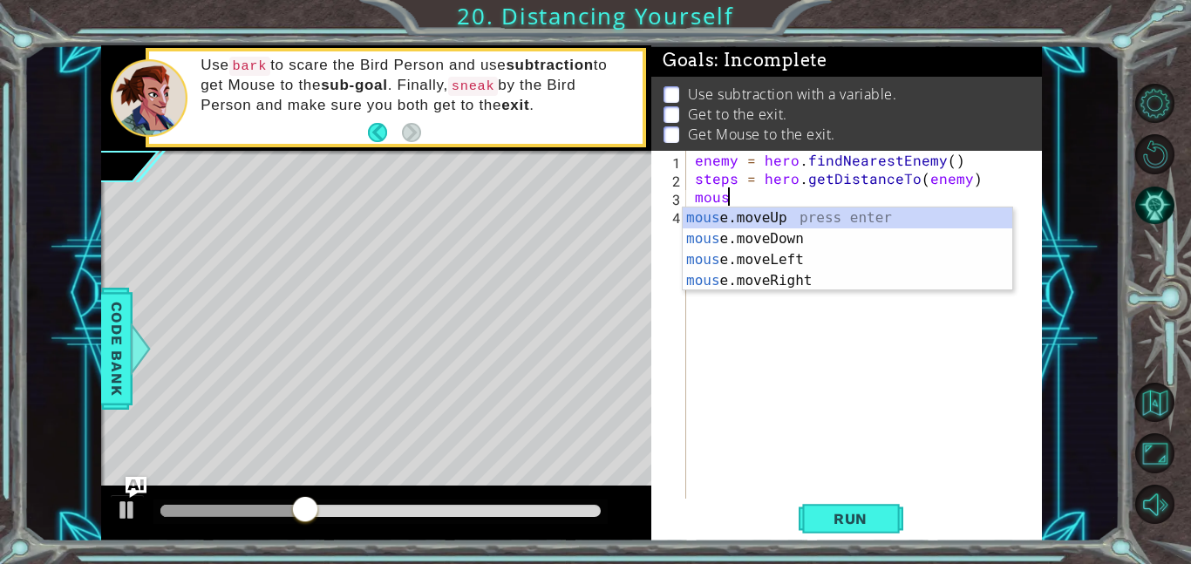
scroll to position [0, 2]
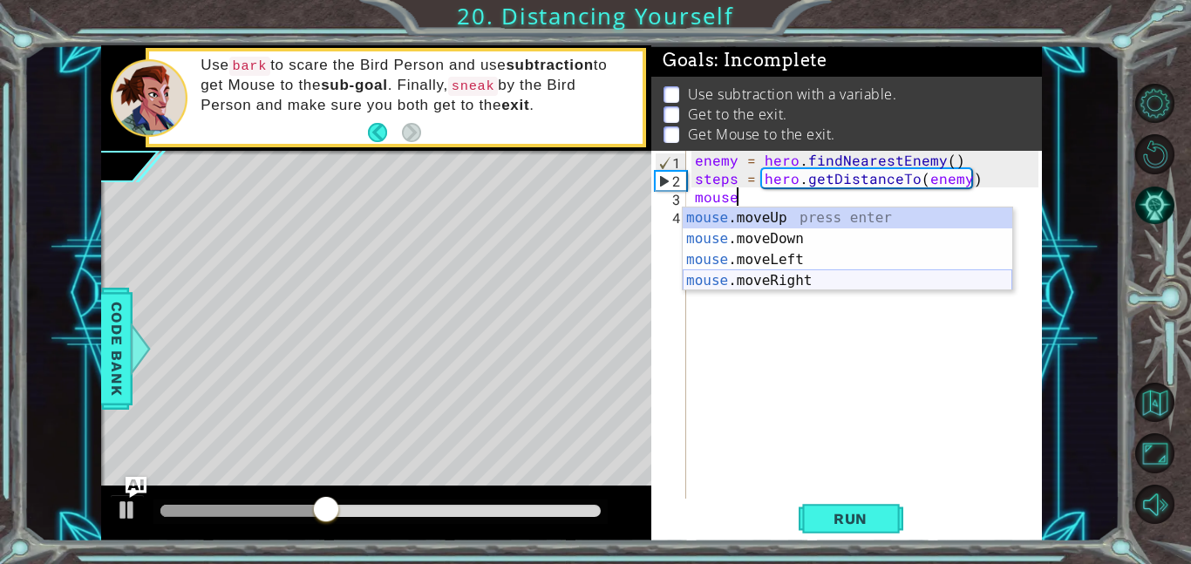
click at [741, 280] on div "mouse .moveUp press enter mouse .moveDown press enter mouse .moveLeft press ent…" at bounding box center [846, 270] width 329 height 126
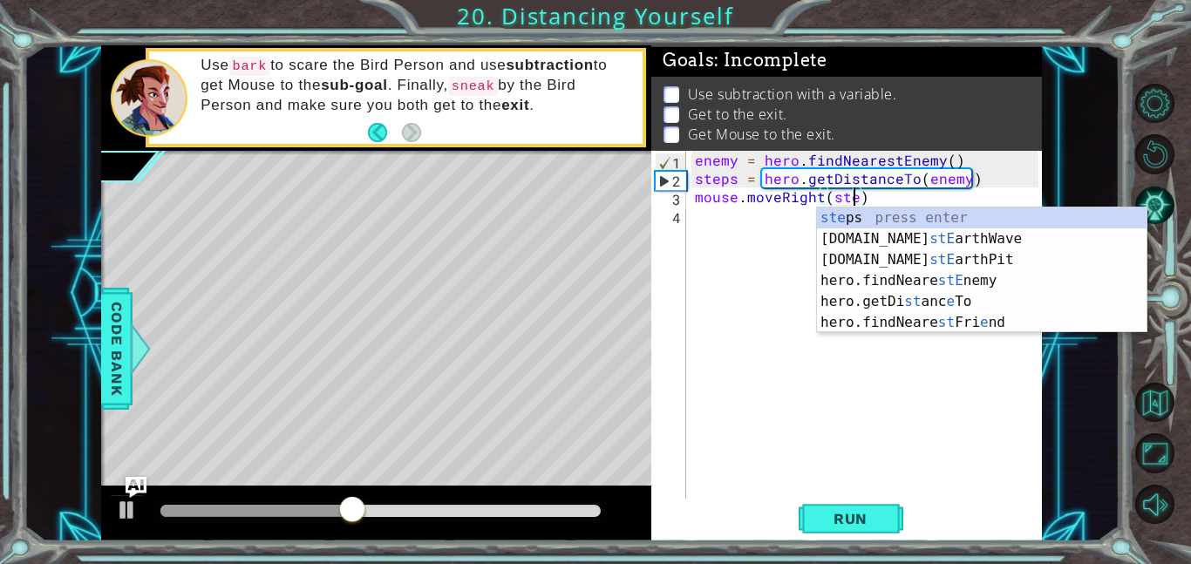
type textarea "mouse.moveRight(steps)"
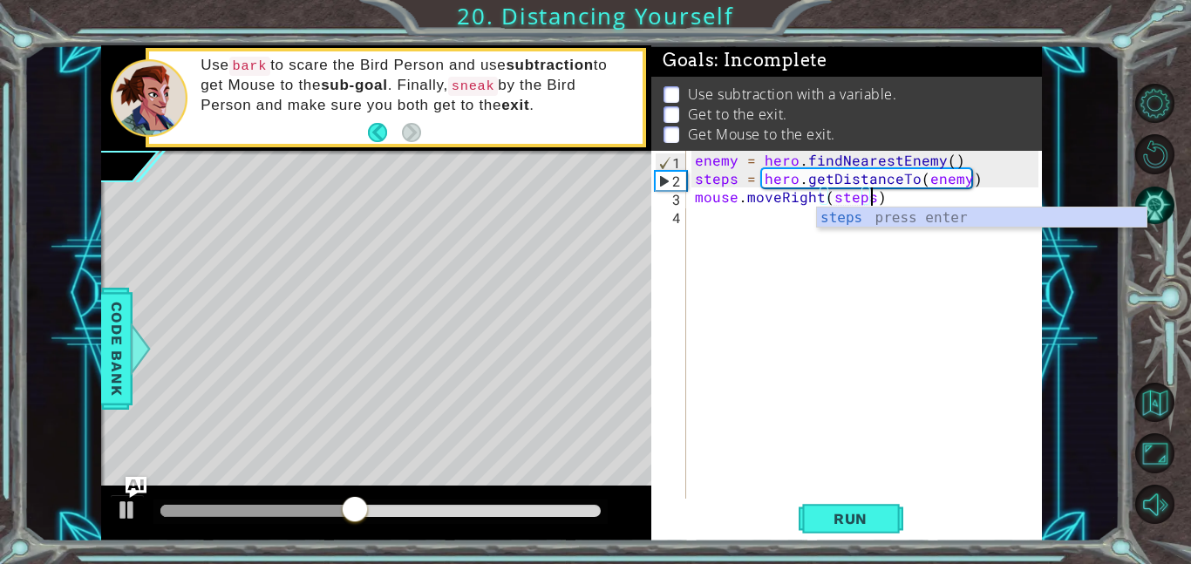
scroll to position [0, 10]
click at [843, 421] on div "enemy = hero . findNearestEnemy ( ) steps = hero . getDistanceTo ( enemy ) mous…" at bounding box center [869, 343] width 356 height 384
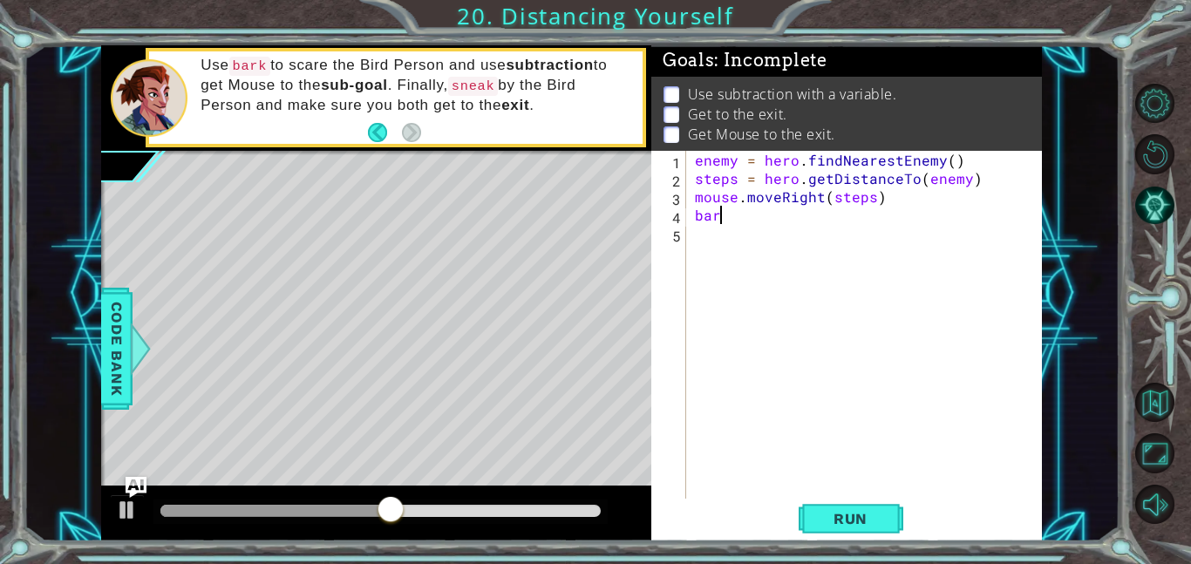
scroll to position [0, 1]
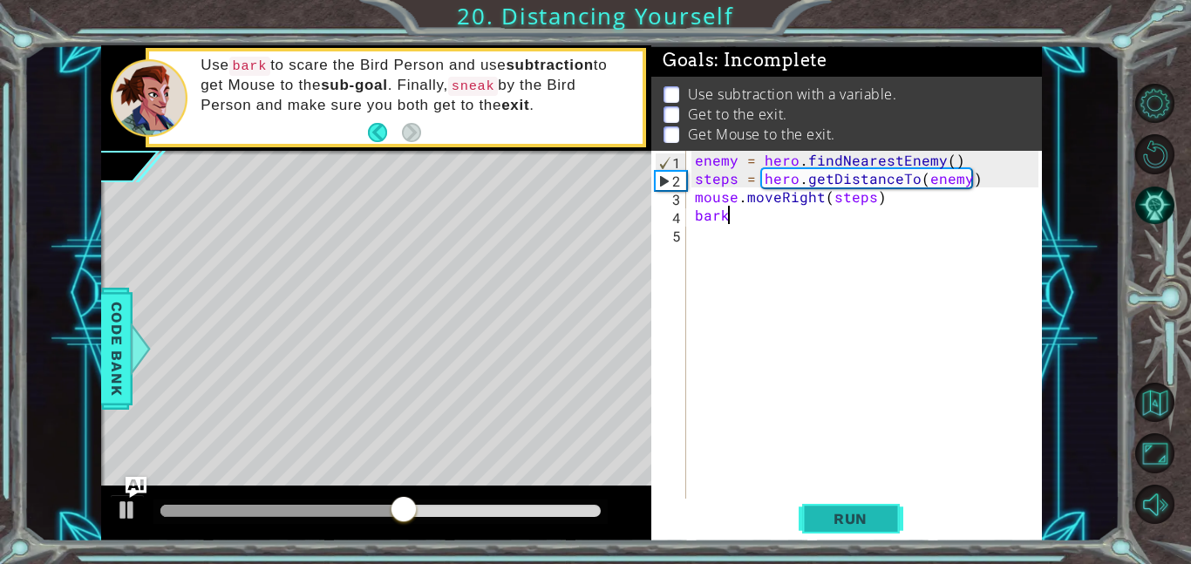
click at [828, 518] on span "Run" at bounding box center [850, 518] width 69 height 17
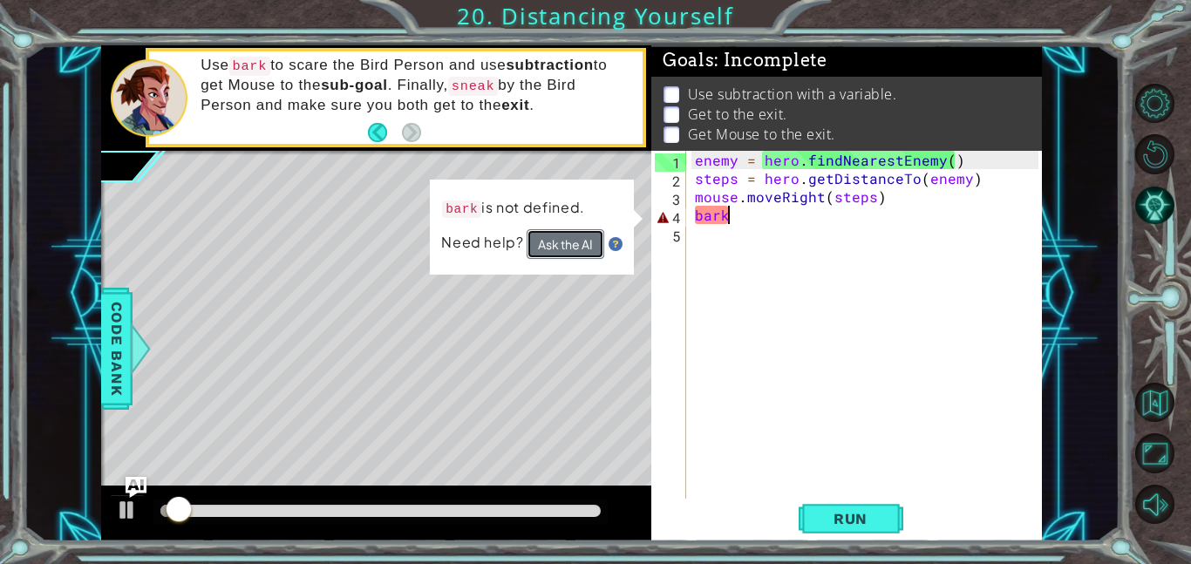
click at [567, 239] on button "Ask the AI" at bounding box center [565, 244] width 78 height 30
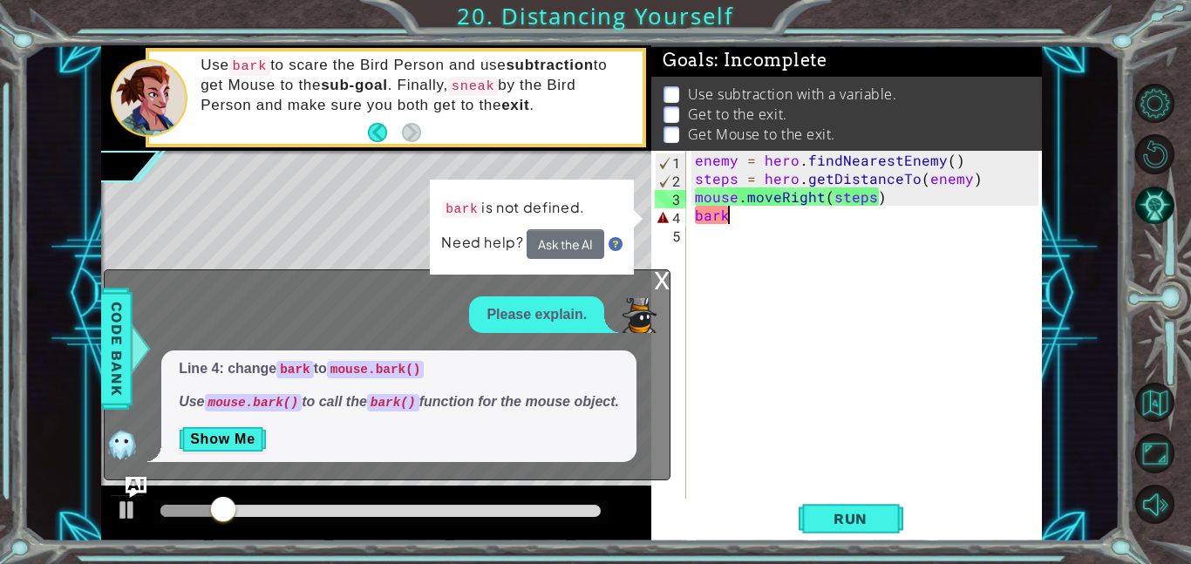
click at [693, 216] on div "enemy = hero . findNearestEnemy ( ) steps = hero . getDistanceTo ( enemy ) mous…" at bounding box center [869, 343] width 356 height 384
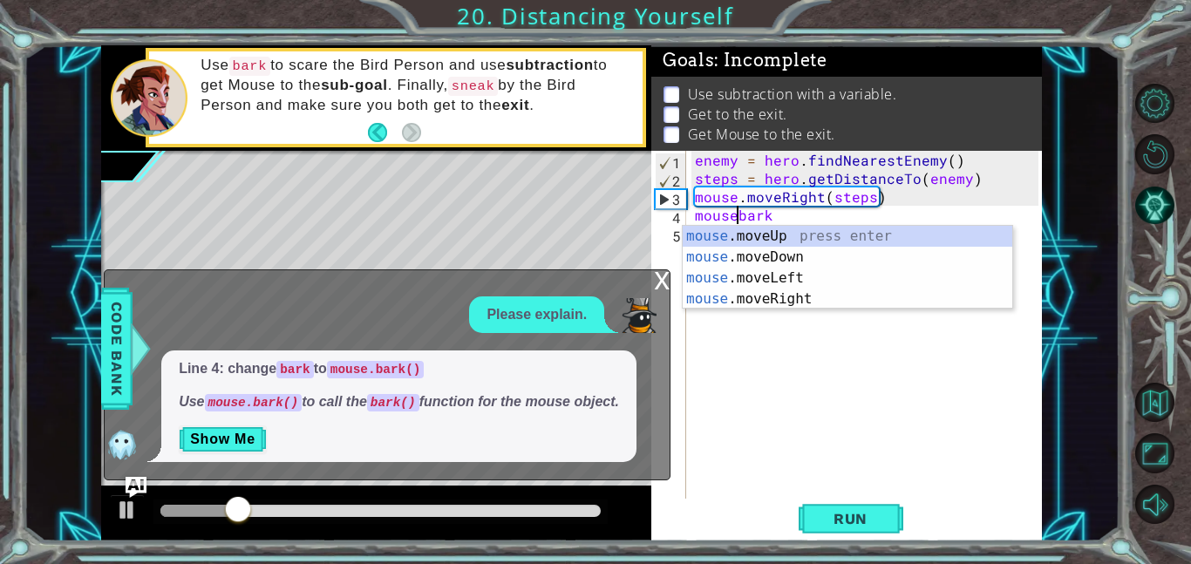
scroll to position [0, 3]
click at [807, 204] on div "enemy = hero . findNearestEnemy ( ) steps = hero . getDistanceTo ( enemy ) mous…" at bounding box center [869, 343] width 356 height 384
type textarea "mouse.moveRight(steps)"
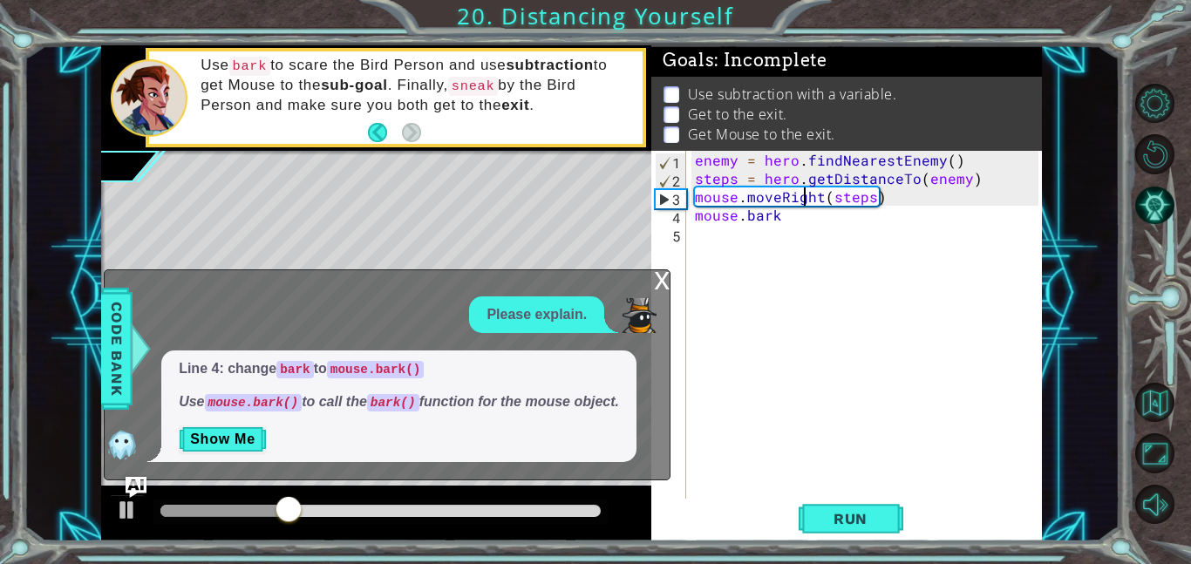
click at [927, 236] on div "enemy = hero . findNearestEnemy ( ) steps = hero . getDistanceTo ( enemy ) mous…" at bounding box center [869, 343] width 356 height 384
click at [894, 227] on div "enemy = hero . findNearestEnemy ( ) steps = hero . getDistanceTo ( enemy ) mous…" at bounding box center [869, 343] width 356 height 384
click at [881, 216] on div "enemy = hero . findNearestEnemy ( ) steps = hero . getDistanceTo ( enemy ) mous…" at bounding box center [869, 343] width 356 height 384
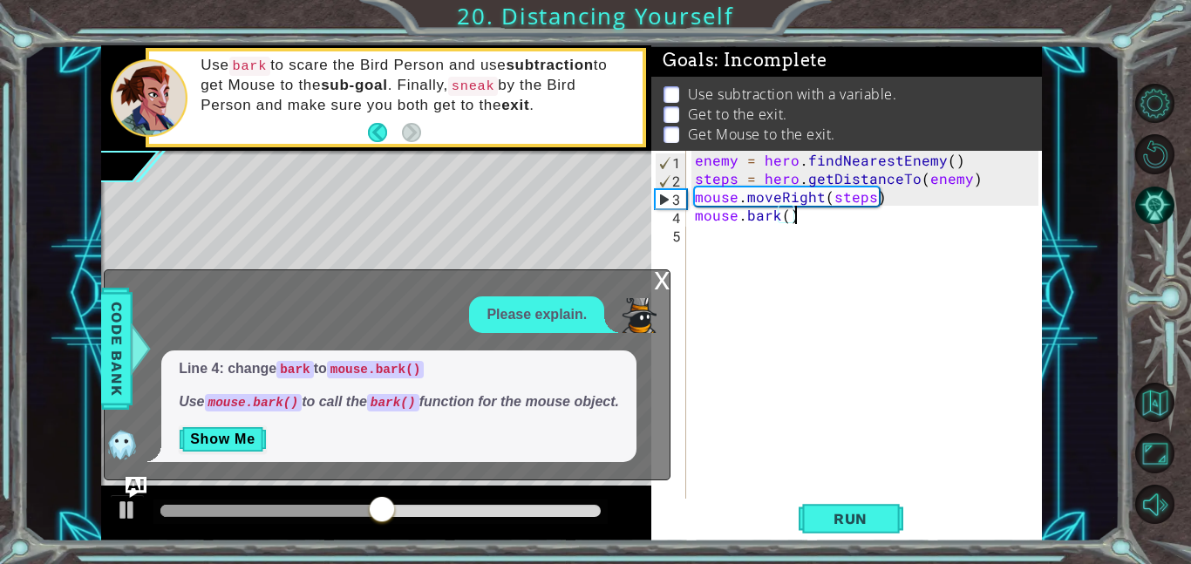
type textarea "mouse.bark()"
click at [662, 282] on div "x" at bounding box center [662, 278] width 16 height 17
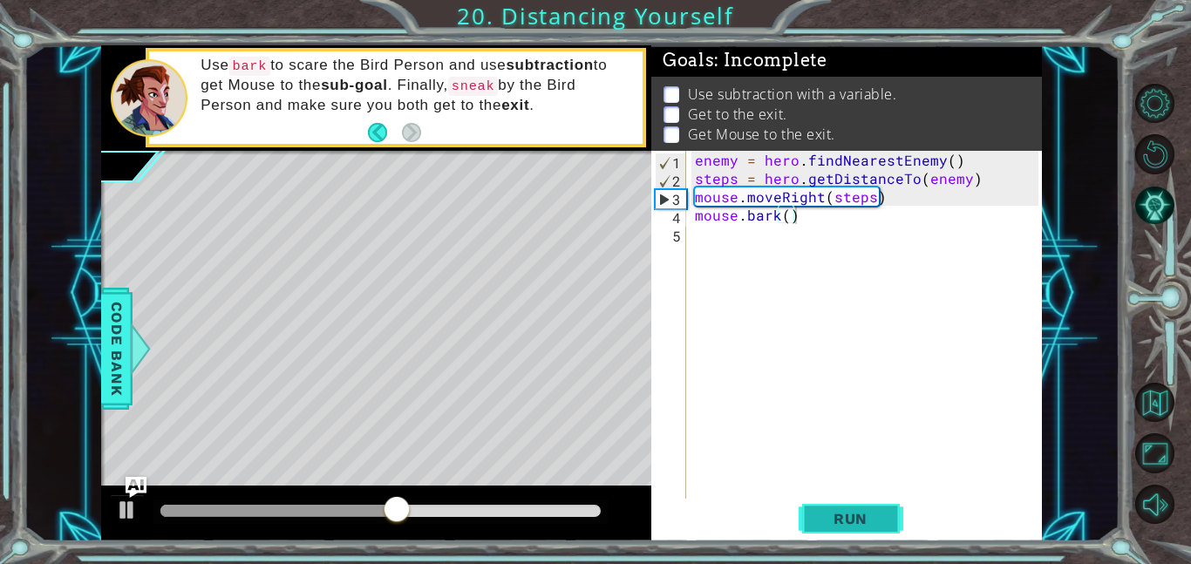
click at [815, 537] on button "Run" at bounding box center [850, 518] width 105 height 39
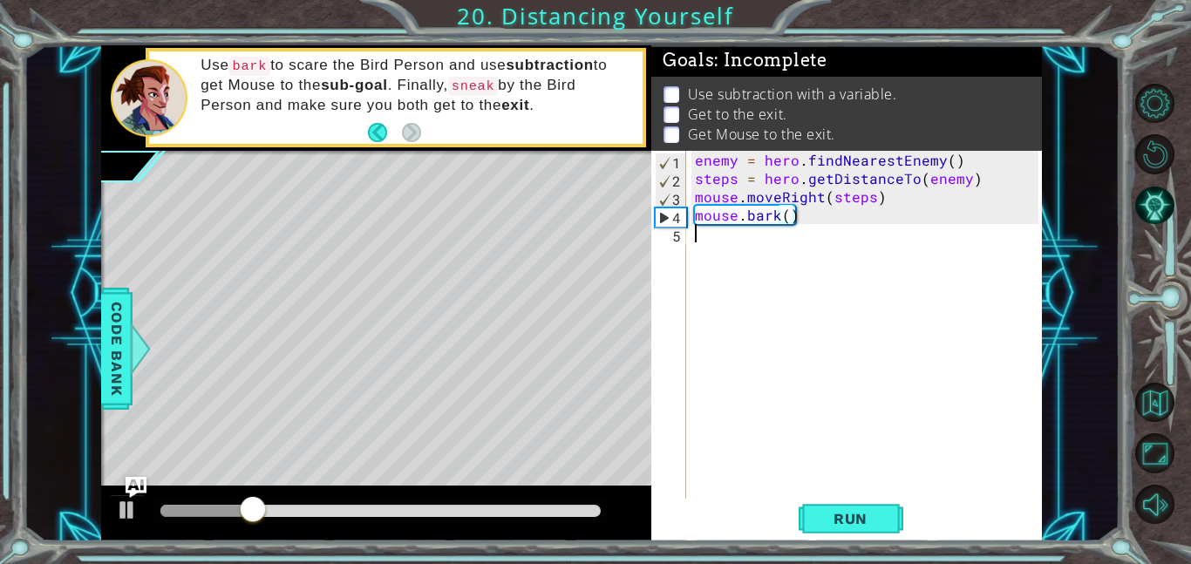
click at [797, 366] on div "enemy = hero . findNearestEnemy ( ) steps = hero . getDistanceTo ( enemy ) mous…" at bounding box center [869, 343] width 356 height 384
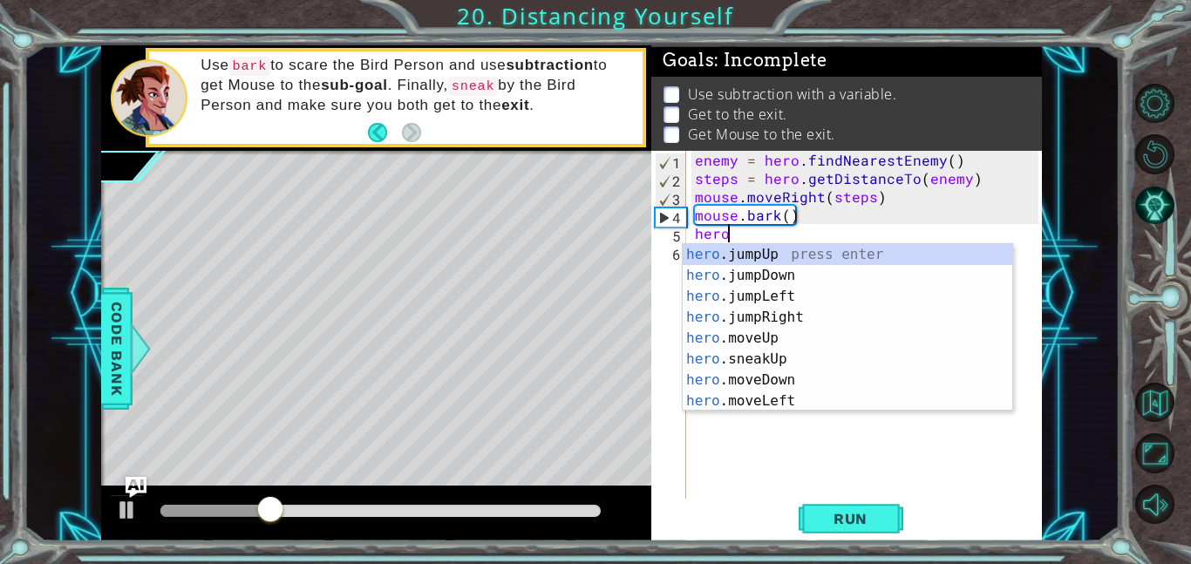
scroll to position [0, 1]
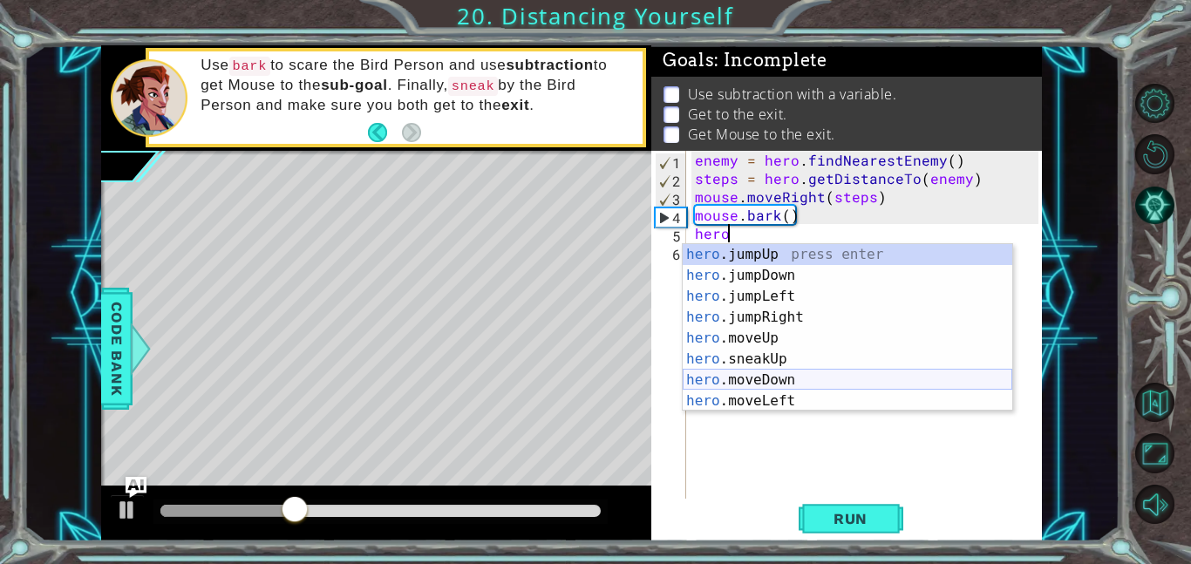
click at [773, 383] on div "hero .jumpUp press enter hero .jumpDown press enter hero .jumpLeft press enter …" at bounding box center [846, 348] width 329 height 209
type textarea "hero.moveDown(1)"
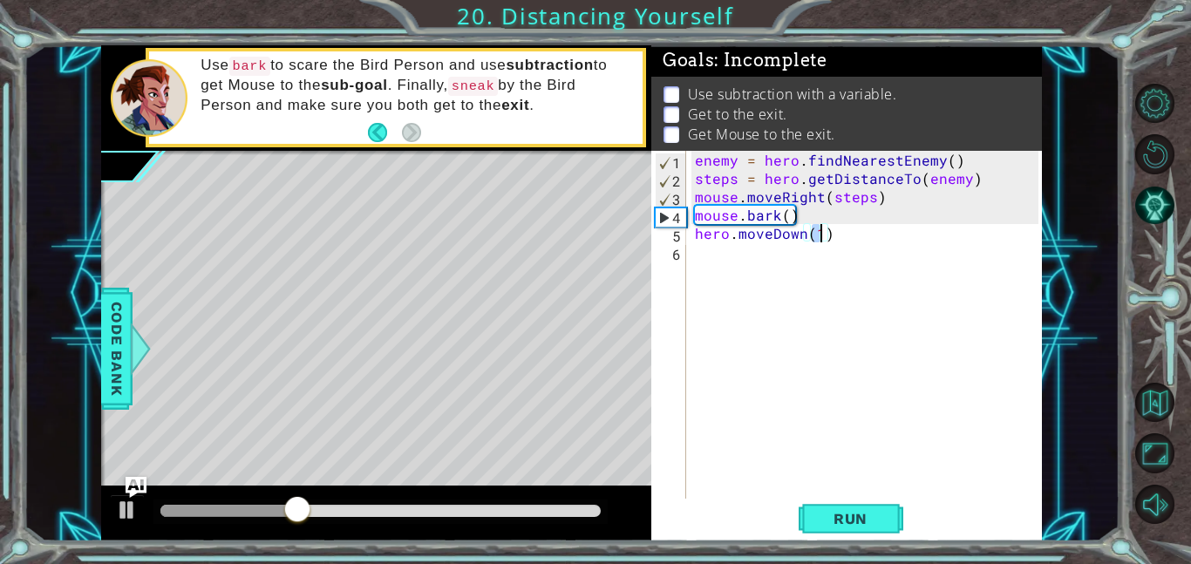
click at [773, 383] on div "enemy = hero . findNearestEnemy ( ) steps = hero . getDistanceTo ( enemy ) mous…" at bounding box center [869, 343] width 356 height 384
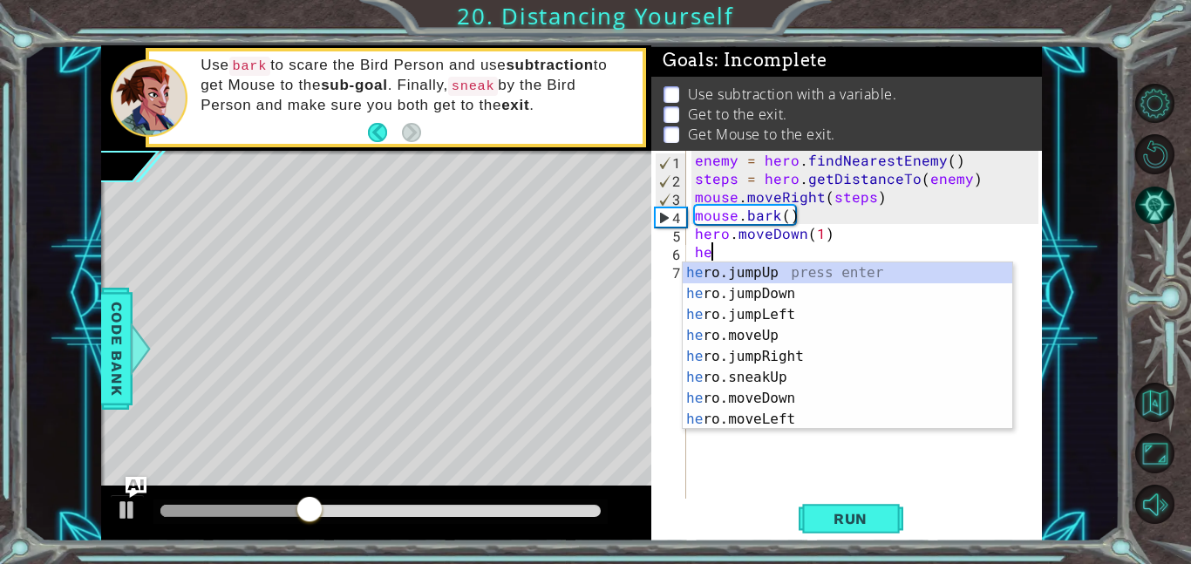
type textarea "hero"
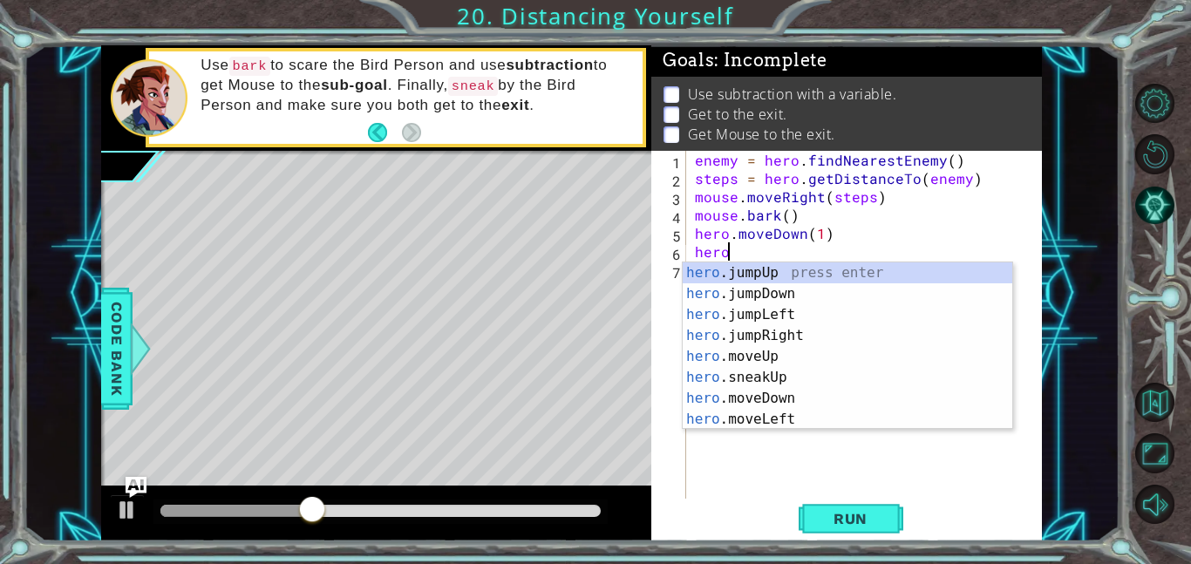
scroll to position [0, 1]
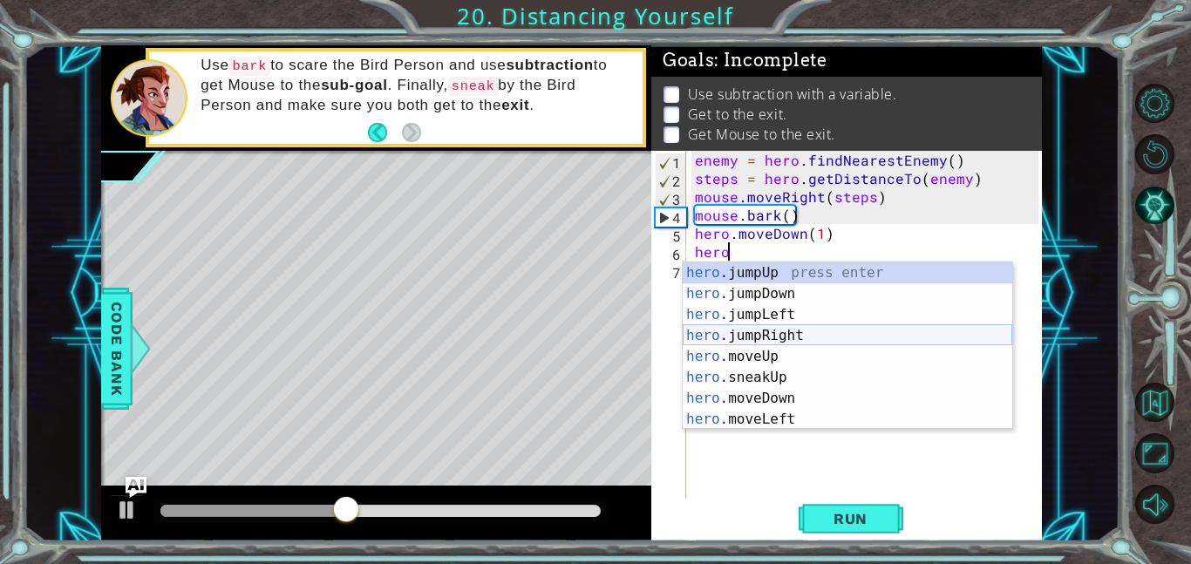
click at [778, 339] on div "hero .jumpUp press enter hero .jumpDown press enter hero .jumpLeft press enter …" at bounding box center [846, 366] width 329 height 209
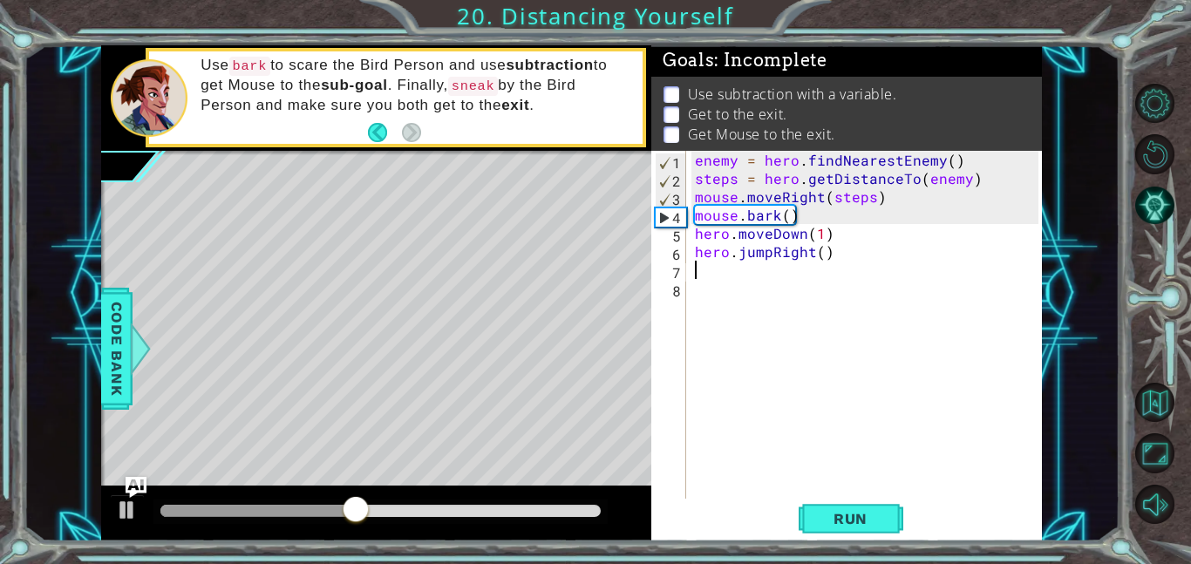
click at [755, 386] on div "enemy = hero . findNearestEnemy ( ) steps = hero . getDistanceTo ( enemy ) mous…" at bounding box center [869, 343] width 356 height 384
click at [822, 255] on div "enemy = hero . findNearestEnemy ( ) steps = hero . getDistanceTo ( enemy ) mous…" at bounding box center [869, 343] width 356 height 384
click at [812, 527] on button "Run" at bounding box center [850, 518] width 105 height 39
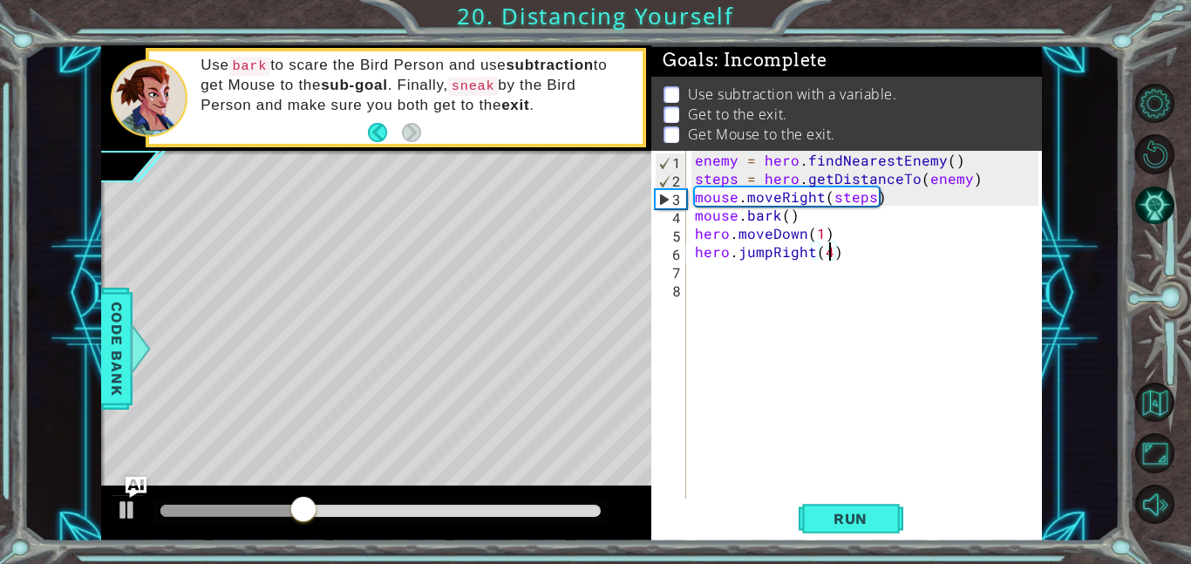
click at [771, 254] on div "enemy = hero . findNearestEnemy ( ) steps = hero . getDistanceTo ( enemy ) mous…" at bounding box center [869, 343] width 356 height 384
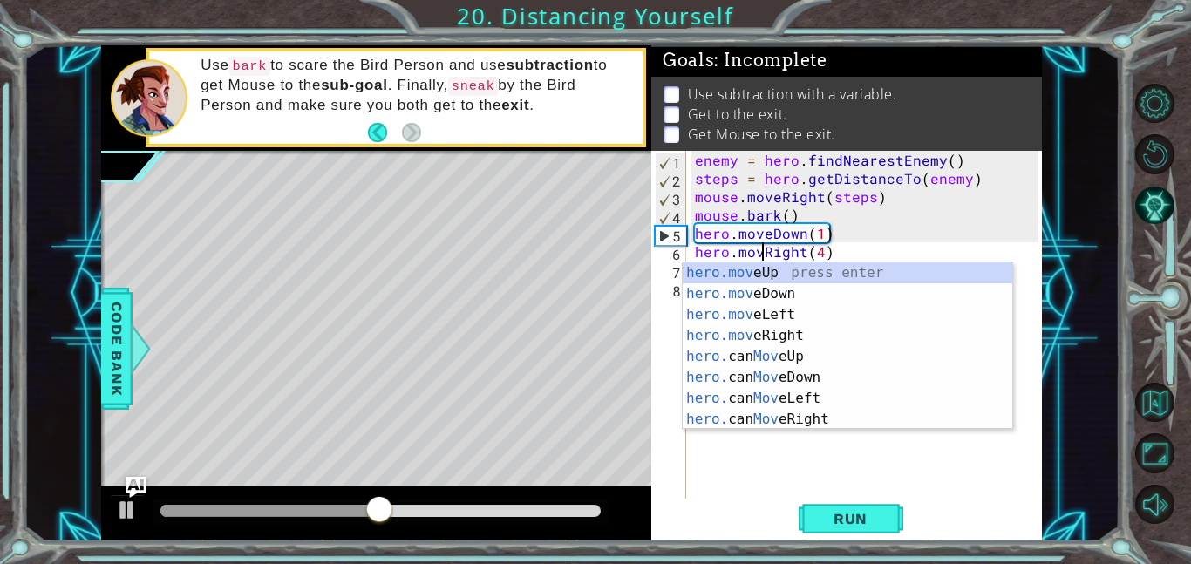
scroll to position [0, 4]
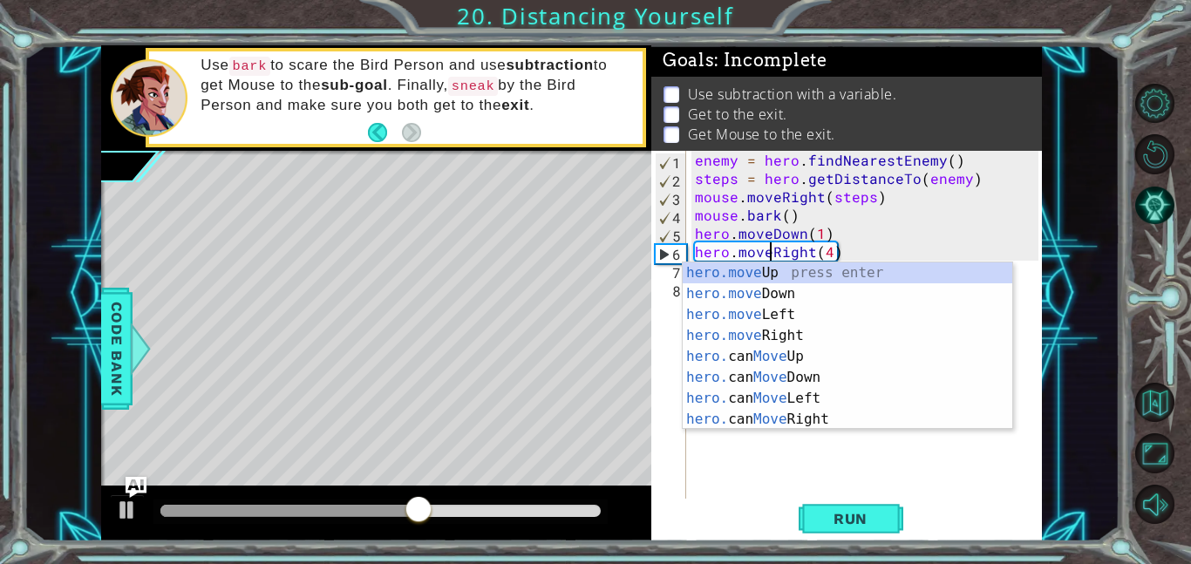
click at [825, 246] on div "enemy = hero . findNearestEnemy ( ) steps = hero . getDistanceTo ( enemy ) mous…" at bounding box center [869, 343] width 356 height 384
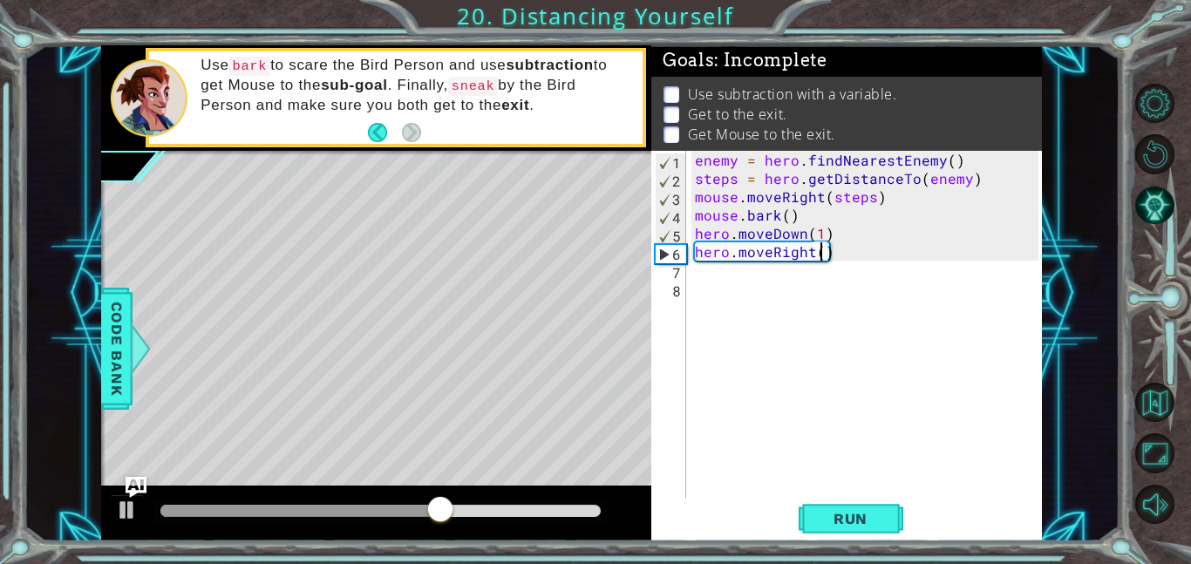
scroll to position [0, 8]
type textarea "hero.moveRight(5)"
click at [820, 532] on button "Run" at bounding box center [850, 518] width 105 height 39
click at [852, 370] on div "enemy = hero . findNearestEnemy ( ) steps = hero . getDistanceTo ( enemy ) mous…" at bounding box center [869, 343] width 356 height 384
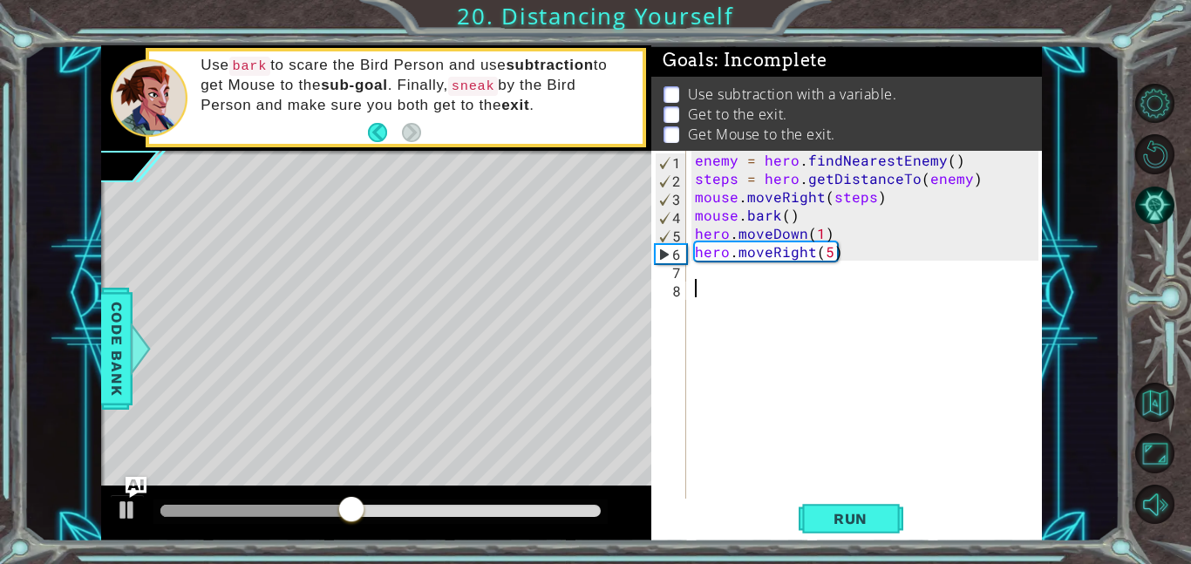
click at [744, 271] on div "enemy = hero . findNearestEnemy ( ) steps = hero . getDistanceTo ( enemy ) mous…" at bounding box center [869, 343] width 356 height 384
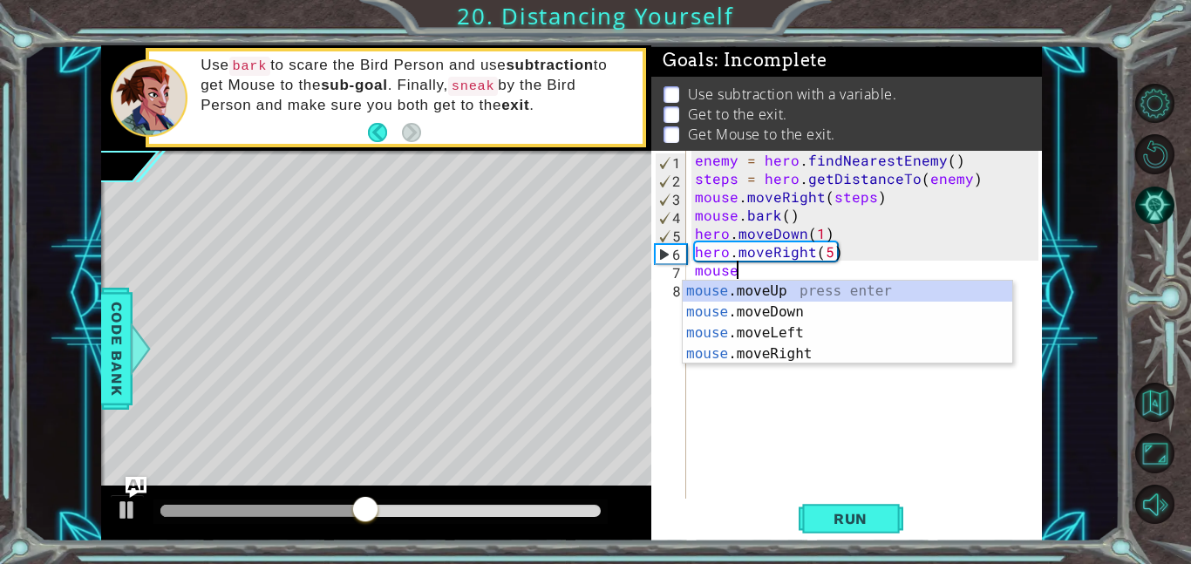
scroll to position [0, 2]
click at [739, 356] on div "mouse .moveUp press enter mouse .moveDown press enter mouse .moveLeft press ent…" at bounding box center [846, 344] width 329 height 126
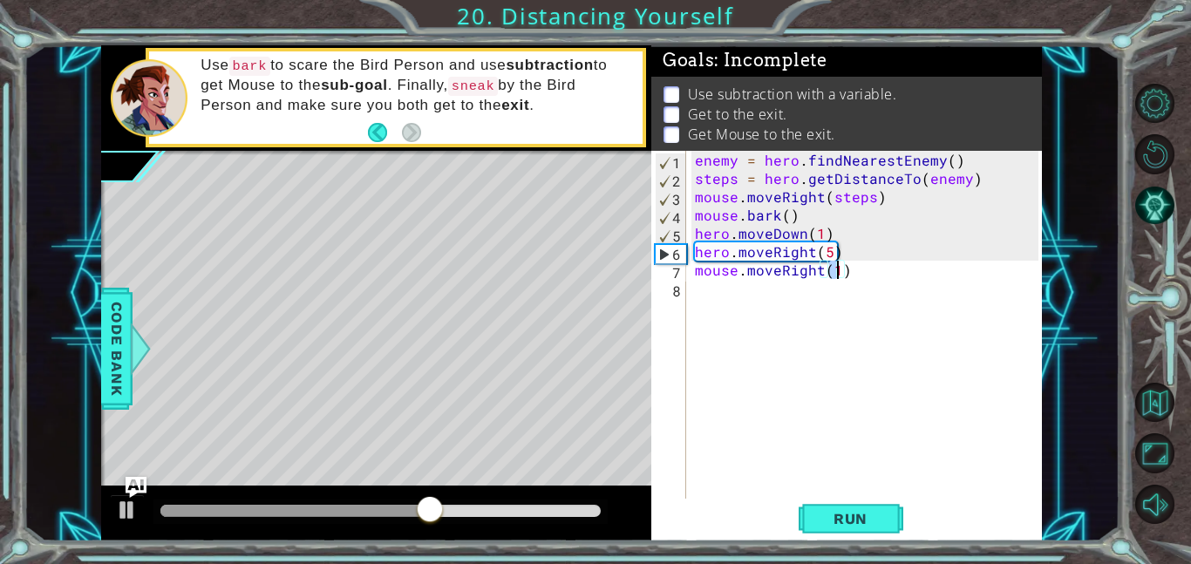
type textarea "mouse.moveRight(4)"
click at [730, 389] on div "enemy = hero . findNearestEnemy ( ) steps = hero . getDistanceTo ( enemy ) mous…" at bounding box center [869, 343] width 356 height 384
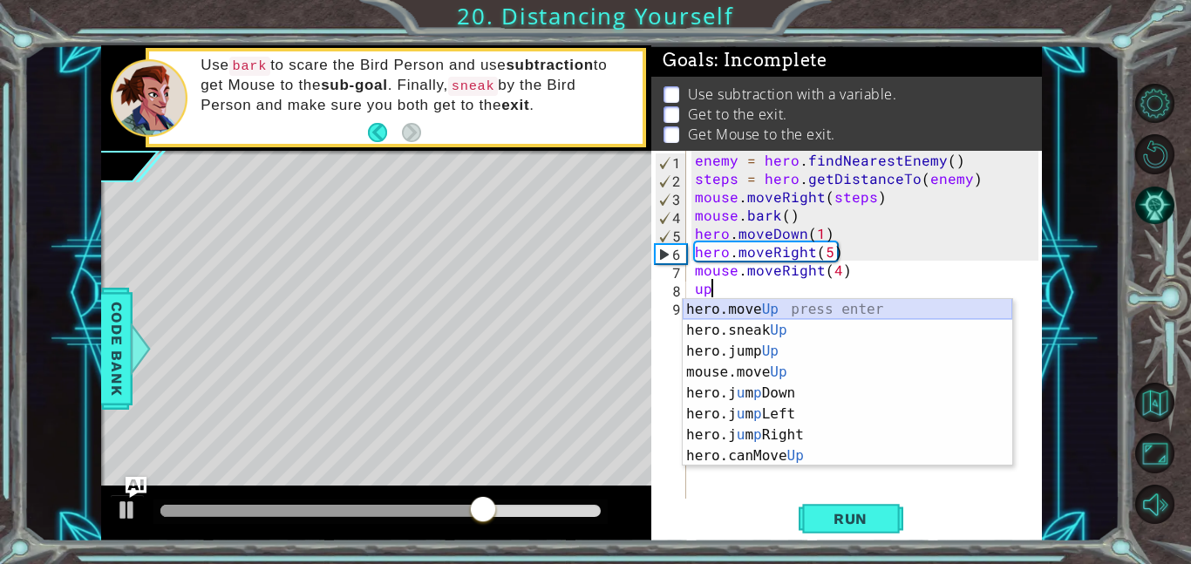
click at [747, 310] on div "hero.move Up press enter hero.sneak Up press enter hero.jump Up press enter mou…" at bounding box center [846, 403] width 329 height 209
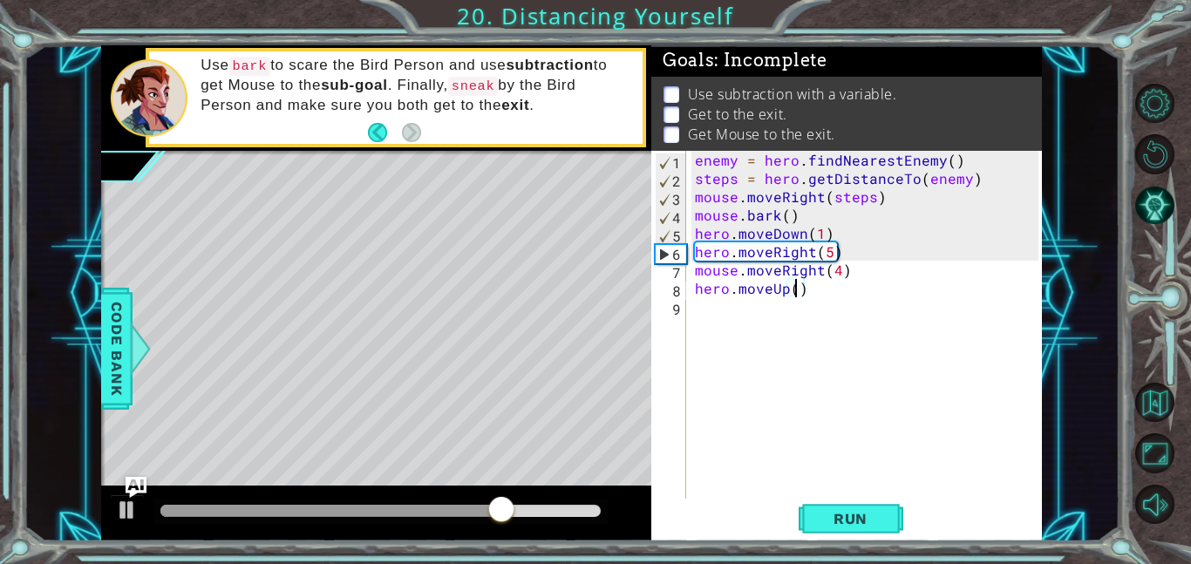
type textarea "hero.moveUp(2)"
click at [767, 336] on div "enemy = hero . findNearestEnemy ( ) steps = hero . getDistanceTo ( enemy ) mous…" at bounding box center [869, 343] width 356 height 384
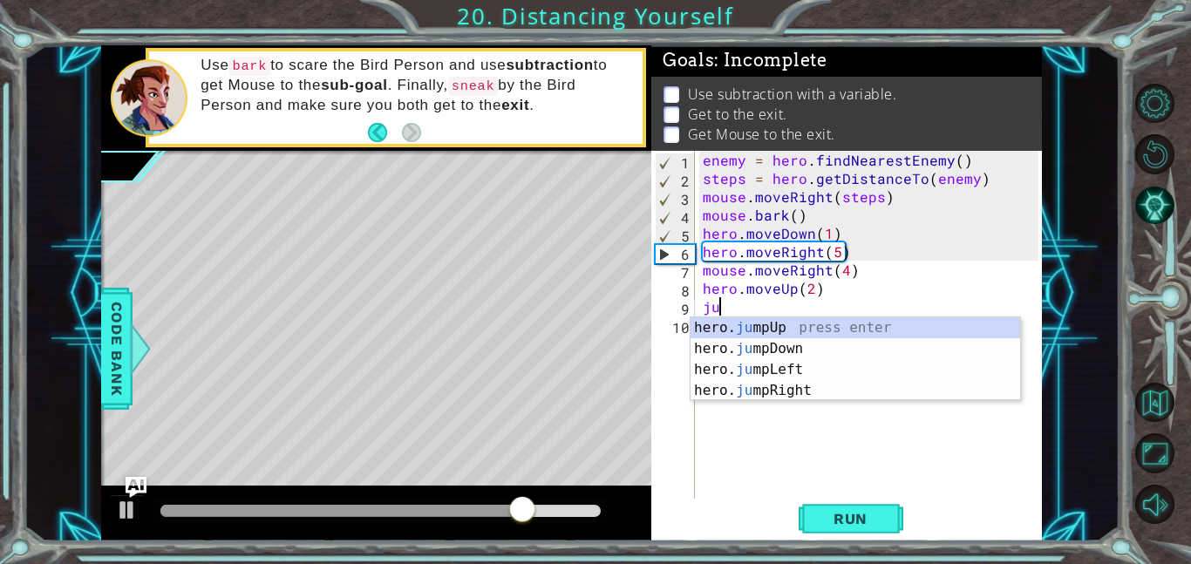
type textarea "jum"
click at [814, 334] on div "hero. jum pUp press enter hero. jum pDown press enter hero. jum pLeft press ent…" at bounding box center [854, 380] width 329 height 126
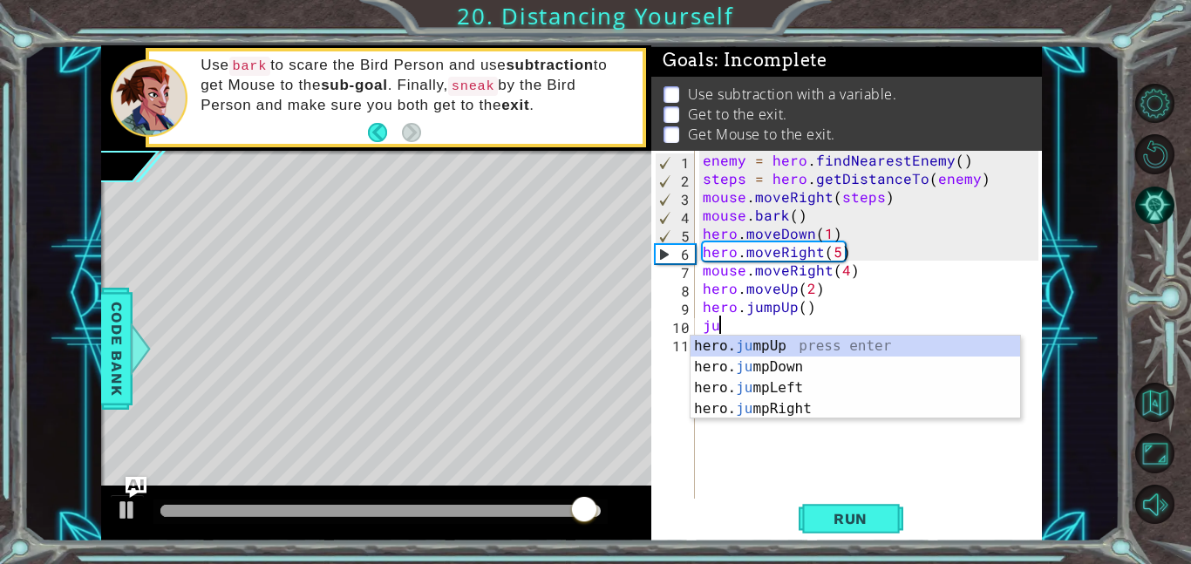
type textarea "jur"
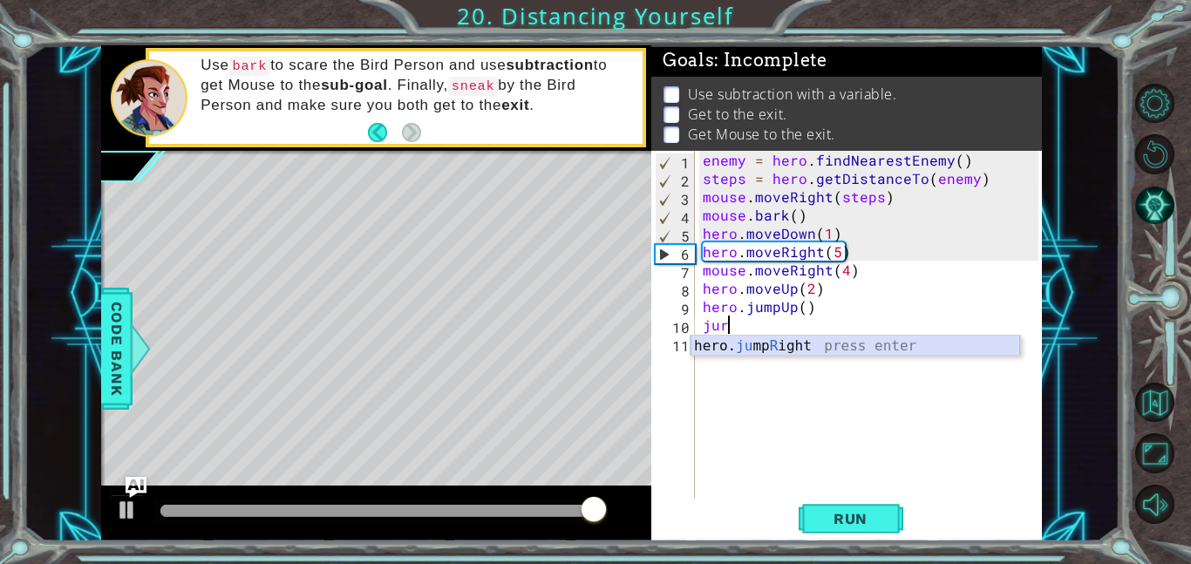
click at [805, 337] on div "hero. ju mp R ight press enter" at bounding box center [854, 367] width 329 height 63
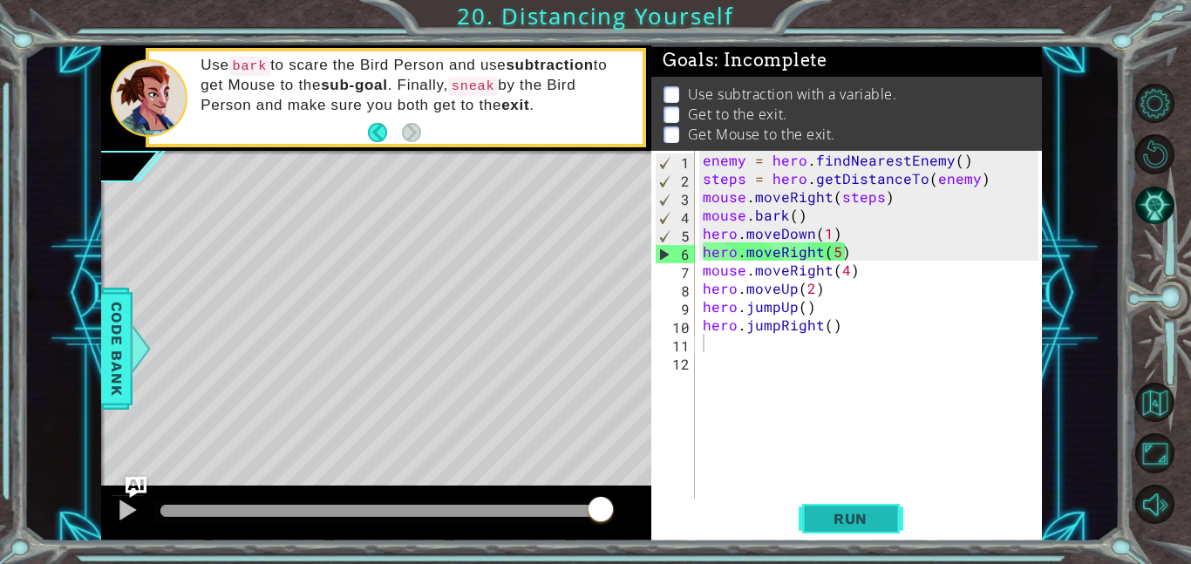
click at [825, 524] on span "Run" at bounding box center [850, 518] width 69 height 17
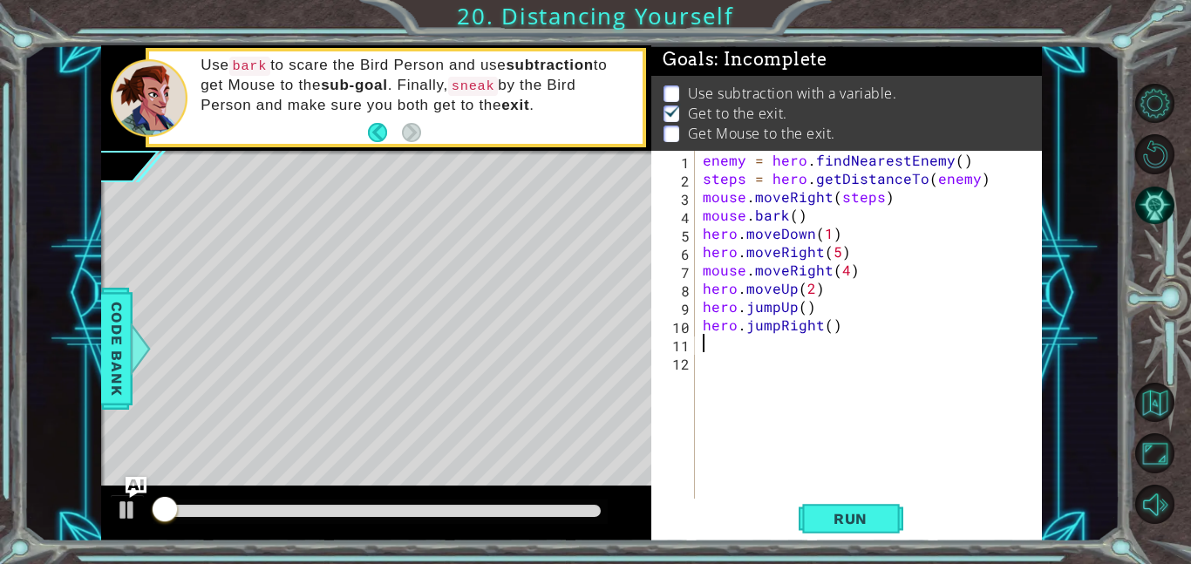
scroll to position [2, 0]
click at [789, 435] on div "enemy = hero . findNearestEnemy ( ) steps = hero . getDistanceTo ( enemy ) mous…" at bounding box center [873, 343] width 348 height 384
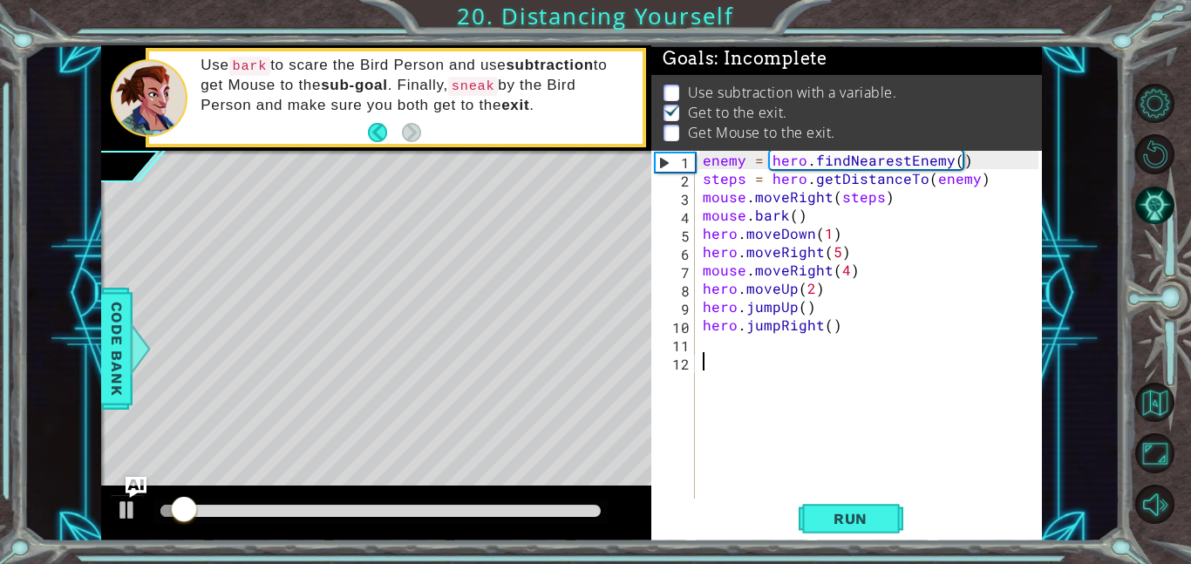
click at [752, 346] on div "enemy = hero . findNearestEnemy ( ) steps = hero . getDistanceTo ( enemy ) mous…" at bounding box center [873, 343] width 348 height 384
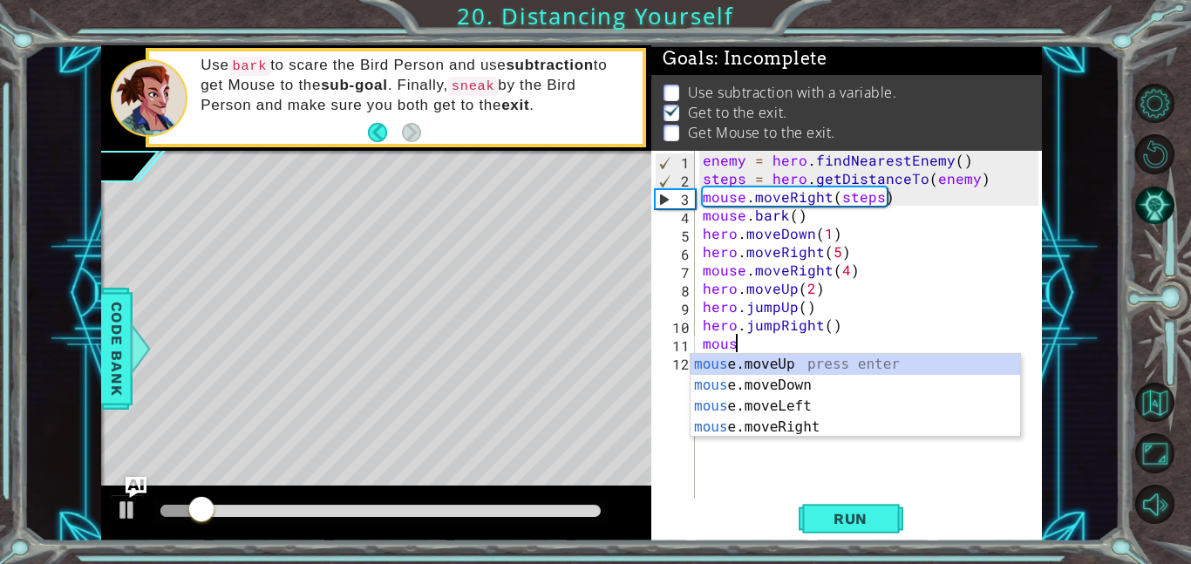
scroll to position [0, 2]
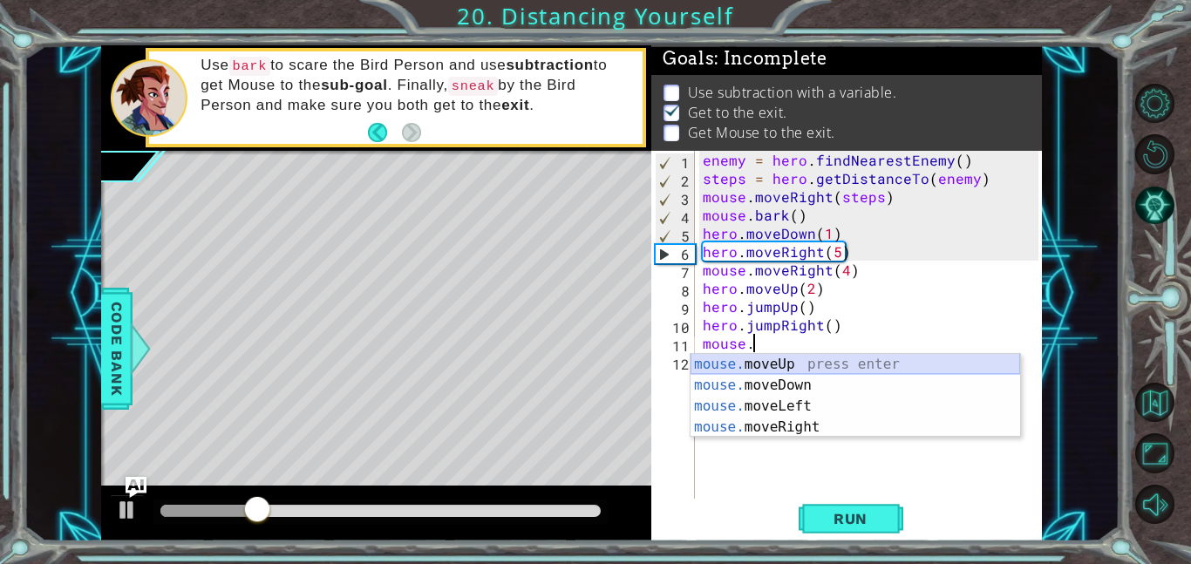
click at [740, 362] on div "mouse. moveUp press enter mouse. moveDown press enter mouse. moveLeft press ent…" at bounding box center [854, 417] width 329 height 126
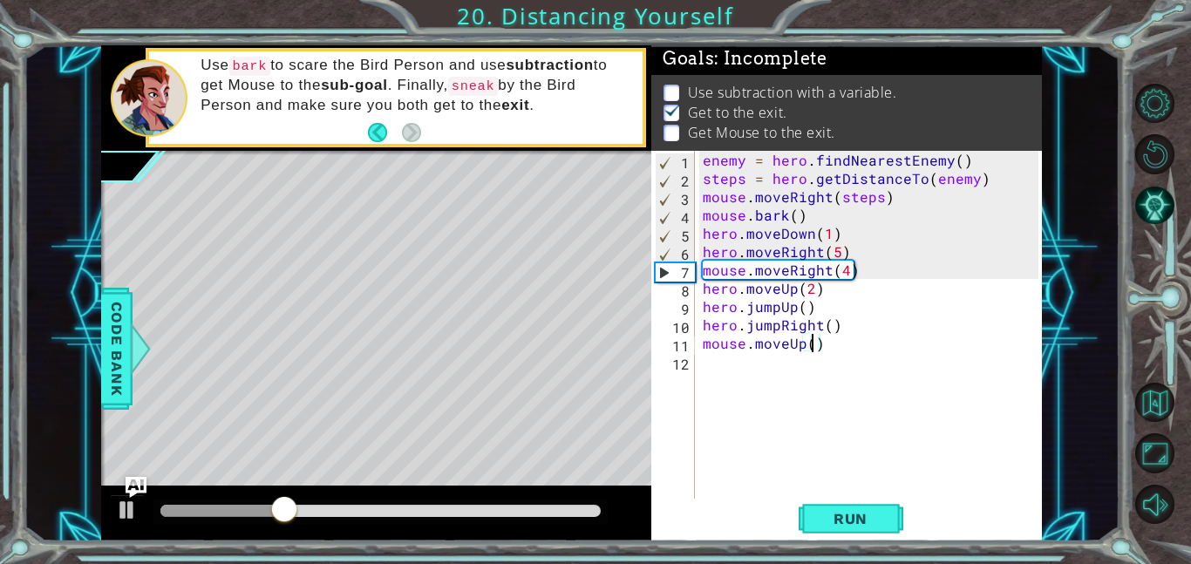
type textarea "mouse.moveUp(2)"
click at [716, 418] on div "enemy = hero . findNearestEnemy ( ) steps = hero . getDistanceTo ( enemy ) mous…" at bounding box center [873, 343] width 348 height 384
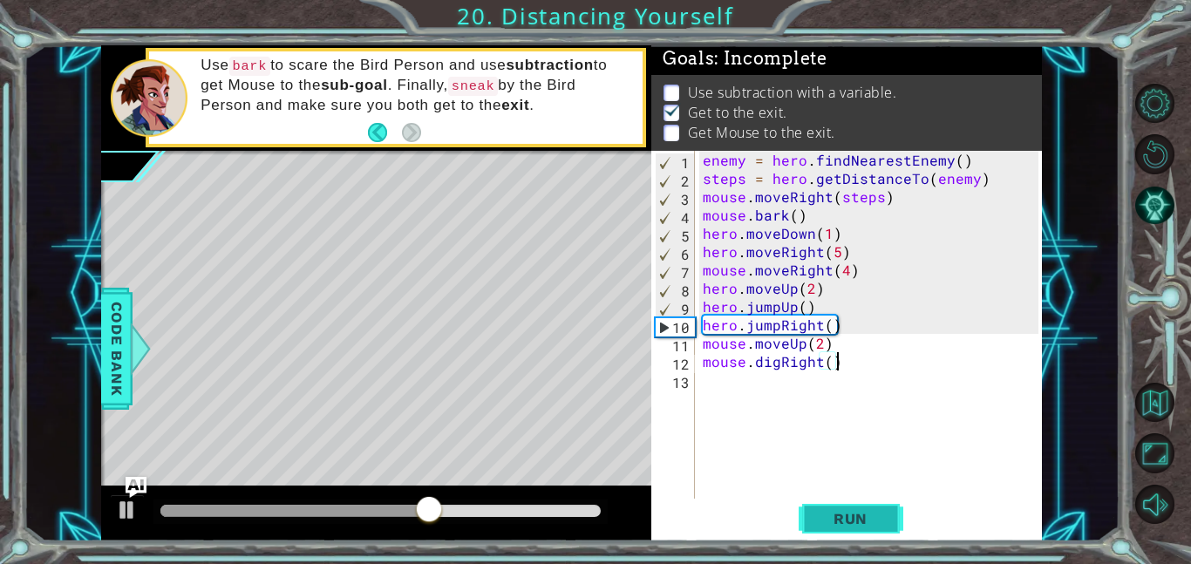
click at [828, 523] on span "Run" at bounding box center [850, 518] width 69 height 17
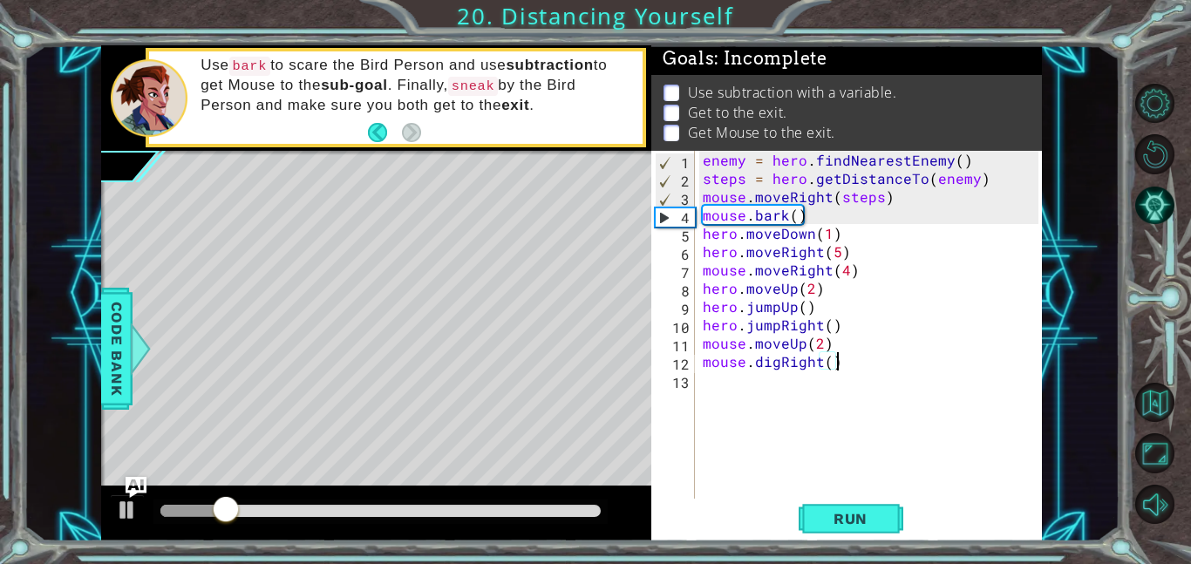
click at [379, 509] on div at bounding box center [380, 511] width 440 height 12
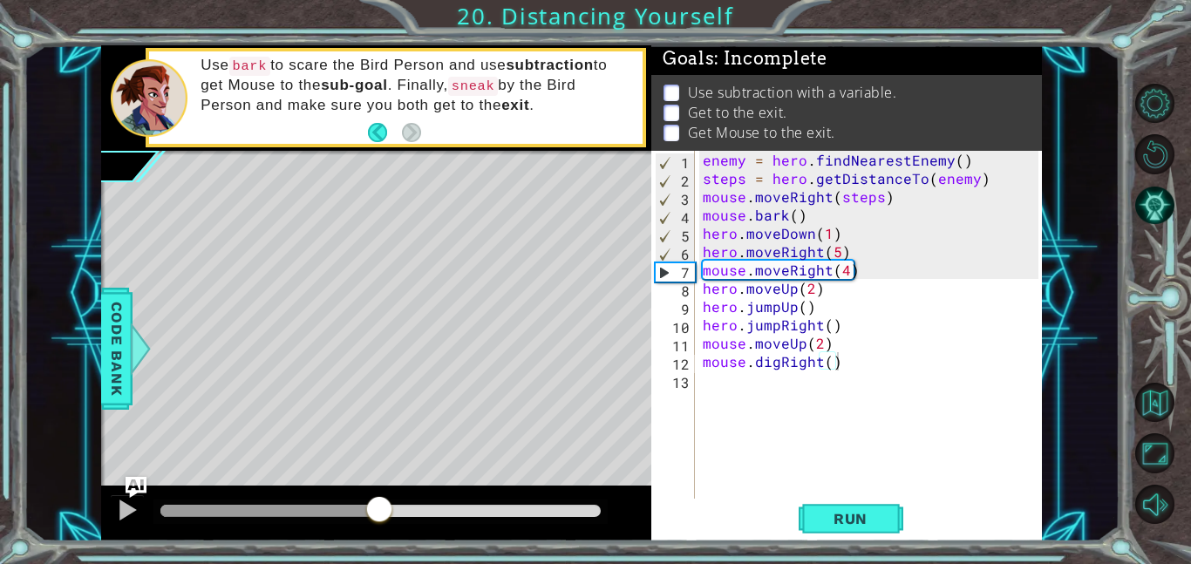
click at [469, 499] on div at bounding box center [380, 511] width 454 height 24
click at [117, 525] on button at bounding box center [127, 512] width 35 height 36
click at [356, 516] on div at bounding box center [280, 511] width 241 height 12
click at [329, 515] on div at bounding box center [258, 511] width 196 height 12
click at [275, 506] on div at bounding box center [244, 511] width 168 height 12
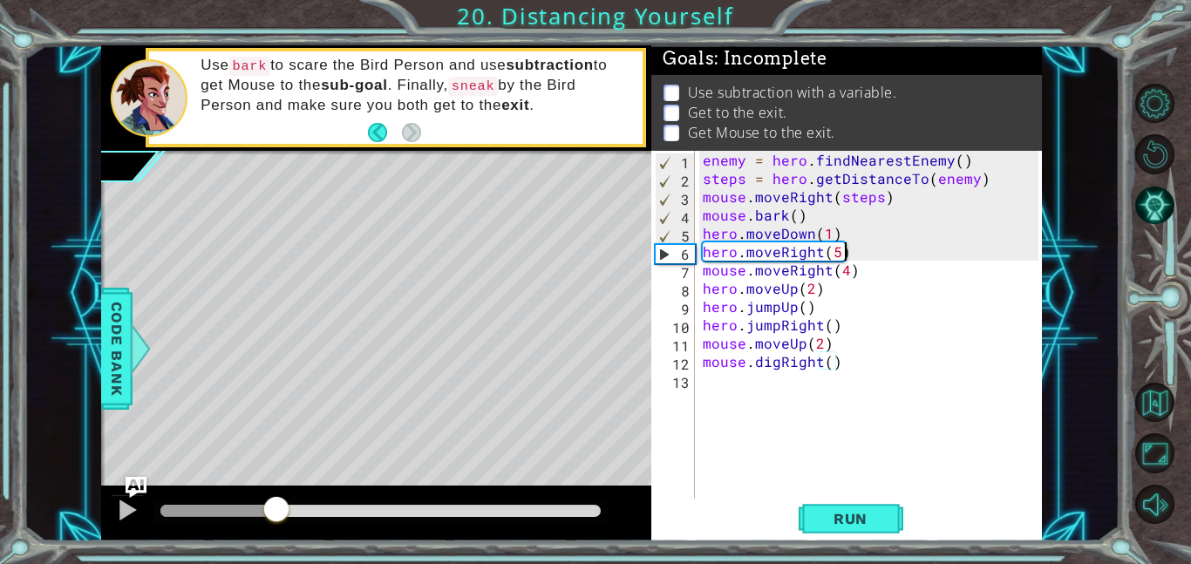
click at [841, 250] on div "enemy = hero . findNearestEnemy ( ) steps = hero . getDistanceTo ( enemy ) mous…" at bounding box center [873, 343] width 348 height 384
click at [841, 269] on div "enemy = hero . findNearestEnemy ( ) steps = hero . getDistanceTo ( enemy ) mous…" at bounding box center [873, 343] width 348 height 384
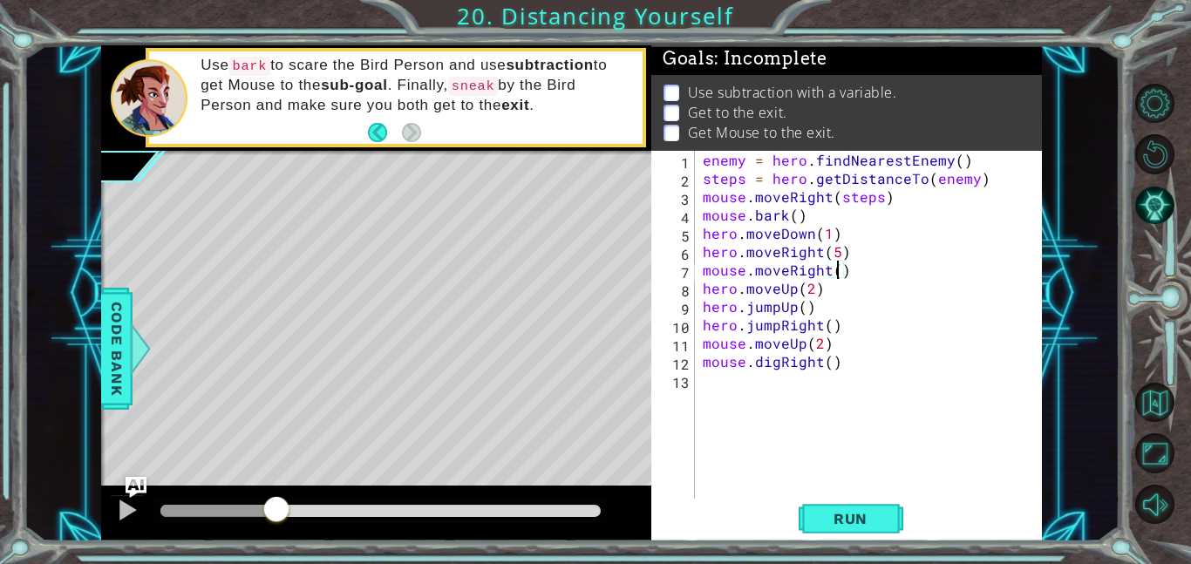
scroll to position [0, 8]
click at [824, 513] on span "Run" at bounding box center [850, 518] width 69 height 17
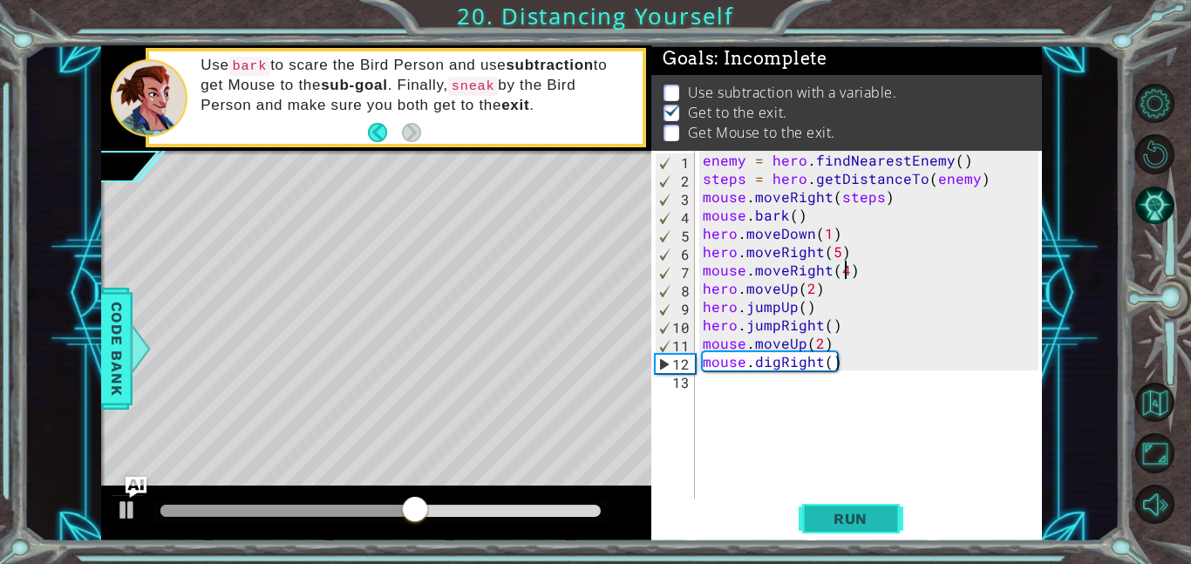
type textarea "mouse.moveRight(4)"
click at [811, 519] on button "Run" at bounding box center [850, 518] width 105 height 39
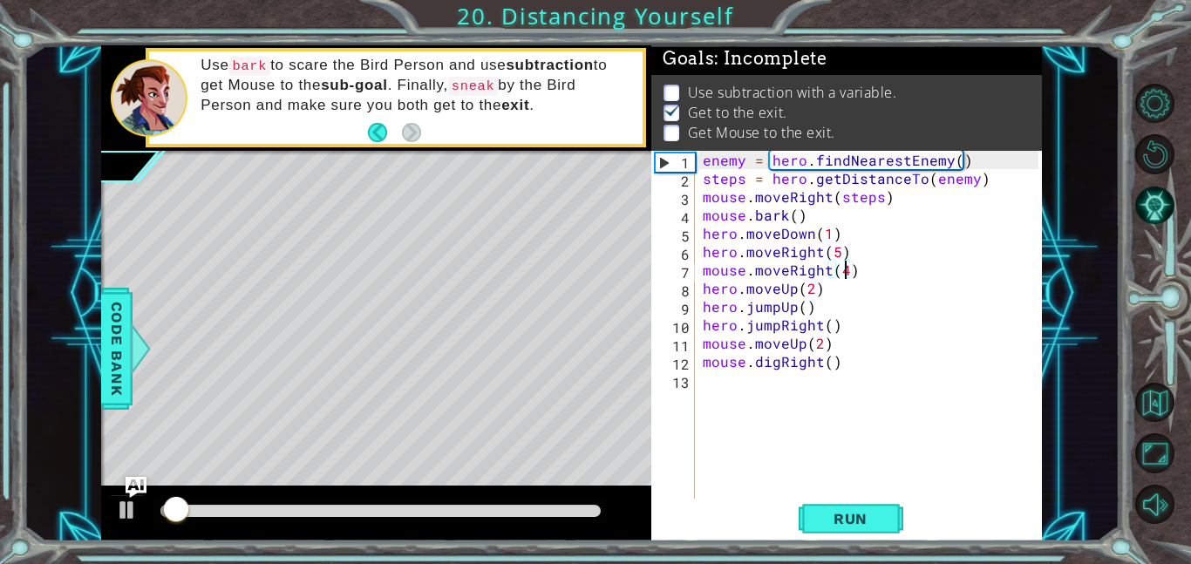
click at [362, 514] on div at bounding box center [380, 511] width 440 height 12
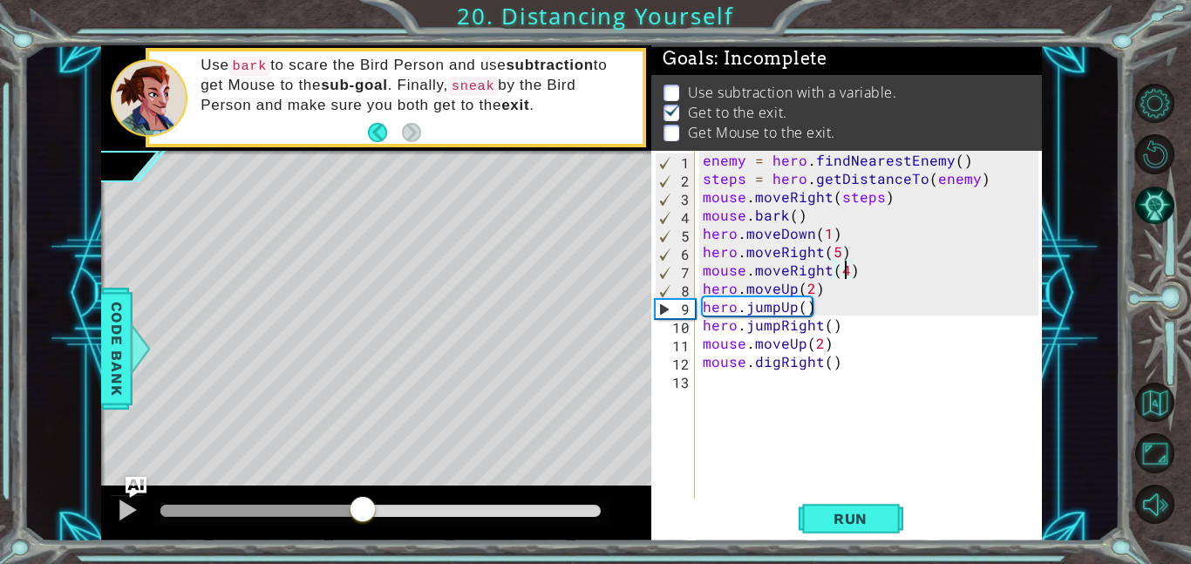
click at [411, 506] on div at bounding box center [380, 511] width 440 height 12
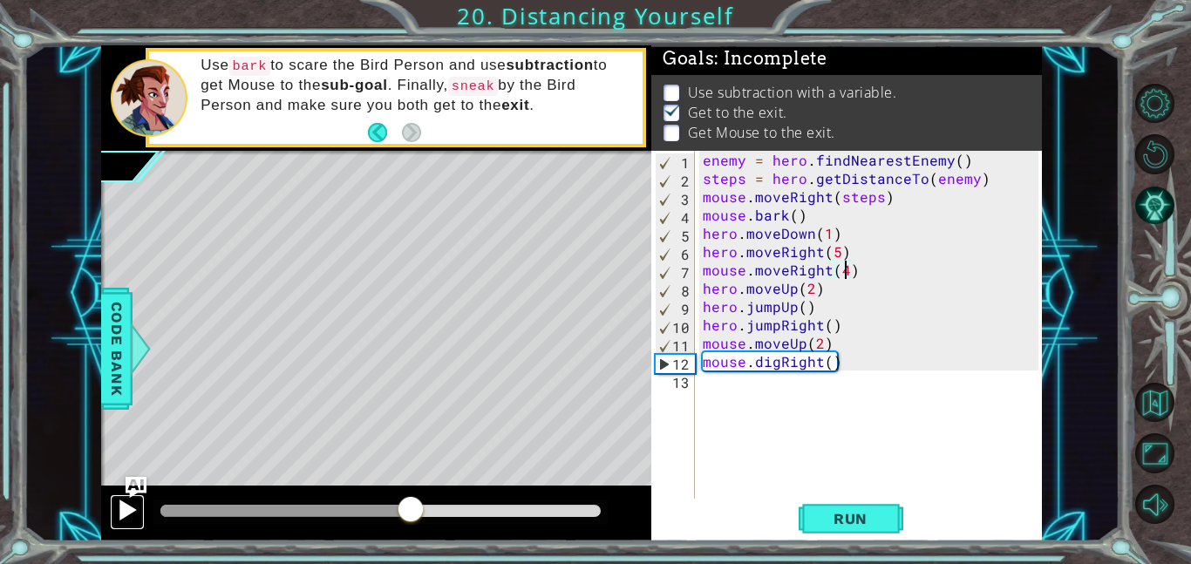
click at [121, 518] on div at bounding box center [127, 510] width 23 height 23
